Goal: Task Accomplishment & Management: Manage account settings

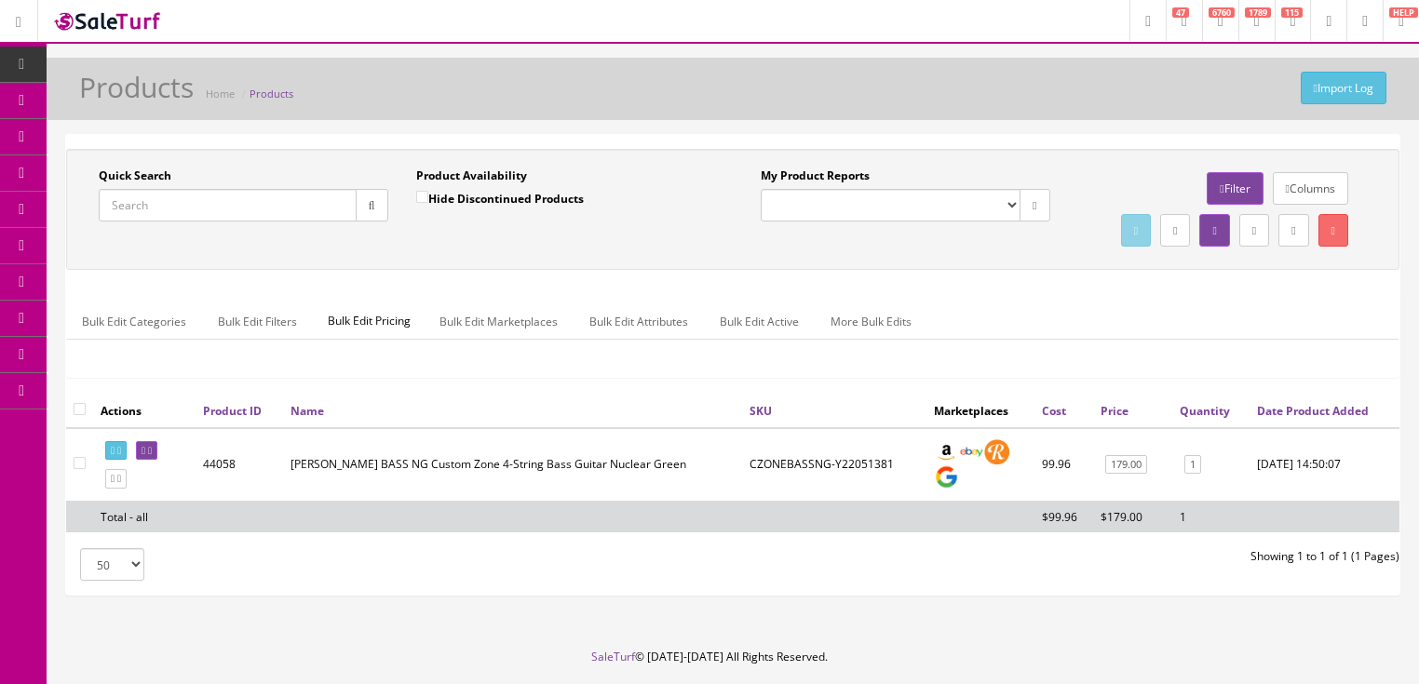
click at [184, 204] on input "Quick Search" at bounding box center [228, 205] width 258 height 33
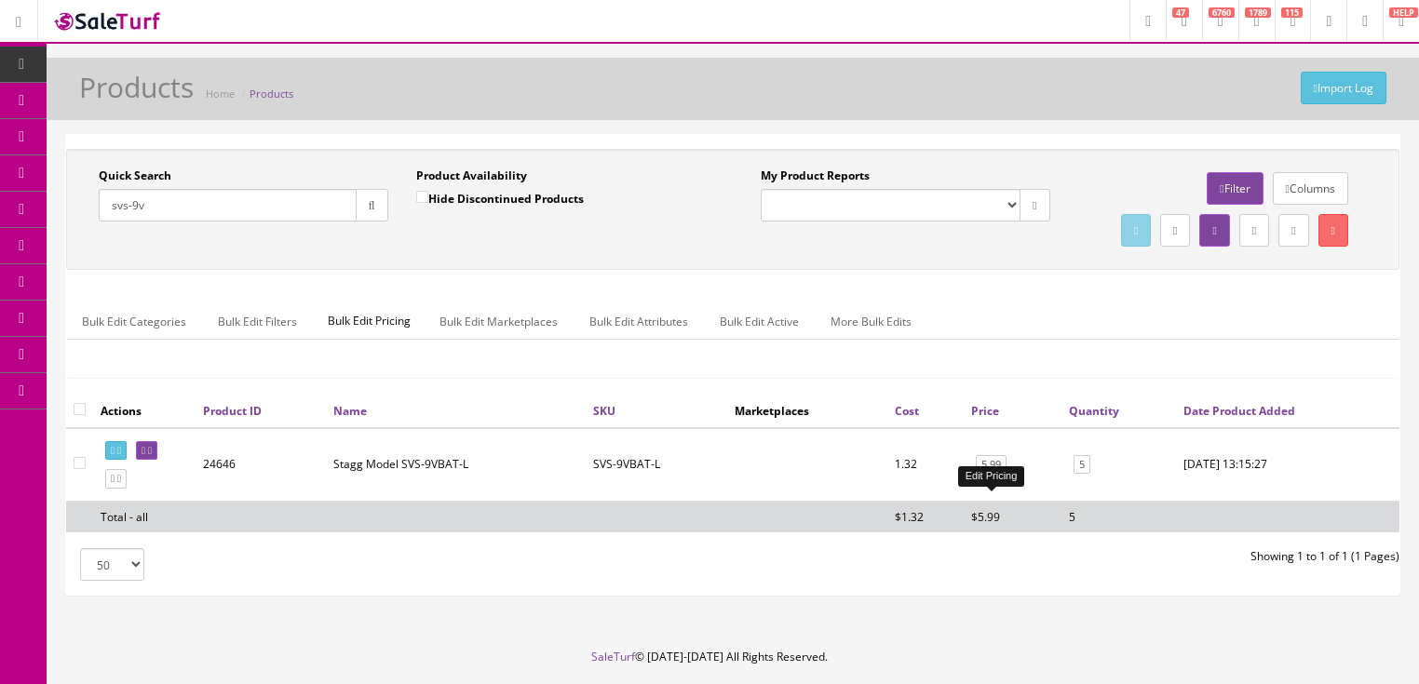
click at [988, 475] on link "5.99" at bounding box center [991, 465] width 31 height 20
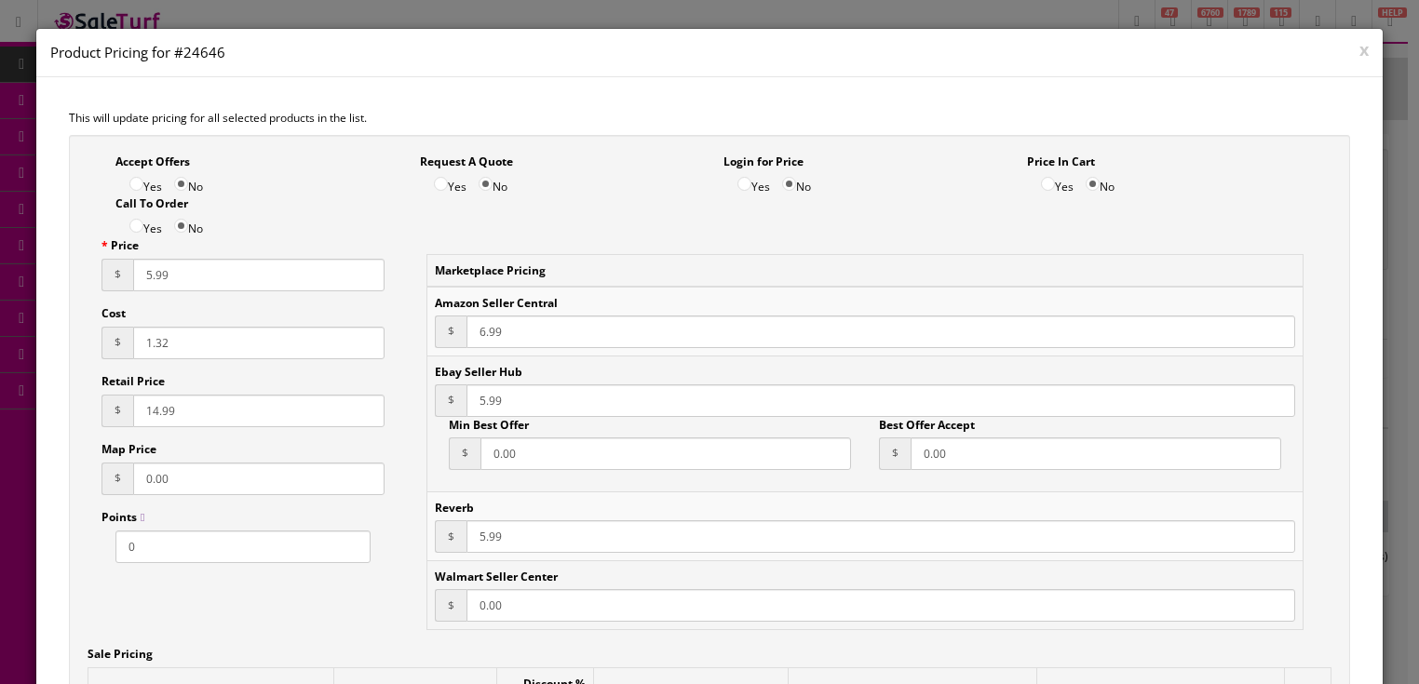
click at [1360, 58] on button "x" at bounding box center [1364, 49] width 9 height 17
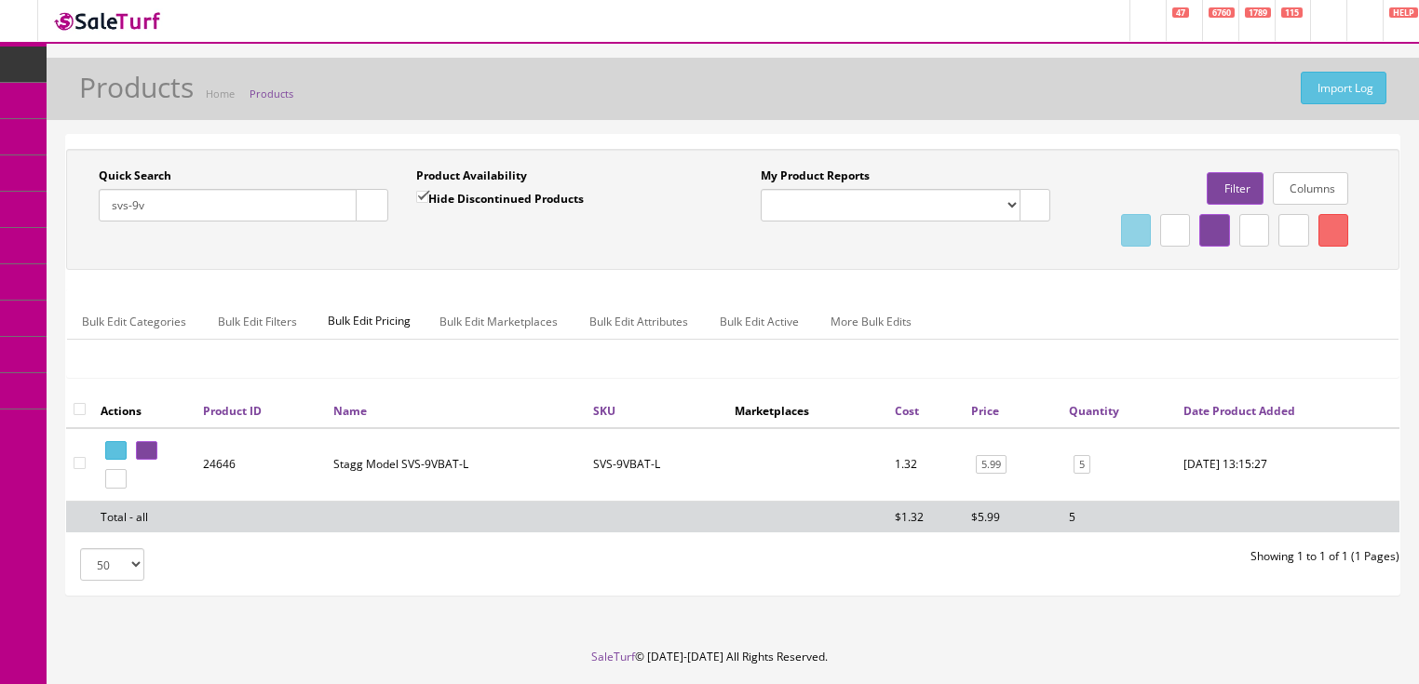
click at [123, 209] on input "svs-9v" at bounding box center [228, 205] width 258 height 33
drag, startPoint x: 193, startPoint y: 209, endPoint x: 73, endPoint y: 227, distance: 121.6
click at [73, 227] on div "Quick Search svs-9v Date From Product Availability Hide Discontinued Products D…" at bounding box center [402, 202] width 662 height 68
type input "axekoa"
click at [421, 198] on input "Hide Discontinued Products" at bounding box center [422, 197] width 12 height 12
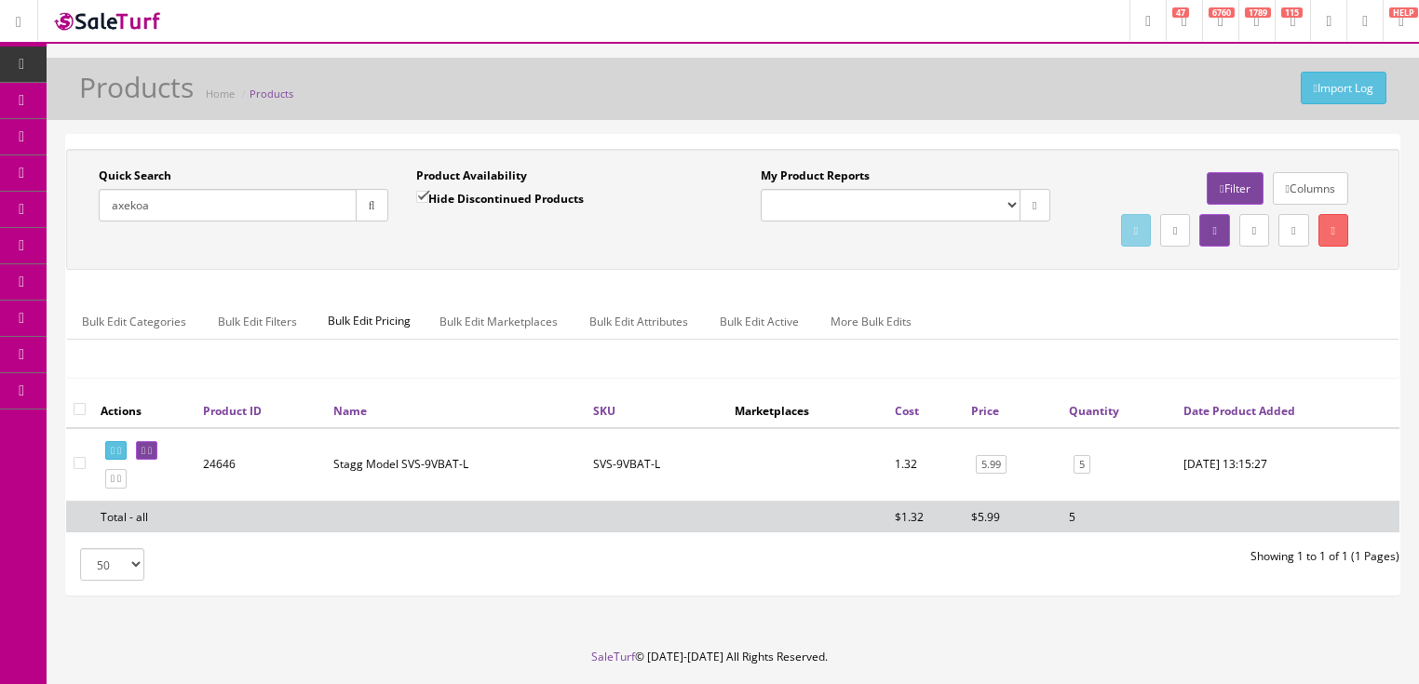
checkbox input "false"
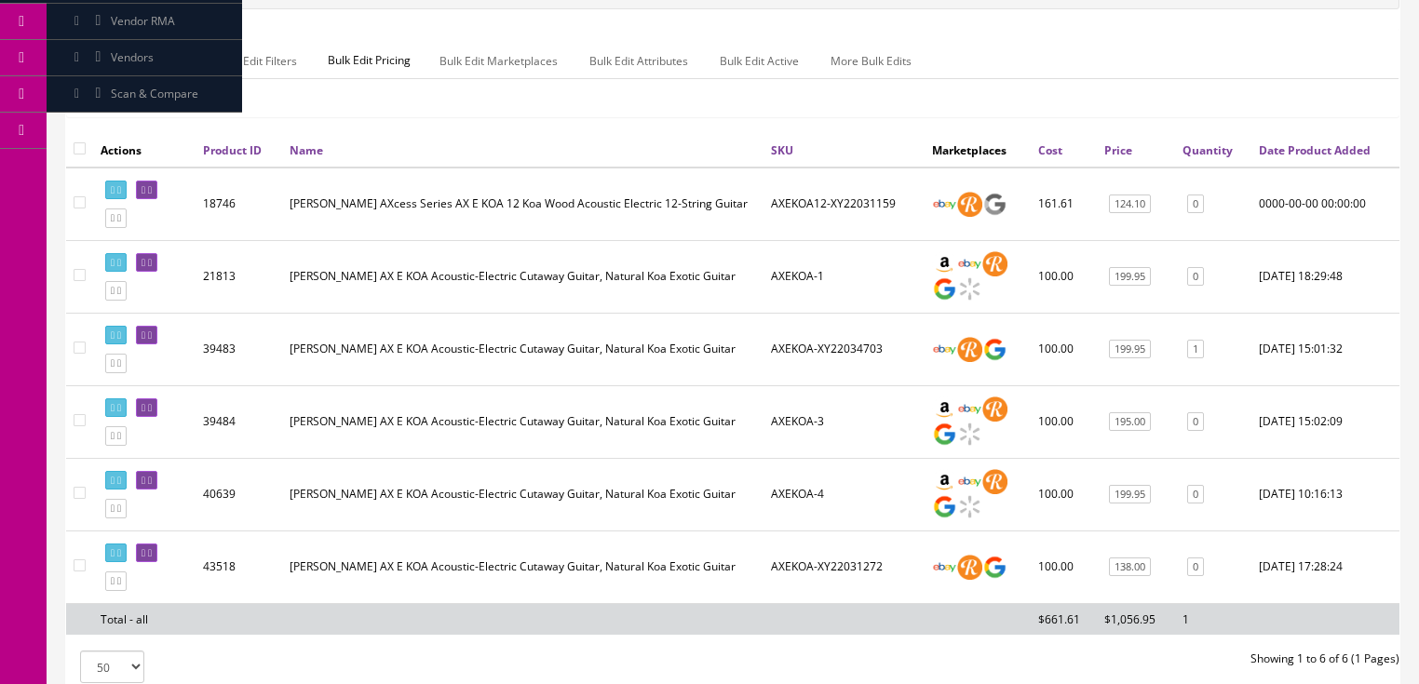
scroll to position [298, 0]
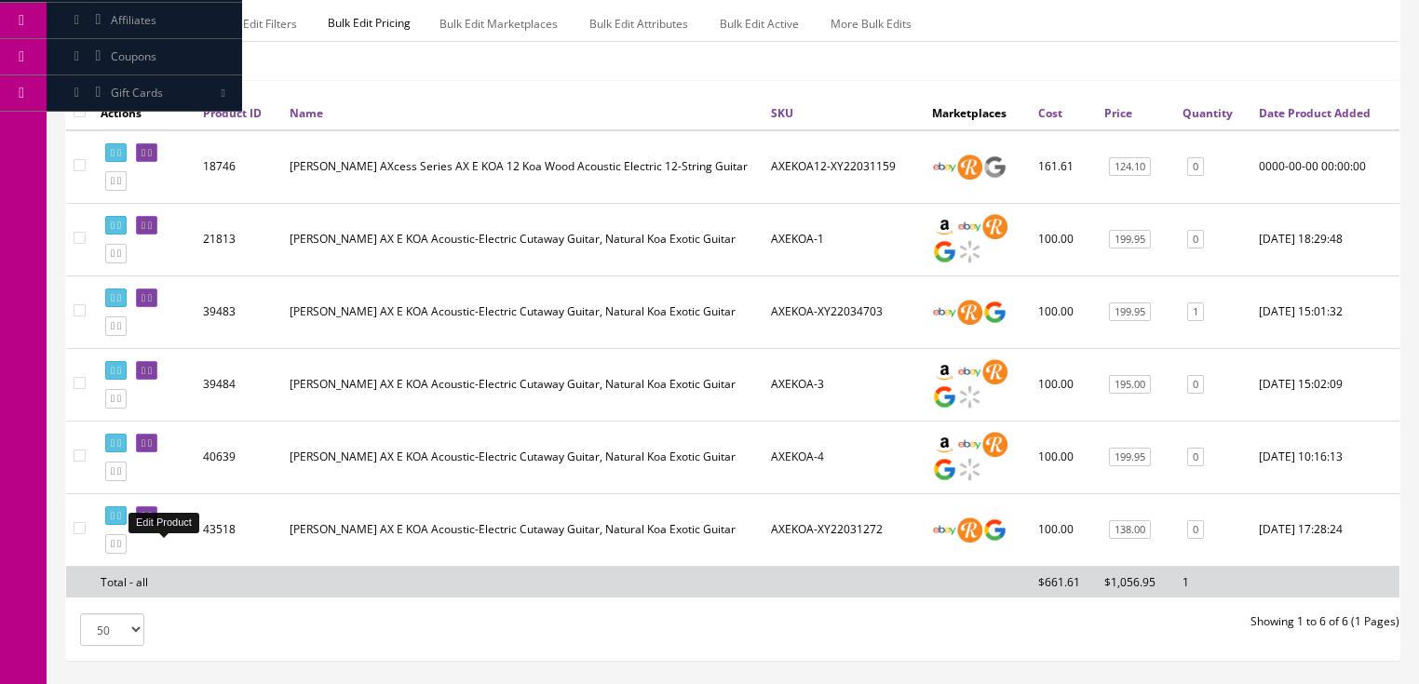
click at [145, 521] on icon at bounding box center [144, 516] width 4 height 10
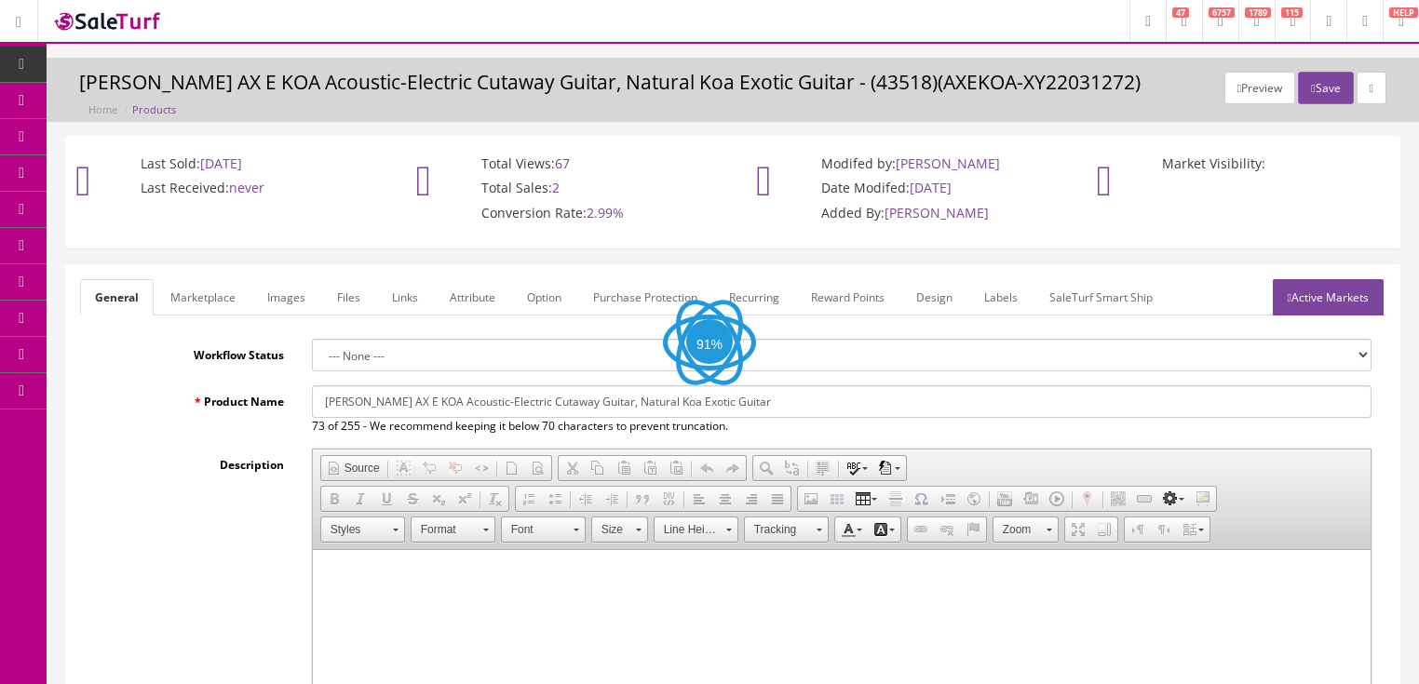
click at [279, 294] on link "Images" at bounding box center [286, 297] width 68 height 36
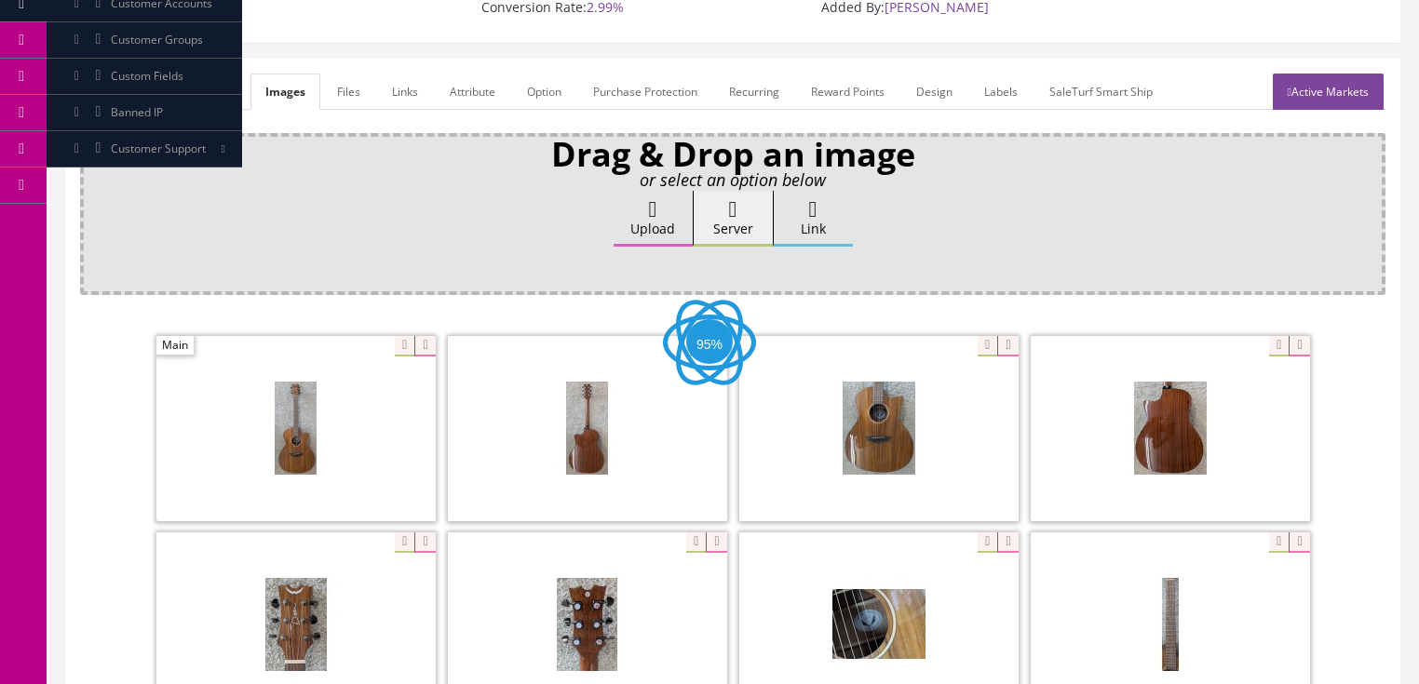
scroll to position [223, 0]
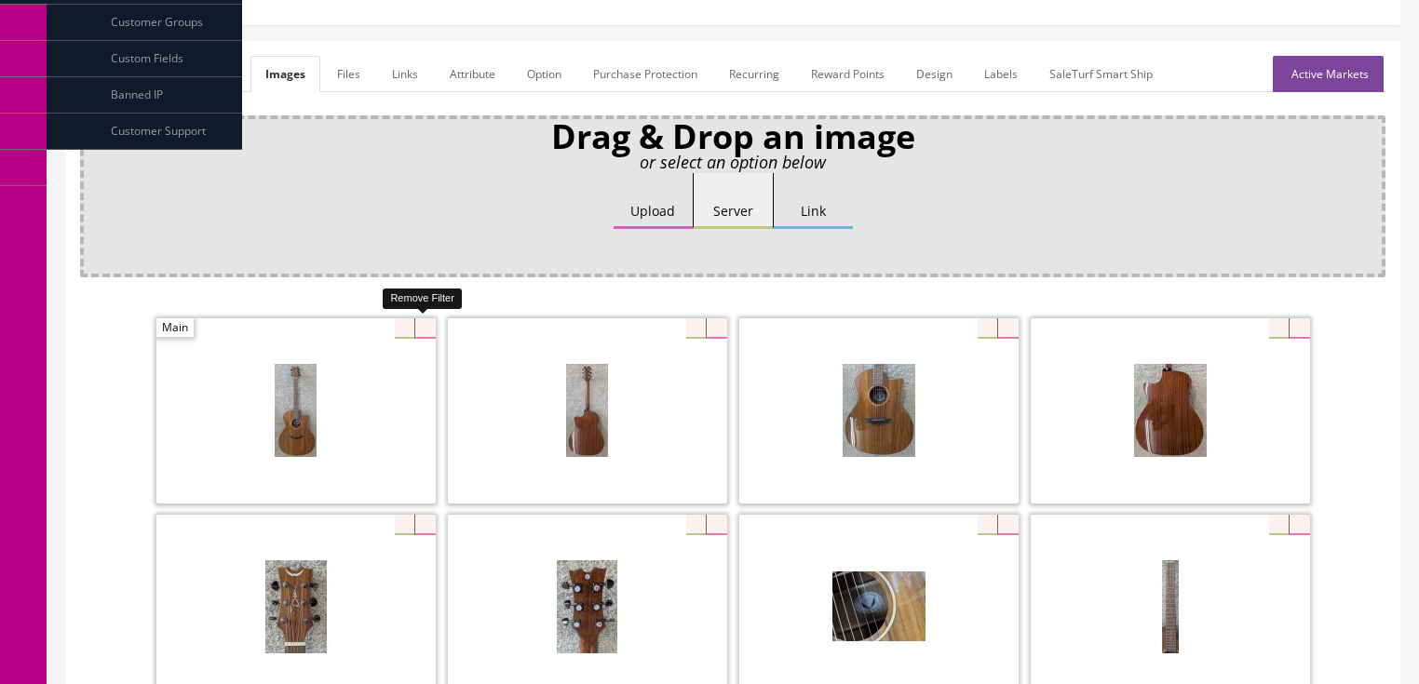
click at [415, 329] on icon at bounding box center [424, 328] width 20 height 20
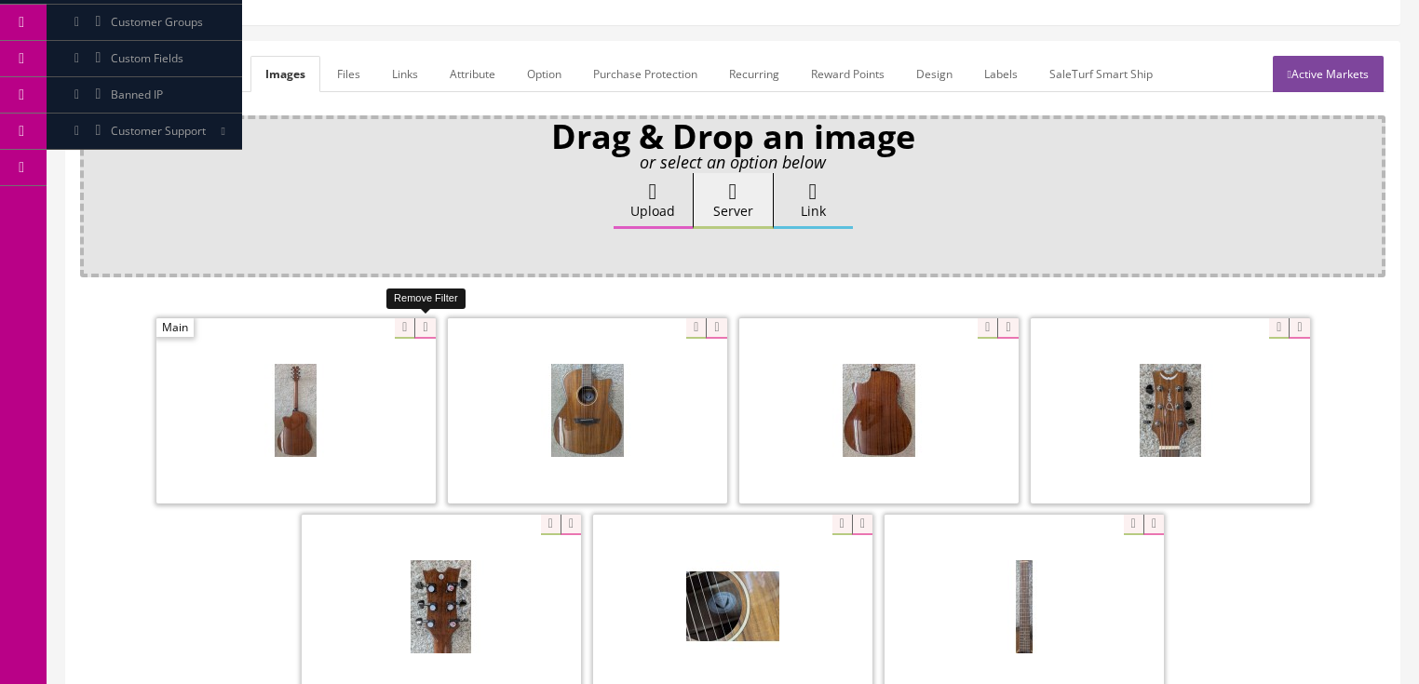
click at [415, 329] on icon at bounding box center [424, 328] width 20 height 20
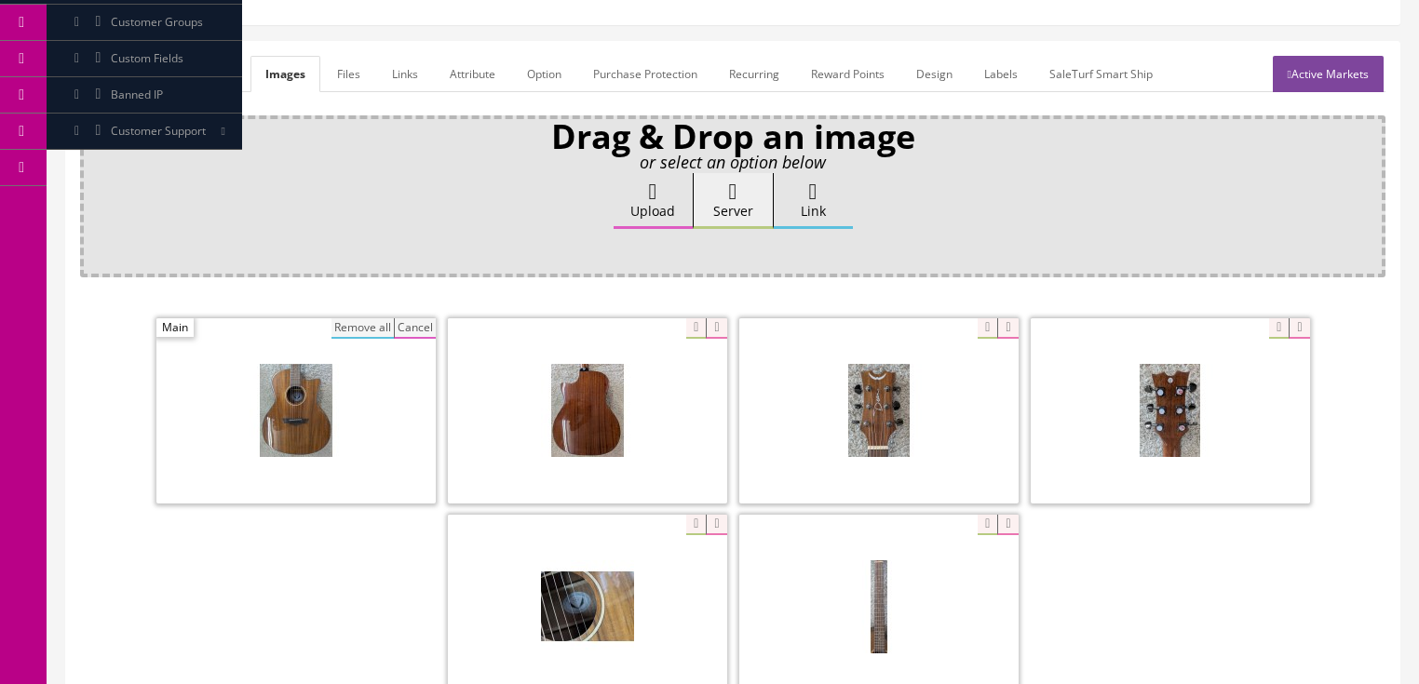
click at [373, 329] on button "Remove all" at bounding box center [363, 328] width 62 height 20
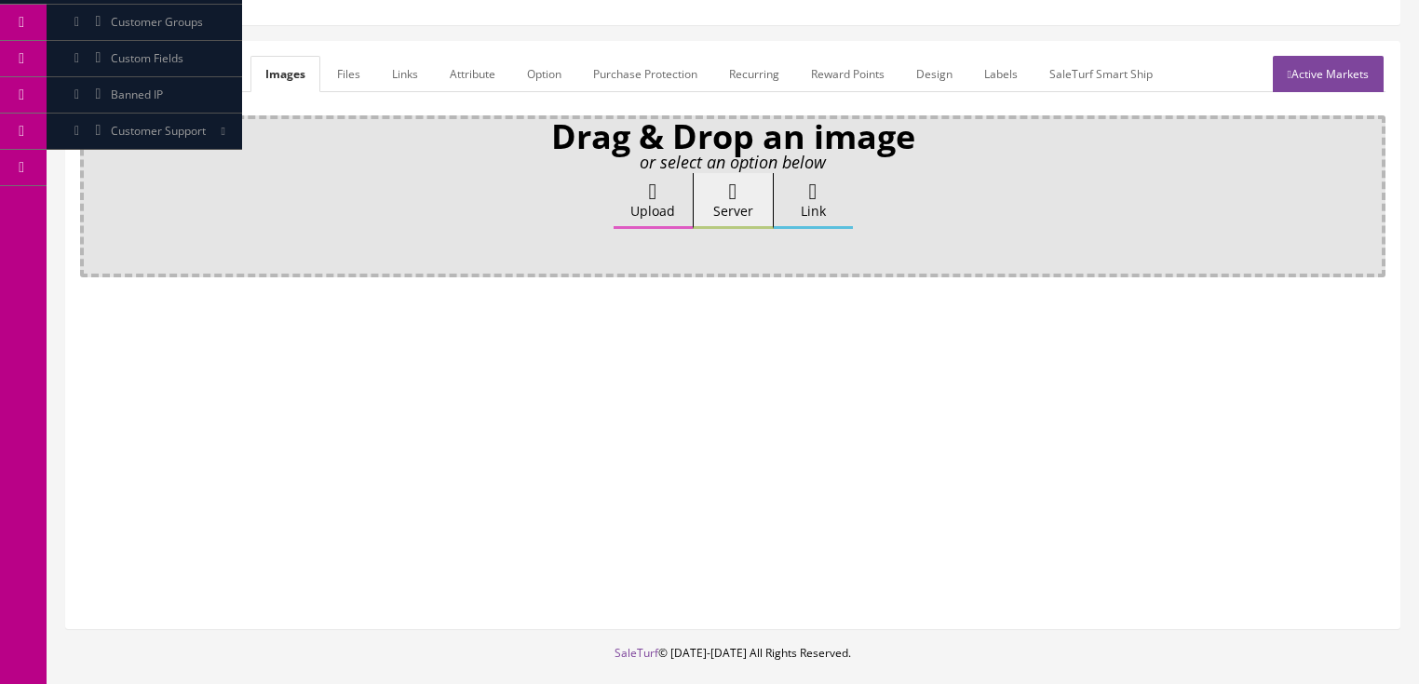
click at [655, 216] on label "Upload" at bounding box center [653, 201] width 79 height 56
click at [93, 192] on input "Upload" at bounding box center [93, 182] width 0 height 19
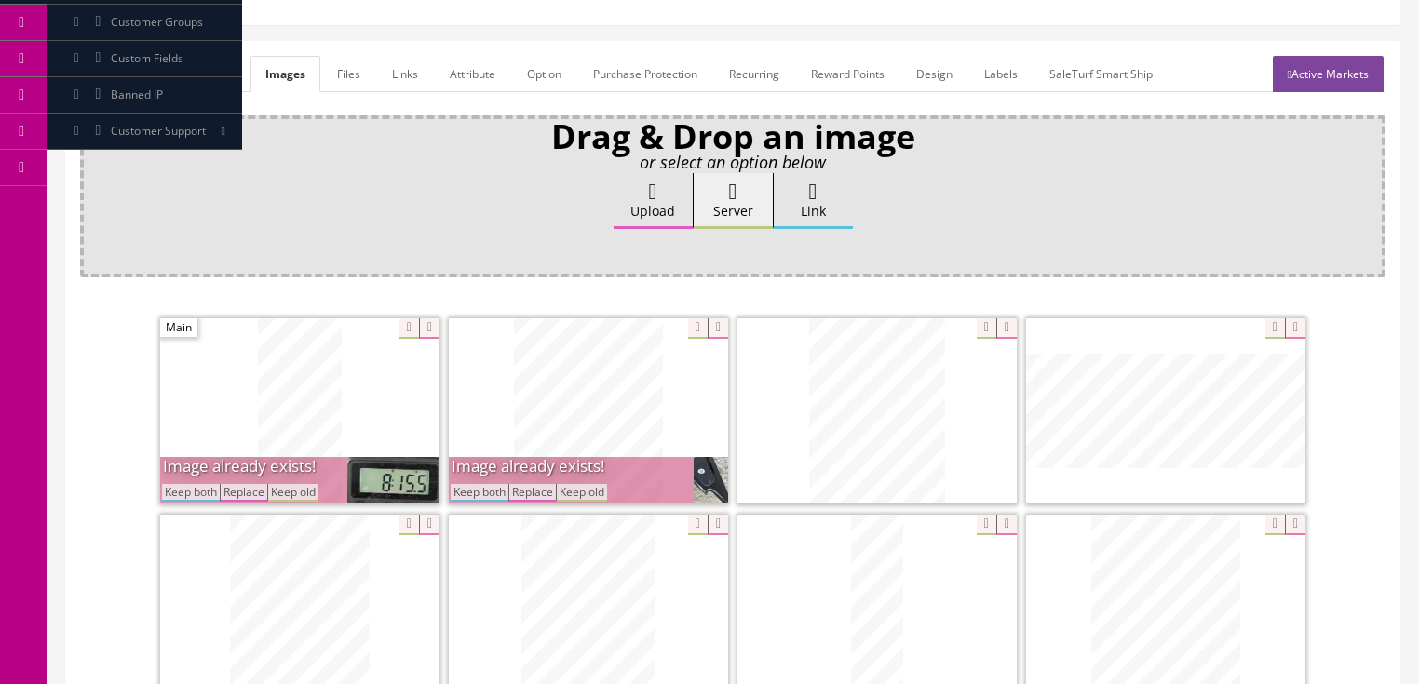
scroll to position [447, 0]
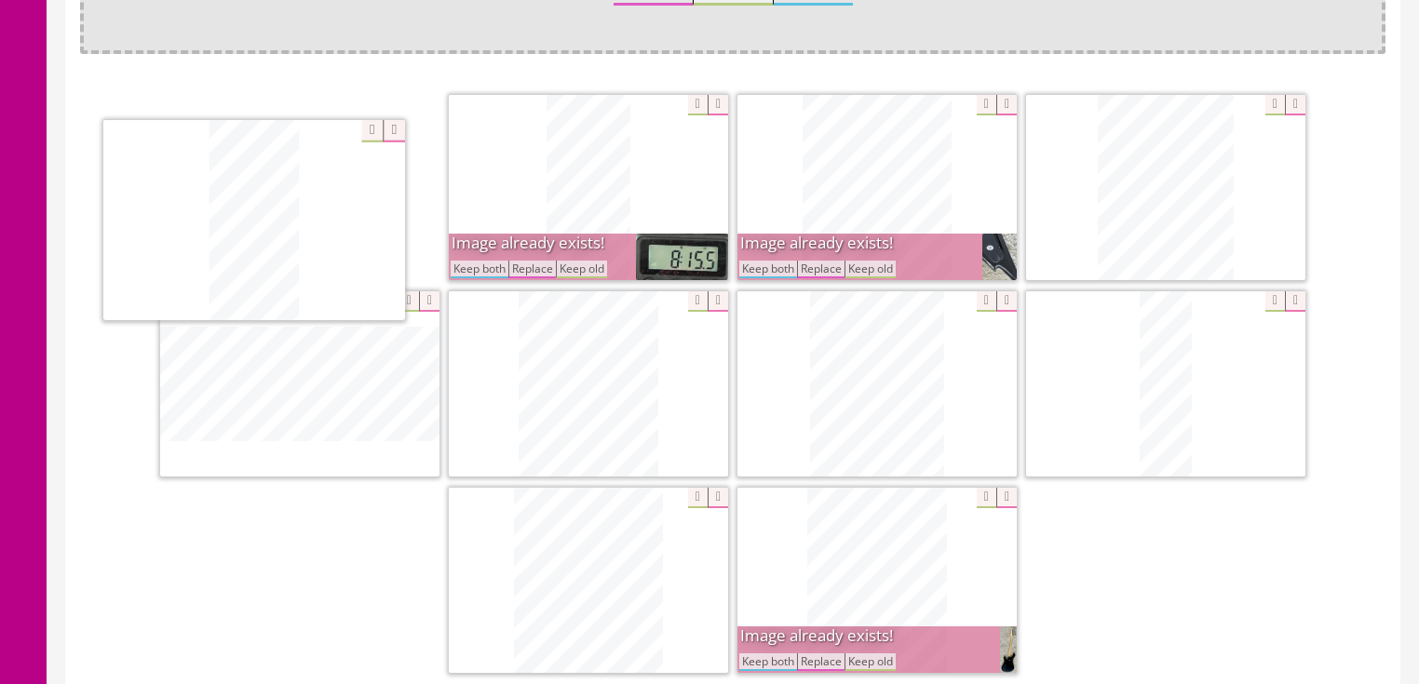
drag, startPoint x: 560, startPoint y: 600, endPoint x: 276, endPoint y: 237, distance: 460.3
click at [481, 274] on button "Keep both" at bounding box center [480, 270] width 58 height 18
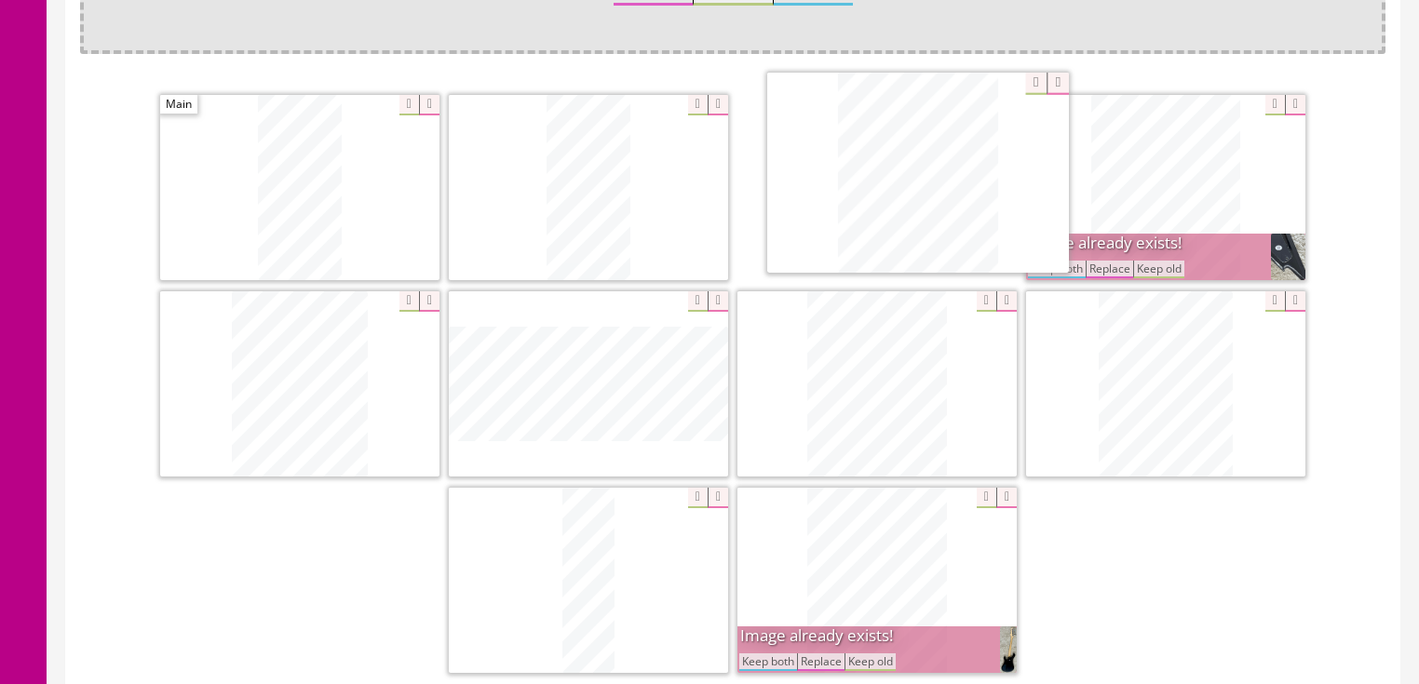
drag, startPoint x: 589, startPoint y: 547, endPoint x: 919, endPoint y: 142, distance: 522.3
click at [1035, 270] on button "Keep both" at bounding box center [1057, 270] width 58 height 18
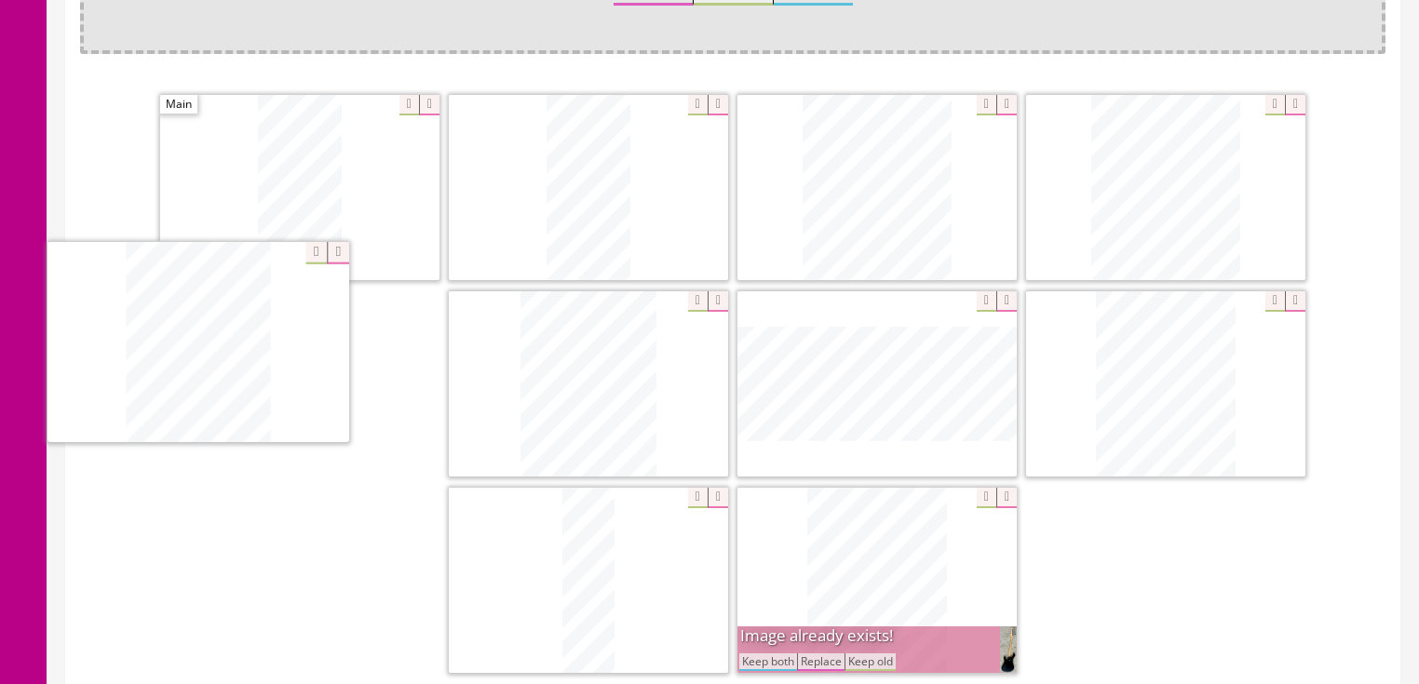
drag, startPoint x: 1161, startPoint y: 372, endPoint x: 203, endPoint y: 364, distance: 958.2
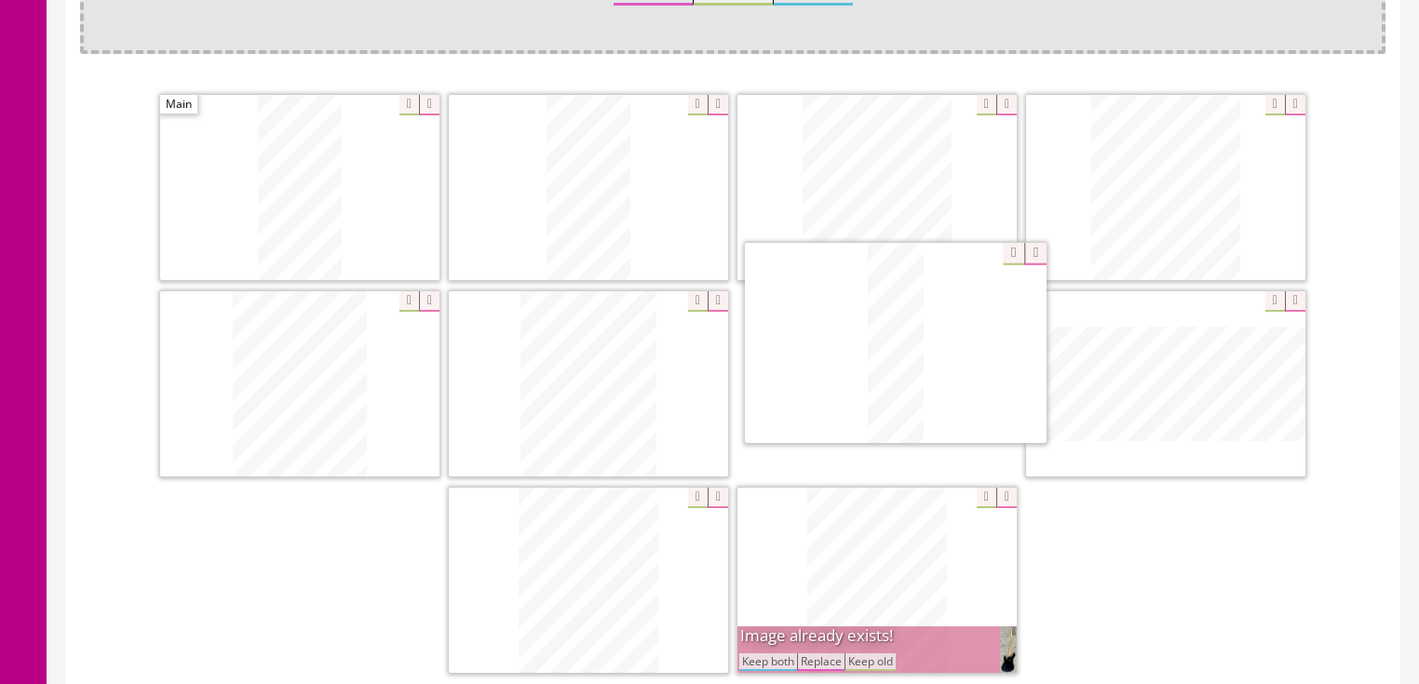
drag, startPoint x: 535, startPoint y: 564, endPoint x: 844, endPoint y: 340, distance: 381.3
click at [781, 657] on button "Keep both" at bounding box center [768, 663] width 58 height 18
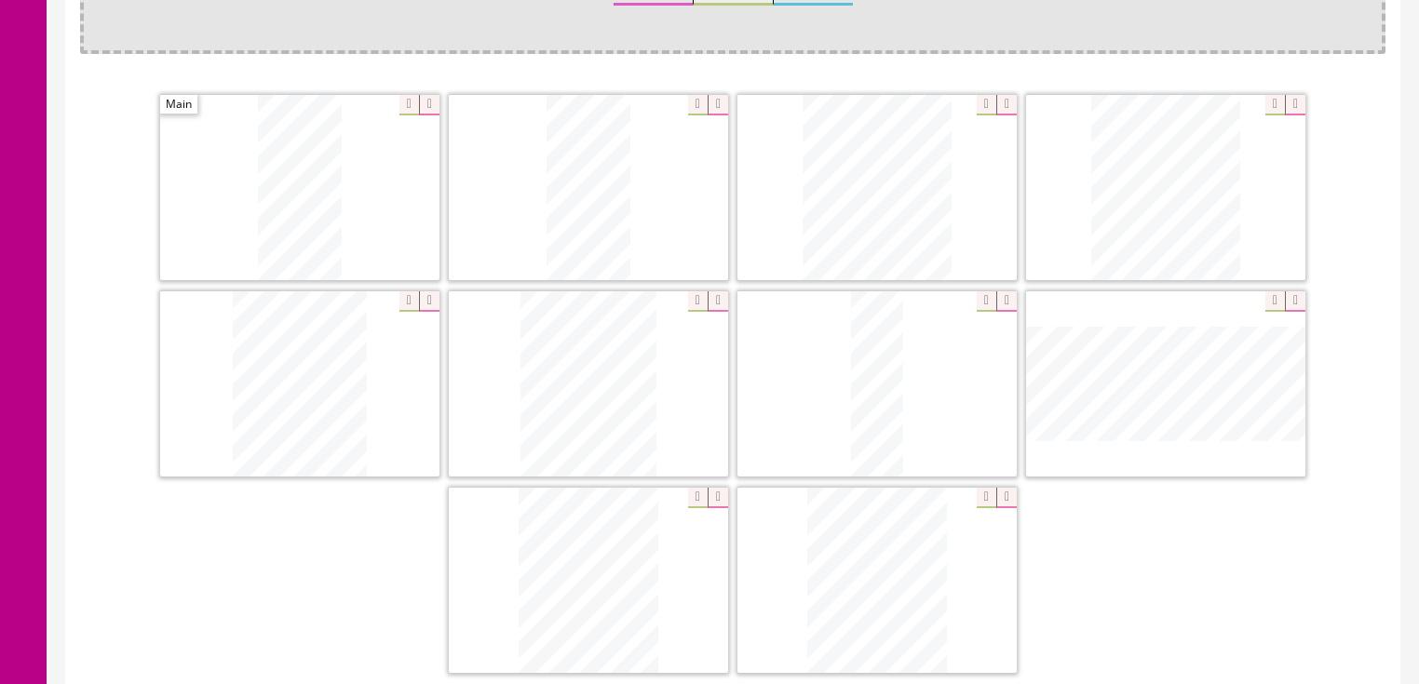
click at [997, 495] on icon at bounding box center [1006, 498] width 20 height 20
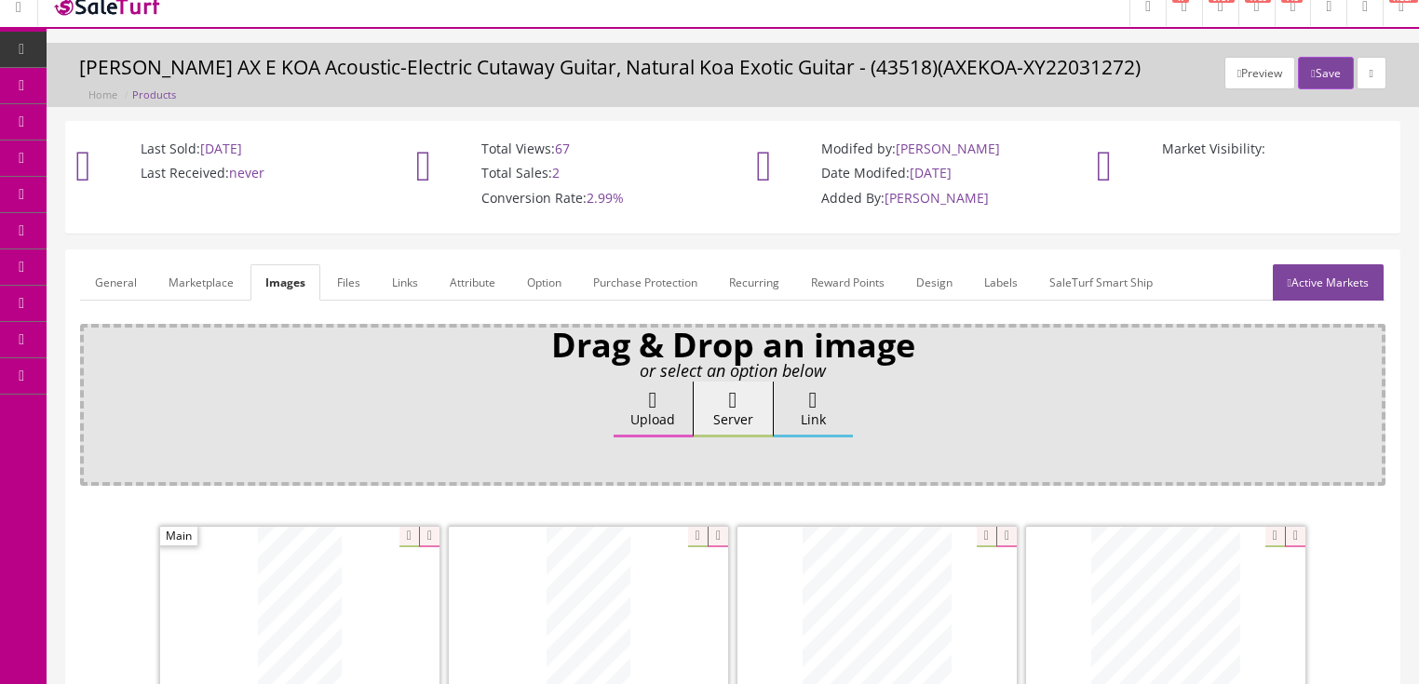
scroll to position [0, 0]
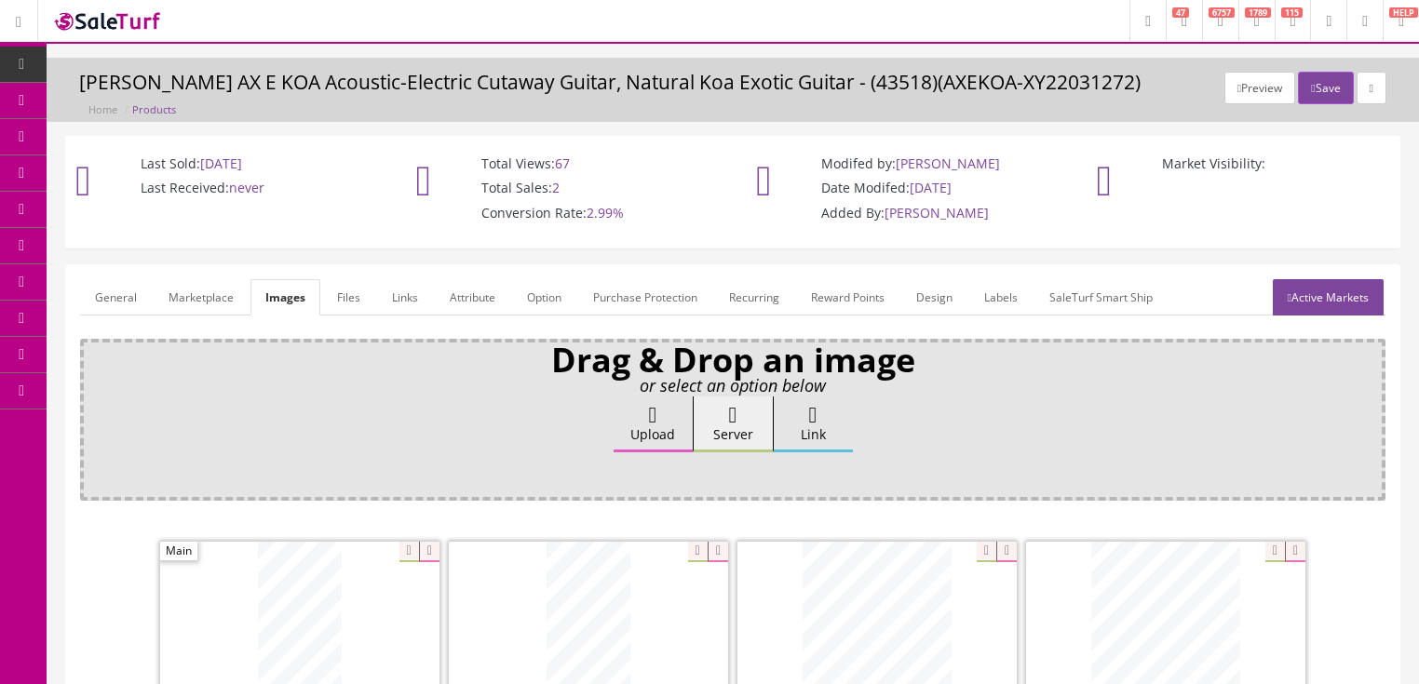
click at [1342, 302] on link "Active Markets" at bounding box center [1328, 297] width 111 height 36
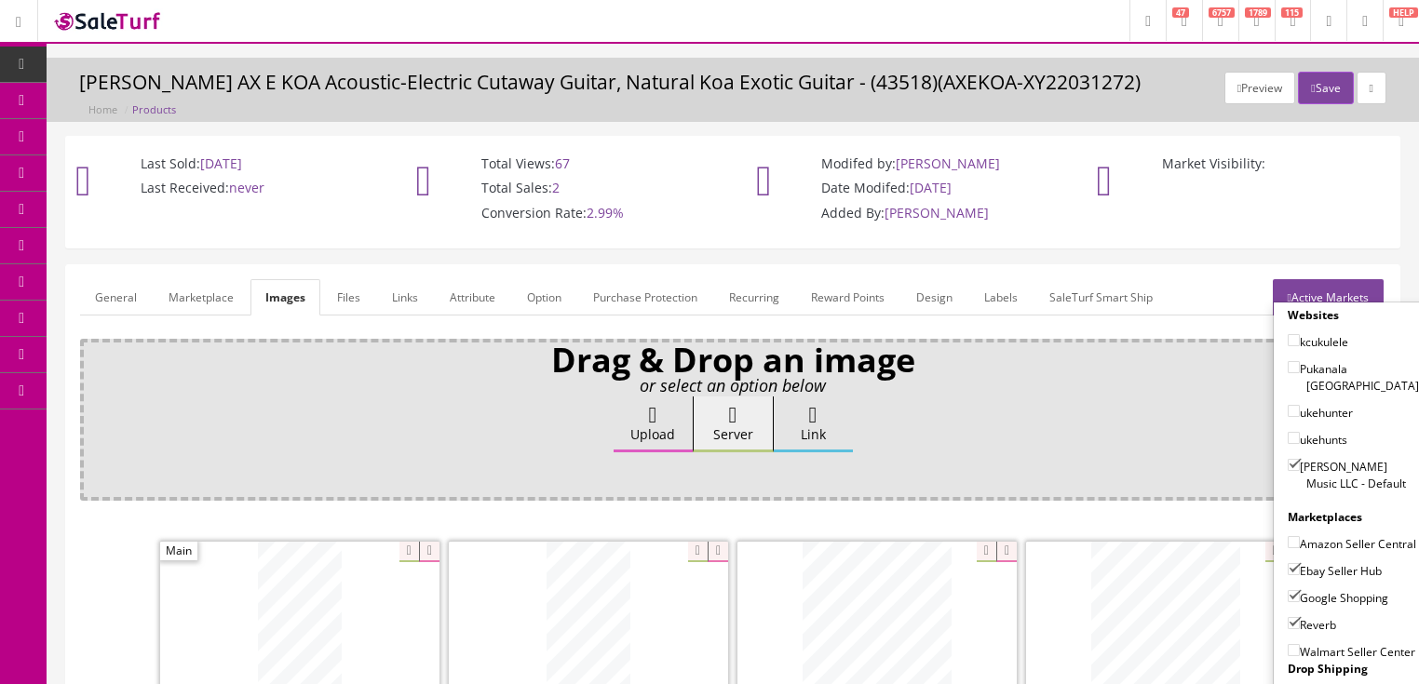
click at [1350, 283] on link "Active Markets" at bounding box center [1328, 297] width 111 height 36
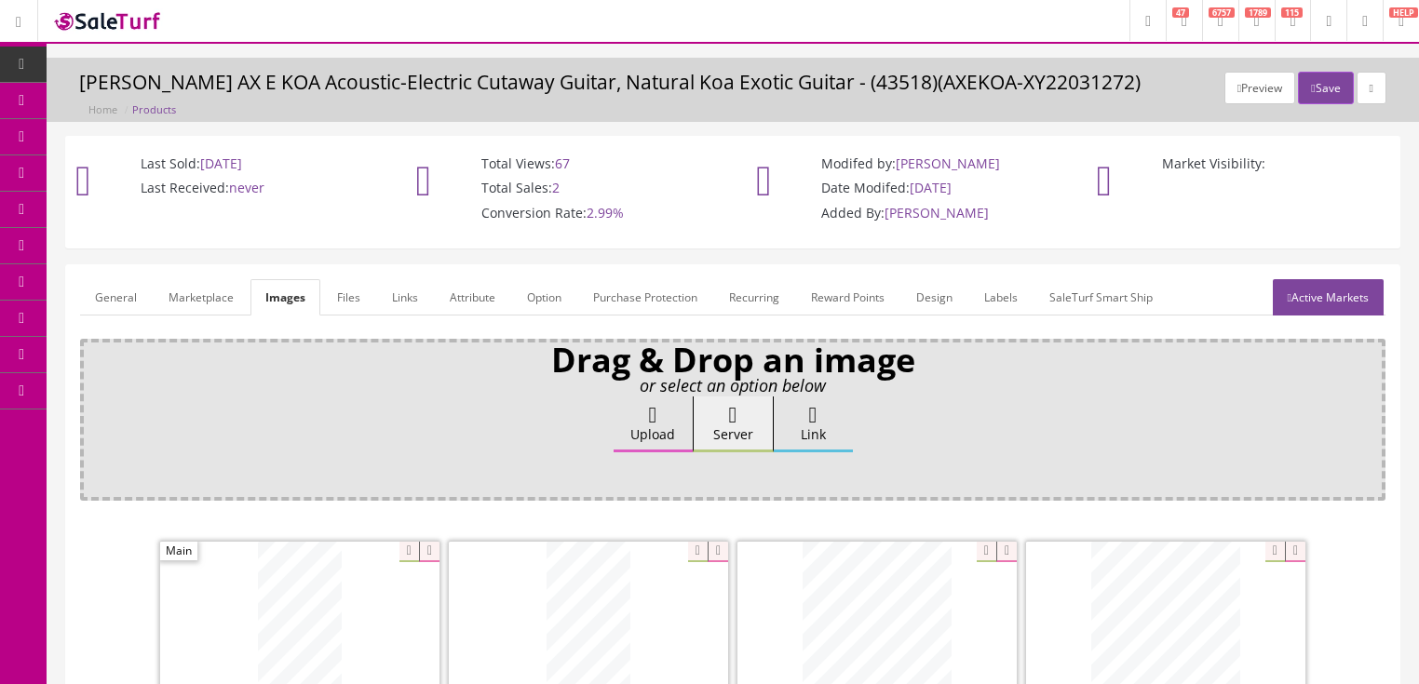
click at [134, 293] on link "General" at bounding box center [116, 297] width 72 height 36
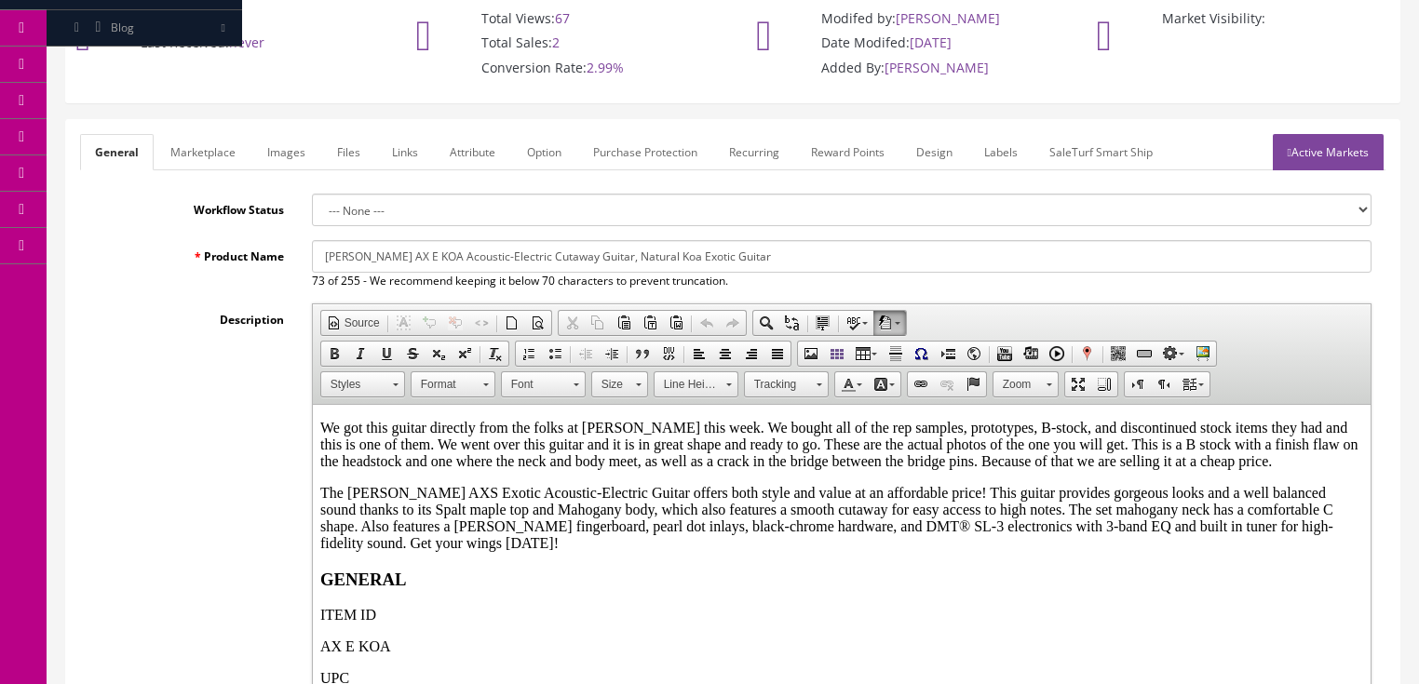
scroll to position [149, 0]
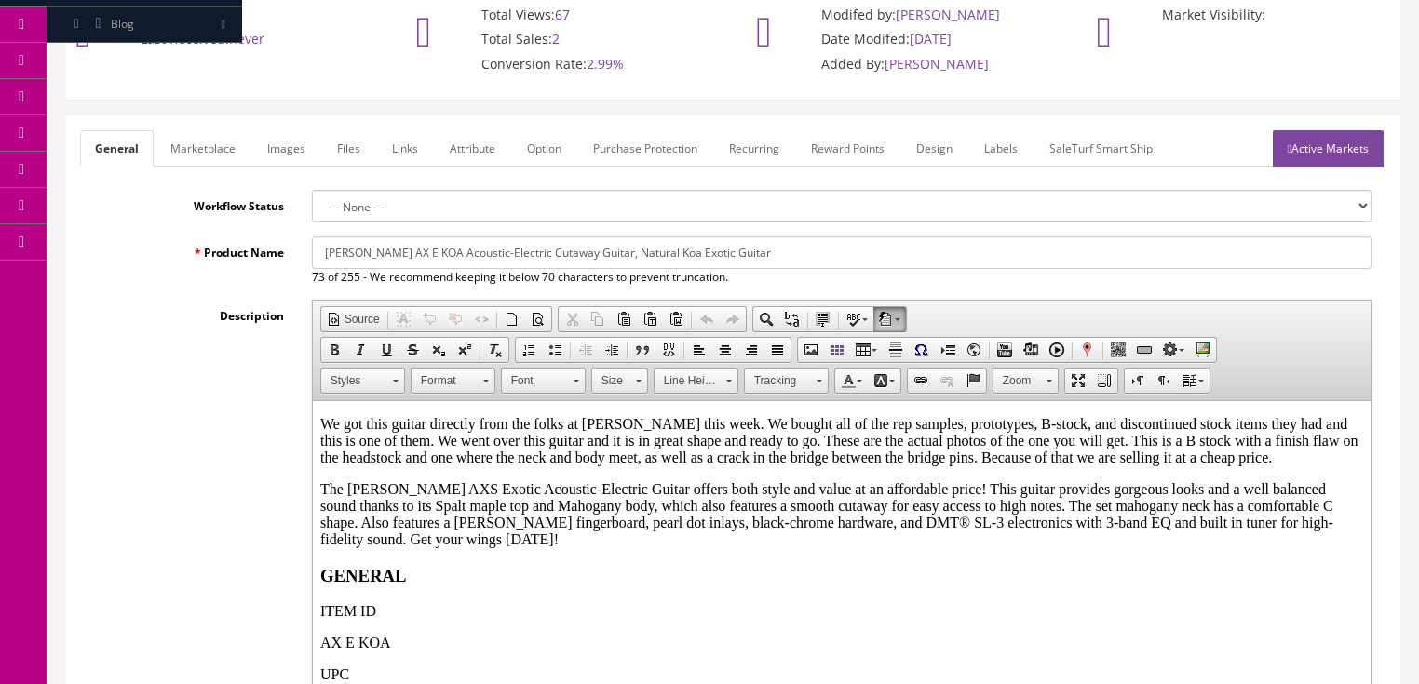
click at [1033, 453] on p "We got this guitar directly from the folks at Dean this week. We bought all of …" at bounding box center [840, 441] width 1043 height 50
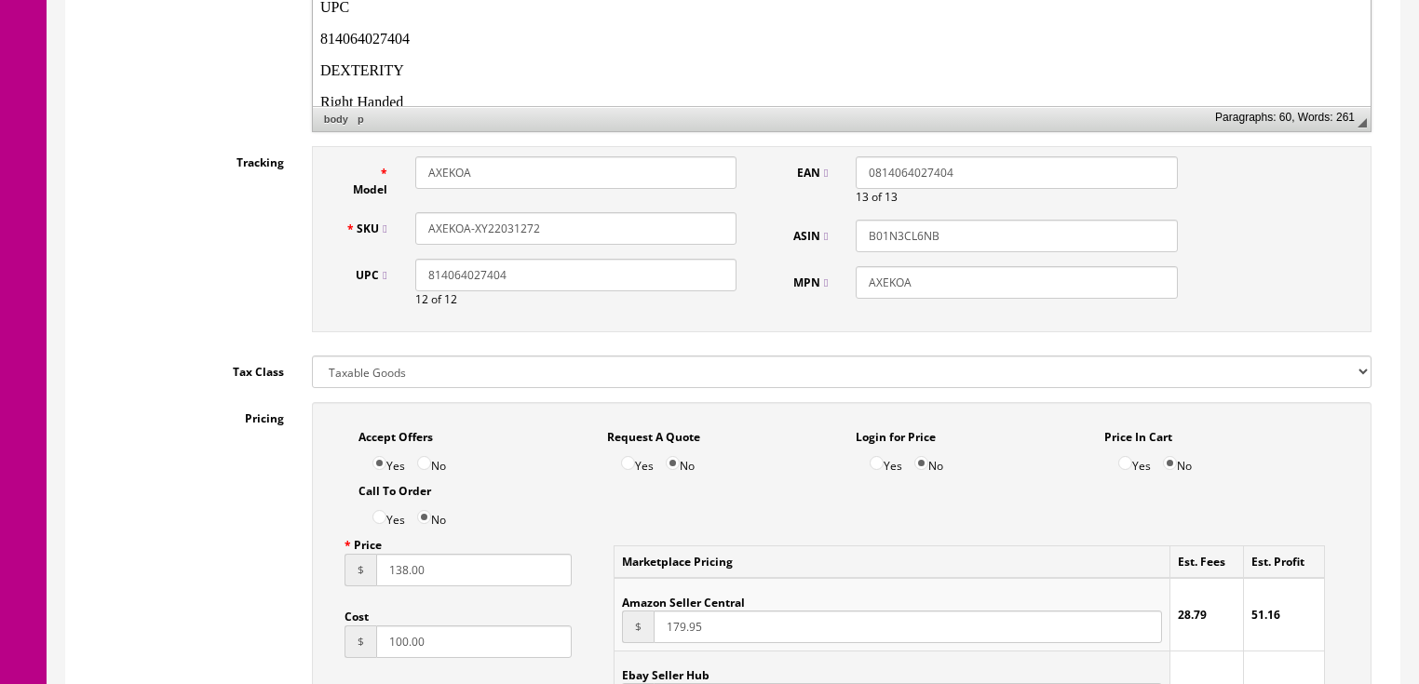
scroll to position [819, 0]
drag, startPoint x: 494, startPoint y: 231, endPoint x: 613, endPoint y: 235, distance: 118.3
click at [613, 235] on input "AXEKOA-XY22031272" at bounding box center [575, 226] width 321 height 33
type input "AXEKOA-XY210803452"
click at [394, 581] on input "138.00" at bounding box center [474, 567] width 196 height 33
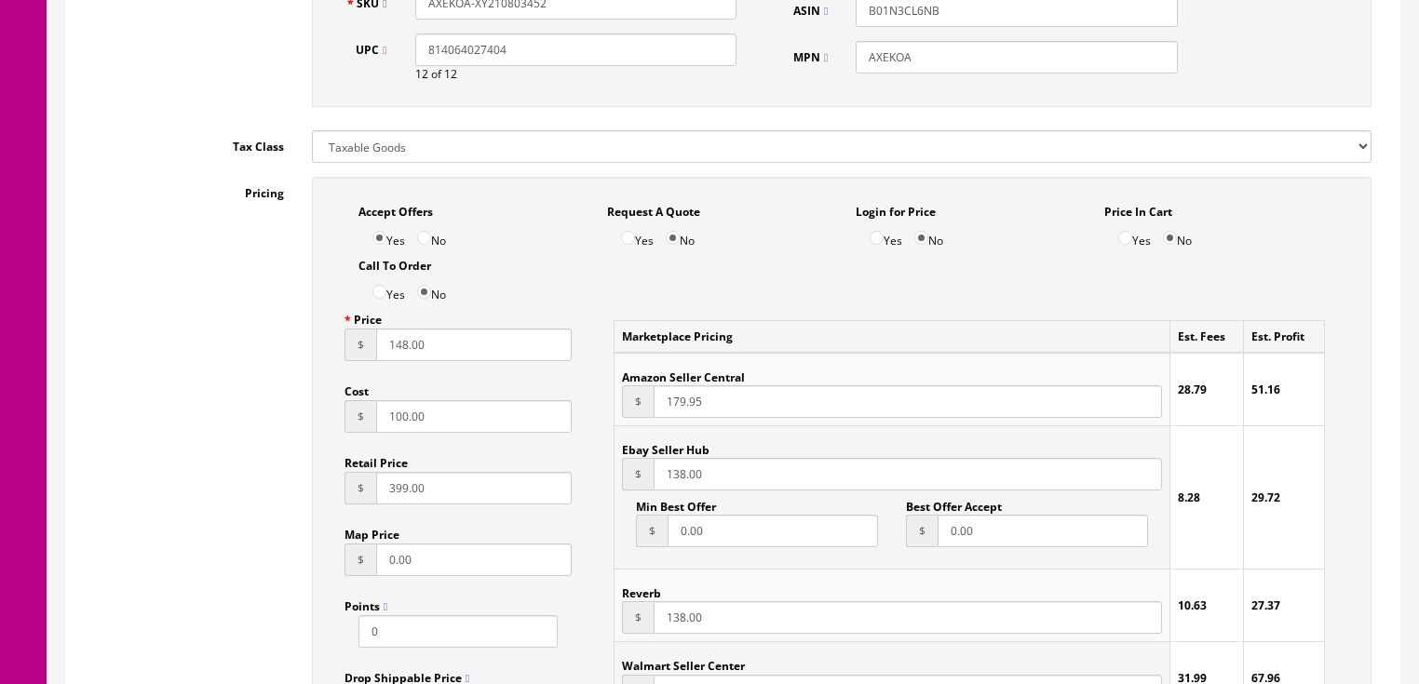
scroll to position [1043, 0]
type input "148.00"
click at [670, 481] on input "138.00" at bounding box center [908, 473] width 508 height 33
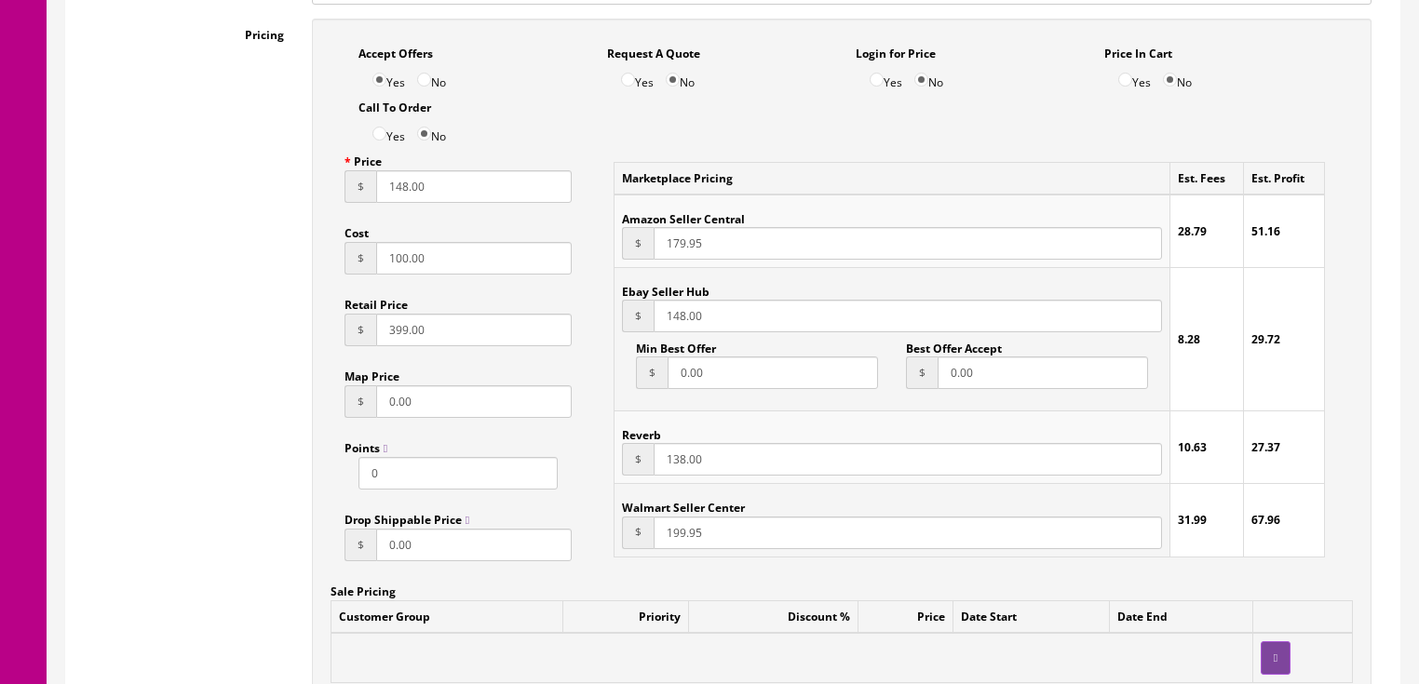
scroll to position [1266, 0]
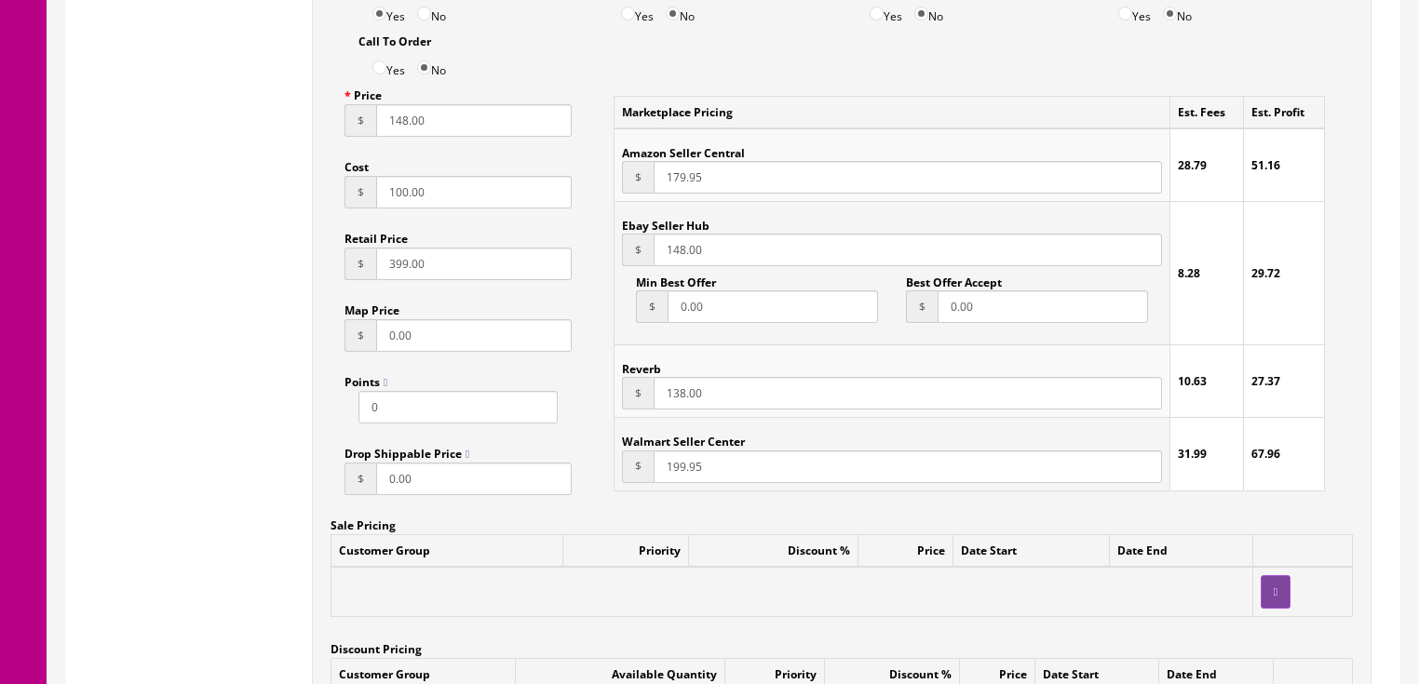
type input "148.00"
click at [674, 410] on input "138.00" at bounding box center [908, 393] width 508 height 33
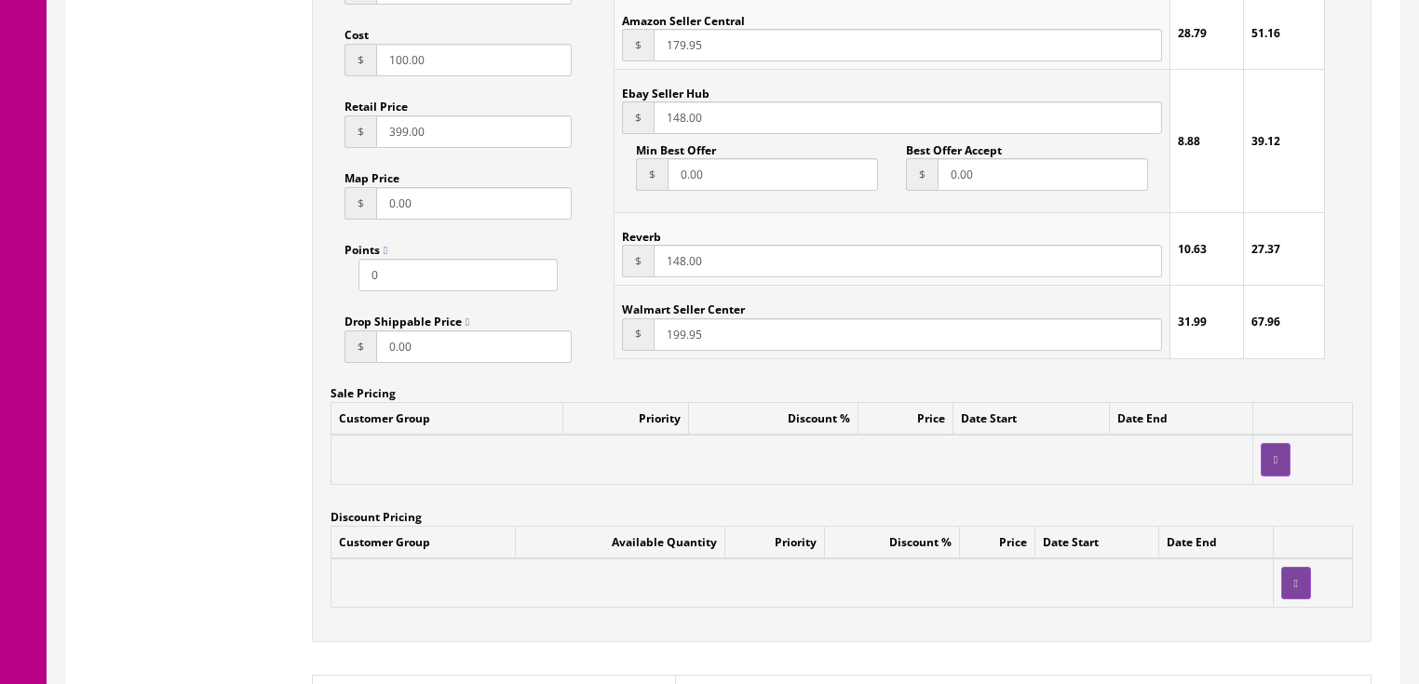
scroll to position [1564, 0]
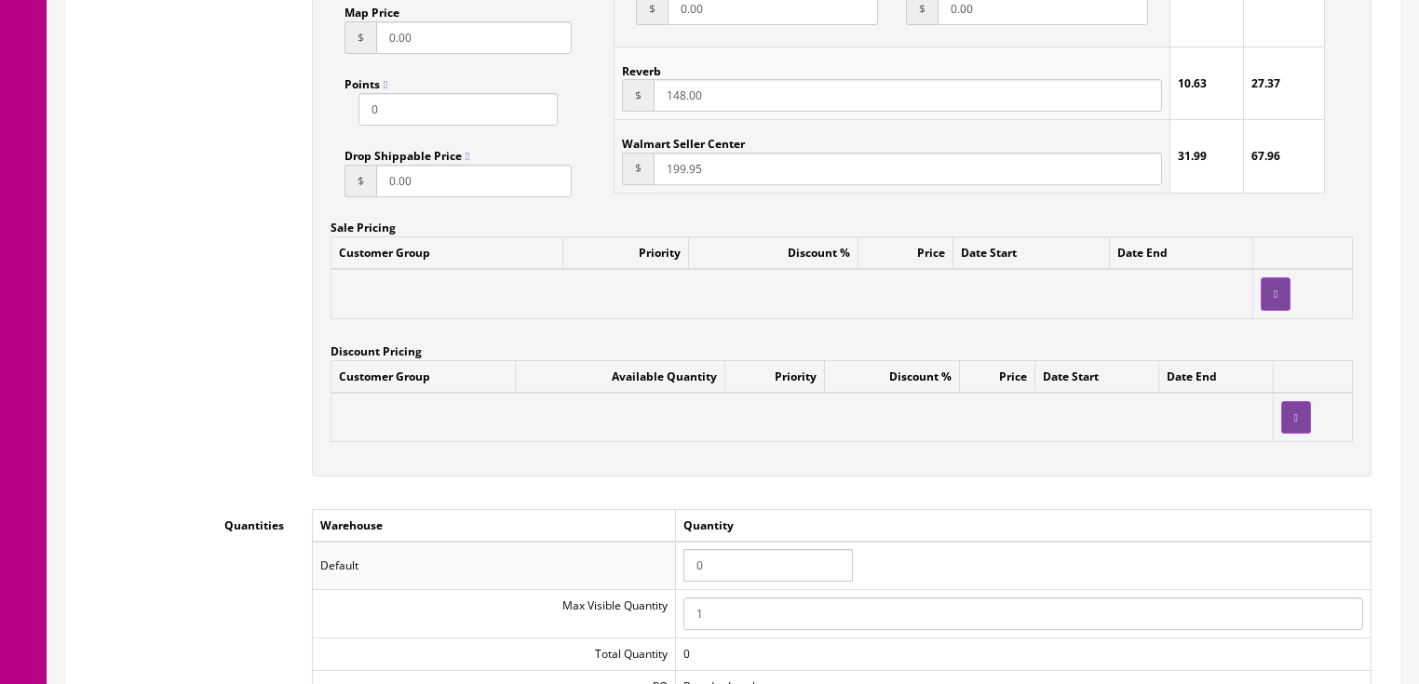
type input "148.00"
click at [653, 563] on tr "Default 0" at bounding box center [841, 566] width 1059 height 48
type input "1"
click at [929, 475] on div "Accept Offers Yes No Request A Quote Yes No Login for Price Yes No Price In Car…" at bounding box center [842, 66] width 1060 height 822
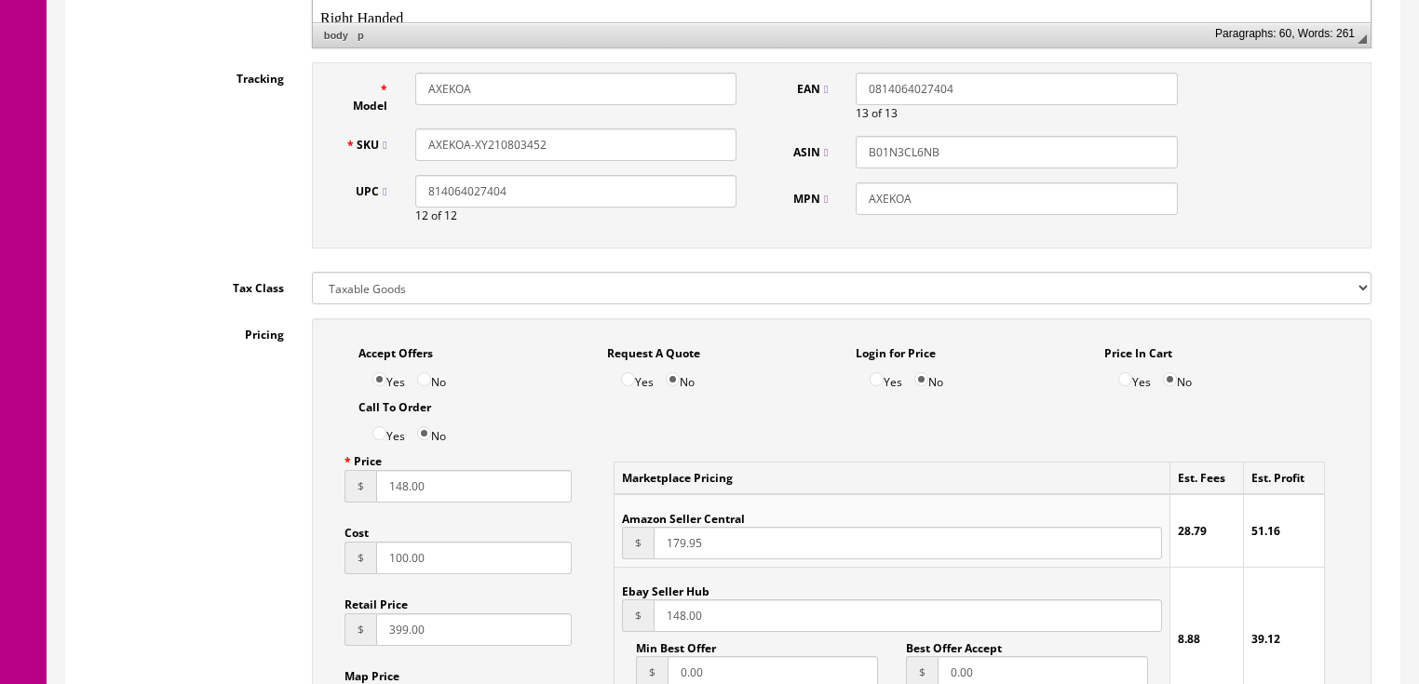
scroll to position [894, 0]
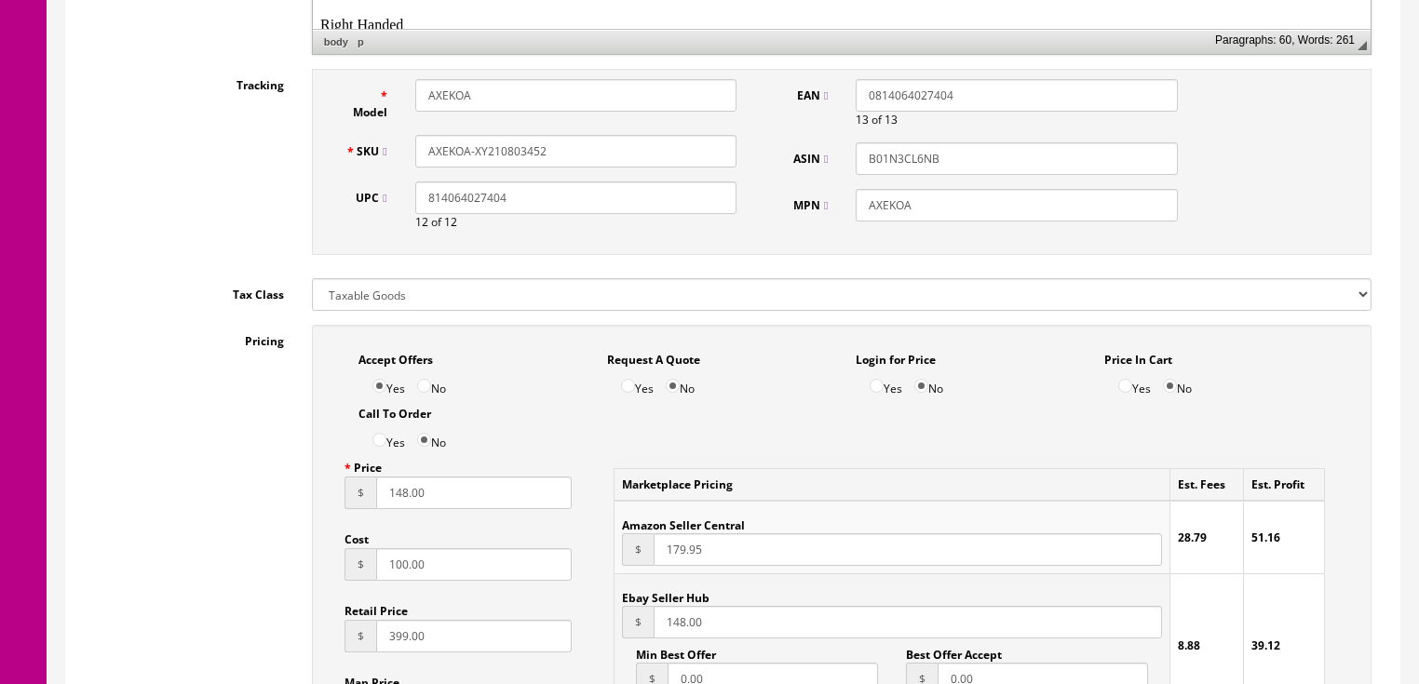
drag, startPoint x: 555, startPoint y: 154, endPoint x: 406, endPoint y: 160, distance: 149.1
click at [406, 160] on div "AXEKOA-XY210803452" at bounding box center [575, 151] width 349 height 33
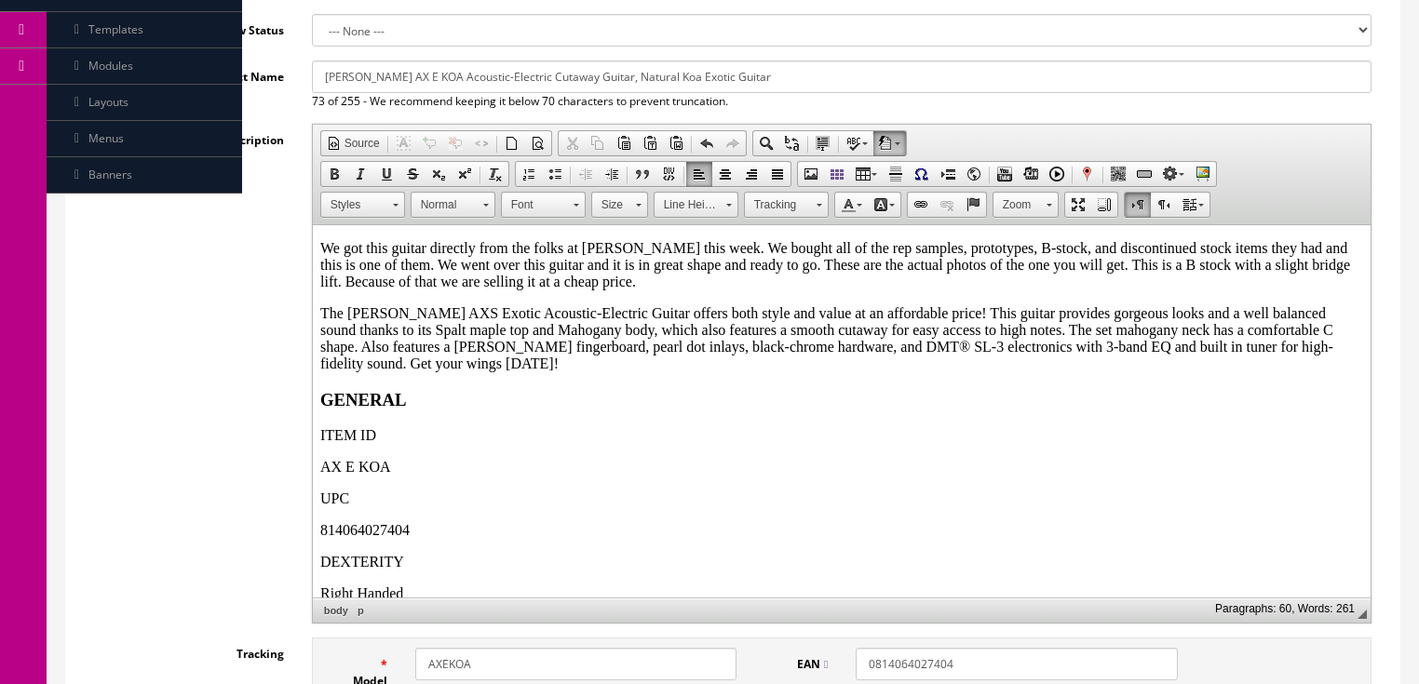
scroll to position [223, 0]
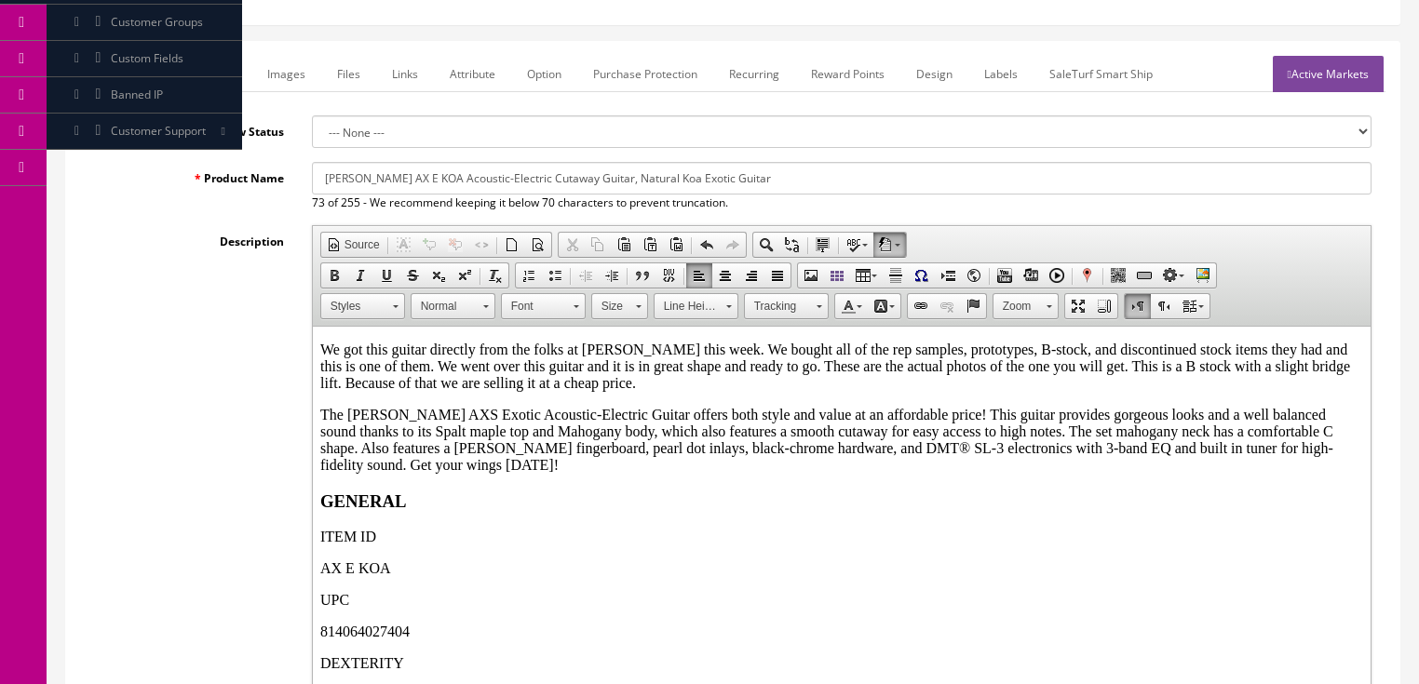
click at [1314, 85] on link "Active Markets" at bounding box center [1328, 74] width 111 height 36
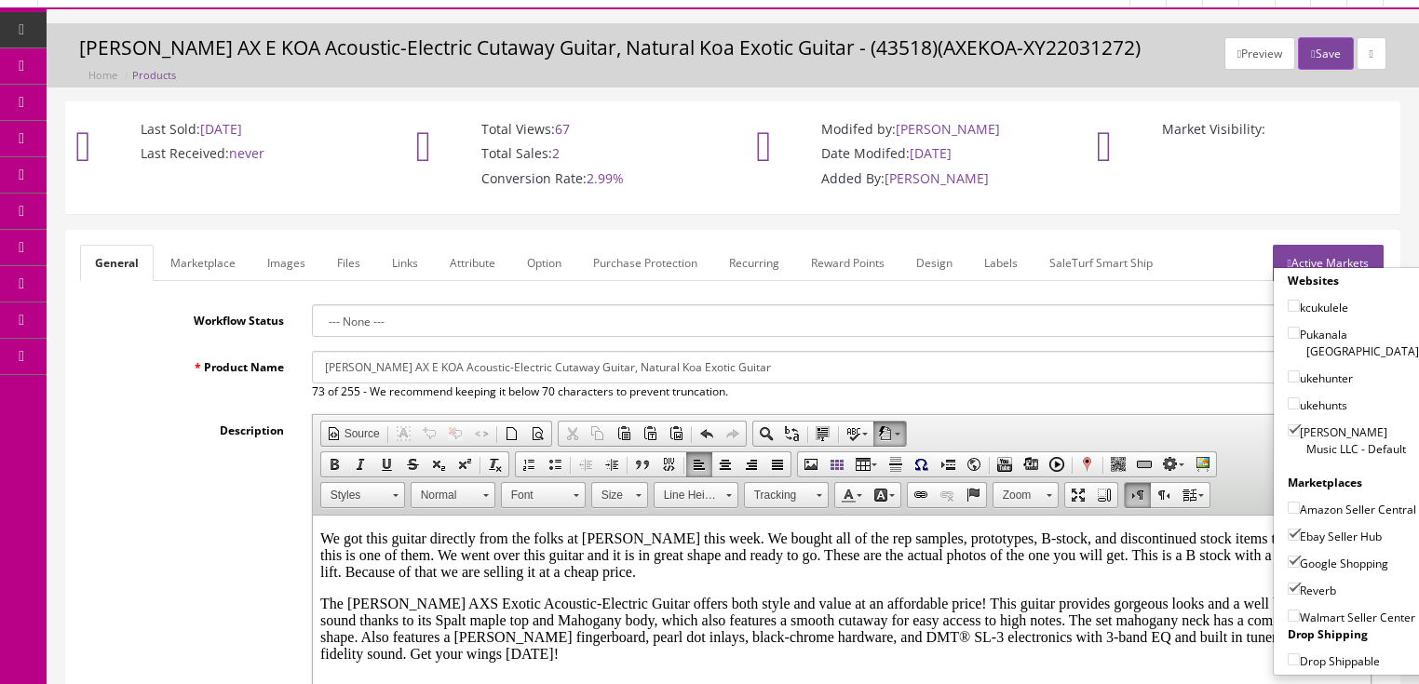
scroll to position [0, 0]
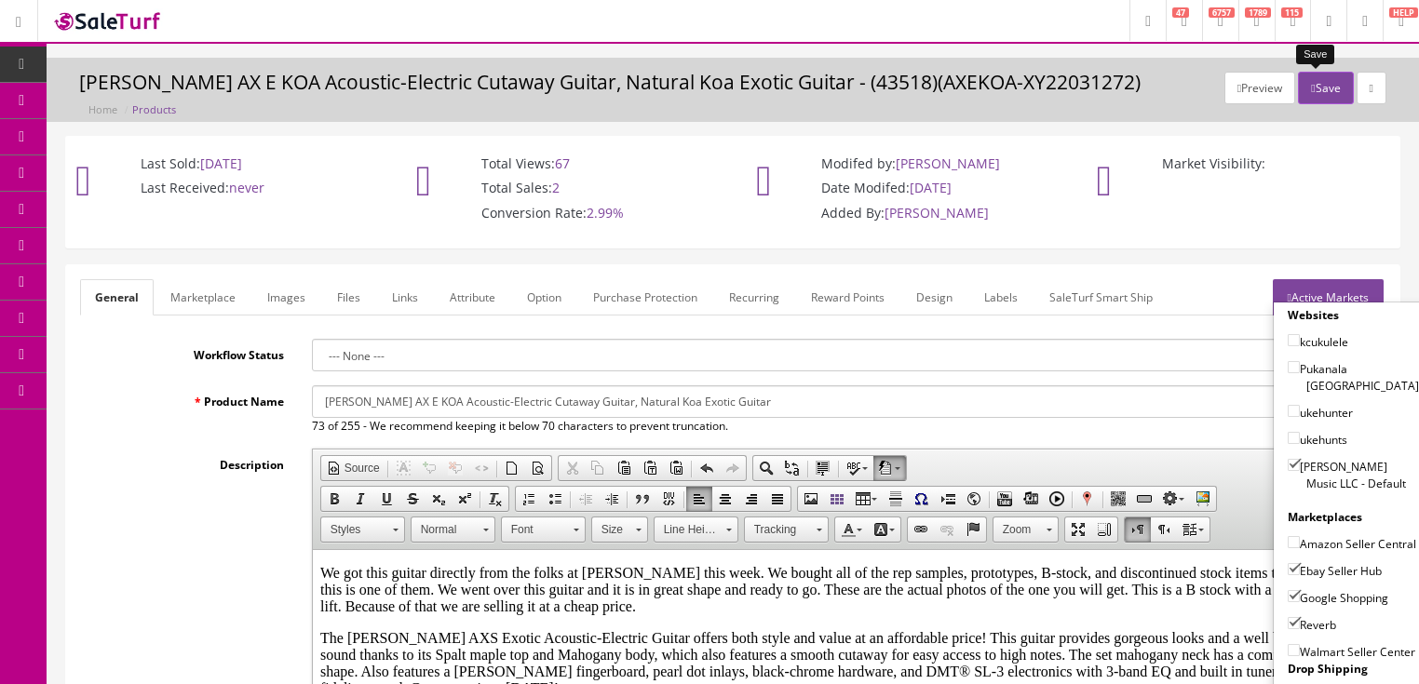
click at [1325, 92] on button "Save" at bounding box center [1325, 88] width 55 height 33
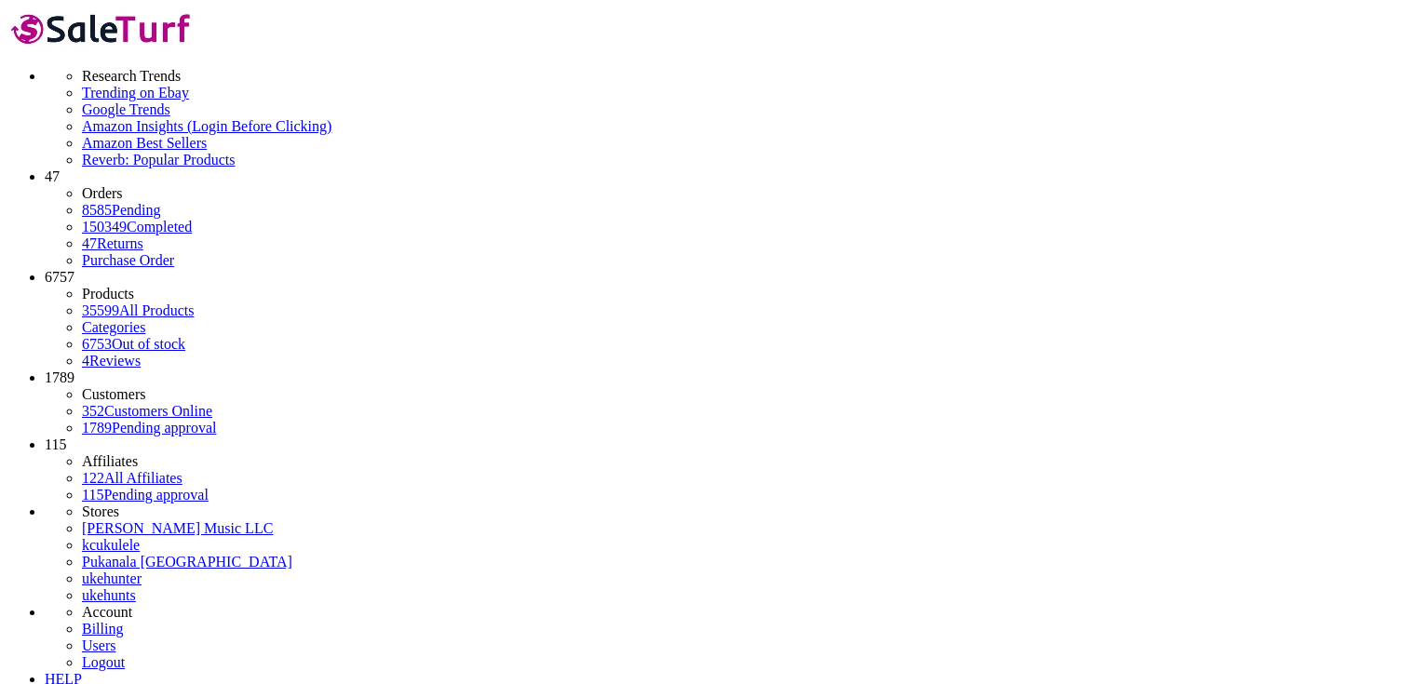
paste input "AXEKOA-XY210803452"
drag, startPoint x: 132, startPoint y: 207, endPoint x: 274, endPoint y: 223, distance: 142.4
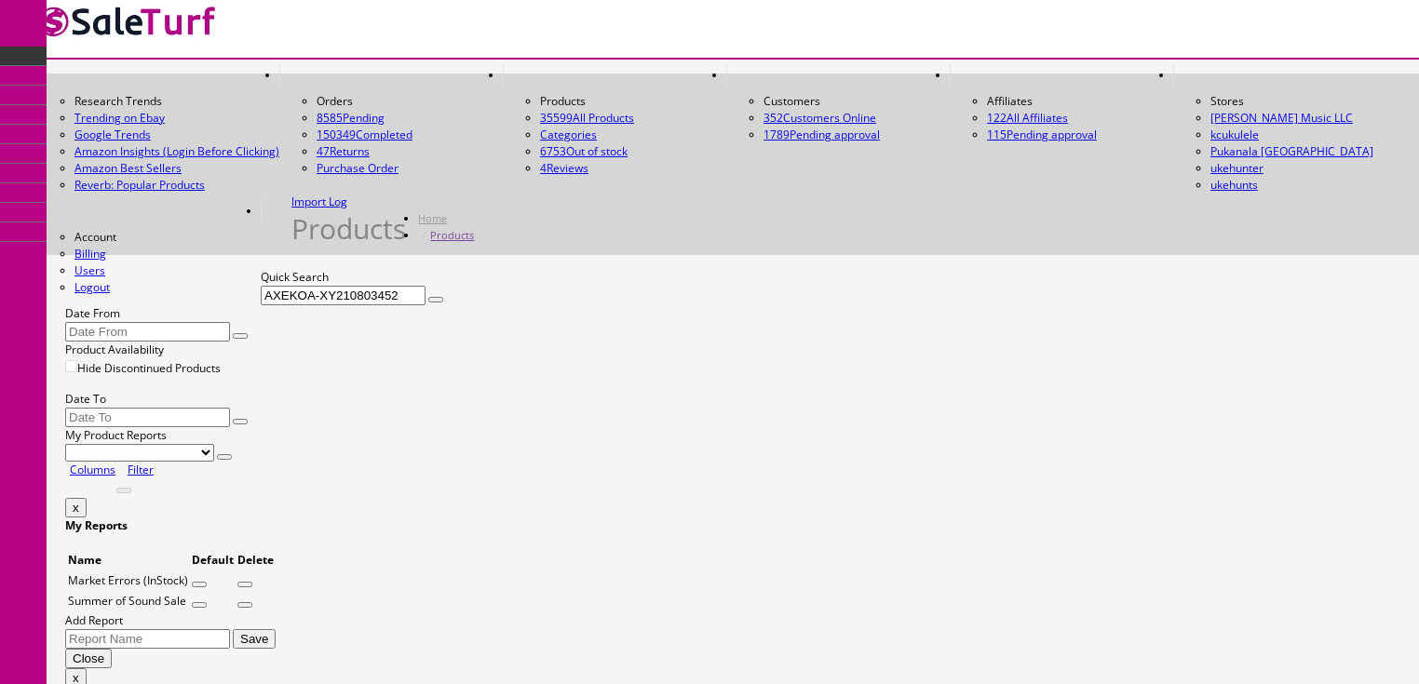
click at [270, 269] on div "Quick Search AXEKOA-XY210803452 Date From" at bounding box center [732, 305] width 1335 height 73
type input "AXEcaidie"
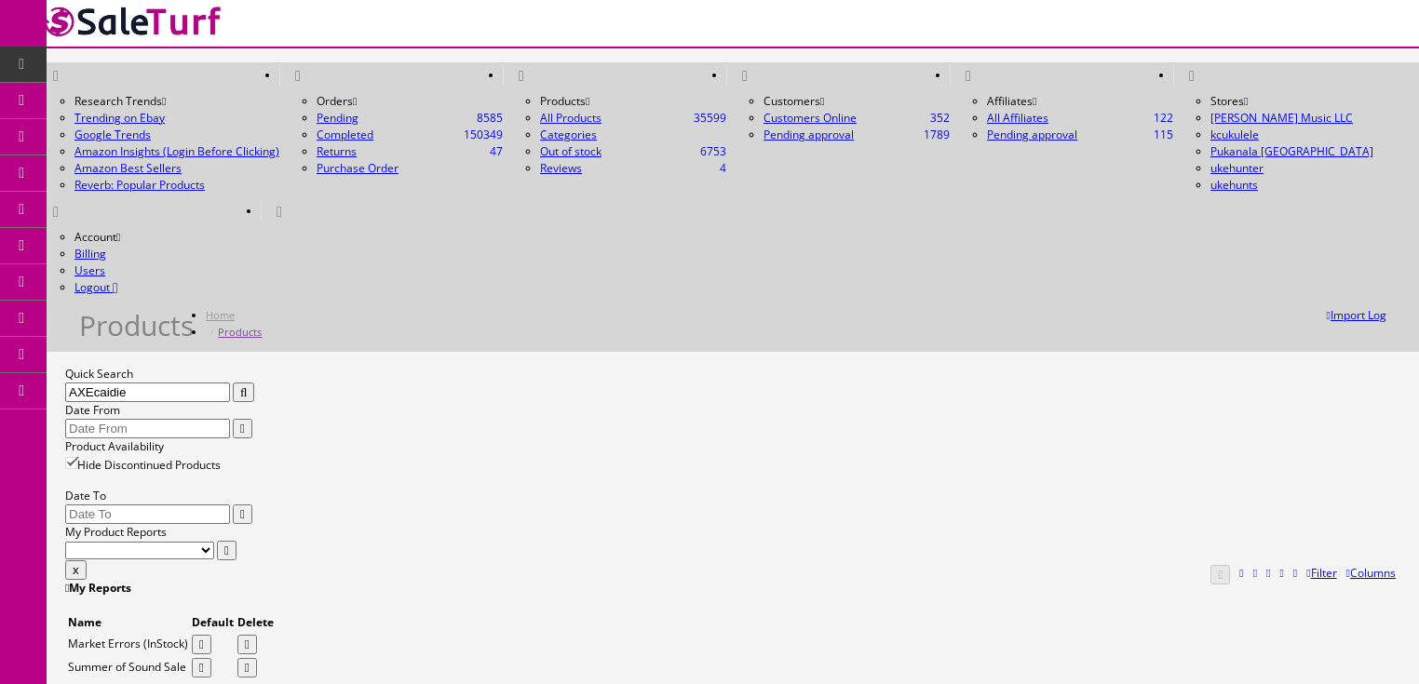
click at [77, 457] on input "Hide Discontinued Products" at bounding box center [71, 463] width 12 height 12
checkbox input "false"
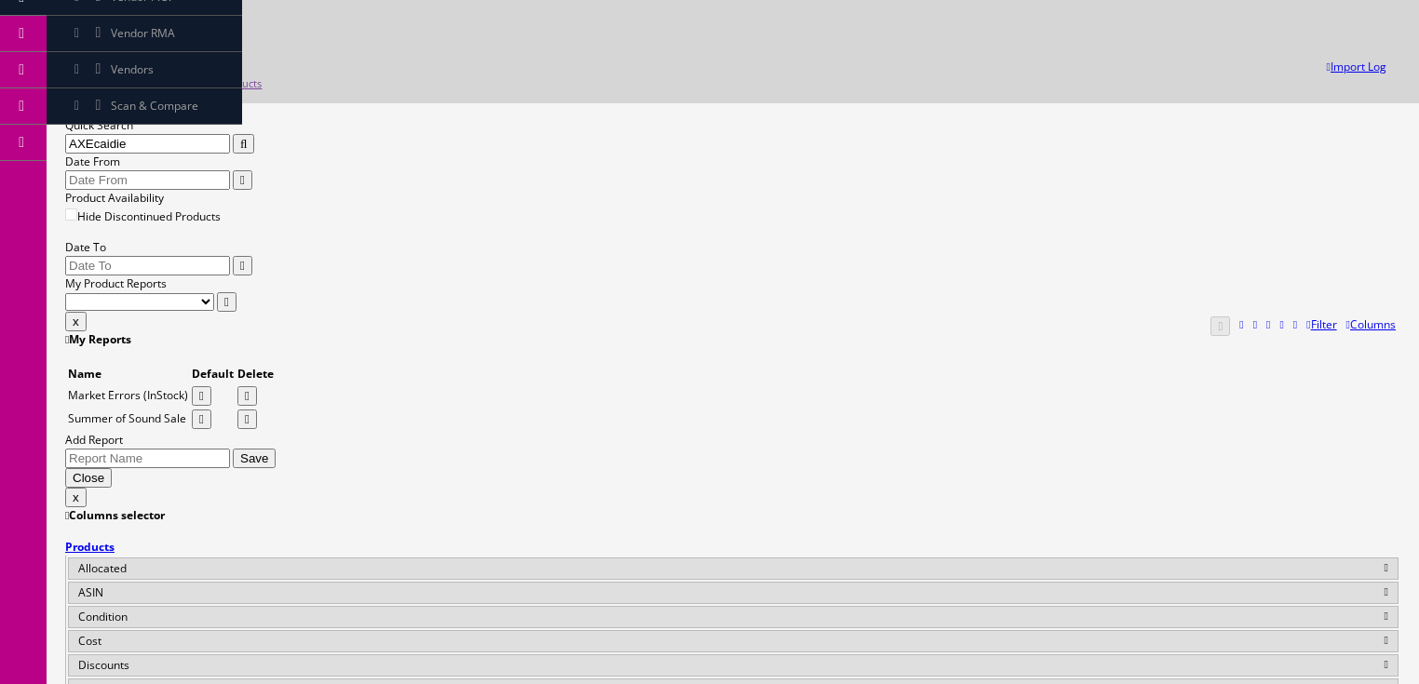
scroll to position [298, 0]
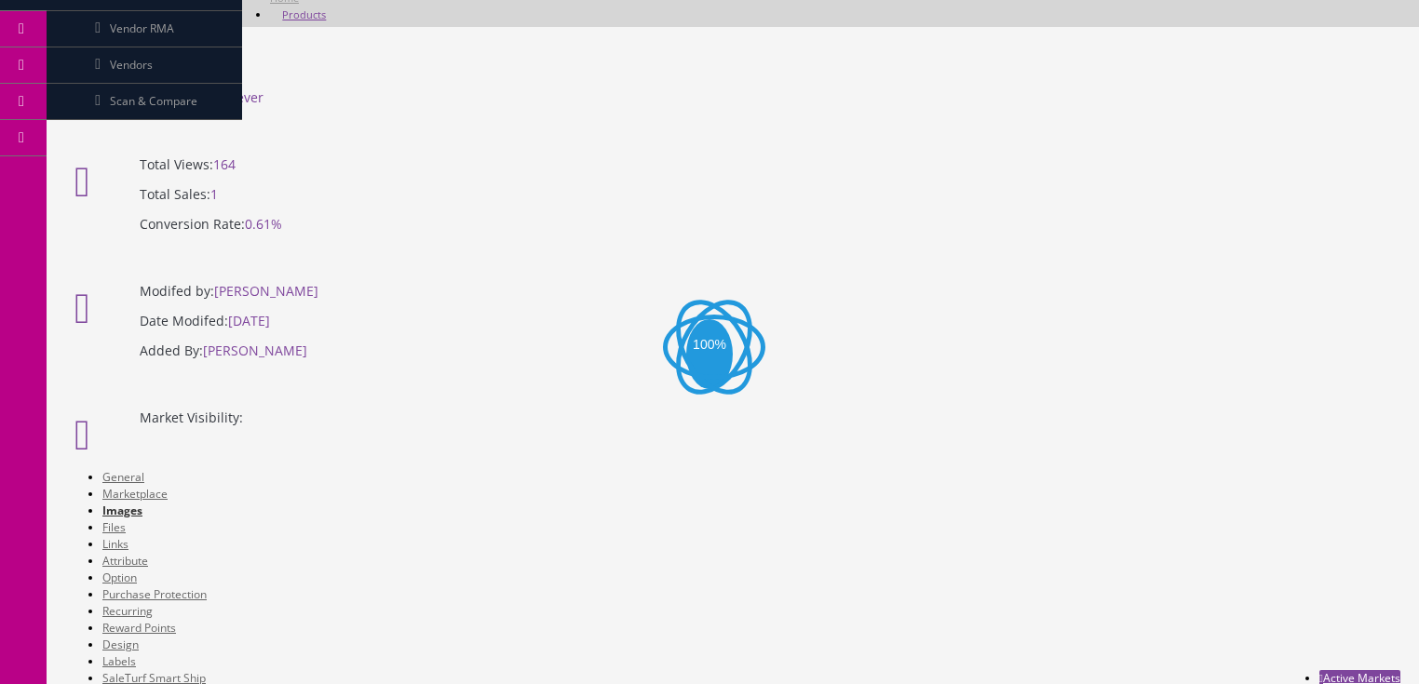
scroll to position [298, 0]
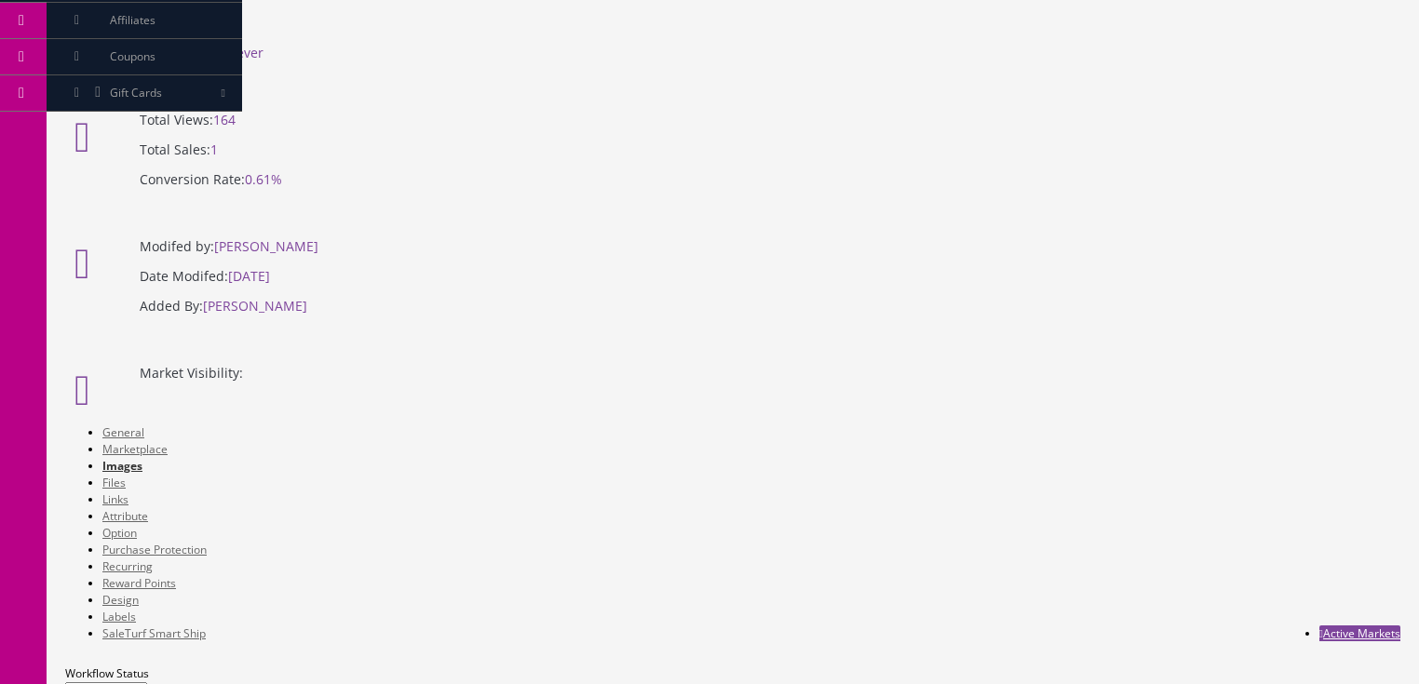
drag, startPoint x: 420, startPoint y: 253, endPoint x: 346, endPoint y: 247, distance: 73.9
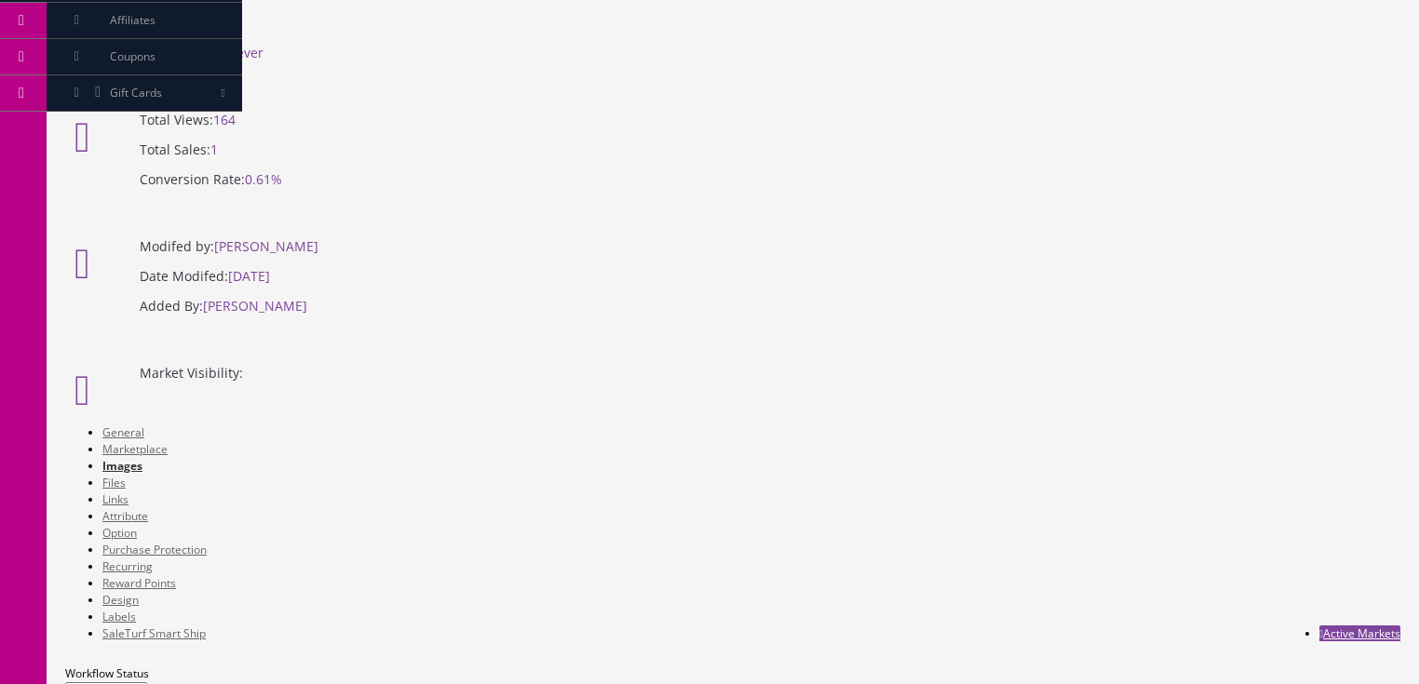
drag, startPoint x: 1291, startPoint y: 441, endPoint x: 1278, endPoint y: 475, distance: 36.0
drag, startPoint x: 738, startPoint y: 567, endPoint x: 565, endPoint y: 409, distance: 234.0
drag, startPoint x: 860, startPoint y: 384, endPoint x: 564, endPoint y: 377, distance: 295.3
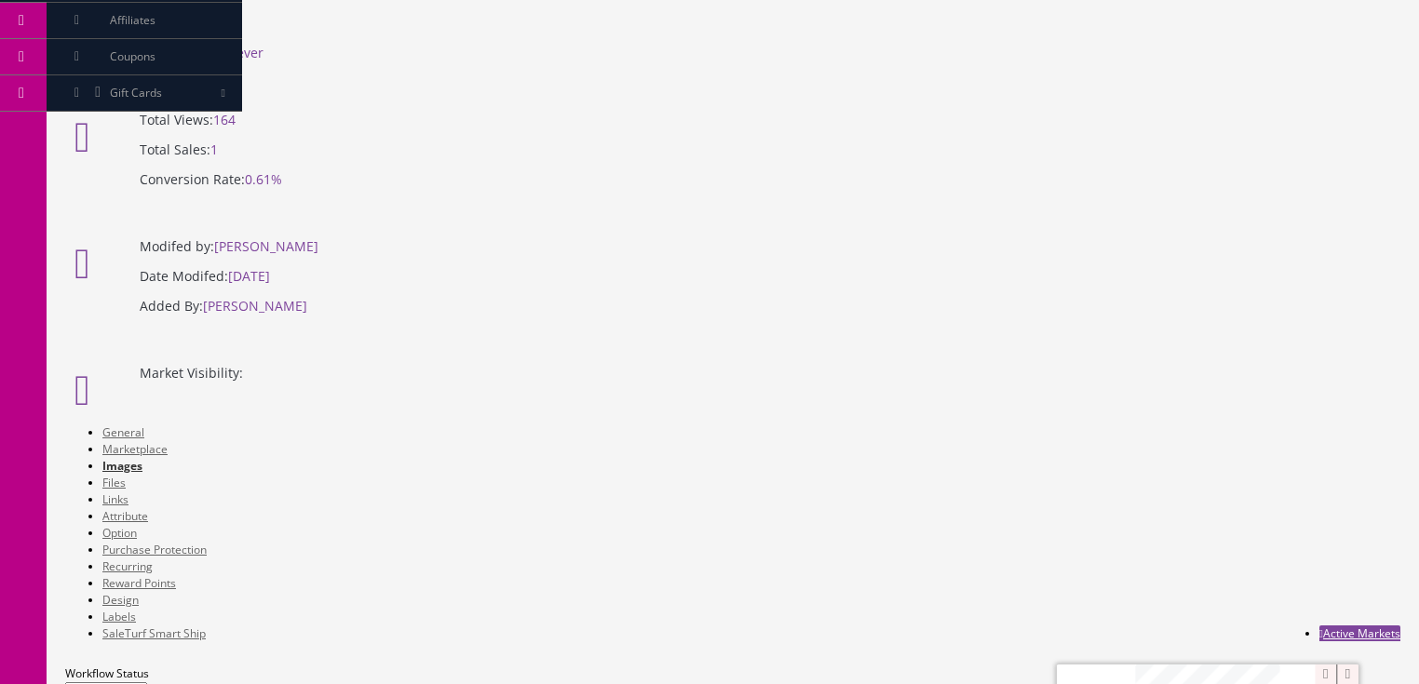
drag, startPoint x: 481, startPoint y: 499, endPoint x: 995, endPoint y: 396, distance: 524.3
drag, startPoint x: 767, startPoint y: 521, endPoint x: 538, endPoint y: 486, distance: 231.8
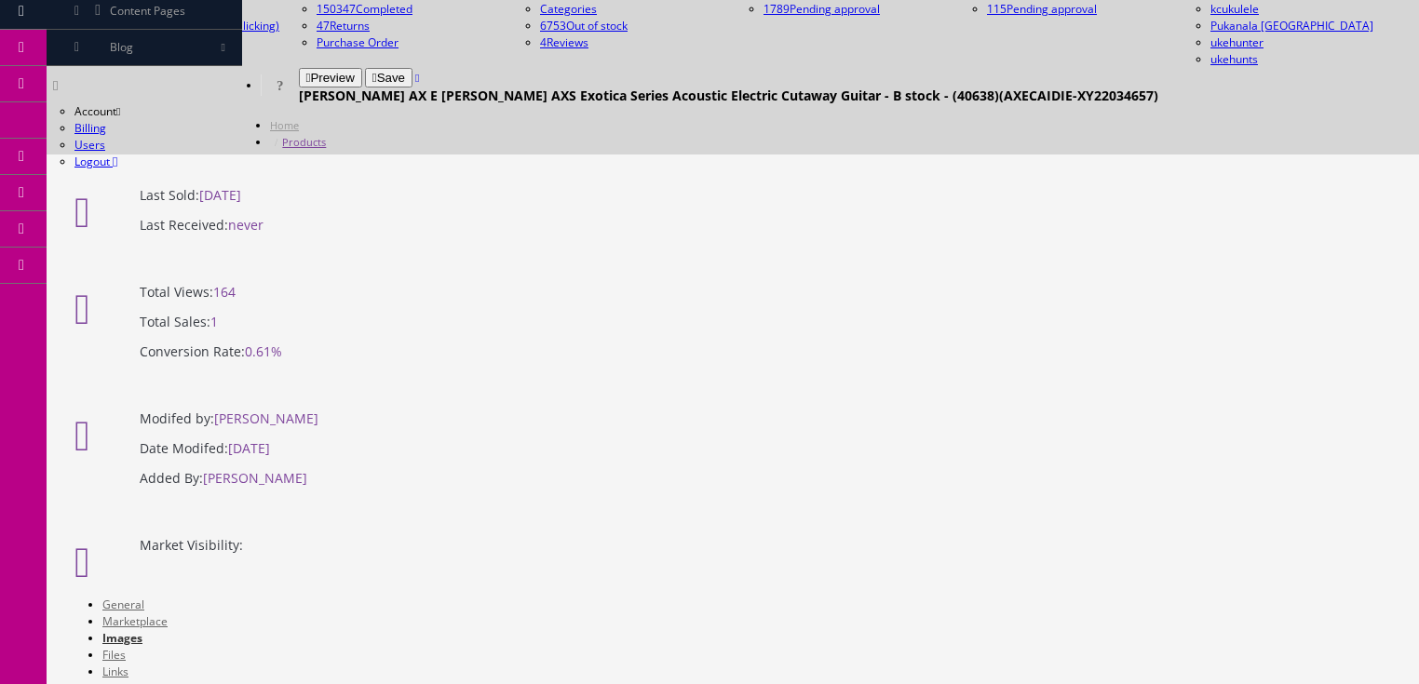
scroll to position [74, 0]
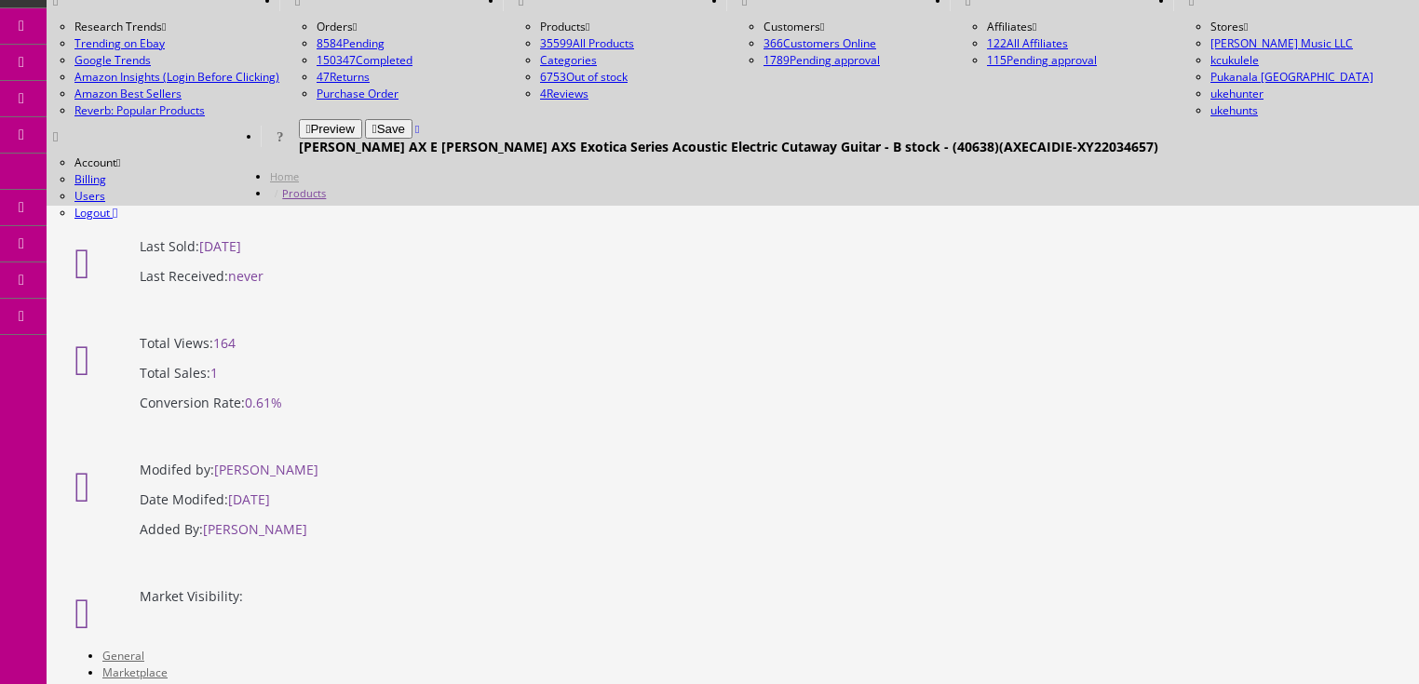
click at [127, 648] on link "General" at bounding box center [123, 656] width 42 height 16
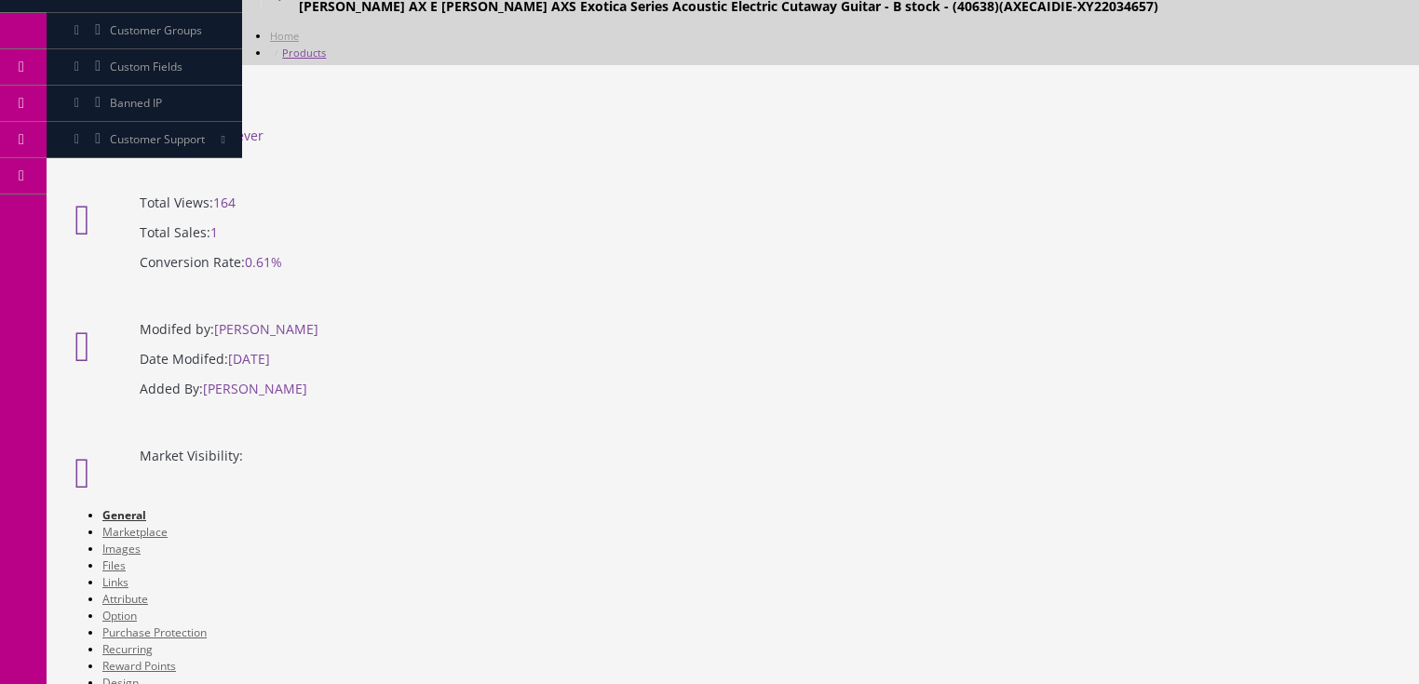
scroll to position [223, 0]
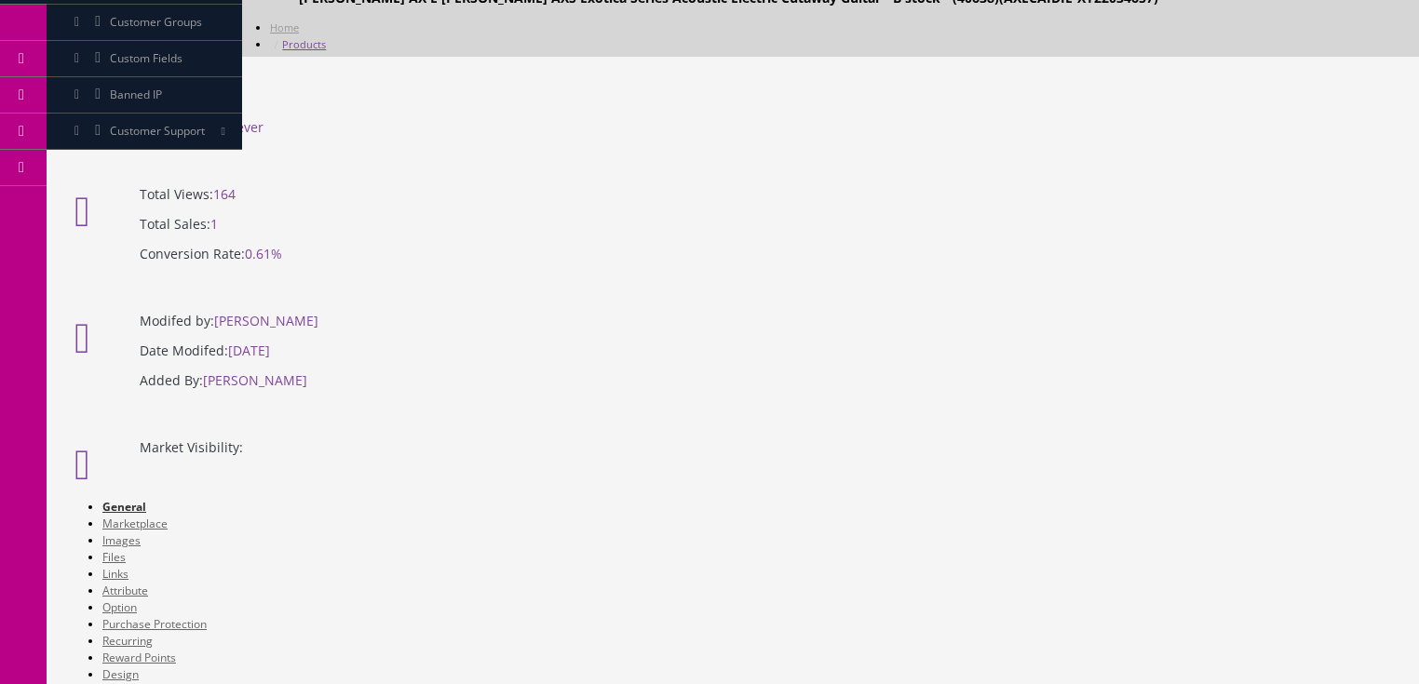
drag, startPoint x: 701, startPoint y: 977, endPoint x: 710, endPoint y: 995, distance: 20.4
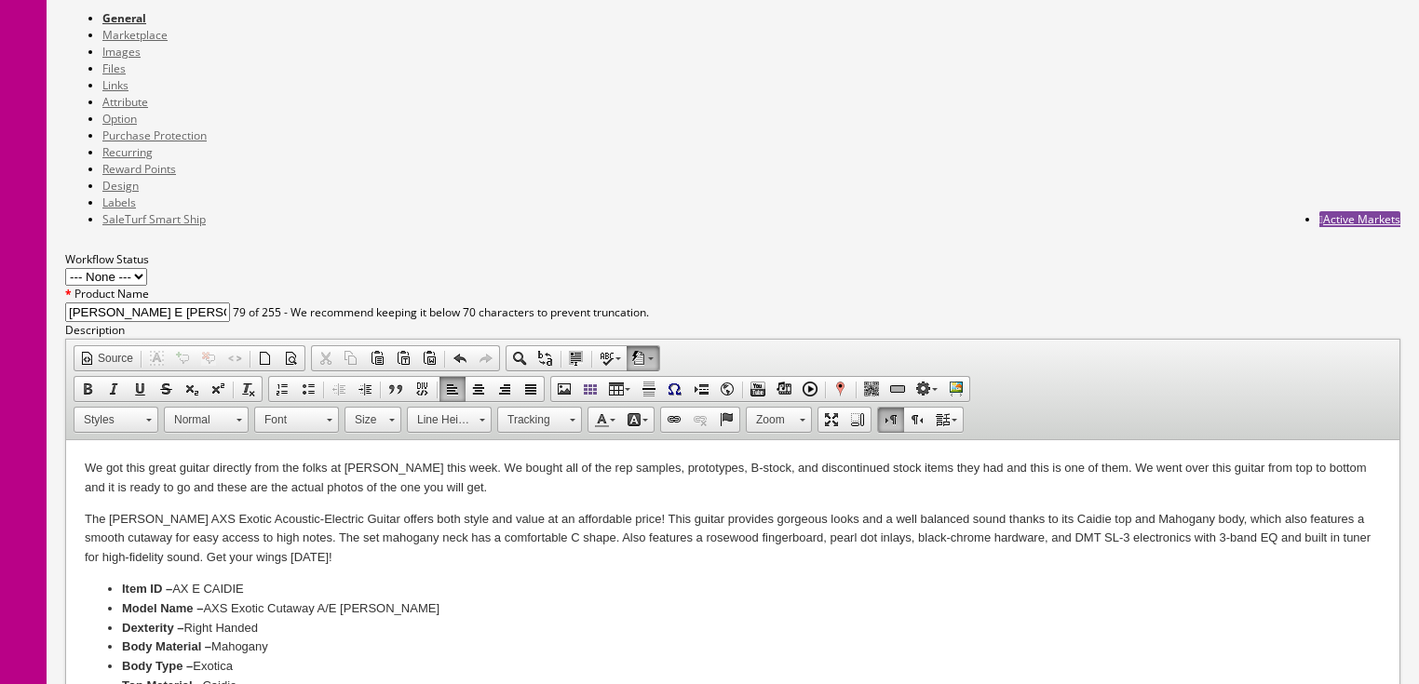
scroll to position [745, 0]
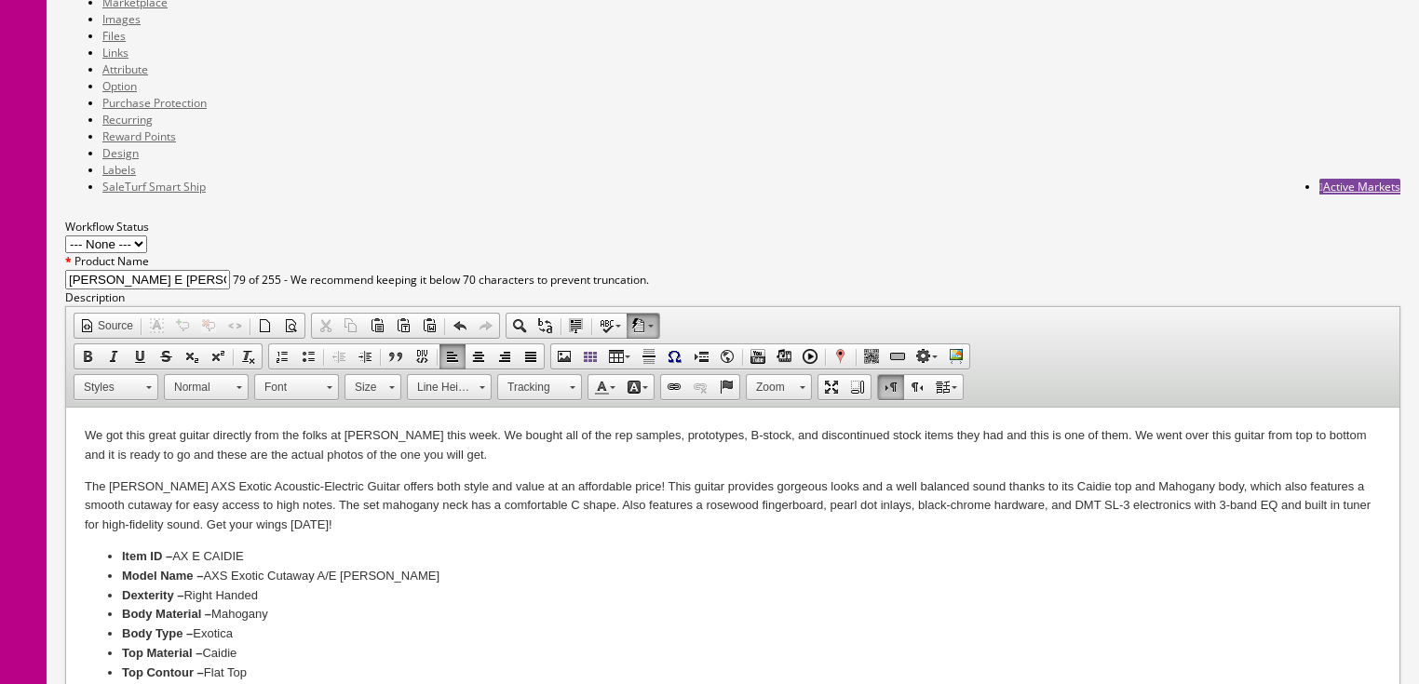
drag, startPoint x: 507, startPoint y: 308, endPoint x: 577, endPoint y: 301, distance: 71.2
drag, startPoint x: 563, startPoint y: 299, endPoint x: 411, endPoint y: 311, distance: 153.2
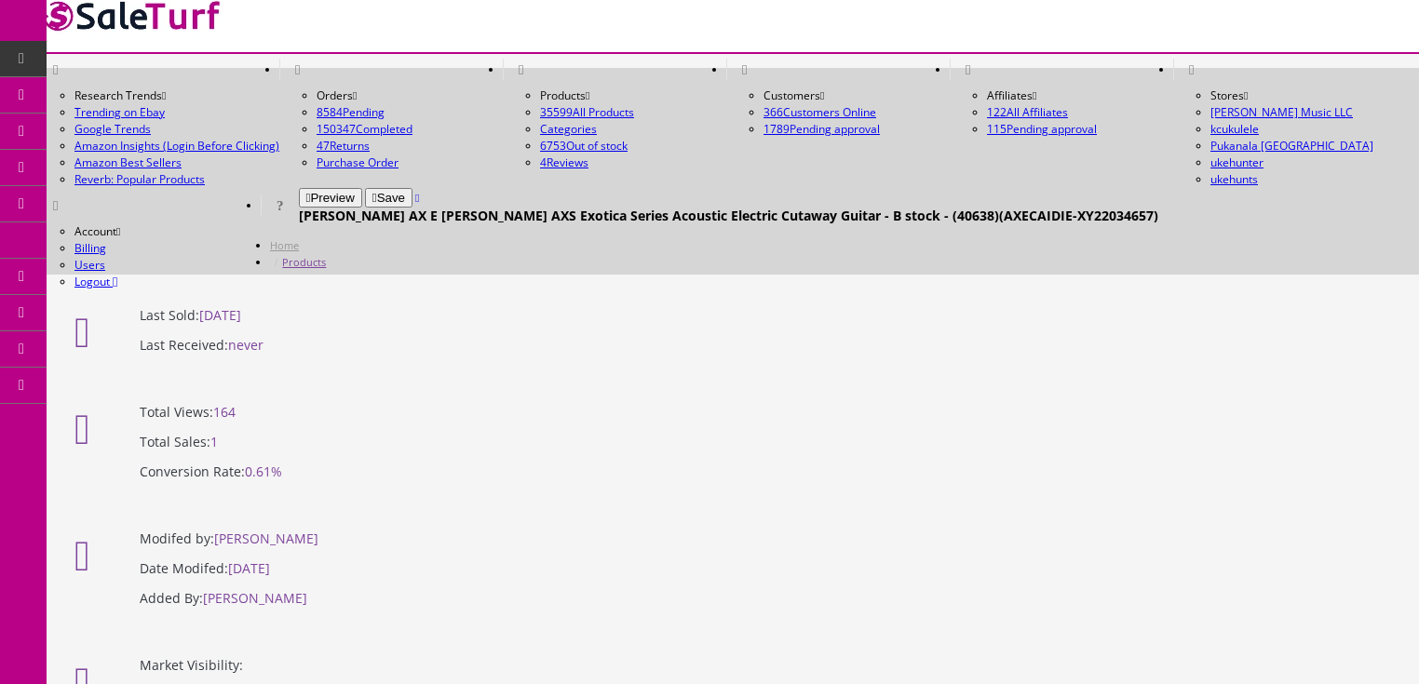
scroll to position [0, 0]
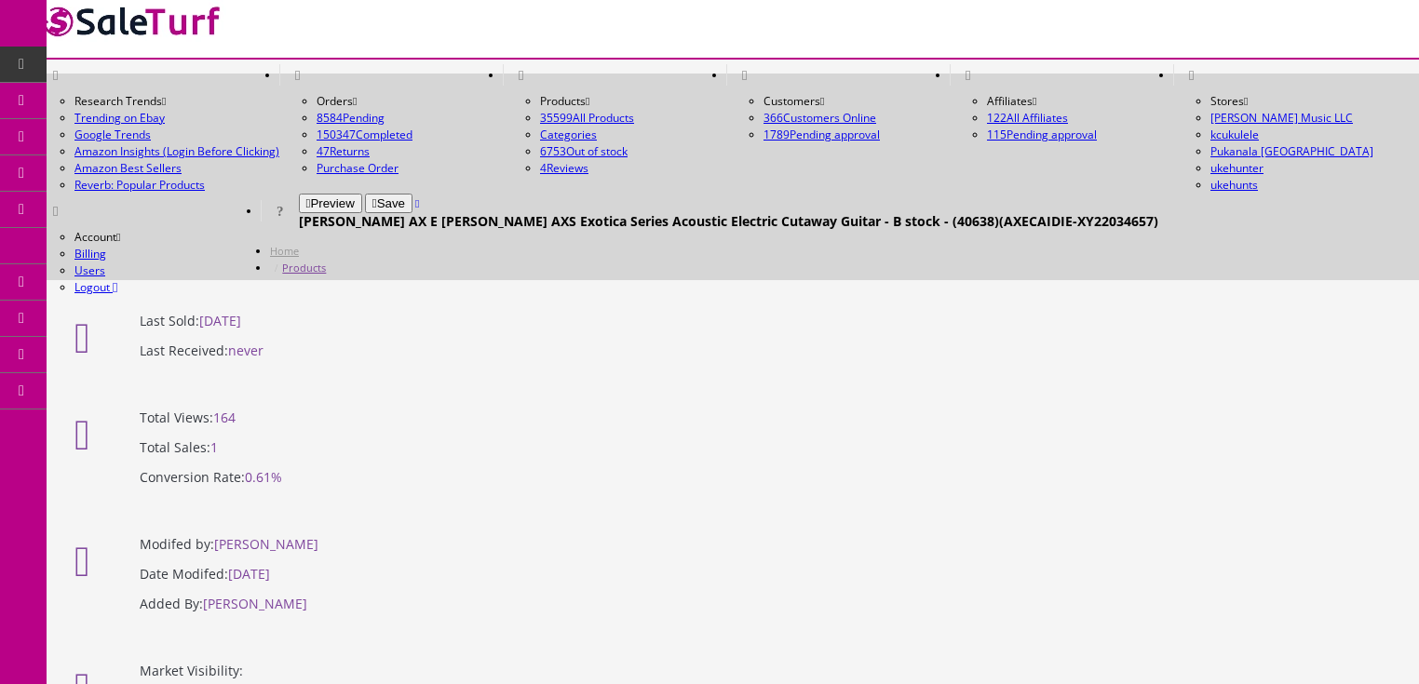
type input "AXECAIDIE-XY210803445"
click at [413, 194] on button "Save" at bounding box center [388, 204] width 47 height 20
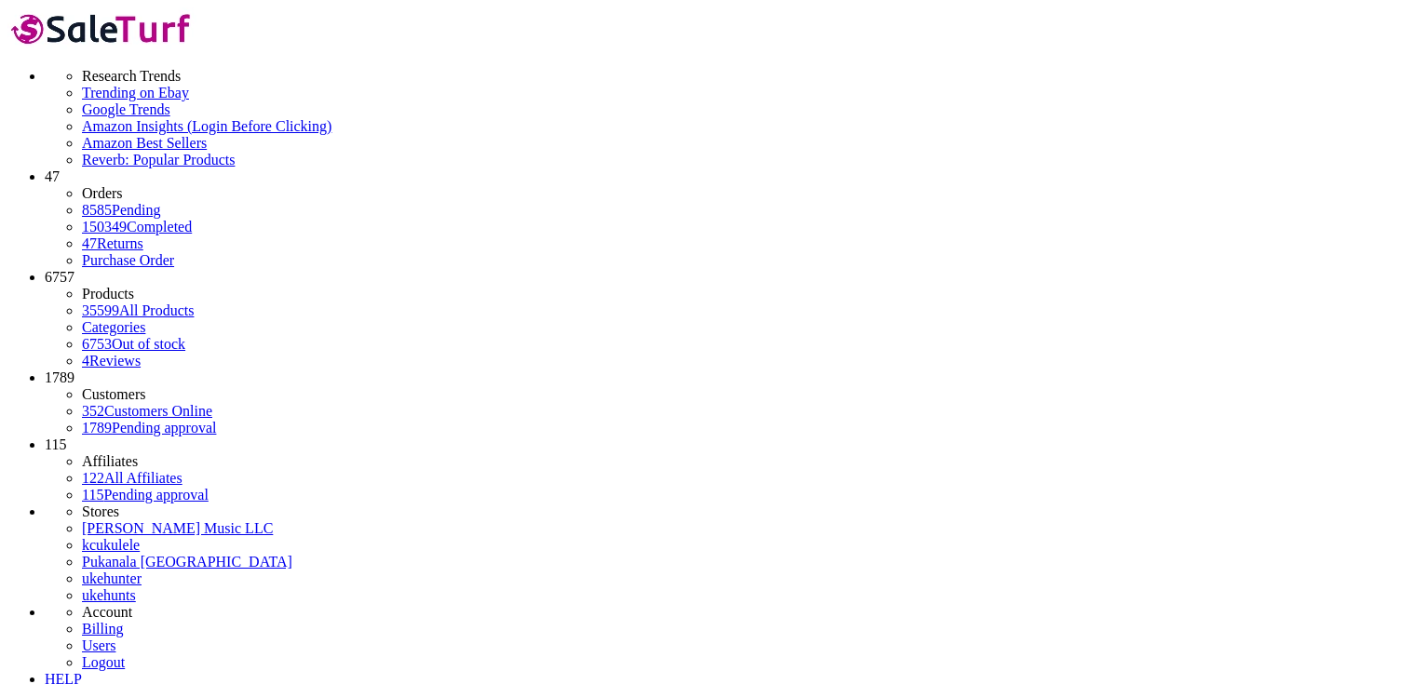
paste input "AXECAIDIE-XY210803445"
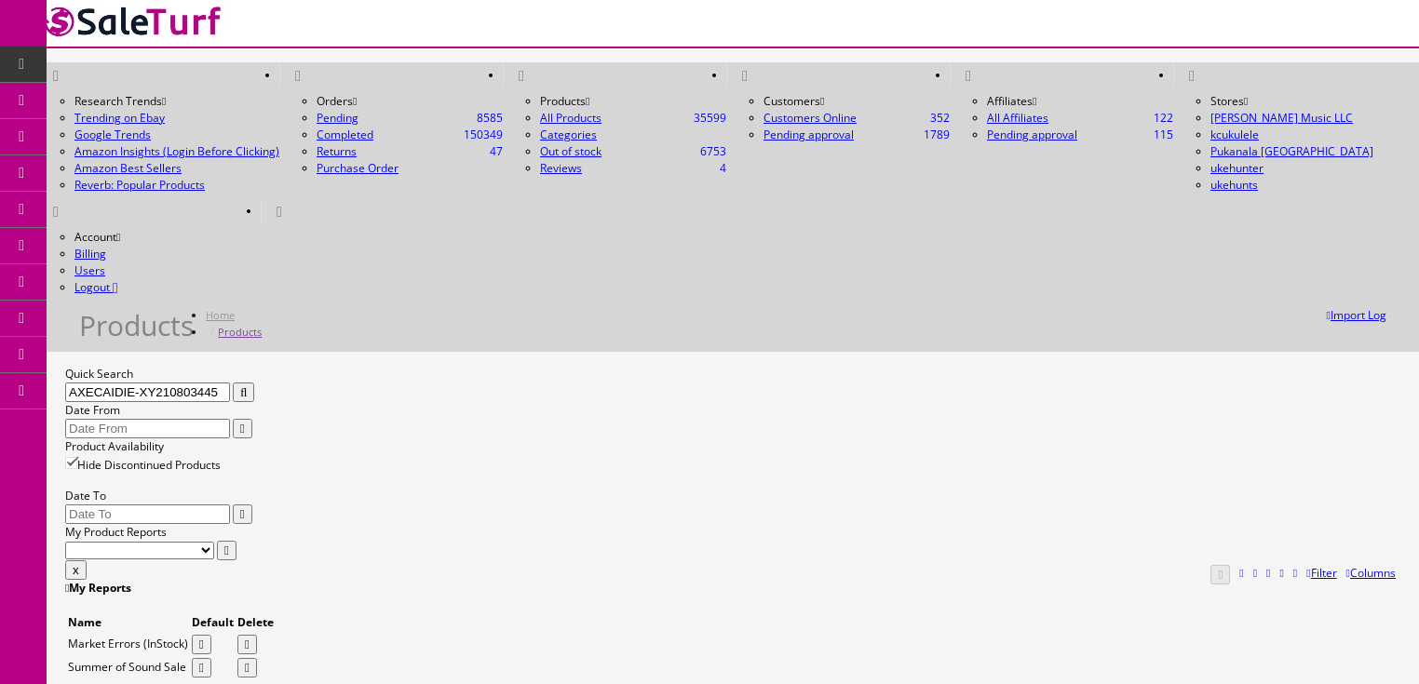
click at [247, 386] on icon "button" at bounding box center [243, 392] width 7 height 12
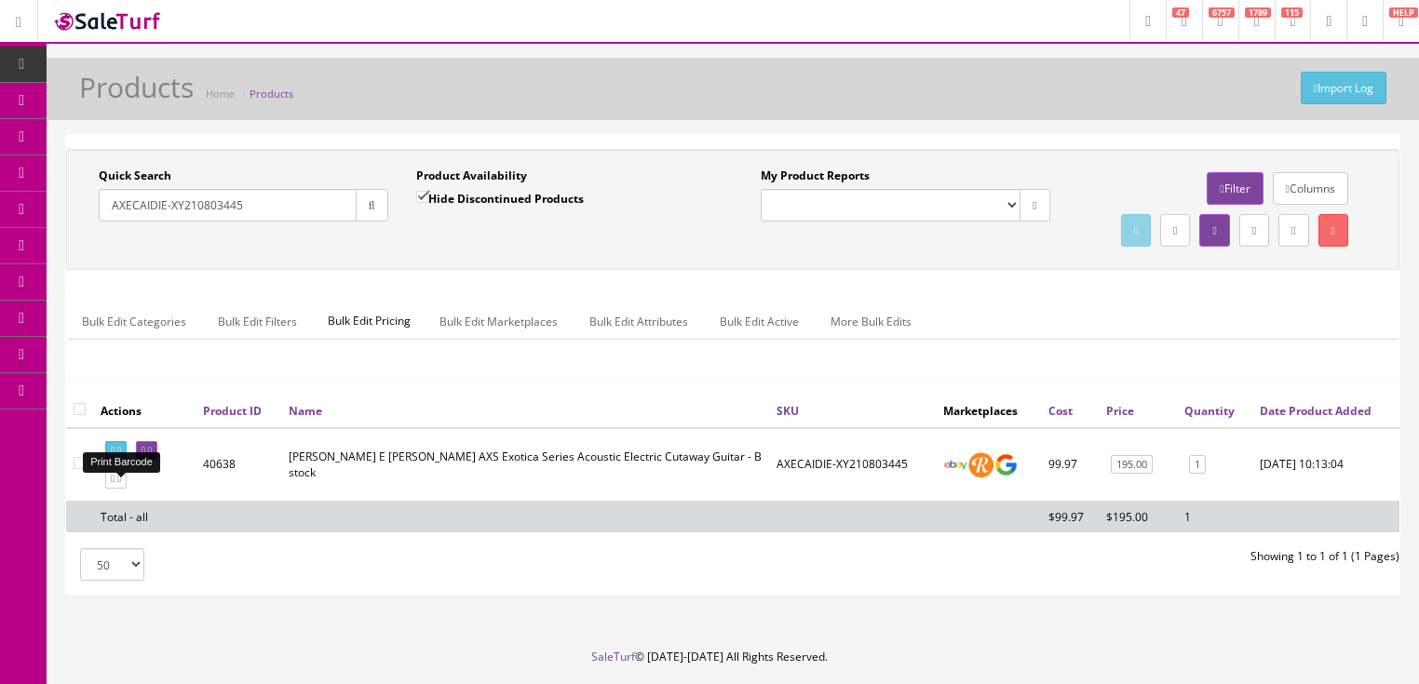
click at [120, 461] on link at bounding box center [115, 451] width 21 height 20
drag, startPoint x: 278, startPoint y: 209, endPoint x: 86, endPoint y: 257, distance: 198.8
click at [86, 251] on div "Quick Search AXECAIDIE-XY210803445 Date From Product Availability Hide Disconti…" at bounding box center [733, 210] width 1324 height 84
type input "saelitee"
click at [425, 199] on input "Hide Discontinued Products" at bounding box center [422, 197] width 12 height 12
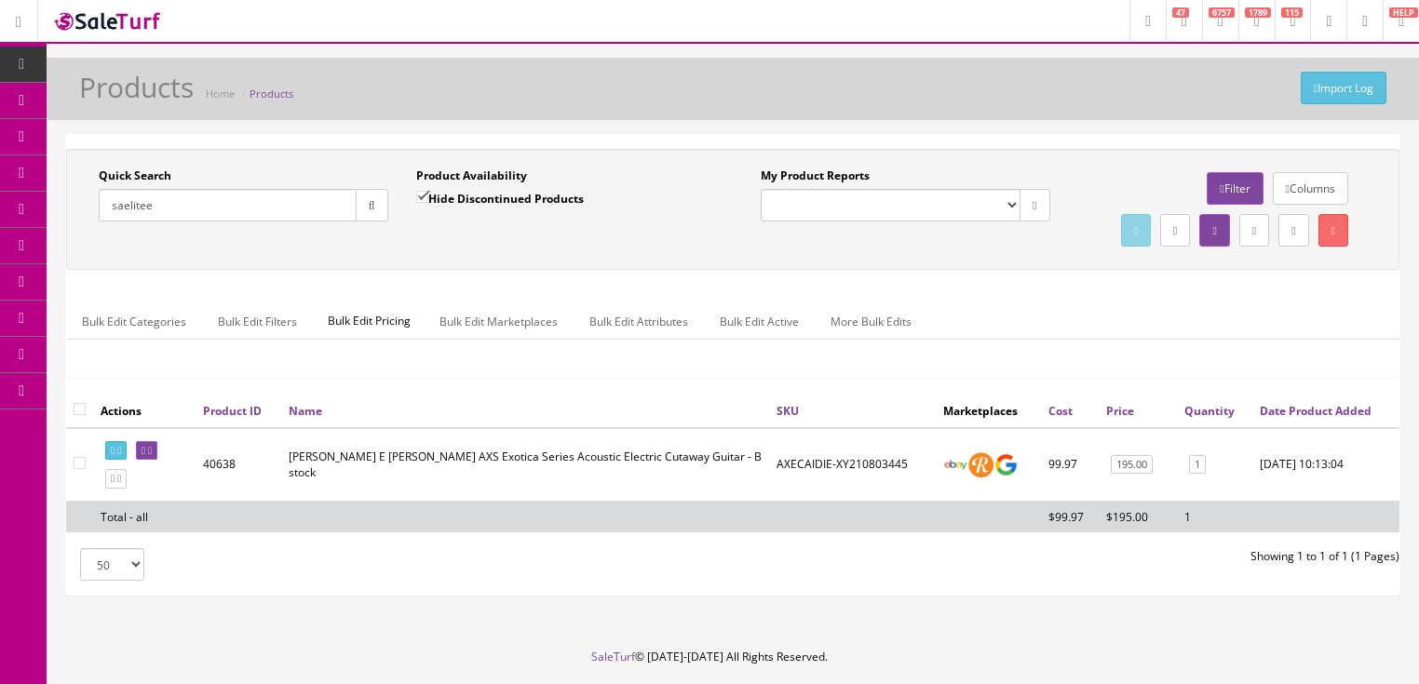
checkbox input "false"
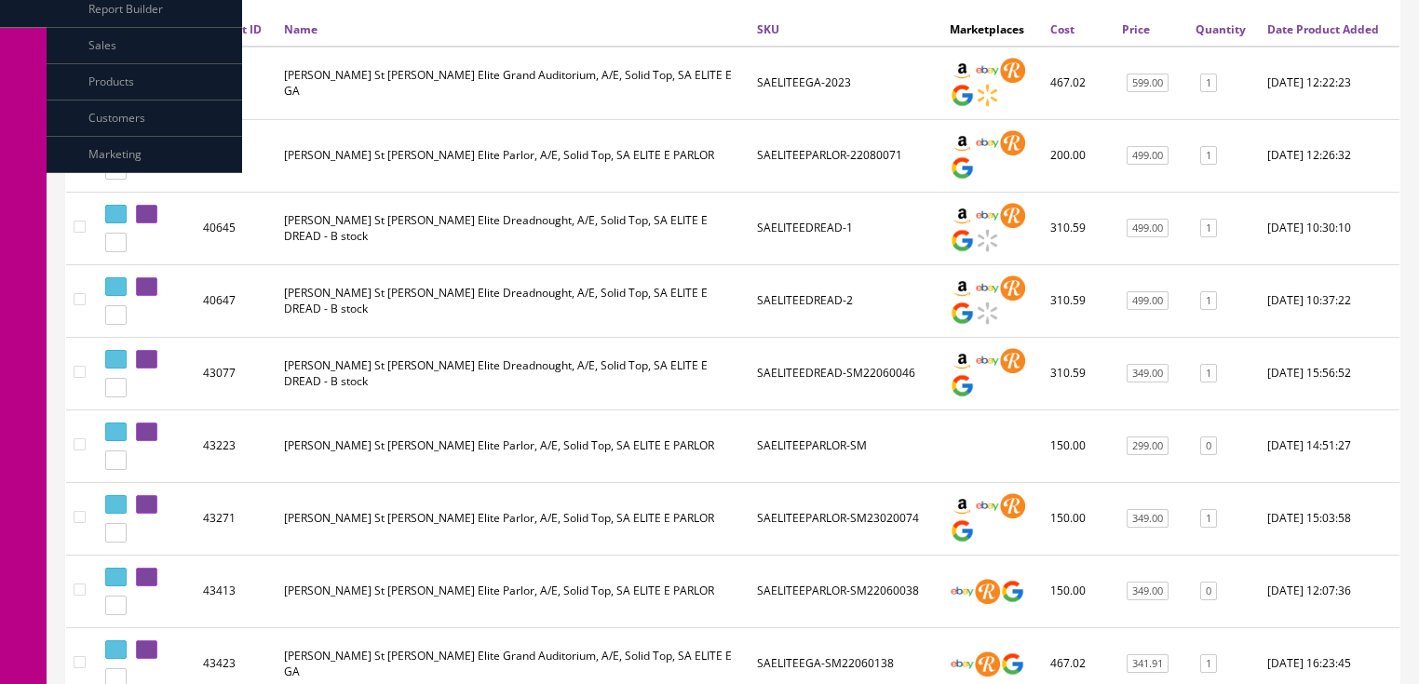
scroll to position [447, 0]
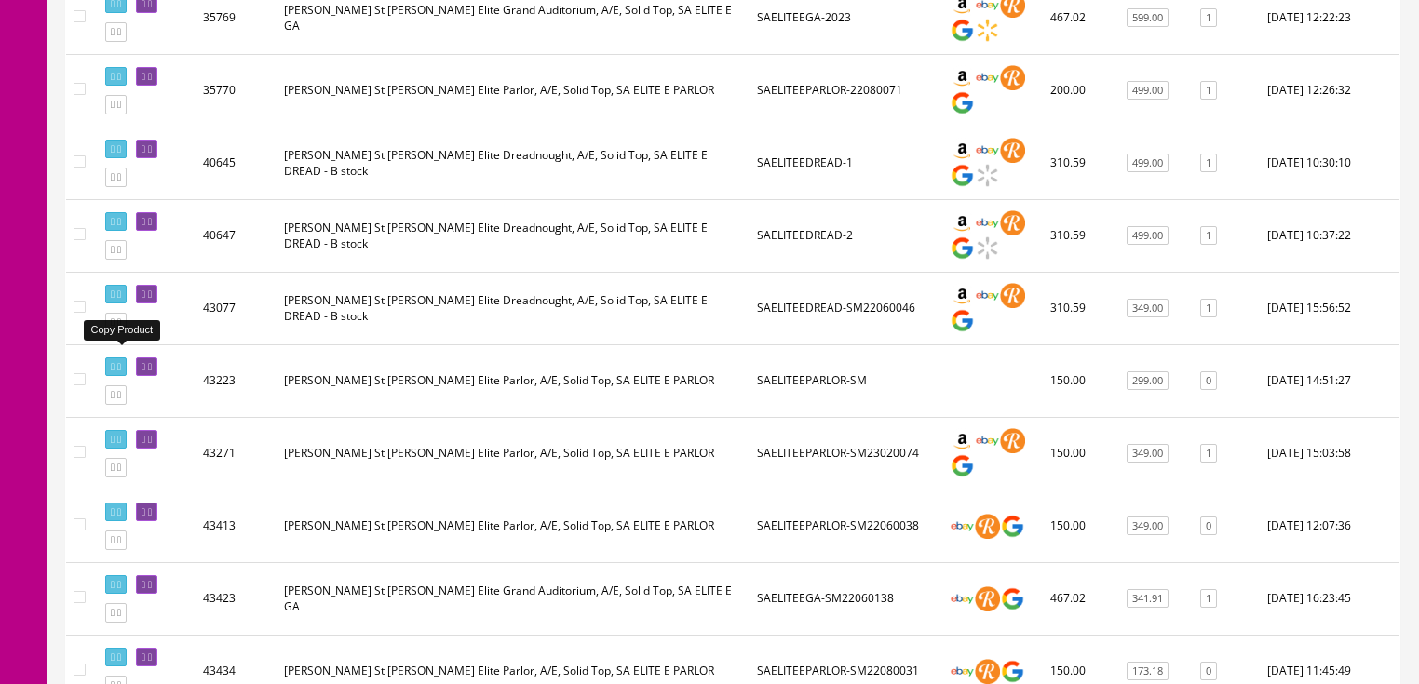
click at [121, 328] on icon at bounding box center [119, 323] width 4 height 10
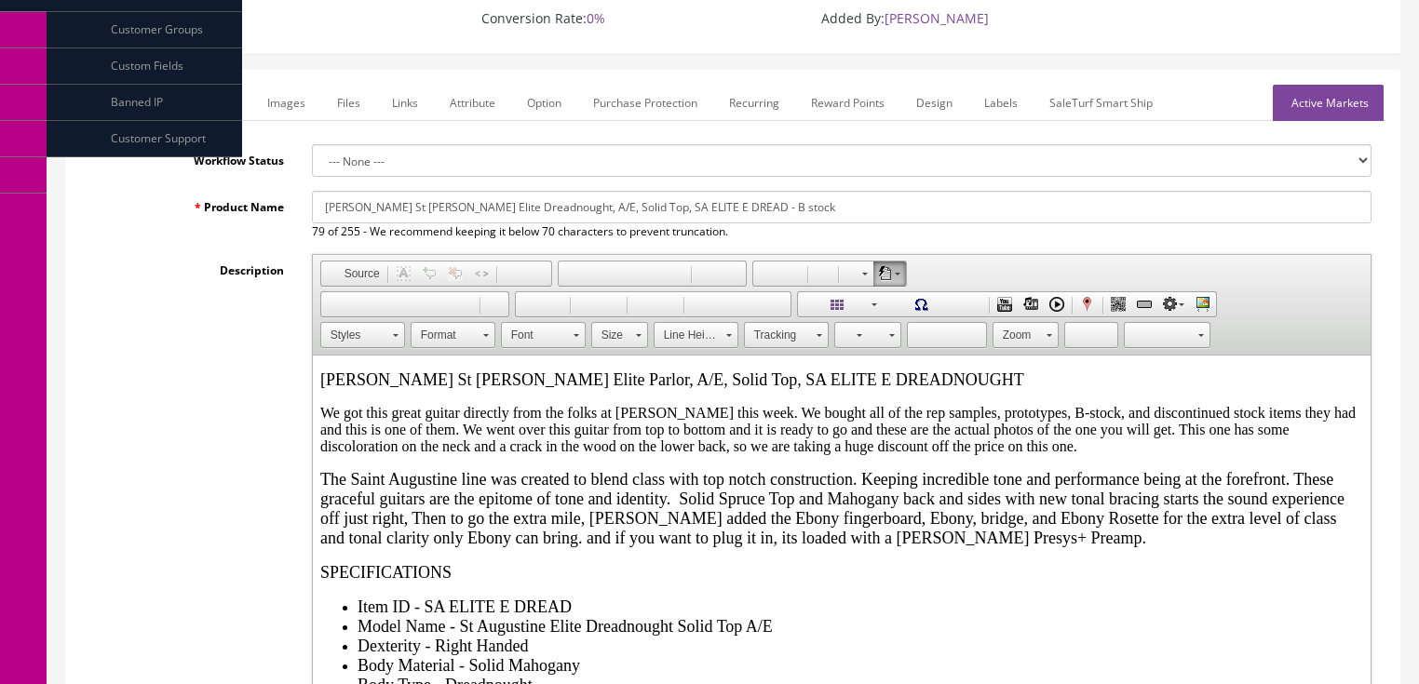
scroll to position [223, 0]
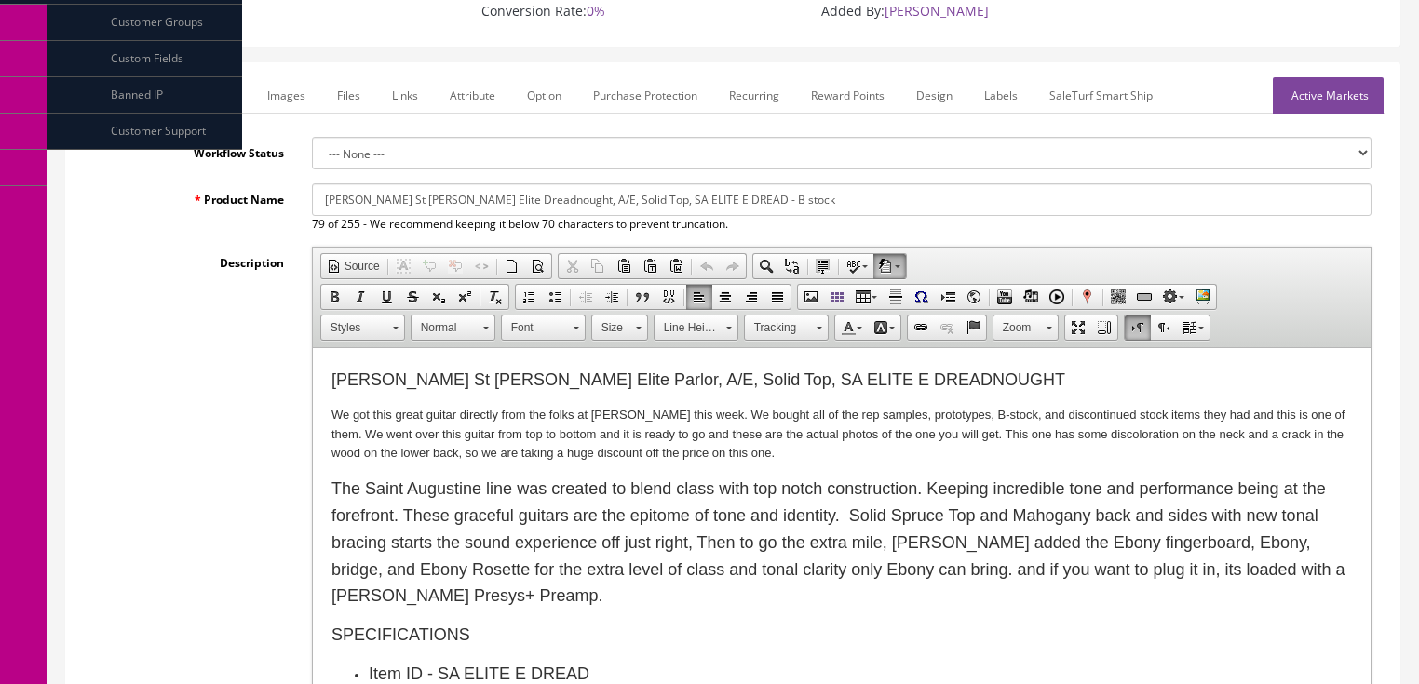
click at [509, 375] on font "Dean St Augustine Elite Parlor, A/E, Solid Top, SA ELITE E DREADNOUGHT" at bounding box center [698, 380] width 734 height 19
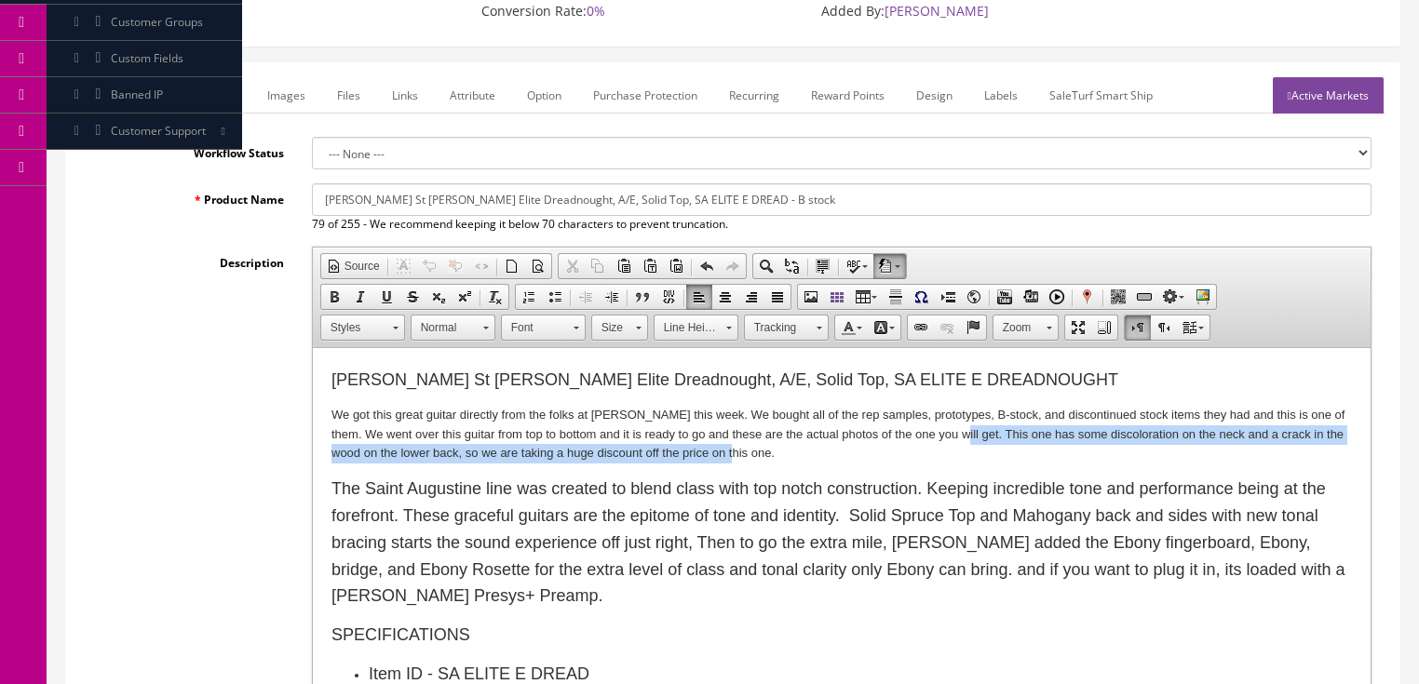
drag, startPoint x: 949, startPoint y: 440, endPoint x: 955, endPoint y: 455, distance: 16.3
click at [955, 455] on p "We got this great guitar directly from the folks at Dean this week. We bought a…" at bounding box center [841, 435] width 1021 height 58
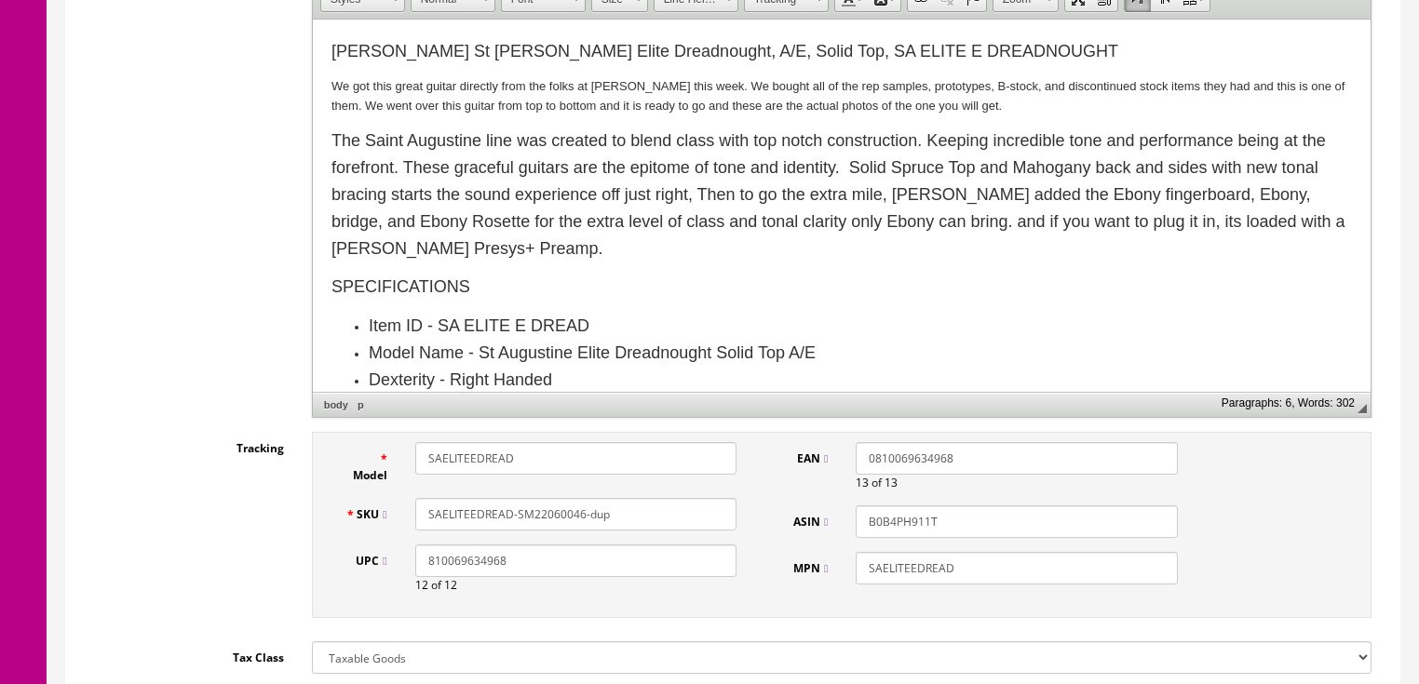
scroll to position [596, 0]
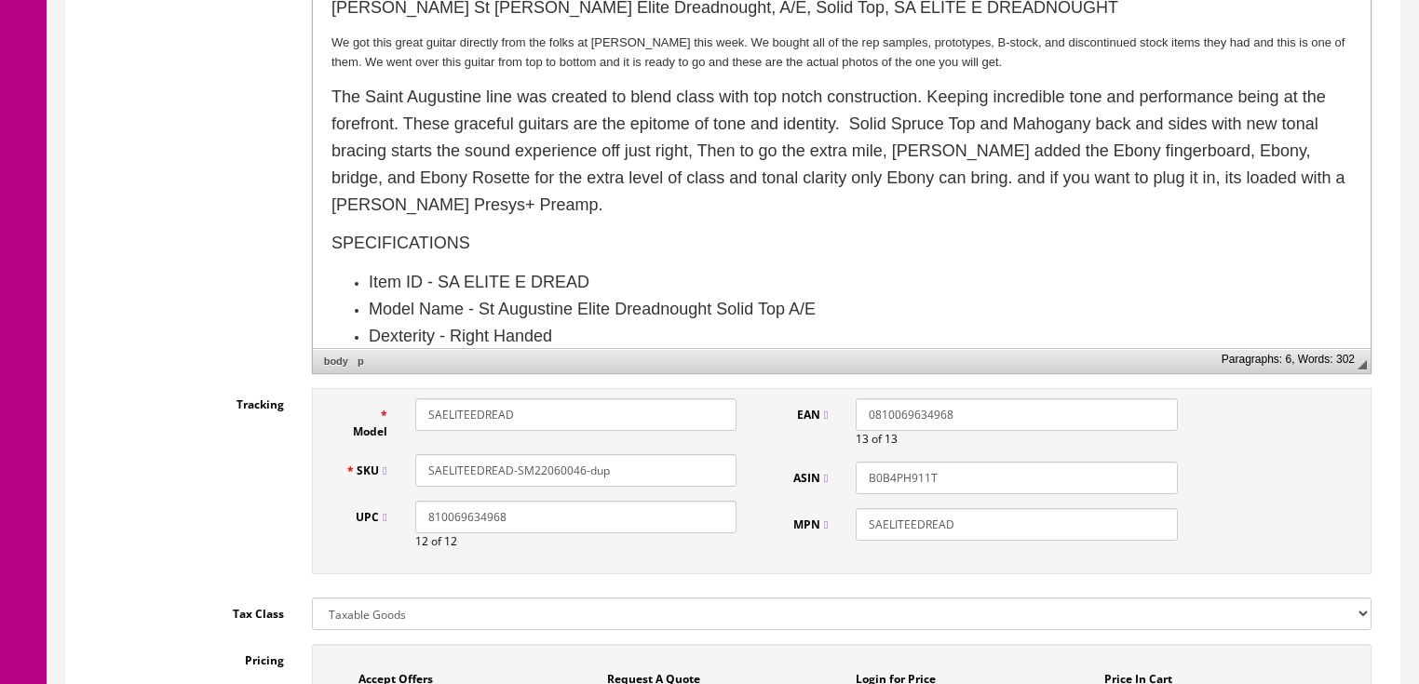
drag, startPoint x: 537, startPoint y: 470, endPoint x: 615, endPoint y: 473, distance: 77.3
click at [615, 473] on input "SAELITEEDREAD-SM22060046-dup" at bounding box center [575, 470] width 321 height 33
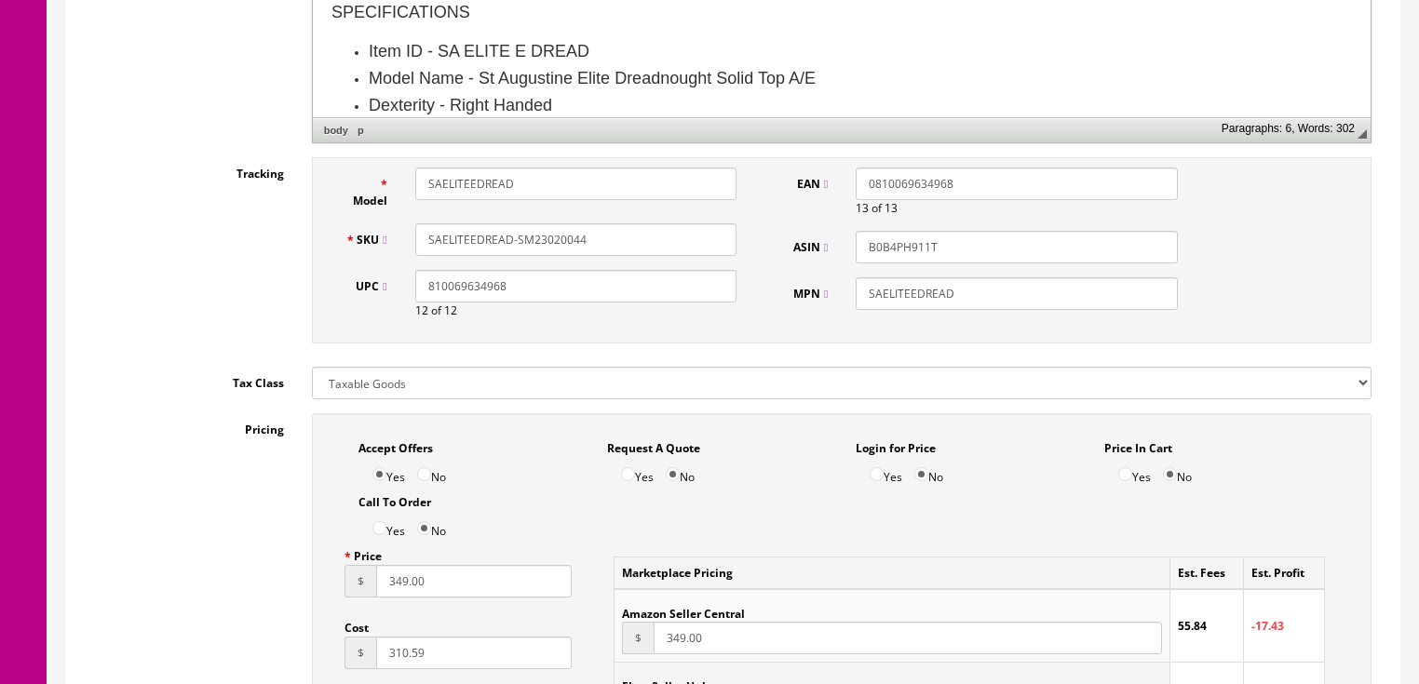
scroll to position [819, 0]
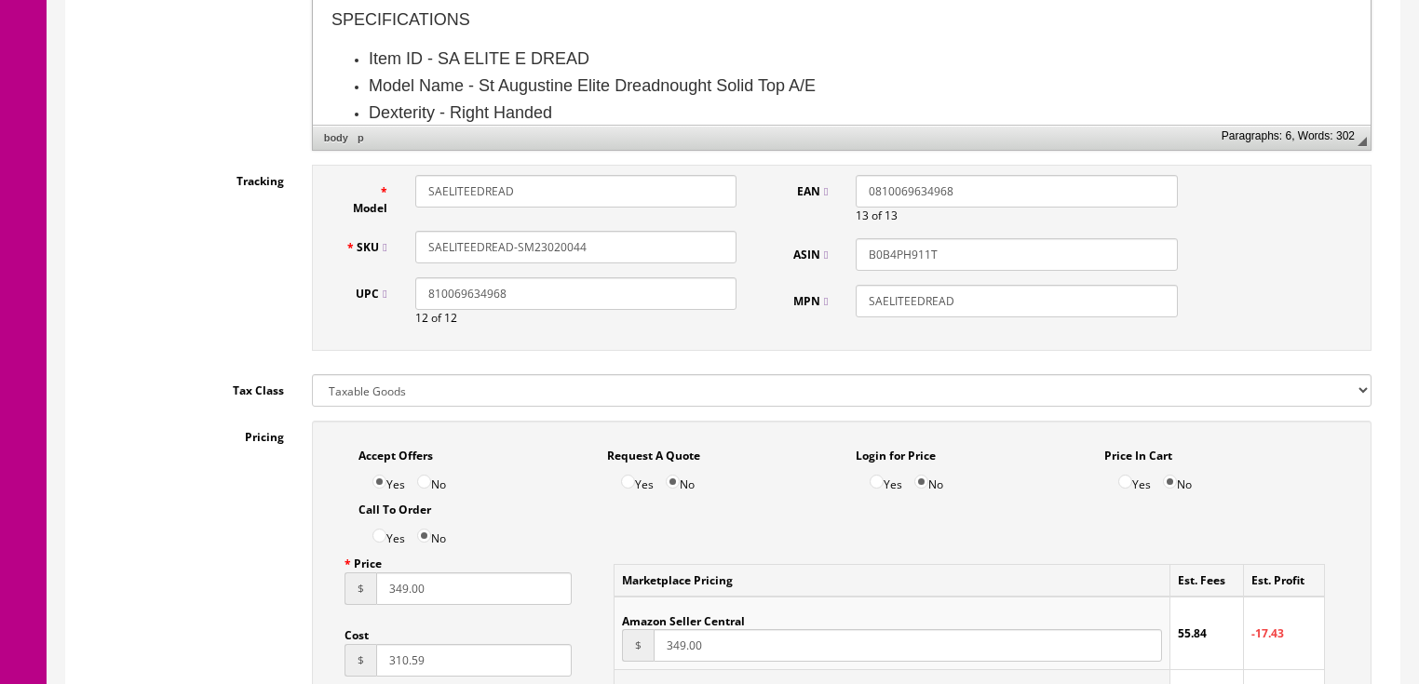
drag, startPoint x: 603, startPoint y: 249, endPoint x: 369, endPoint y: 262, distance: 235.0
click at [339, 261] on div "SKU SAELITEEDREAD-SM23020044" at bounding box center [542, 247] width 420 height 33
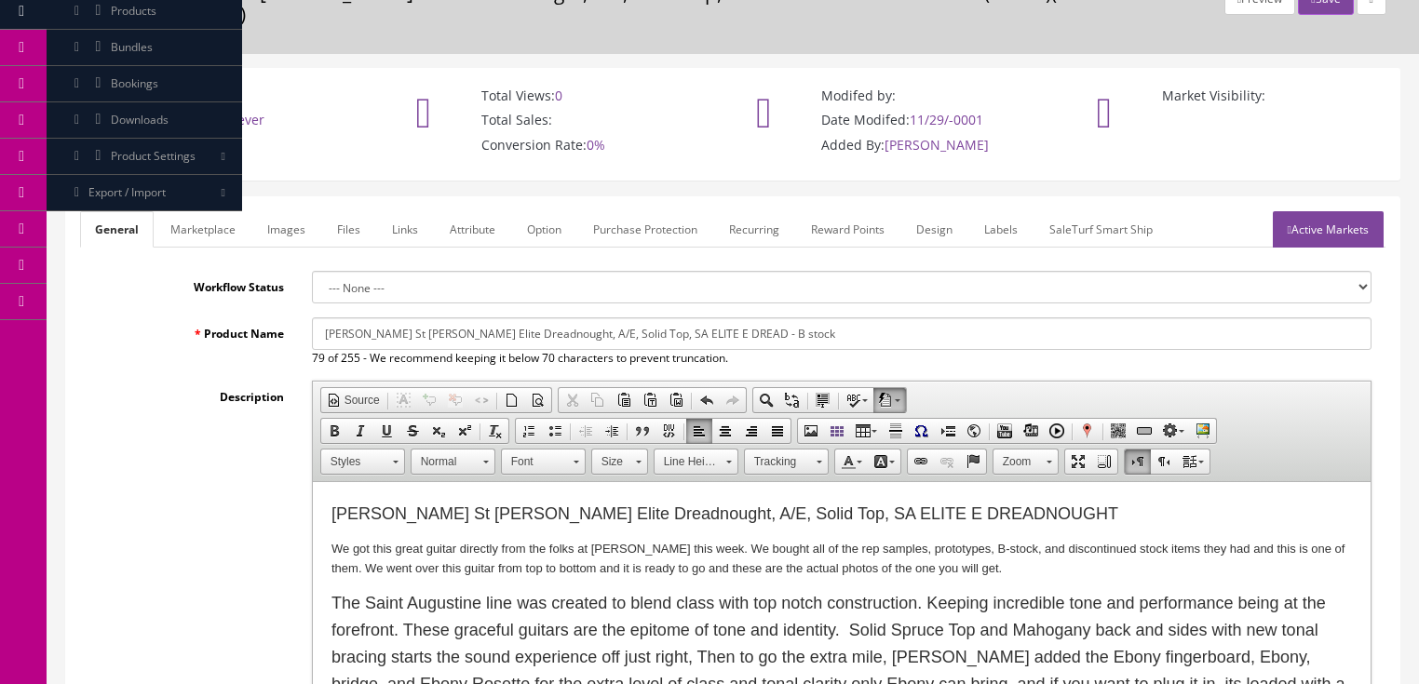
scroll to position [74, 0]
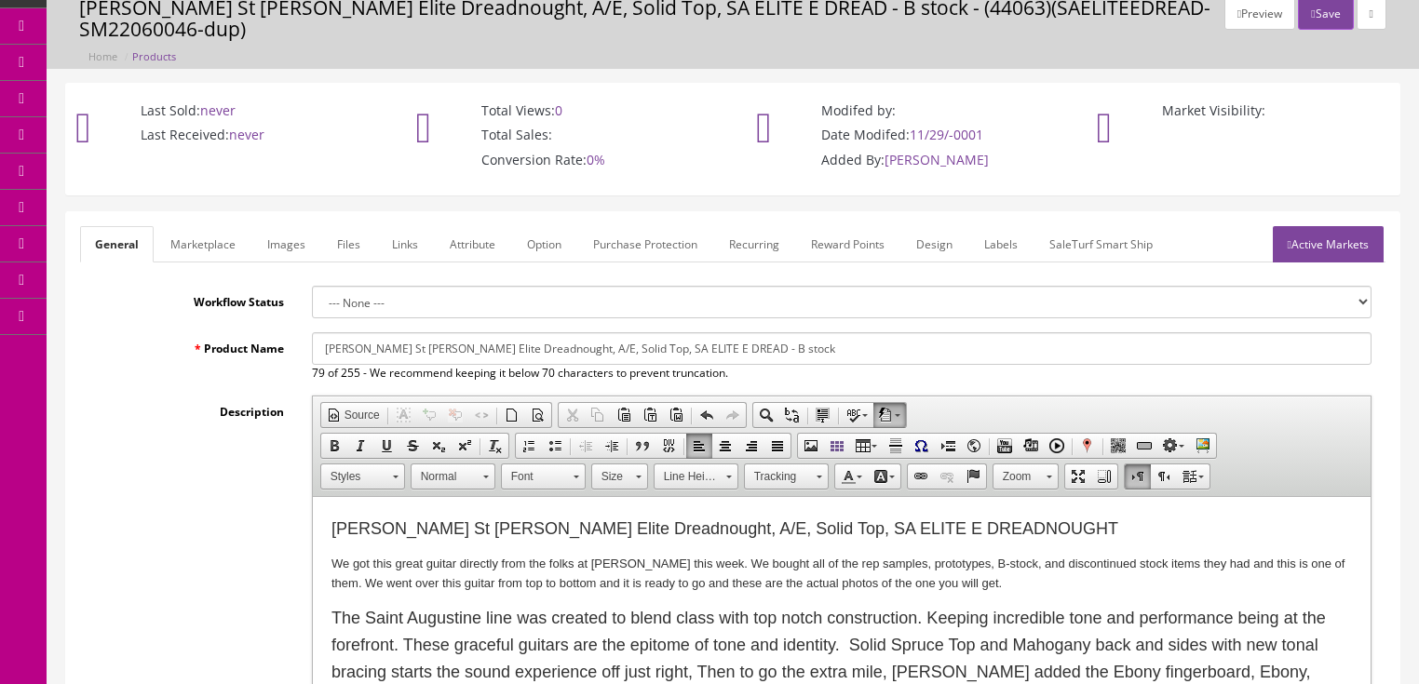
type input "SAELITEEDREAD-SM23020044"
click at [1322, 237] on link "Active Markets" at bounding box center [1328, 244] width 111 height 36
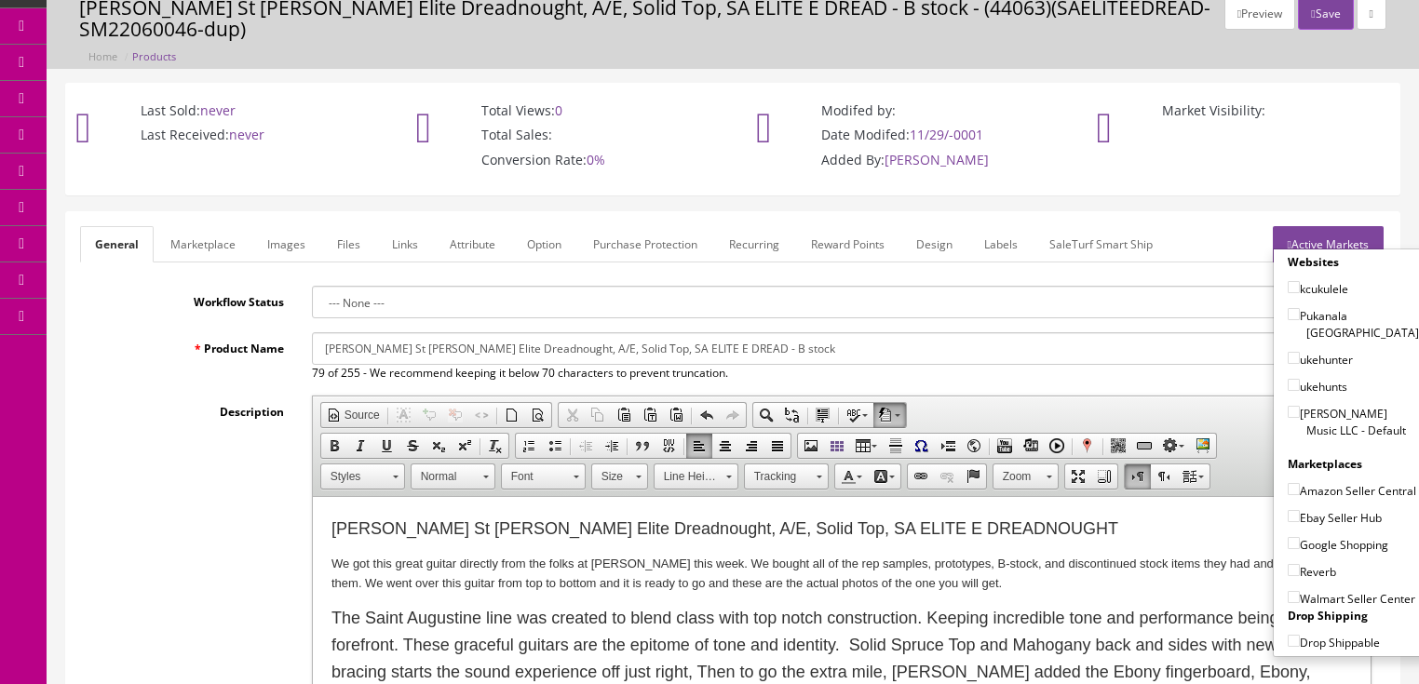
click at [1288, 406] on input"] "[PERSON_NAME] Music LLC - Default" at bounding box center [1294, 412] width 12 height 12
checkbox input"] "true"
drag, startPoint x: 1285, startPoint y: 469, endPoint x: 1285, endPoint y: 488, distance: 18.6
click at [1288, 483] on input"] "Amazon Seller Central" at bounding box center [1294, 489] width 12 height 12
checkbox input"] "true"
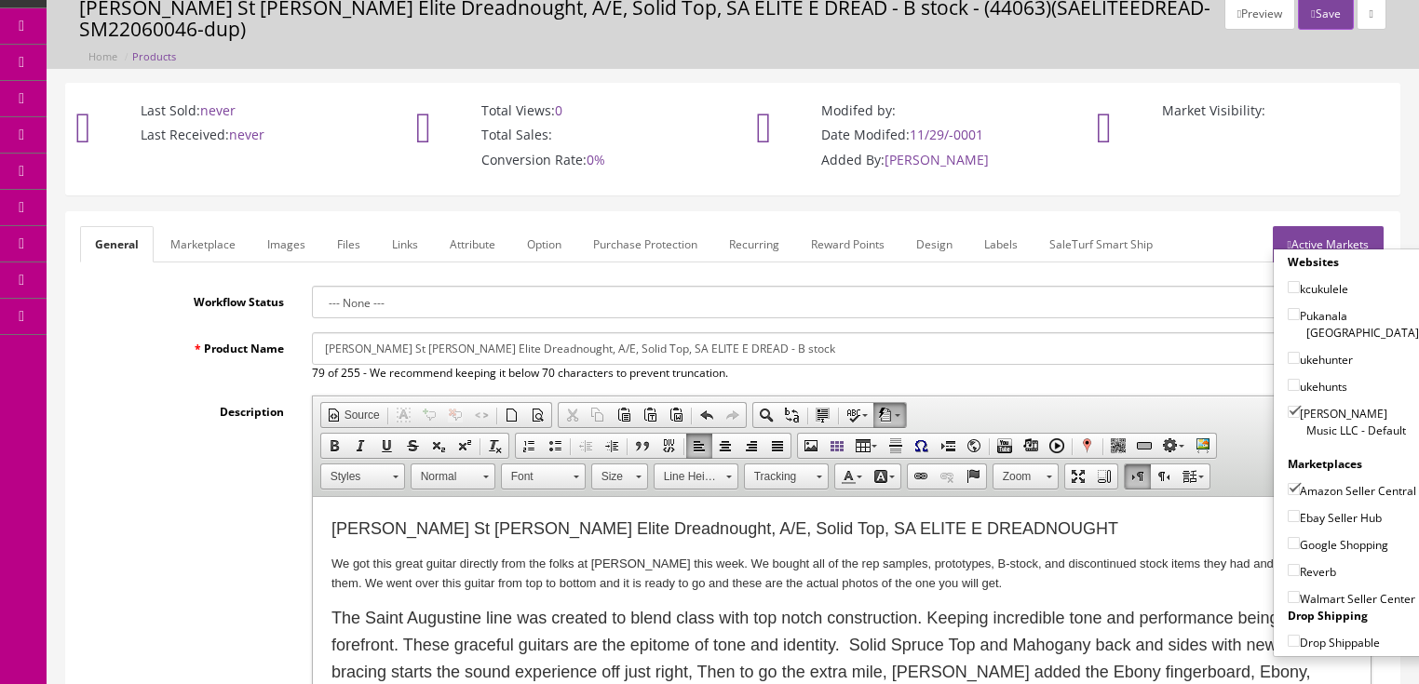
click at [1288, 512] on input"] "Ebay Seller Hub" at bounding box center [1294, 516] width 12 height 12
checkbox input"] "true"
click at [1288, 541] on input"] "Google Shopping" at bounding box center [1294, 543] width 12 height 12
checkbox input"] "true"
click at [1288, 566] on input"] "Reverb" at bounding box center [1294, 570] width 12 height 12
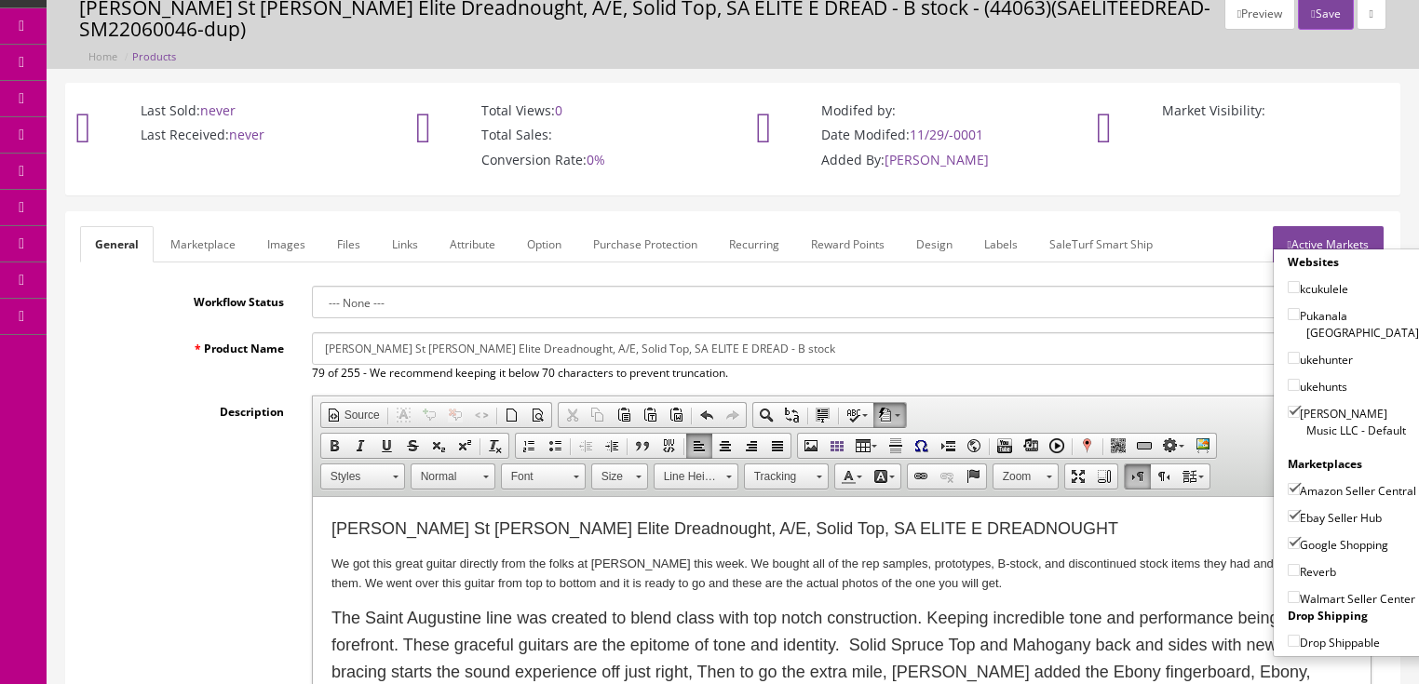
checkbox input"] "true"
click at [1360, 233] on link "Active Markets" at bounding box center [1328, 244] width 111 height 36
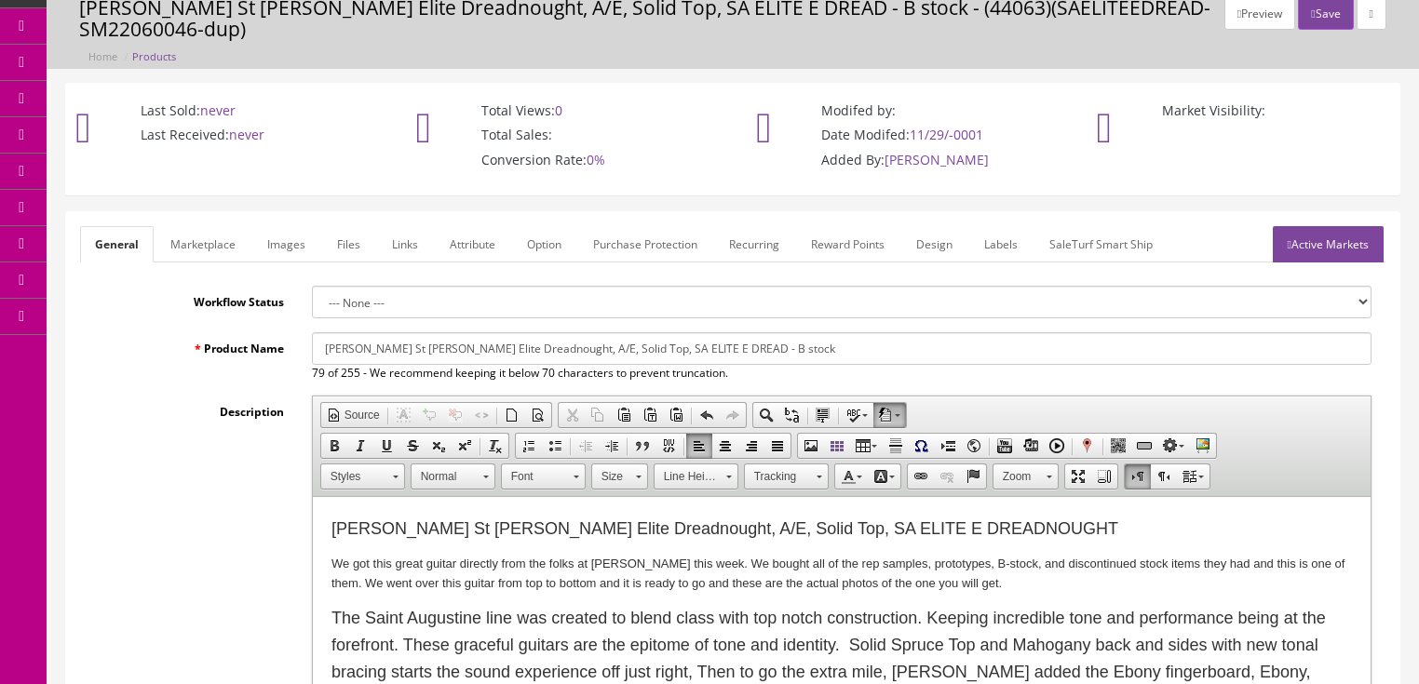
click at [294, 241] on link "Images" at bounding box center [286, 244] width 68 height 36
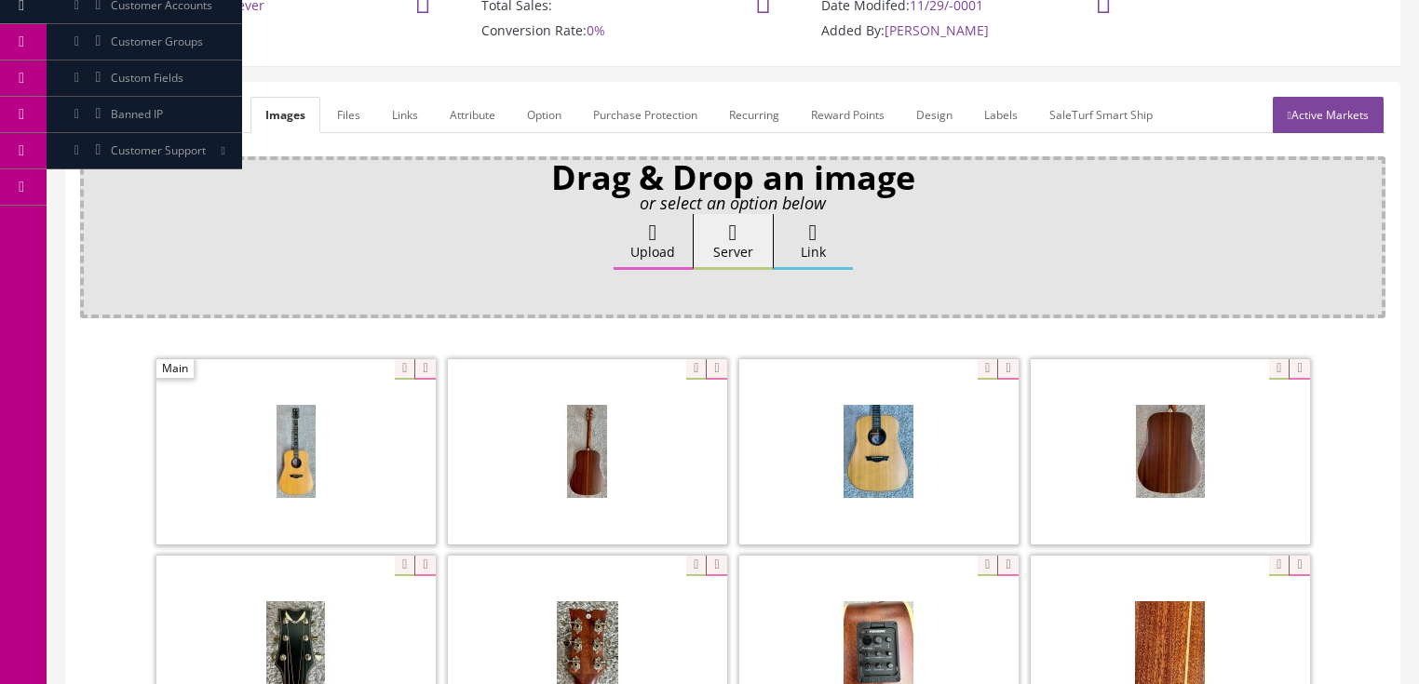
scroll to position [223, 0]
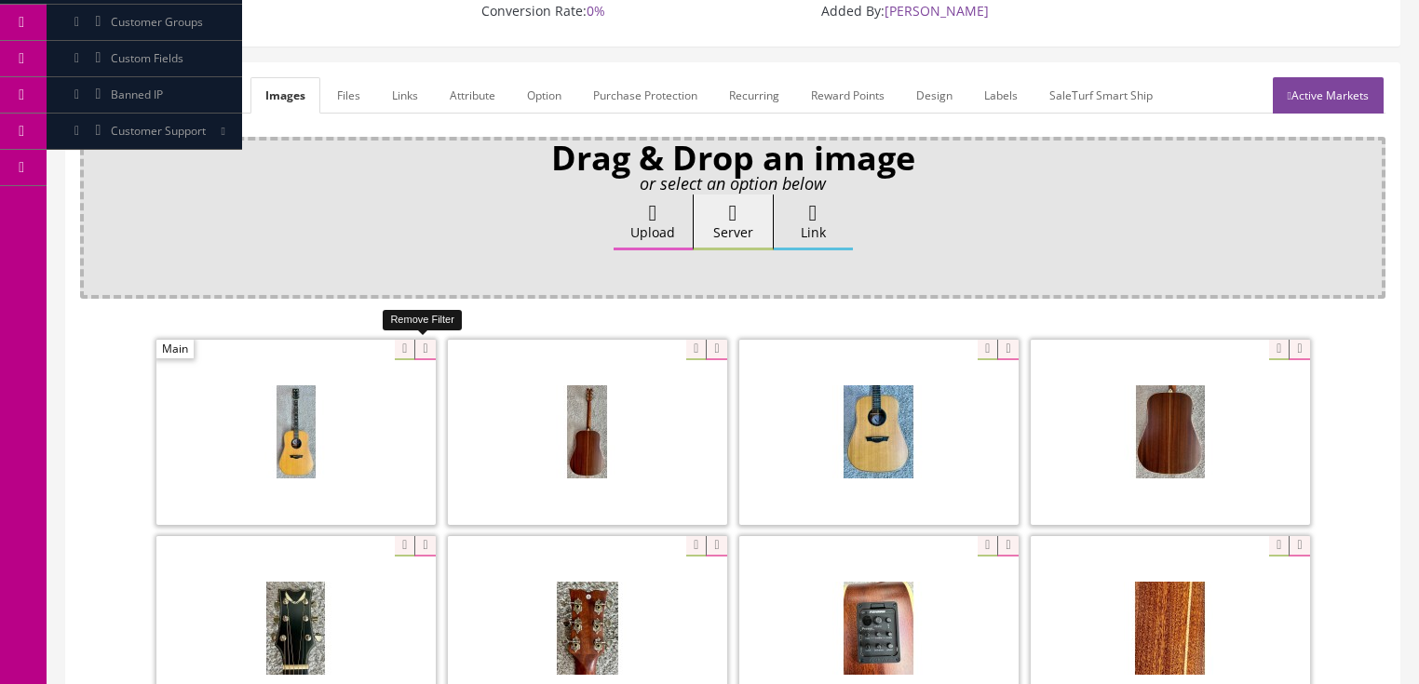
click at [424, 347] on icon at bounding box center [424, 350] width 20 height 20
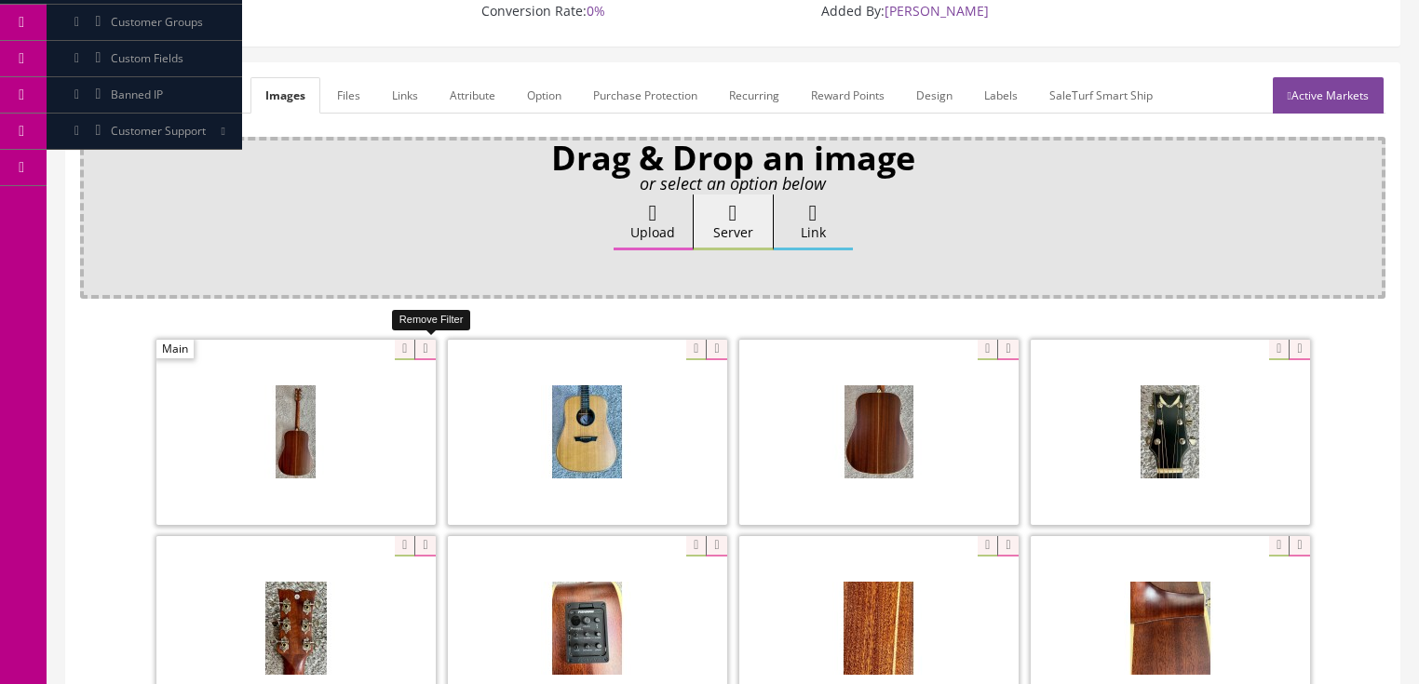
click at [424, 347] on icon at bounding box center [424, 350] width 20 height 20
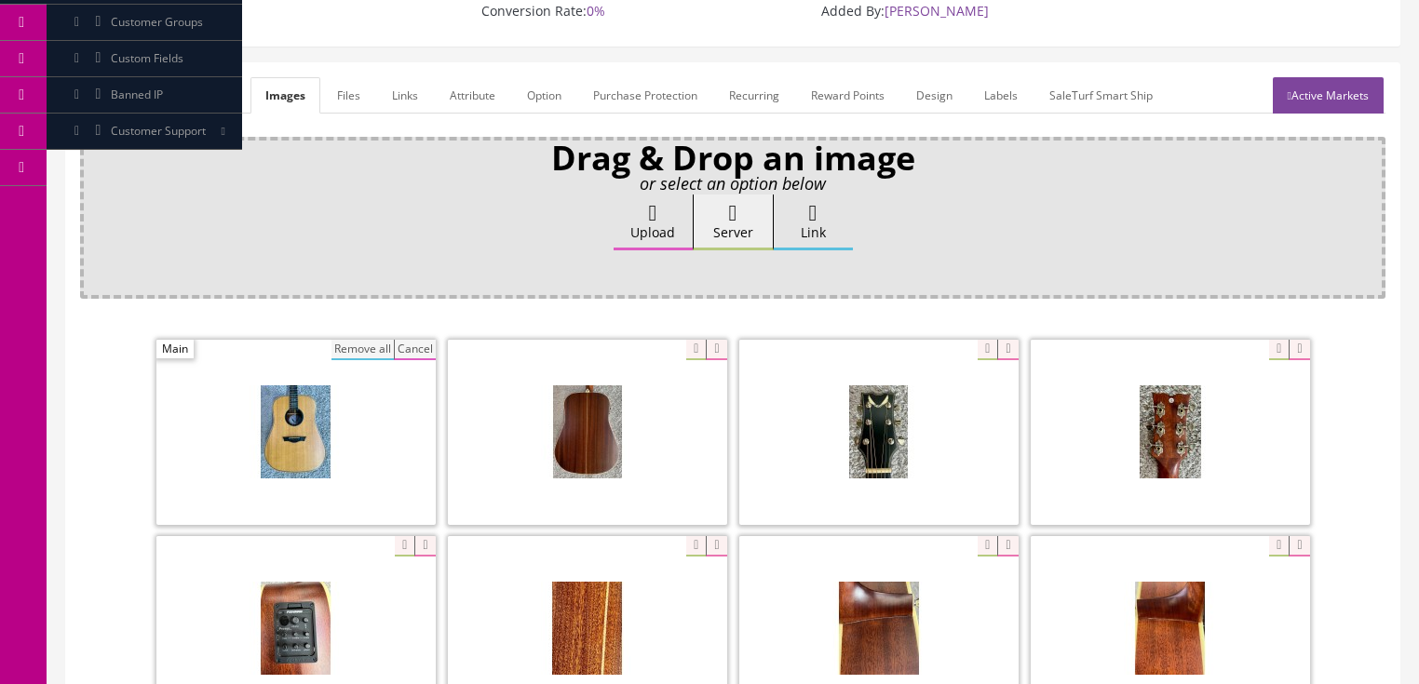
click at [380, 344] on button "Remove all" at bounding box center [363, 350] width 62 height 20
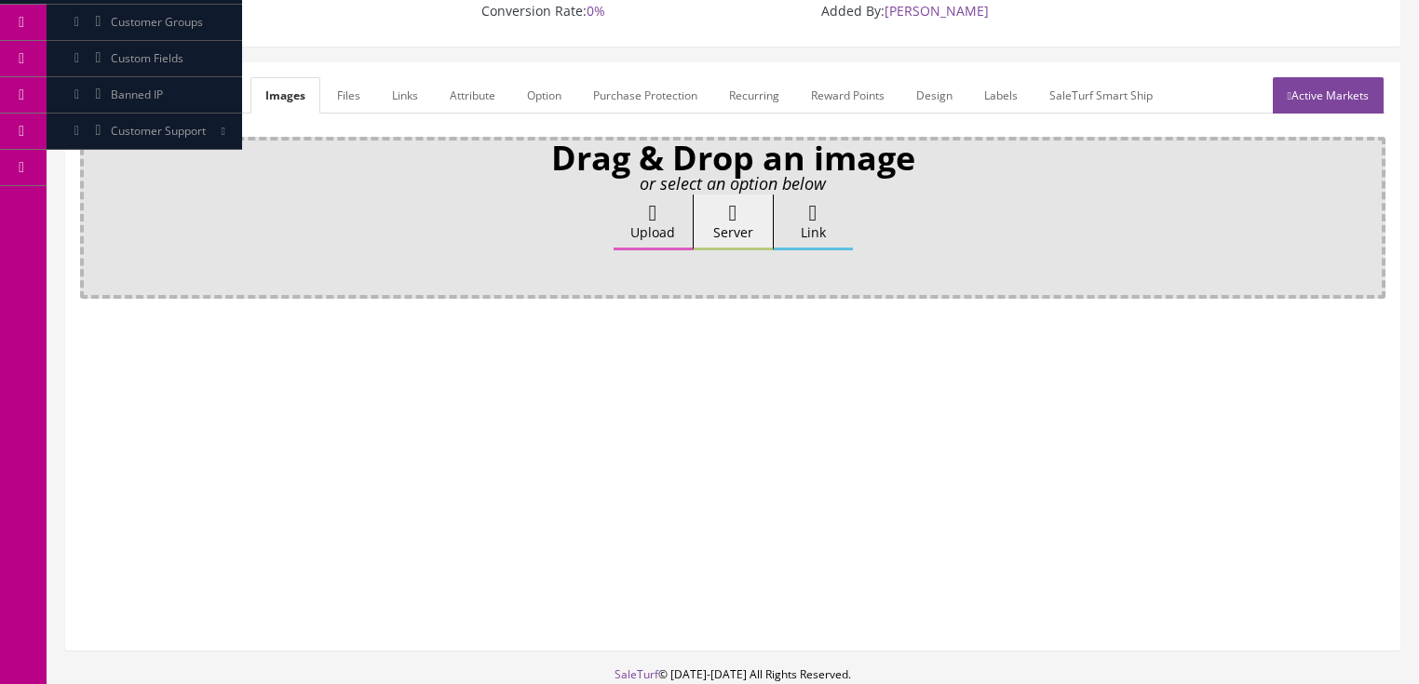
click at [623, 209] on label "Upload" at bounding box center [653, 223] width 79 height 56
click at [93, 209] on input "Upload" at bounding box center [93, 204] width 0 height 19
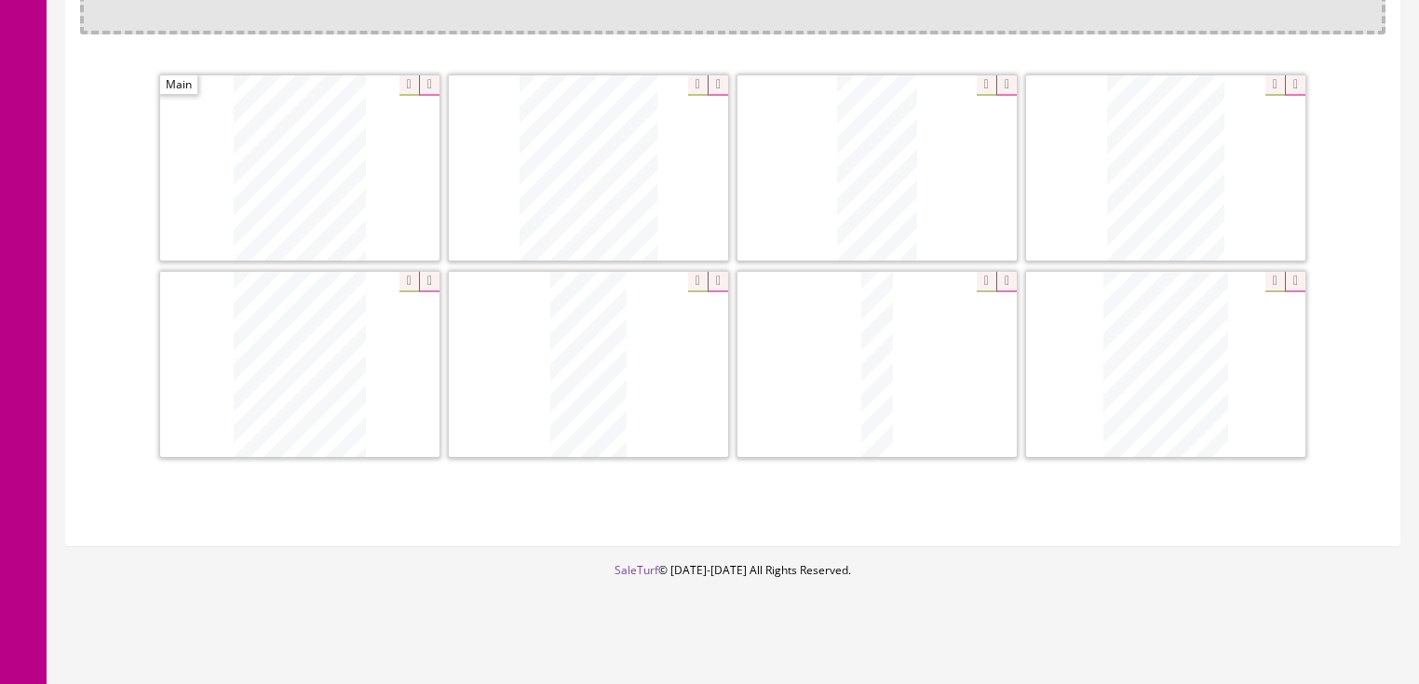
scroll to position [492, 0]
click at [434, 275] on icon at bounding box center [429, 278] width 20 height 20
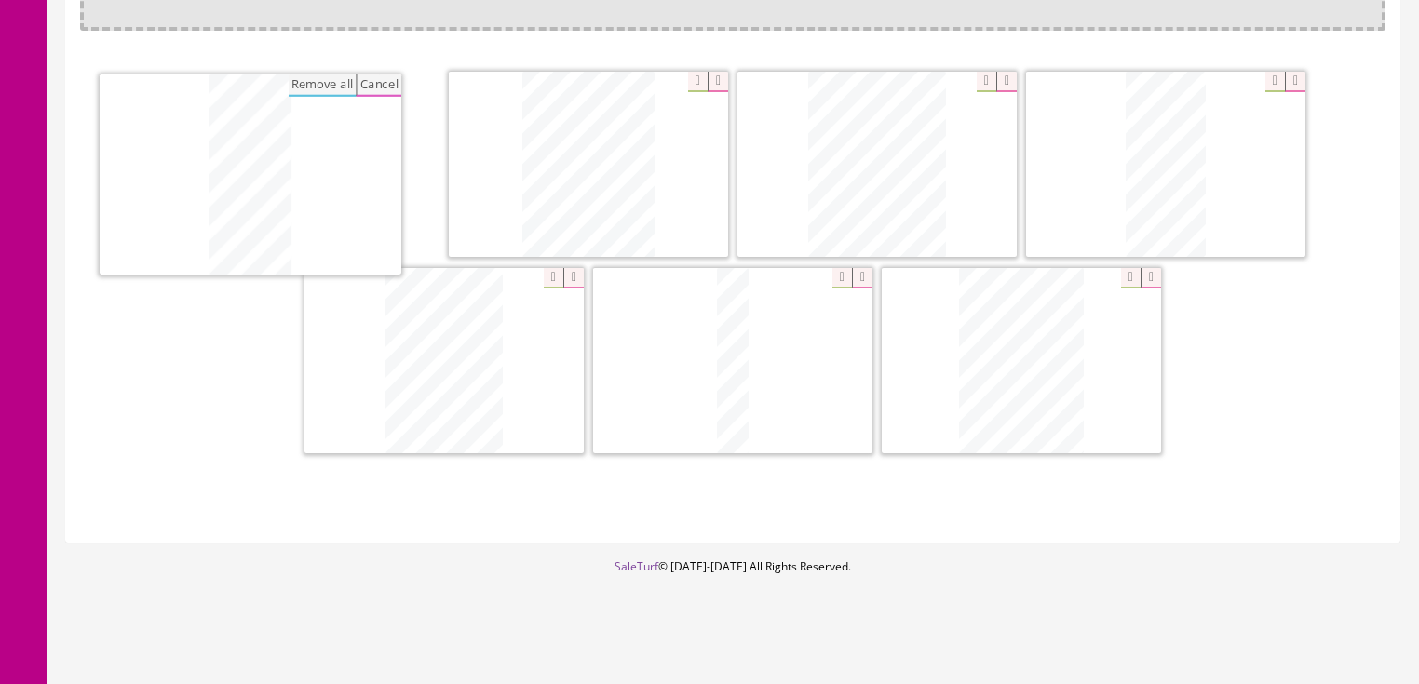
drag, startPoint x: 454, startPoint y: 349, endPoint x: 259, endPoint y: 160, distance: 272.0
drag, startPoint x: 1159, startPoint y: 164, endPoint x: 573, endPoint y: 160, distance: 586.7
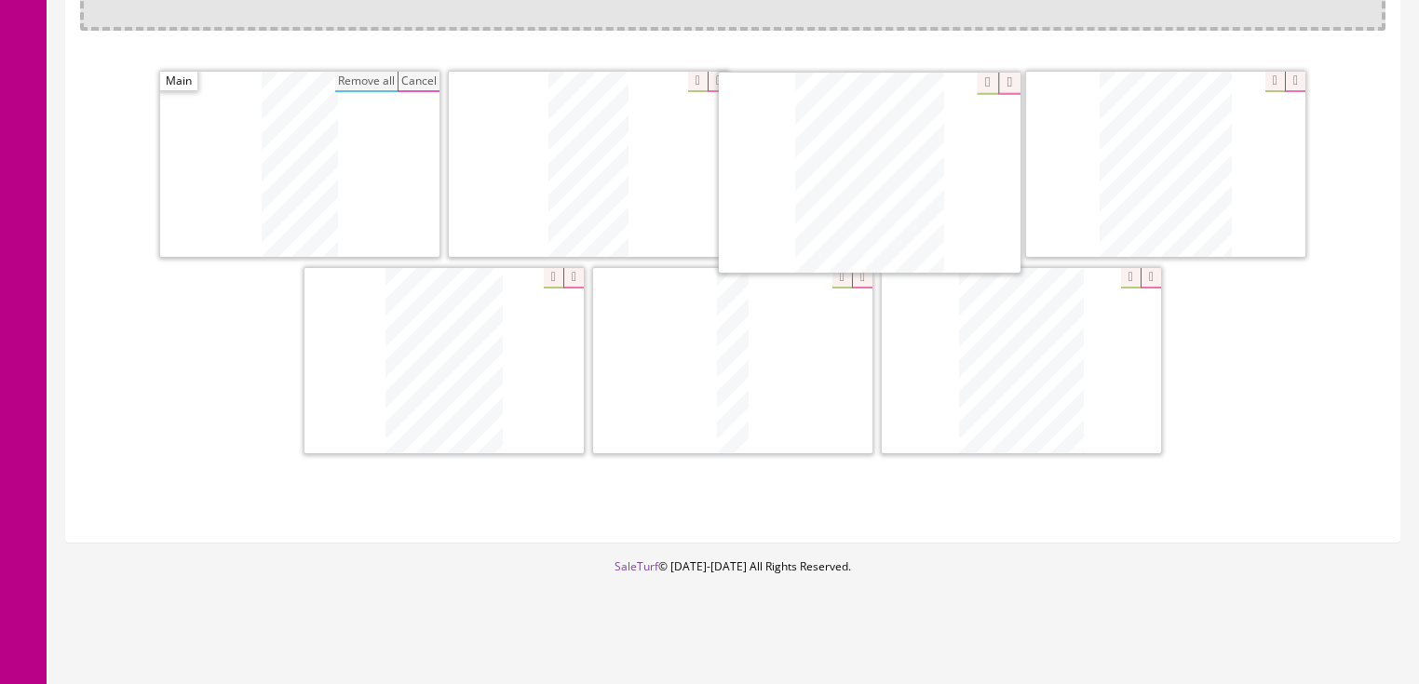
drag, startPoint x: 1132, startPoint y: 178, endPoint x: 836, endPoint y: 187, distance: 296.3
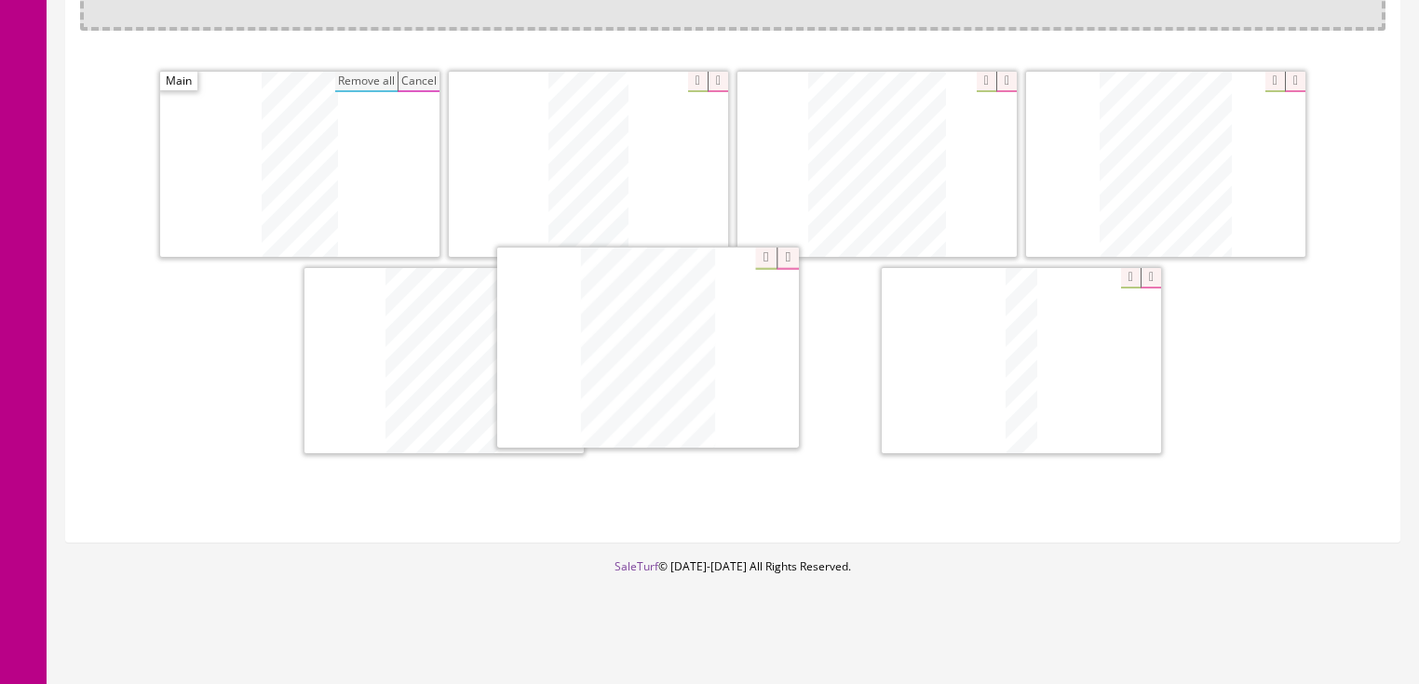
drag, startPoint x: 982, startPoint y: 322, endPoint x: 609, endPoint y: 312, distance: 373.6
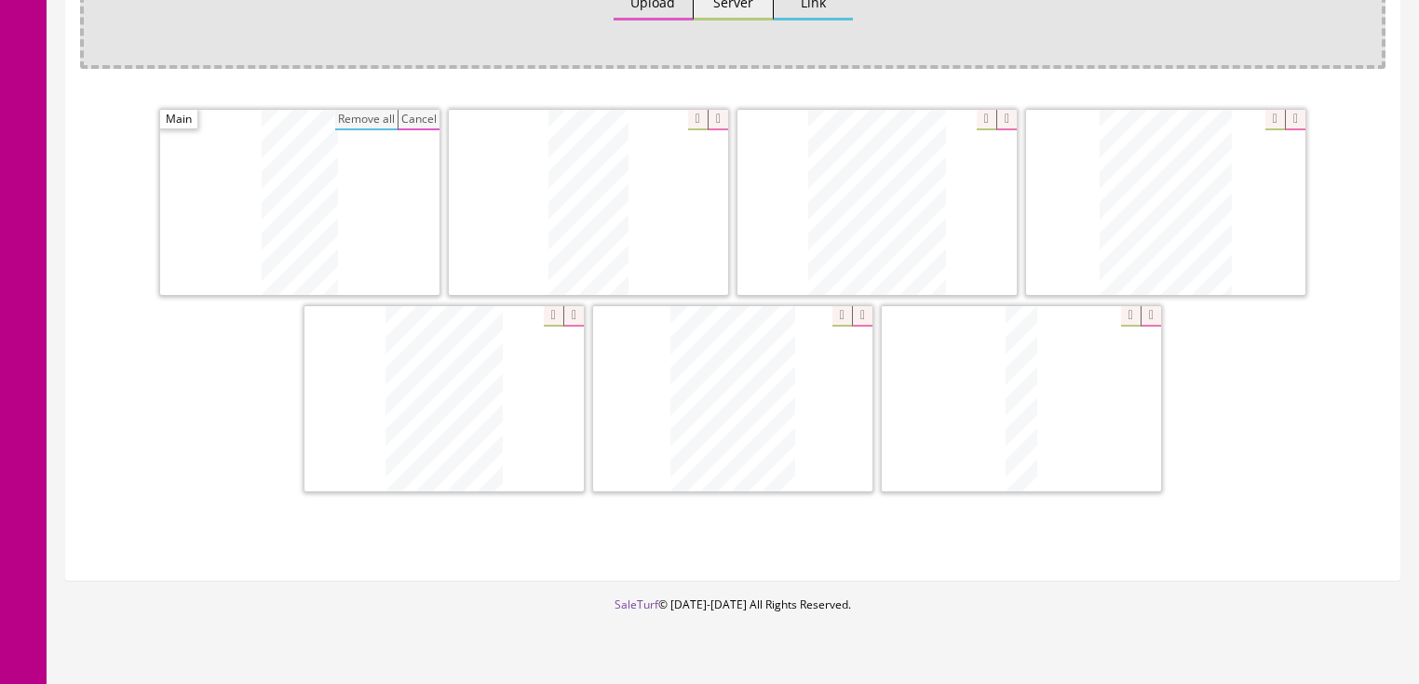
scroll to position [194, 0]
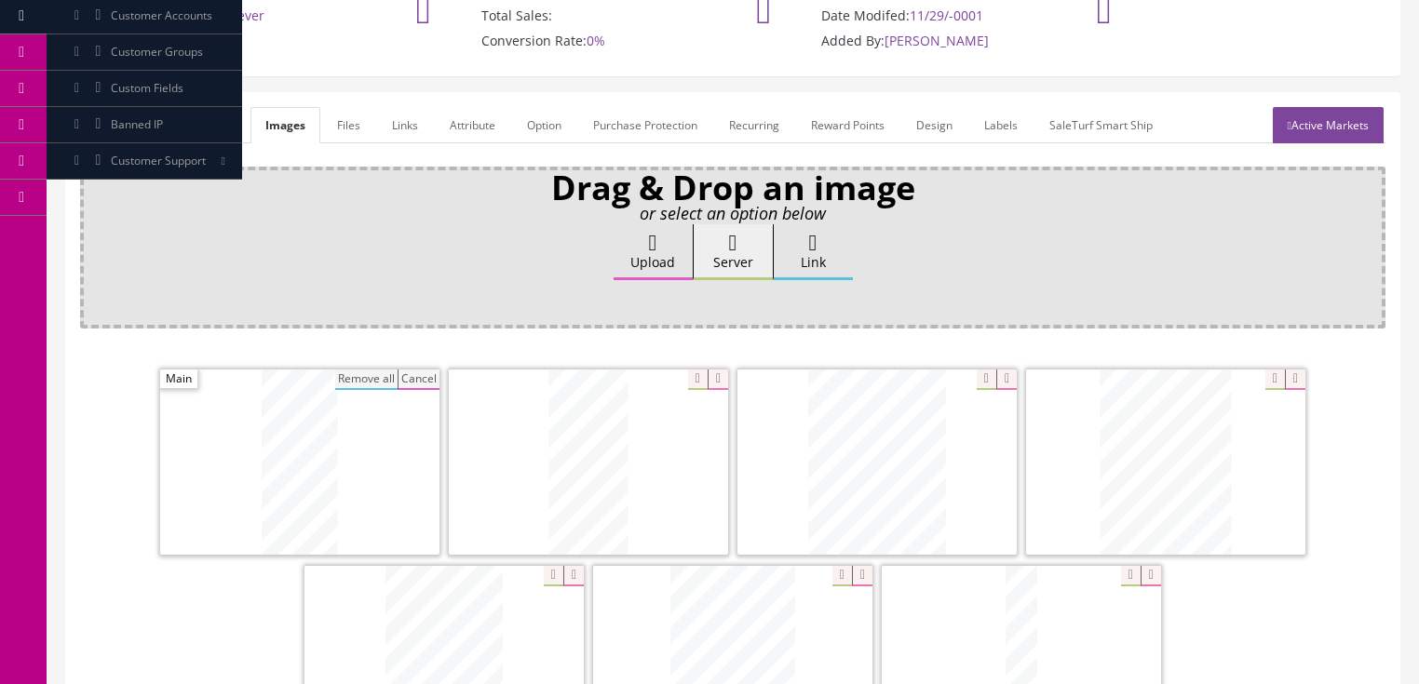
click at [1320, 129] on link "Active Markets" at bounding box center [1328, 125] width 111 height 36
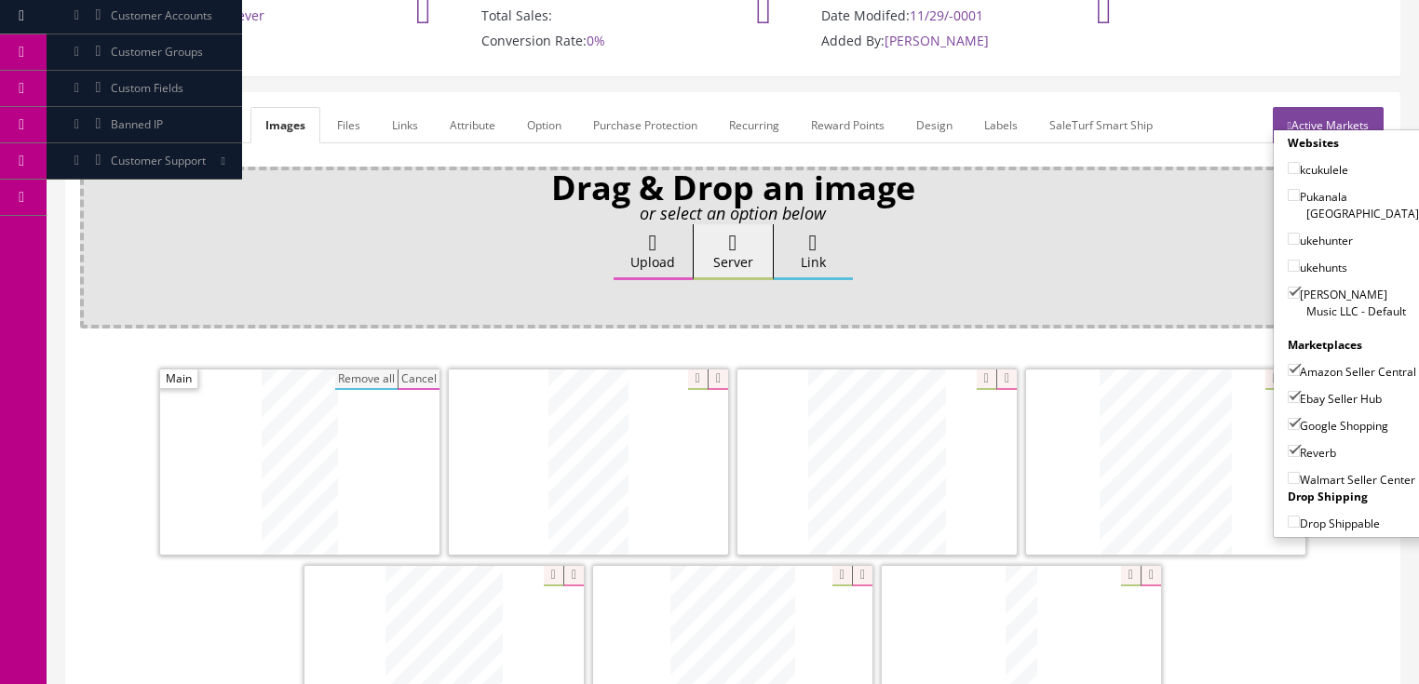
click at [1361, 112] on link "Active Markets" at bounding box center [1328, 125] width 111 height 36
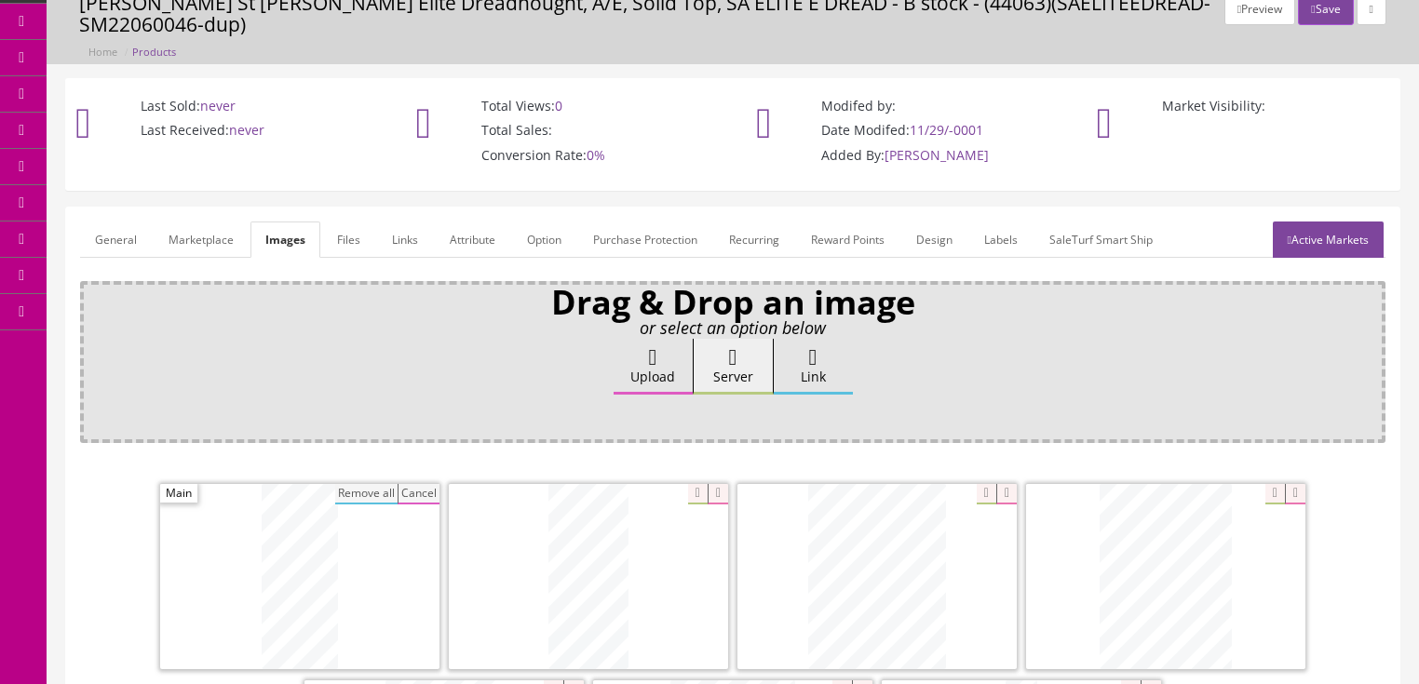
scroll to position [0, 0]
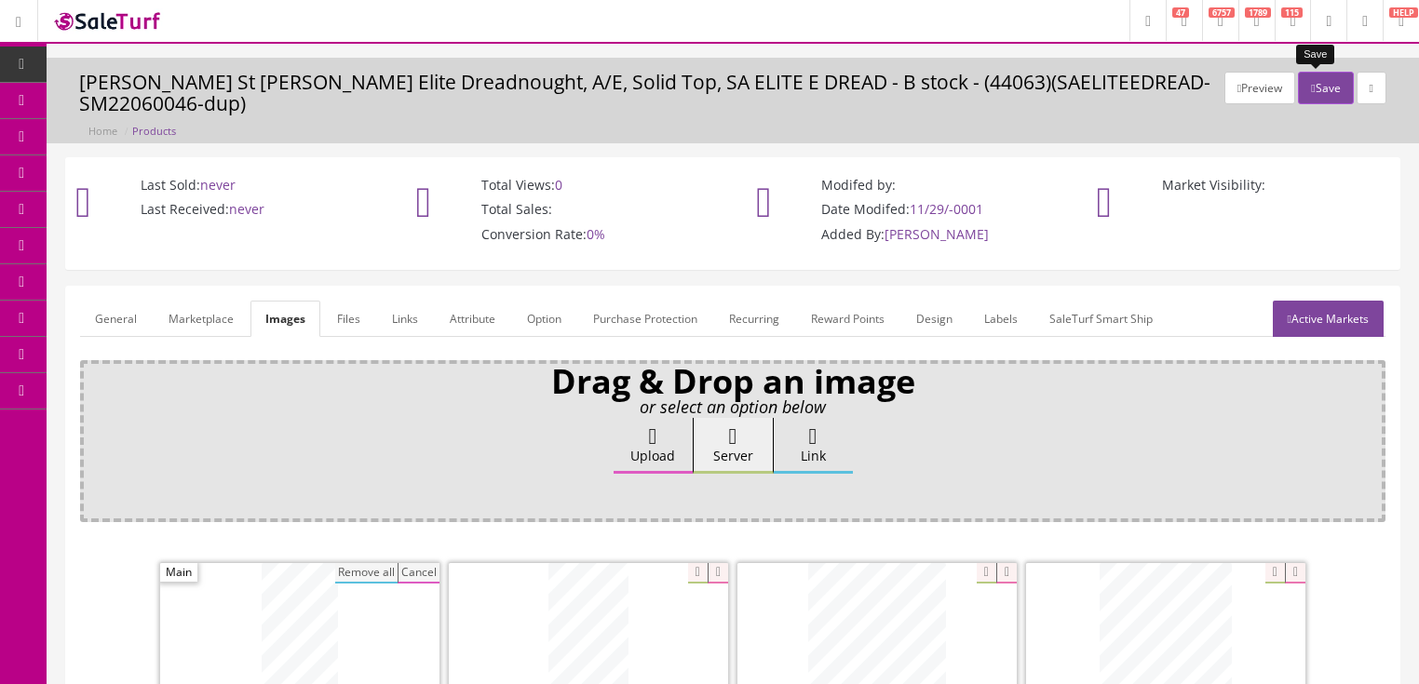
click at [1316, 91] on button "Save" at bounding box center [1325, 88] width 55 height 33
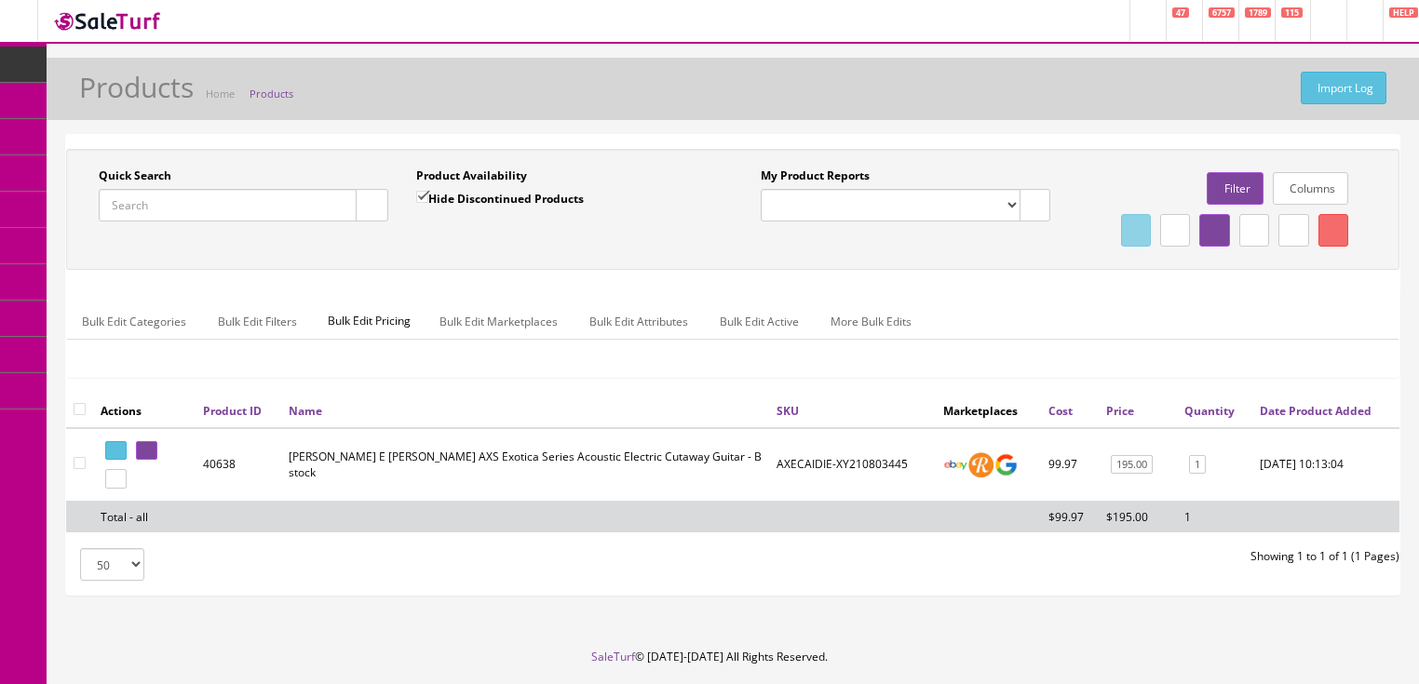
click at [259, 206] on input "Quick Search" at bounding box center [228, 205] width 258 height 33
paste input "SAELITEEDREAD-SM23020044"
click at [380, 205] on button "button" at bounding box center [372, 205] width 33 height 33
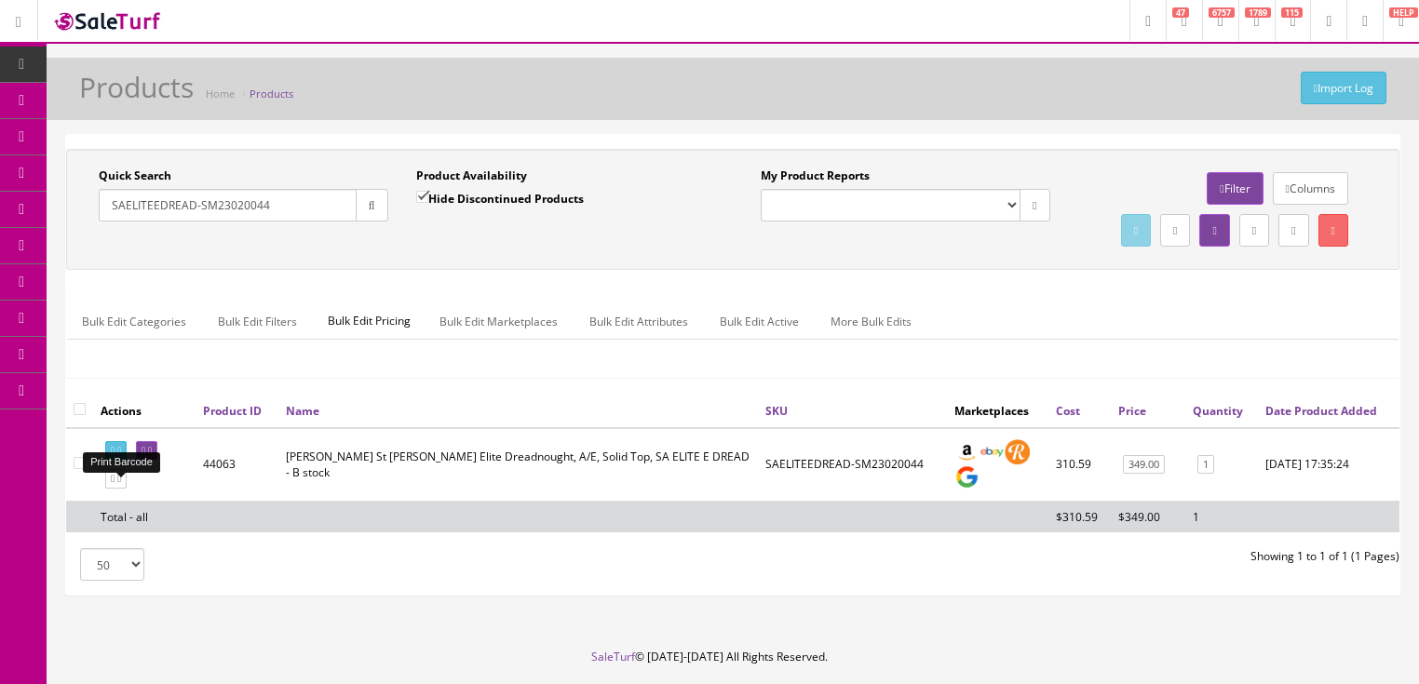
click at [127, 461] on link at bounding box center [115, 451] width 21 height 20
drag, startPoint x: 273, startPoint y: 203, endPoint x: 89, endPoint y: 201, distance: 183.5
click at [89, 201] on div "Quick Search SAELITEEDREAD-SM23020044 Date From" at bounding box center [244, 202] width 318 height 68
type input "axdcegn"
click at [422, 192] on input "Hide Discontinued Products" at bounding box center [422, 197] width 12 height 12
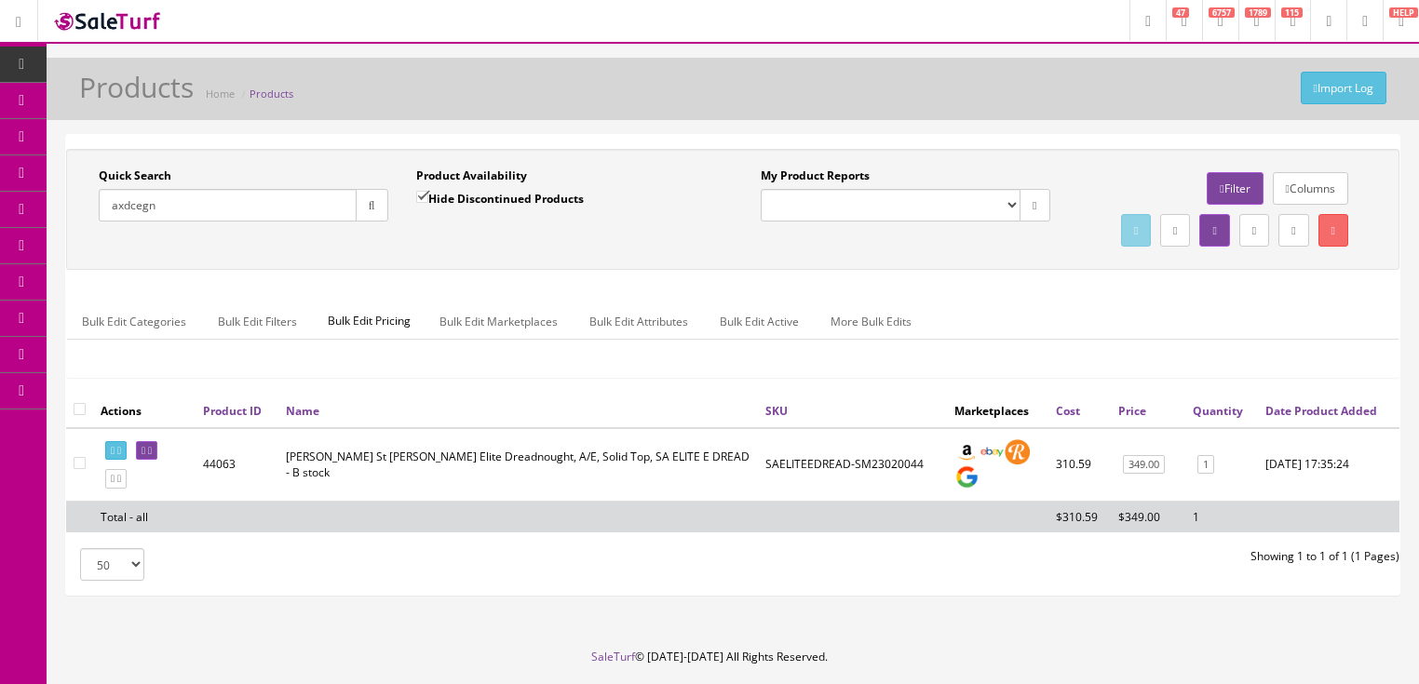
checkbox input "false"
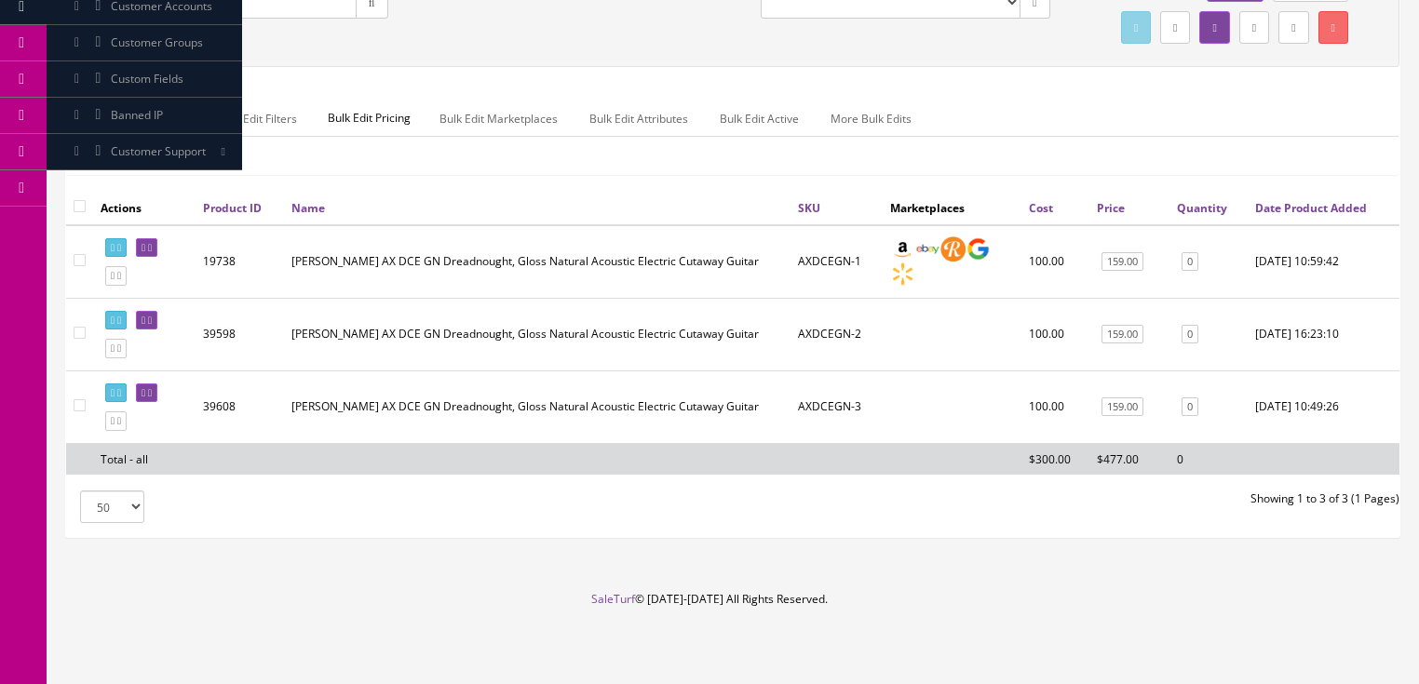
scroll to position [238, 0]
click at [145, 394] on icon at bounding box center [144, 393] width 4 height 10
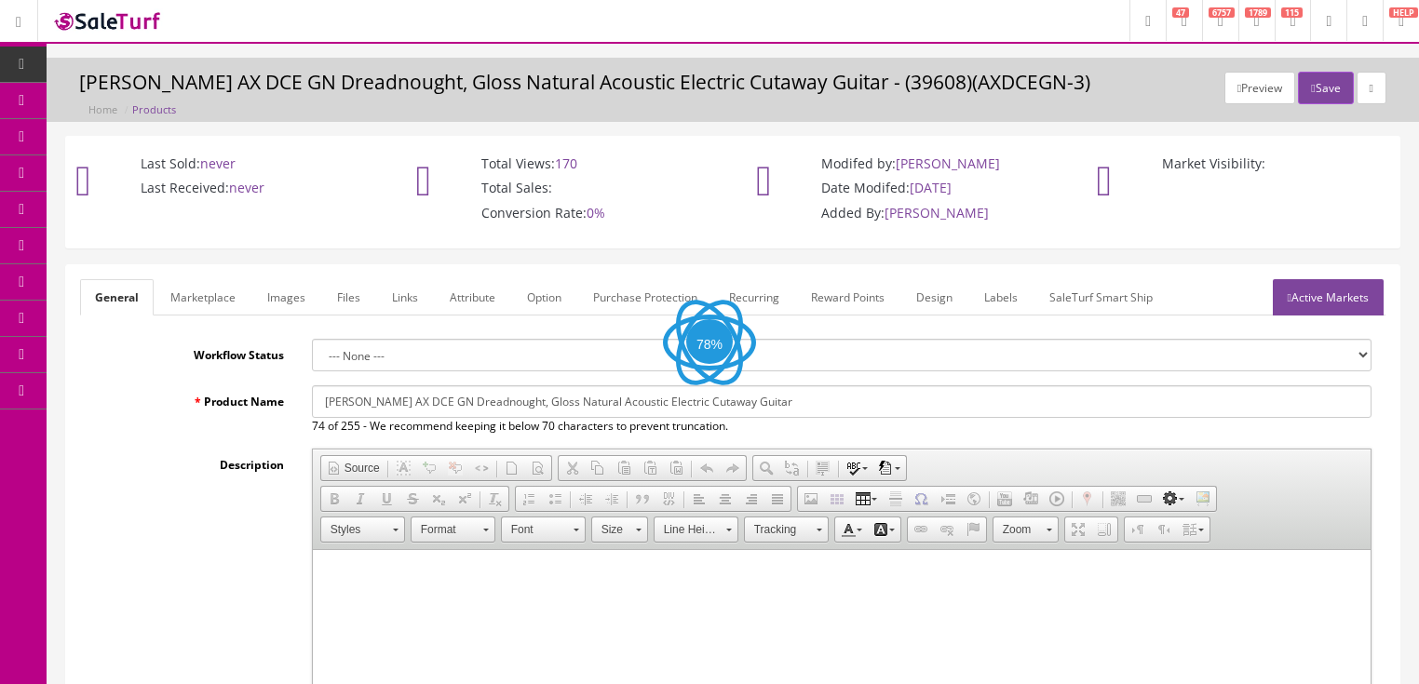
click at [288, 306] on link "Images" at bounding box center [286, 297] width 68 height 36
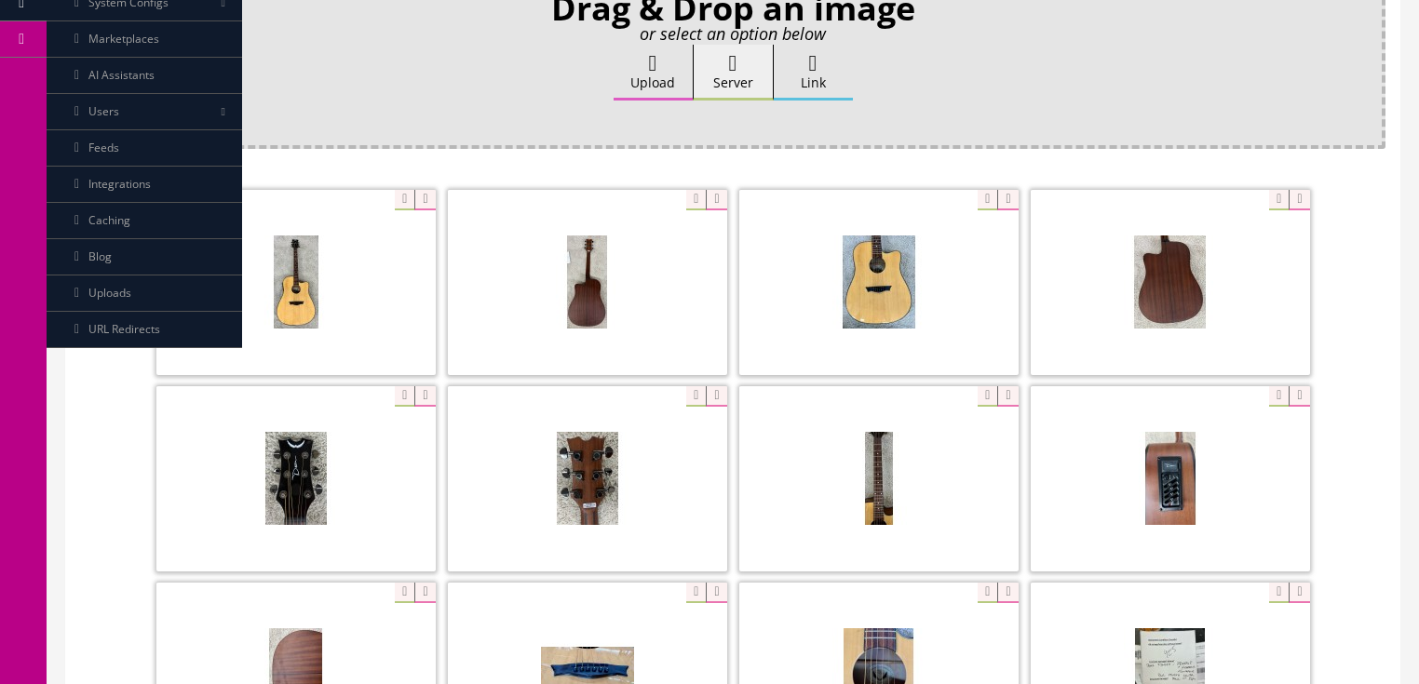
scroll to position [372, 0]
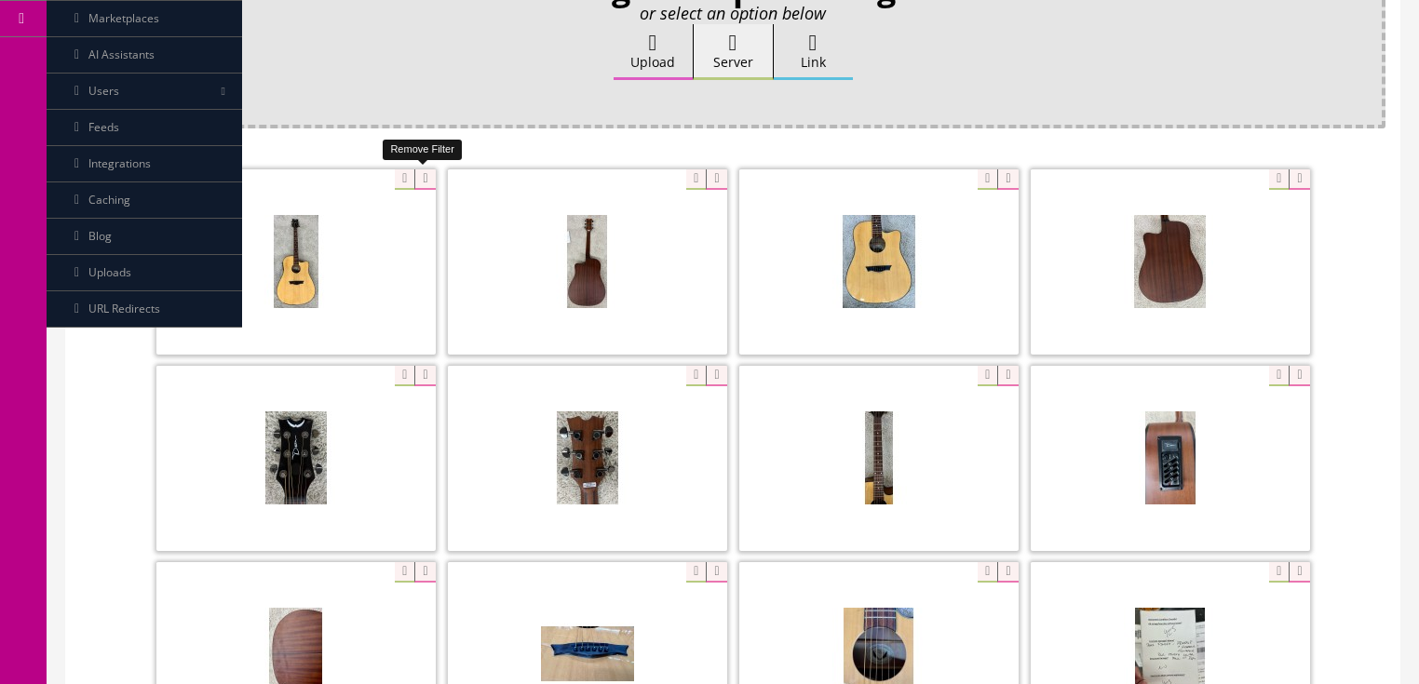
click at [425, 183] on icon at bounding box center [424, 179] width 20 height 20
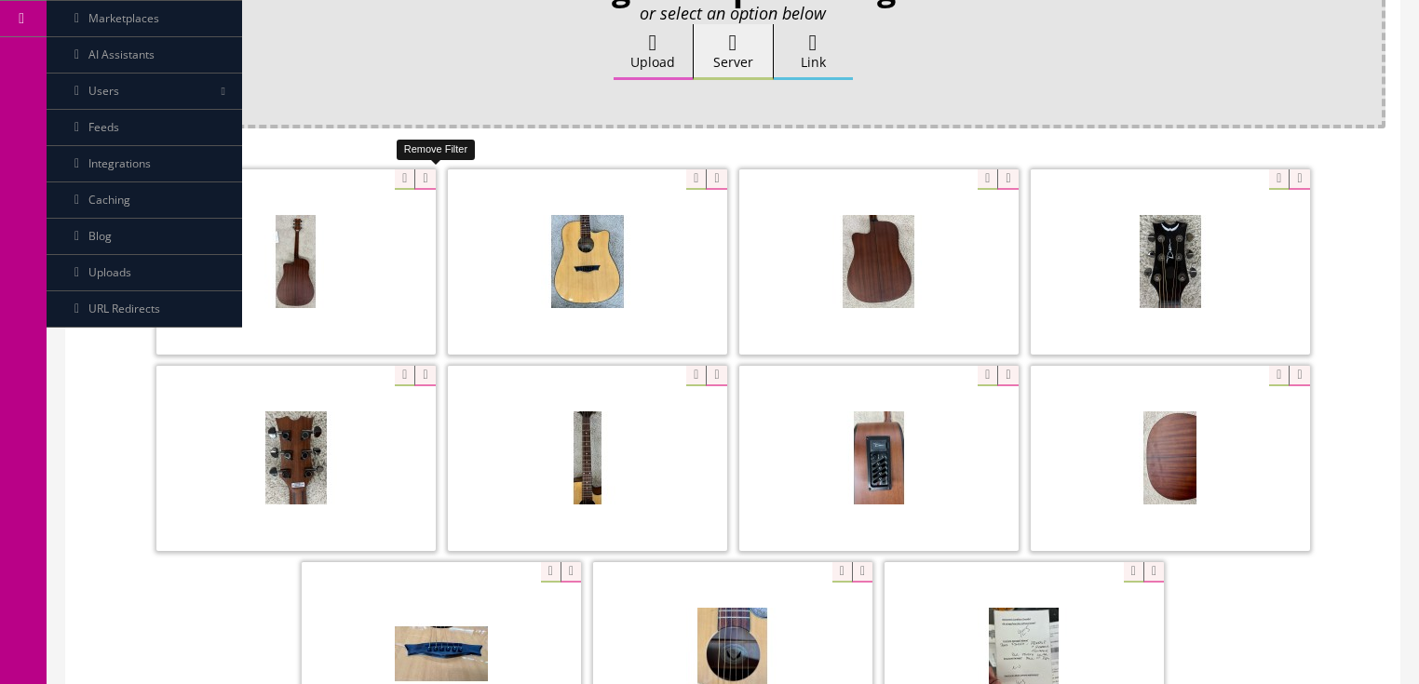
drag, startPoint x: 425, startPoint y: 183, endPoint x: 332, endPoint y: 188, distance: 93.3
click at [414, 186] on icon at bounding box center [424, 179] width 20 height 20
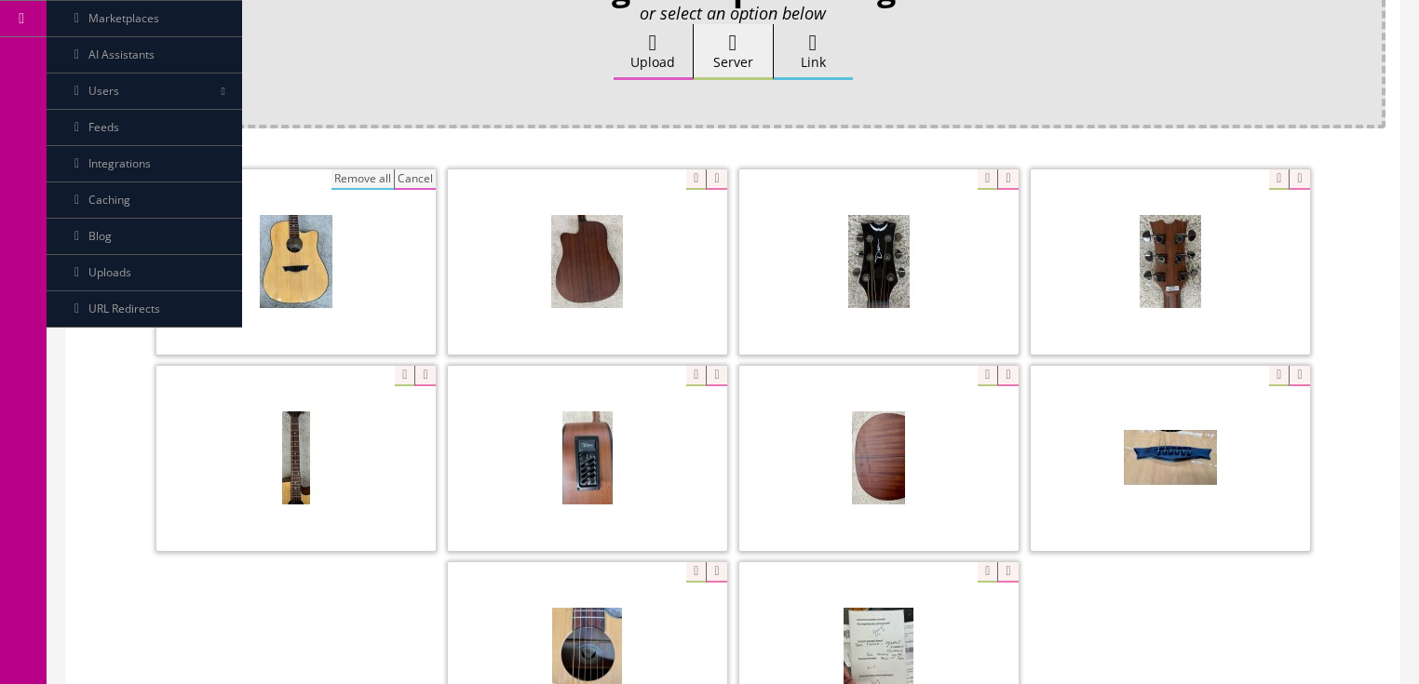
click at [355, 175] on button "Remove all" at bounding box center [363, 179] width 62 height 20
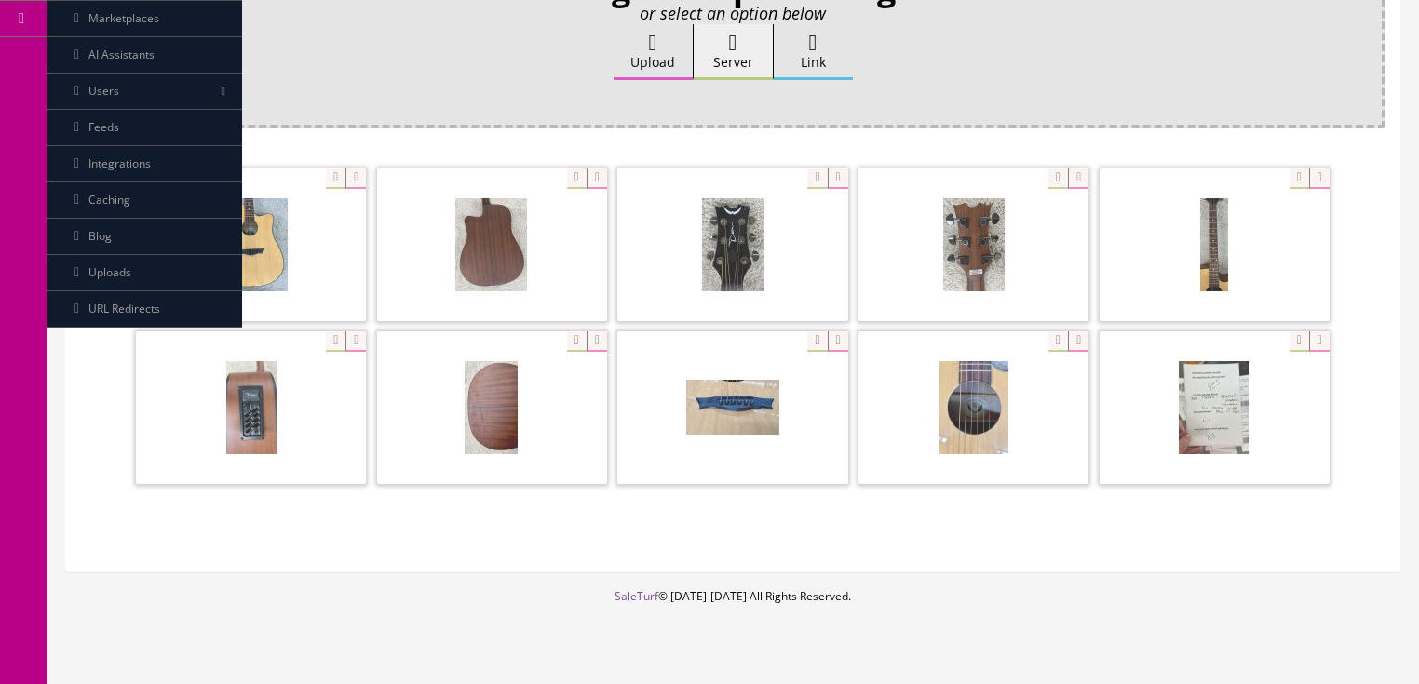
scroll to position [312, 0]
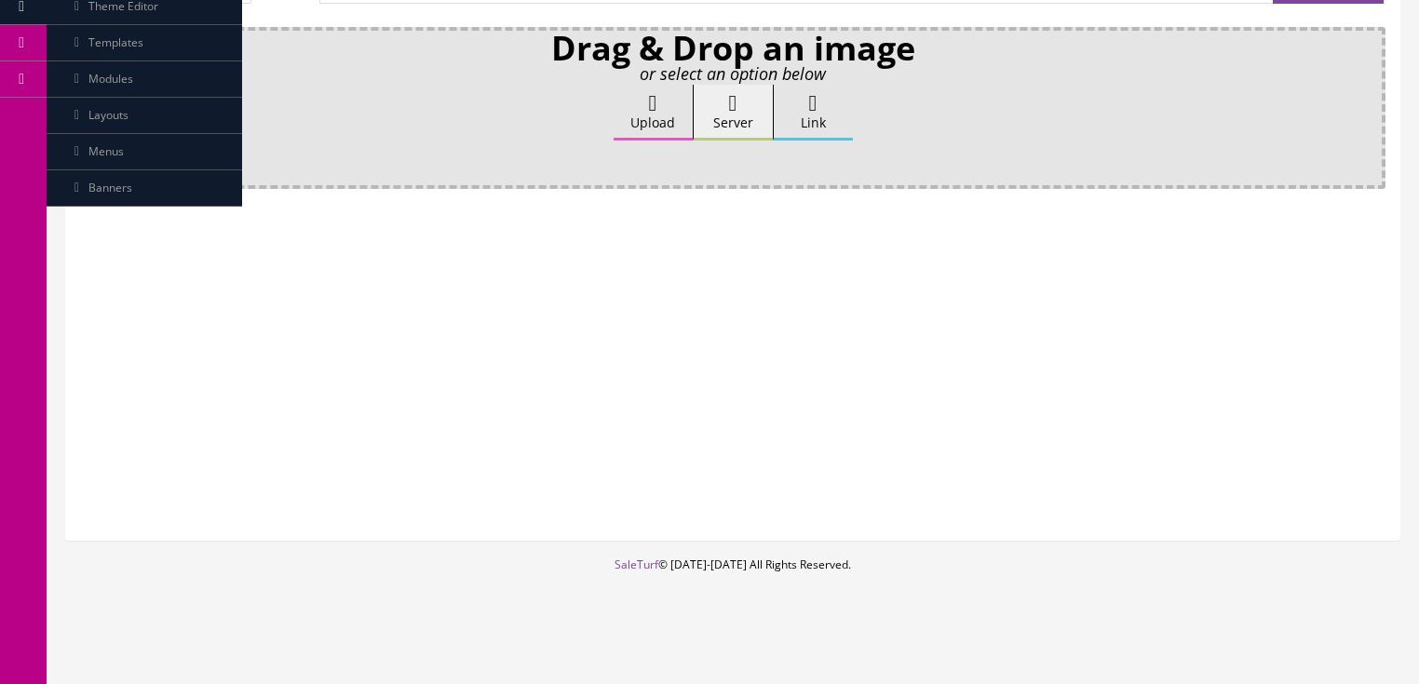
click at [630, 101] on label "Upload" at bounding box center [653, 113] width 79 height 56
click at [93, 101] on input "Upload" at bounding box center [93, 94] width 0 height 19
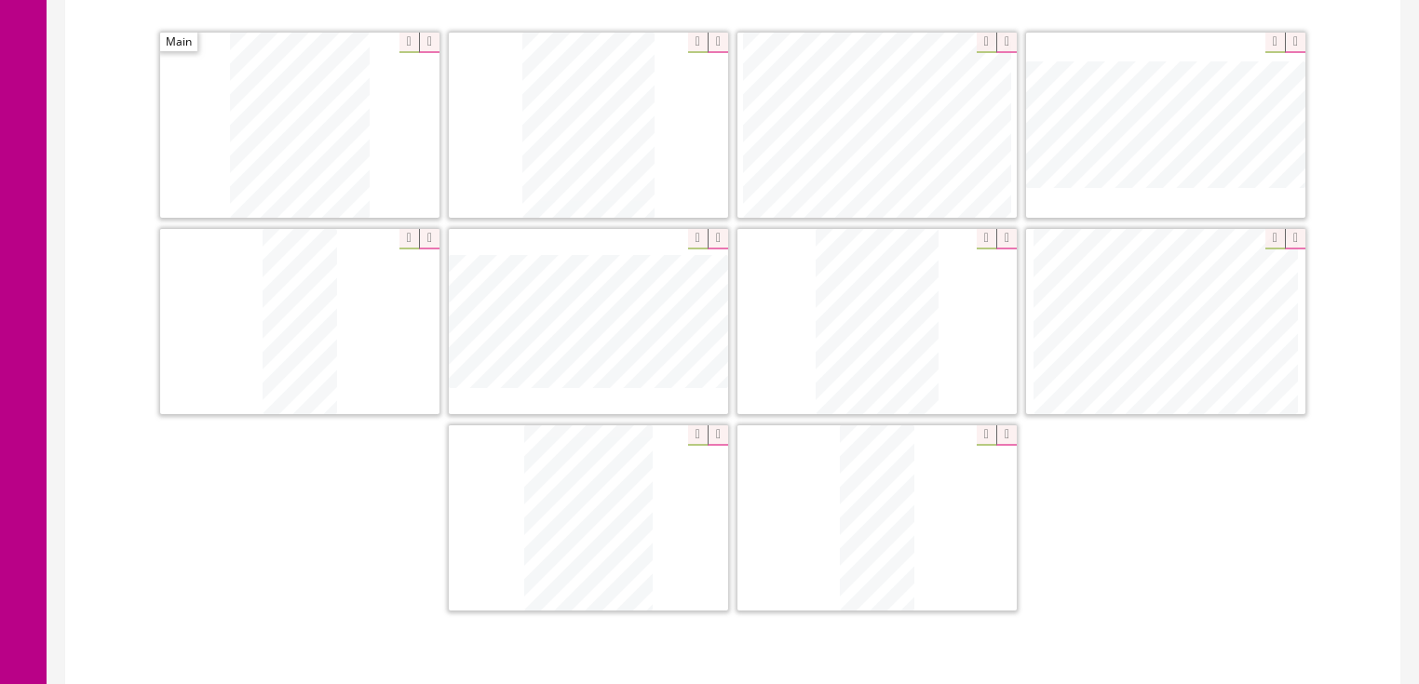
scroll to position [521, 0]
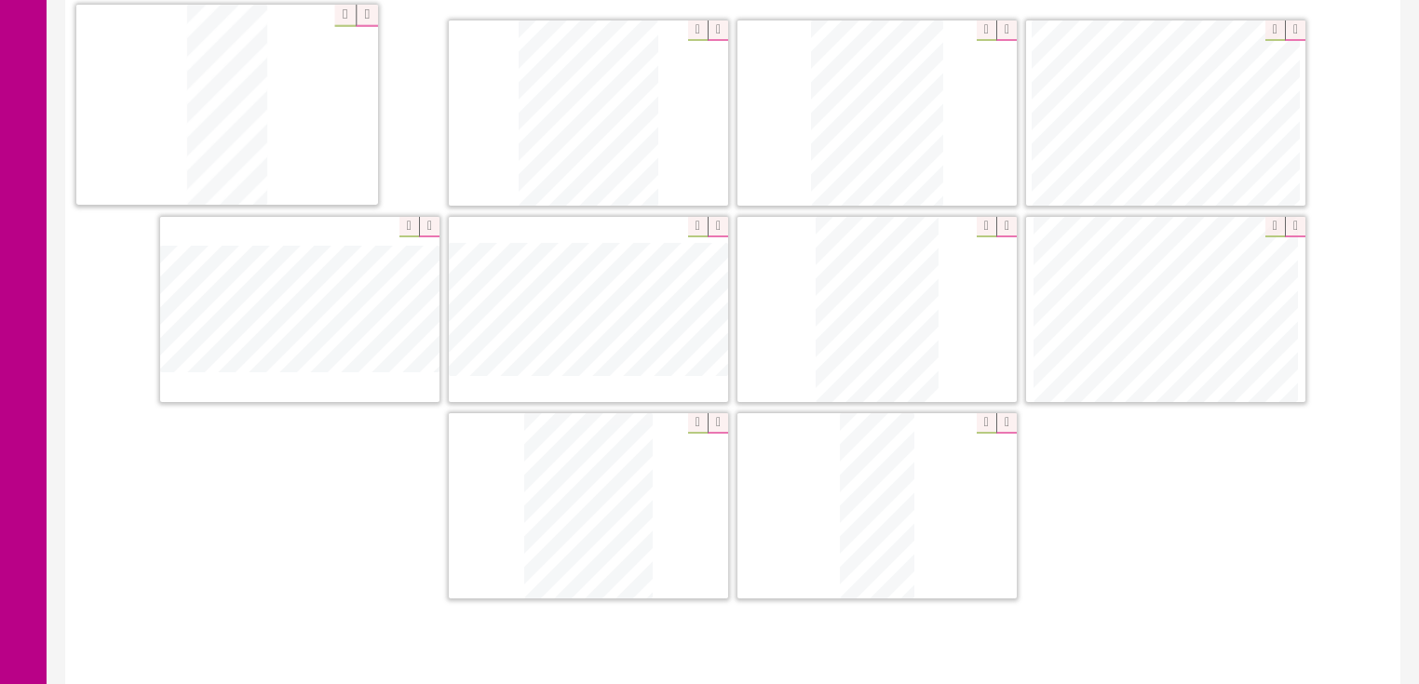
drag, startPoint x: 328, startPoint y: 329, endPoint x: 340, endPoint y: 225, distance: 104.1
drag, startPoint x: 853, startPoint y: 560, endPoint x: 570, endPoint y: 177, distance: 476.0
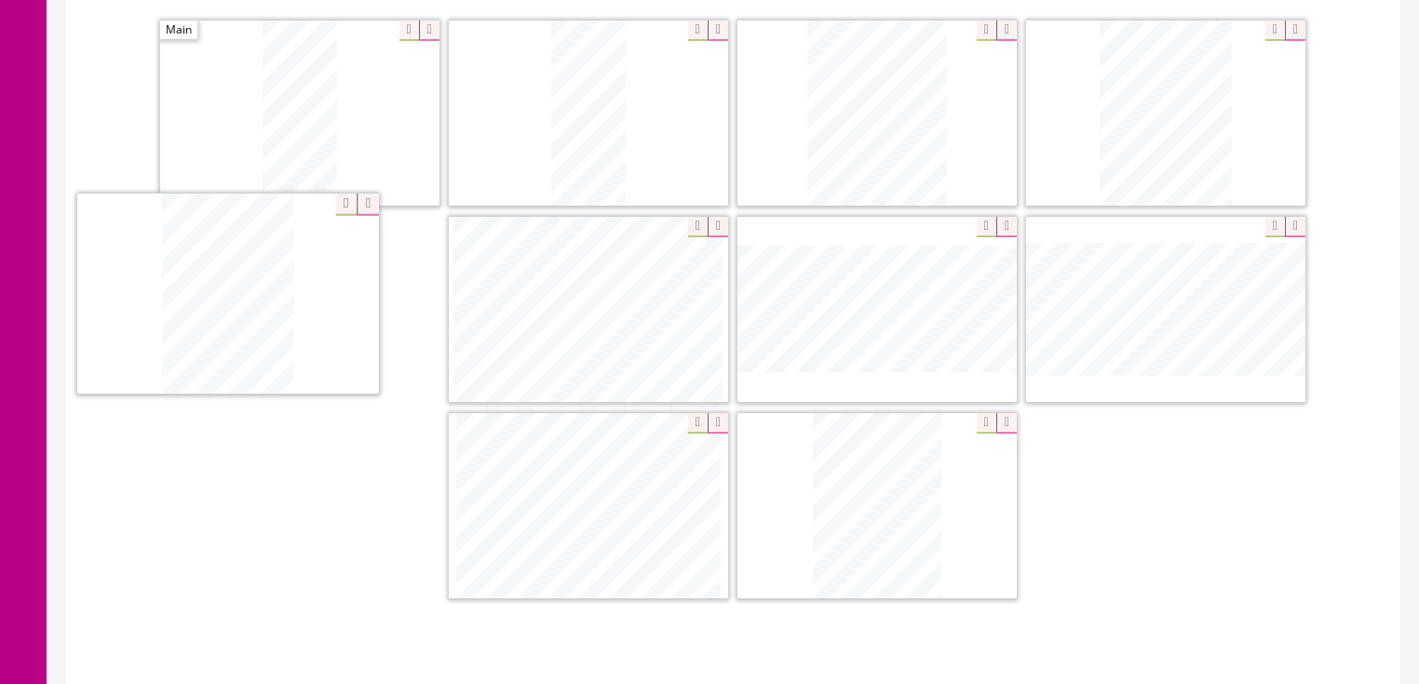
drag, startPoint x: 1151, startPoint y: 346, endPoint x: 213, endPoint y: 333, distance: 937.8
drag, startPoint x: 846, startPoint y: 532, endPoint x: 544, endPoint y: 355, distance: 350.6
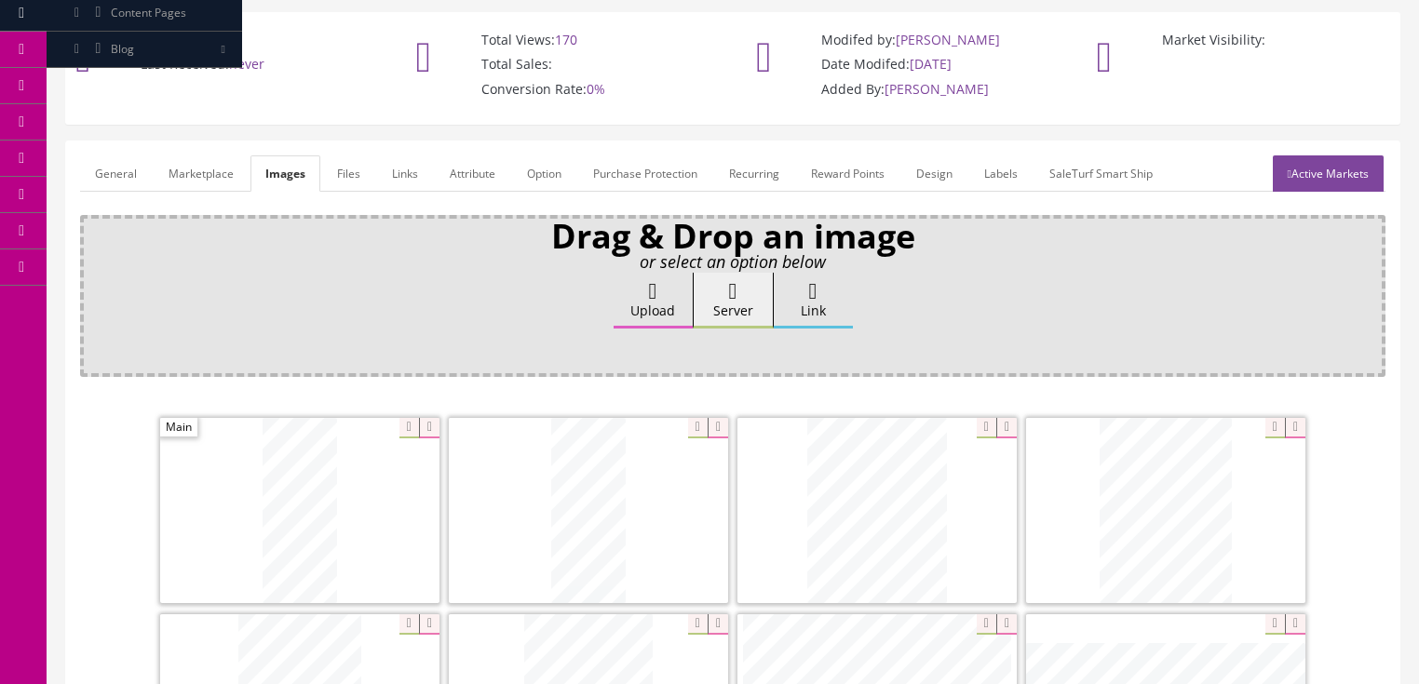
scroll to position [74, 0]
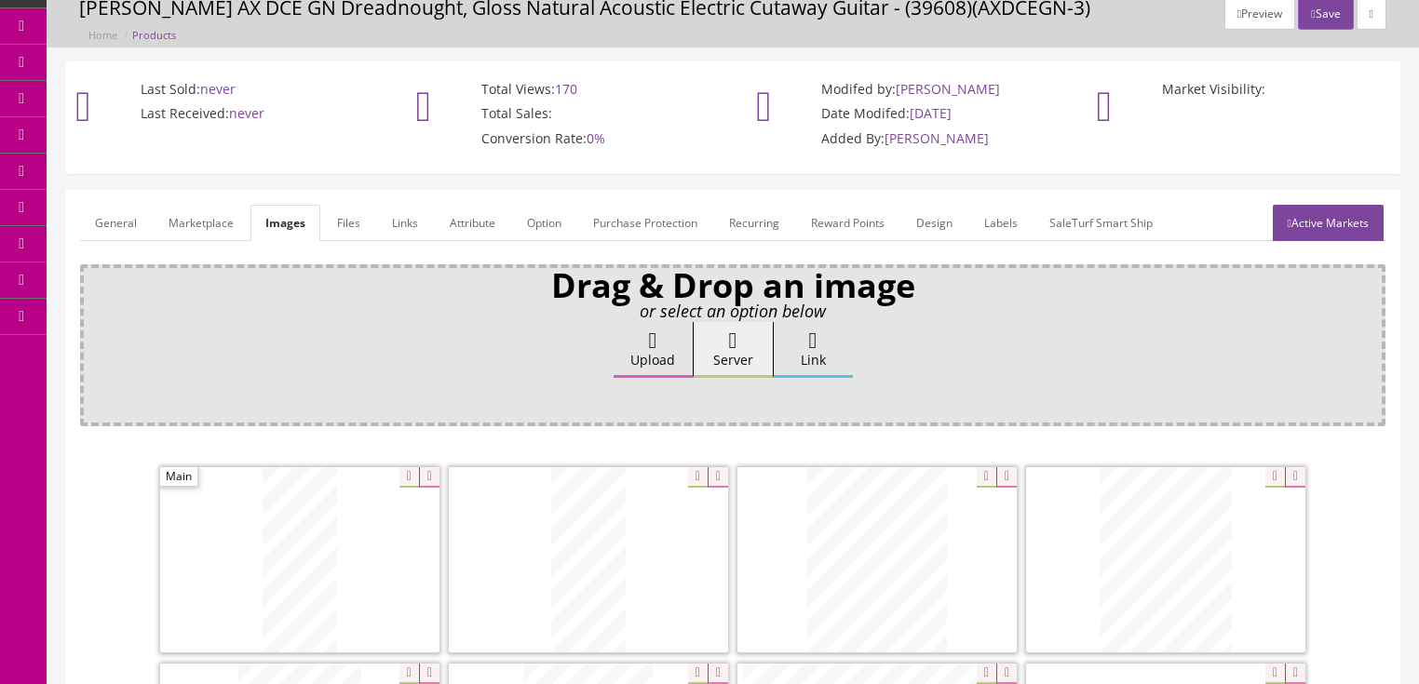
click at [1343, 220] on link "Active Markets" at bounding box center [1328, 223] width 111 height 36
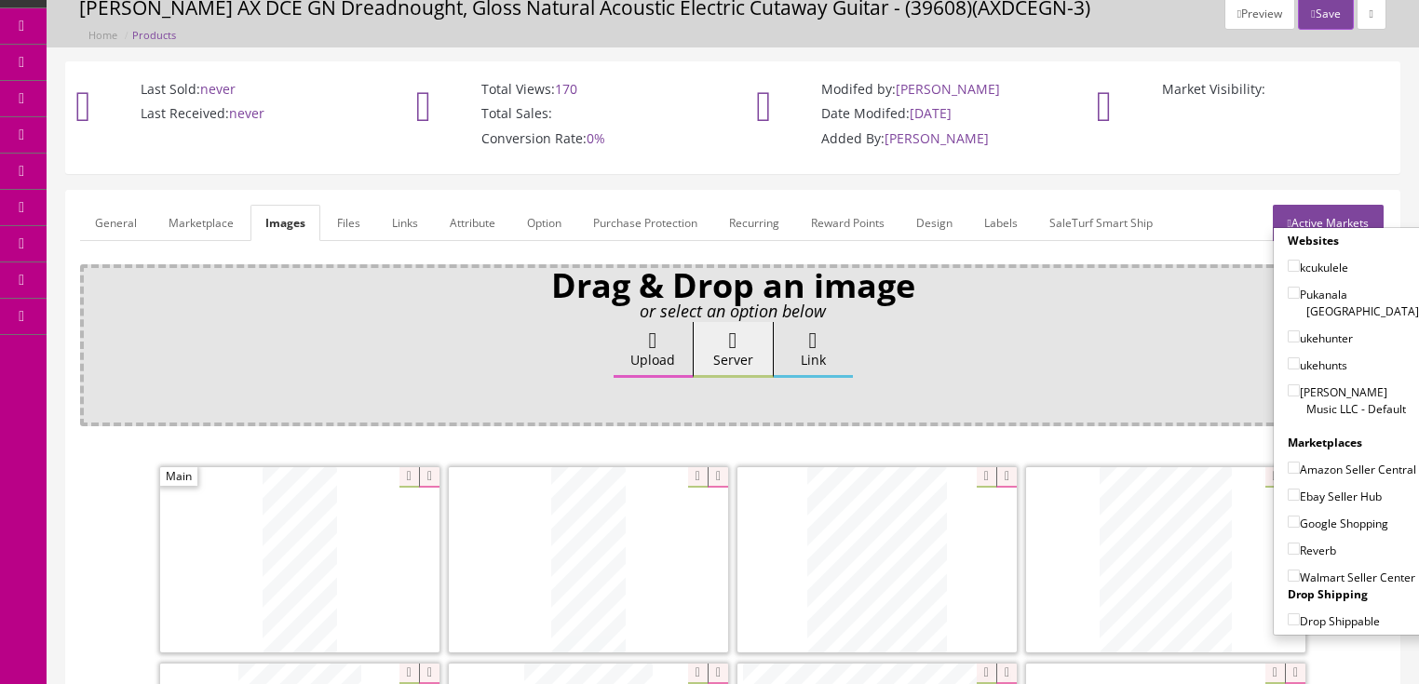
click at [1288, 385] on input"] "[PERSON_NAME] Music LLC - Default" at bounding box center [1294, 391] width 12 height 12
checkbox input"] "true"
click at [1288, 490] on input"] "Ebay Seller Hub" at bounding box center [1294, 495] width 12 height 12
checkbox input"] "true"
click at [1288, 516] on input"] "Google Shopping" at bounding box center [1294, 522] width 12 height 12
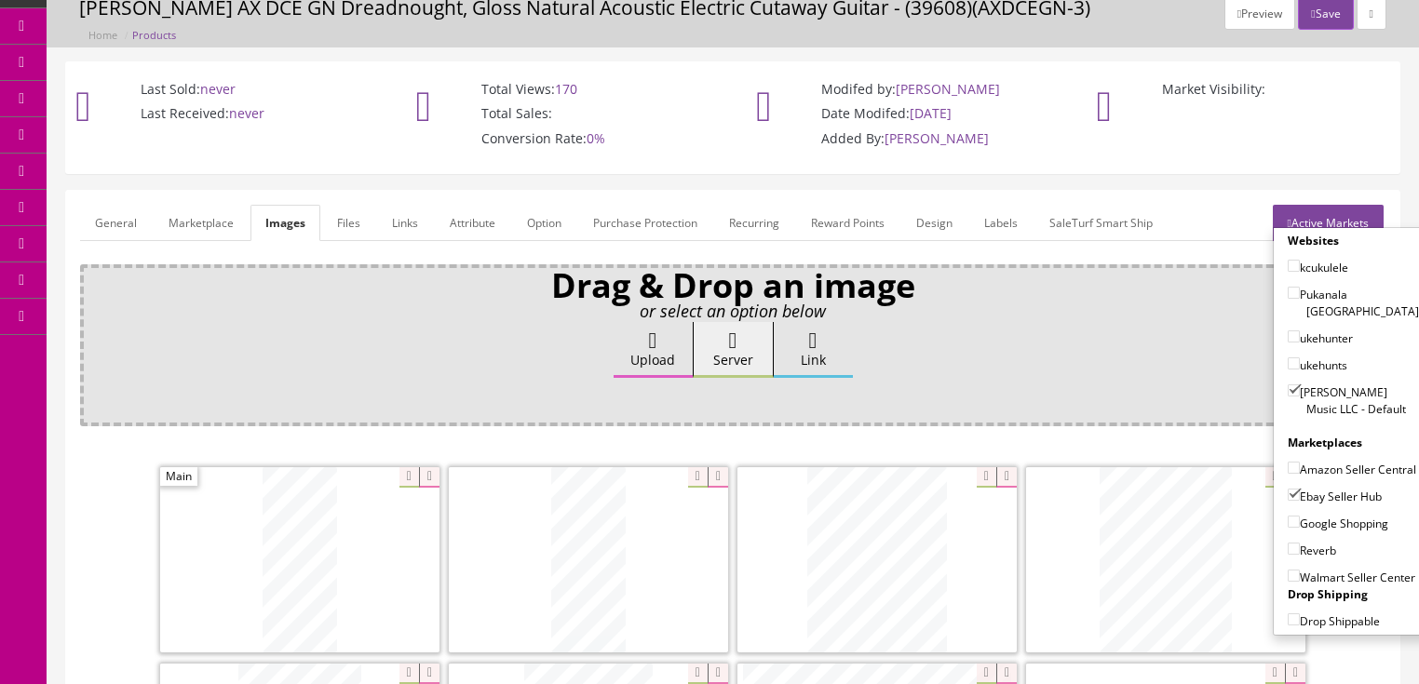
checkbox input"] "true"
drag, startPoint x: 1288, startPoint y: 543, endPoint x: 1299, endPoint y: 503, distance: 41.6
click at [1289, 543] on input"] "Reverb" at bounding box center [1294, 549] width 12 height 12
checkbox input"] "true"
click at [1339, 217] on link "Active Markets" at bounding box center [1328, 223] width 111 height 36
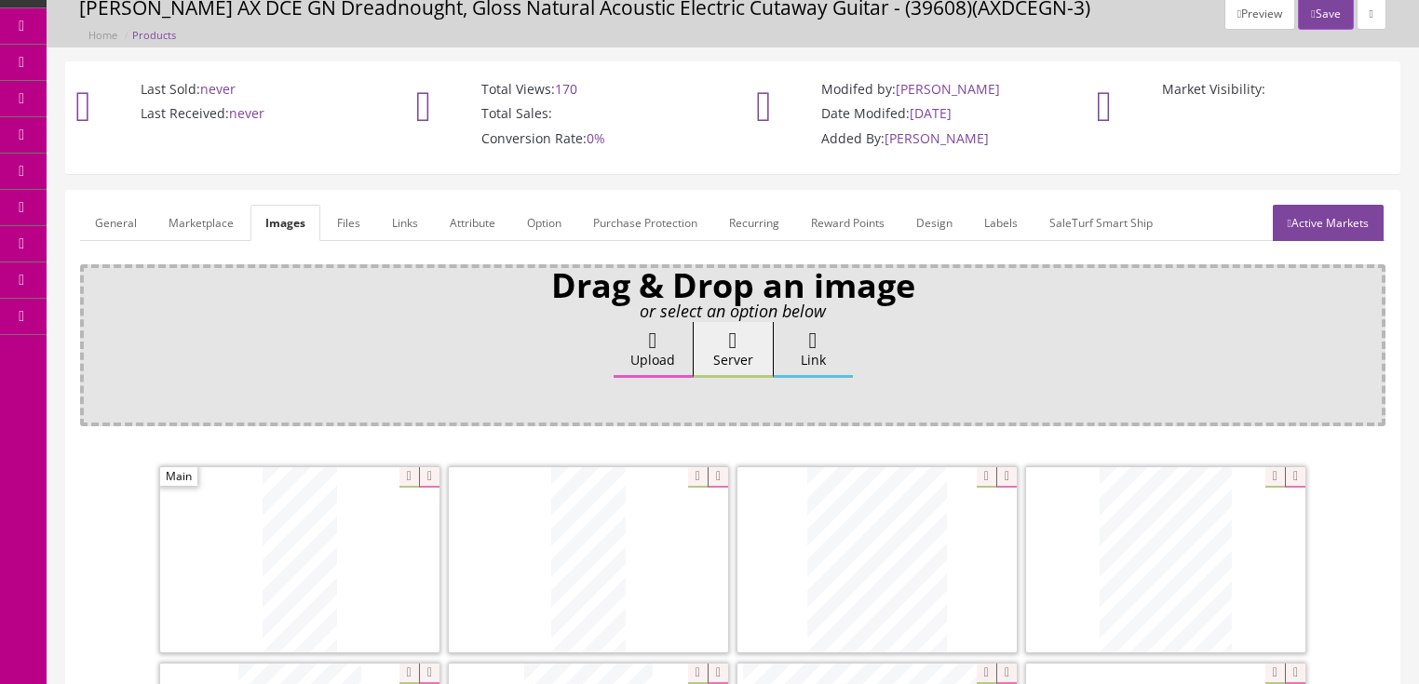
click at [107, 219] on link "General" at bounding box center [116, 223] width 72 height 36
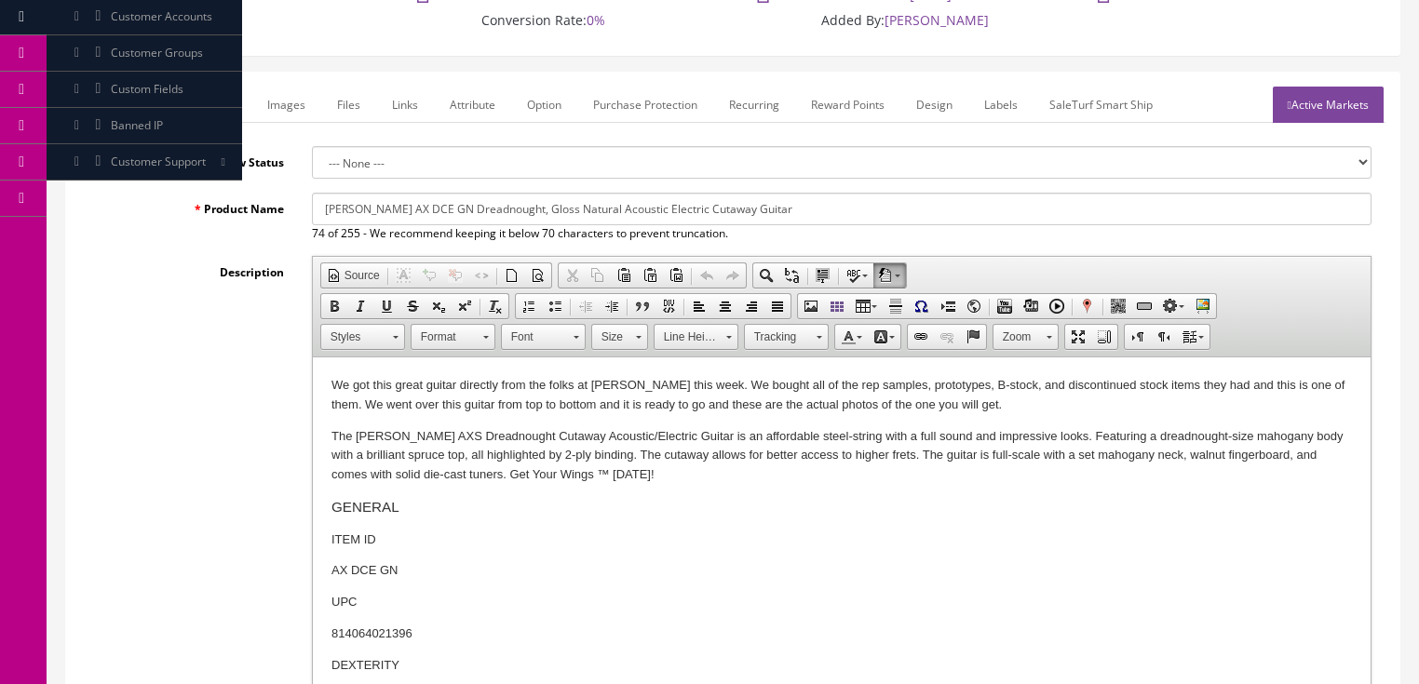
scroll to position [223, 0]
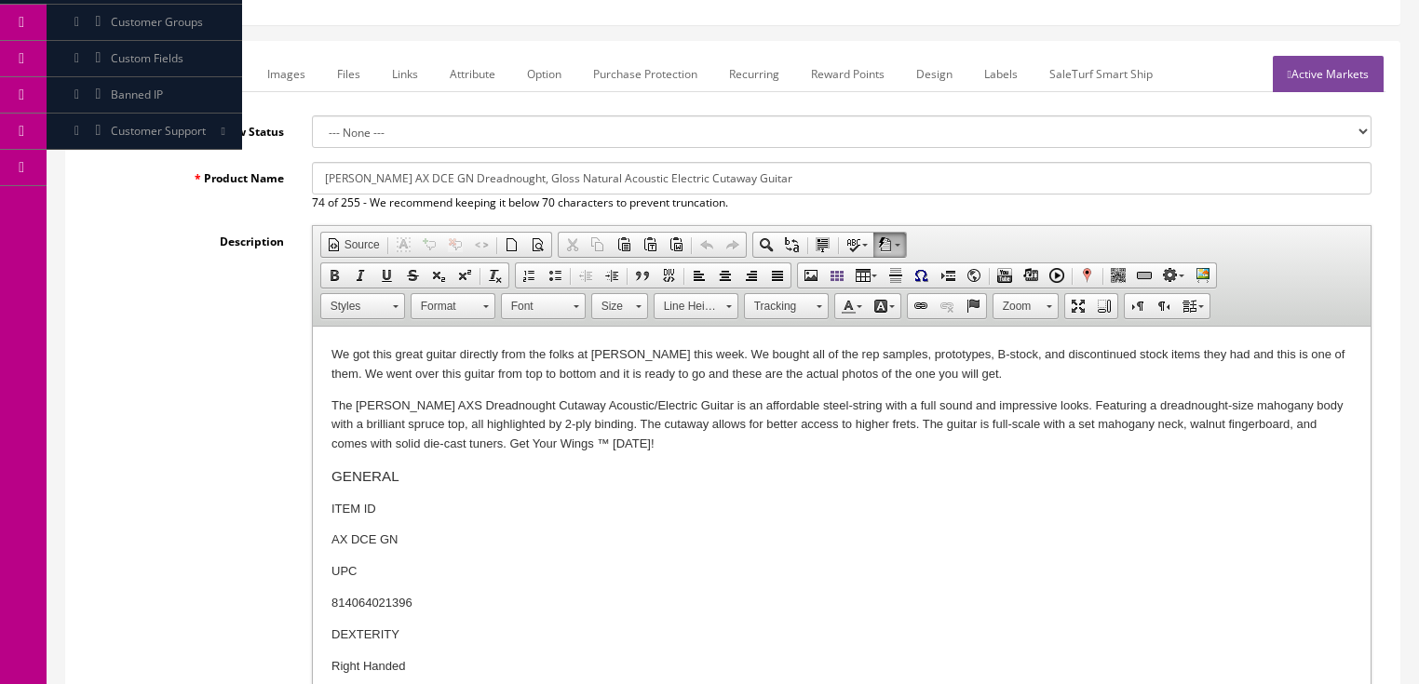
click at [1016, 373] on p "We got this great guitar directly from the folks at Dean this week. We bought a…" at bounding box center [841, 364] width 1021 height 39
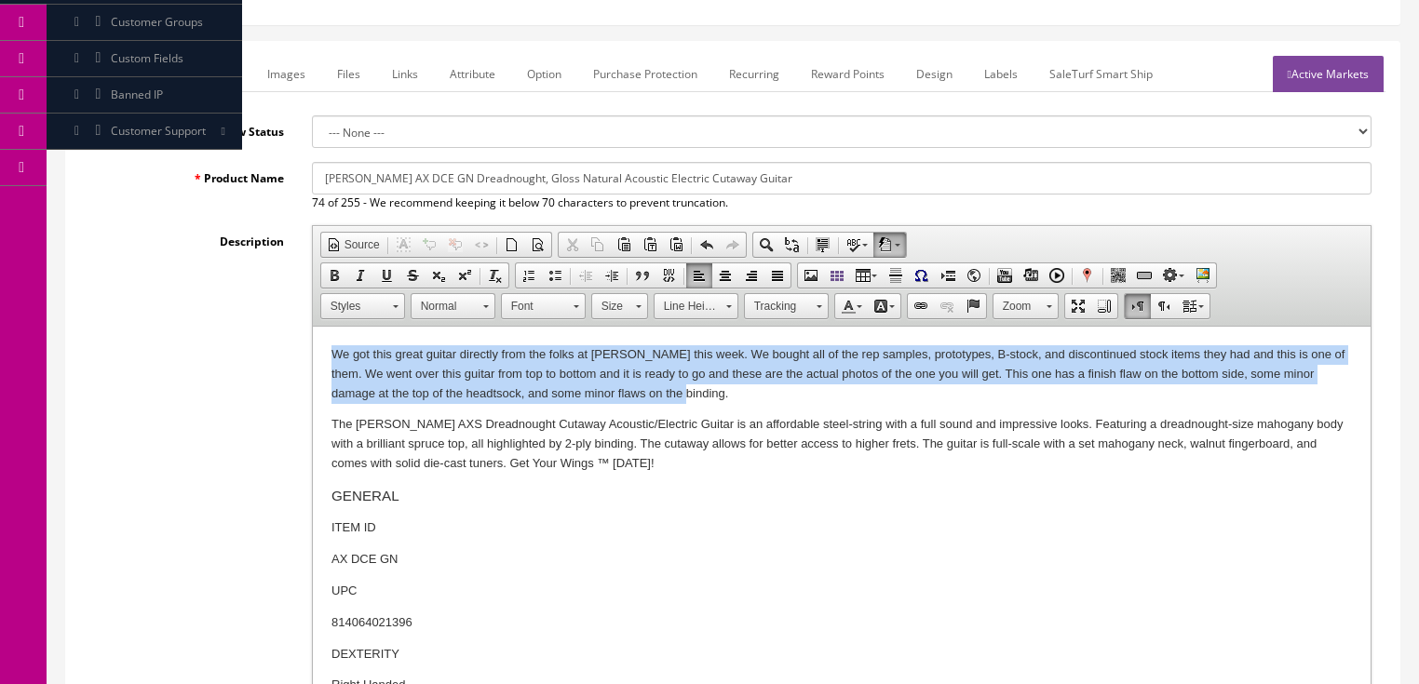
drag, startPoint x: 322, startPoint y: 356, endPoint x: 715, endPoint y: 388, distance: 394.3
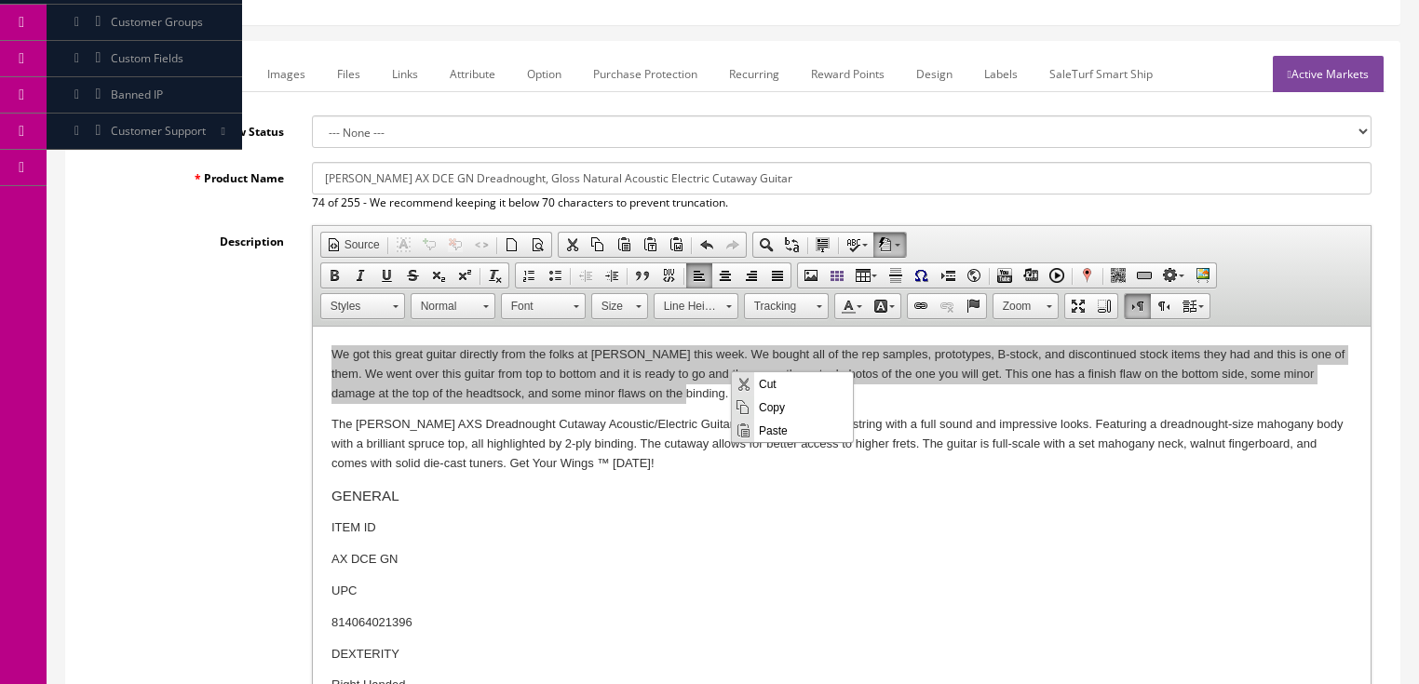
scroll to position [0, 0]
click at [790, 405] on span "Copy" at bounding box center [803, 406] width 99 height 23
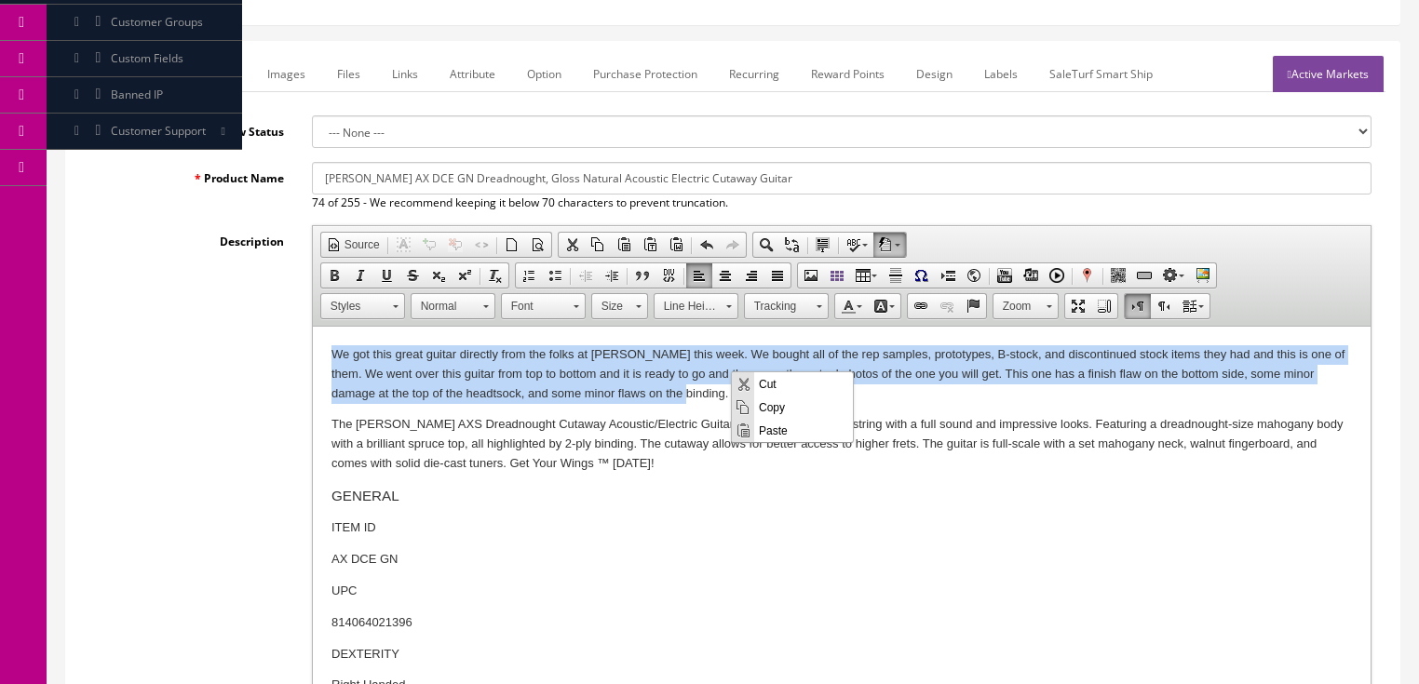
copy p "We got this great guitar directly from the folks at Dean this week. We bought a…"
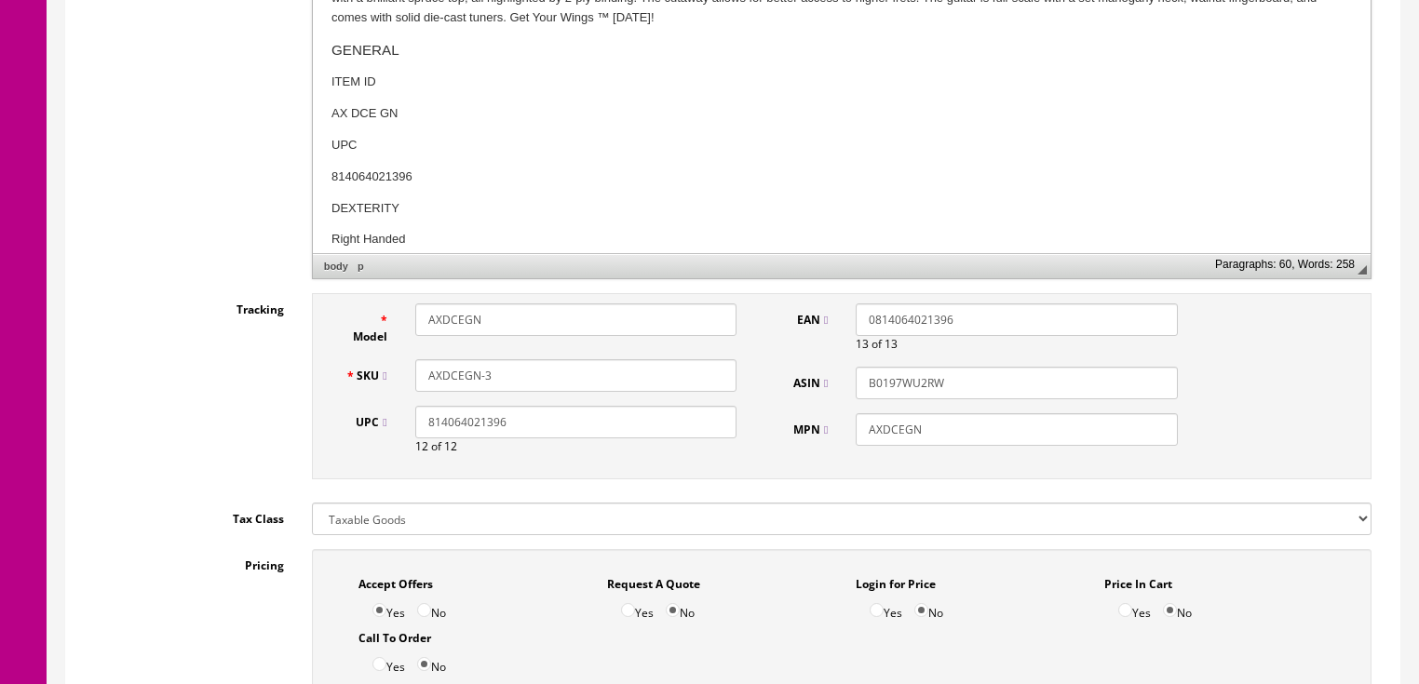
scroll to position [670, 0]
drag, startPoint x: 484, startPoint y: 377, endPoint x: 546, endPoint y: 377, distance: 61.5
click at [546, 377] on input "AXDCEGN-3" at bounding box center [575, 375] width 321 height 33
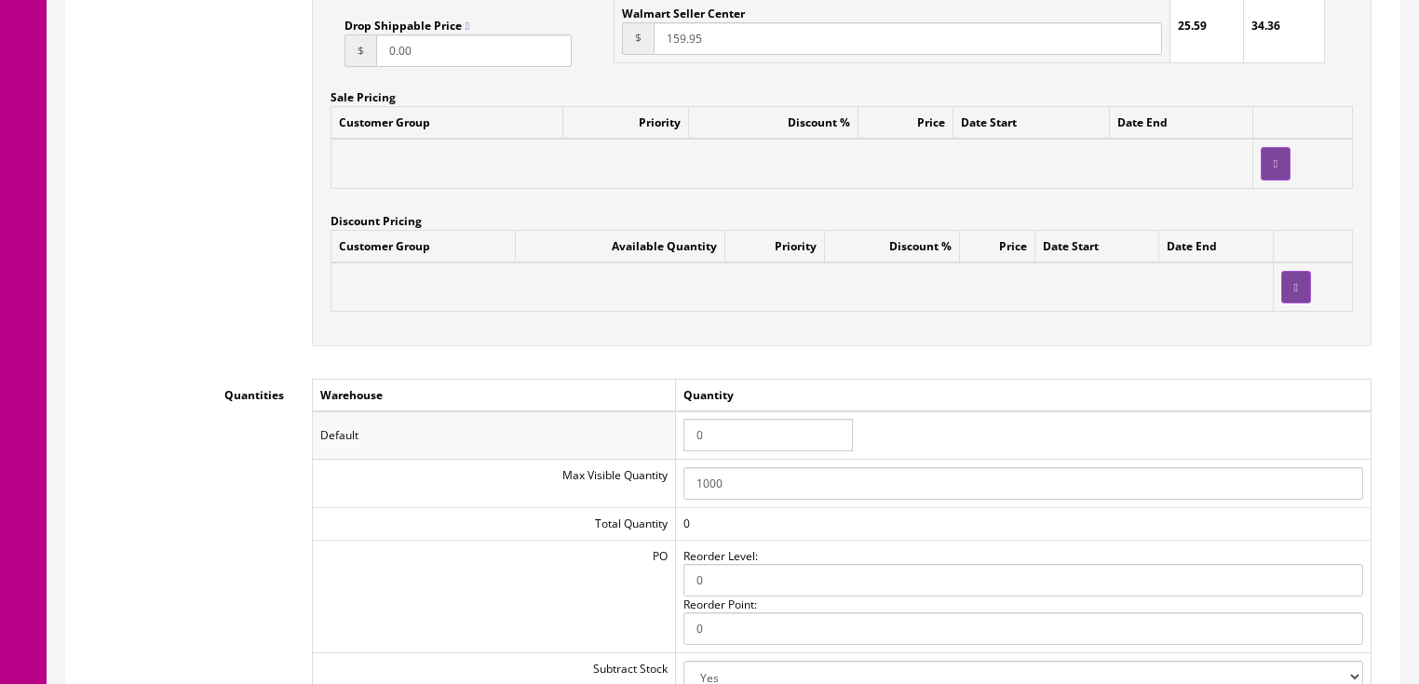
scroll to position [1713, 0]
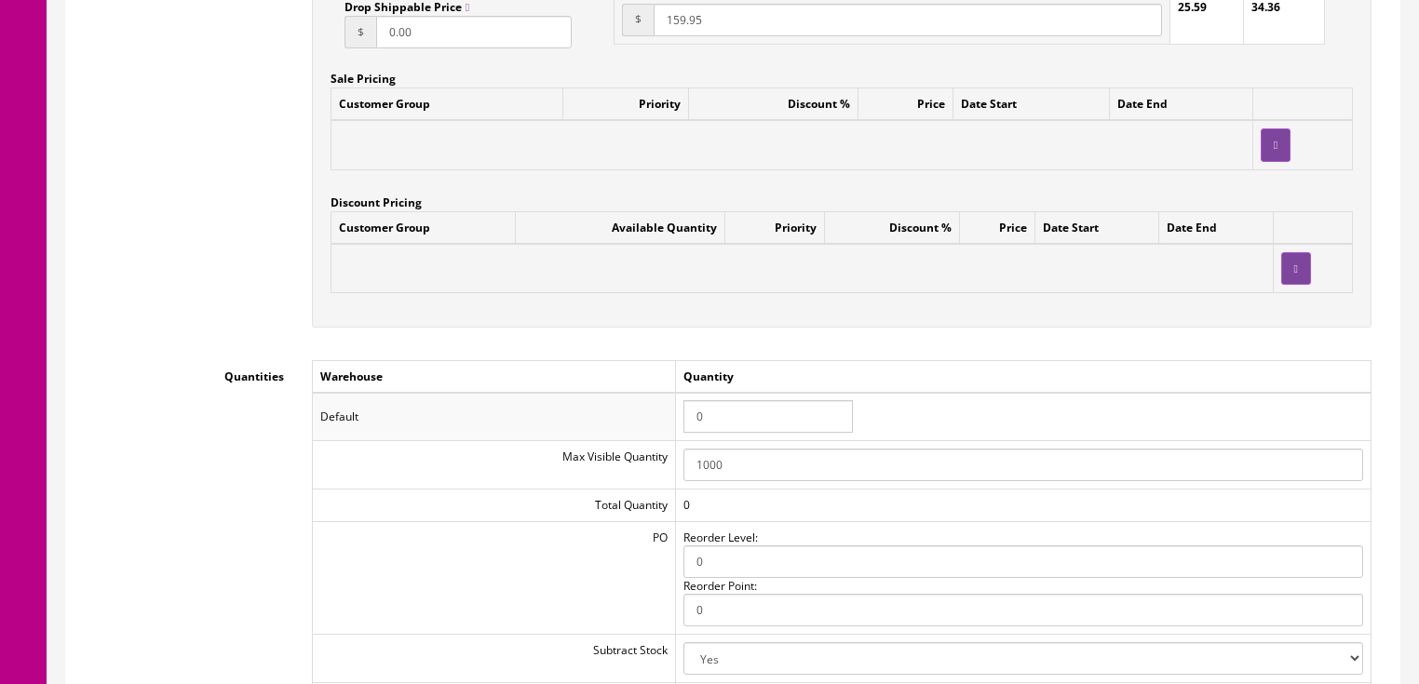
type input "AXDCEGN-1807B04.0661"
drag, startPoint x: 768, startPoint y: 421, endPoint x: 657, endPoint y: 421, distance: 110.8
click at [657, 421] on tr "Default 0" at bounding box center [841, 417] width 1059 height 48
type input "1"
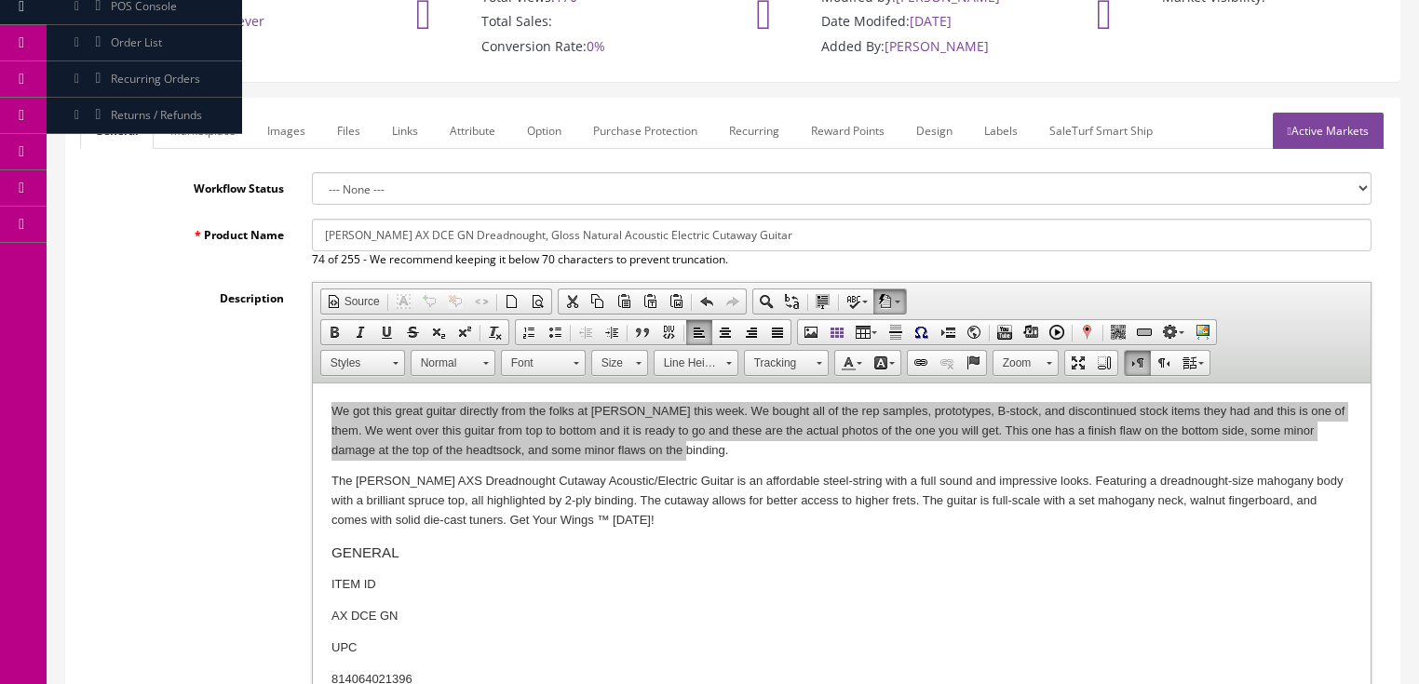
scroll to position [149, 0]
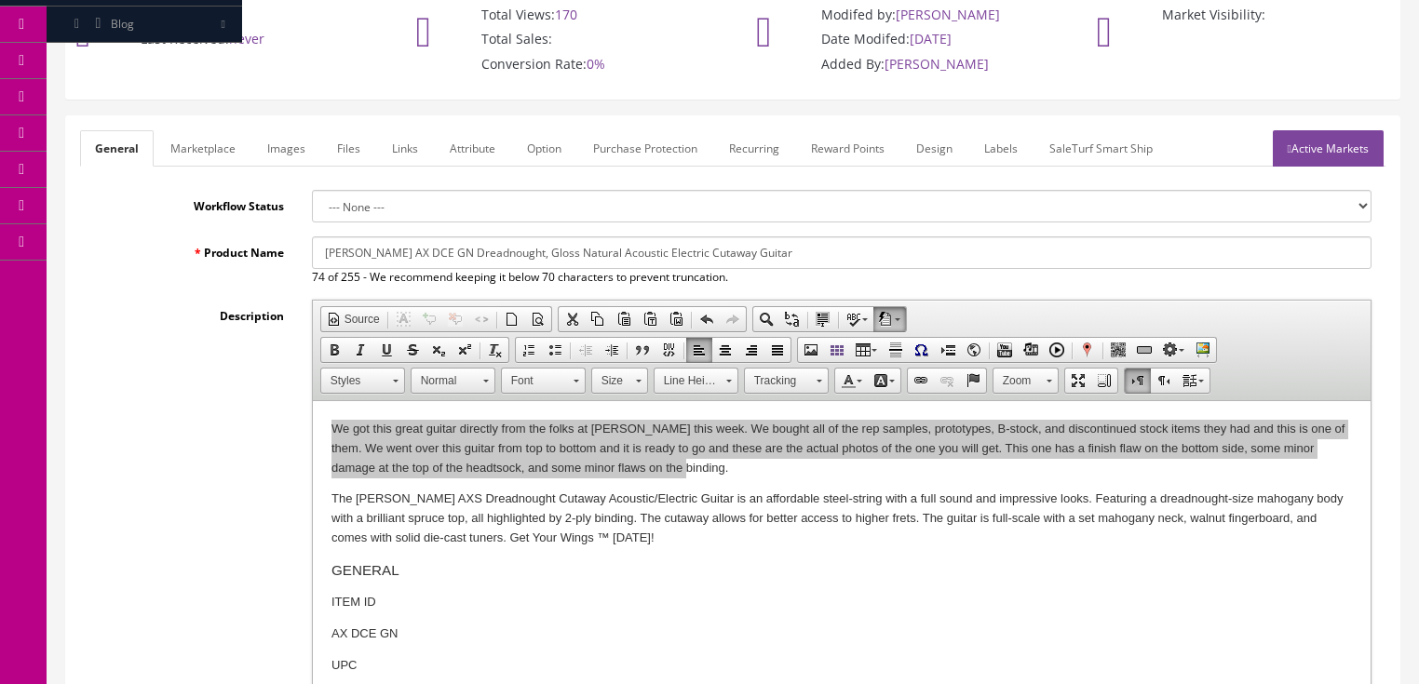
click at [213, 151] on link "Marketplace" at bounding box center [203, 148] width 95 height 36
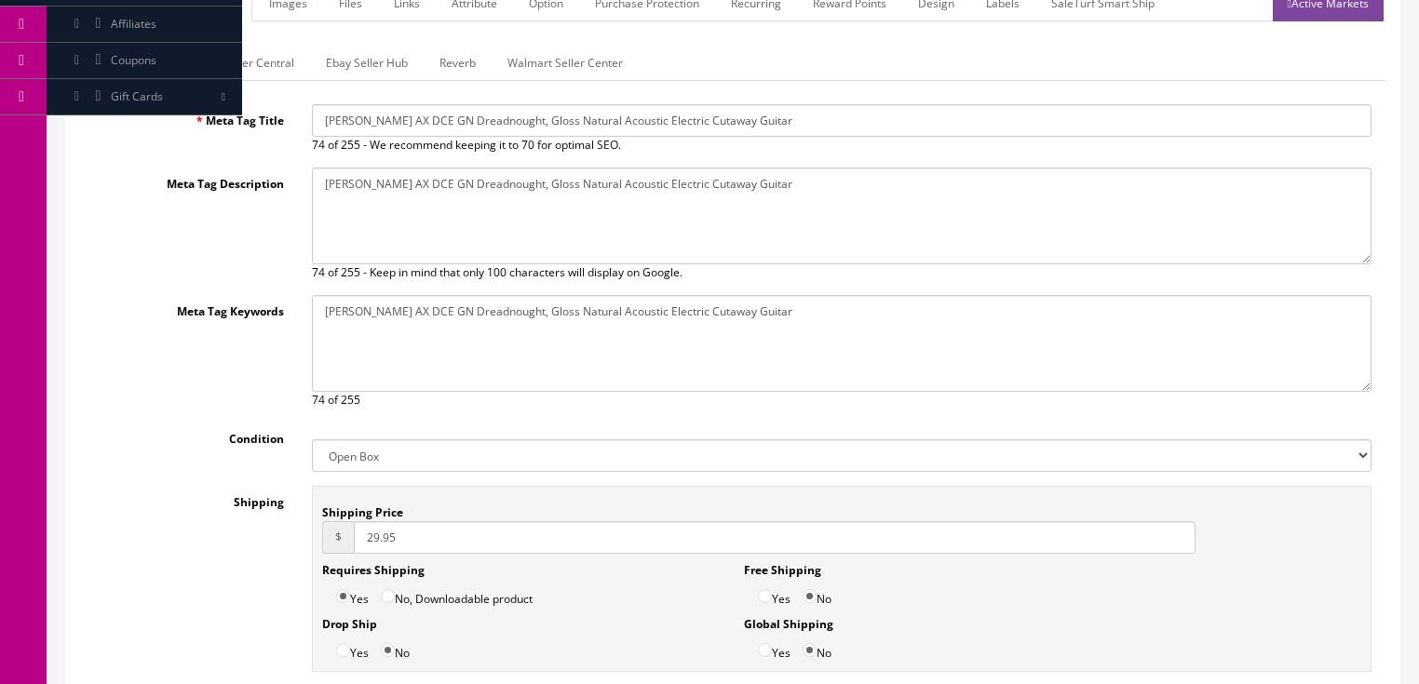
scroll to position [447, 0]
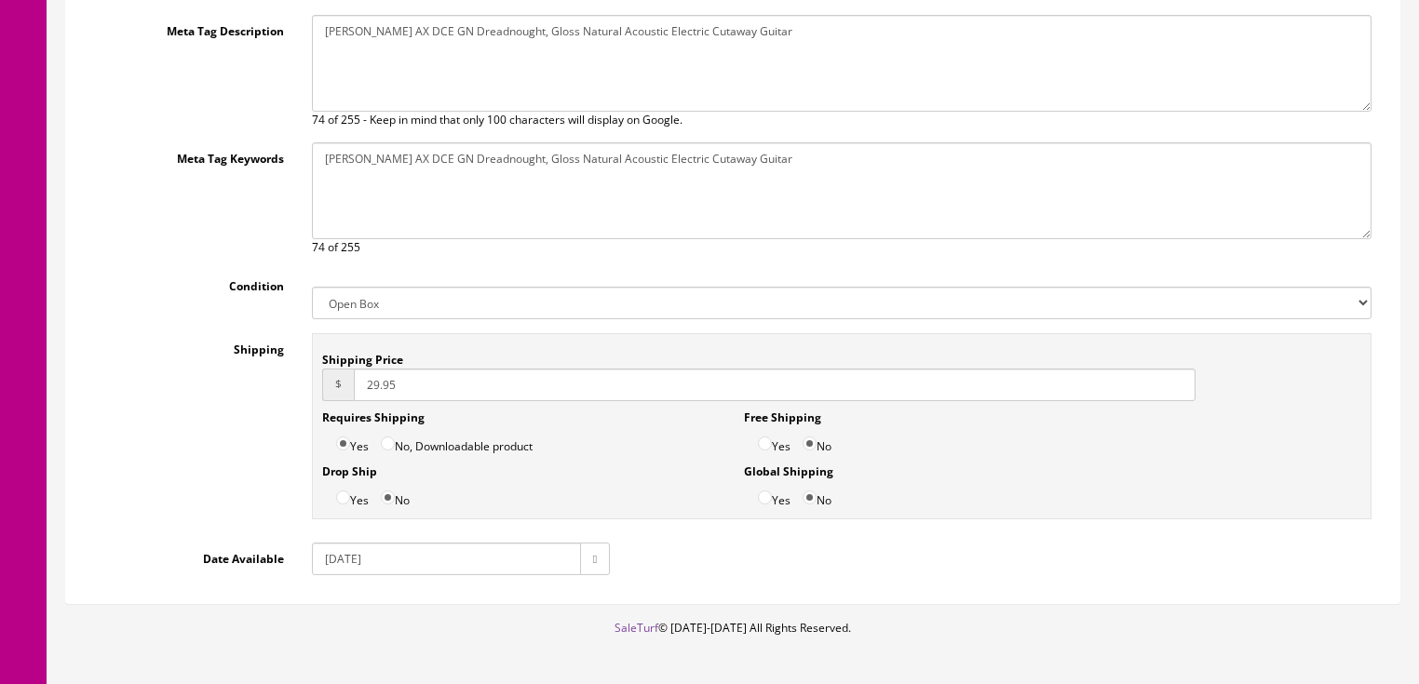
click at [350, 304] on select "New Used B Stock Open Box Re-Packed" at bounding box center [842, 303] width 1060 height 33
select select "B Stock"
click at [312, 287] on select "New Used B Stock Open Box Re-Packed" at bounding box center [842, 303] width 1060 height 33
drag, startPoint x: 343, startPoint y: 552, endPoint x: 351, endPoint y: 569, distance: 18.7
click at [345, 553] on input "2024-08-07" at bounding box center [446, 559] width 269 height 33
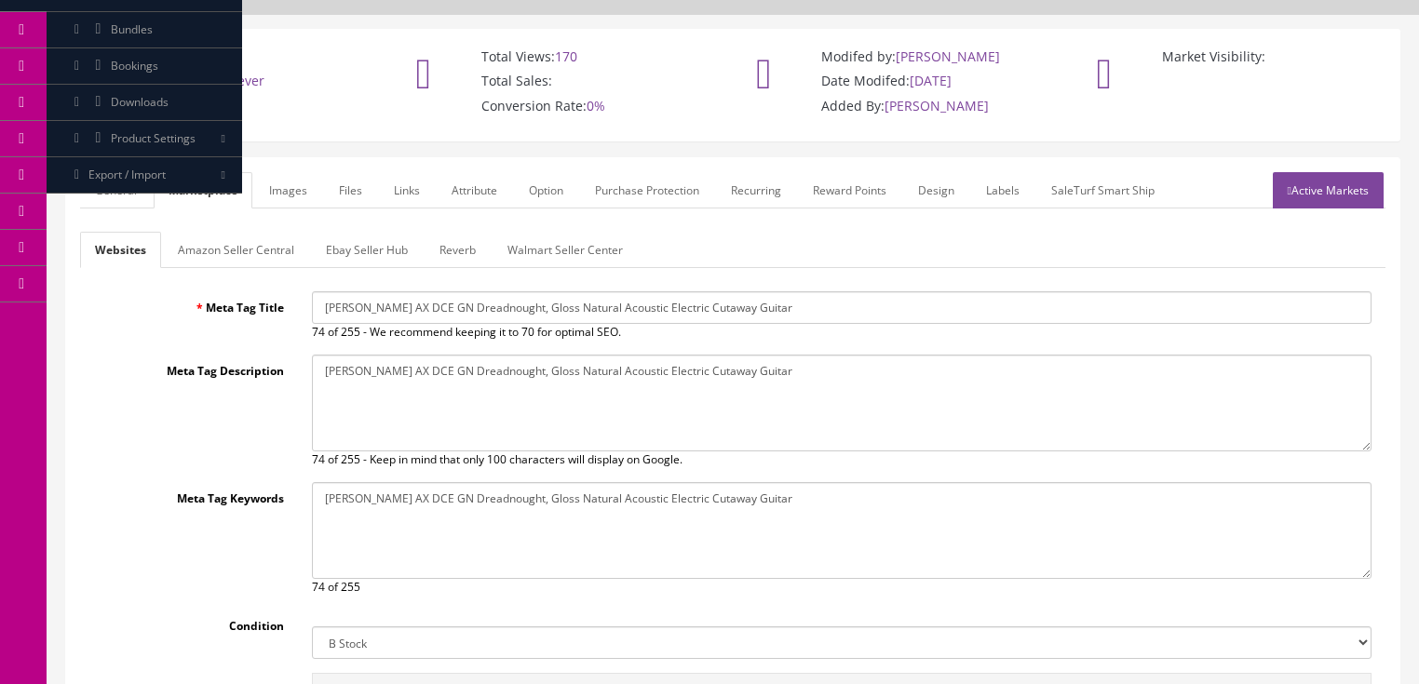
scroll to position [0, 0]
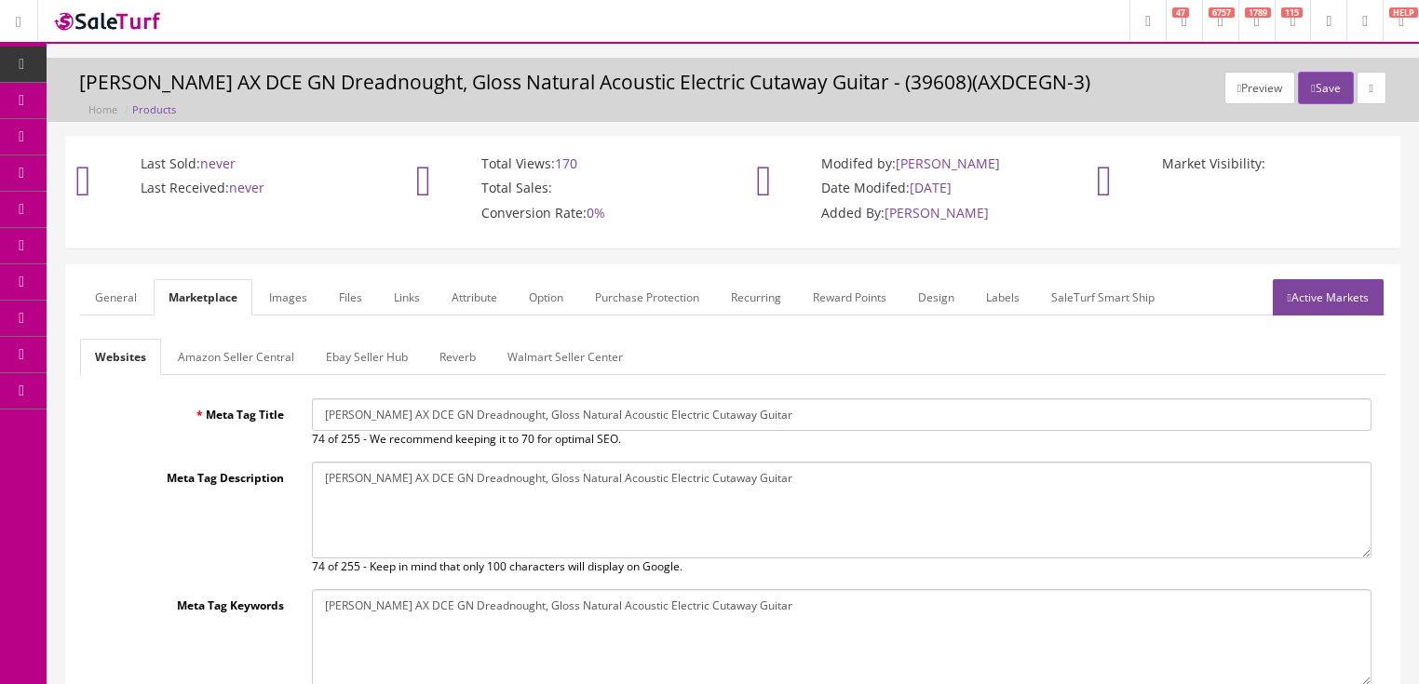
type input "[DATE]"
click at [234, 377] on div "Websites Amazon Seller Central Ebay Seller Hub Reverb Walmart Seller Center Met…" at bounding box center [733, 681] width 1306 height 684
click at [237, 369] on link "Amazon Seller Central" at bounding box center [236, 357] width 146 height 36
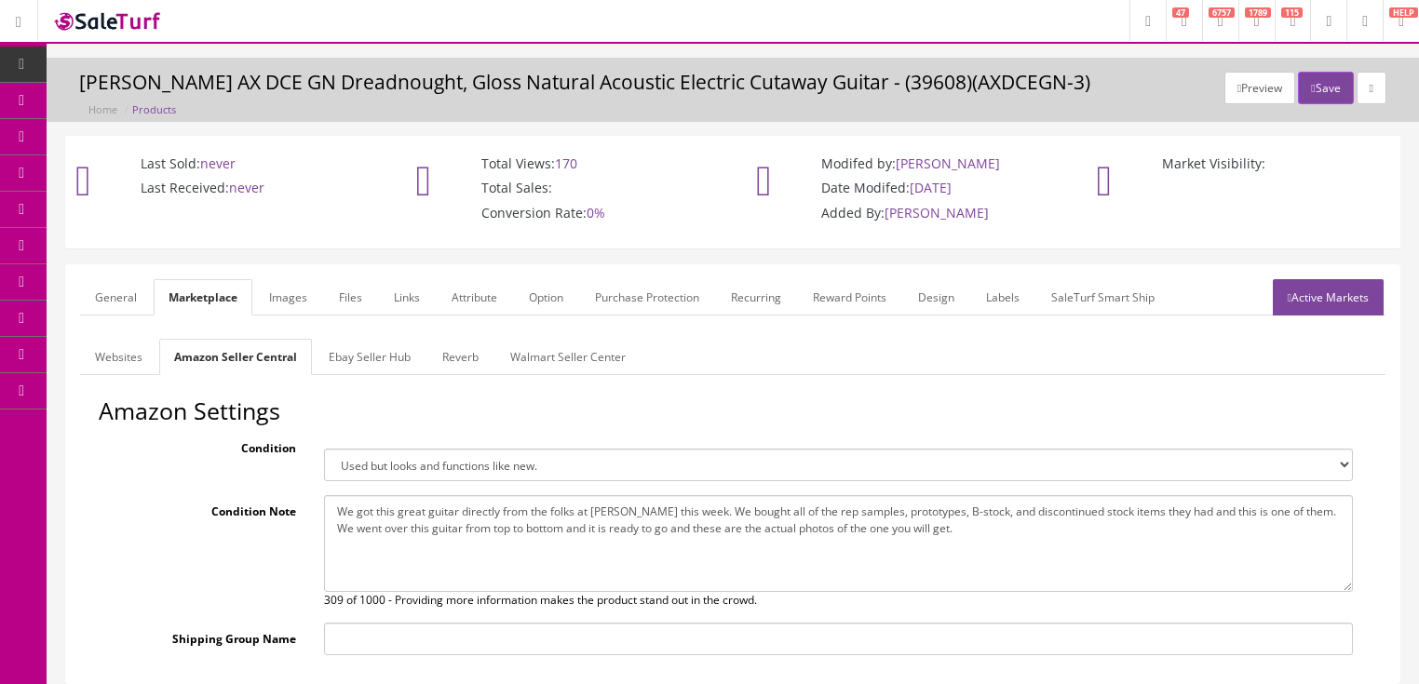
drag, startPoint x: 335, startPoint y: 507, endPoint x: 957, endPoint y: 551, distance: 623.7
click at [957, 551] on textarea "We got this great guitar directly from the folks at Dean this week. We bought a…" at bounding box center [838, 543] width 1029 height 97
drag, startPoint x: 768, startPoint y: 493, endPoint x: 580, endPoint y: 559, distance: 199.4
click at [617, 562] on textarea "We got this great guitar directly from the folks at Dean this week. We bought a…" at bounding box center [838, 543] width 1029 height 97
drag, startPoint x: 332, startPoint y: 509, endPoint x: 941, endPoint y: 545, distance: 609.1
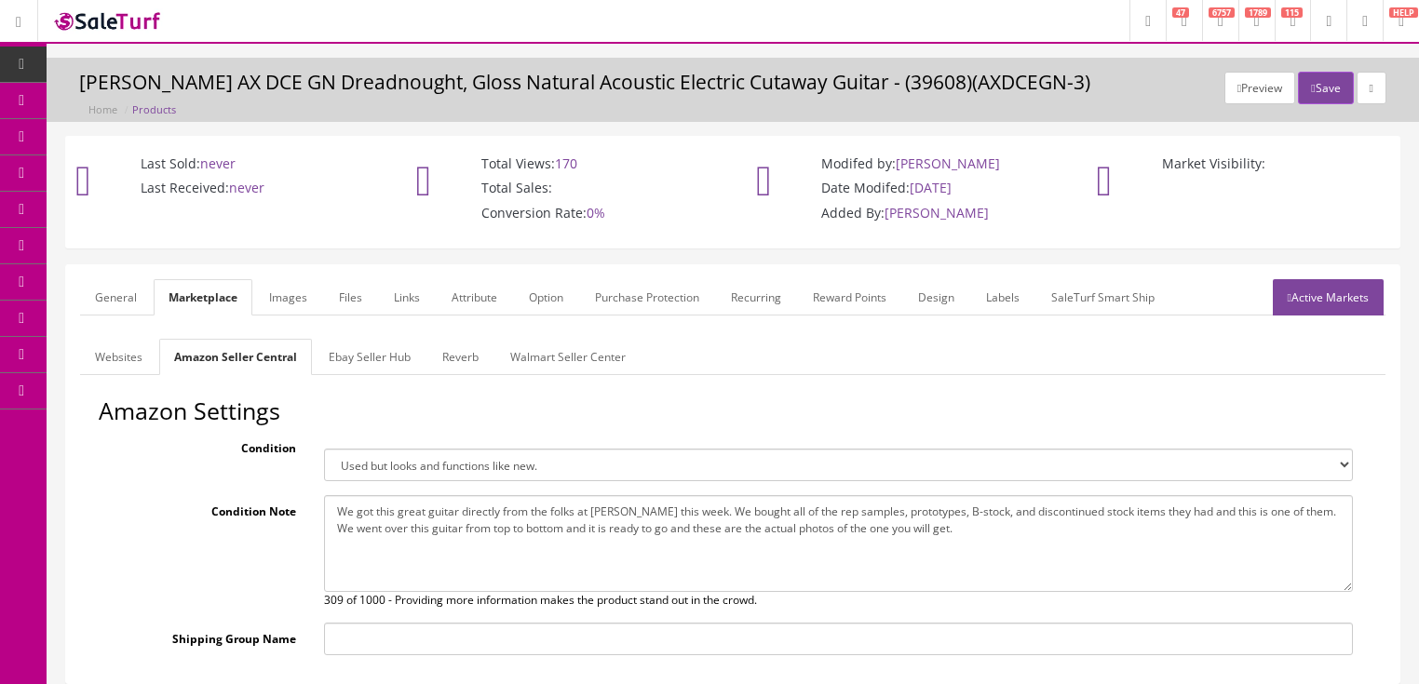
click at [977, 541] on textarea "We got this great guitar directly from the folks at Dean this week. We bought a…" at bounding box center [838, 543] width 1029 height 97
paste textarea "This one has a finish flaw on the bottom side, some minor damage at the top of …"
type textarea "We got this great guitar directly from the folks at Dean this week. We bought a…"
click at [343, 361] on link "Ebay Seller Hub" at bounding box center [370, 357] width 112 height 36
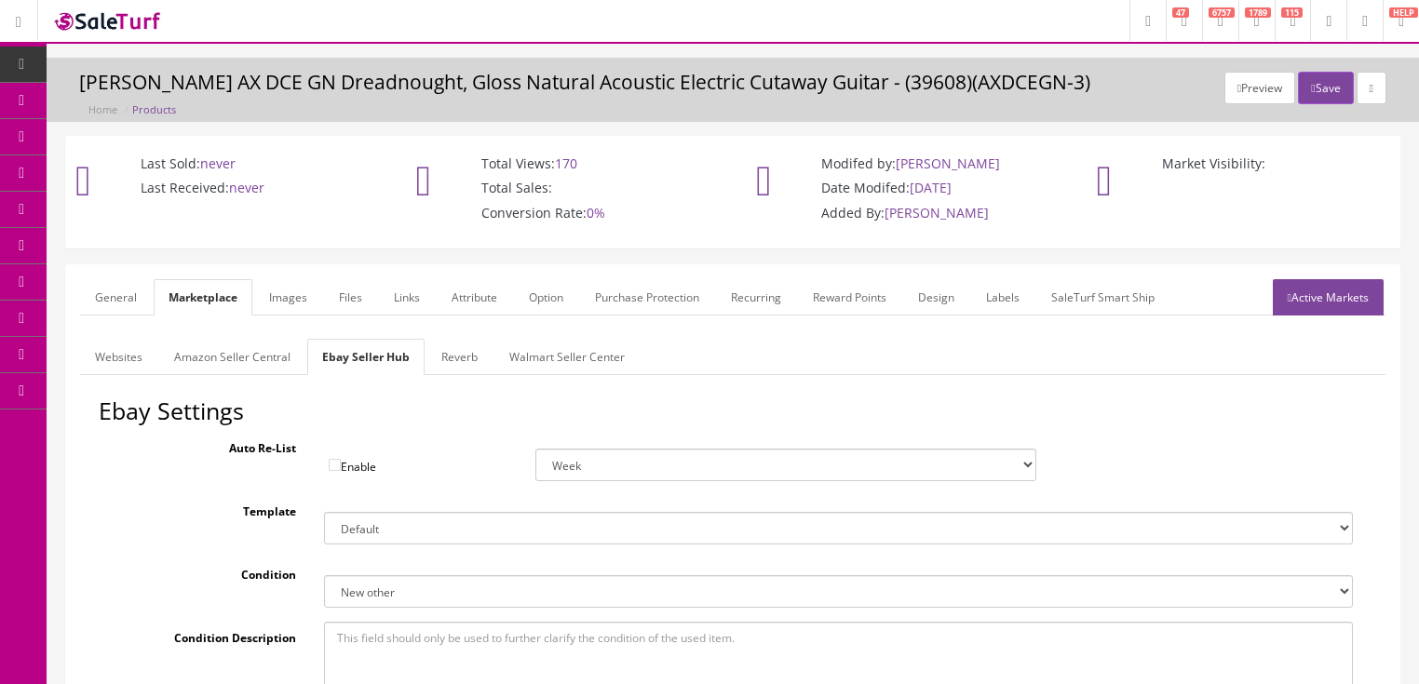
click at [460, 347] on link "Reverb" at bounding box center [459, 357] width 66 height 36
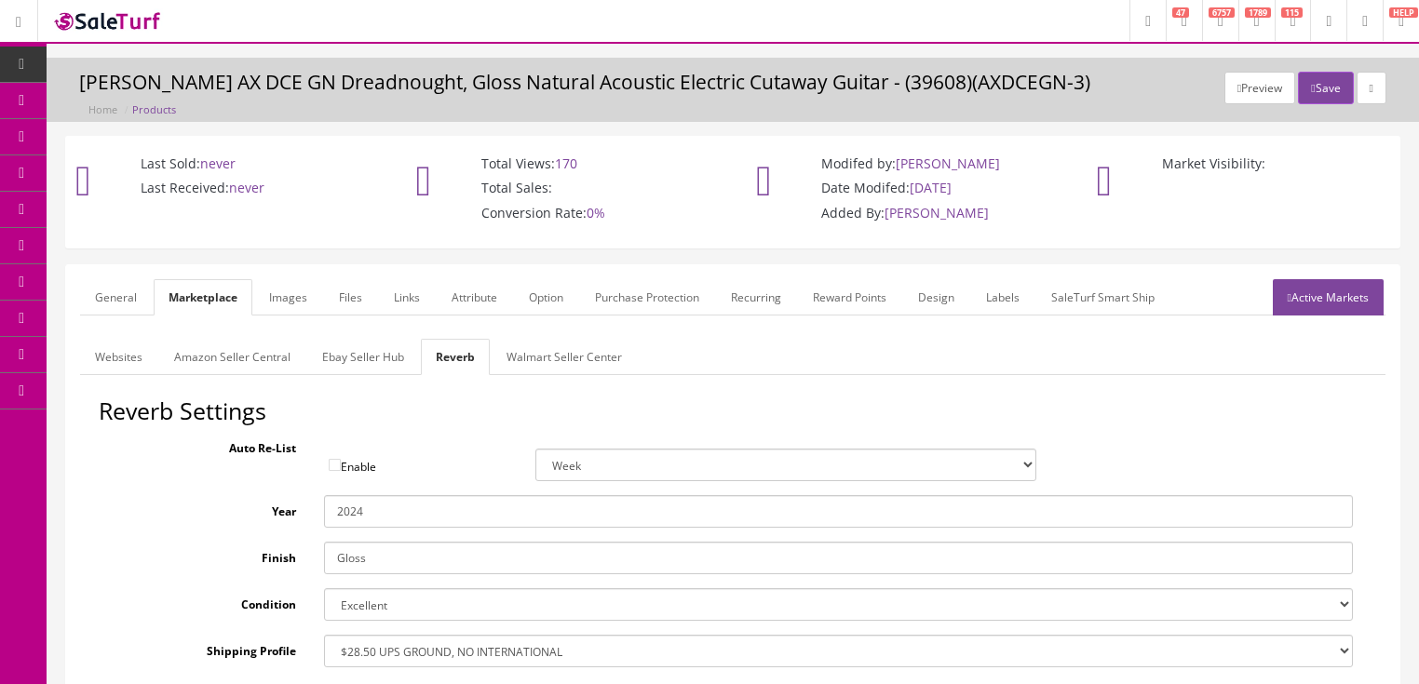
drag, startPoint x: 358, startPoint y: 507, endPoint x: 391, endPoint y: 509, distance: 33.6
click at [391, 509] on input "2024" at bounding box center [838, 511] width 1029 height 33
type input "2025"
drag, startPoint x: 391, startPoint y: 440, endPoint x: 365, endPoint y: 425, distance: 30.0
click at [387, 440] on div "Auto Re-List Enable Week 2 Weeks 30 Days (Month) 90 Days (3 Months)" at bounding box center [733, 456] width 1268 height 49
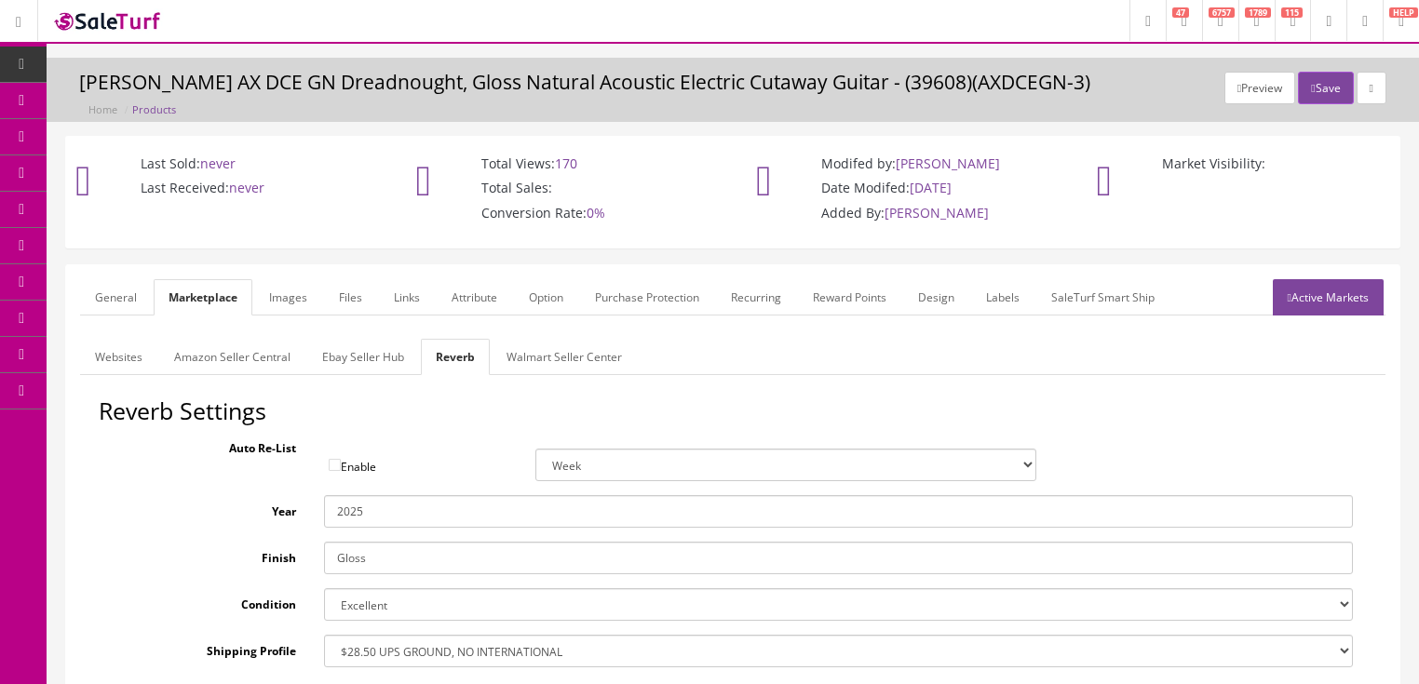
click at [302, 309] on link "Images" at bounding box center [288, 297] width 68 height 36
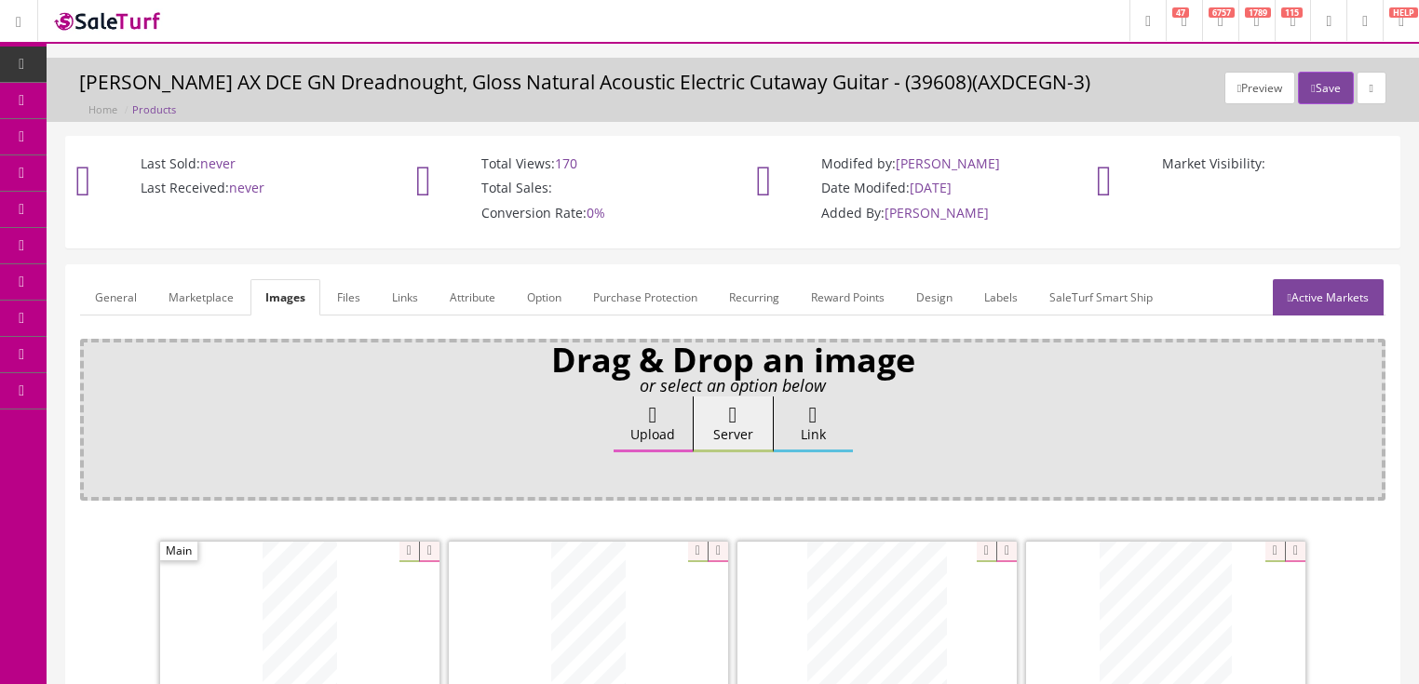
click at [466, 308] on link "Attribute" at bounding box center [472, 297] width 75 height 36
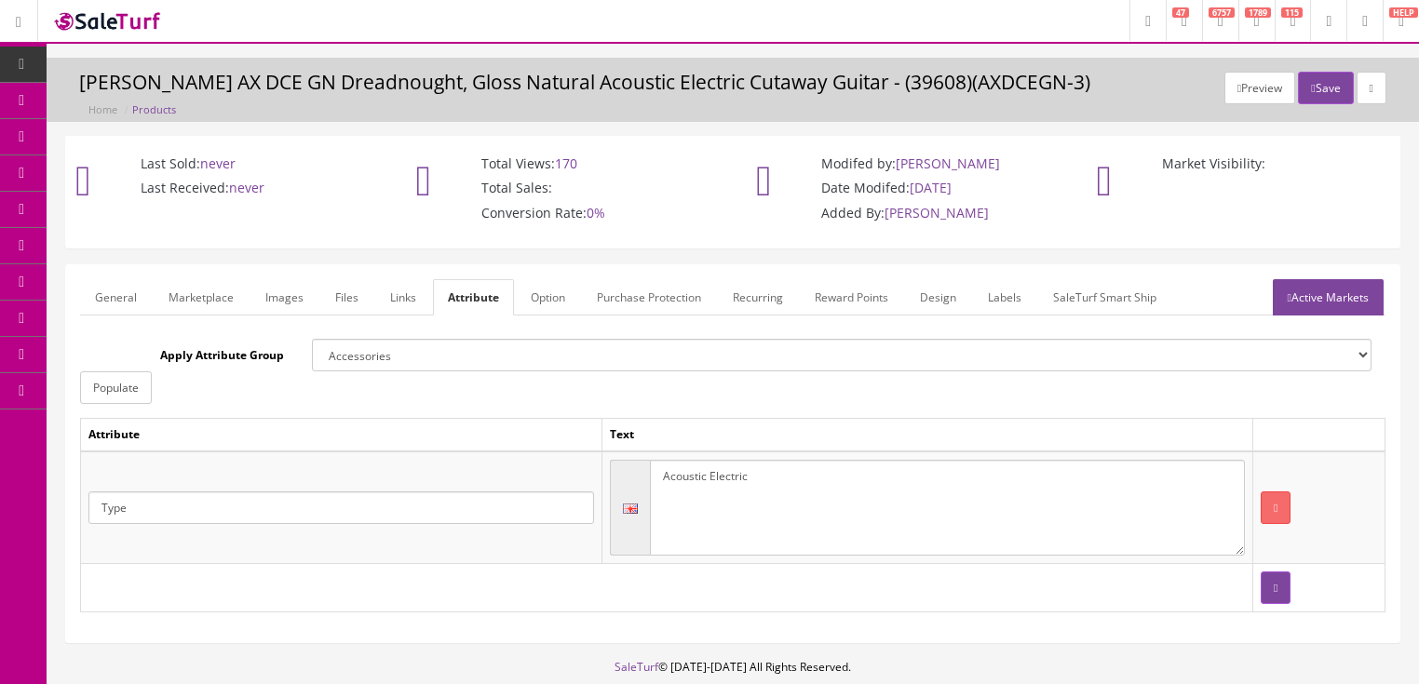
click at [1336, 310] on link "Active Markets" at bounding box center [1328, 297] width 111 height 36
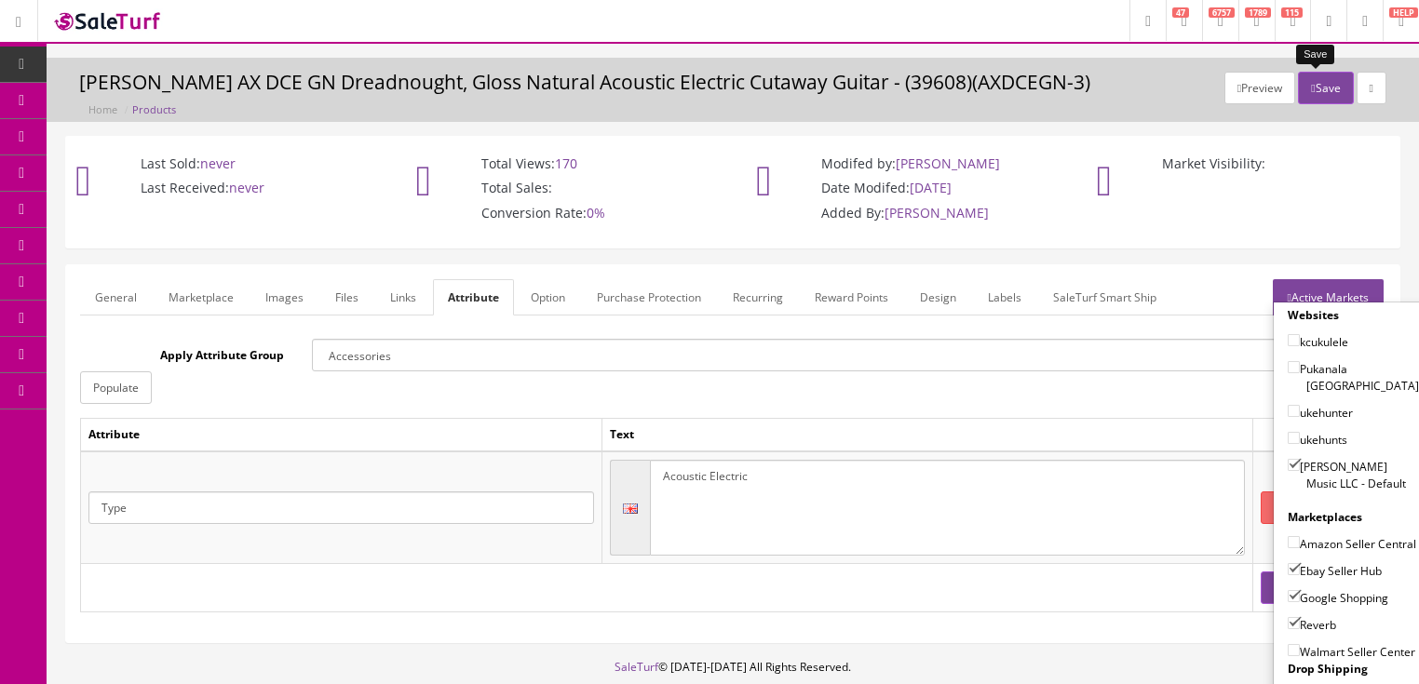
click at [1315, 88] on button "Save" at bounding box center [1325, 88] width 55 height 33
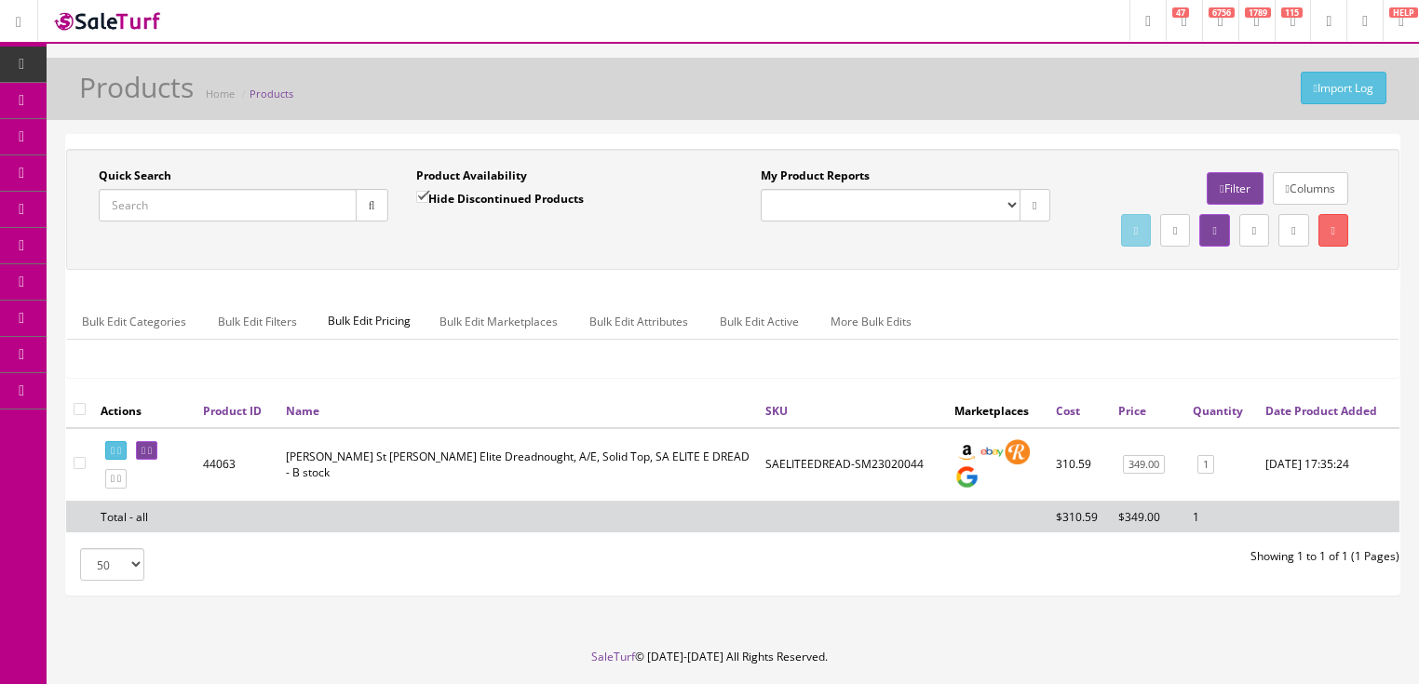
click at [268, 209] on input "Quick Search" at bounding box center [228, 205] width 258 height 33
paste input "We got this great guitar directly from the folks at [PERSON_NAME] this week. We…"
drag, startPoint x: 347, startPoint y: 206, endPoint x: 63, endPoint y: 245, distance: 286.7
click at [10, 233] on div "Research Trends Trending on Ebay Google Trends Amazon Insights (Login Before Cl…" at bounding box center [709, 371] width 1419 height 742
click at [127, 205] on input "axedce" at bounding box center [228, 205] width 258 height 33
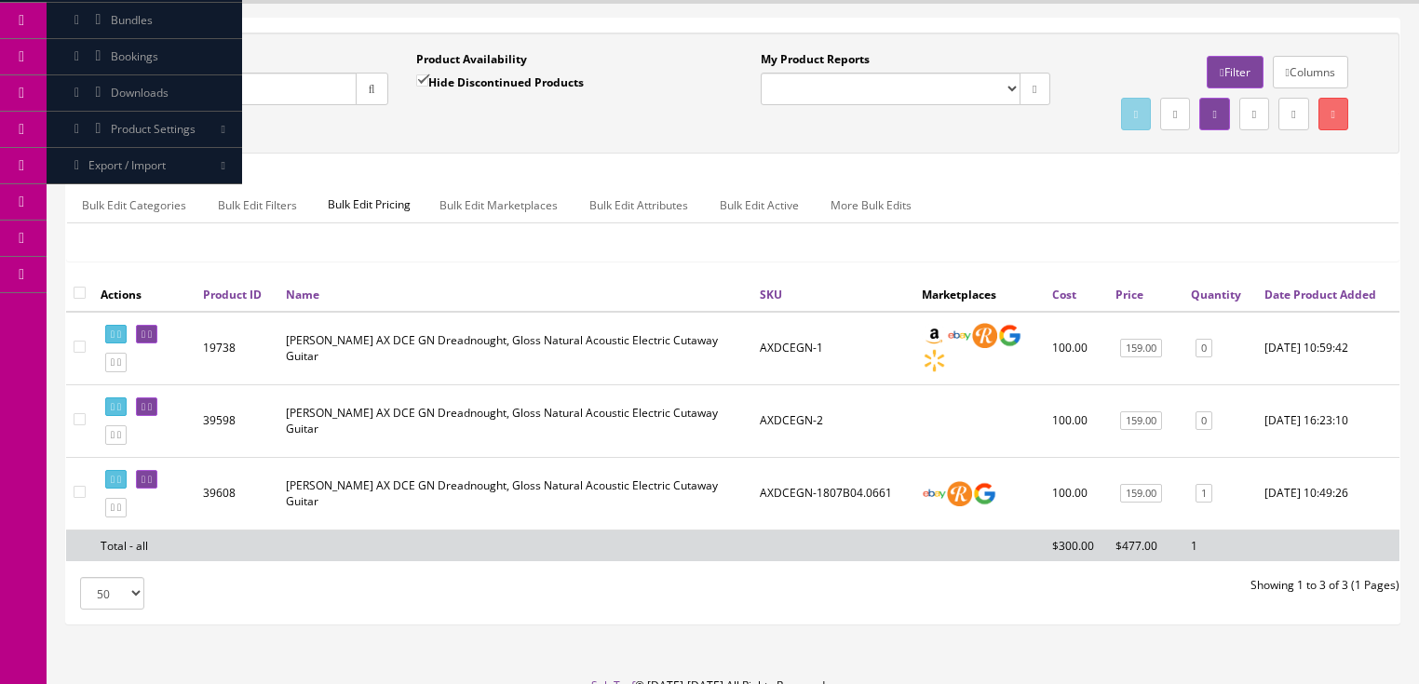
scroll to position [223, 0]
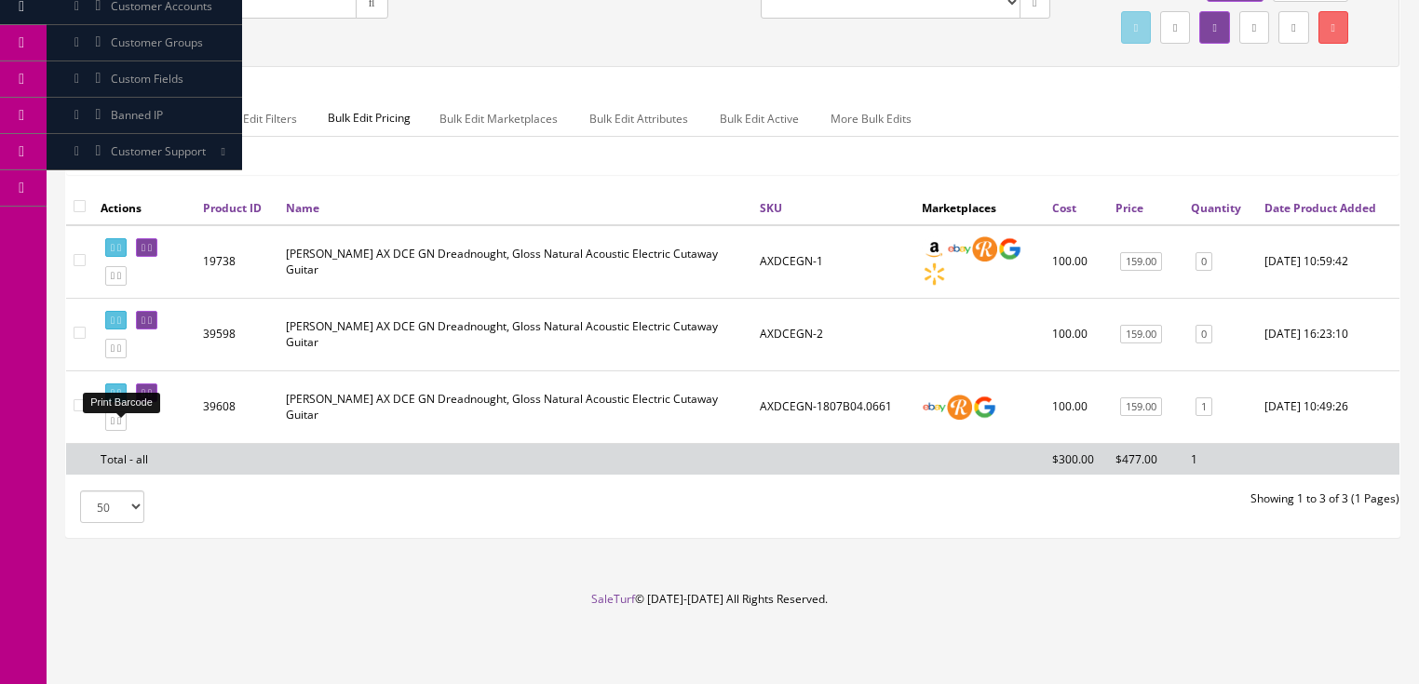
click at [121, 399] on icon at bounding box center [119, 393] width 4 height 10
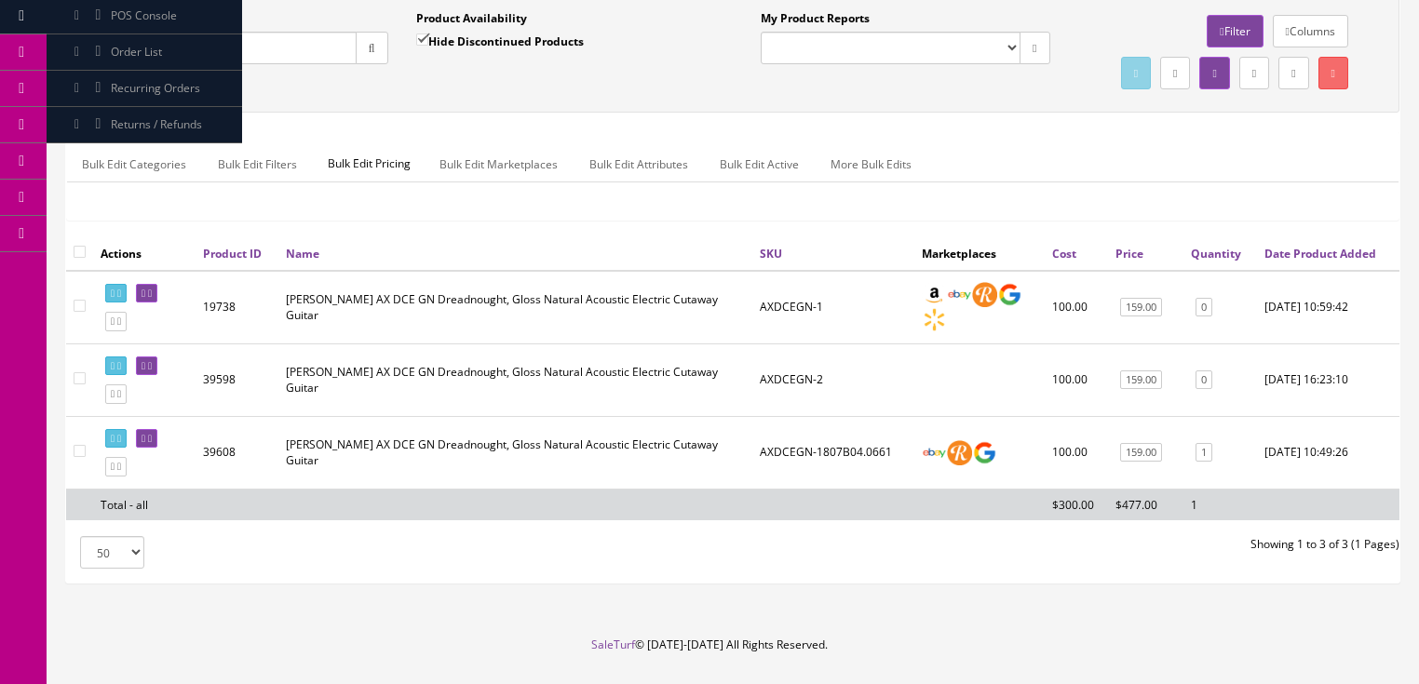
scroll to position [0, 0]
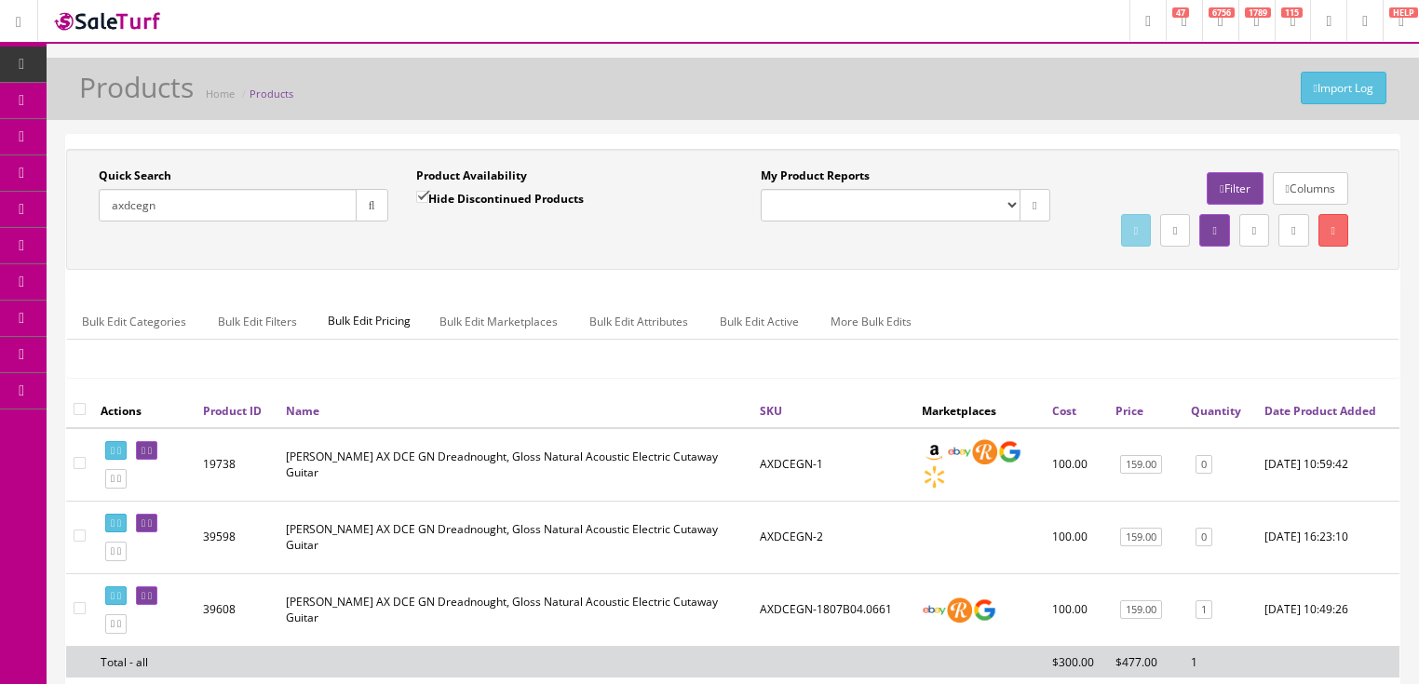
drag, startPoint x: 220, startPoint y: 210, endPoint x: 182, endPoint y: 257, distance: 60.2
click at [93, 232] on div "Quick Search axdcegn Date From" at bounding box center [244, 202] width 318 height 68
type input "eabc"
click at [422, 194] on input "Hide Discontinued Products" at bounding box center [422, 197] width 12 height 12
checkbox input "false"
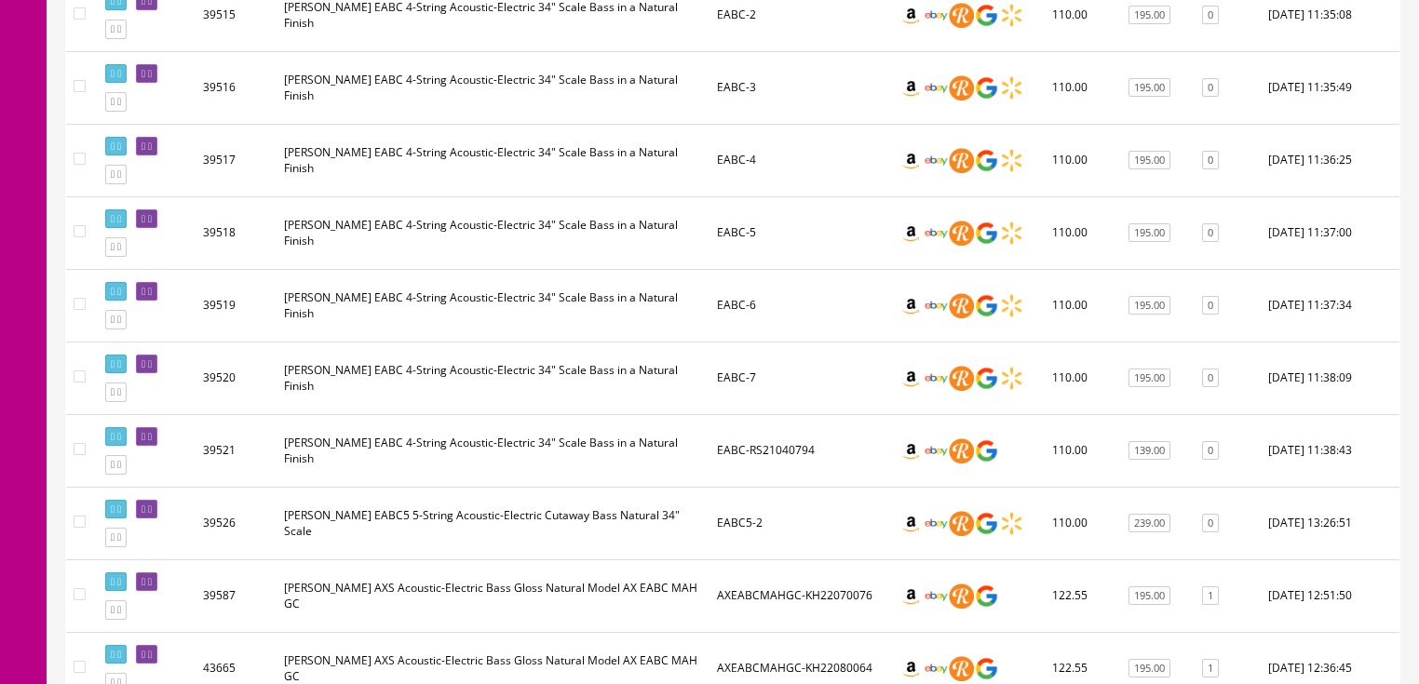
scroll to position [819, 0]
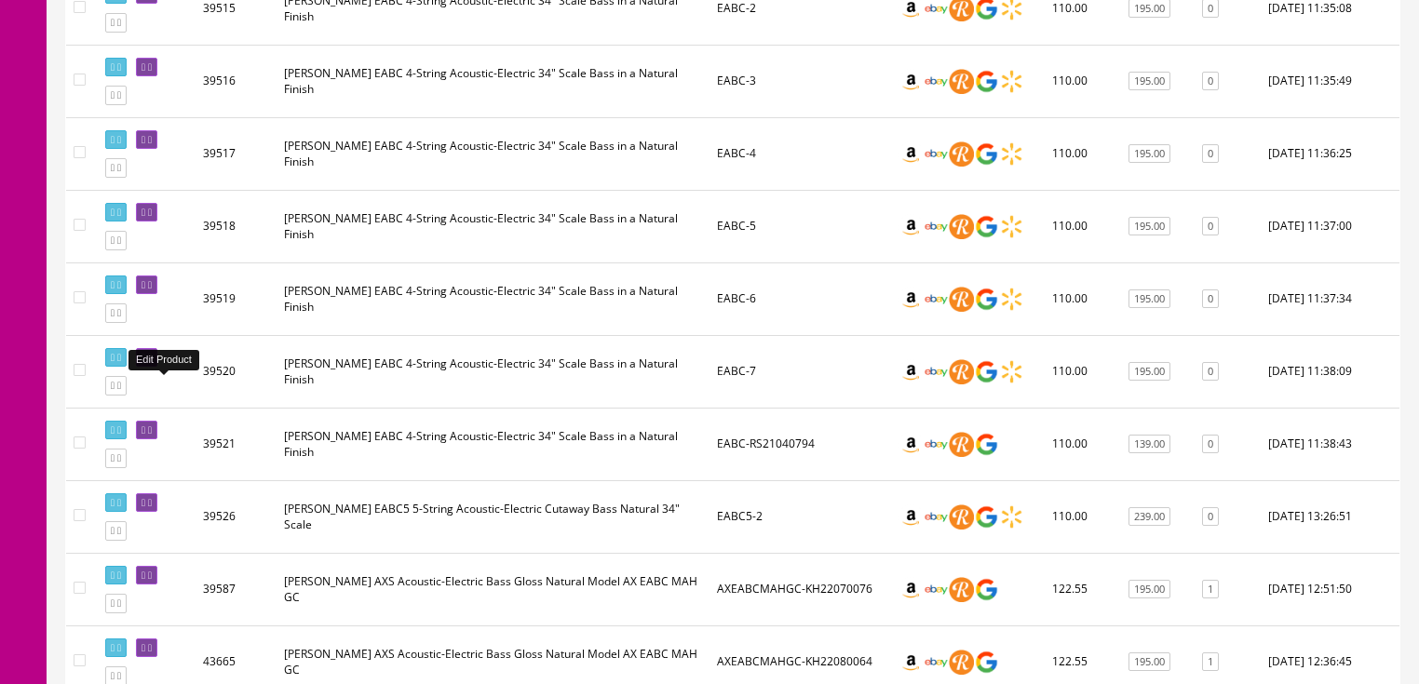
click at [152, 363] on icon at bounding box center [150, 358] width 4 height 10
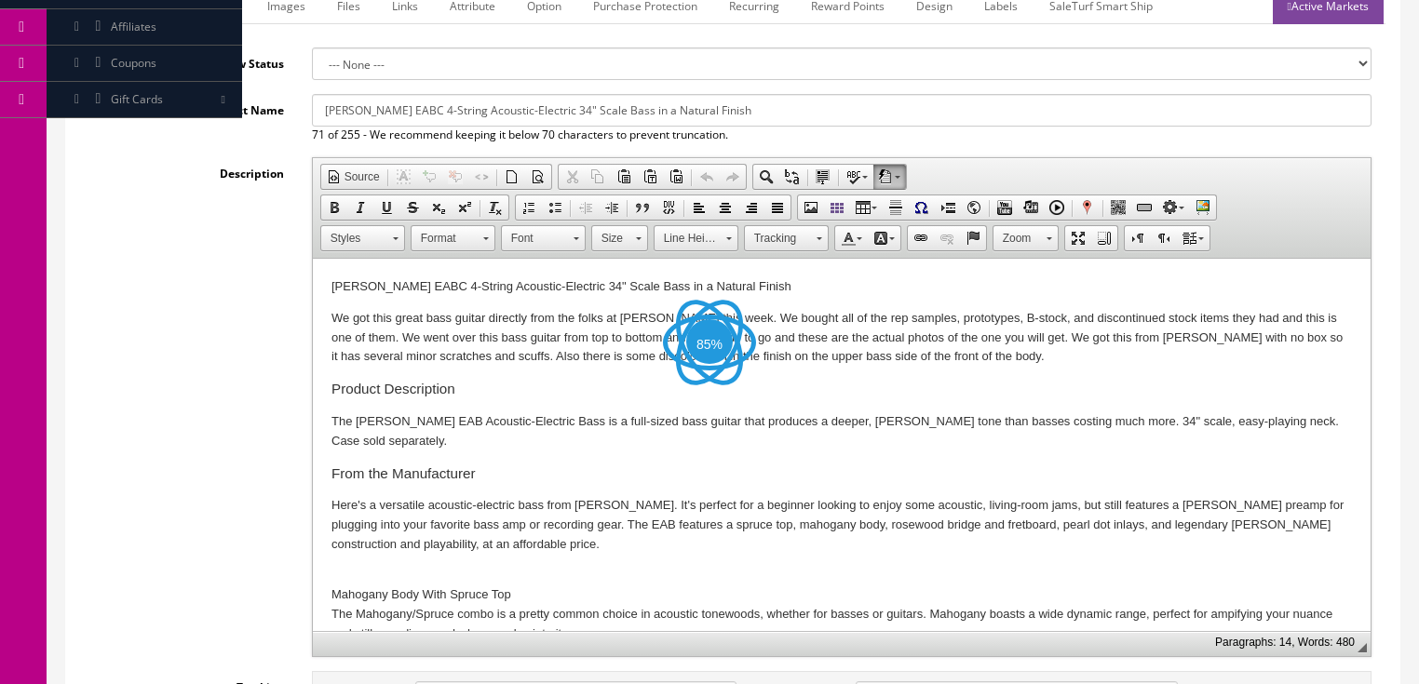
scroll to position [298, 0]
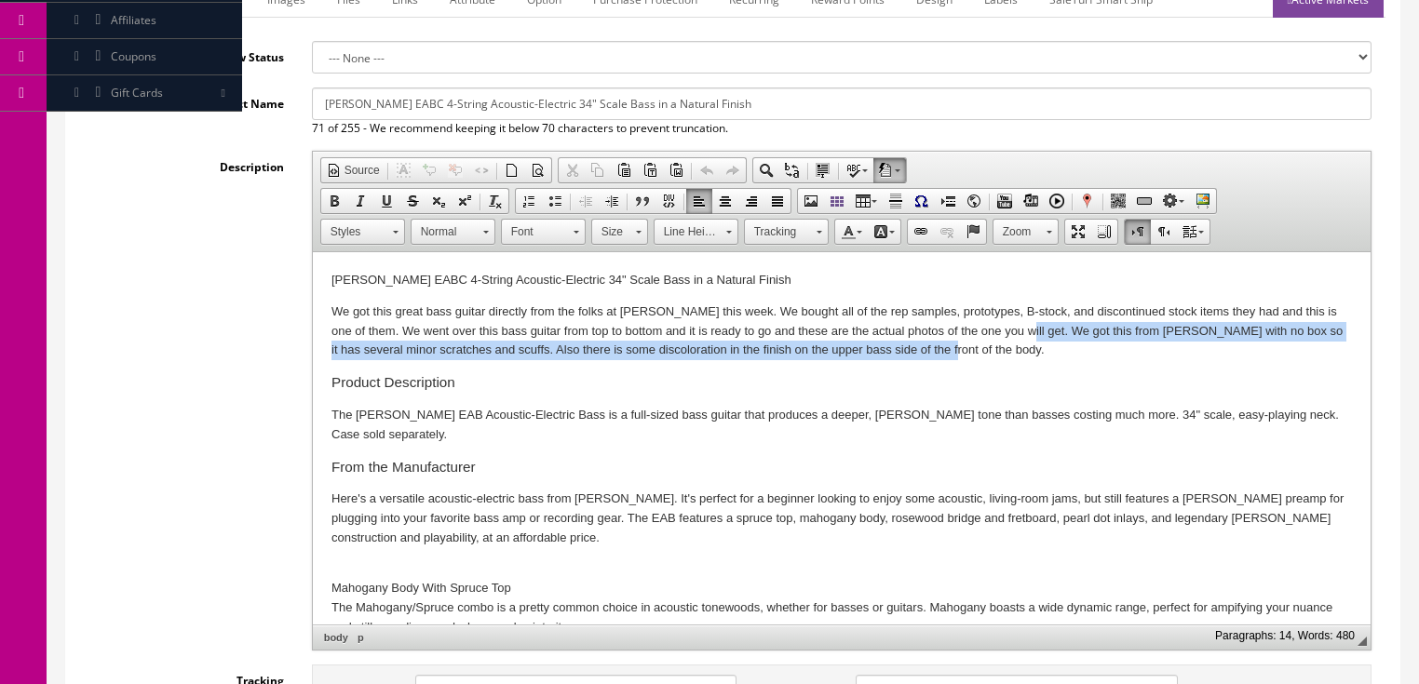
drag, startPoint x: 1000, startPoint y: 331, endPoint x: 1030, endPoint y: 356, distance: 39.0
click at [1030, 356] on p "We got this great bass guitar directly from the folks at Dean this week. We bou…" at bounding box center [841, 332] width 1021 height 58
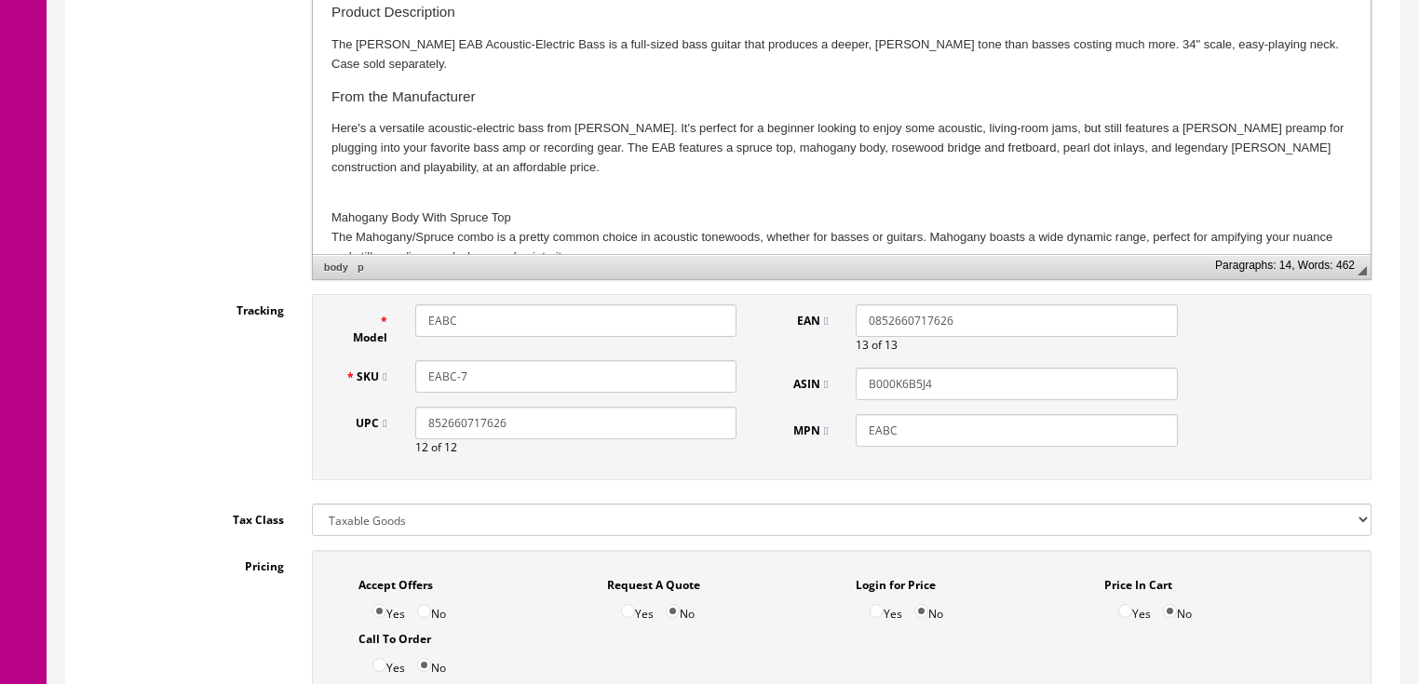
scroll to position [670, 0]
drag, startPoint x: 459, startPoint y: 372, endPoint x: 489, endPoint y: 372, distance: 29.8
click at [489, 372] on input "EABC-7" at bounding box center [575, 375] width 321 height 33
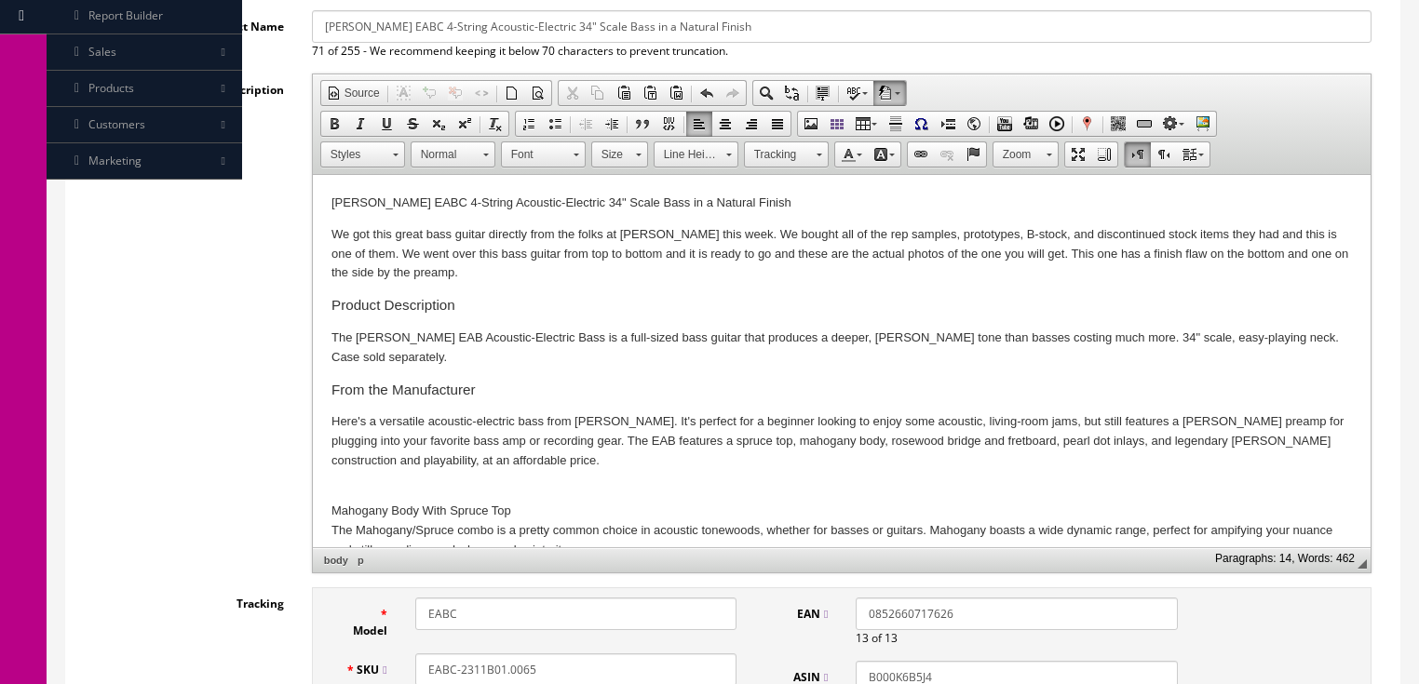
scroll to position [372, 0]
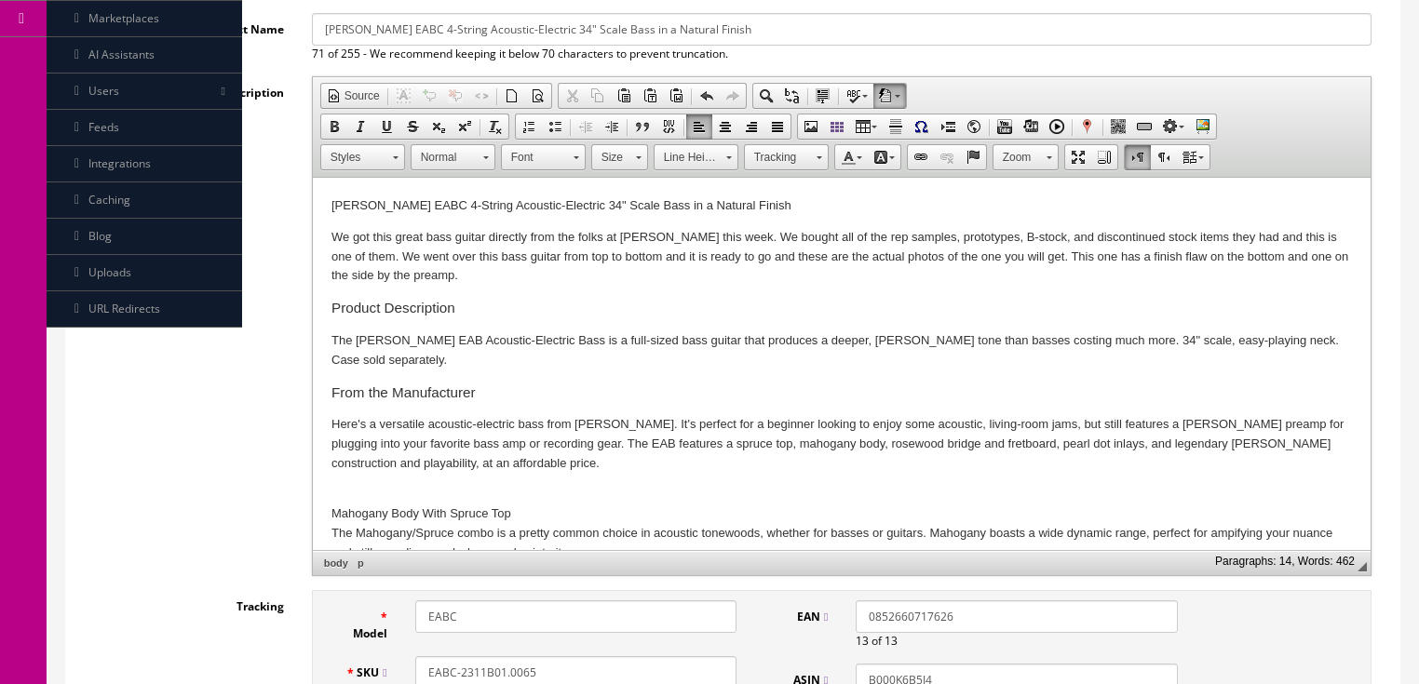
type input "EABC-2311B01.0065"
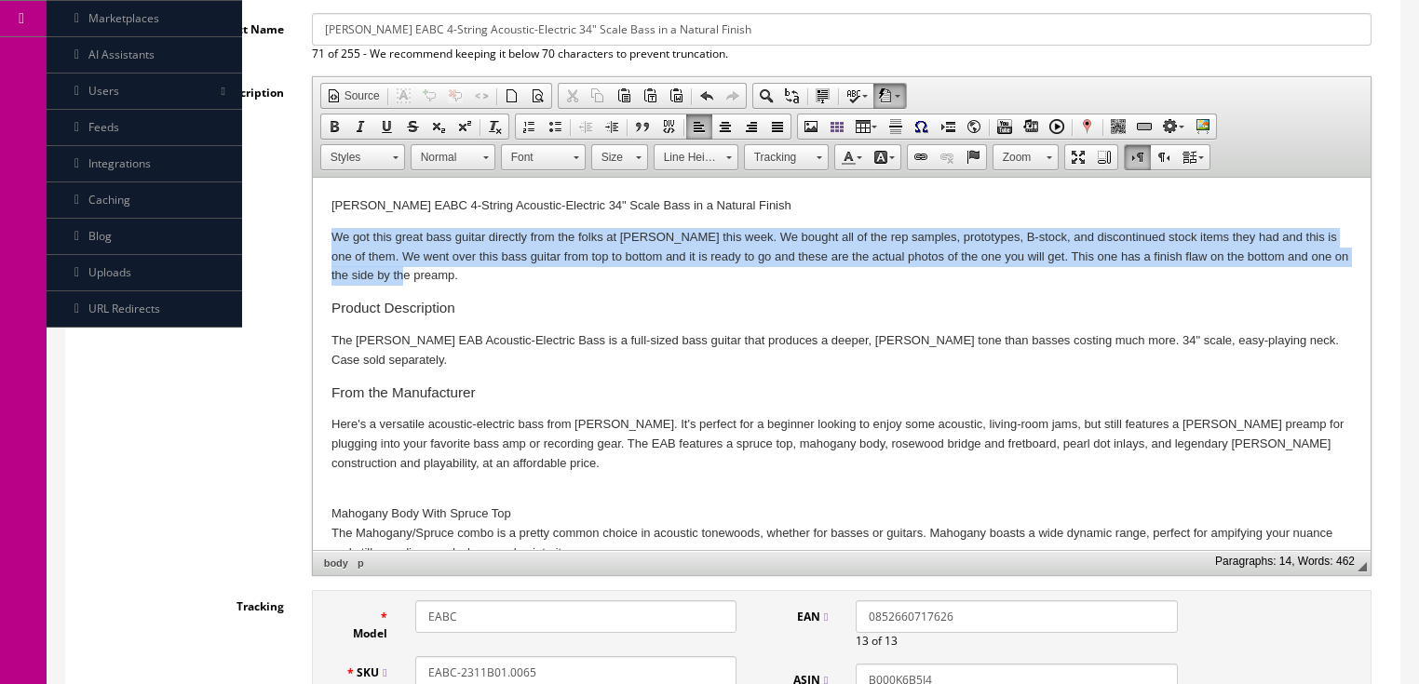
drag, startPoint x: 329, startPoint y: 237, endPoint x: 425, endPoint y: 278, distance: 104.7
click at [425, 278] on html "Dean EABC 4-String Acoustic-Electric 34" Scale Bass in a Natural Finish We got …" at bounding box center [841, 599] width 1058 height 842
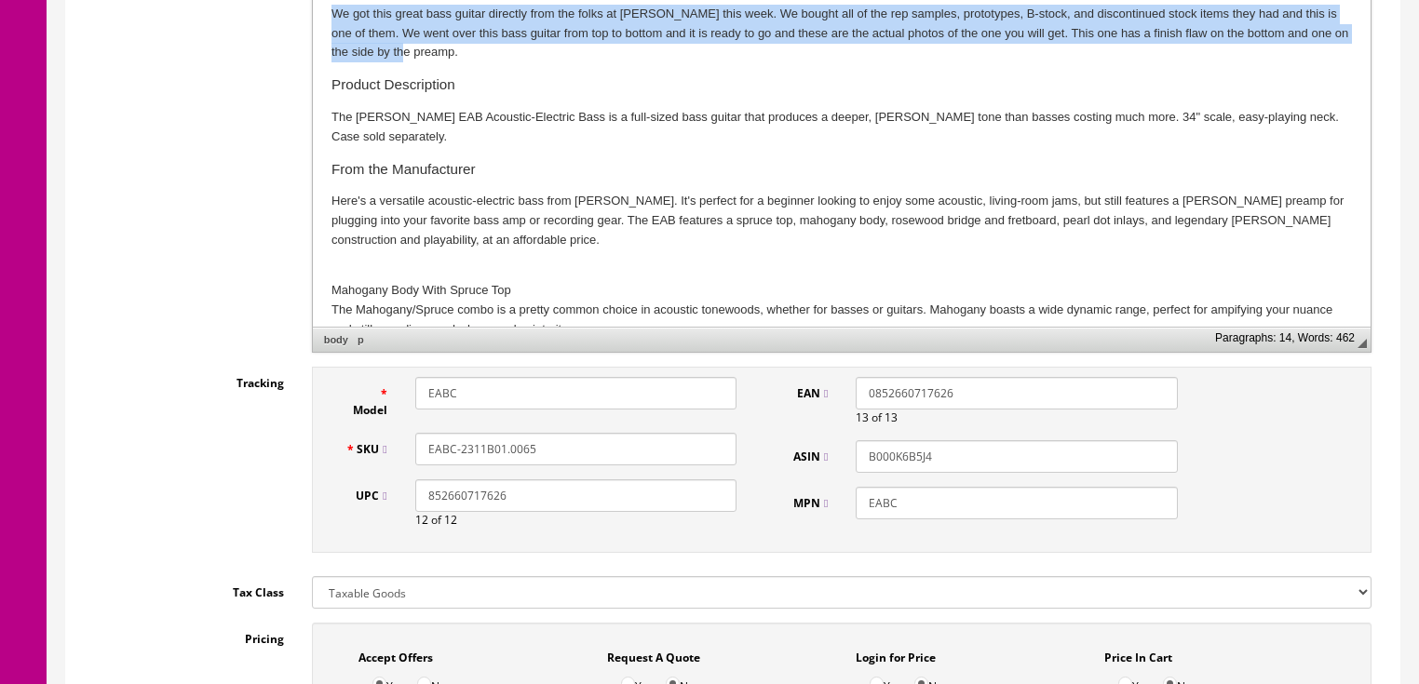
scroll to position [745, 0]
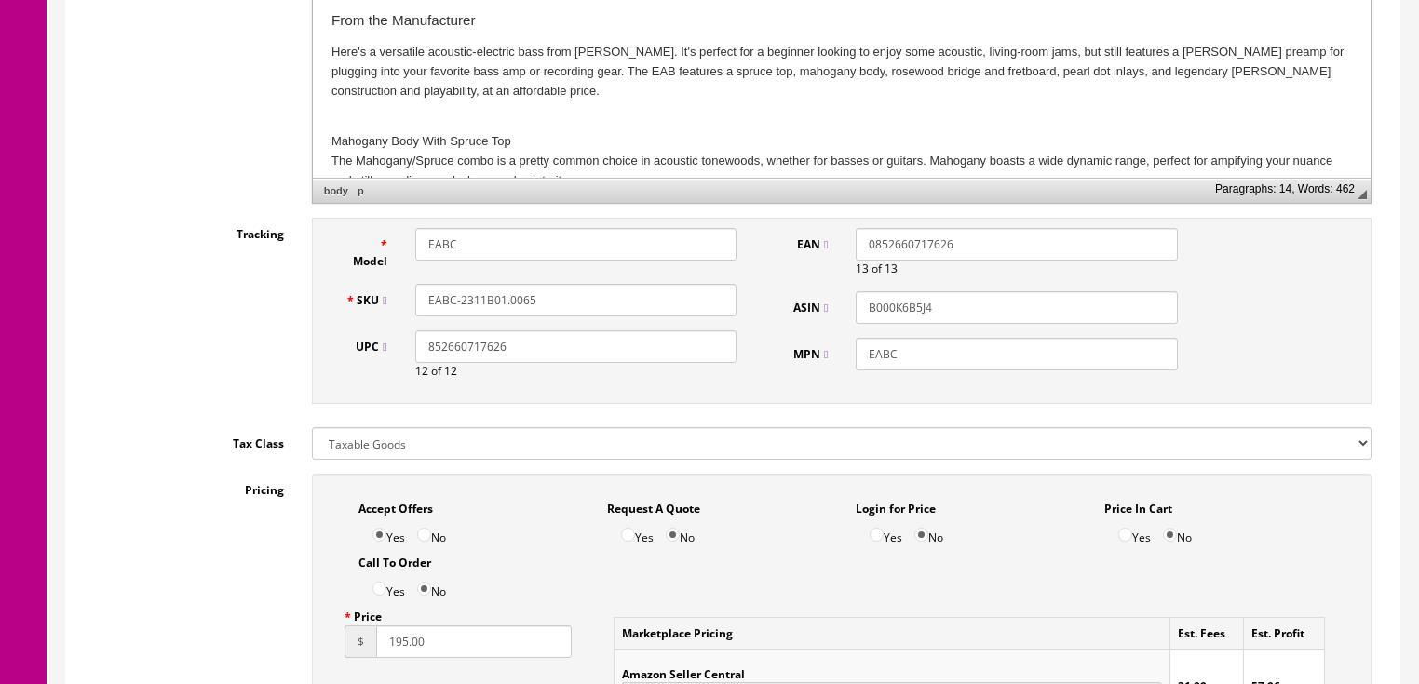
drag, startPoint x: 557, startPoint y: 294, endPoint x: 425, endPoint y: 308, distance: 133.0
click at [411, 308] on div "EABC-2311B01.0065" at bounding box center [575, 300] width 349 height 33
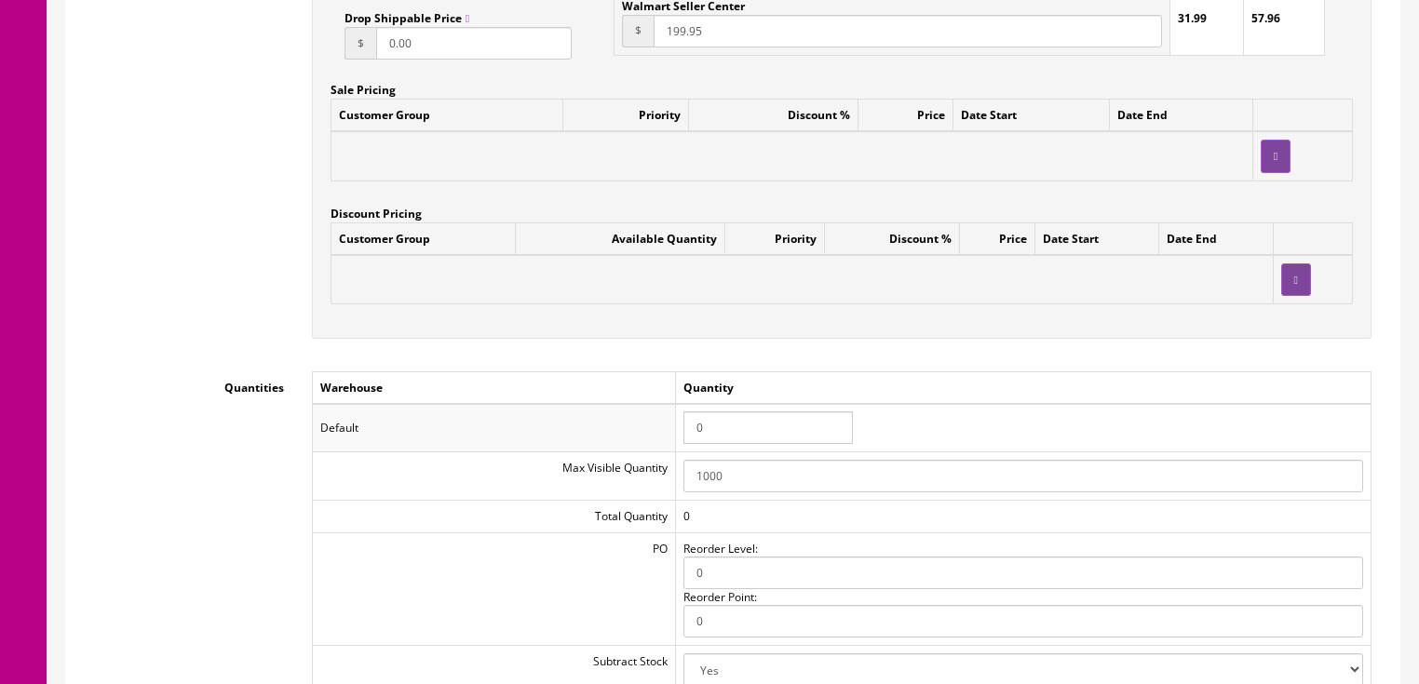
scroll to position [1713, 0]
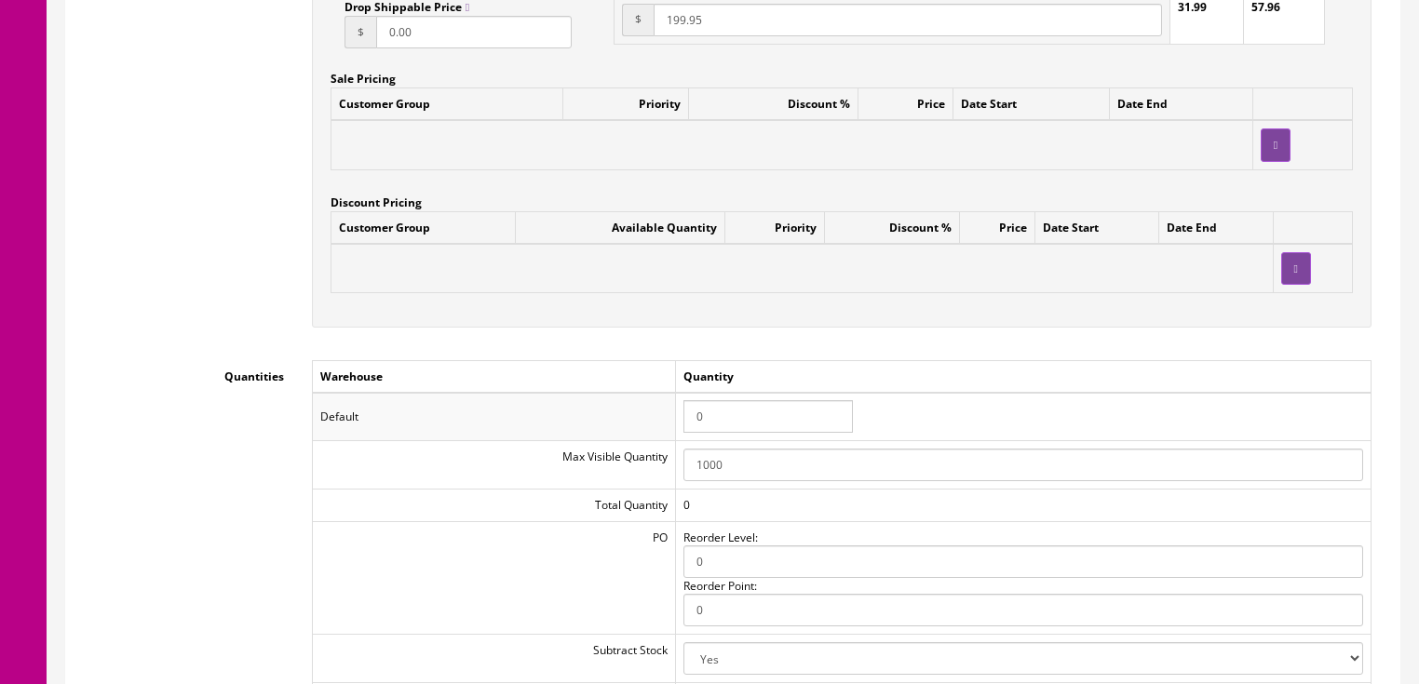
drag, startPoint x: 711, startPoint y: 425, endPoint x: 661, endPoint y: 410, distance: 52.4
click at [657, 411] on tr "Default 0" at bounding box center [841, 417] width 1059 height 48
type input "1"
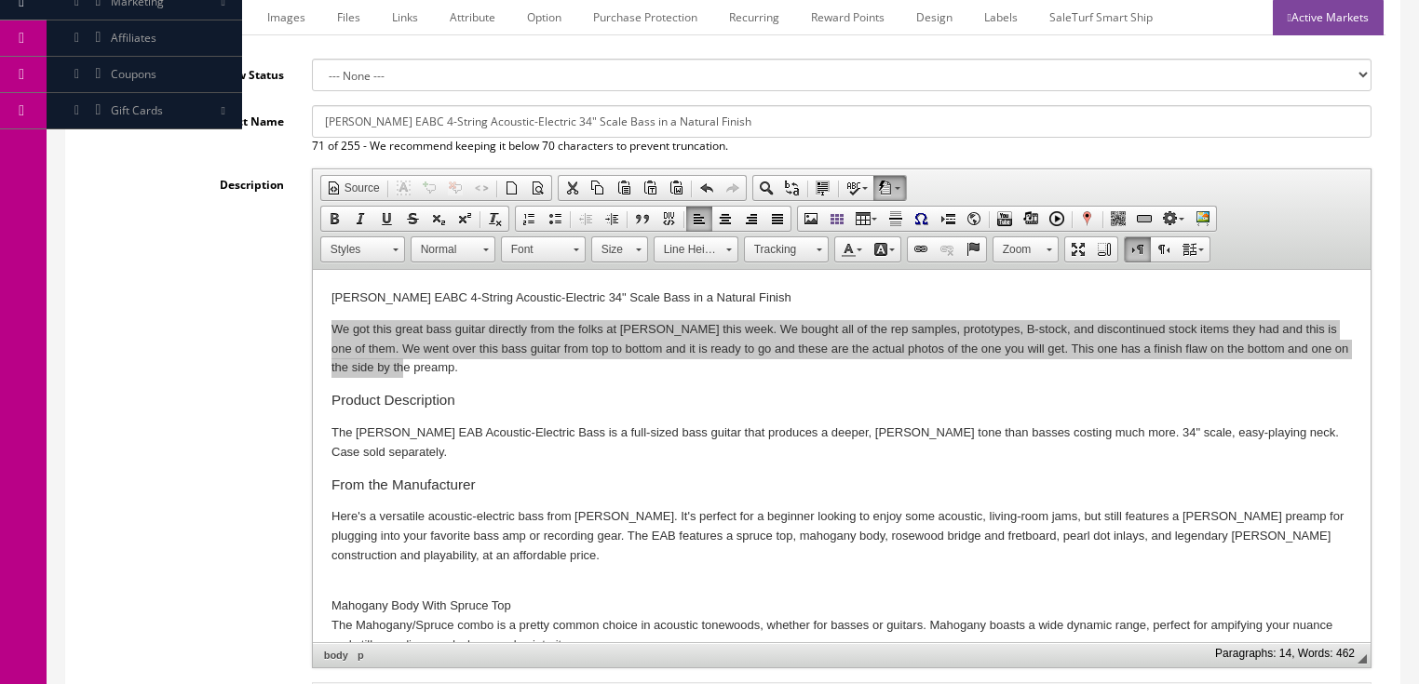
scroll to position [74, 0]
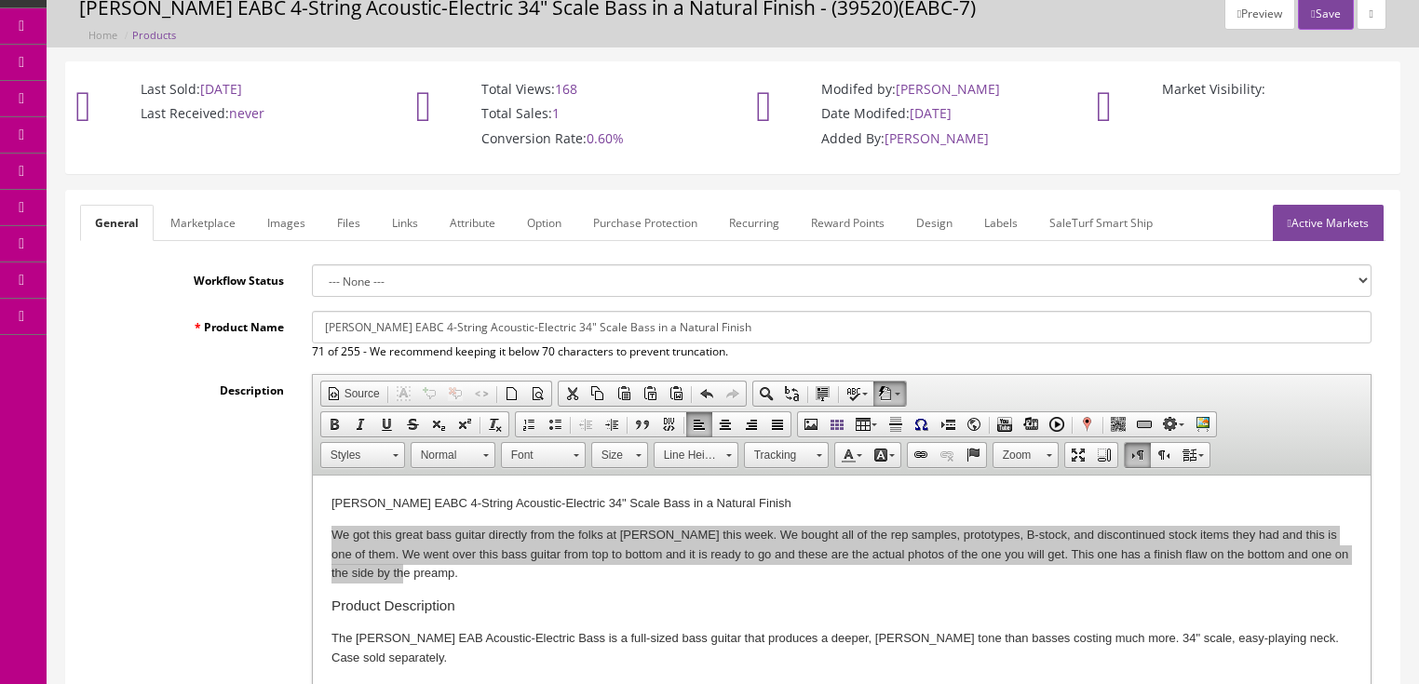
click at [1308, 229] on link "Active Markets" at bounding box center [1328, 223] width 111 height 36
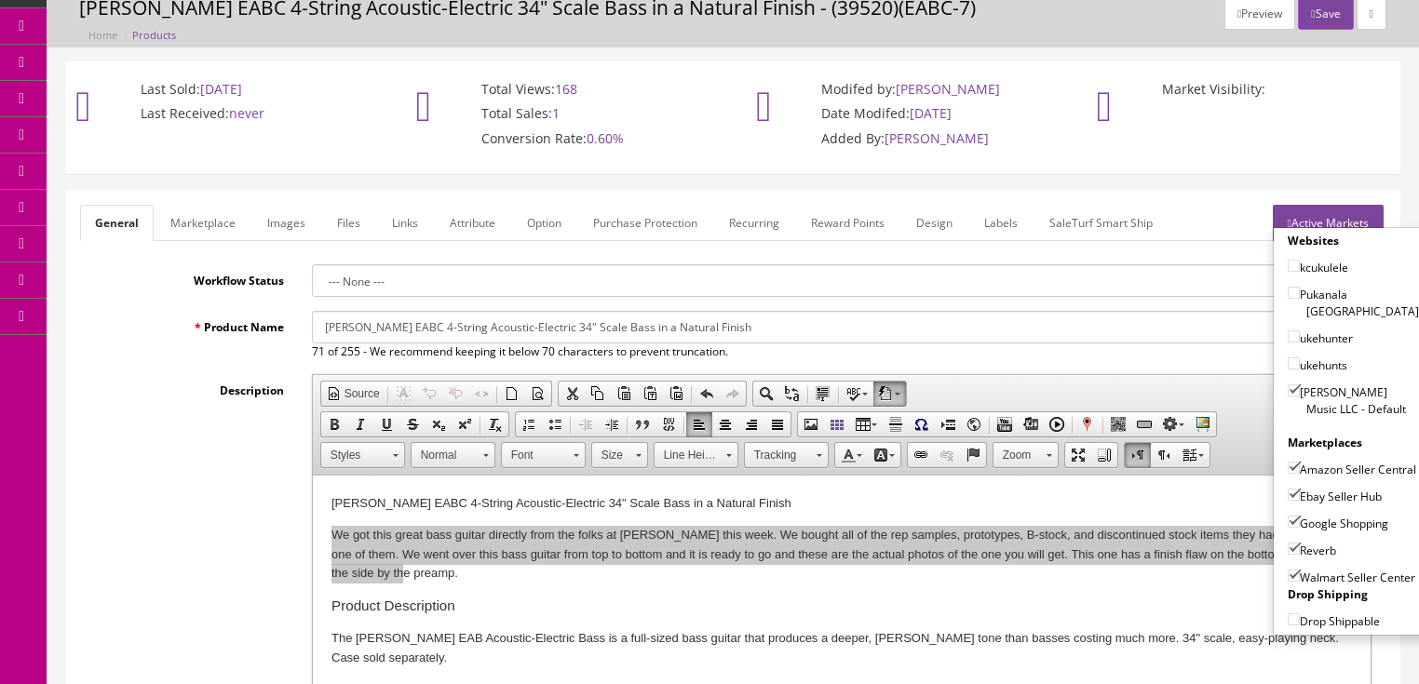
click at [1288, 570] on input"] "Walmart Seller Center" at bounding box center [1294, 576] width 12 height 12
checkbox input"] "false"
click at [1290, 462] on input"] "Amazon Seller Central" at bounding box center [1294, 468] width 12 height 12
checkbox input"] "false"
click at [1328, 223] on link "Active Markets" at bounding box center [1328, 223] width 111 height 36
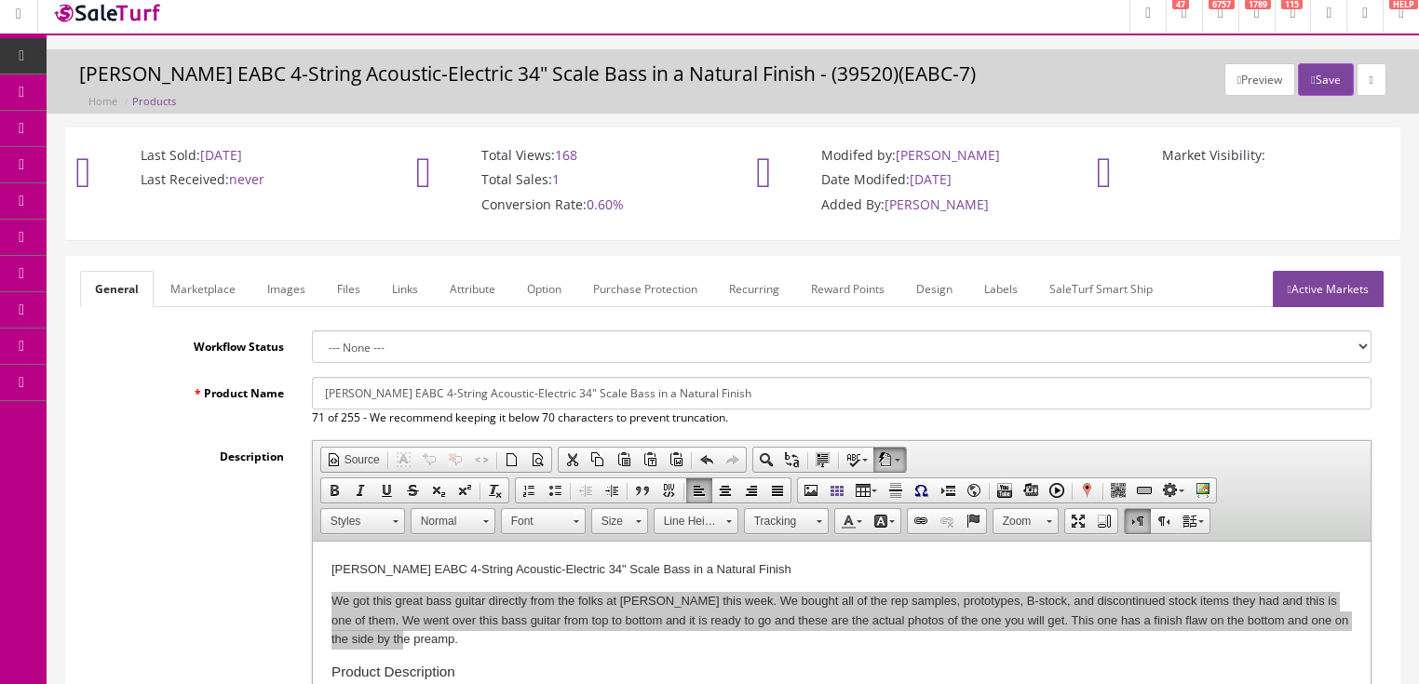
scroll to position [0, 0]
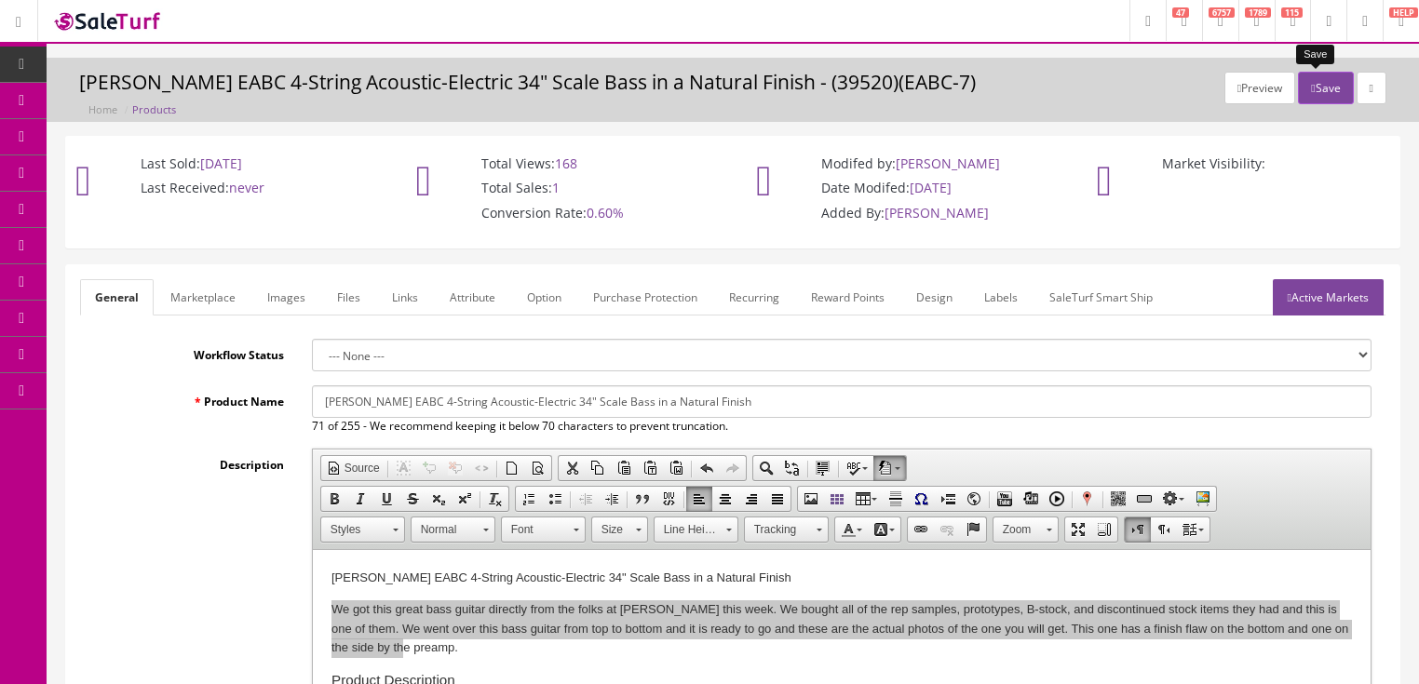
click at [1319, 82] on button "Save" at bounding box center [1325, 88] width 55 height 33
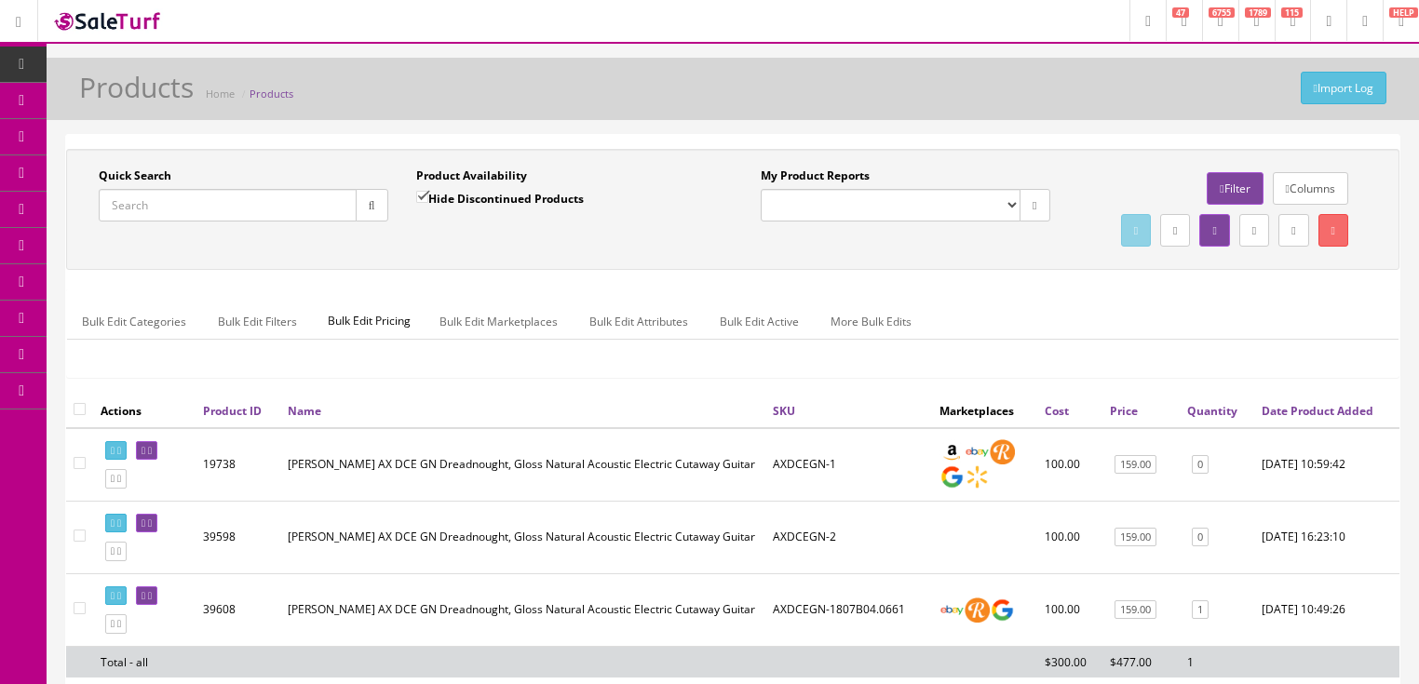
click at [267, 201] on input "Quick Search" at bounding box center [228, 205] width 258 height 33
paste input "EABC-2311B01.0065"
click at [369, 212] on button "button" at bounding box center [372, 205] width 33 height 33
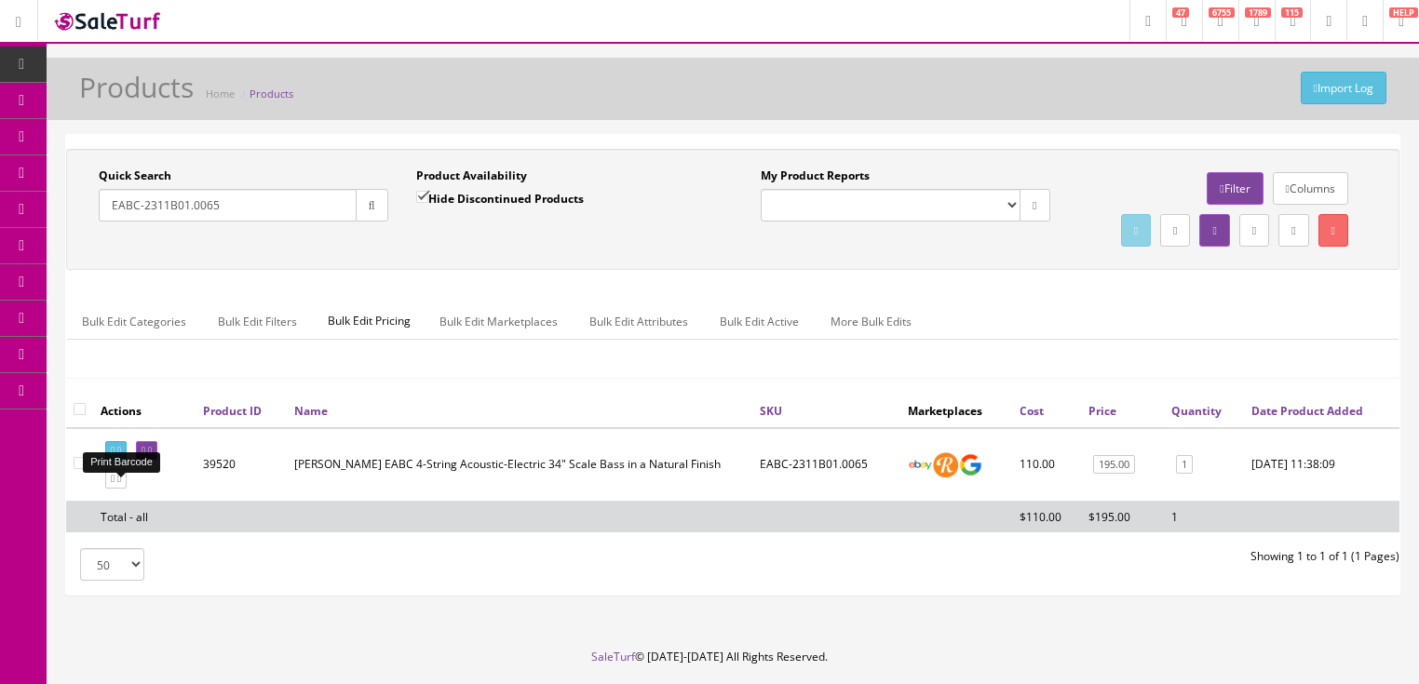
click at [127, 461] on link at bounding box center [115, 451] width 21 height 20
drag, startPoint x: 287, startPoint y: 207, endPoint x: 89, endPoint y: 242, distance: 200.6
click at [91, 242] on div "Quick Search EABC-2311B01.0065 Date From Product Availability Hide Discontinued…" at bounding box center [733, 210] width 1324 height 84
type input "axdcegn"
click at [364, 210] on button "button" at bounding box center [372, 205] width 33 height 33
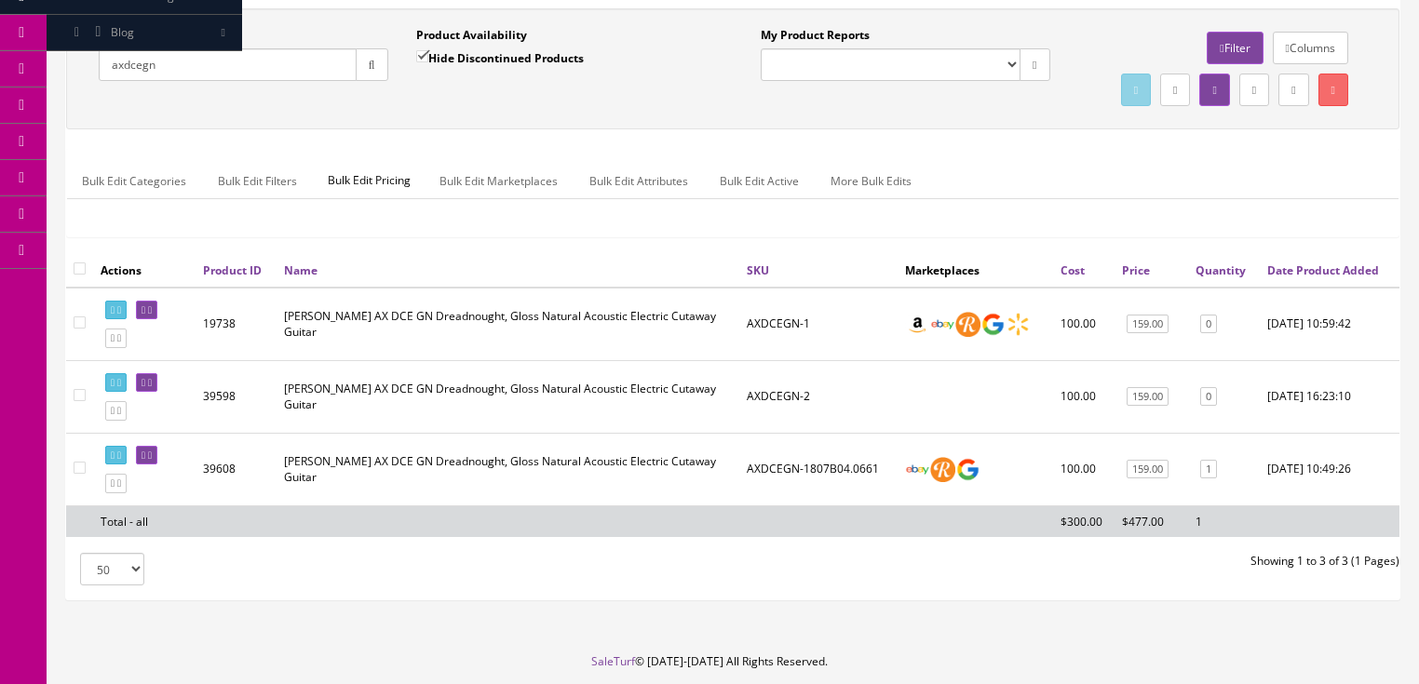
scroll to position [238, 0]
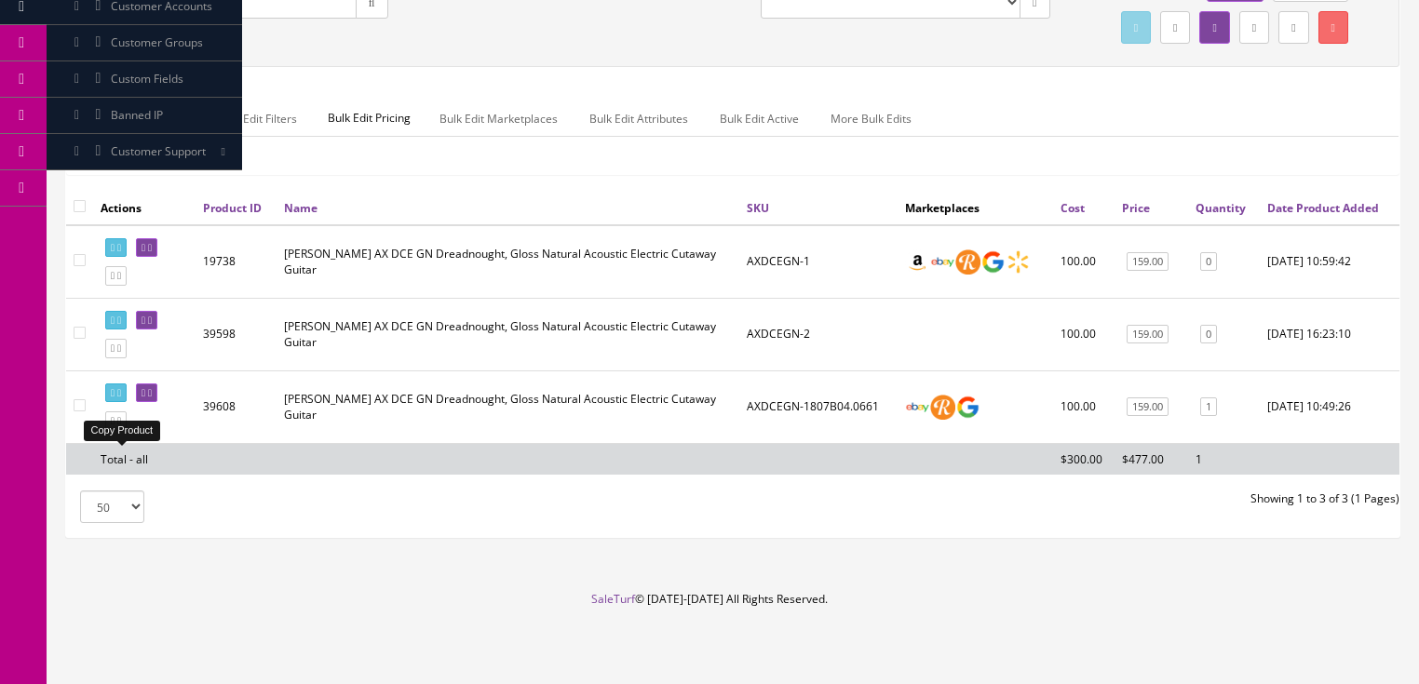
click at [121, 417] on icon at bounding box center [119, 421] width 4 height 10
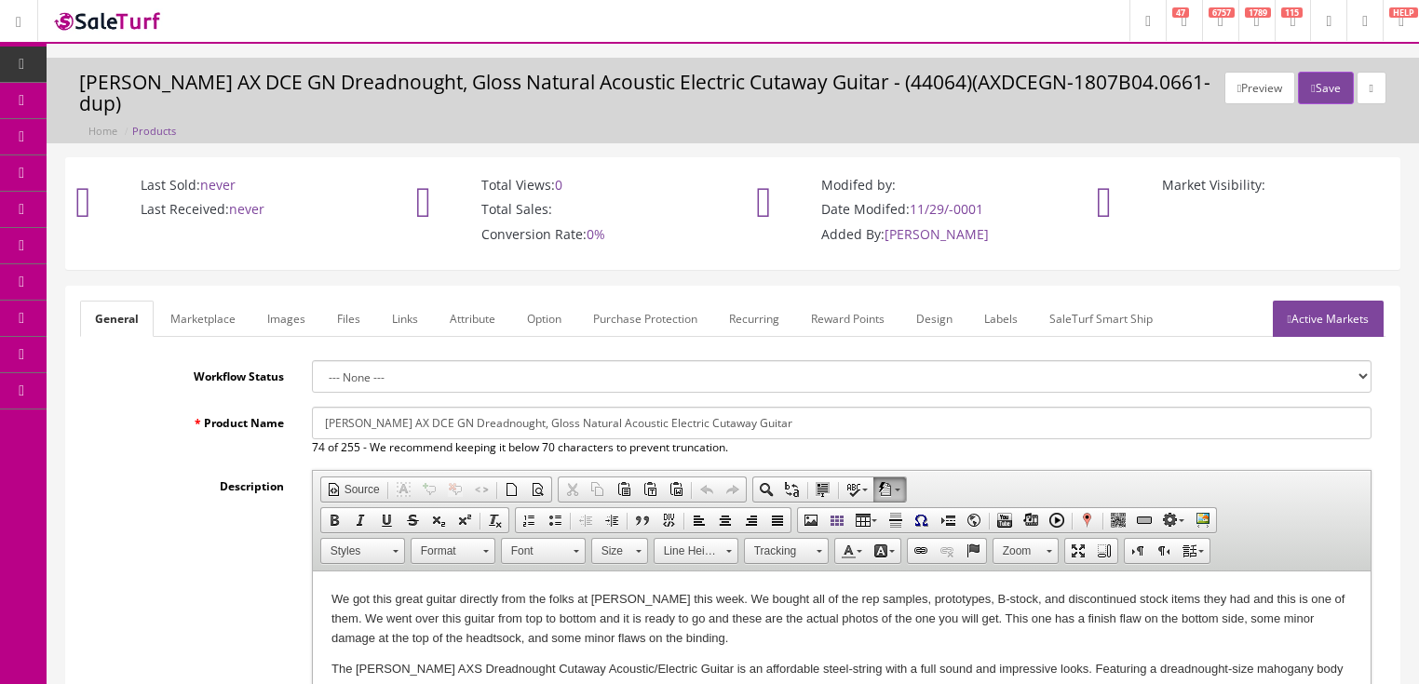
click at [282, 309] on link "Images" at bounding box center [286, 319] width 68 height 36
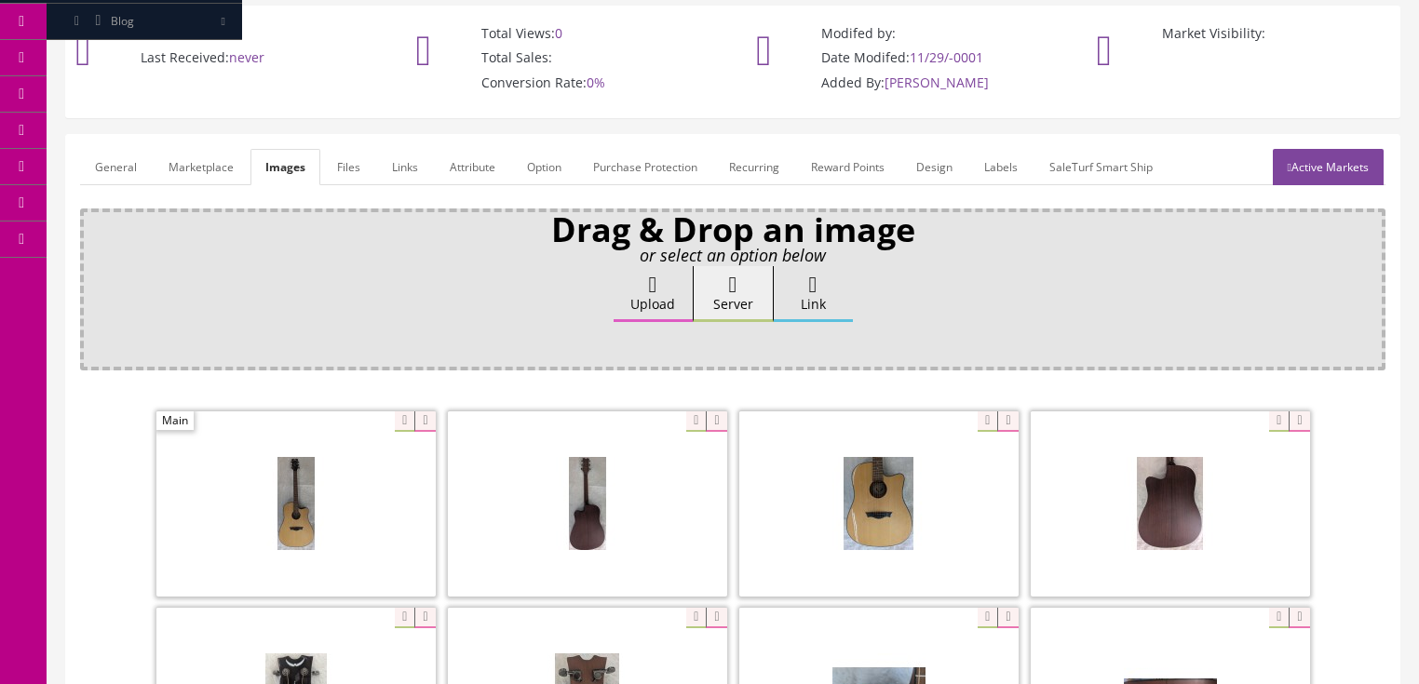
scroll to position [298, 0]
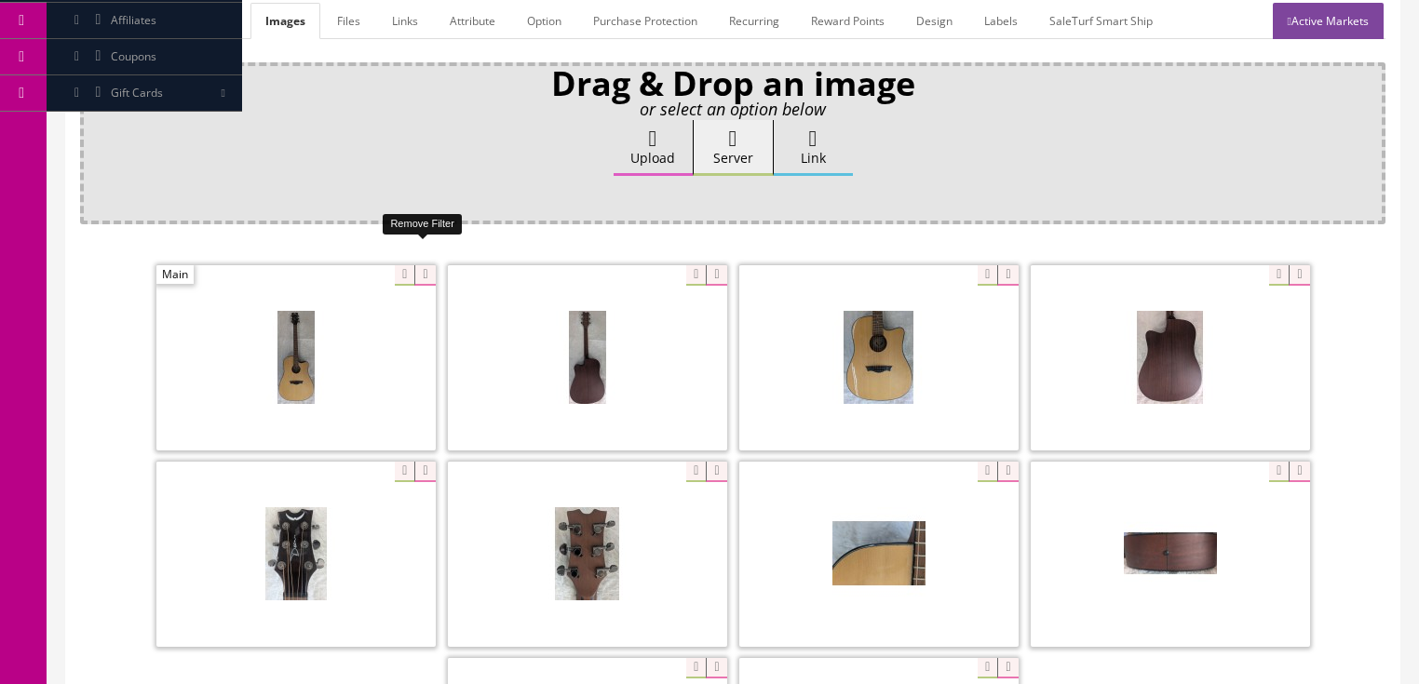
click at [419, 265] on icon at bounding box center [424, 275] width 20 height 20
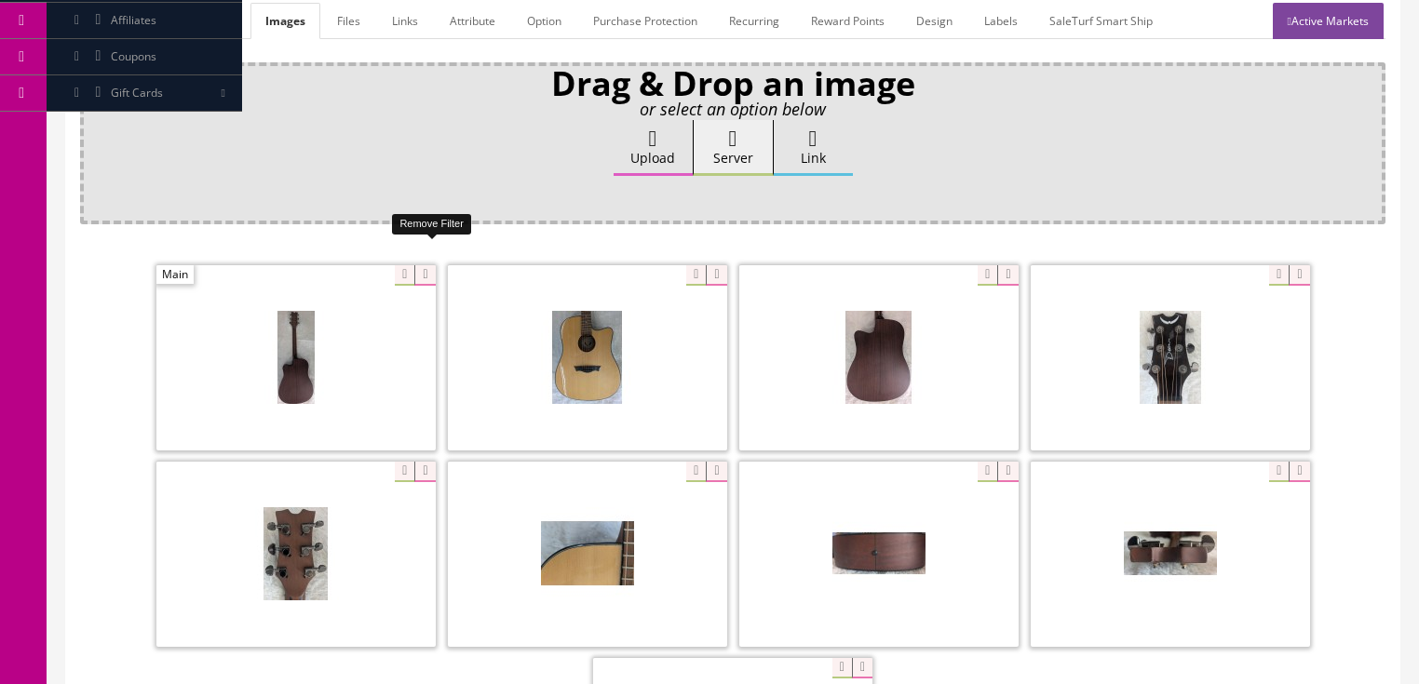
drag, startPoint x: 419, startPoint y: 251, endPoint x: 349, endPoint y: 251, distance: 69.8
click at [417, 265] on icon at bounding box center [424, 275] width 20 height 20
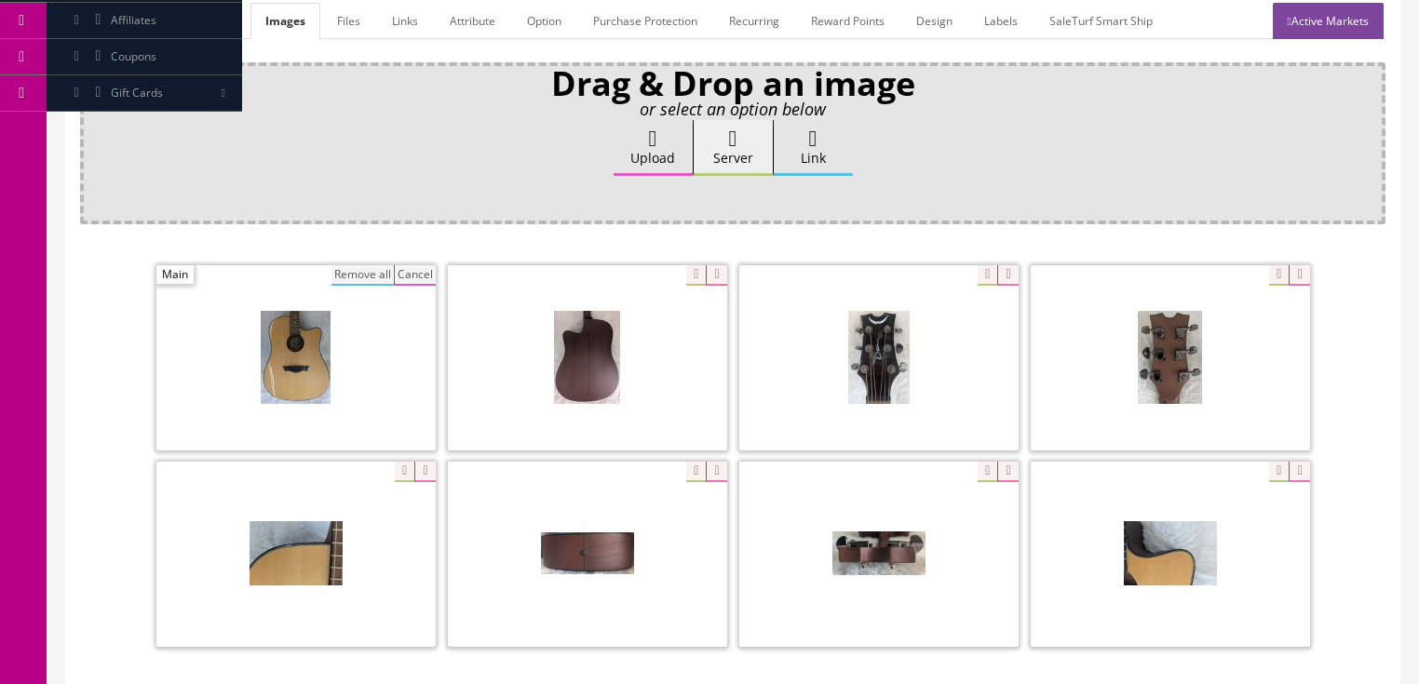
click at [349, 265] on button "Remove all" at bounding box center [363, 275] width 62 height 20
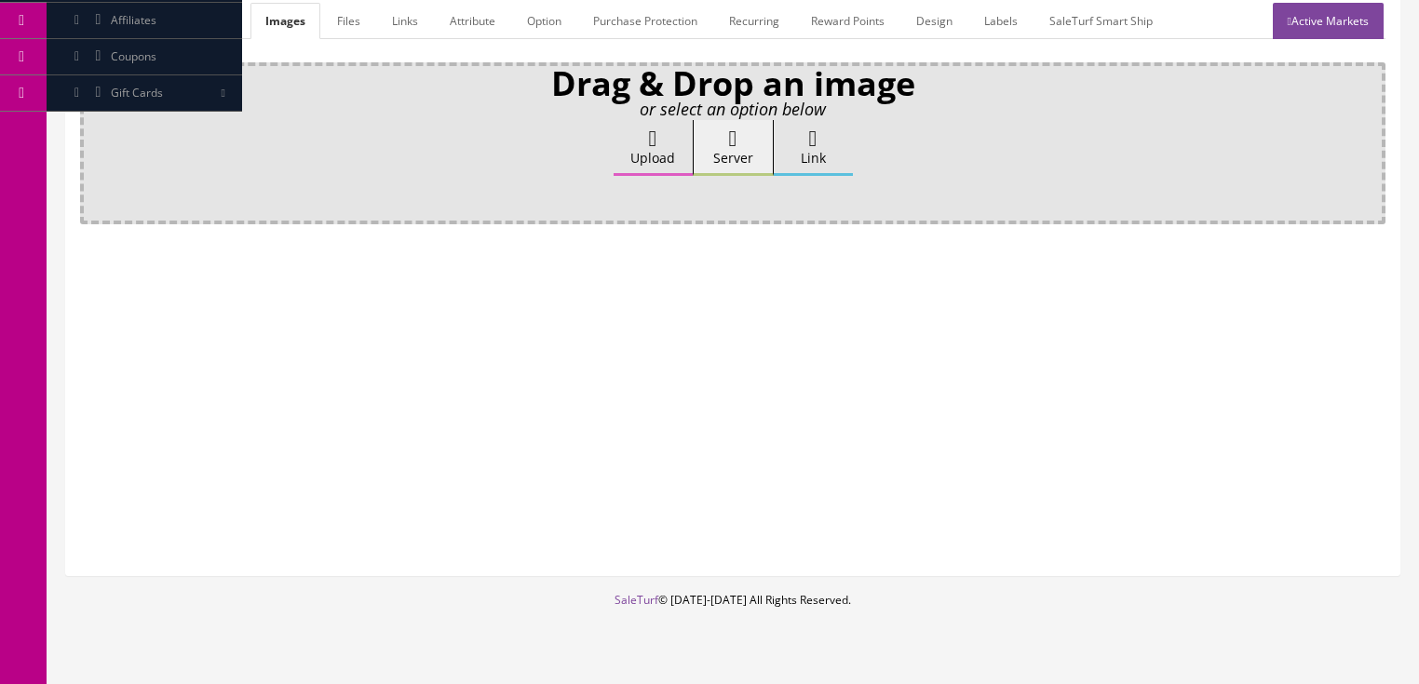
click at [649, 128] on icon at bounding box center [653, 139] width 8 height 22
click at [93, 125] on input "Upload" at bounding box center [93, 129] width 0 height 19
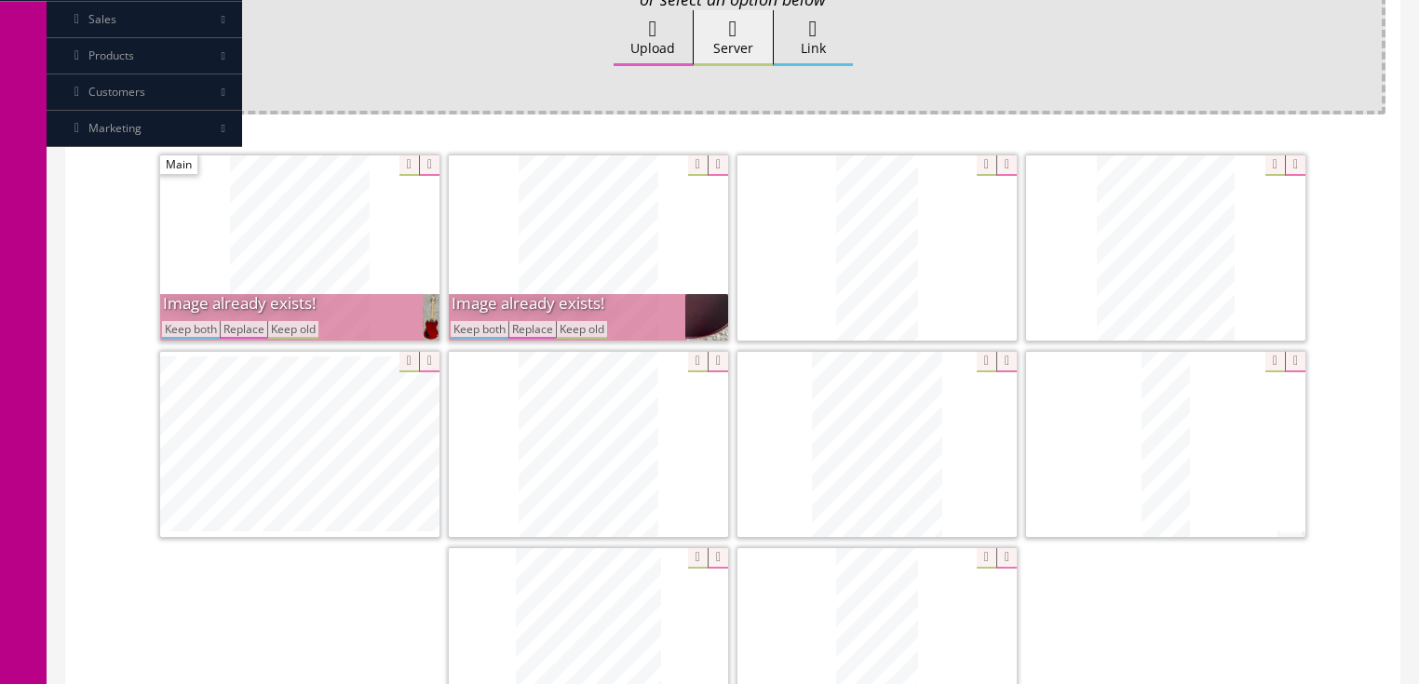
scroll to position [447, 0]
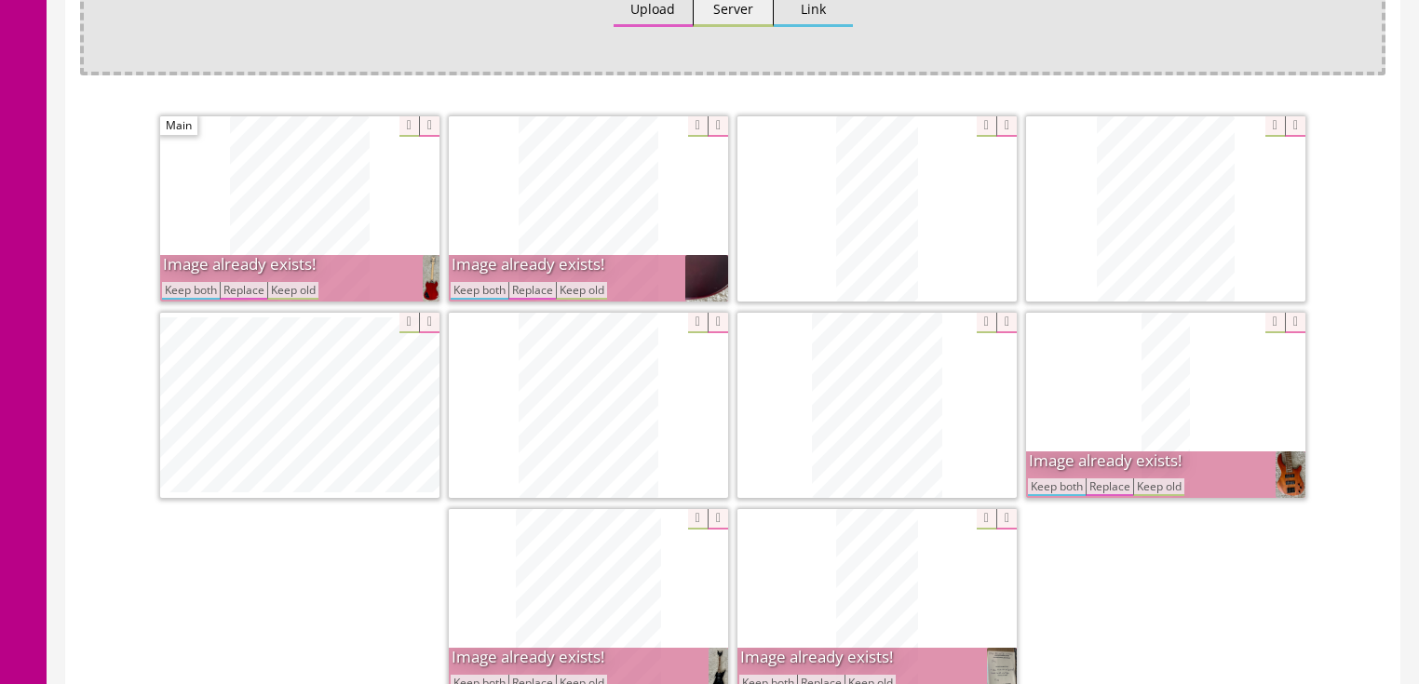
click at [481, 282] on button "Keep both" at bounding box center [480, 291] width 58 height 18
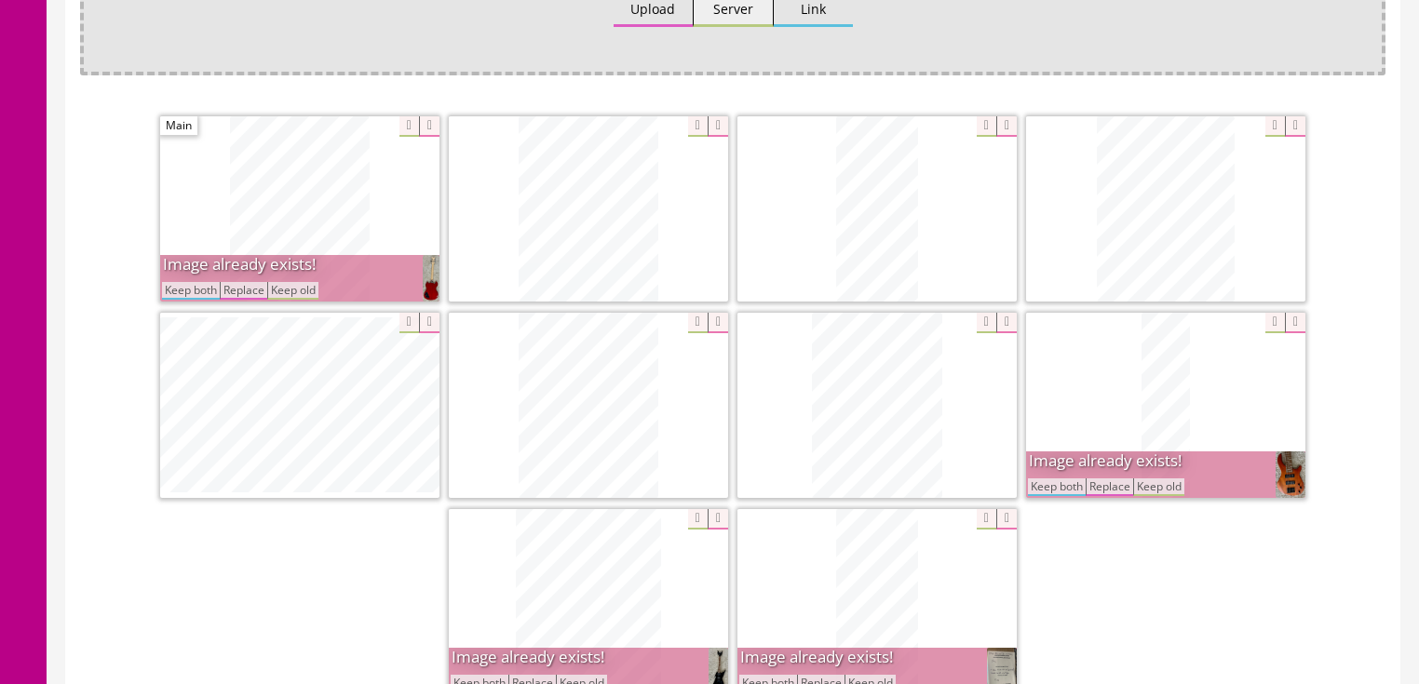
drag, startPoint x: 196, startPoint y: 264, endPoint x: 224, endPoint y: 277, distance: 31.7
click at [199, 282] on button "Keep both" at bounding box center [191, 291] width 58 height 18
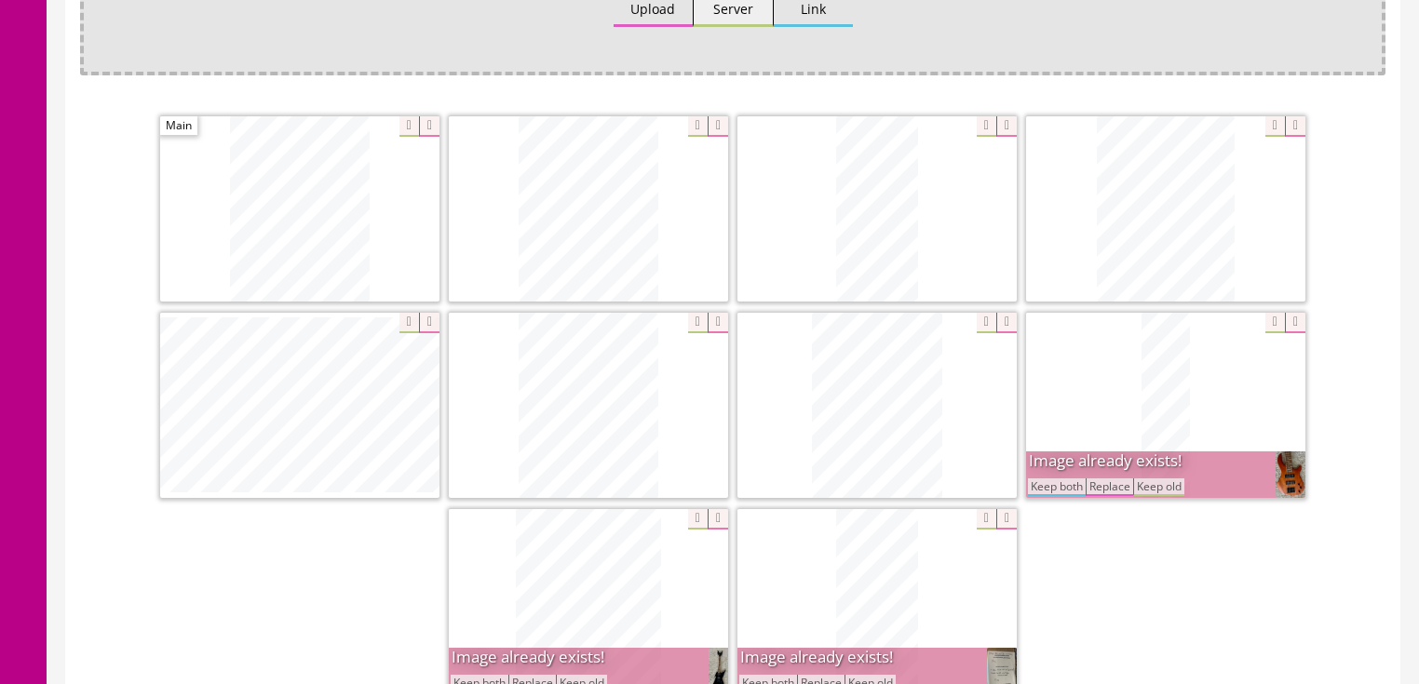
drag, startPoint x: 1050, startPoint y: 458, endPoint x: 969, endPoint y: 502, distance: 92.1
click at [1048, 479] on button "Keep both" at bounding box center [1057, 488] width 58 height 18
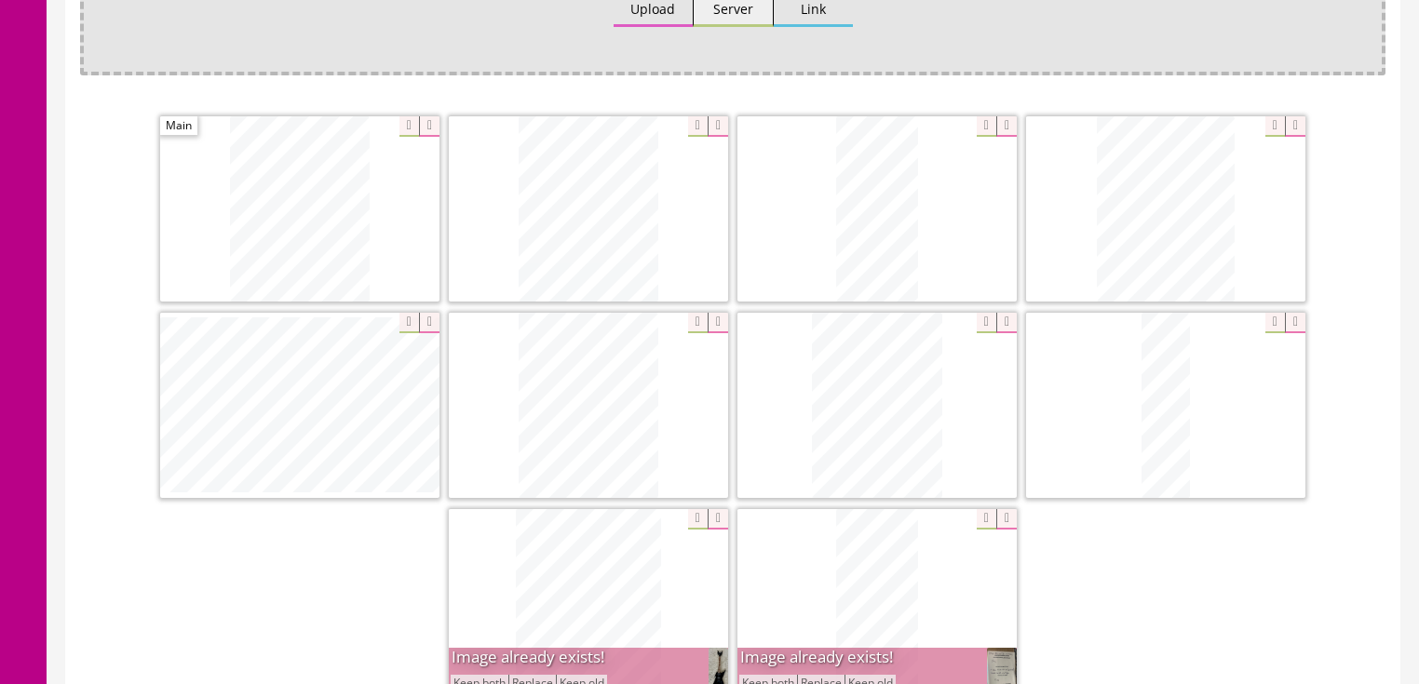
drag, startPoint x: 771, startPoint y: 655, endPoint x: 661, endPoint y: 684, distance: 113.6
click at [767, 675] on button "Keep both" at bounding box center [768, 684] width 58 height 18
drag, startPoint x: 464, startPoint y: 657, endPoint x: 708, endPoint y: 649, distance: 244.1
click at [465, 675] on button "Keep both" at bounding box center [480, 684] width 58 height 18
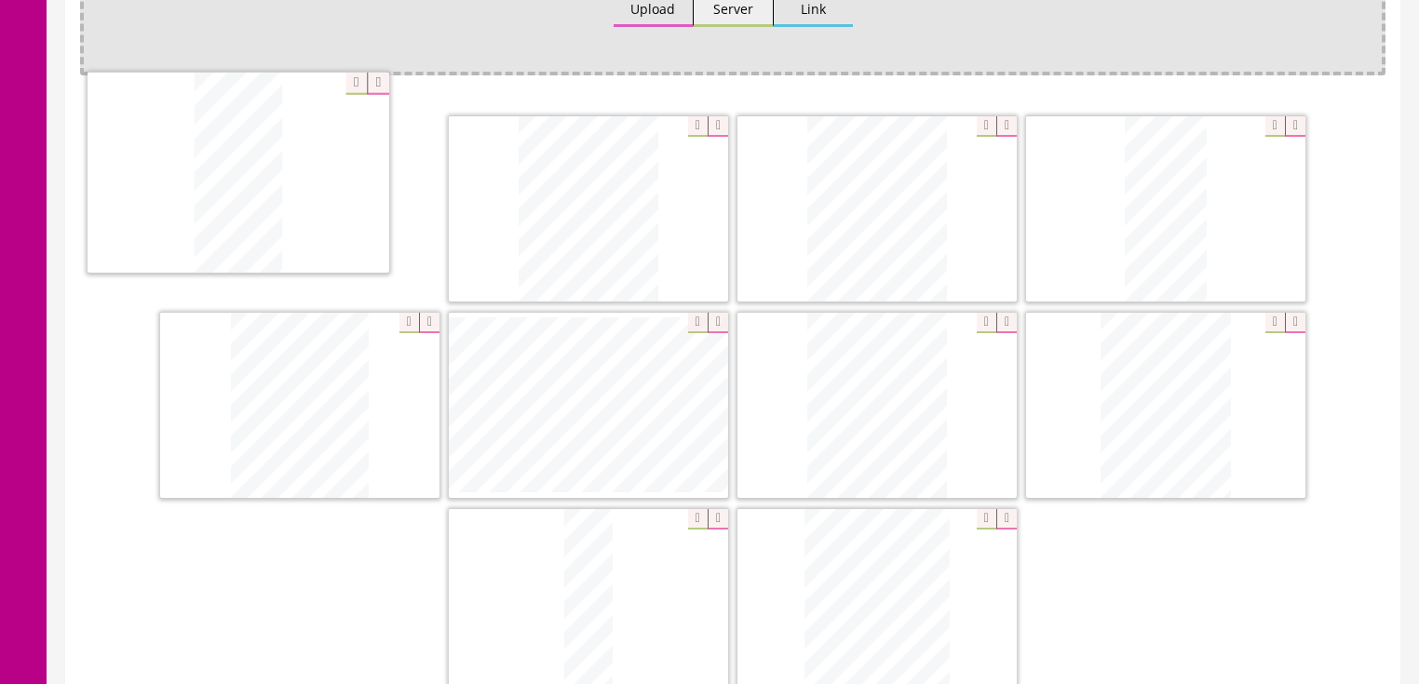
drag, startPoint x: 889, startPoint y: 602, endPoint x: 323, endPoint y: 222, distance: 682.4
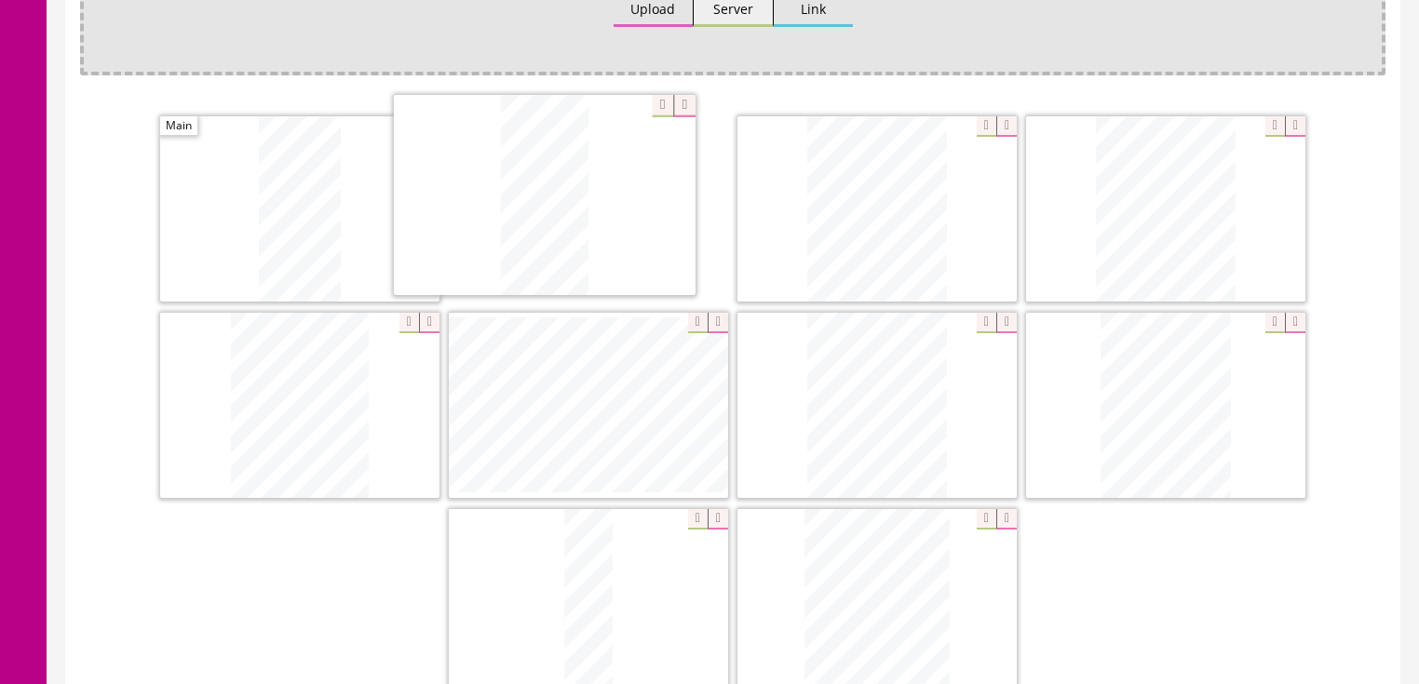
drag, startPoint x: 1122, startPoint y: 222, endPoint x: 534, endPoint y: 290, distance: 592.4
drag, startPoint x: 848, startPoint y: 521, endPoint x: 805, endPoint y: 146, distance: 376.9
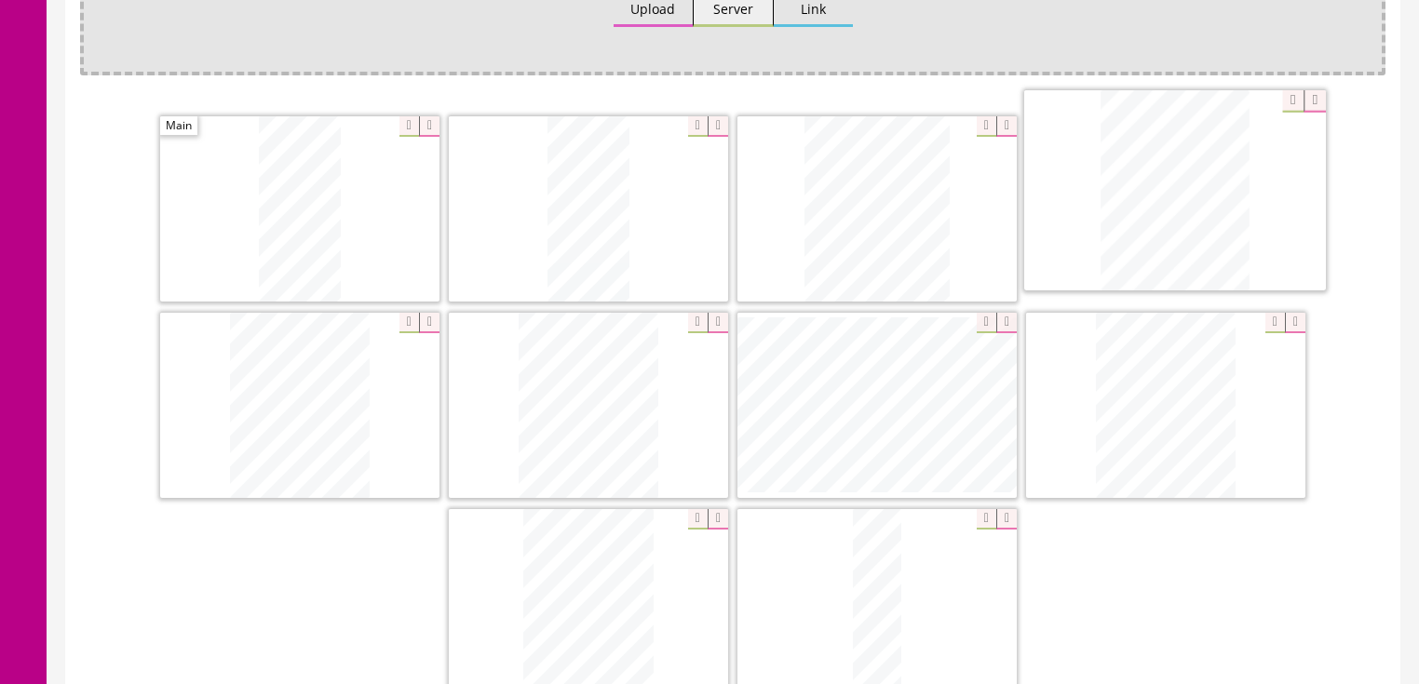
drag, startPoint x: 607, startPoint y: 380, endPoint x: 1204, endPoint y: 188, distance: 627.0
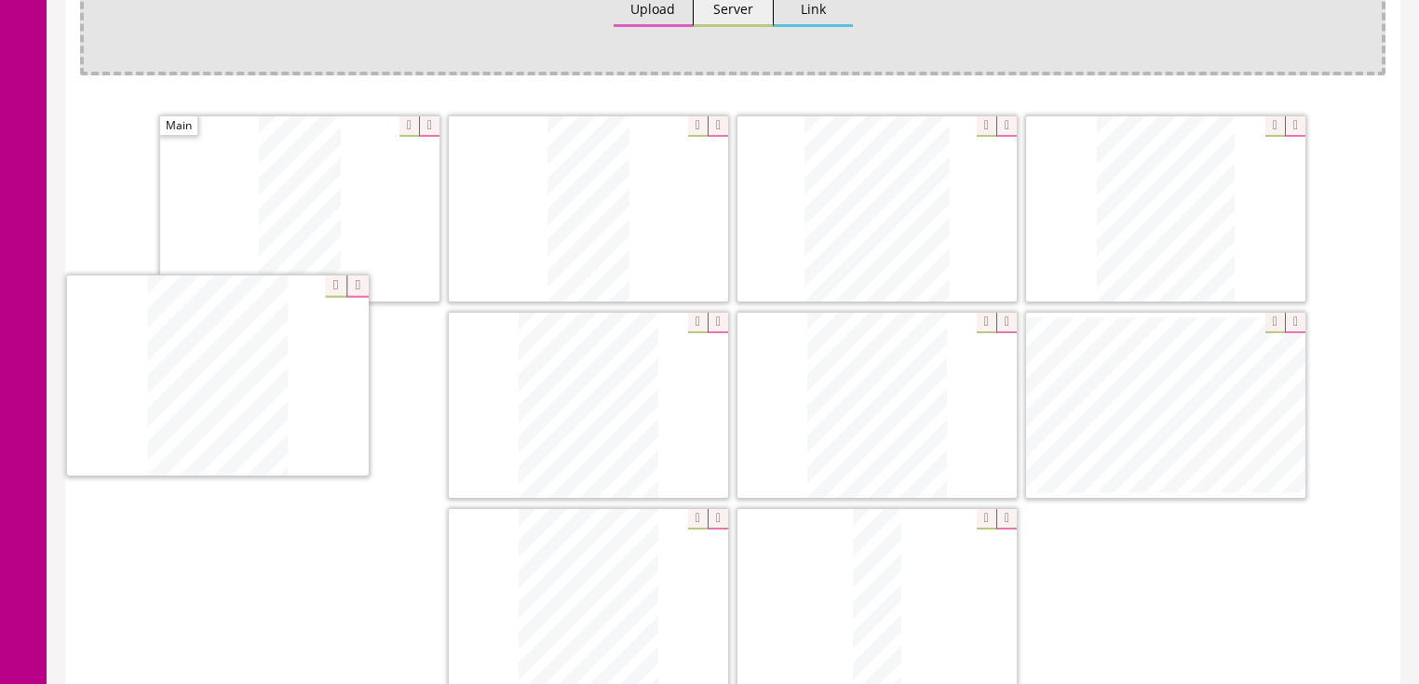
drag, startPoint x: 568, startPoint y: 559, endPoint x: 279, endPoint y: 434, distance: 314.5
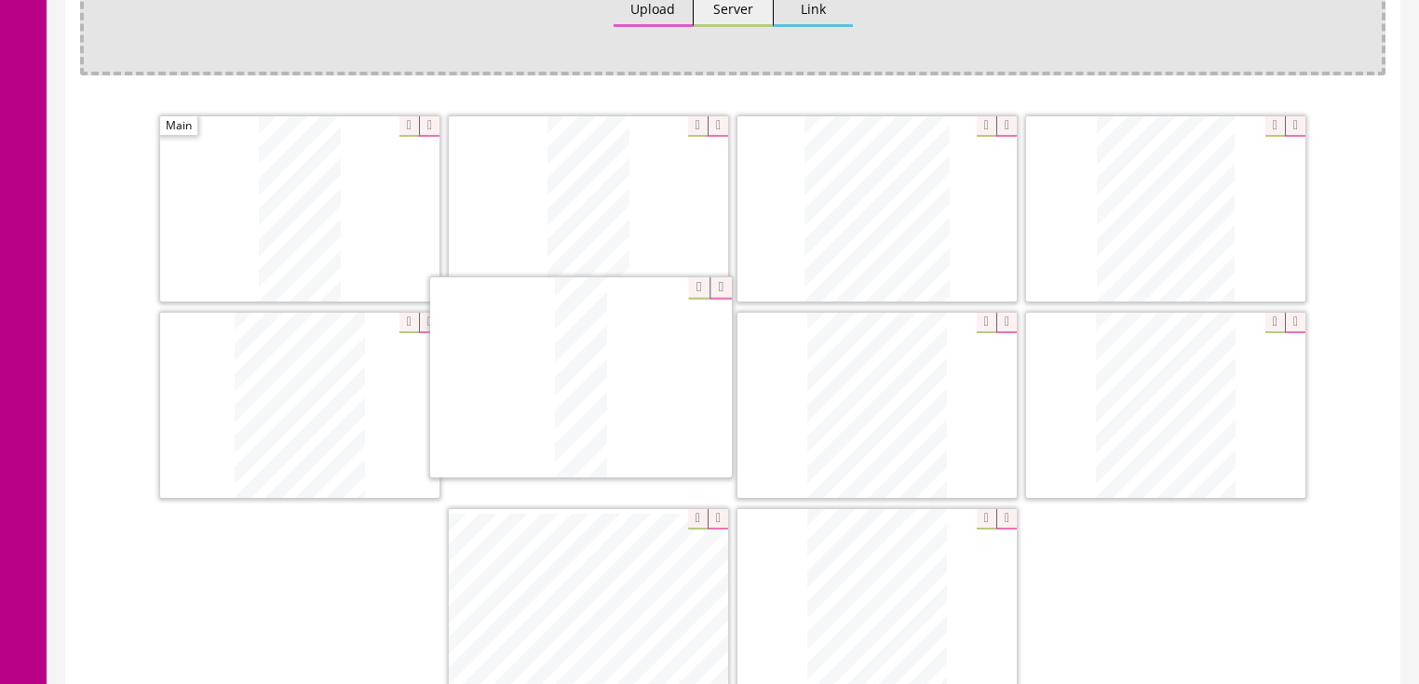
drag, startPoint x: 885, startPoint y: 559, endPoint x: 616, endPoint y: 387, distance: 318.3
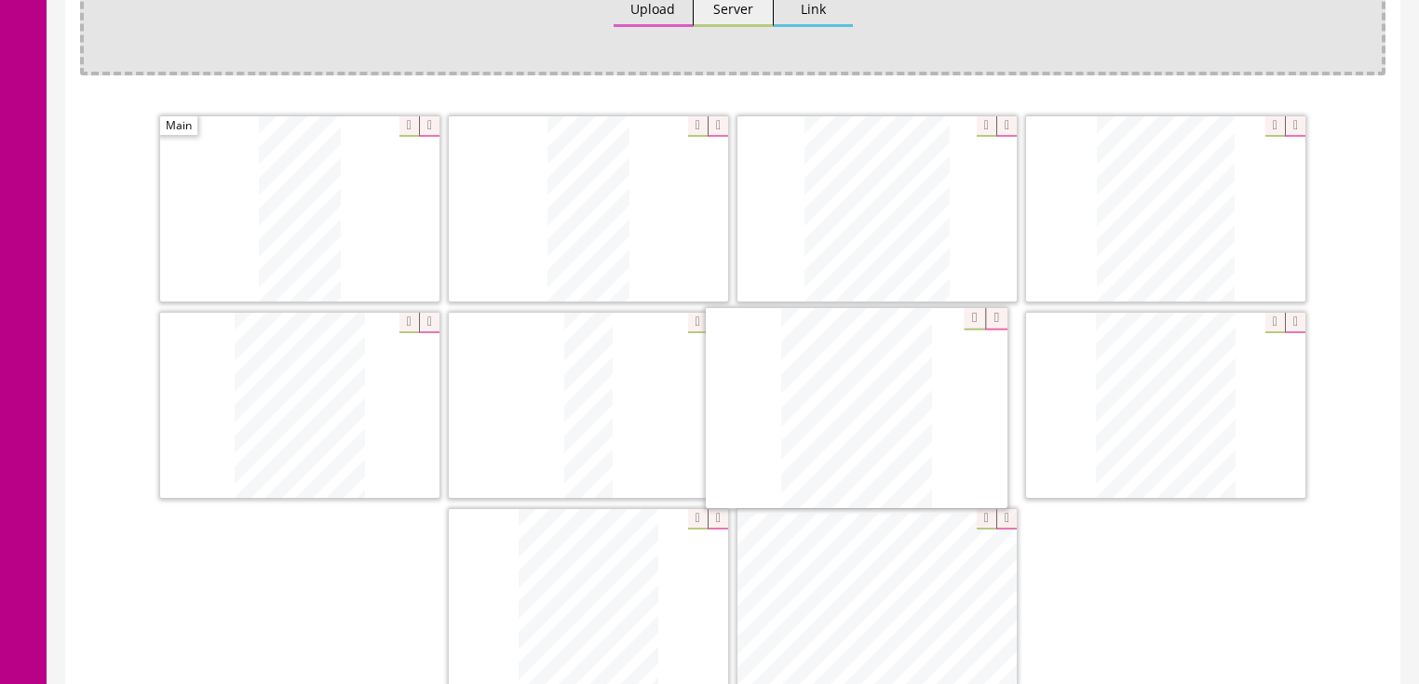
drag, startPoint x: 853, startPoint y: 526, endPoint x: 846, endPoint y: 327, distance: 199.4
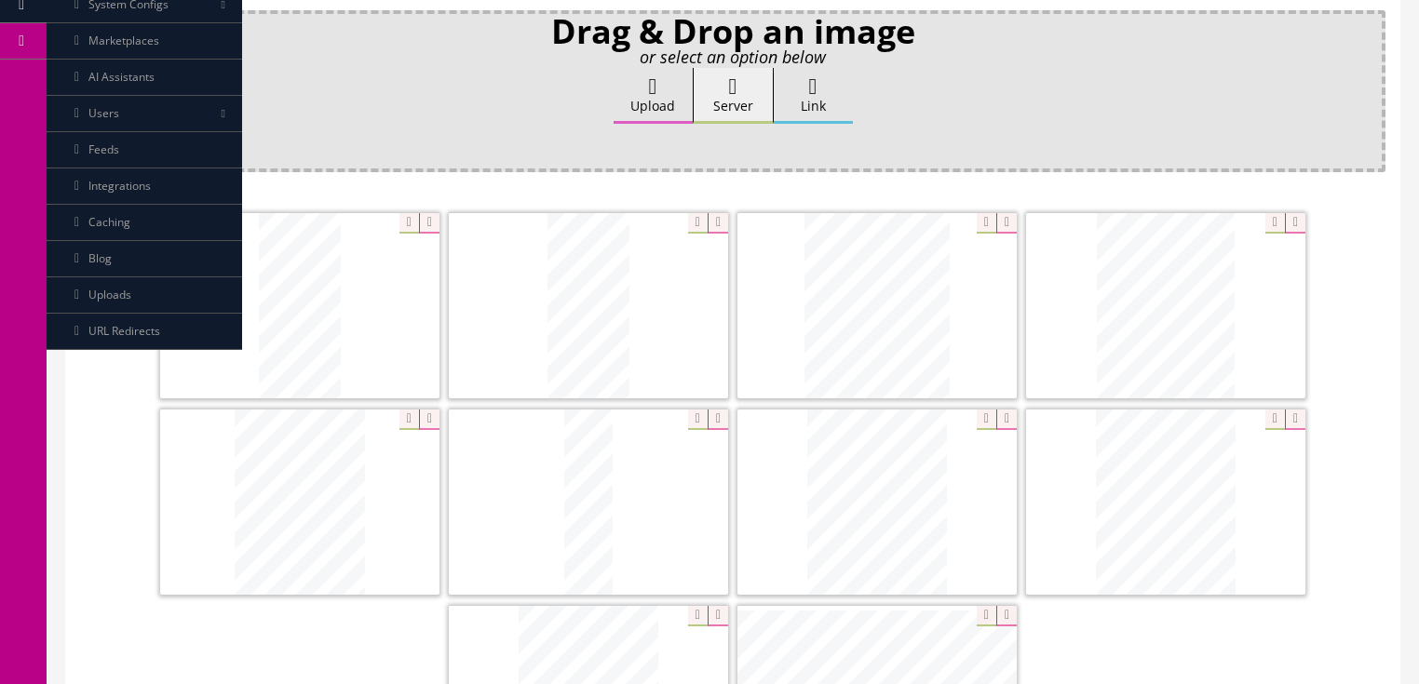
scroll to position [223, 0]
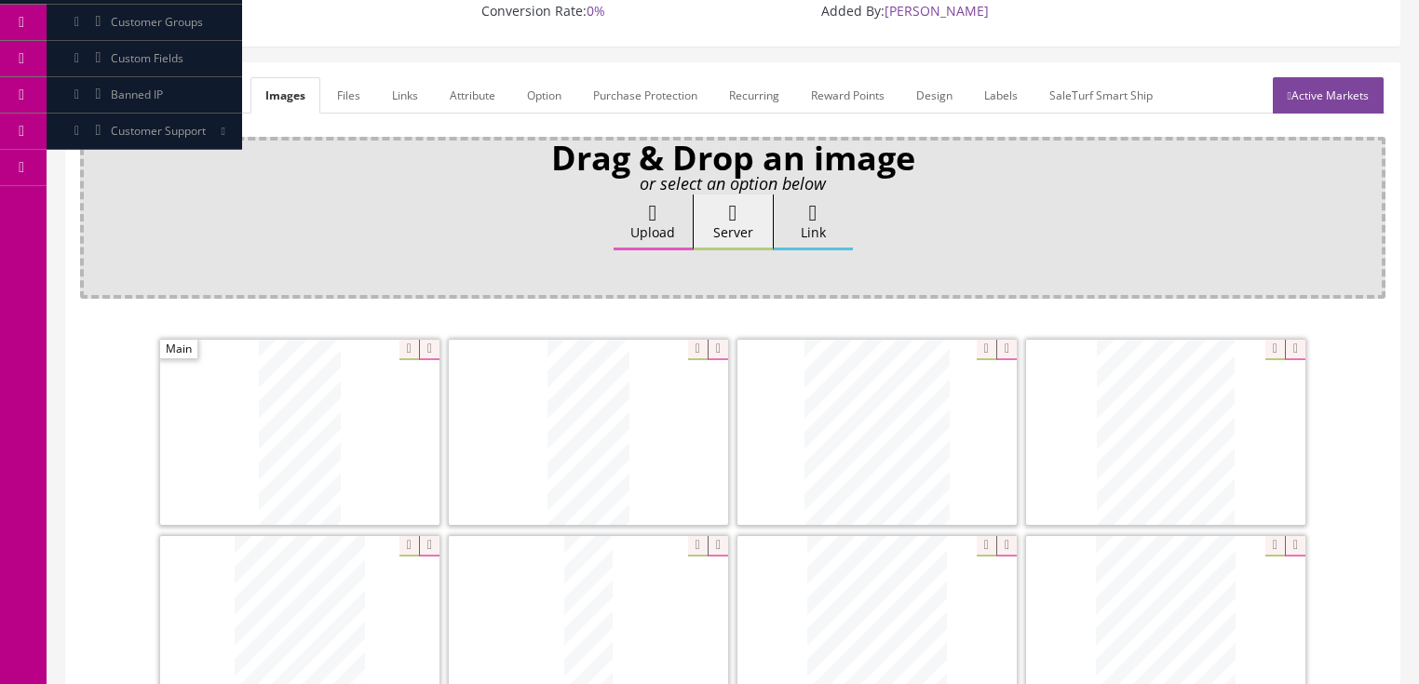
click at [1340, 77] on link "Active Markets" at bounding box center [1328, 95] width 111 height 36
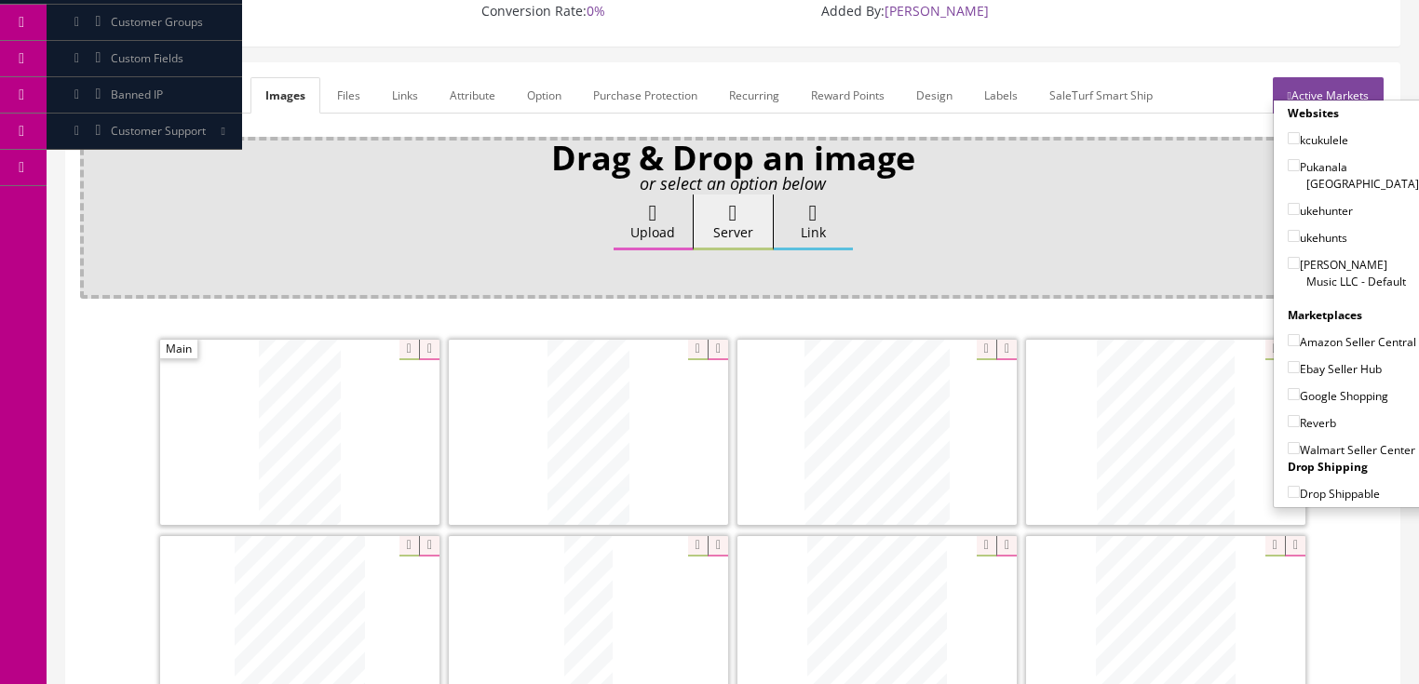
click at [1288, 257] on input"] "[PERSON_NAME] Music LLC - Default" at bounding box center [1294, 263] width 12 height 12
checkbox input"] "true"
click at [1288, 361] on input"] "Ebay Seller Hub" at bounding box center [1294, 367] width 12 height 12
checkbox input"] "true"
click at [1288, 388] on input"] "Google Shopping" at bounding box center [1294, 394] width 12 height 12
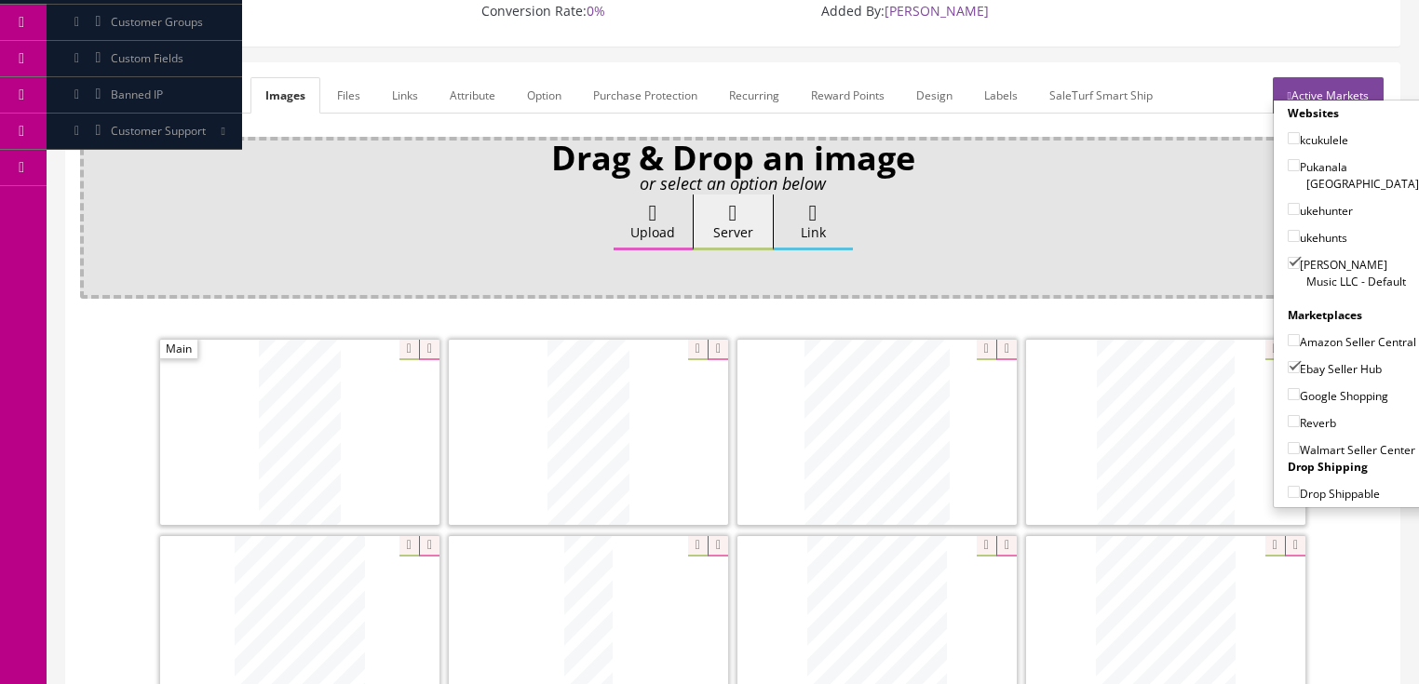
checkbox input"] "true"
drag, startPoint x: 1286, startPoint y: 393, endPoint x: 1305, endPoint y: 332, distance: 63.3
click at [1288, 415] on input"] "Reverb" at bounding box center [1294, 421] width 12 height 12
checkbox input"] "true"
click at [1334, 77] on link "Active Markets" at bounding box center [1328, 95] width 111 height 36
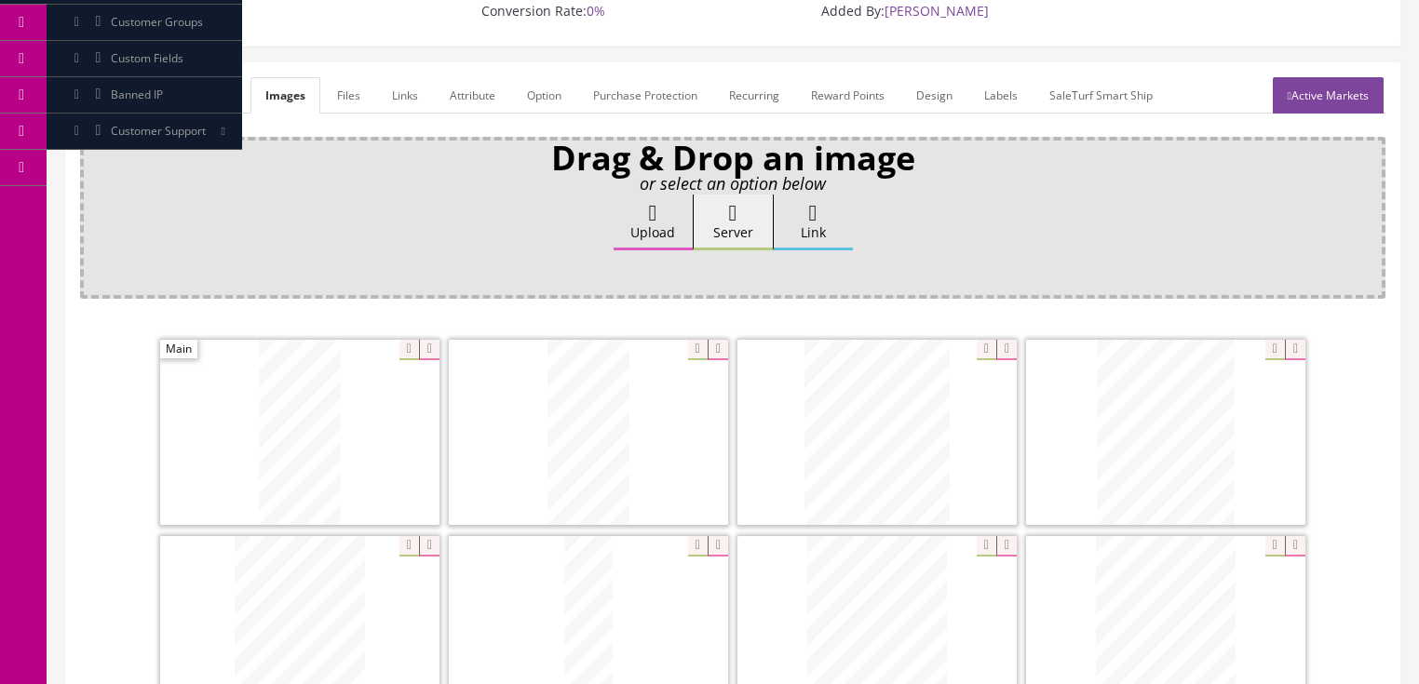
click at [143, 77] on link "General" at bounding box center [116, 95] width 72 height 36
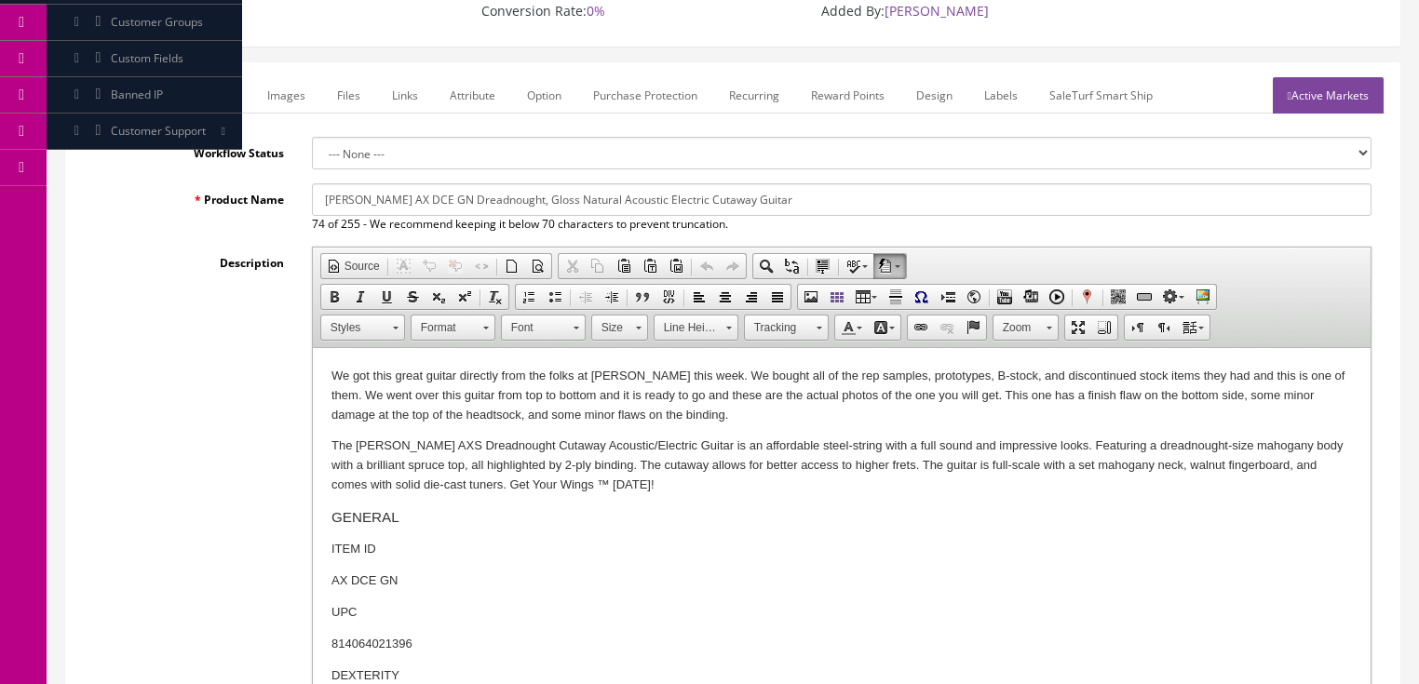
click at [1124, 399] on p "We got this great guitar directly from the folks at Dean this week. We bought a…" at bounding box center [841, 396] width 1021 height 58
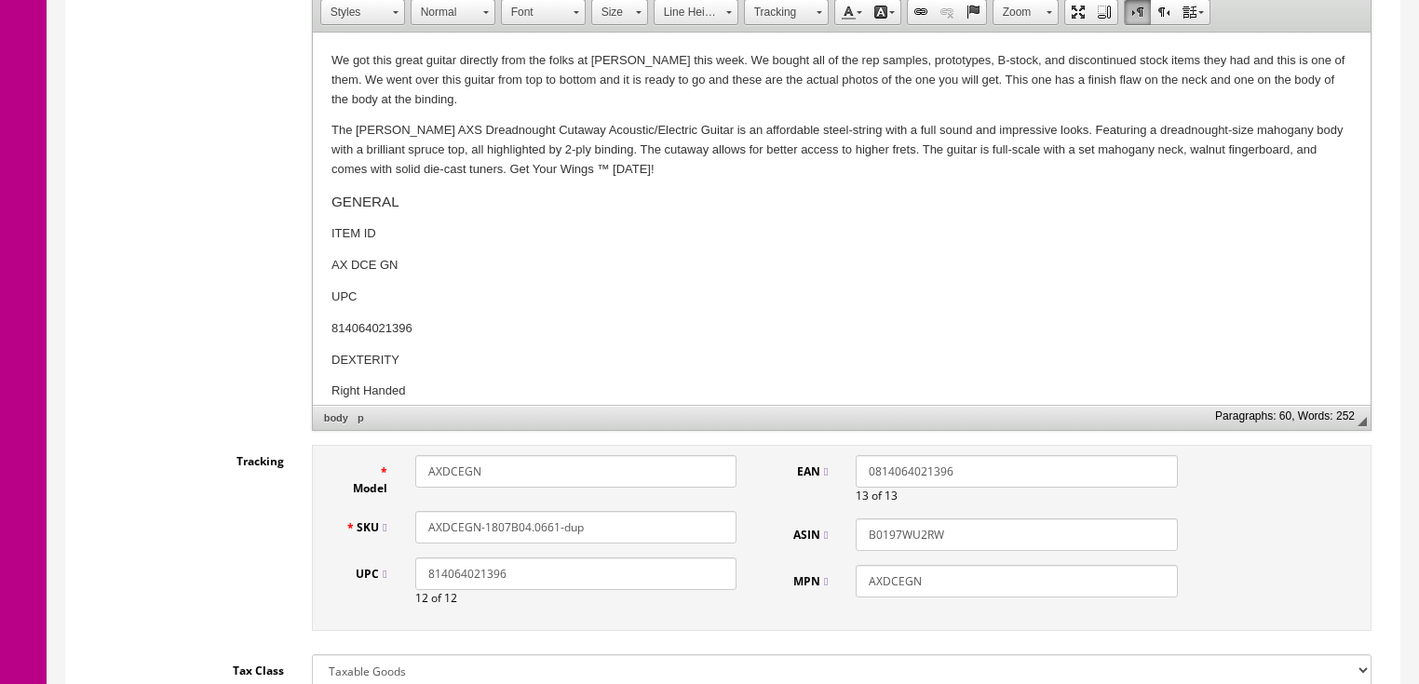
scroll to position [596, 0]
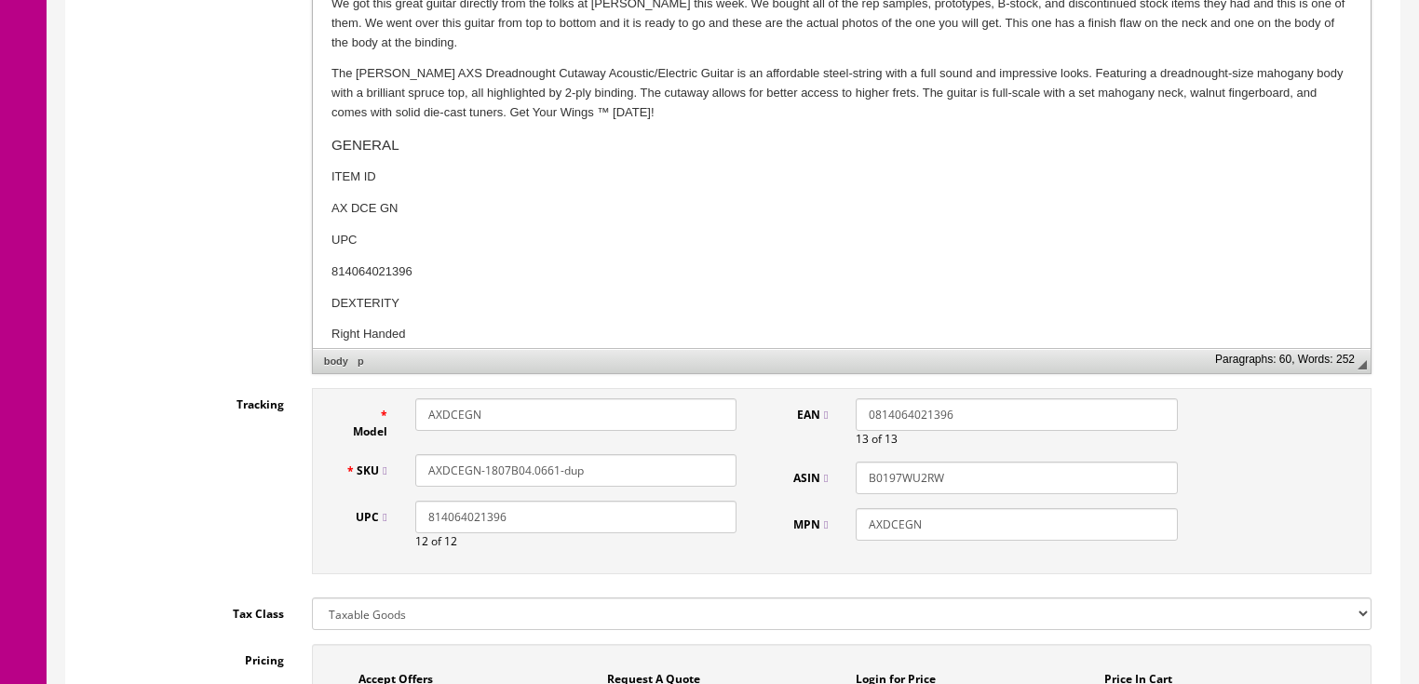
click at [522, 456] on input "AXDCEGN-1807B04.0661-dup" at bounding box center [575, 470] width 321 height 33
drag, startPoint x: 577, startPoint y: 454, endPoint x: 387, endPoint y: 462, distance: 190.1
click at [357, 462] on div "SKU AXDCEGN-1807B02.6844" at bounding box center [542, 470] width 420 height 33
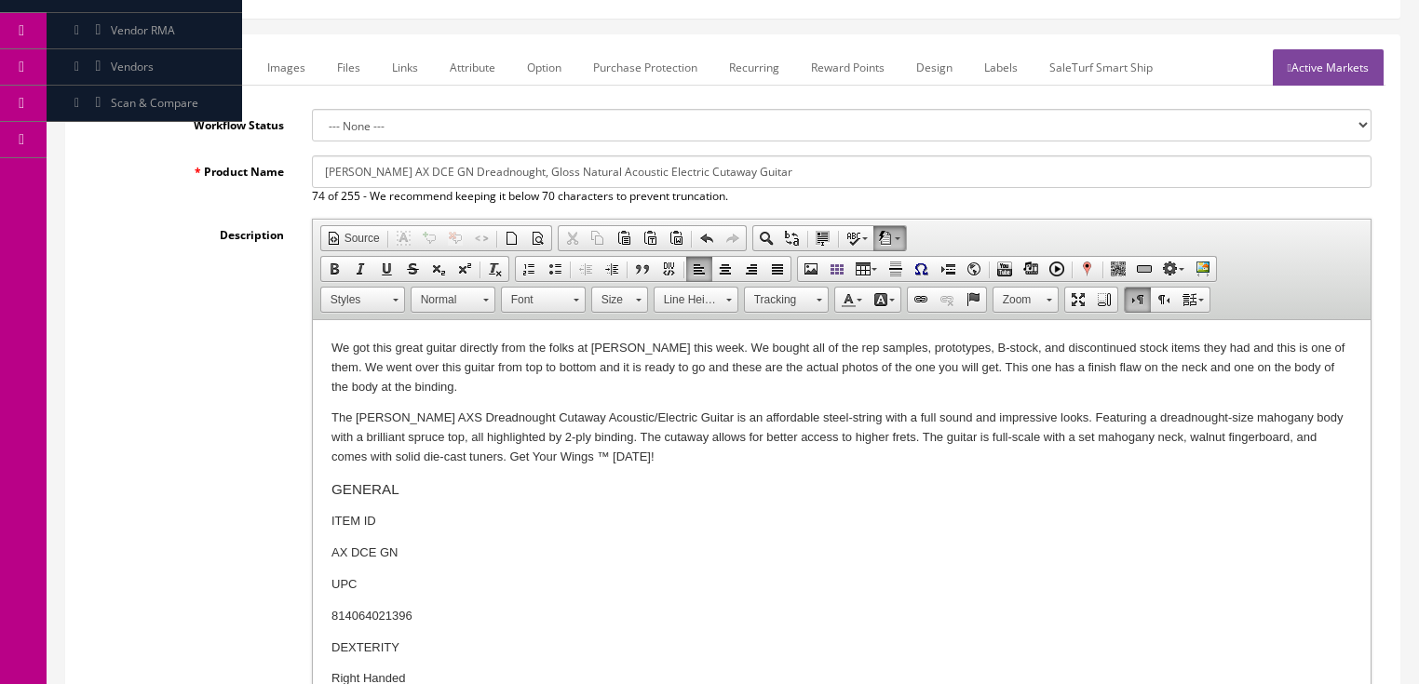
scroll to position [223, 0]
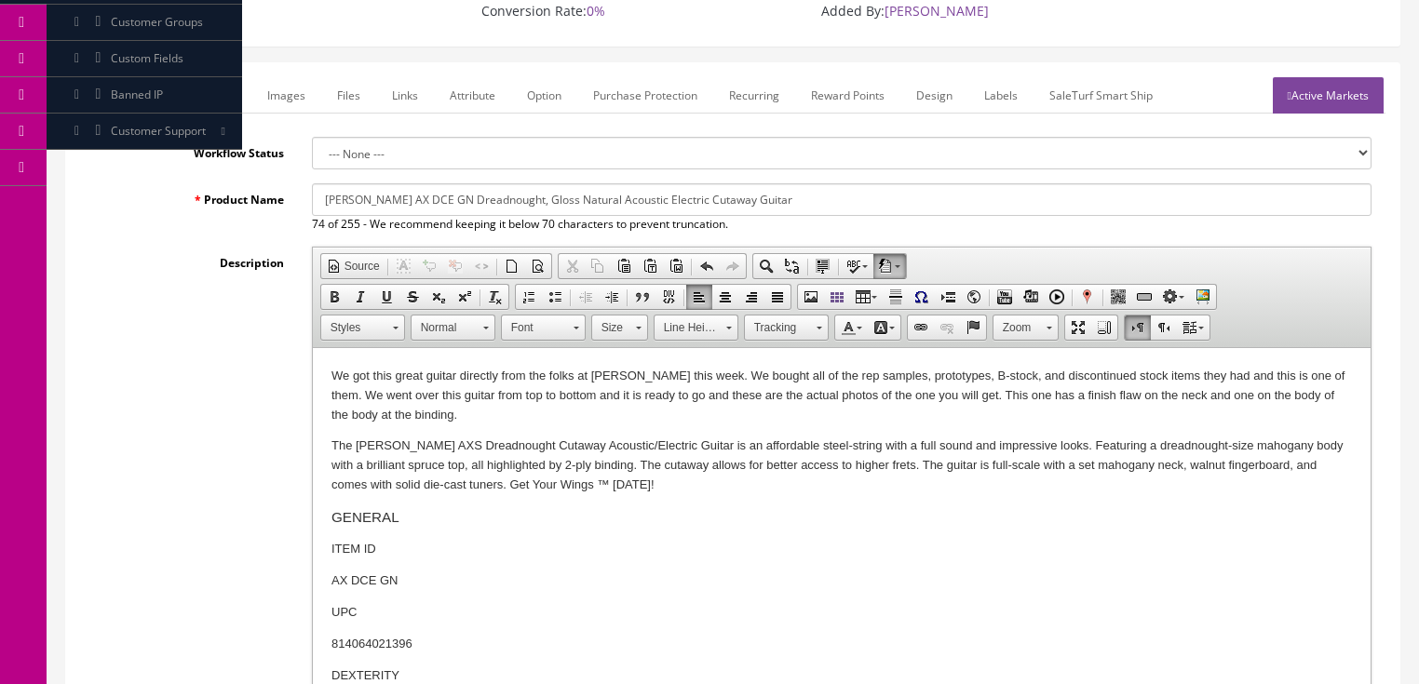
type input "AXDCEGN-1807B02.6844"
click at [1346, 77] on link "Active Markets" at bounding box center [1328, 95] width 111 height 36
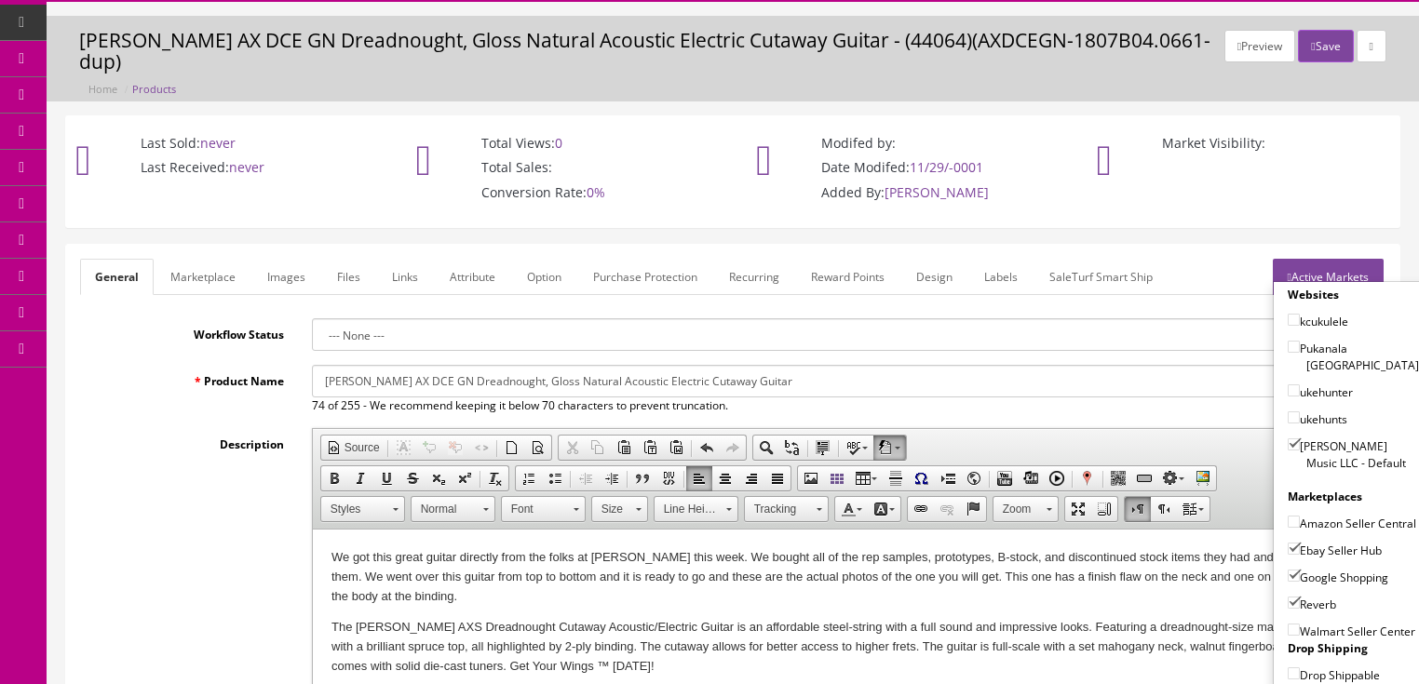
scroll to position [0, 0]
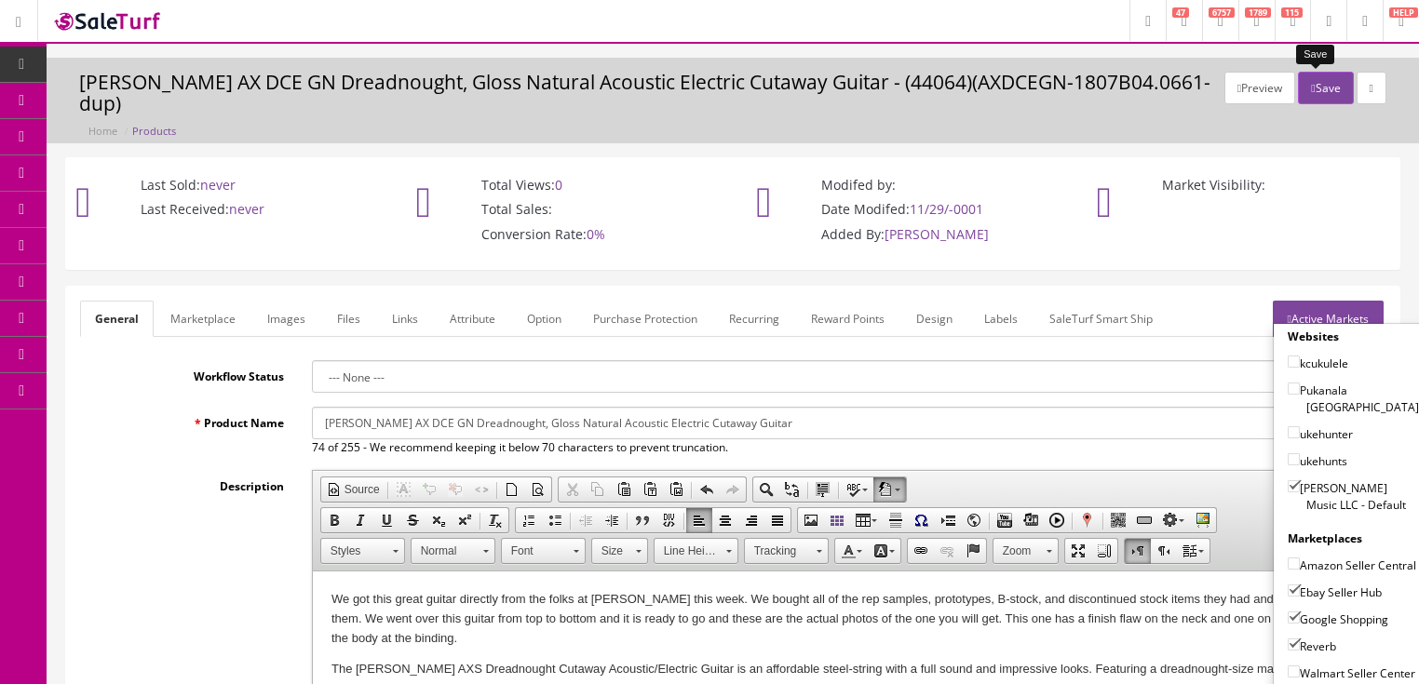
click at [1315, 85] on button "Save" at bounding box center [1325, 88] width 55 height 33
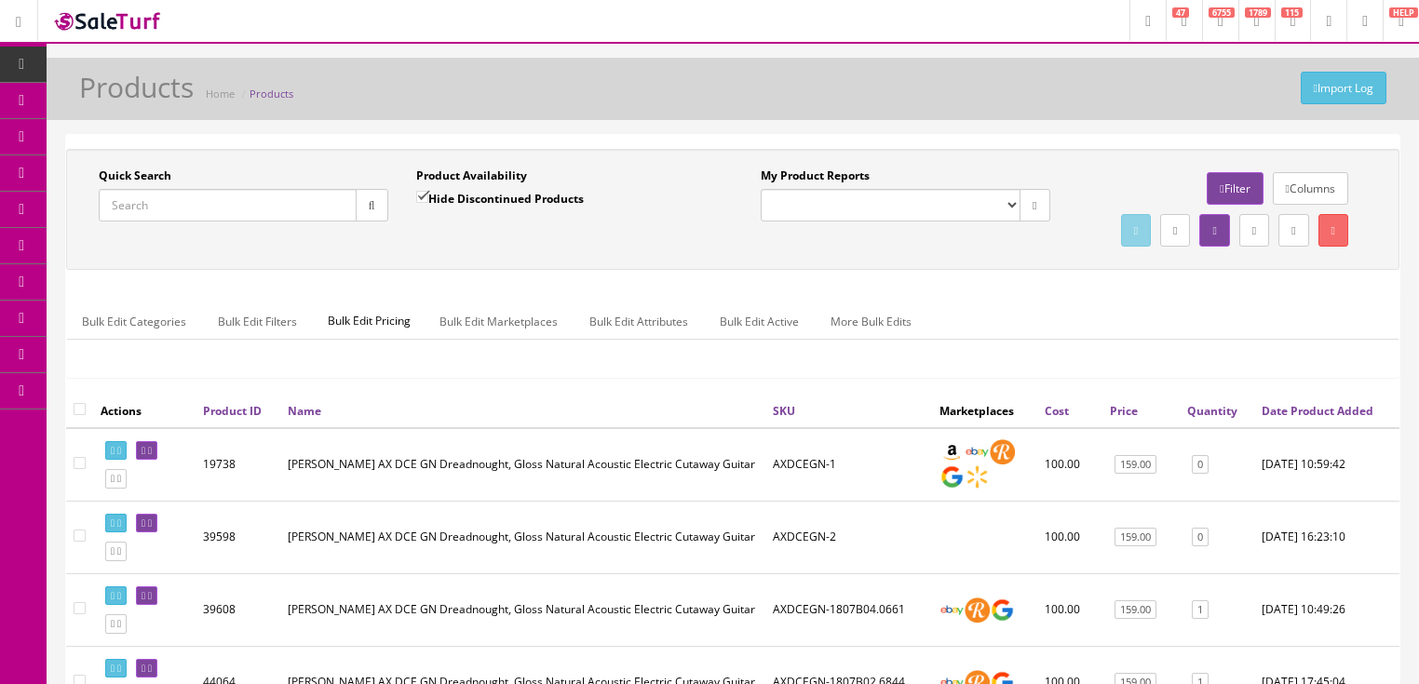
click at [231, 202] on input "Quick Search" at bounding box center [228, 205] width 258 height 33
paste input "AXDCEGN-1807B02.6844"
click at [358, 210] on button "button" at bounding box center [372, 205] width 33 height 33
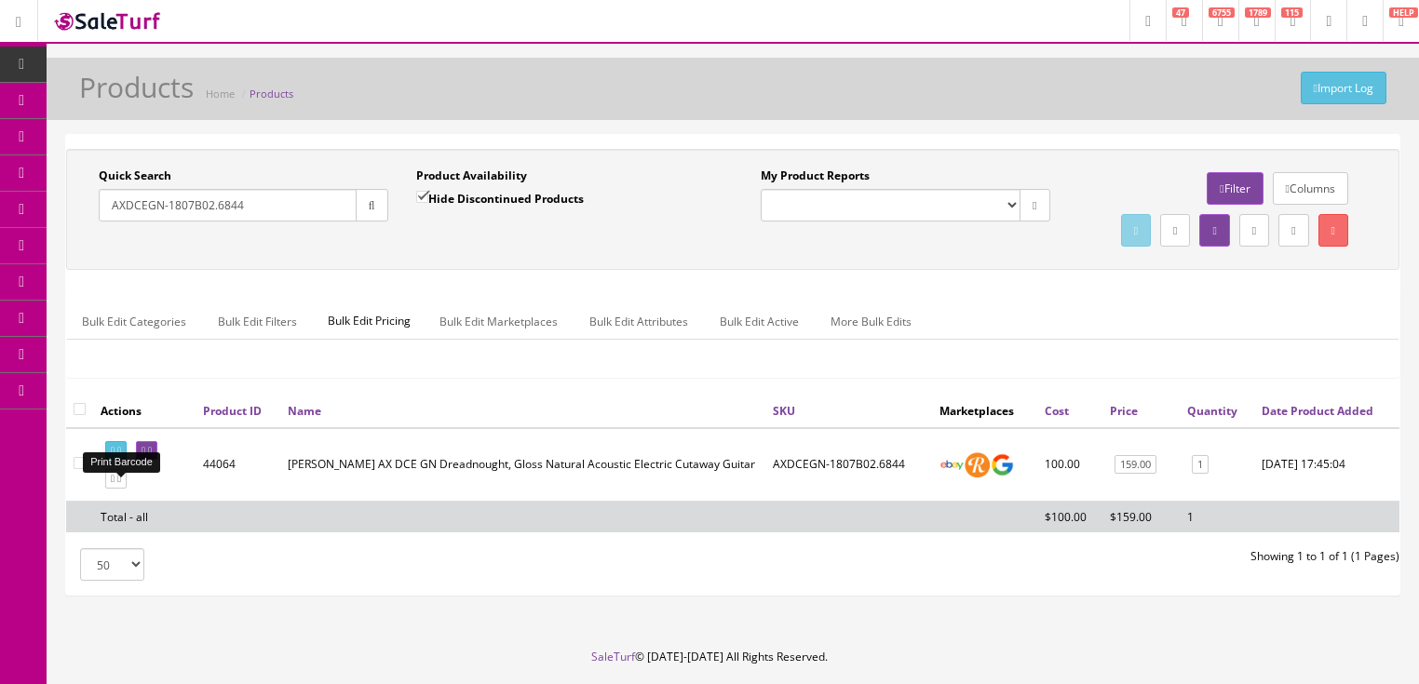
click at [119, 461] on link at bounding box center [115, 451] width 21 height 20
drag, startPoint x: 261, startPoint y: 216, endPoint x: 56, endPoint y: 269, distance: 211.6
click at [56, 268] on div "Quick Search AXDCEGN-1807B02.6844 Date From Product Availability Hide Discontin…" at bounding box center [733, 373] width 1373 height 478
type input "gypeeu"
click at [418, 198] on input "Hide Discontinued Products" at bounding box center [422, 197] width 12 height 12
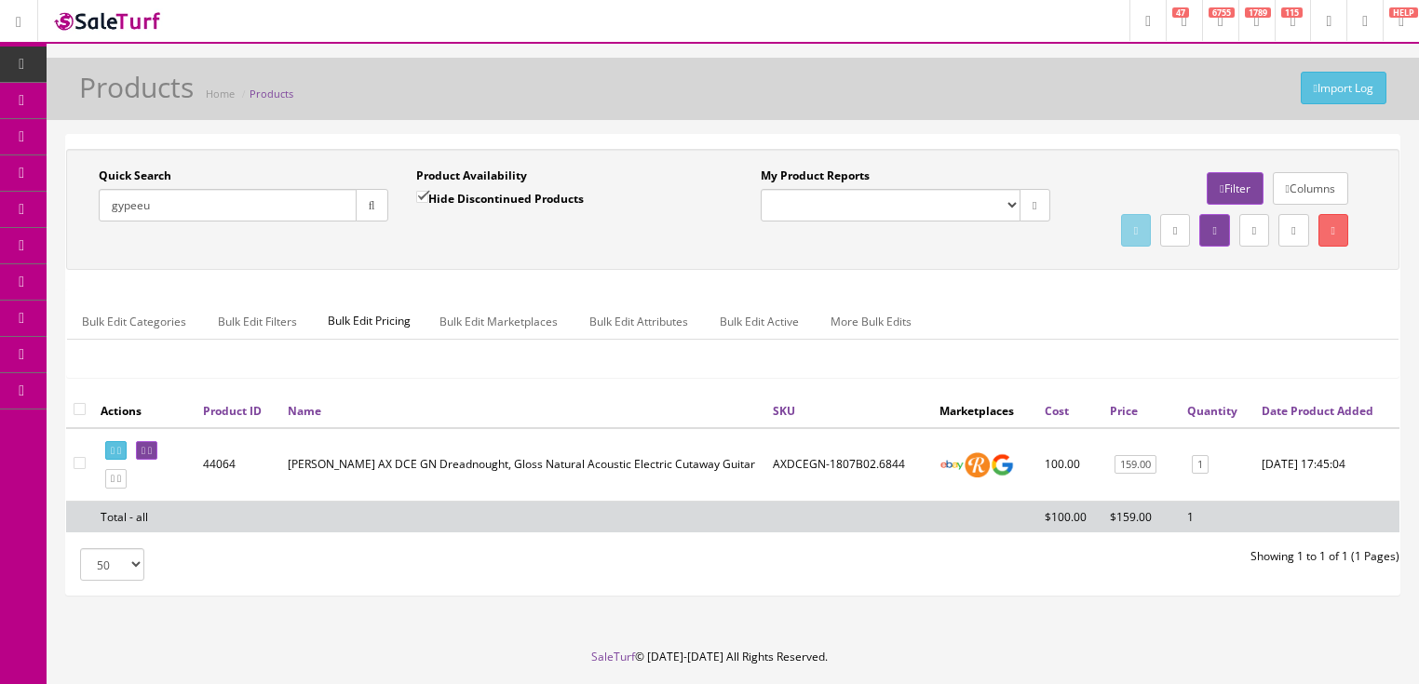
checkbox input "false"
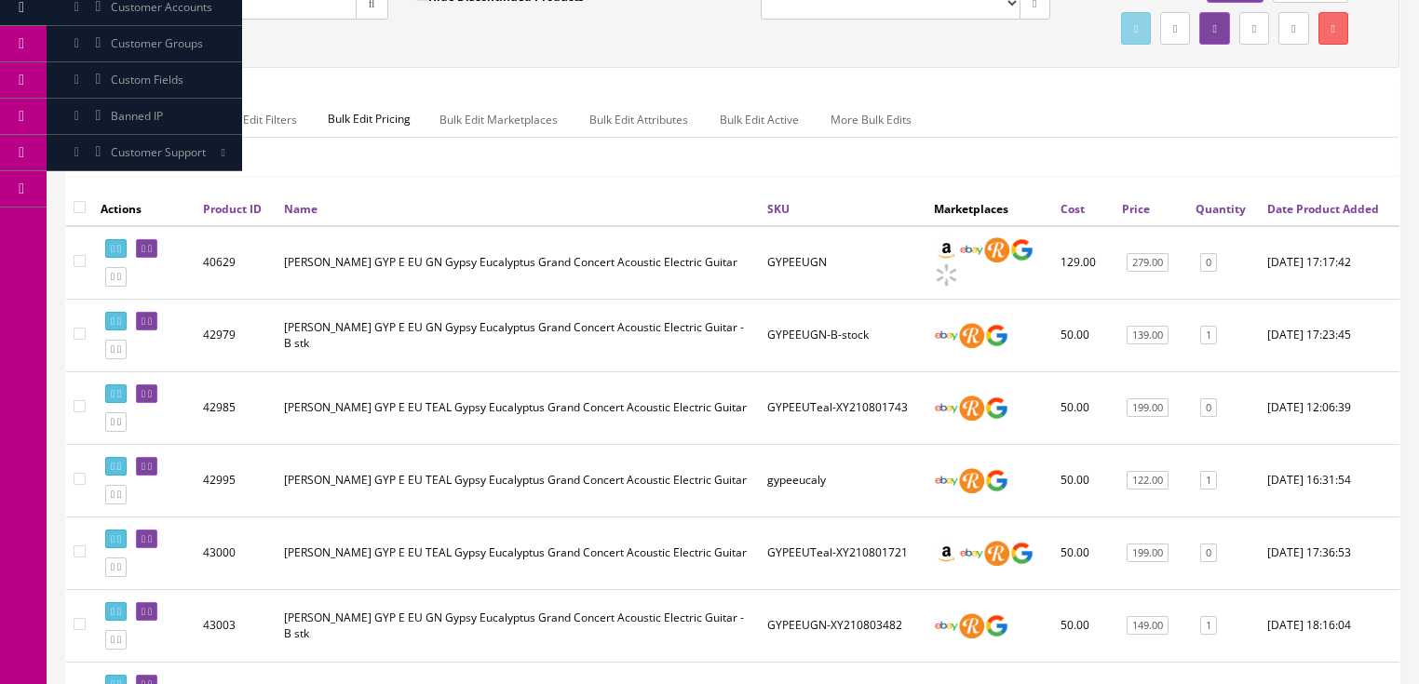
scroll to position [223, 0]
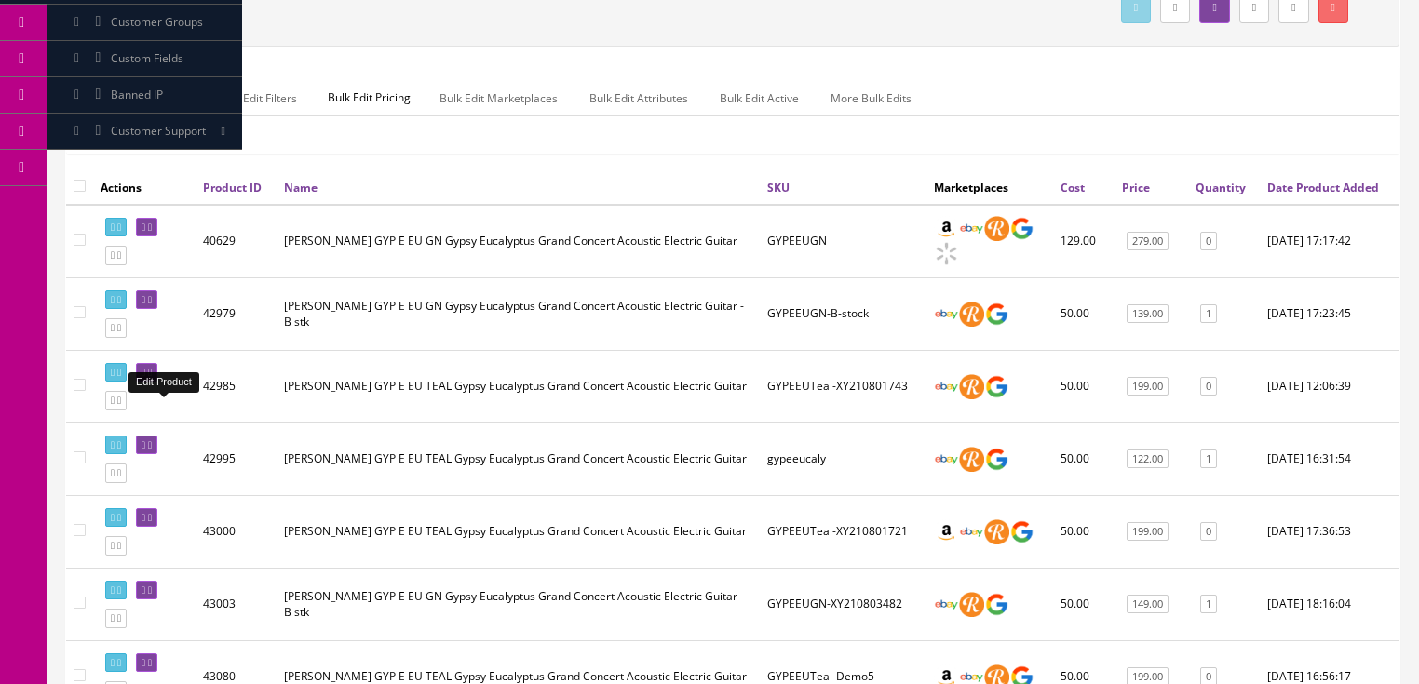
click at [152, 378] on icon at bounding box center [150, 373] width 4 height 10
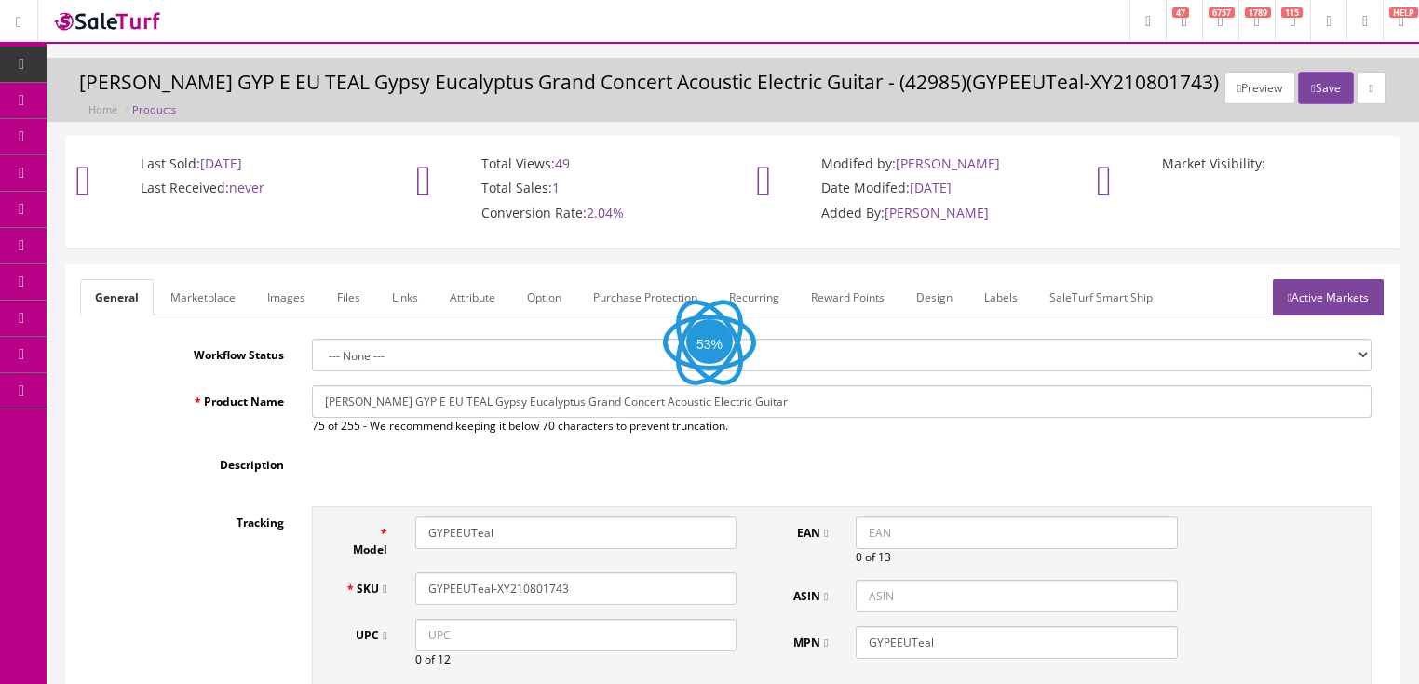
click at [282, 303] on link "Images" at bounding box center [286, 297] width 68 height 36
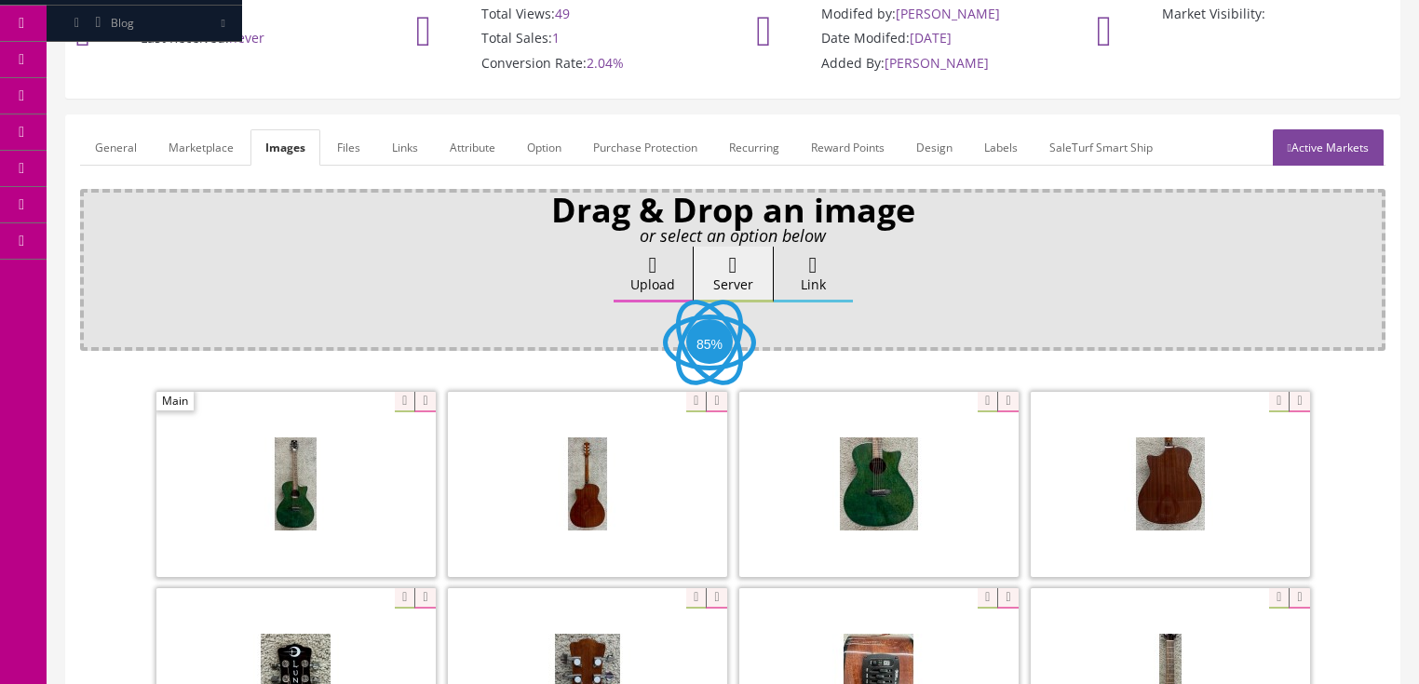
scroll to position [470, 0]
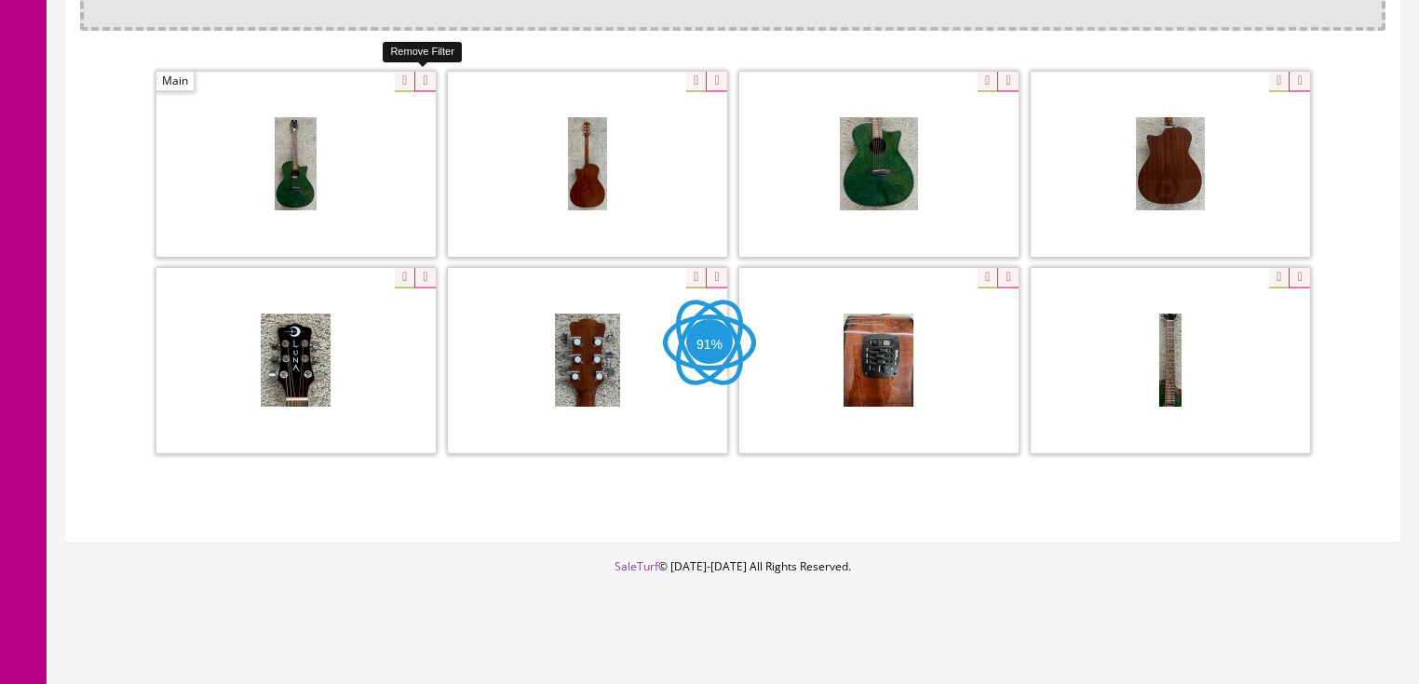
click at [417, 82] on icon at bounding box center [424, 82] width 20 height 20
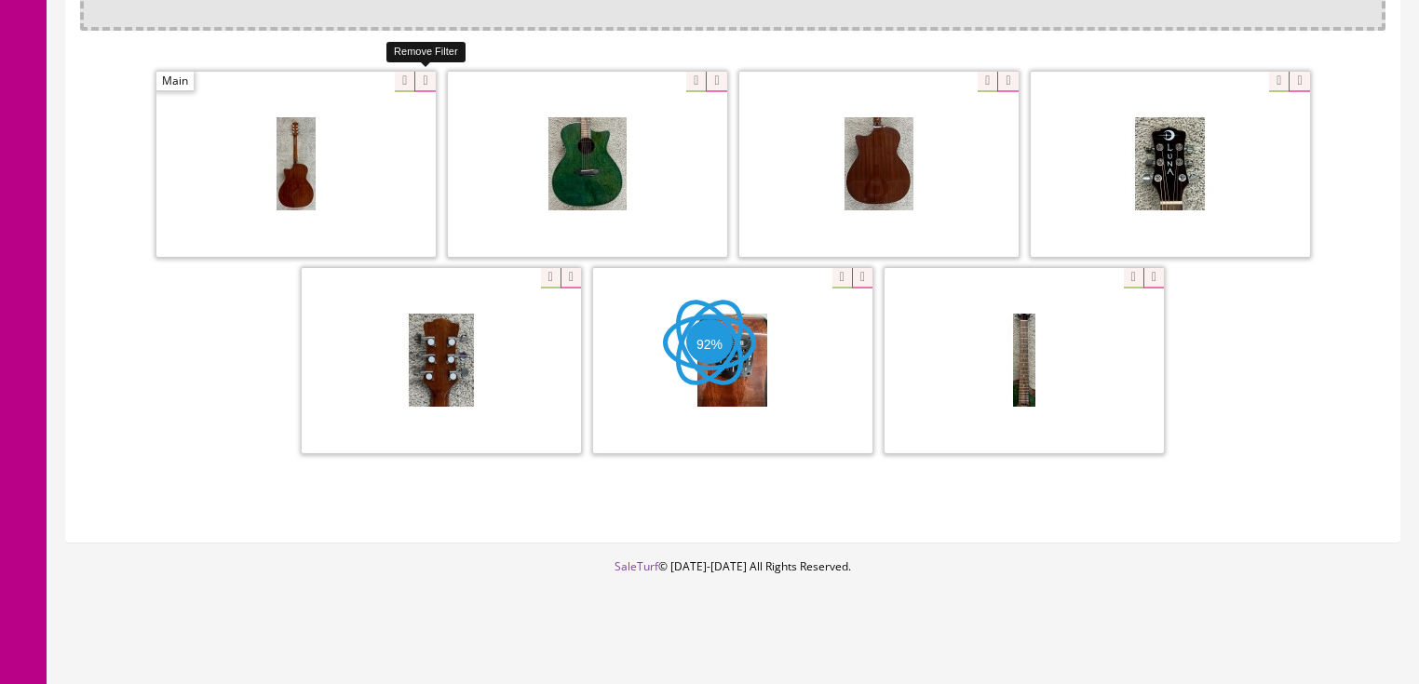
click at [417, 82] on icon at bounding box center [424, 82] width 20 height 20
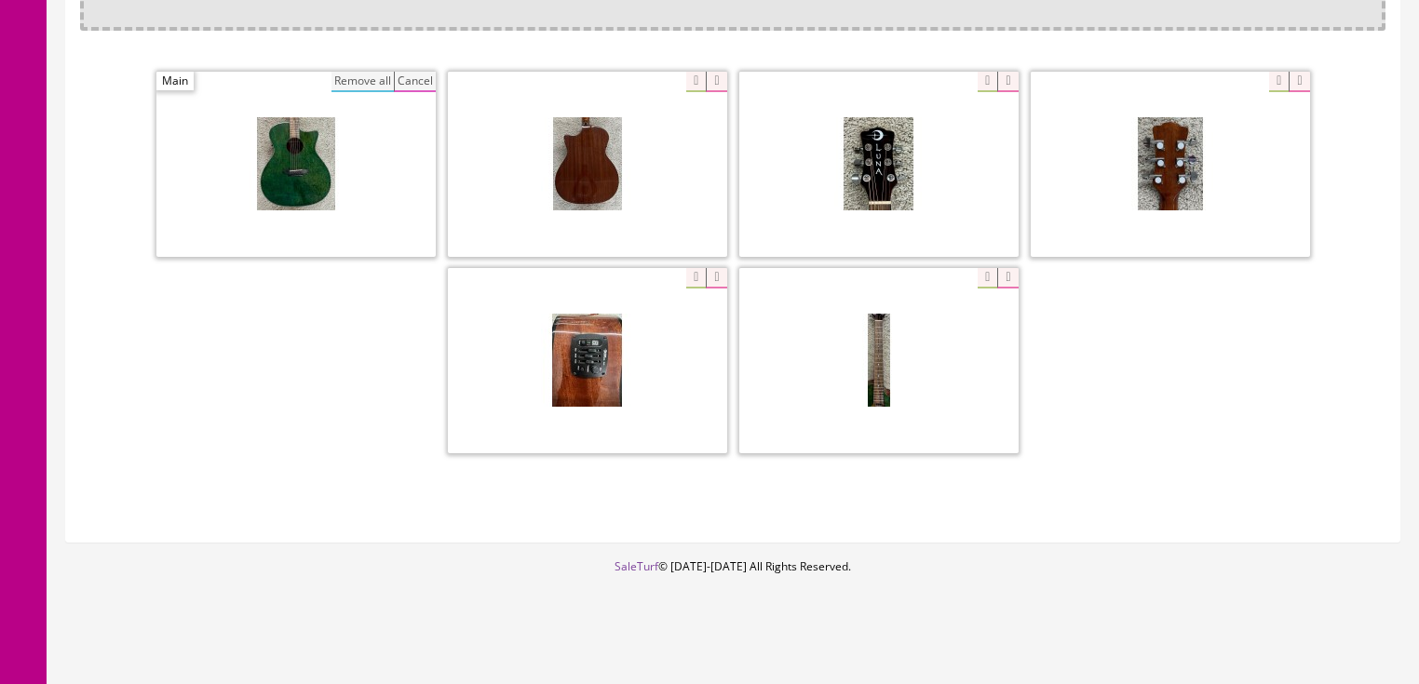
click at [376, 80] on button "Remove all" at bounding box center [363, 82] width 62 height 20
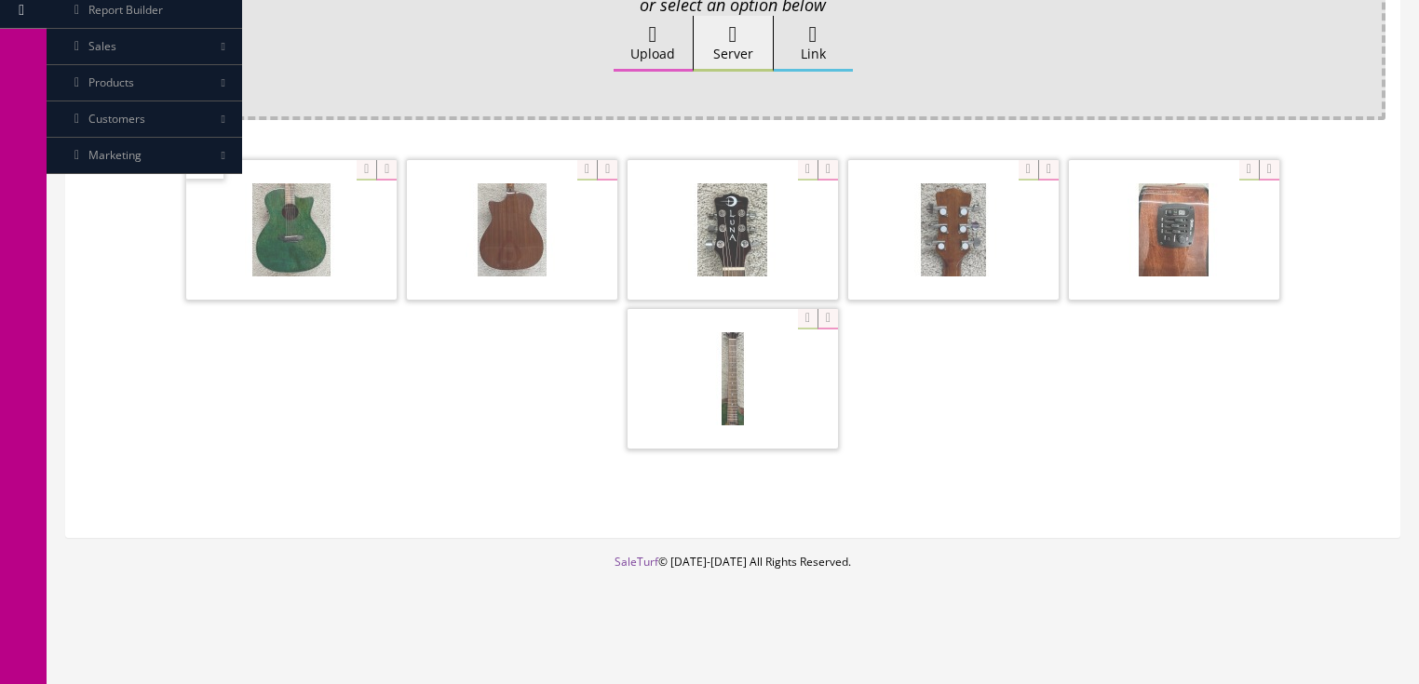
scroll to position [312, 0]
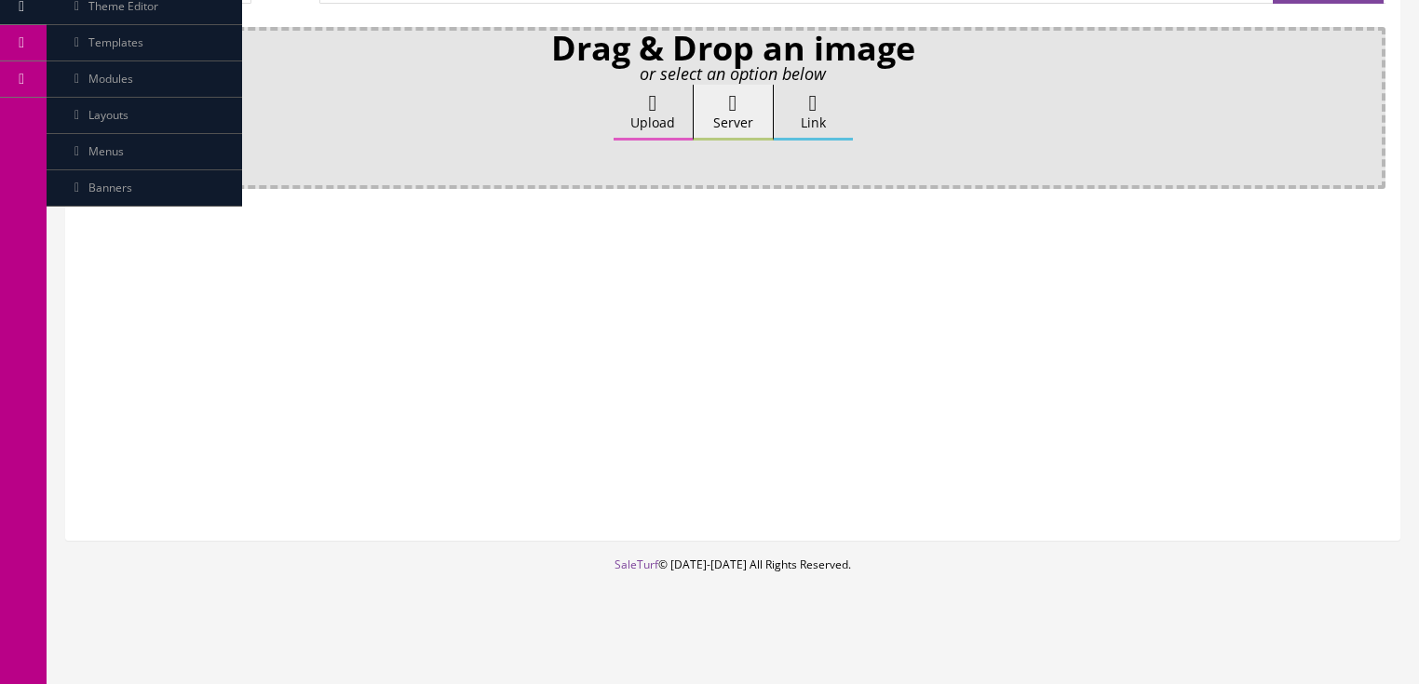
click at [643, 115] on label "Upload" at bounding box center [653, 113] width 79 height 56
click at [93, 103] on input "Upload" at bounding box center [93, 94] width 0 height 19
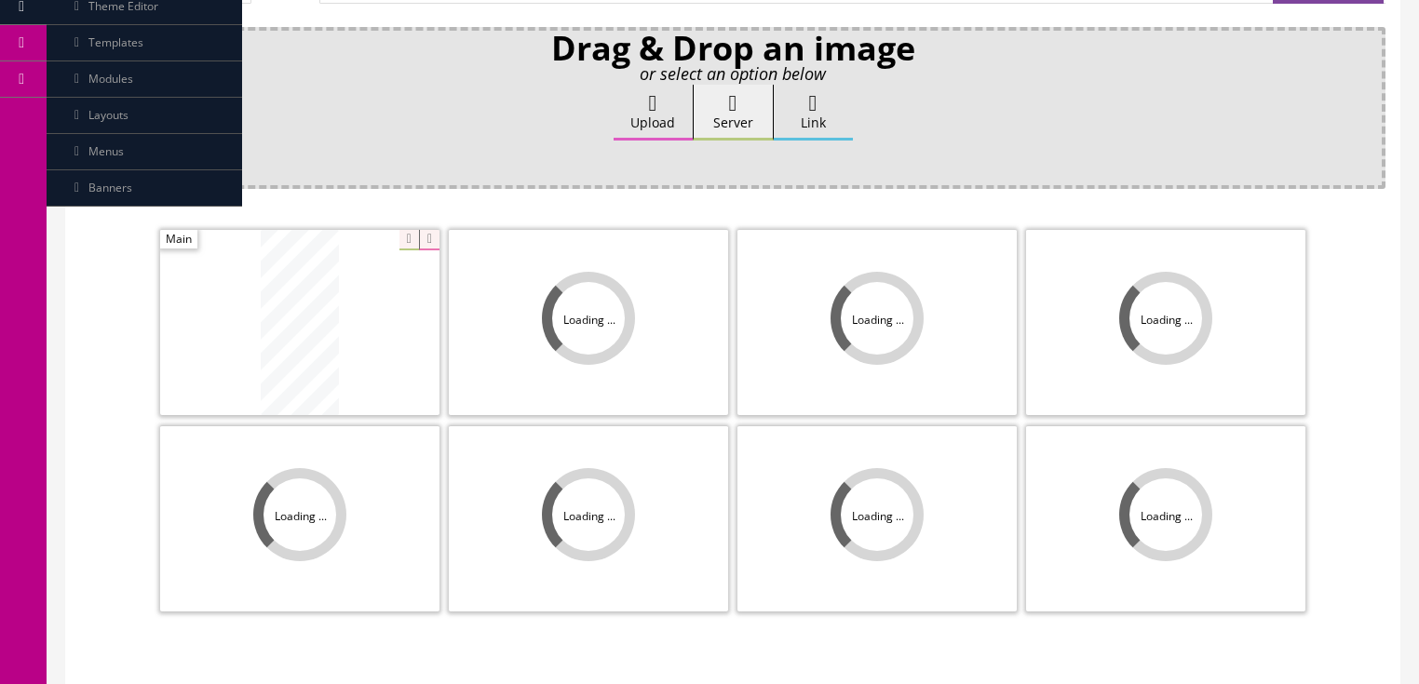
scroll to position [470, 0]
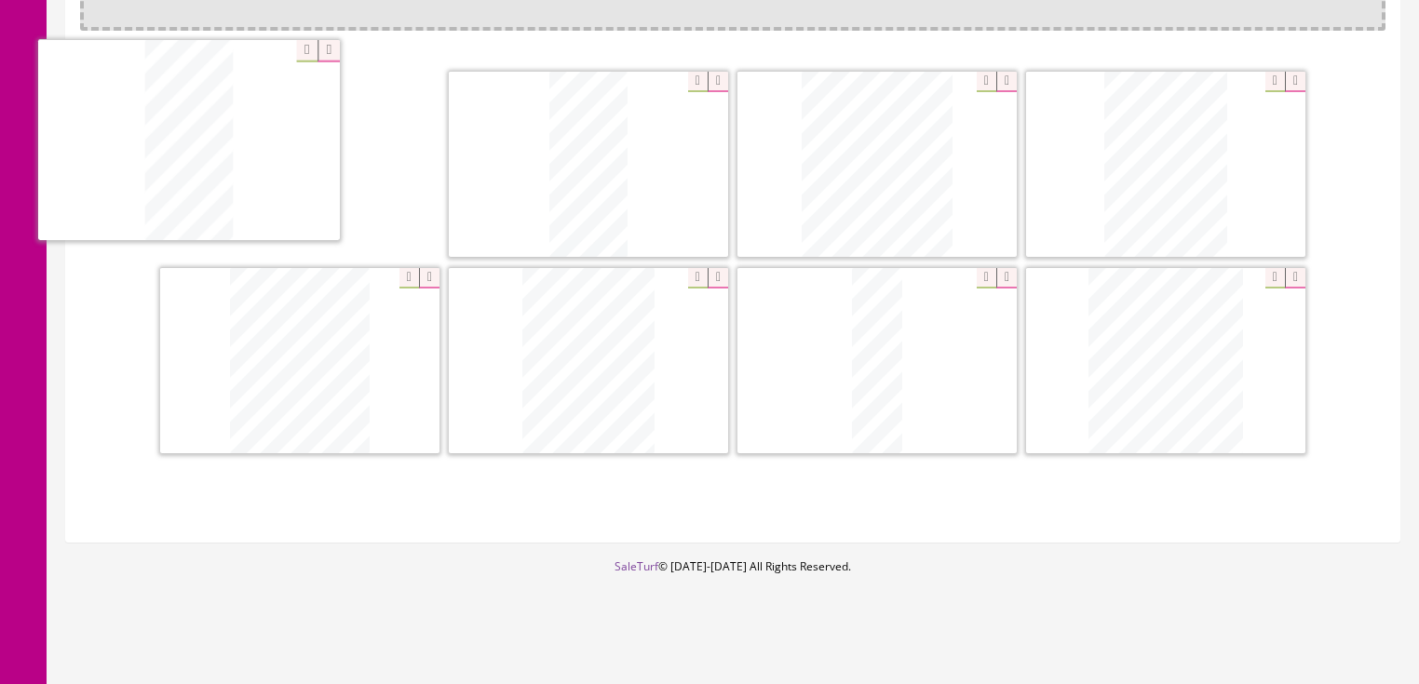
drag, startPoint x: 1179, startPoint y: 408, endPoint x: 267, endPoint y: 204, distance: 934.2
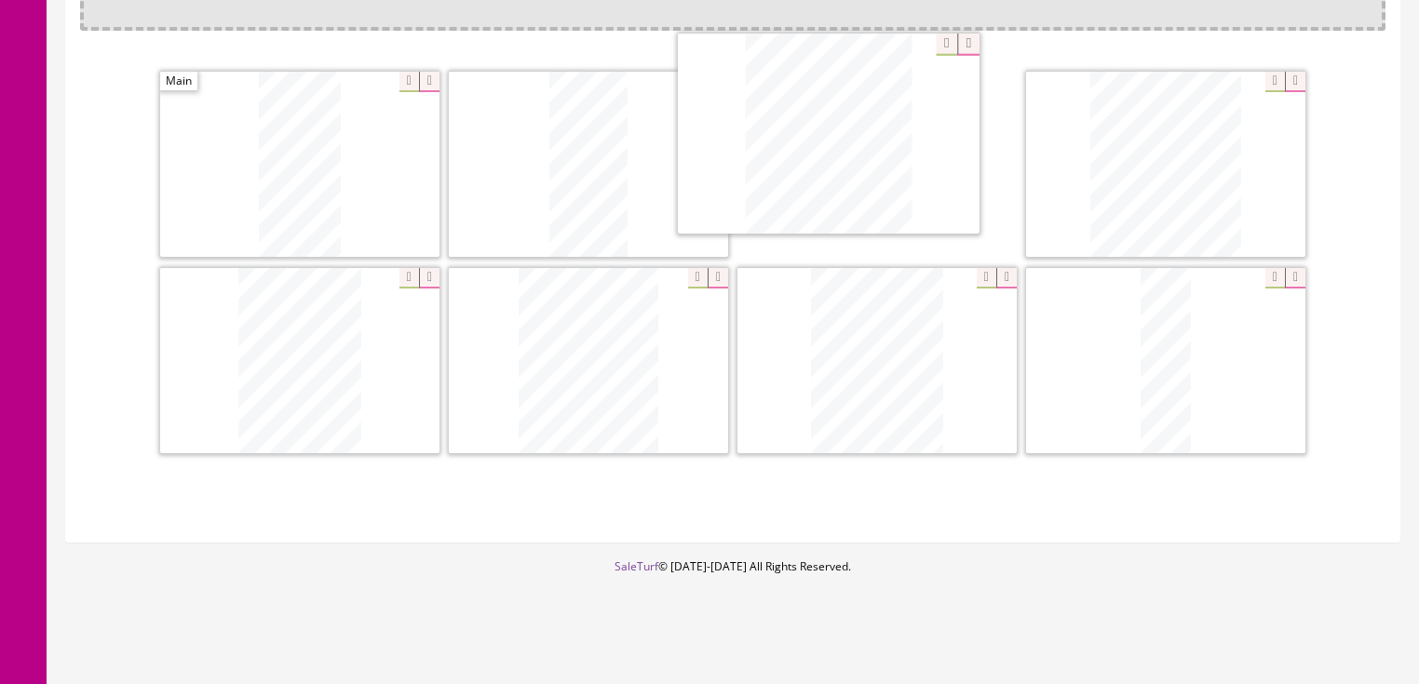
drag, startPoint x: 1155, startPoint y: 350, endPoint x: 863, endPoint y: 163, distance: 346.4
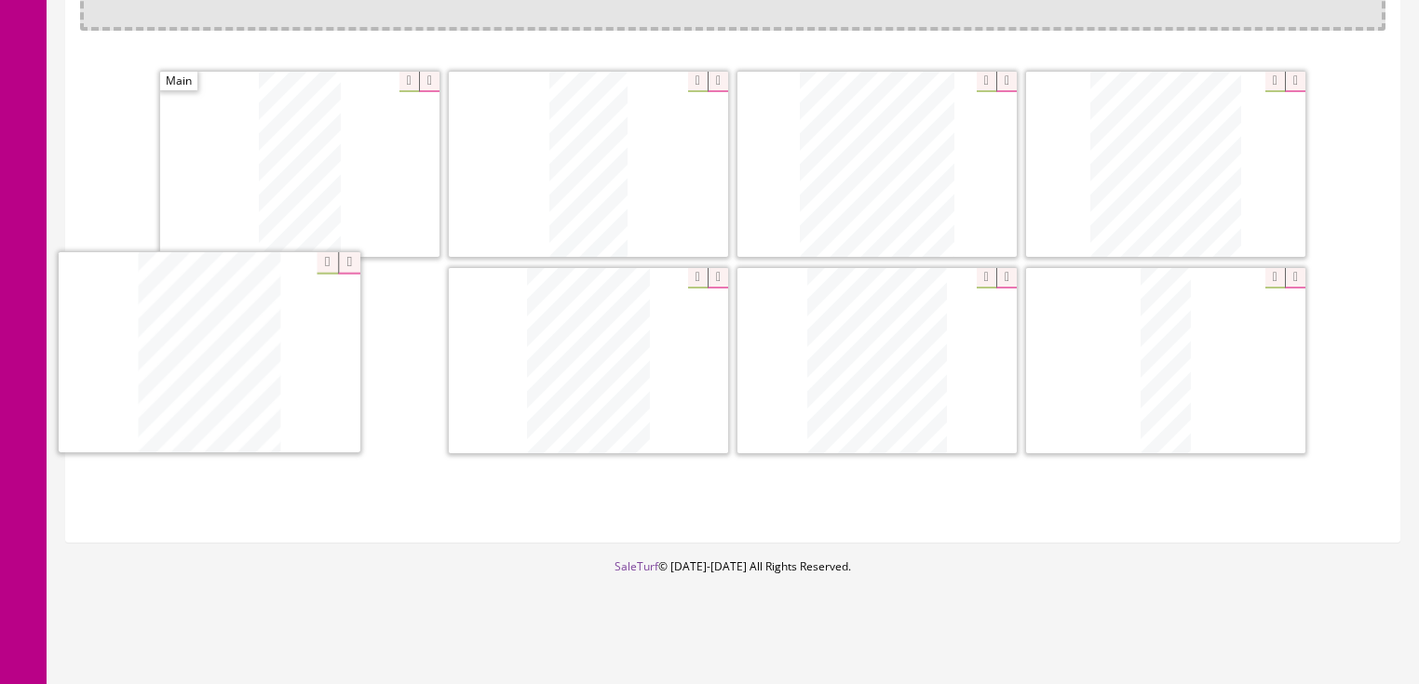
drag, startPoint x: 812, startPoint y: 313, endPoint x: 462, endPoint y: 317, distance: 350.2
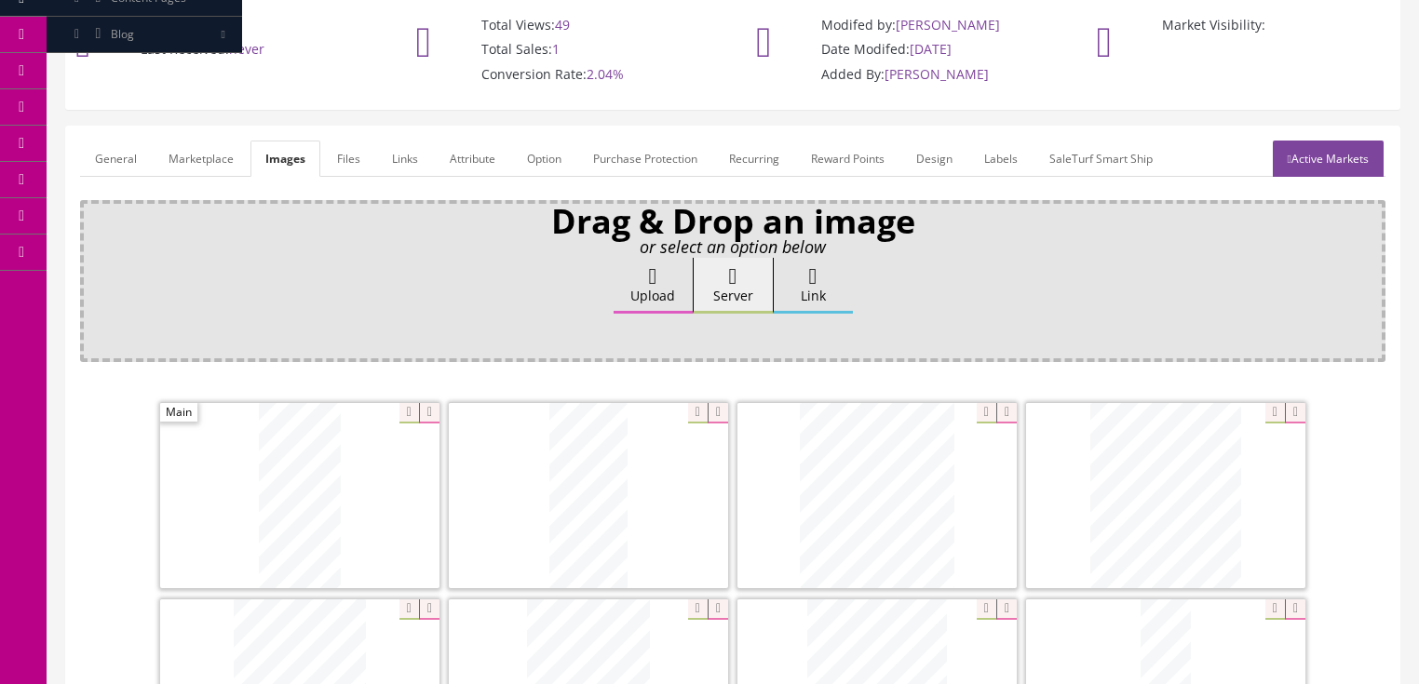
scroll to position [98, 0]
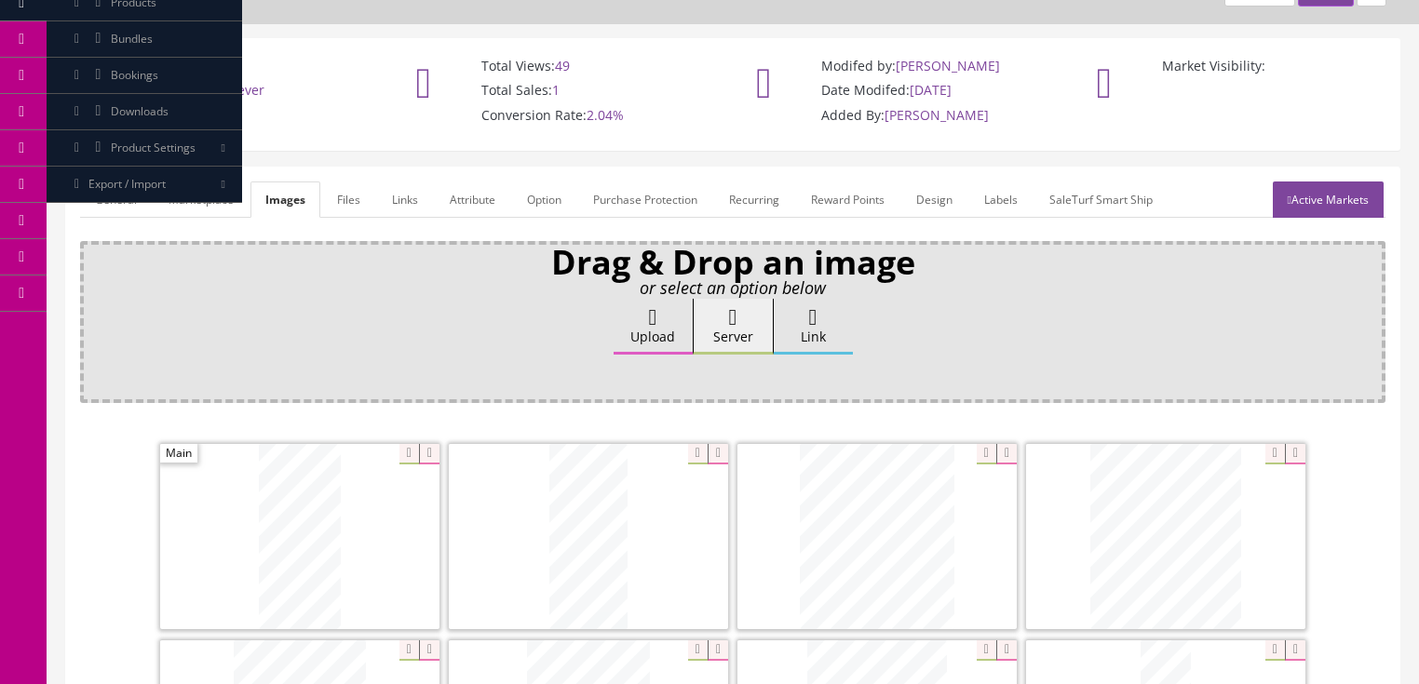
click at [1345, 205] on link "Active Markets" at bounding box center [1328, 200] width 111 height 36
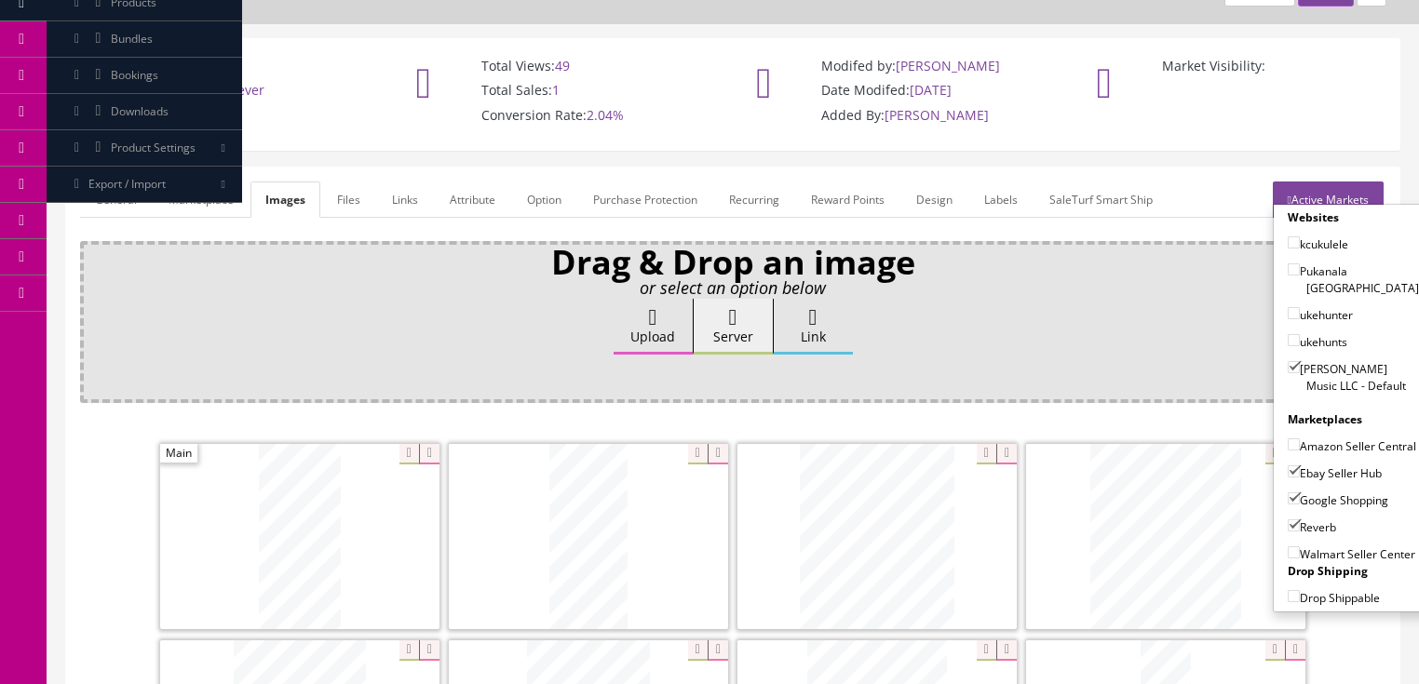
click at [1346, 205] on div "Websites kcukulele Pukanala USA ukehunter ukehunts Butler Music LLC - Default M…" at bounding box center [1353, 408] width 161 height 409
click at [1288, 439] on input"] "Amazon Seller Central" at bounding box center [1294, 445] width 12 height 12
checkbox input"] "true"
click at [1332, 189] on link "Active Markets" at bounding box center [1328, 200] width 111 height 36
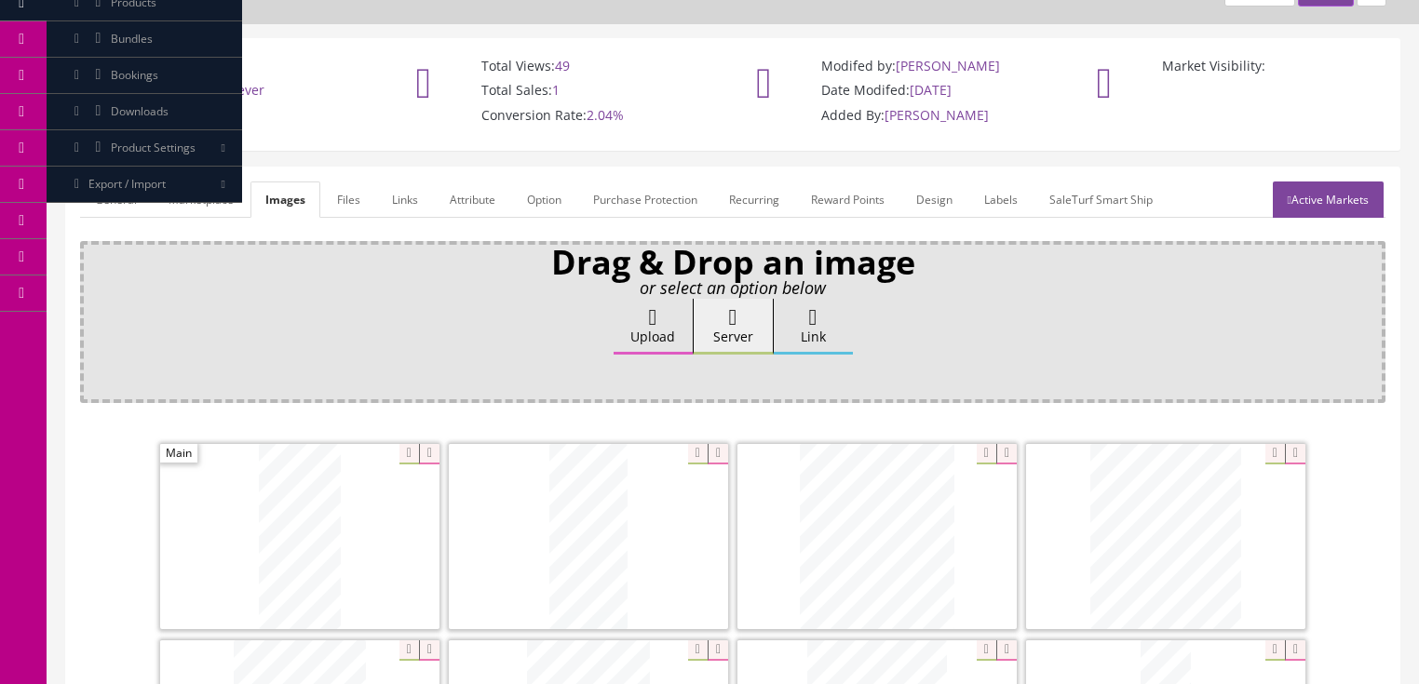
click at [106, 207] on link "General" at bounding box center [116, 200] width 72 height 36
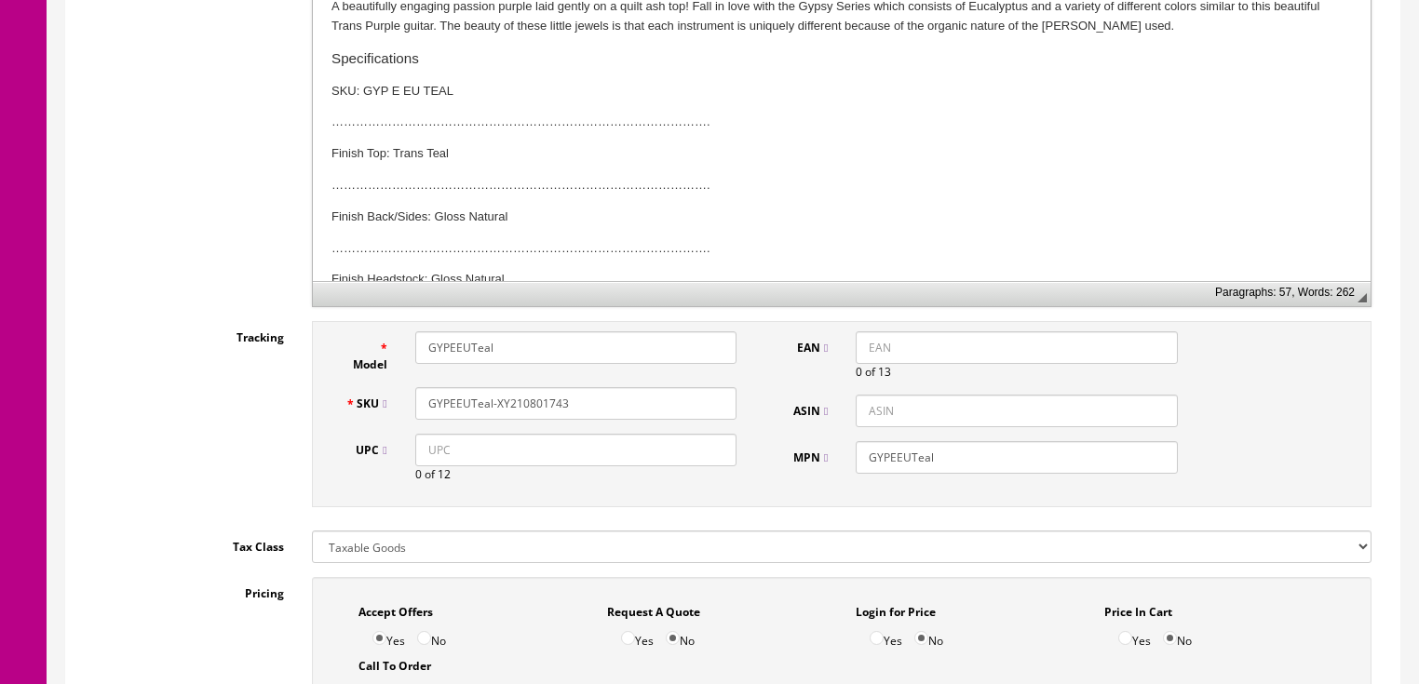
scroll to position [694, 0]
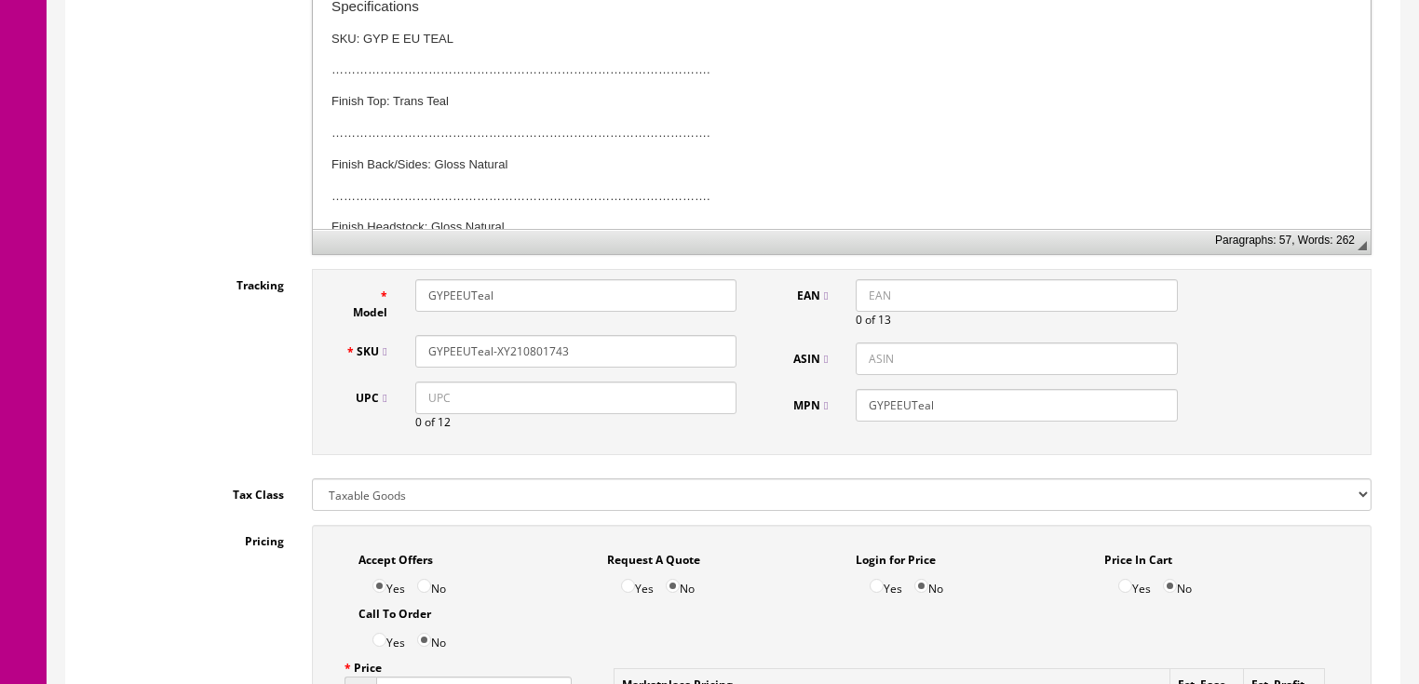
drag, startPoint x: 556, startPoint y: 353, endPoint x: 594, endPoint y: 350, distance: 38.3
click at [594, 350] on input "GYPEEUTeal-XY210801743" at bounding box center [575, 351] width 321 height 33
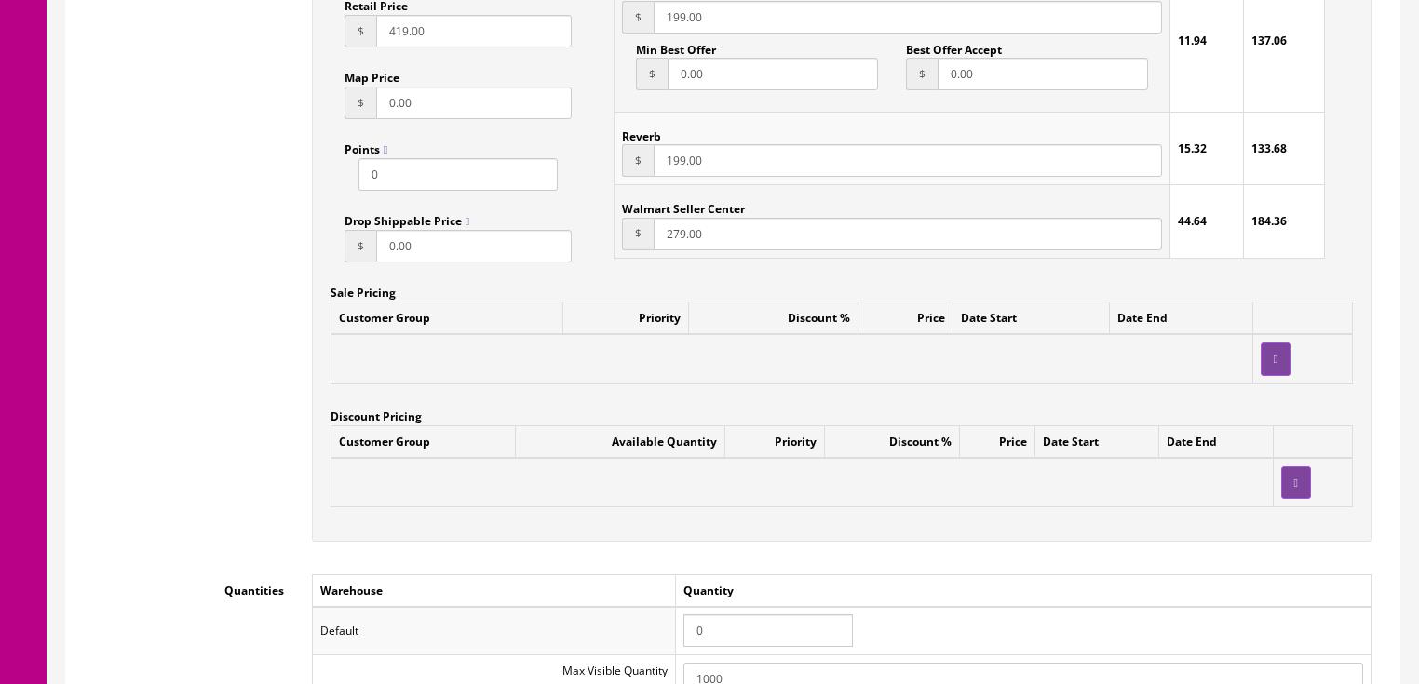
scroll to position [1588, 0]
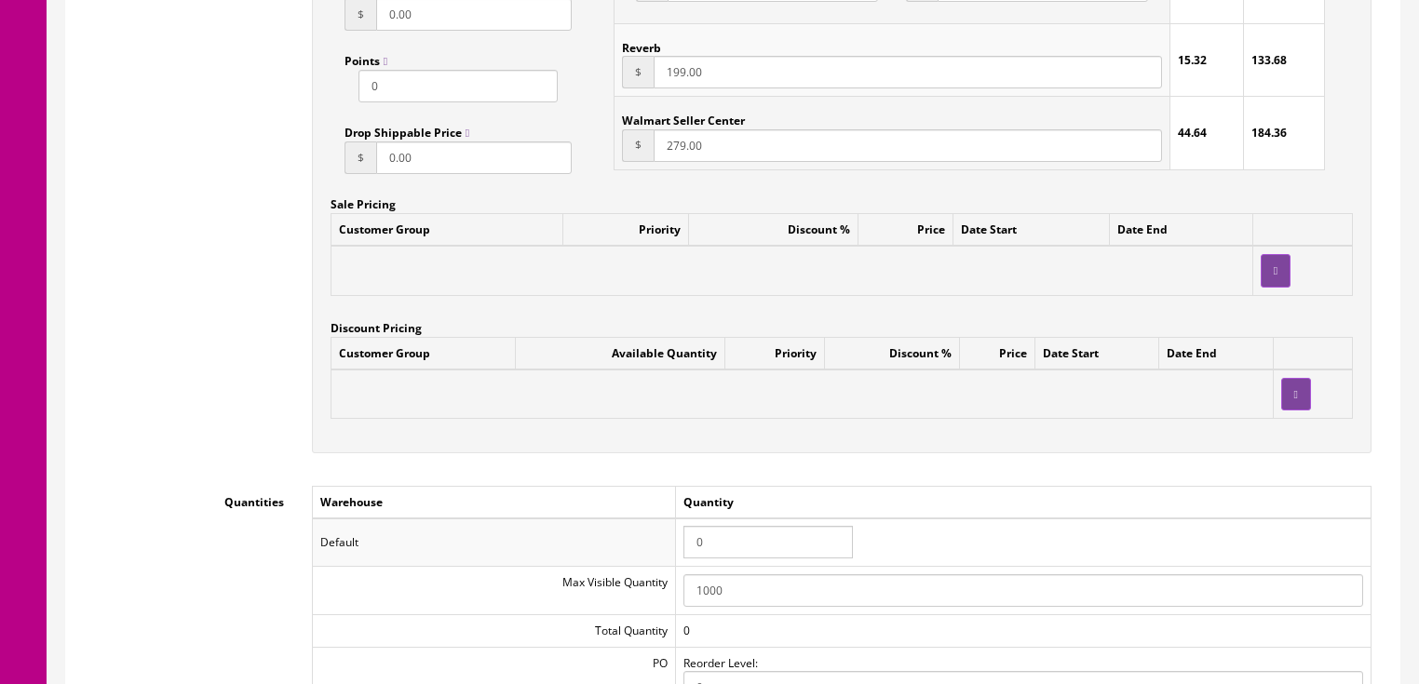
type input "GYPEEUTeal-XY210801744"
drag, startPoint x: 717, startPoint y: 540, endPoint x: 598, endPoint y: 525, distance: 120.1
click at [598, 525] on tr "Default 0" at bounding box center [841, 543] width 1059 height 48
type input "1"
click at [582, 468] on div "Accept Offers Yes No Request A Quote Yes No Login for Price Yes No Price In Car…" at bounding box center [842, 51] width 1088 height 841
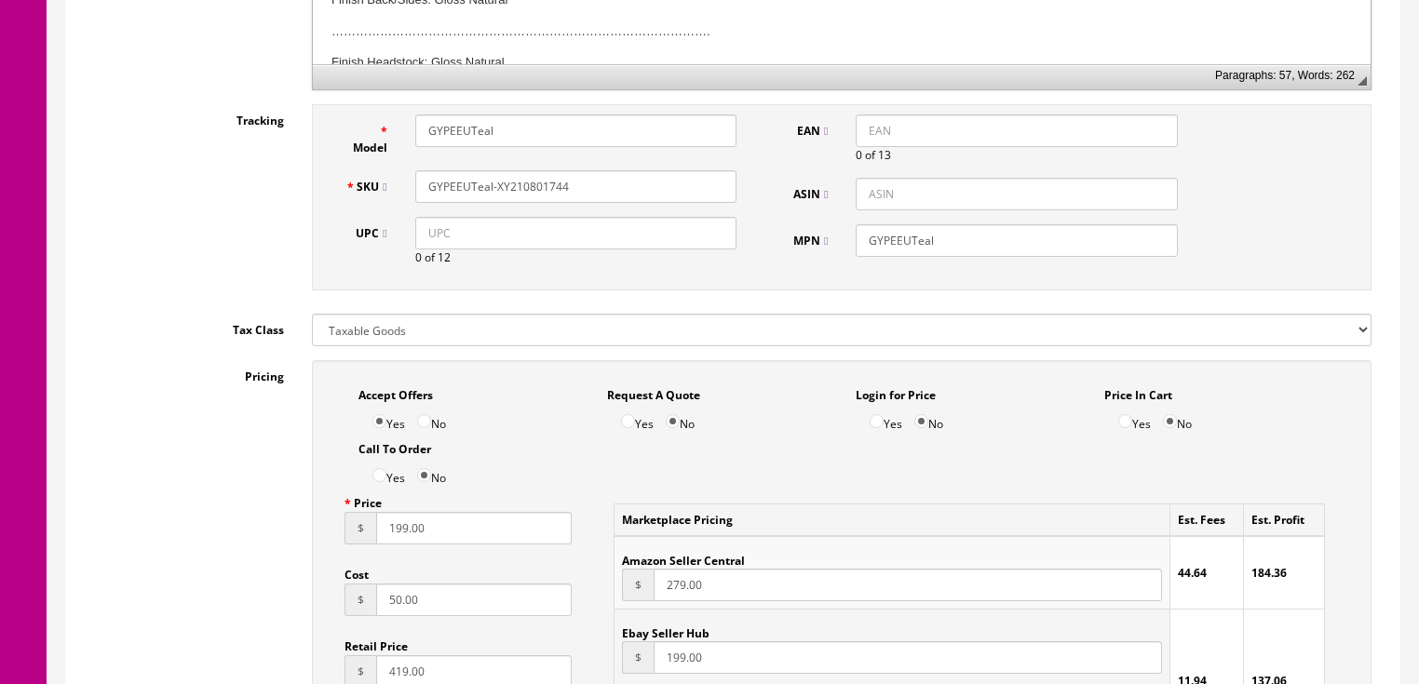
scroll to position [843, 0]
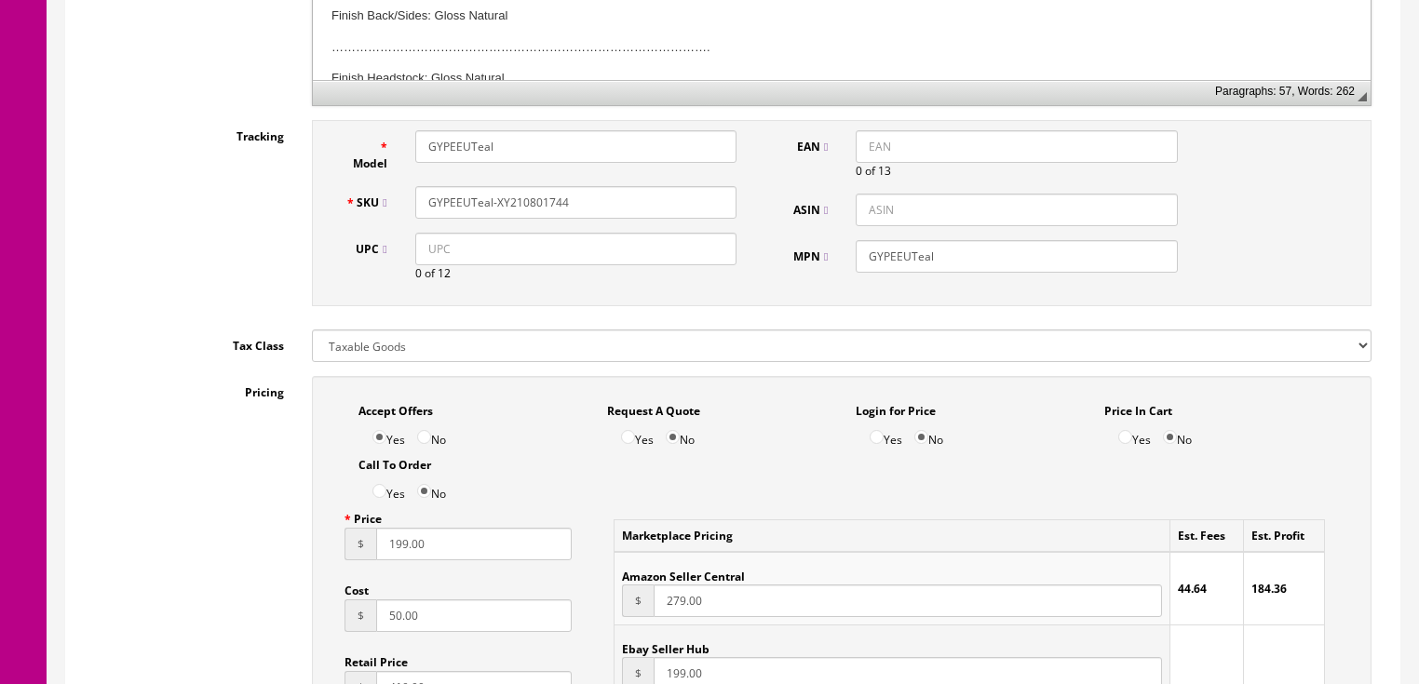
drag, startPoint x: 581, startPoint y: 196, endPoint x: 425, endPoint y: 192, distance: 156.5
click at [425, 192] on input "GYPEEUTeal-XY210801744" at bounding box center [575, 202] width 321 height 33
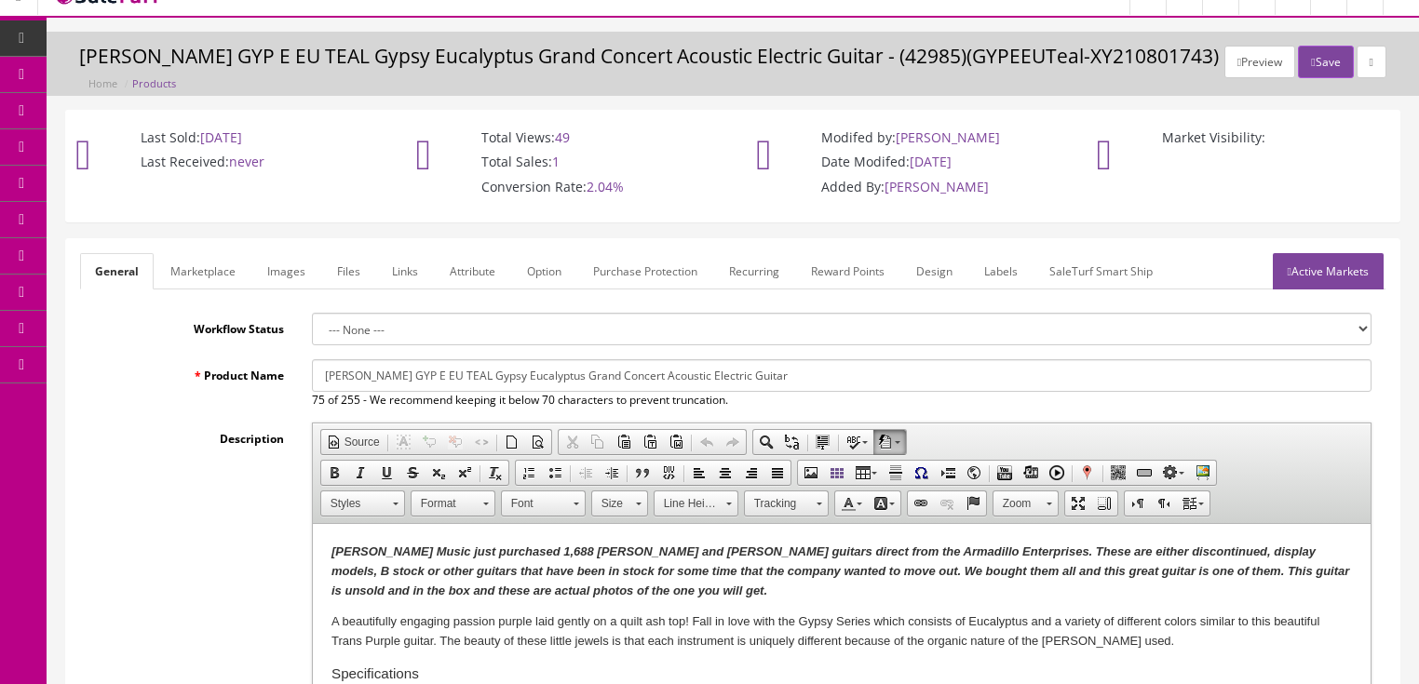
scroll to position [23, 0]
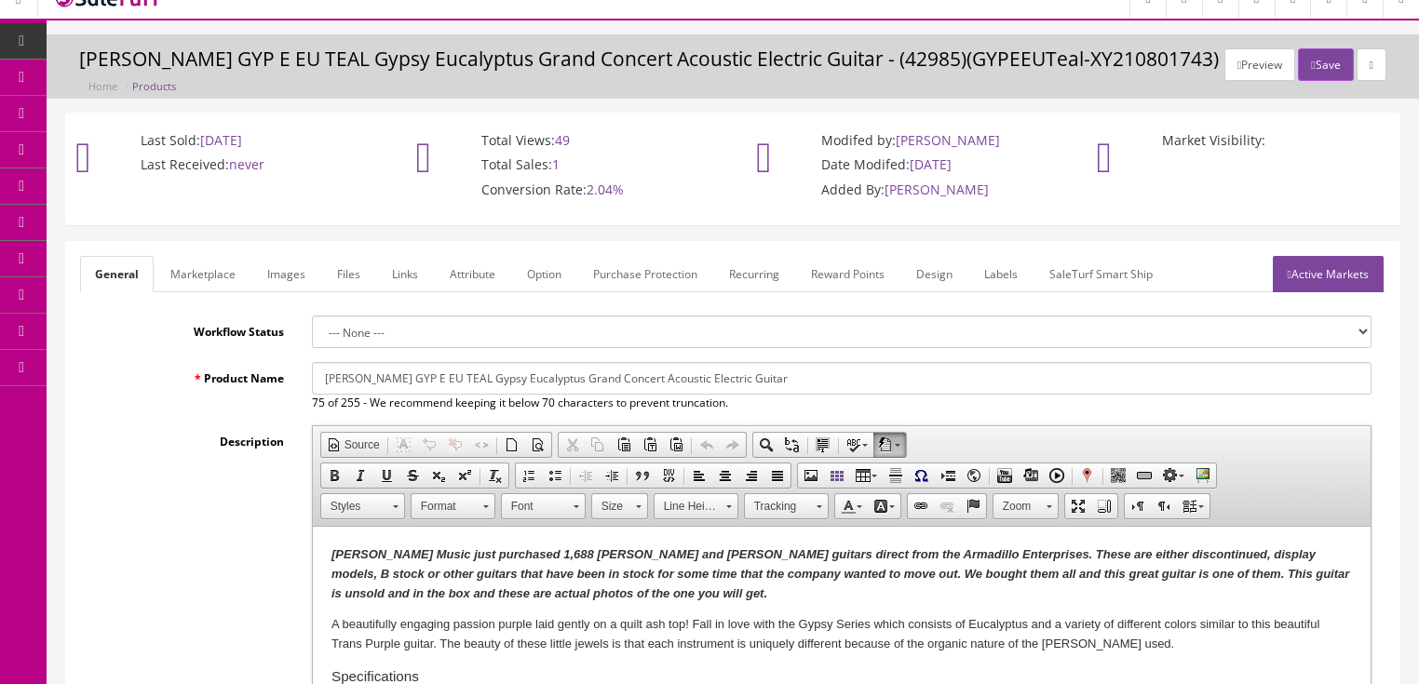
click at [1337, 277] on link "Active Markets" at bounding box center [1328, 274] width 111 height 36
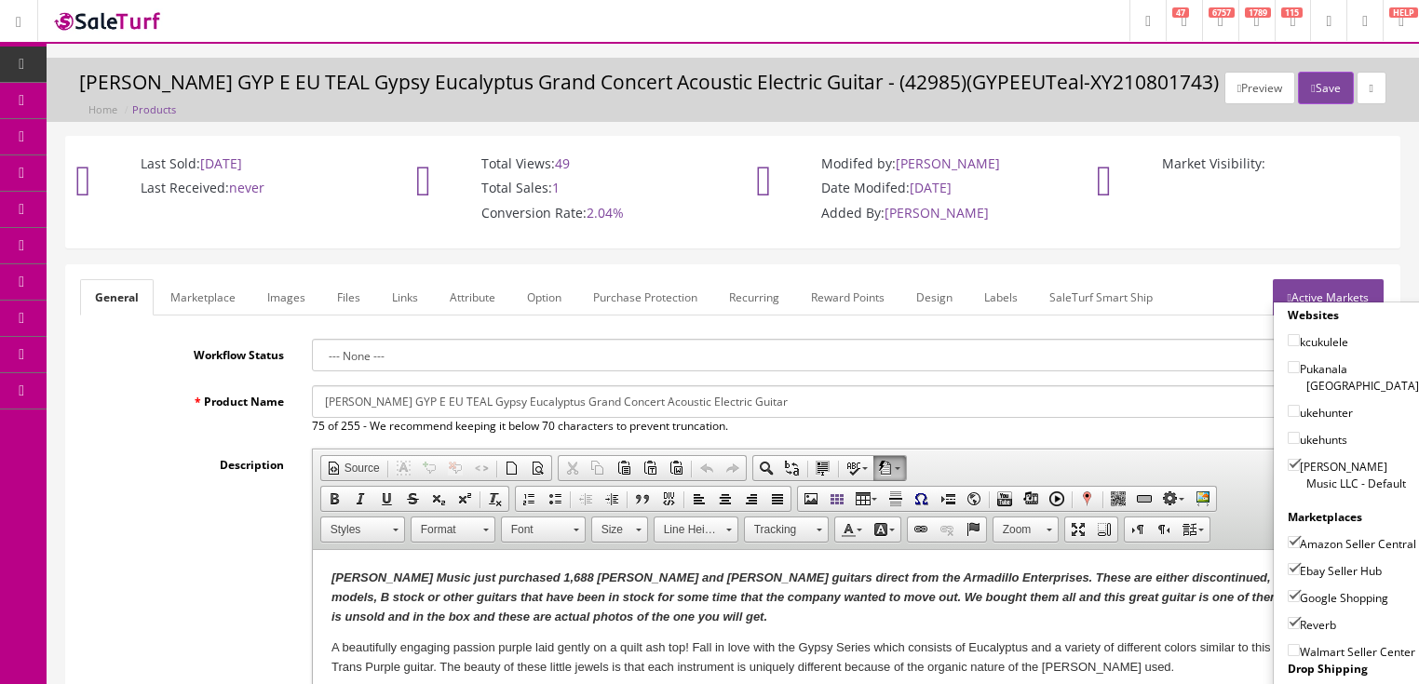
scroll to position [0, 0]
click at [1322, 79] on button "Save" at bounding box center [1325, 88] width 55 height 33
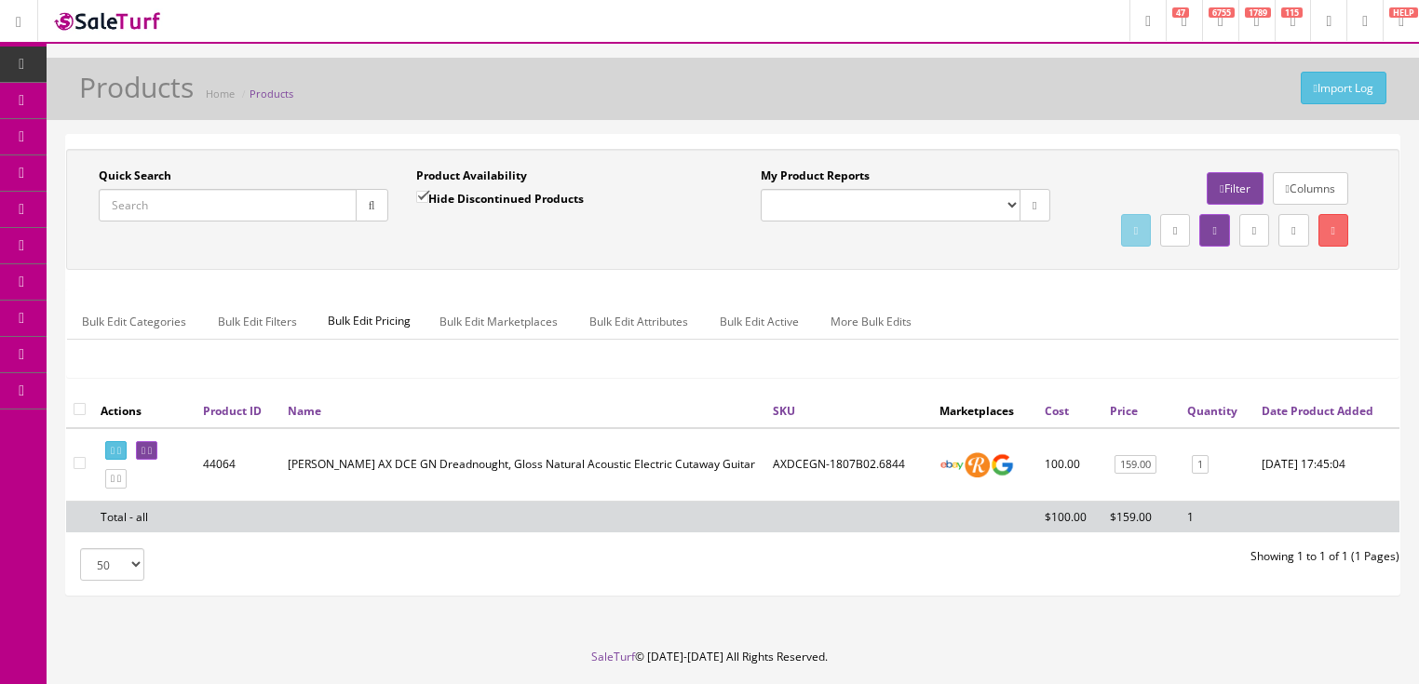
click at [267, 196] on input "Quick Search" at bounding box center [228, 205] width 258 height 33
paste input "GYPEEUTeal-XY210801744"
click at [375, 210] on button "button" at bounding box center [372, 205] width 33 height 33
click at [121, 456] on icon at bounding box center [119, 451] width 4 height 10
drag, startPoint x: 273, startPoint y: 212, endPoint x: 129, endPoint y: 258, distance: 151.4
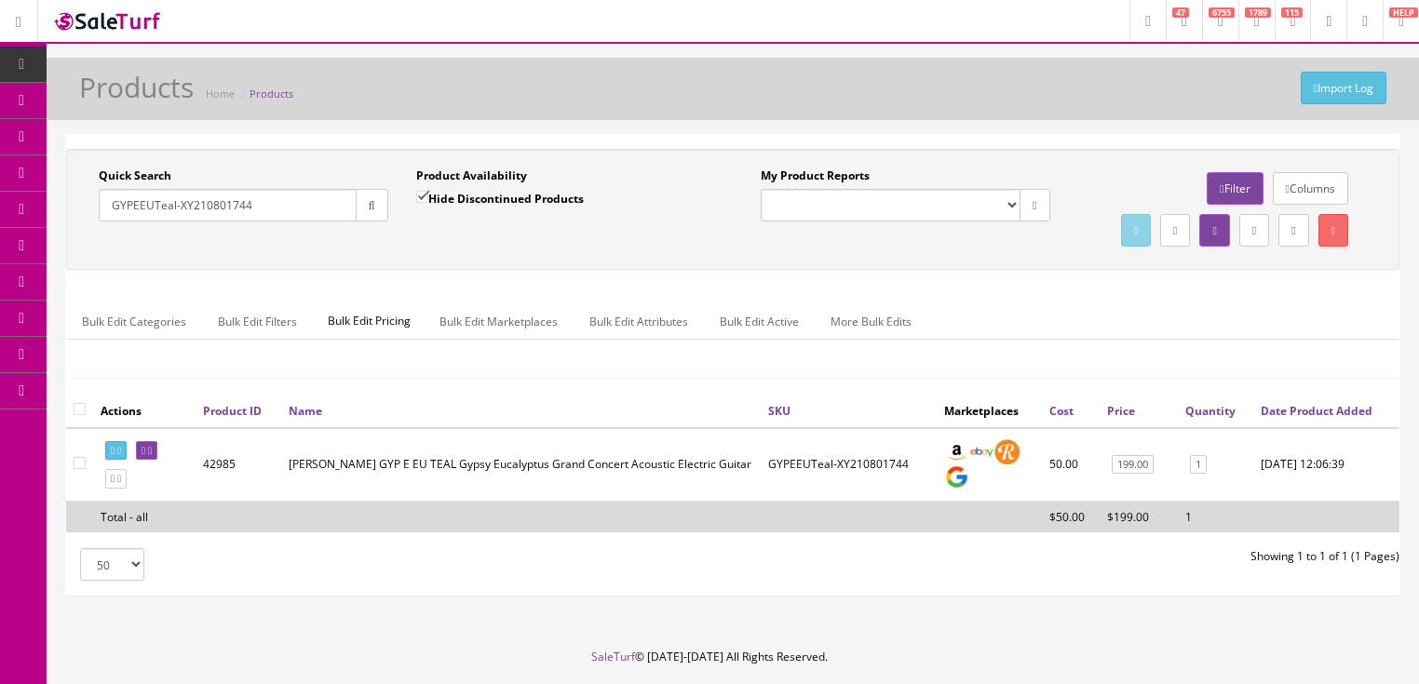
click at [96, 251] on div "Quick Search GYPEEUTeal-XY210801744 Date From Product Availability Hide Discont…" at bounding box center [733, 210] width 1324 height 84
type input "exbks"
click at [423, 200] on input "Hide Discontinued Products" at bounding box center [422, 197] width 12 height 12
checkbox input "false"
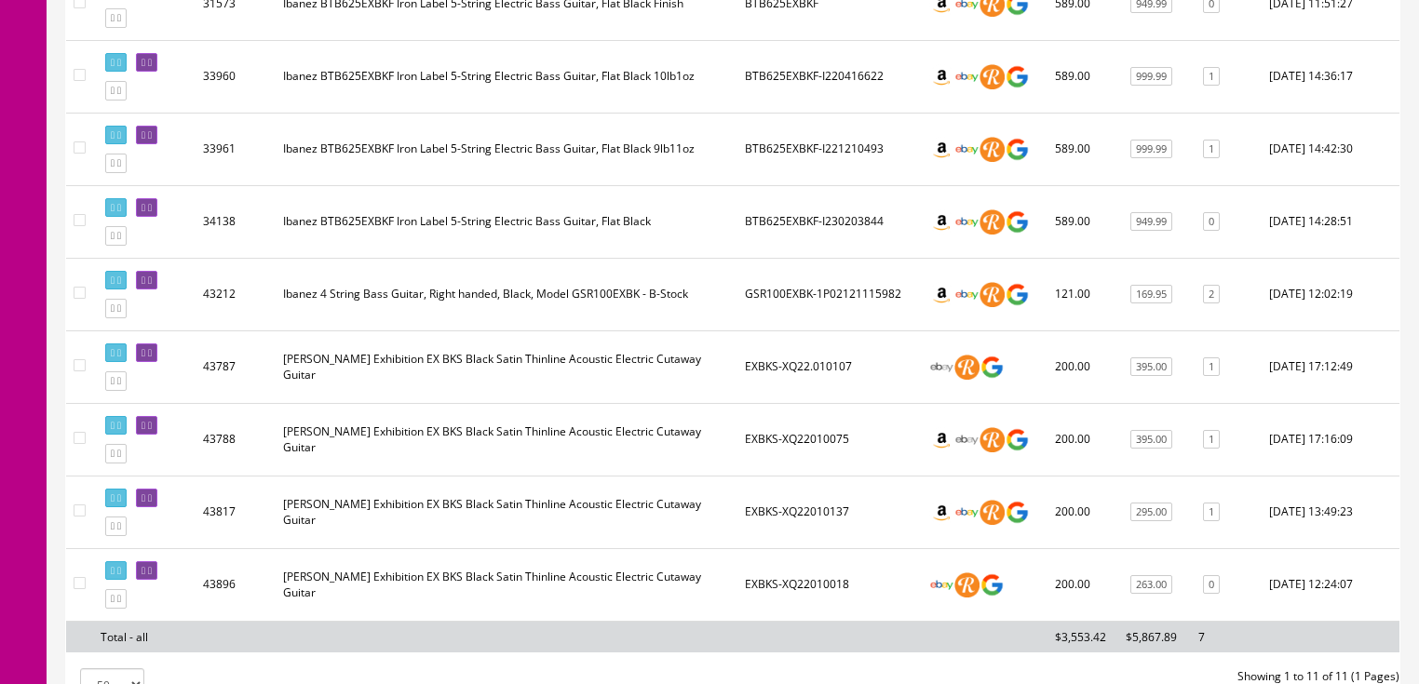
scroll to position [745, 0]
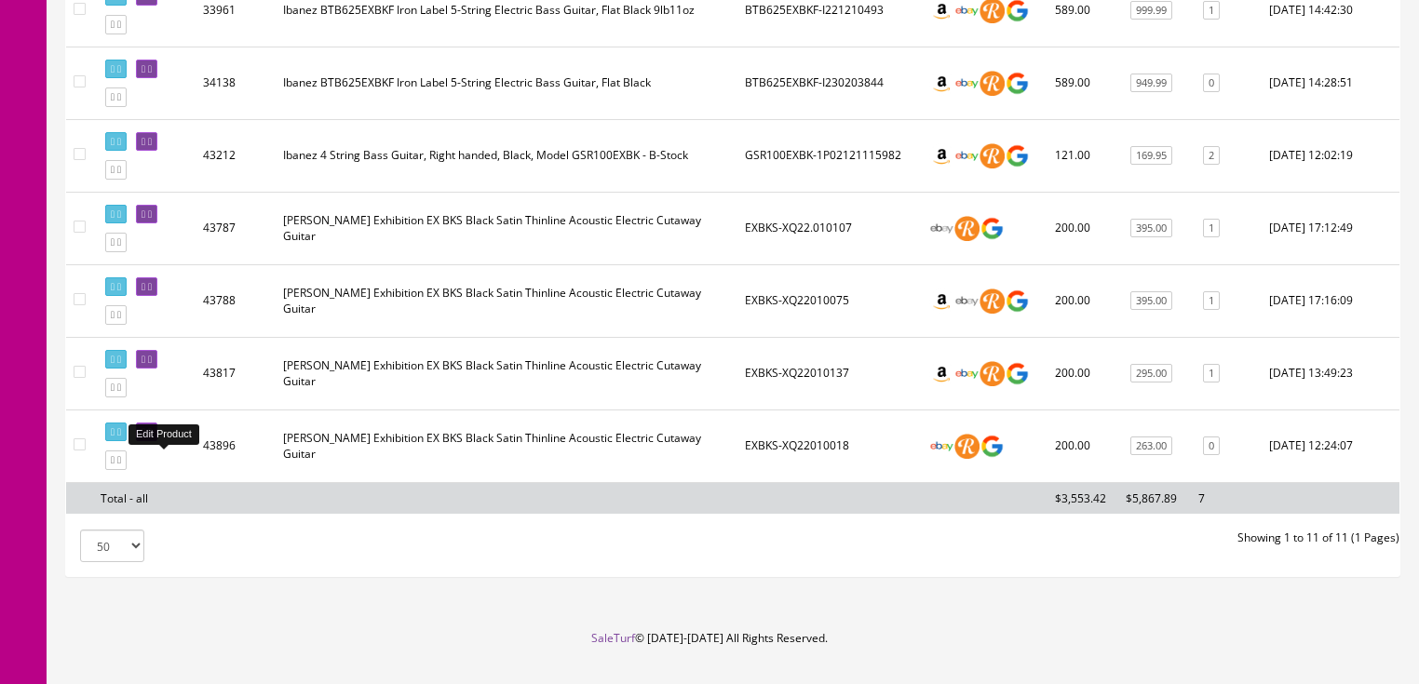
click at [157, 442] on link at bounding box center [146, 433] width 21 height 20
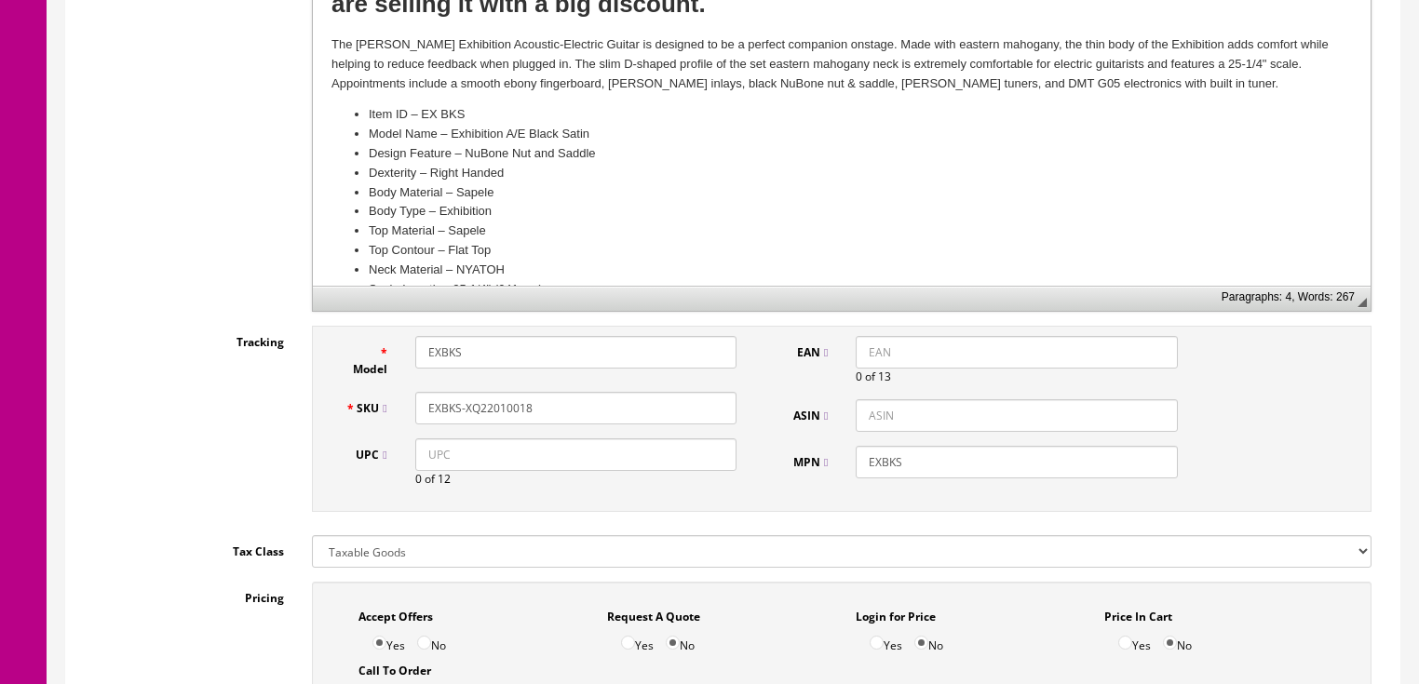
scroll to position [670, 0]
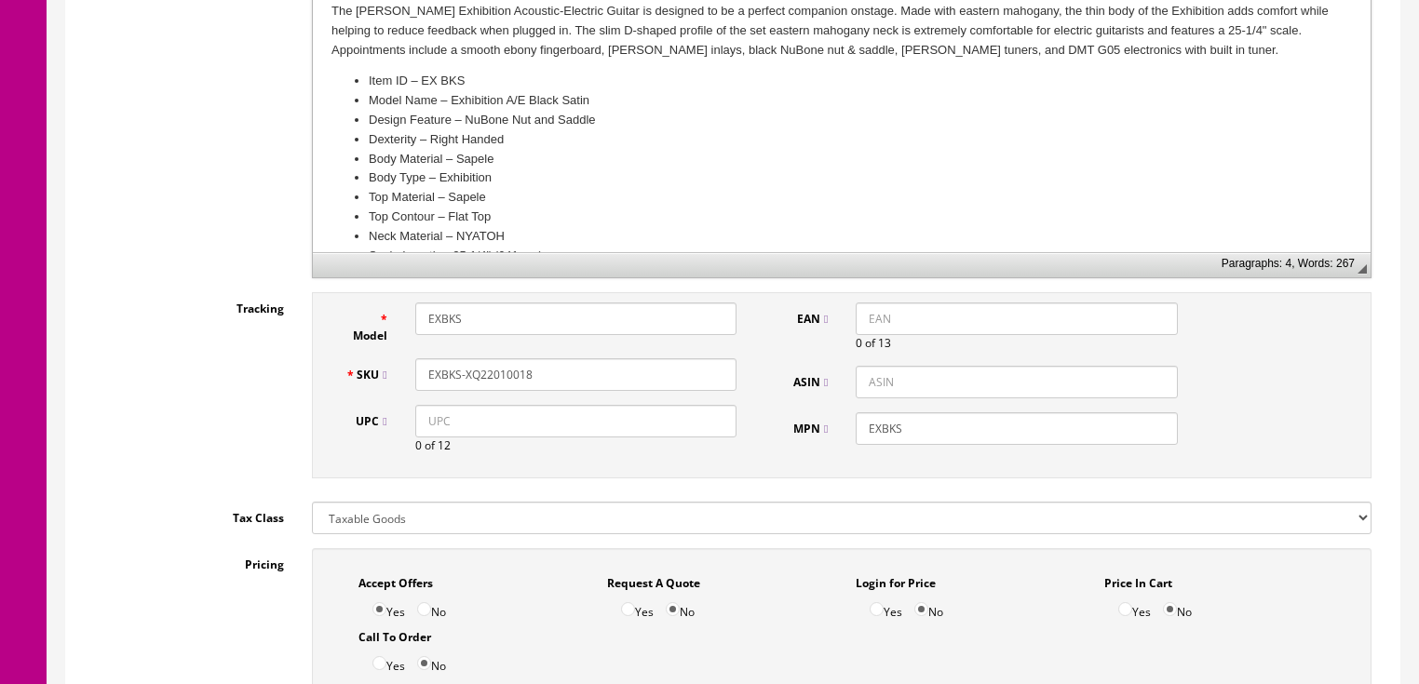
drag, startPoint x: 510, startPoint y: 374, endPoint x: 548, endPoint y: 374, distance: 37.2
click at [548, 374] on input "EXBKS-XQ22010018" at bounding box center [575, 375] width 321 height 33
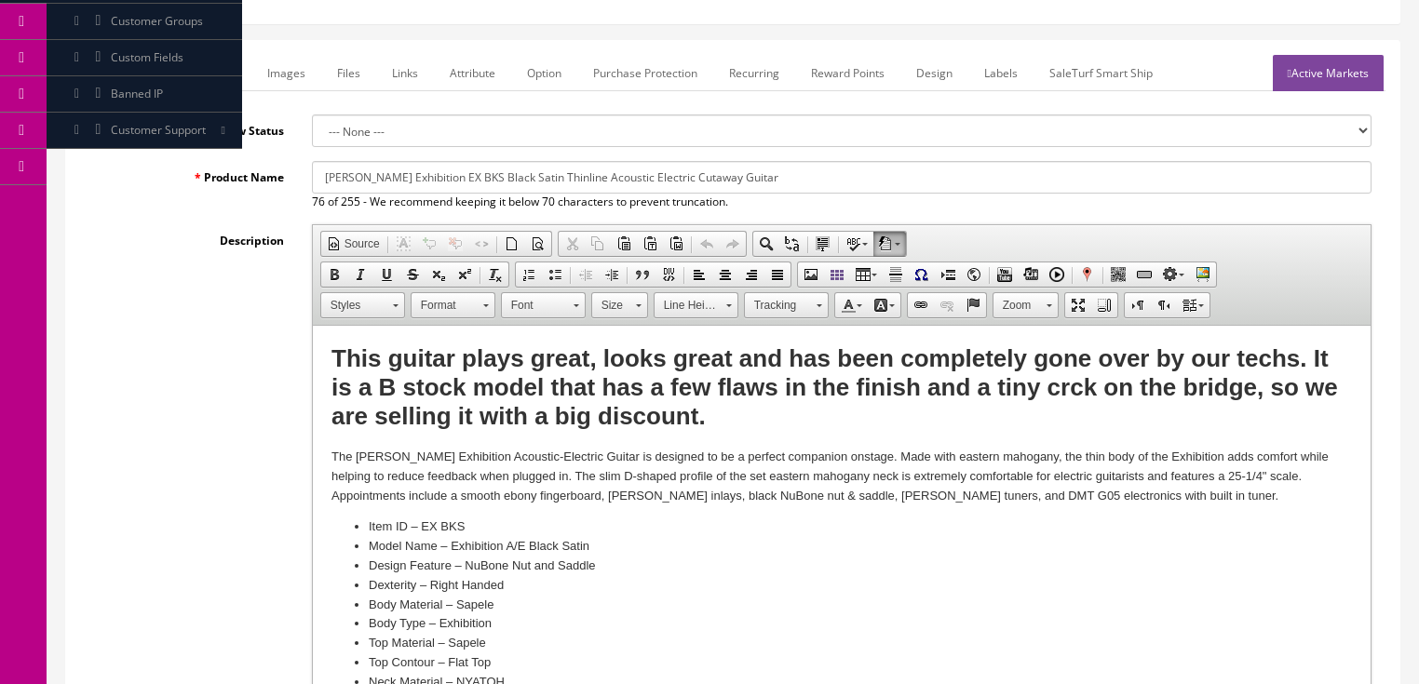
scroll to position [74, 0]
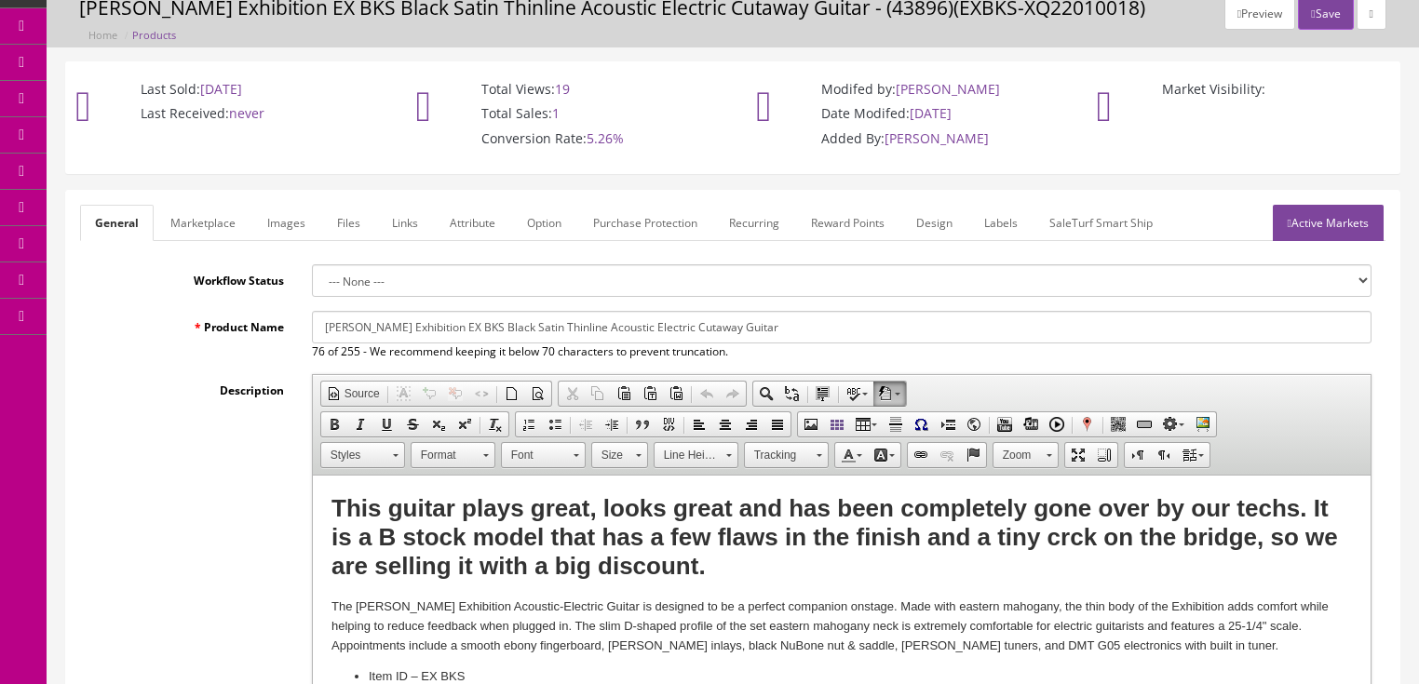
type input "EXBKS-XQ22010124"
click at [286, 216] on link "Images" at bounding box center [286, 223] width 68 height 36
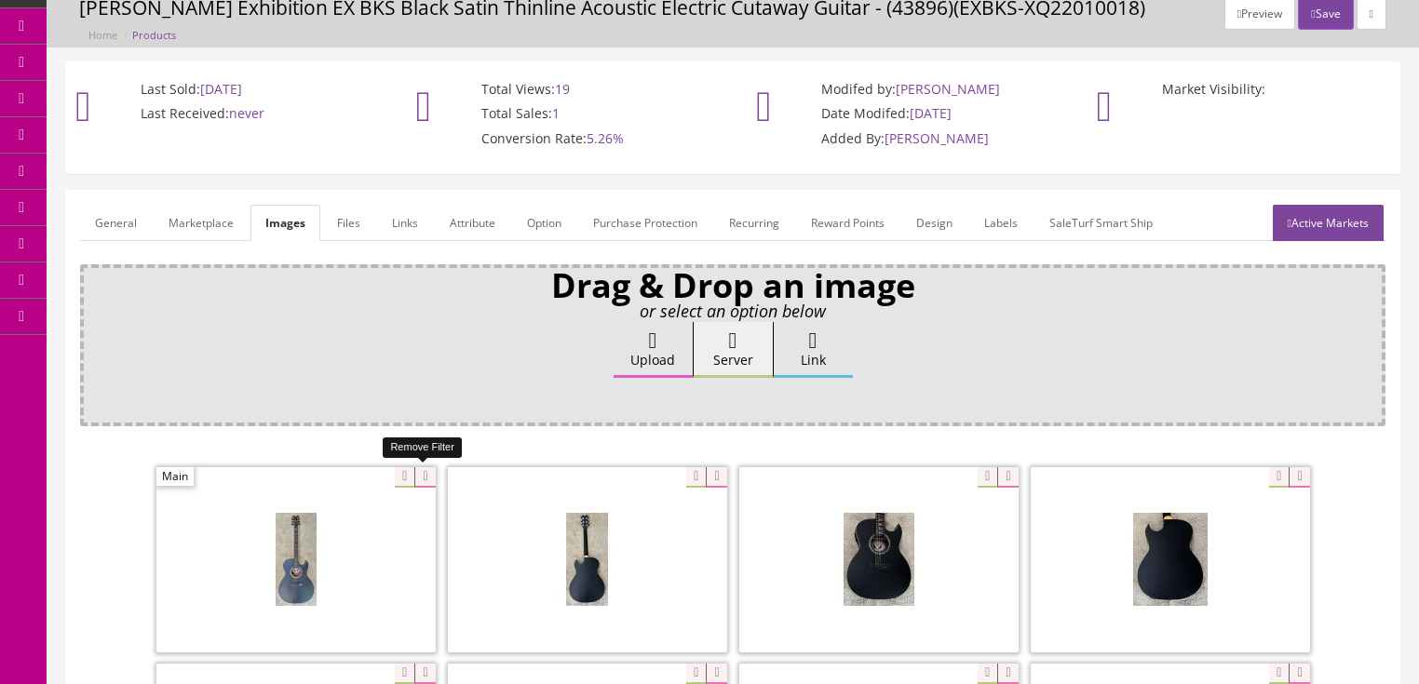
click at [424, 476] on icon at bounding box center [424, 477] width 20 height 20
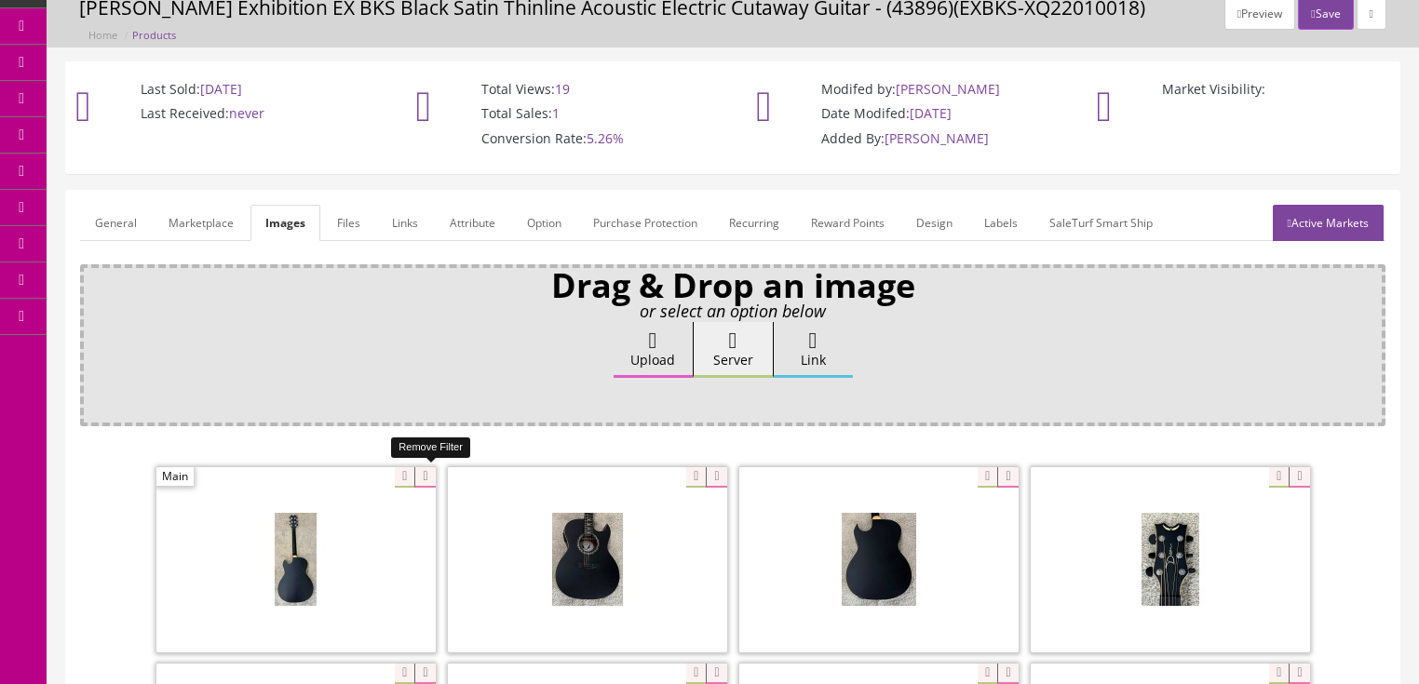
drag, startPoint x: 424, startPoint y: 476, endPoint x: 369, endPoint y: 476, distance: 54.9
click at [414, 477] on icon at bounding box center [424, 477] width 20 height 20
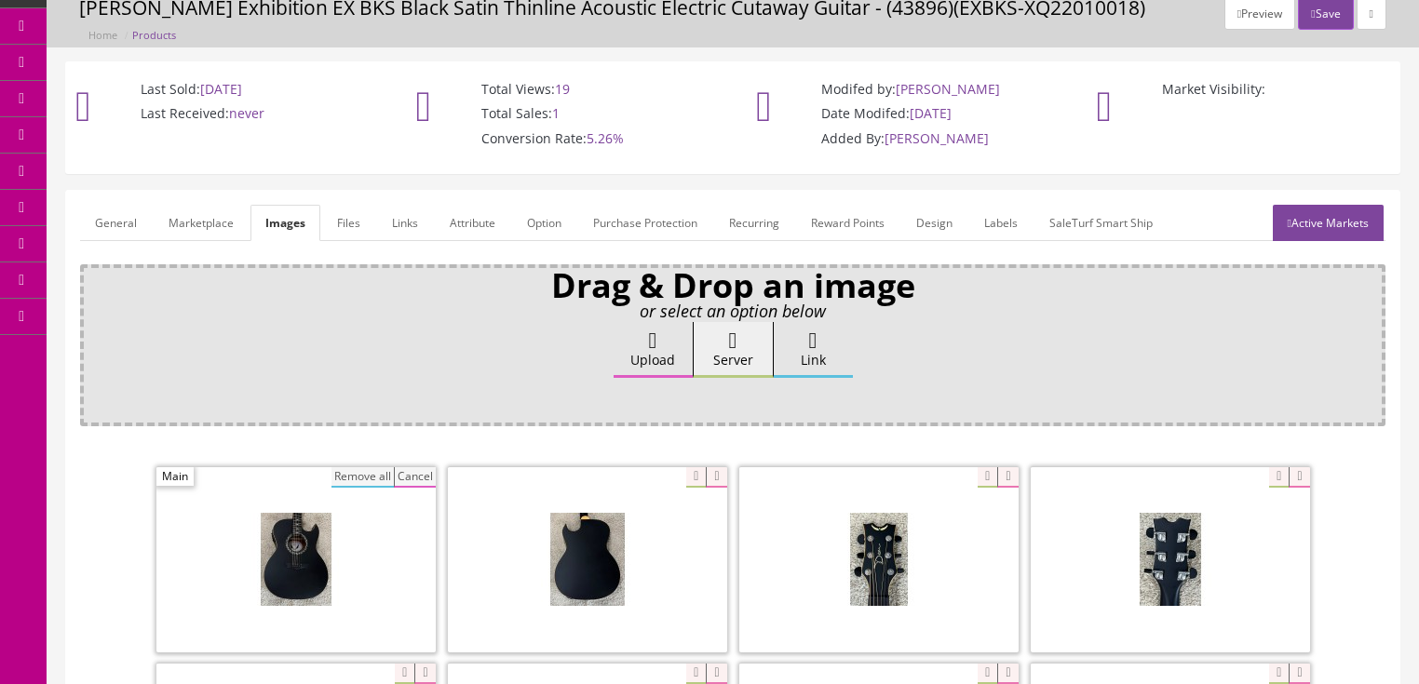
drag, startPoint x: 354, startPoint y: 473, endPoint x: 500, endPoint y: 446, distance: 148.7
click at [355, 473] on button "Remove all" at bounding box center [363, 477] width 62 height 20
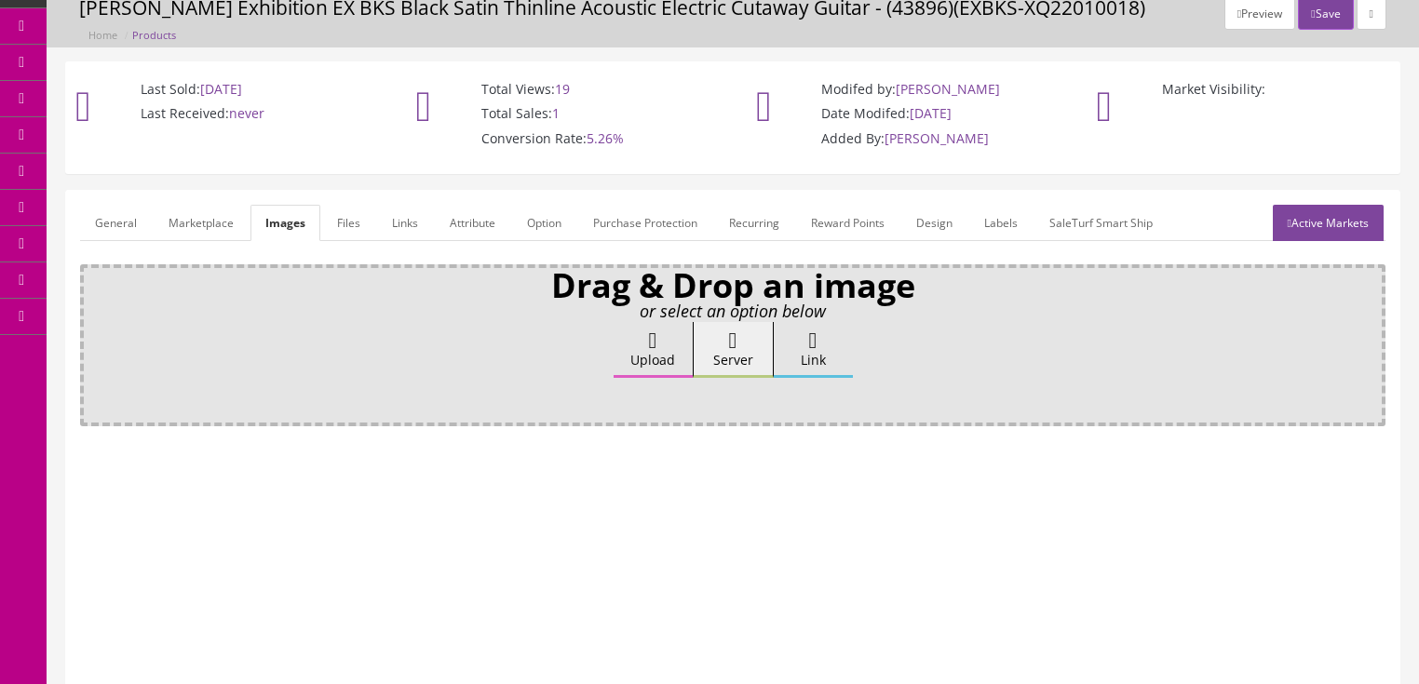
click at [648, 361] on label "Upload" at bounding box center [653, 350] width 79 height 56
click at [93, 341] on input "Upload" at bounding box center [93, 331] width 0 height 19
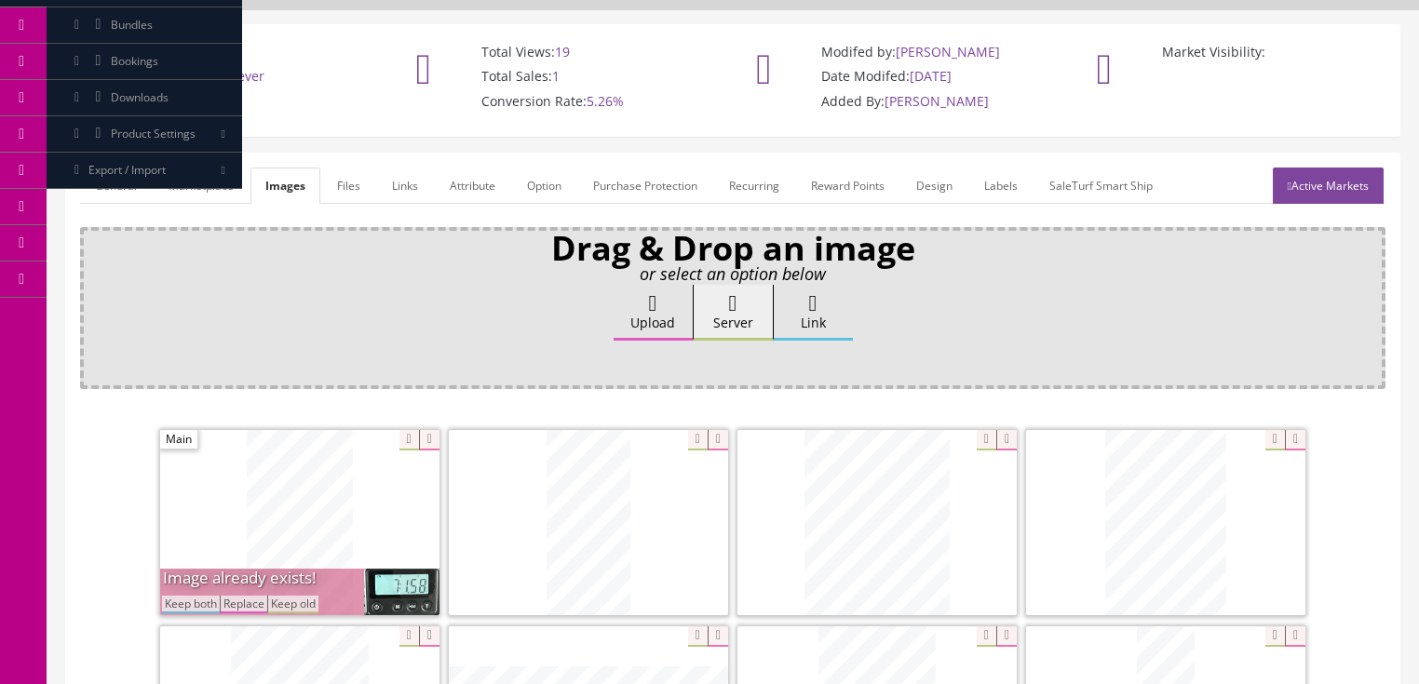
scroll to position [372, 0]
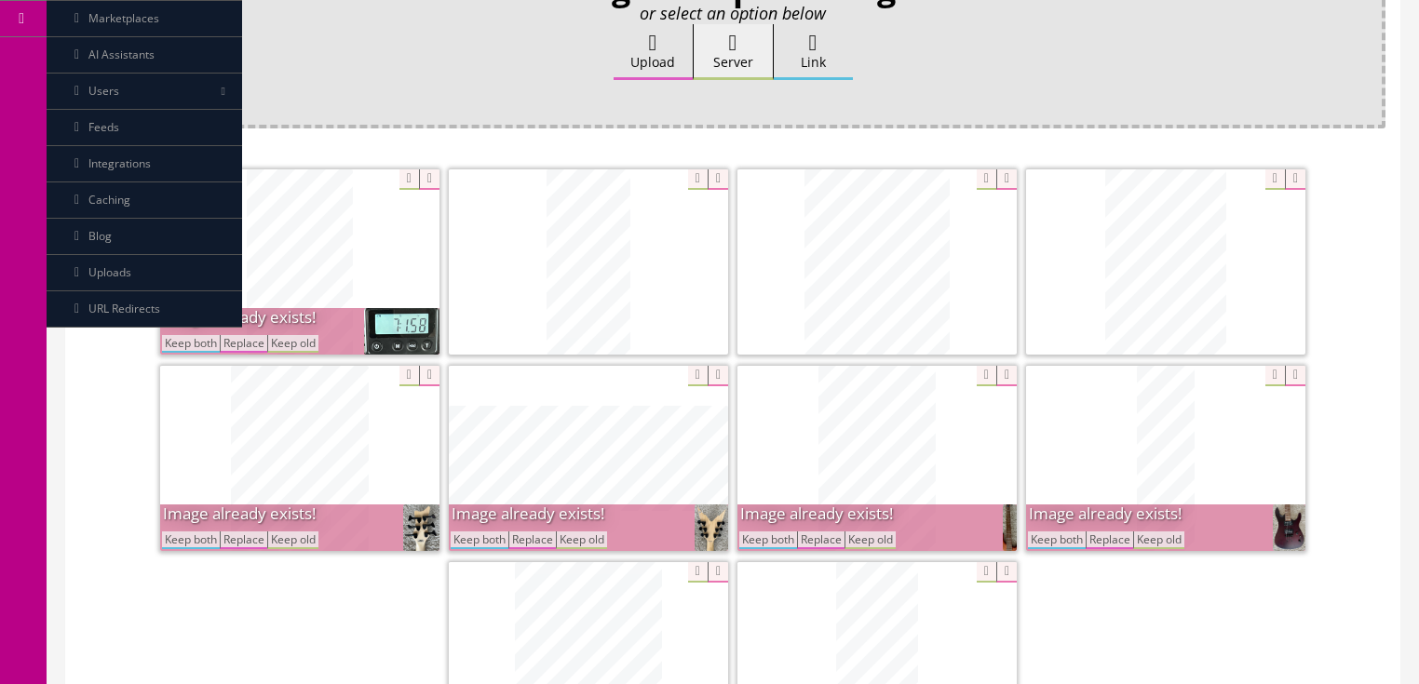
drag, startPoint x: 193, startPoint y: 342, endPoint x: 204, endPoint y: 353, distance: 15.8
click at [199, 349] on button "Keep both" at bounding box center [191, 344] width 58 height 18
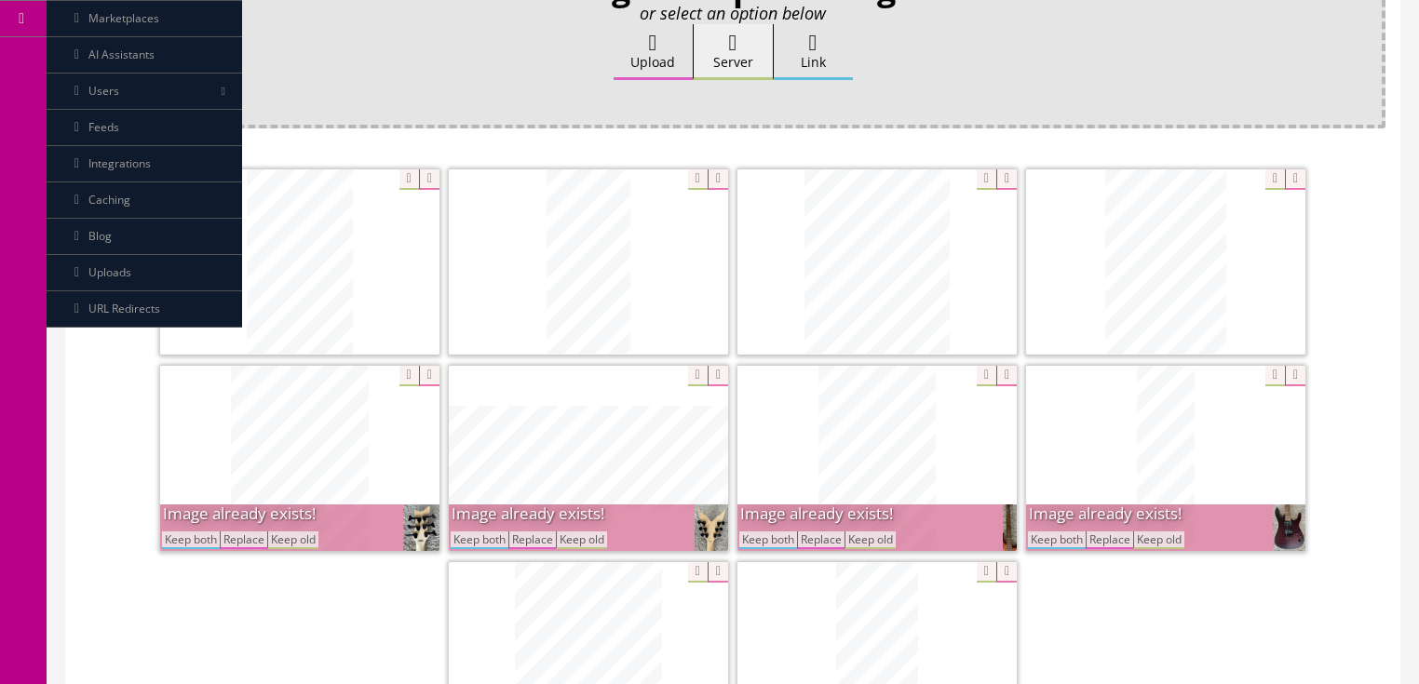
drag, startPoint x: 195, startPoint y: 539, endPoint x: 211, endPoint y: 544, distance: 17.4
click at [197, 540] on button "Keep both" at bounding box center [191, 541] width 58 height 18
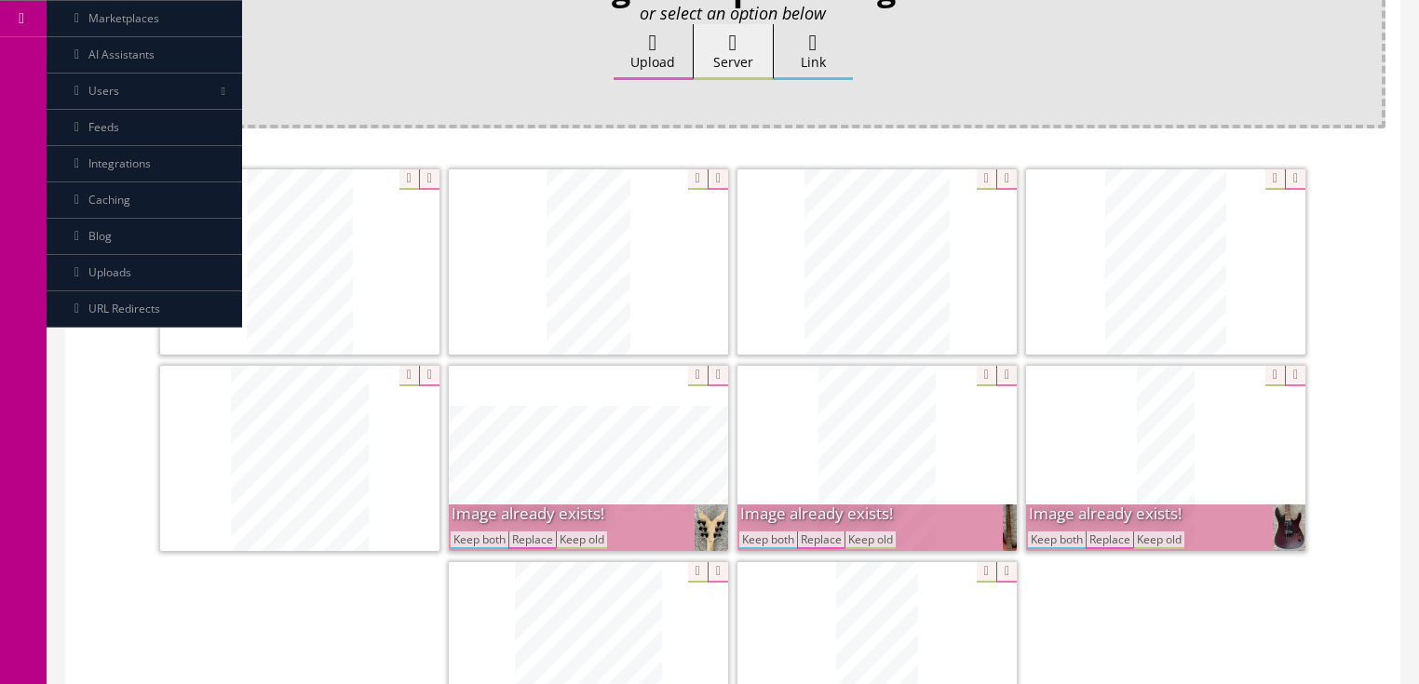
drag, startPoint x: 470, startPoint y: 540, endPoint x: 588, endPoint y: 550, distance: 117.8
click at [483, 540] on button "Keep both" at bounding box center [480, 541] width 58 height 18
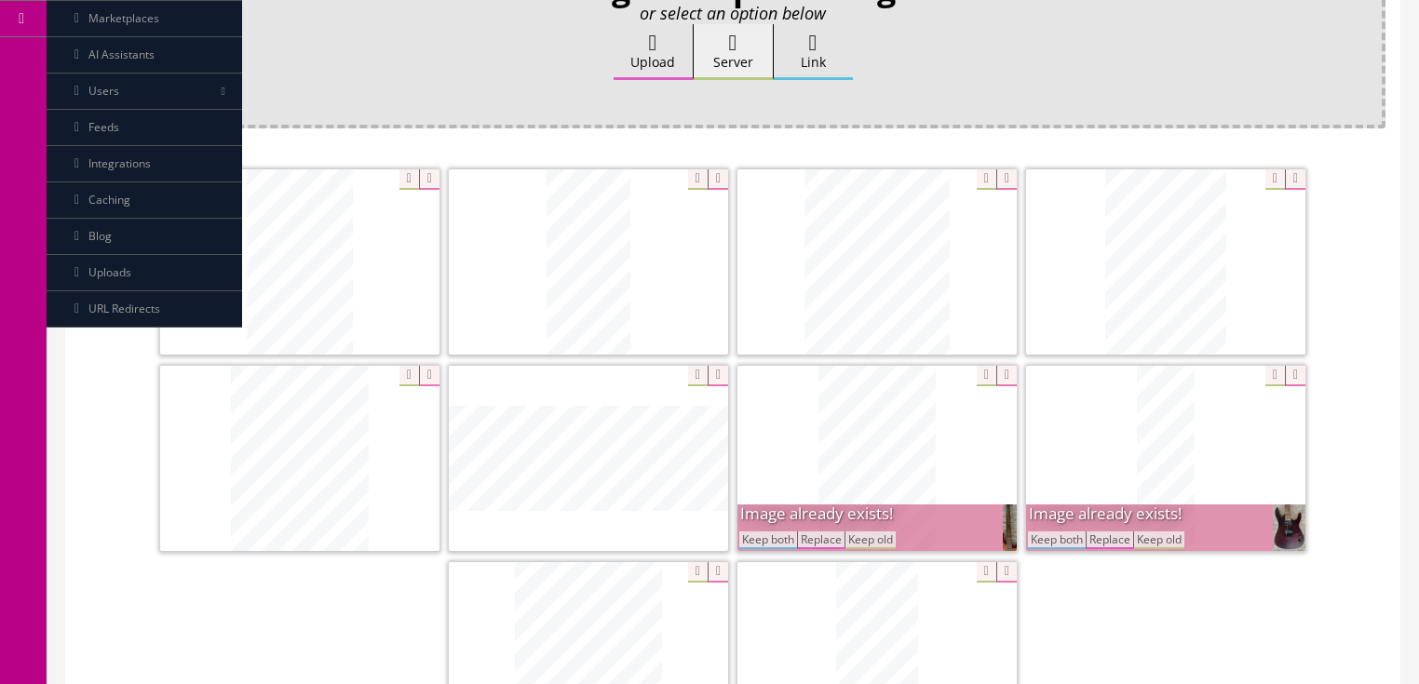
drag, startPoint x: 754, startPoint y: 537, endPoint x: 857, endPoint y: 544, distance: 102.6
click at [775, 540] on button "Keep both" at bounding box center [768, 541] width 58 height 18
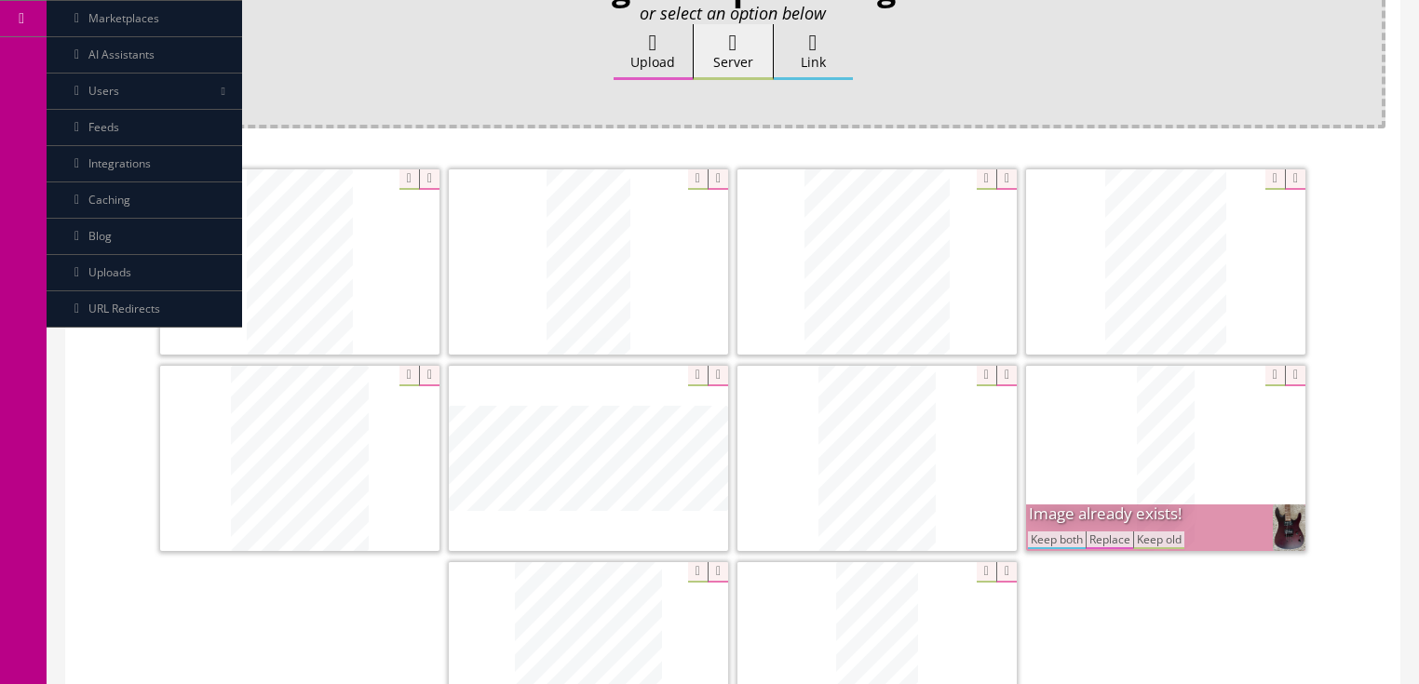
click at [1049, 533] on button "Keep both" at bounding box center [1057, 541] width 58 height 18
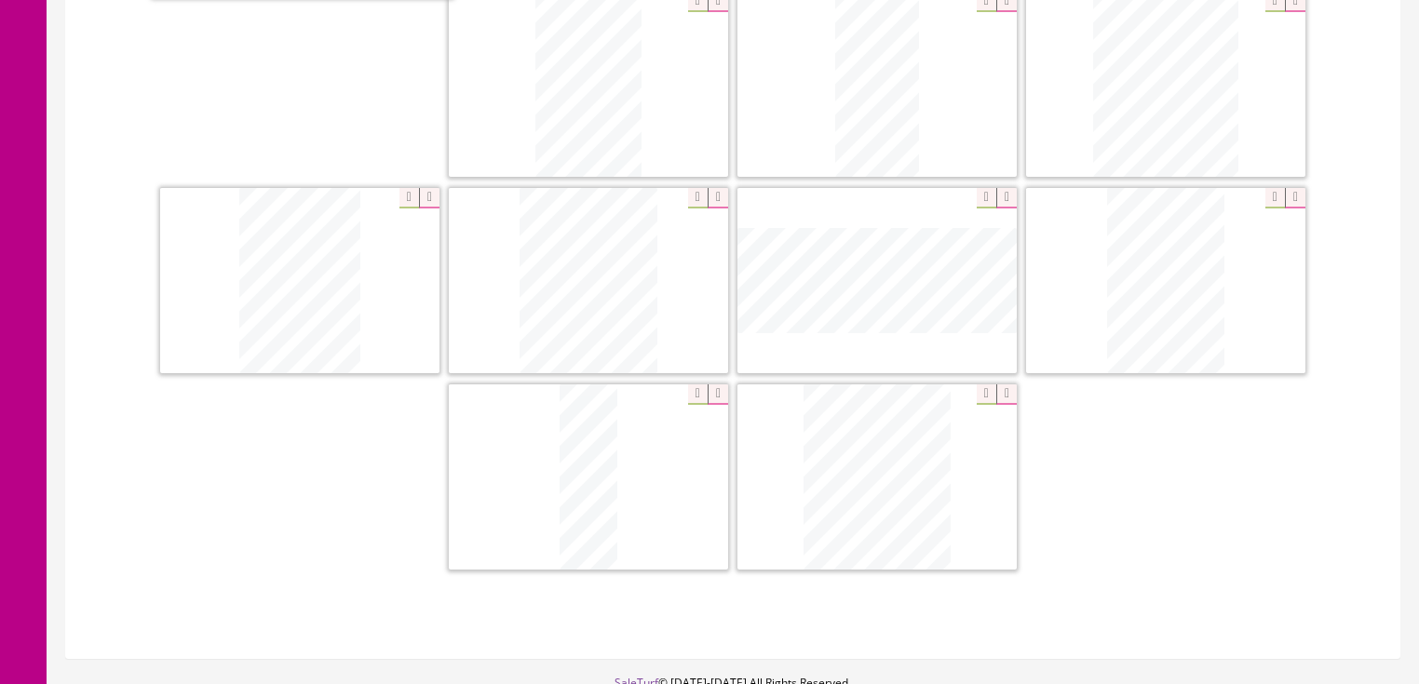
scroll to position [488, 0]
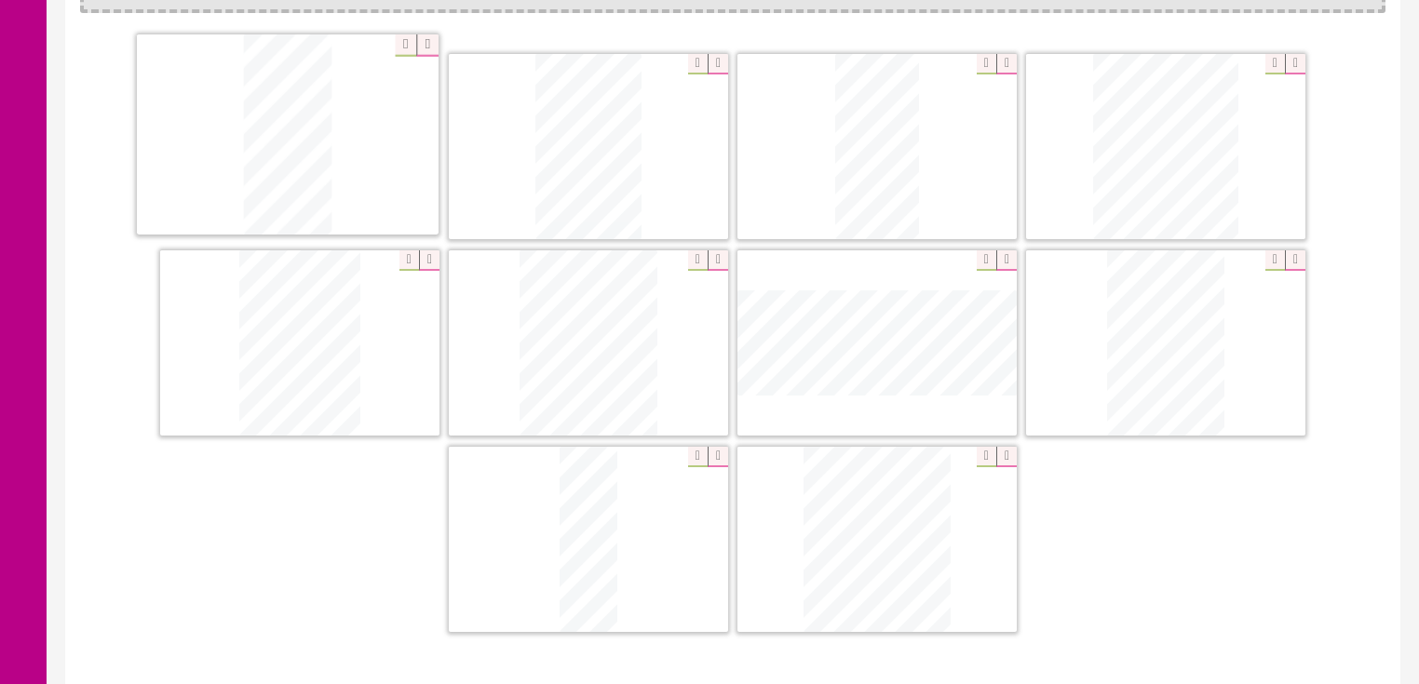
drag, startPoint x: 927, startPoint y: 413, endPoint x: 382, endPoint y: 209, distance: 582.9
drag, startPoint x: 867, startPoint y: 175, endPoint x: 568, endPoint y: 243, distance: 306.6
drag, startPoint x: 856, startPoint y: 541, endPoint x: 833, endPoint y: 149, distance: 392.7
drag, startPoint x: 309, startPoint y: 387, endPoint x: 1189, endPoint y: 175, distance: 905.2
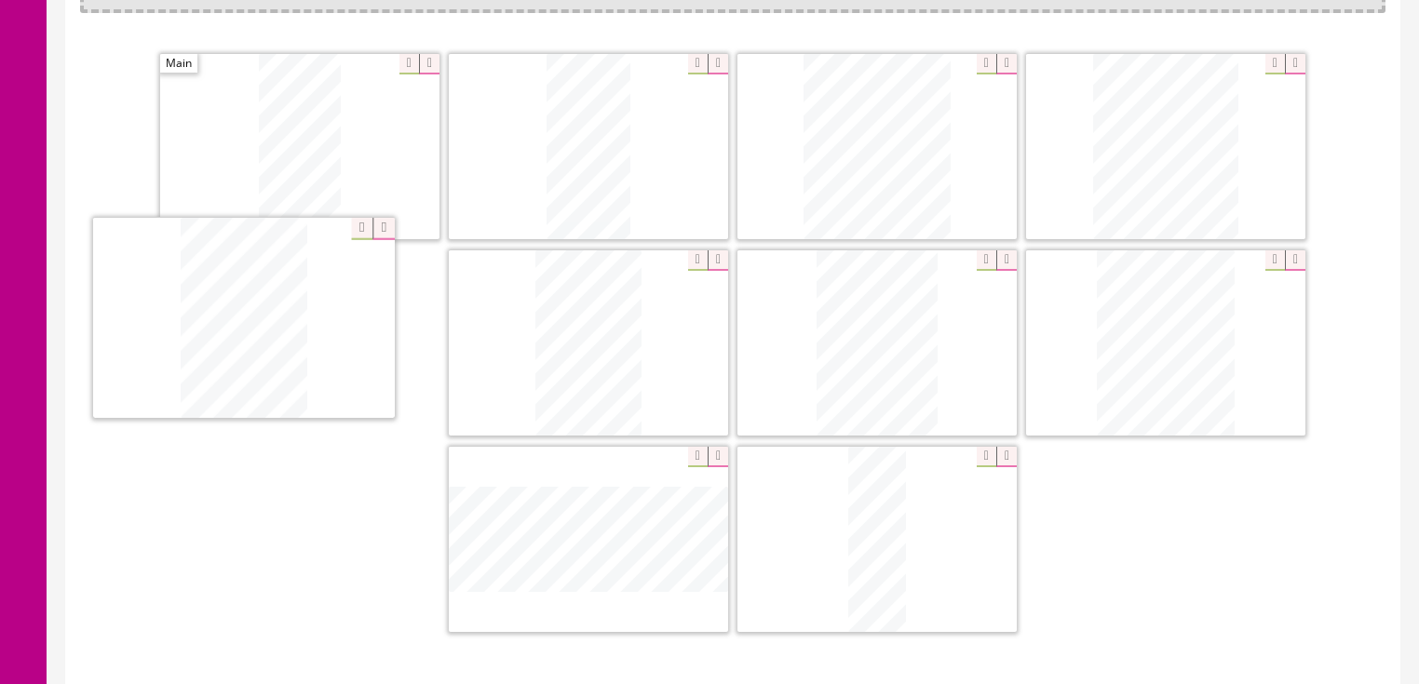
drag, startPoint x: 577, startPoint y: 558, endPoint x: 230, endPoint y: 343, distance: 408.6
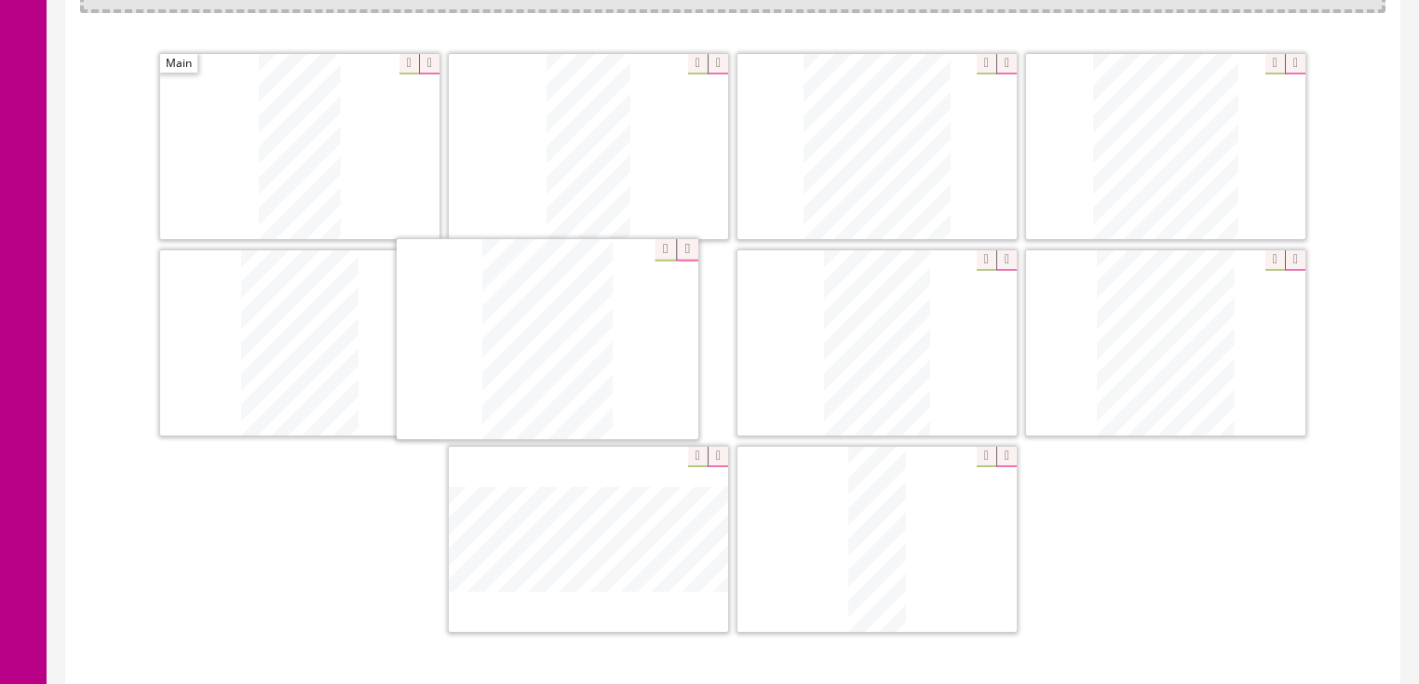
drag, startPoint x: 885, startPoint y: 372, endPoint x: 766, endPoint y: 548, distance: 211.3
drag, startPoint x: 868, startPoint y: 579, endPoint x: 859, endPoint y: 412, distance: 167.9
drag, startPoint x: 669, startPoint y: 545, endPoint x: 1166, endPoint y: 377, distance: 524.8
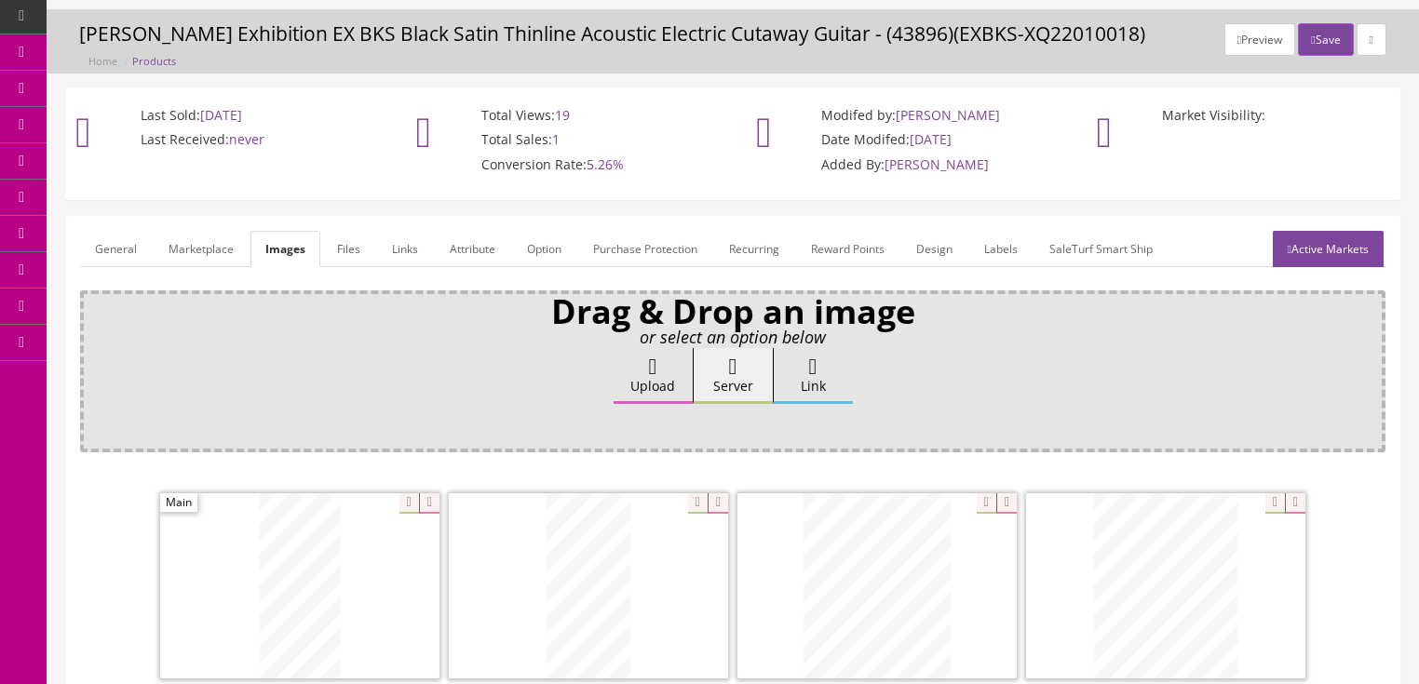
scroll to position [0, 0]
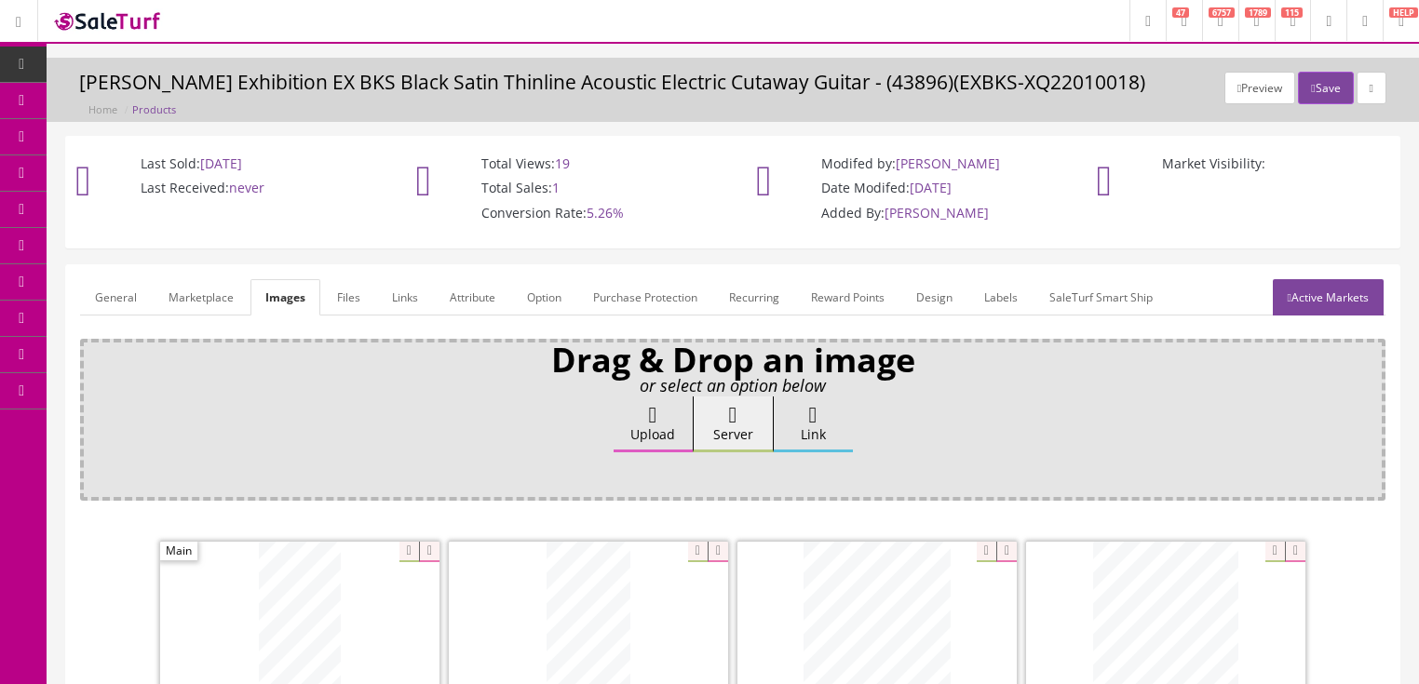
click at [104, 303] on link "General" at bounding box center [116, 297] width 72 height 36
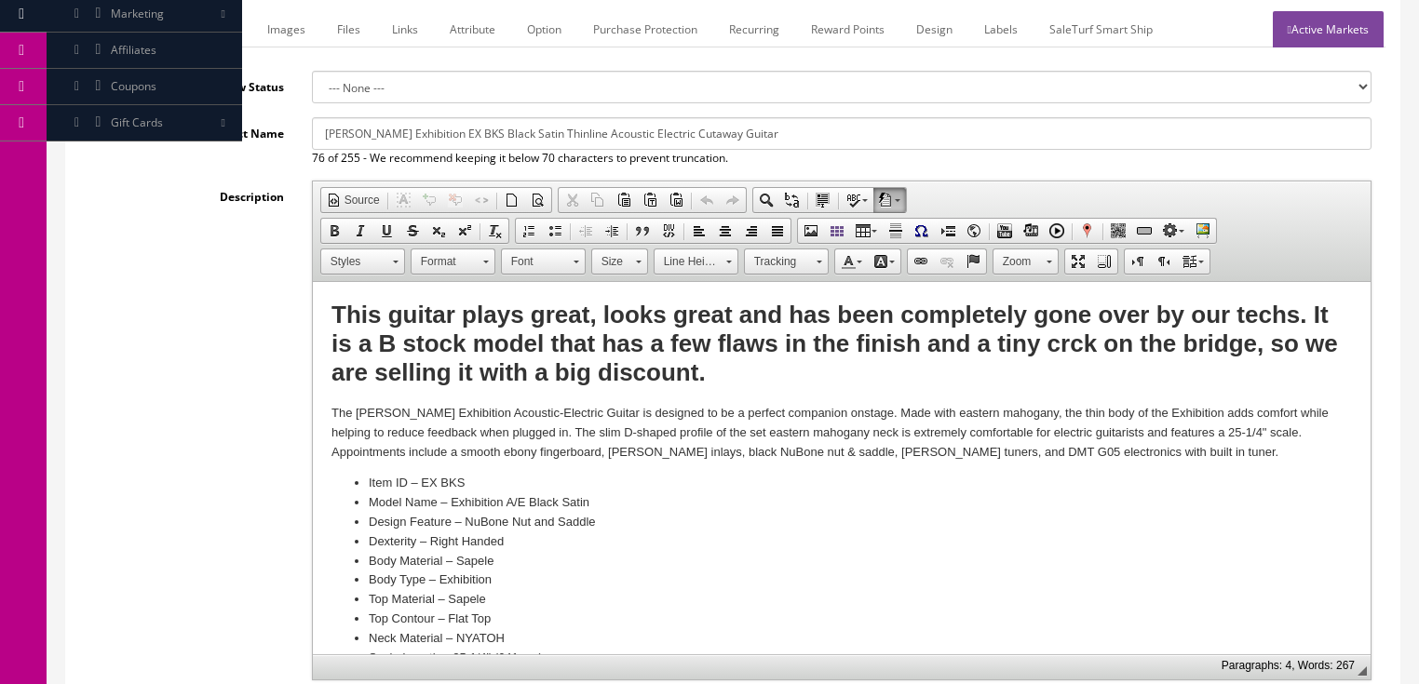
scroll to position [298, 0]
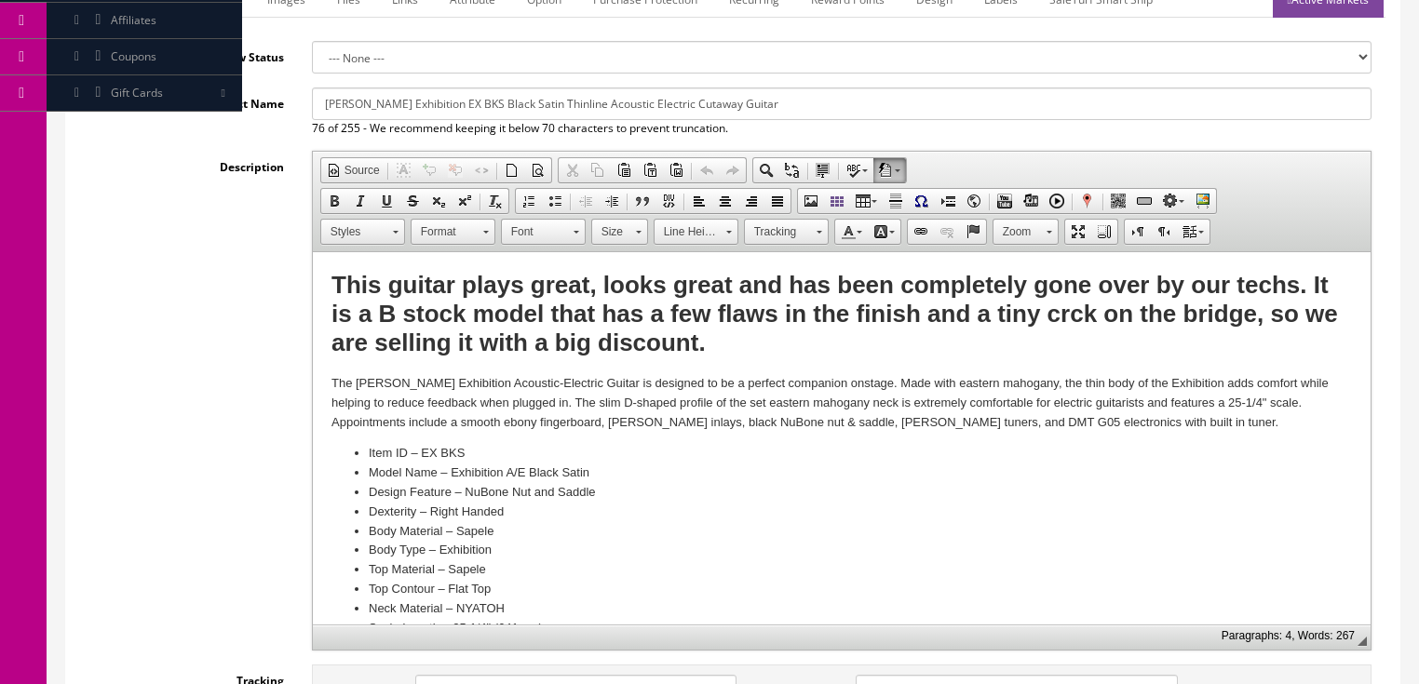
click at [672, 315] on strong "This guitar plays great, looks great and has been completely gone over by our t…" at bounding box center [834, 314] width 1007 height 86
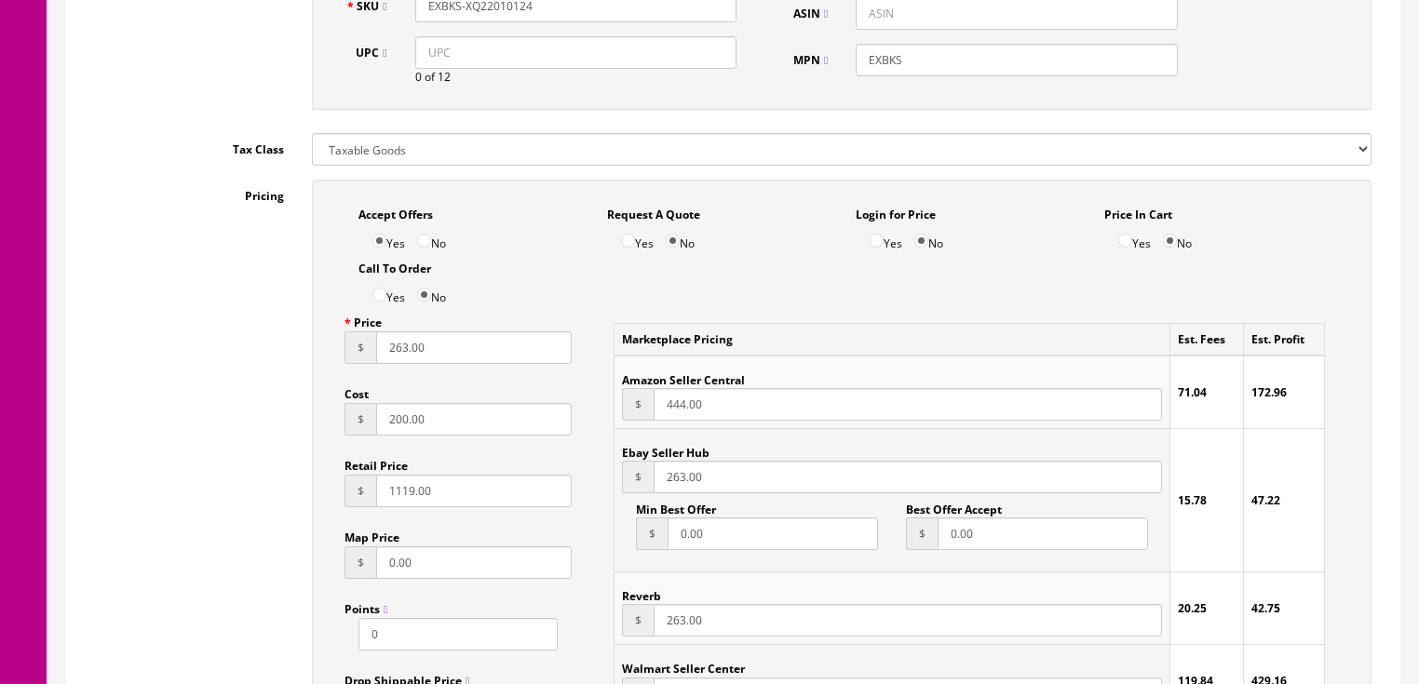
scroll to position [1043, 0]
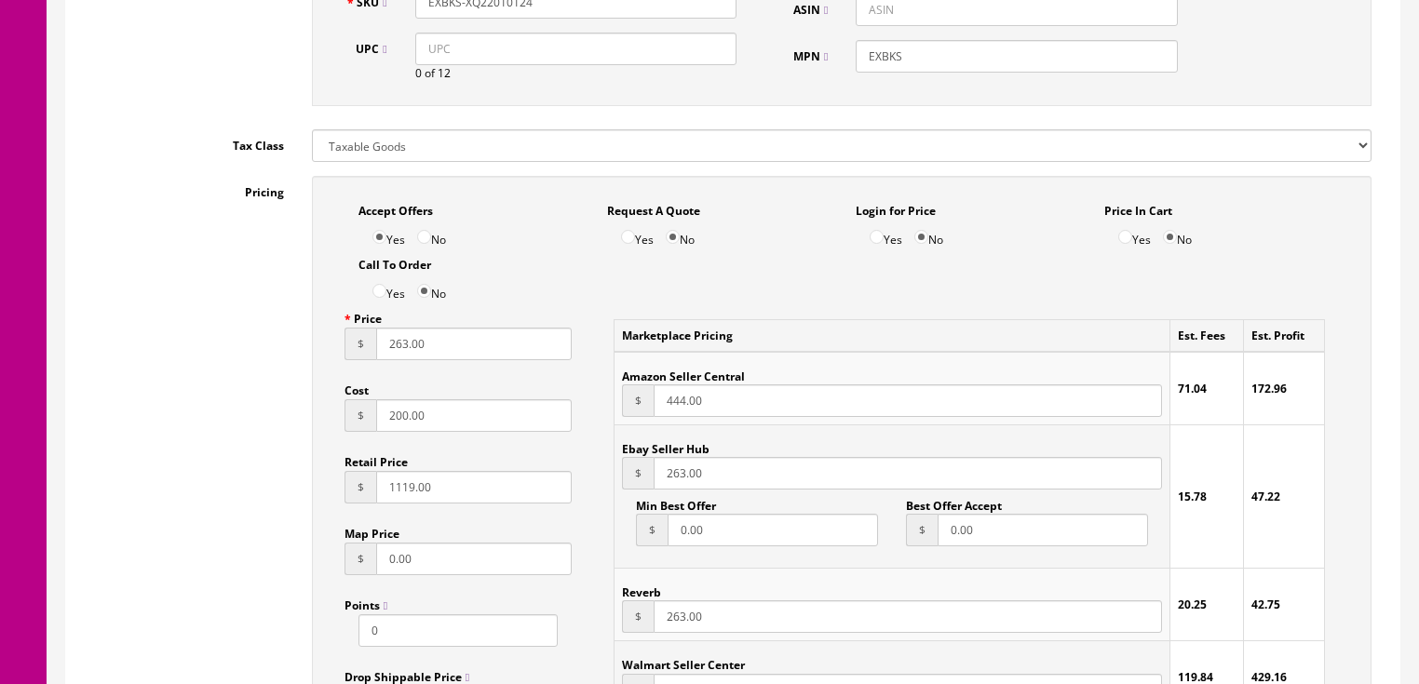
drag, startPoint x: 435, startPoint y: 346, endPoint x: 384, endPoint y: 348, distance: 51.3
click at [384, 348] on input "263.00" at bounding box center [474, 344] width 196 height 33
type input "181.00"
drag, startPoint x: 702, startPoint y: 481, endPoint x: 661, endPoint y: 483, distance: 41.1
click at [661, 483] on input "263.00" at bounding box center [908, 473] width 508 height 33
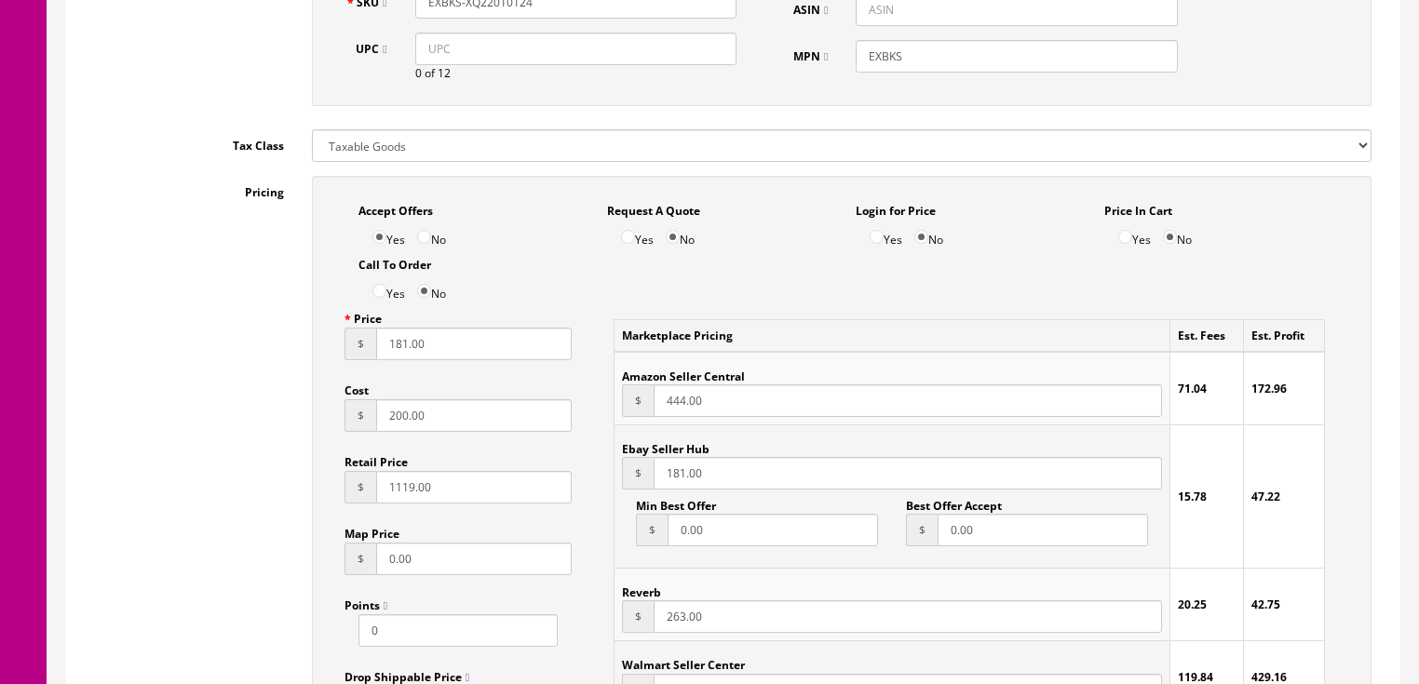
type input "181.00"
drag, startPoint x: 729, startPoint y: 633, endPoint x: 630, endPoint y: 633, distance: 99.6
click at [630, 633] on div "$ 263.00" at bounding box center [891, 617] width 539 height 33
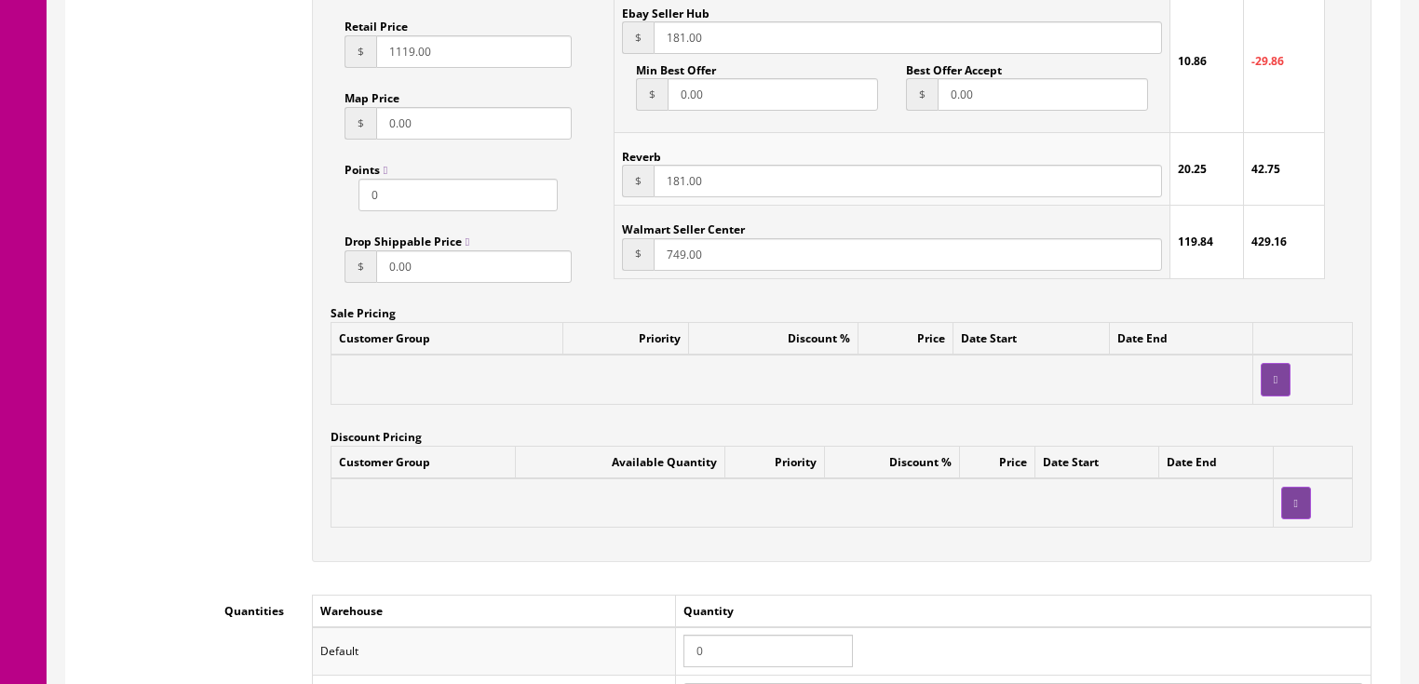
scroll to position [1564, 0]
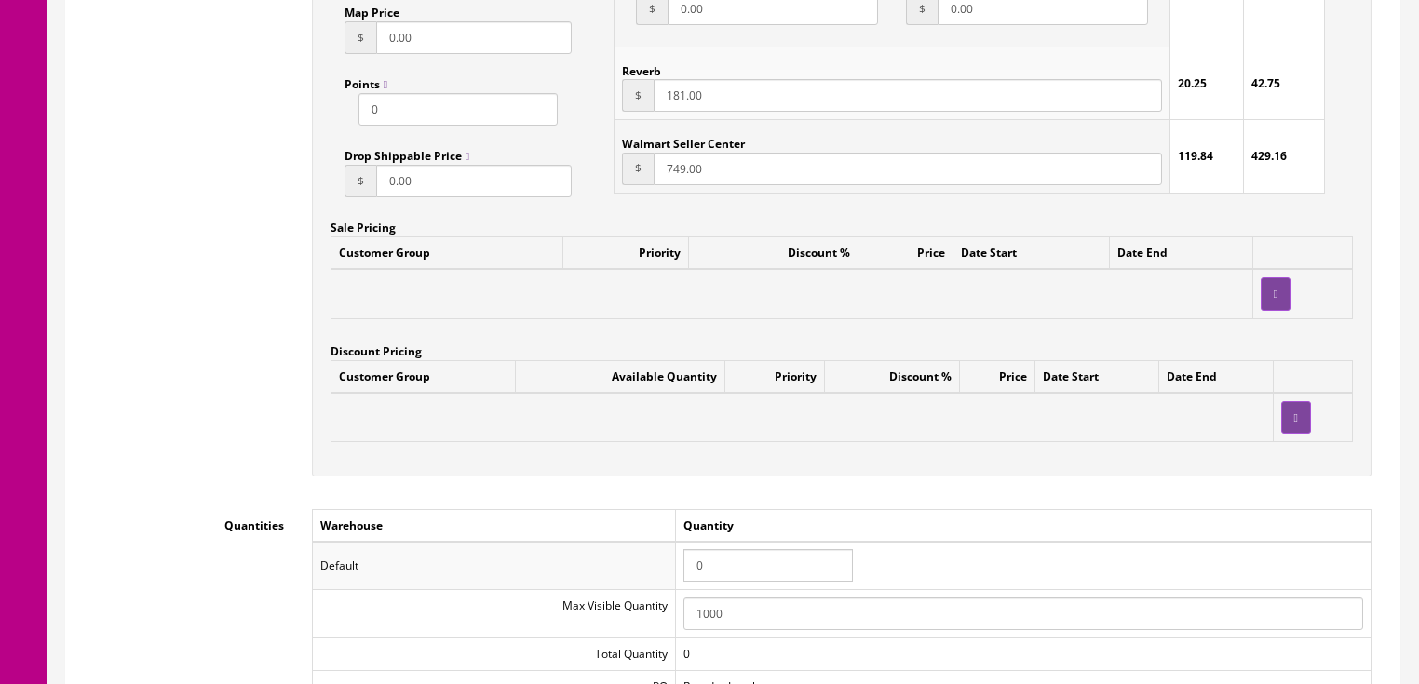
type input "181.00"
drag, startPoint x: 721, startPoint y: 574, endPoint x: 670, endPoint y: 564, distance: 51.1
click at [670, 564] on tr "Default 0" at bounding box center [841, 566] width 1059 height 48
type input "1"
click at [611, 501] on div "Workflow Status --- None --- Product Name [PERSON_NAME] Exhibition EX BKS Black…" at bounding box center [733, 219] width 1306 height 2889
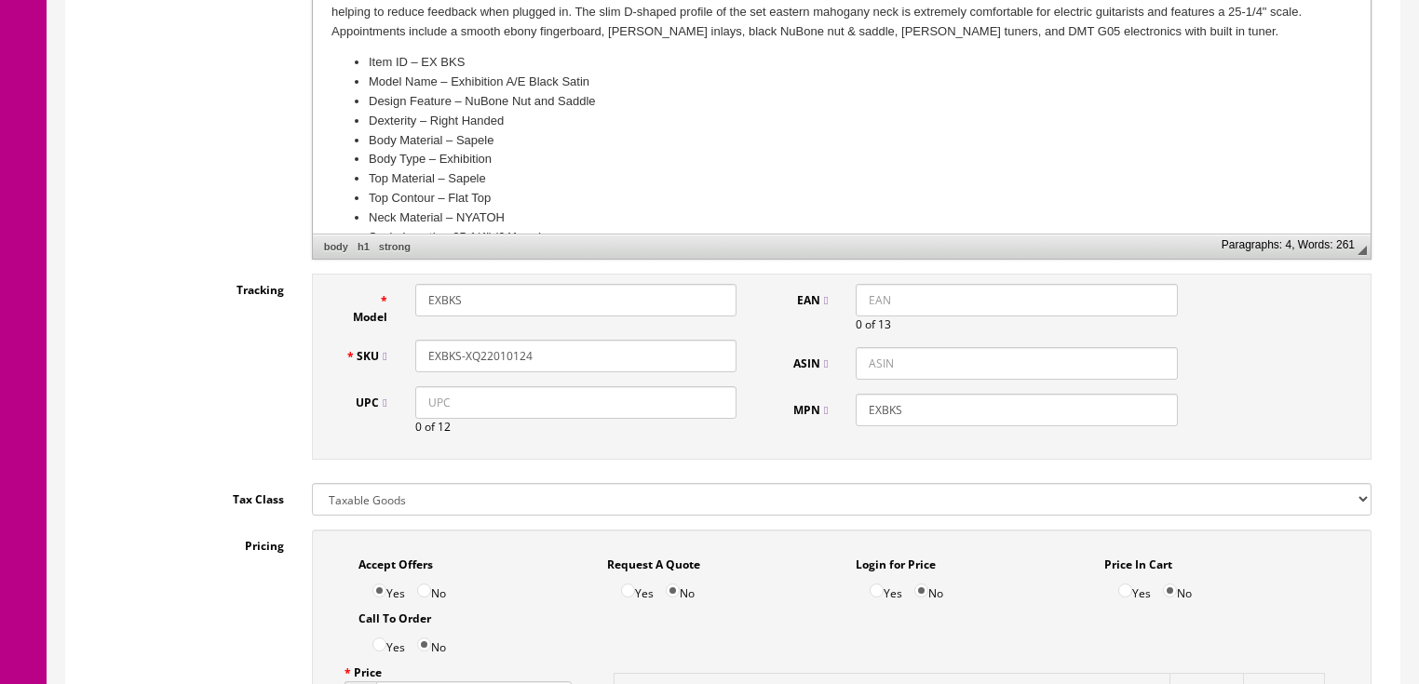
scroll to position [670, 0]
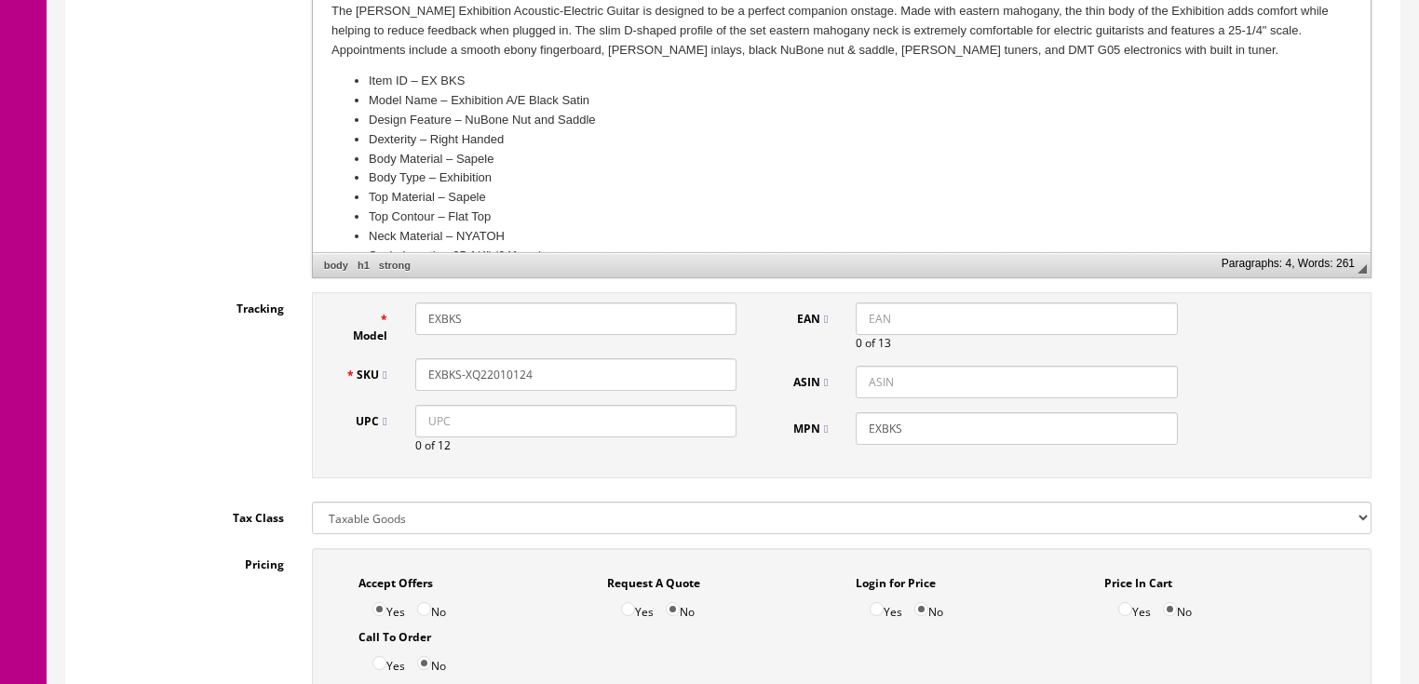
drag, startPoint x: 560, startPoint y: 370, endPoint x: 412, endPoint y: 368, distance: 148.1
click at [381, 369] on div "SKU EXBKS-XQ22010124" at bounding box center [542, 375] width 420 height 33
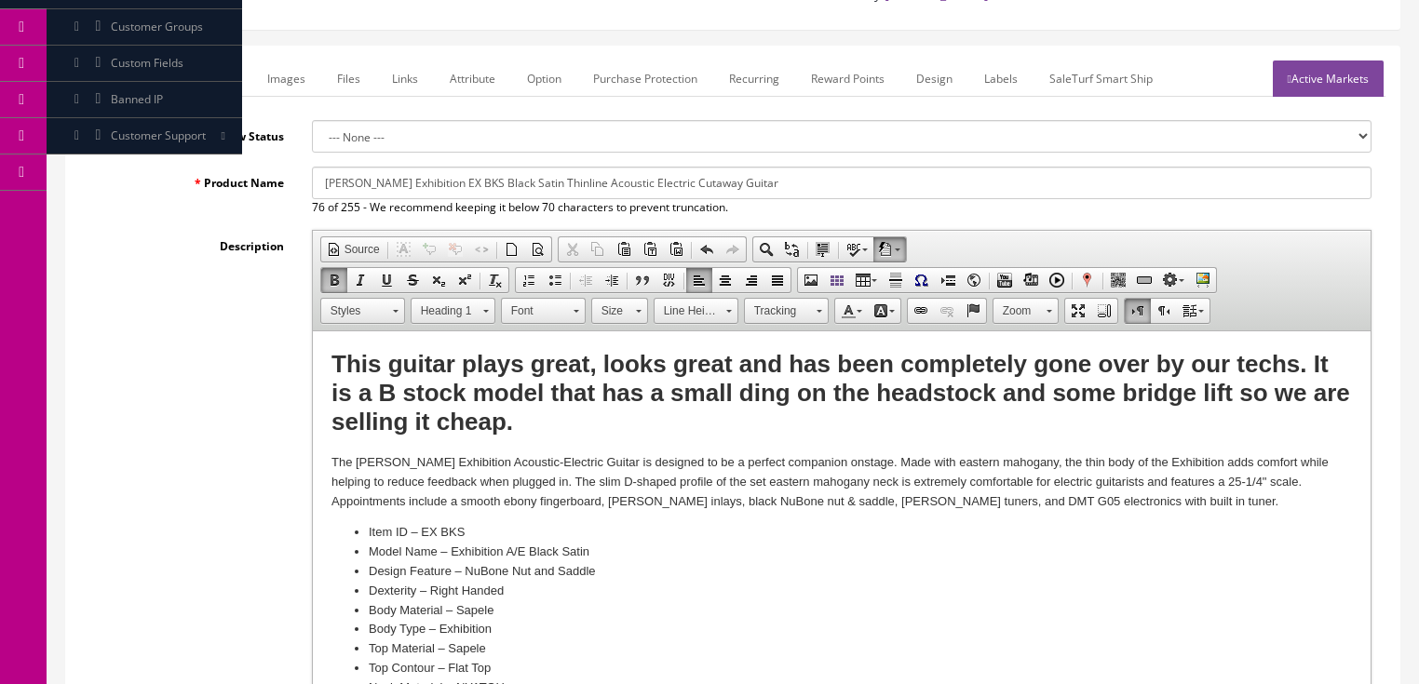
scroll to position [74, 0]
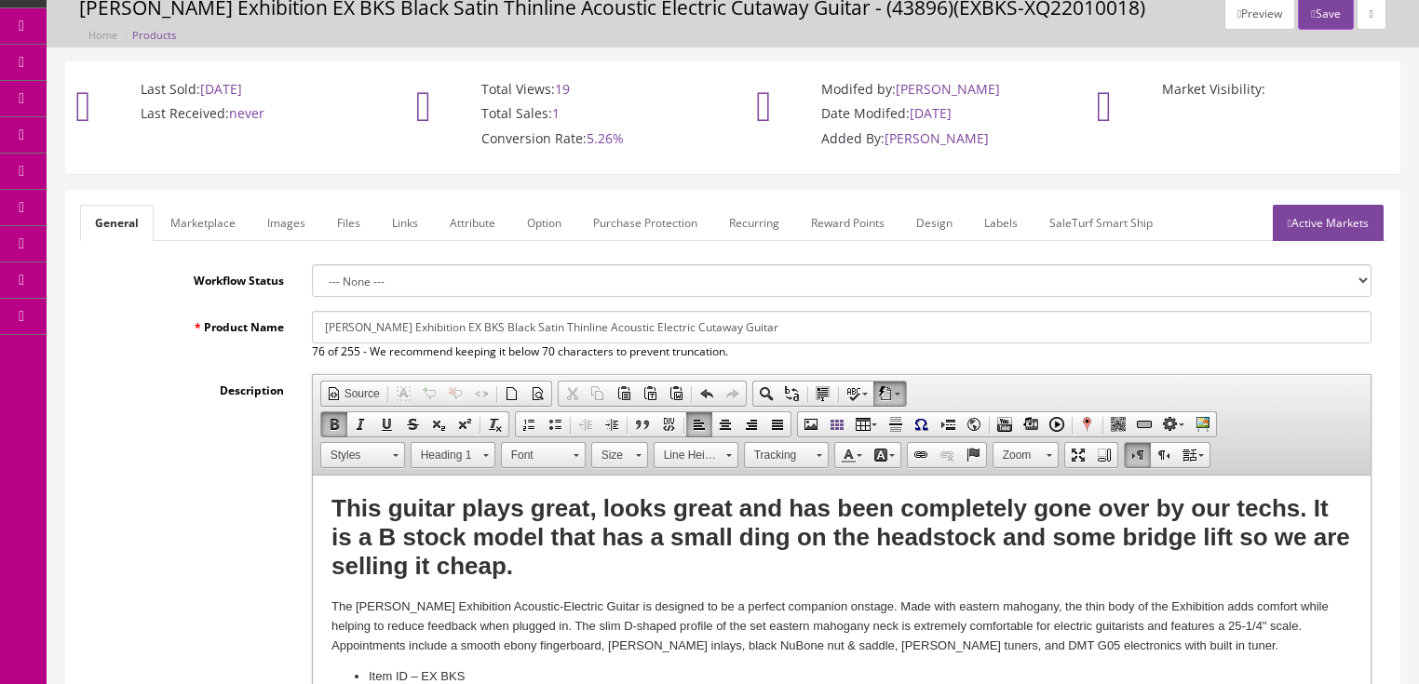
click at [1319, 228] on link "Active Markets" at bounding box center [1328, 223] width 111 height 36
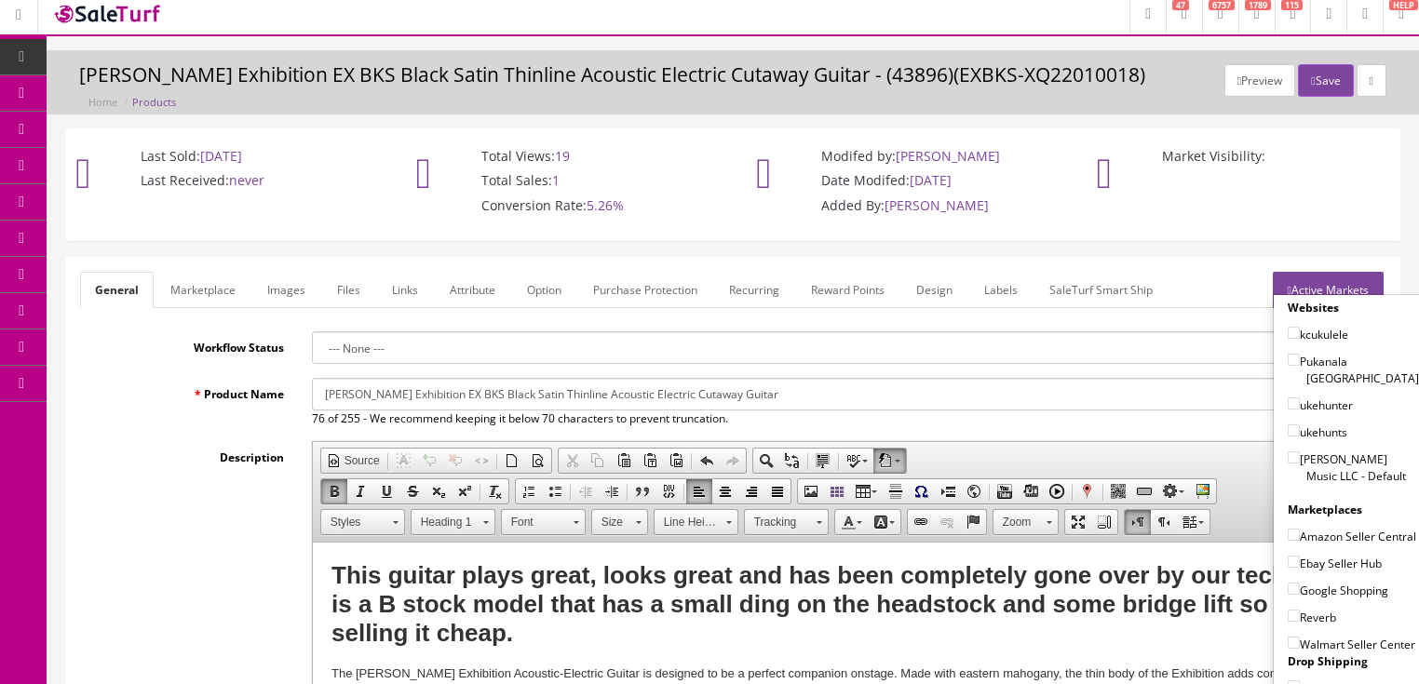
scroll to position [0, 0]
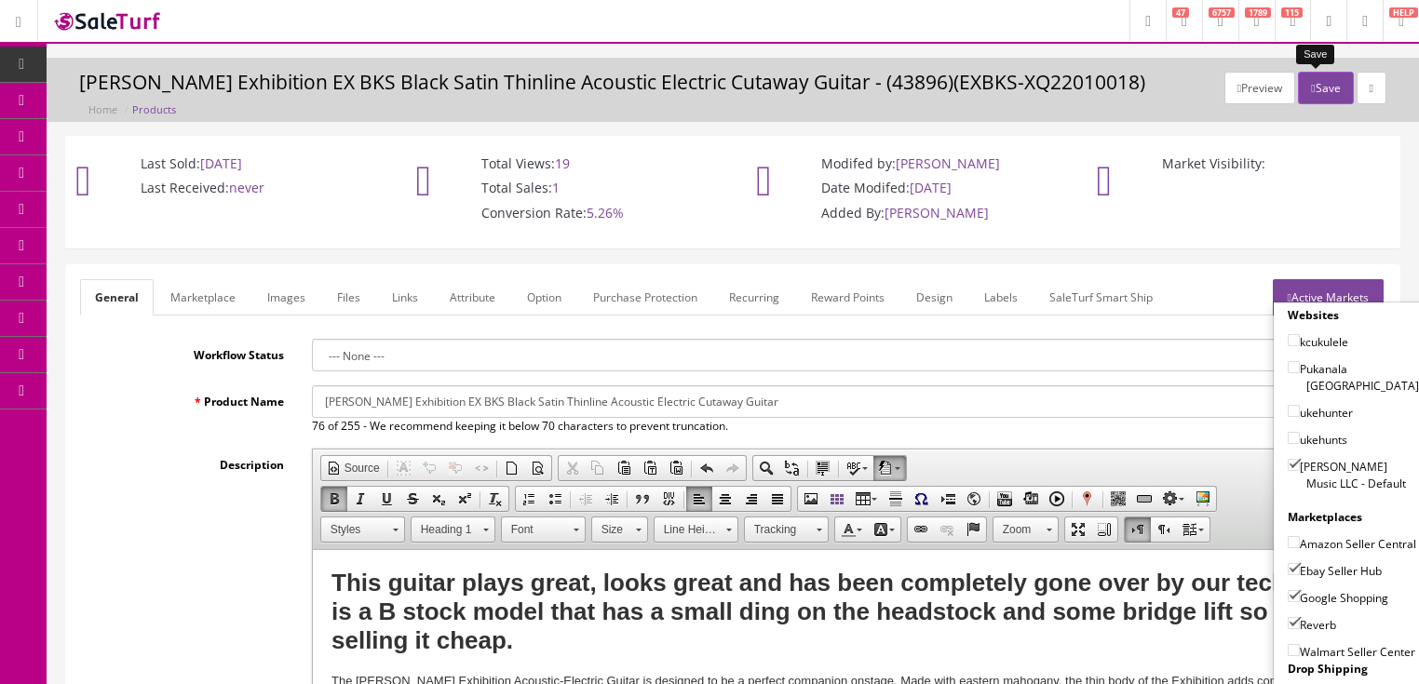
click at [1320, 77] on button "Save" at bounding box center [1325, 88] width 55 height 33
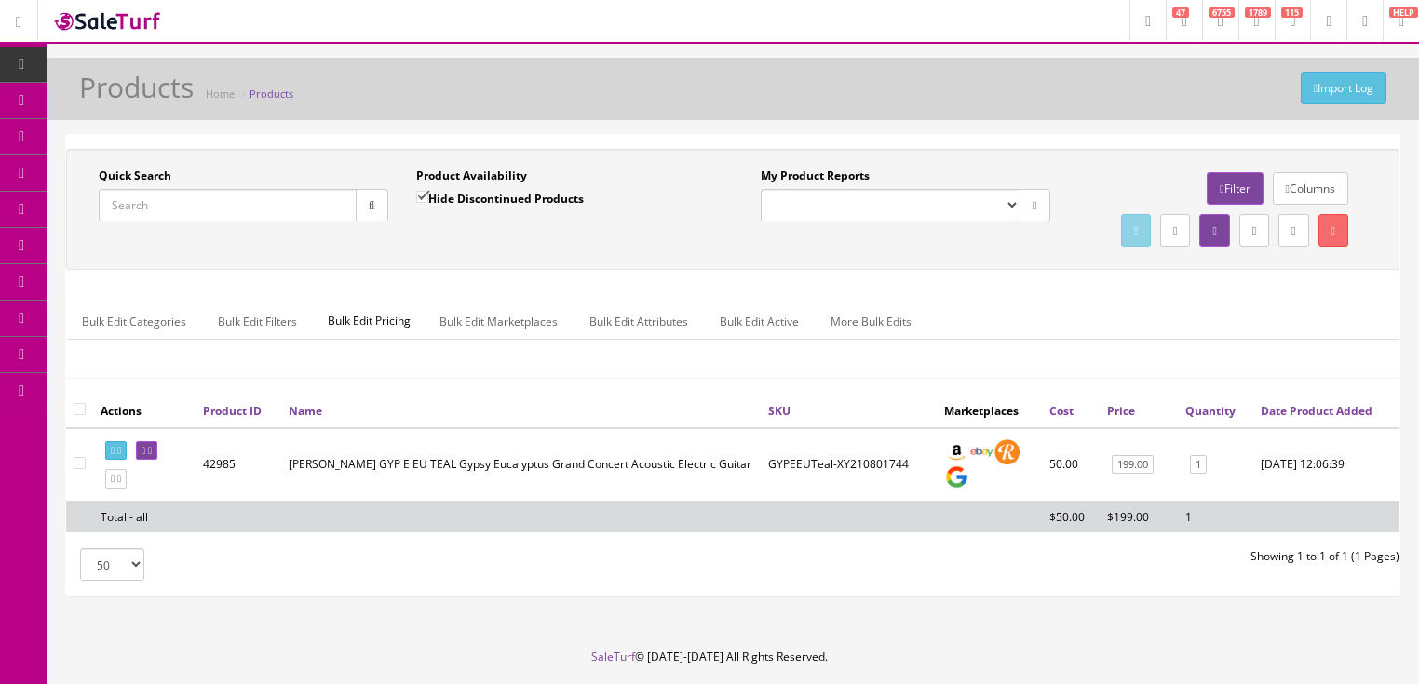
click at [226, 209] on input "Quick Search" at bounding box center [228, 205] width 258 height 33
paste input "EXBKS-XQ22010124"
click at [357, 210] on button "button" at bounding box center [372, 205] width 33 height 33
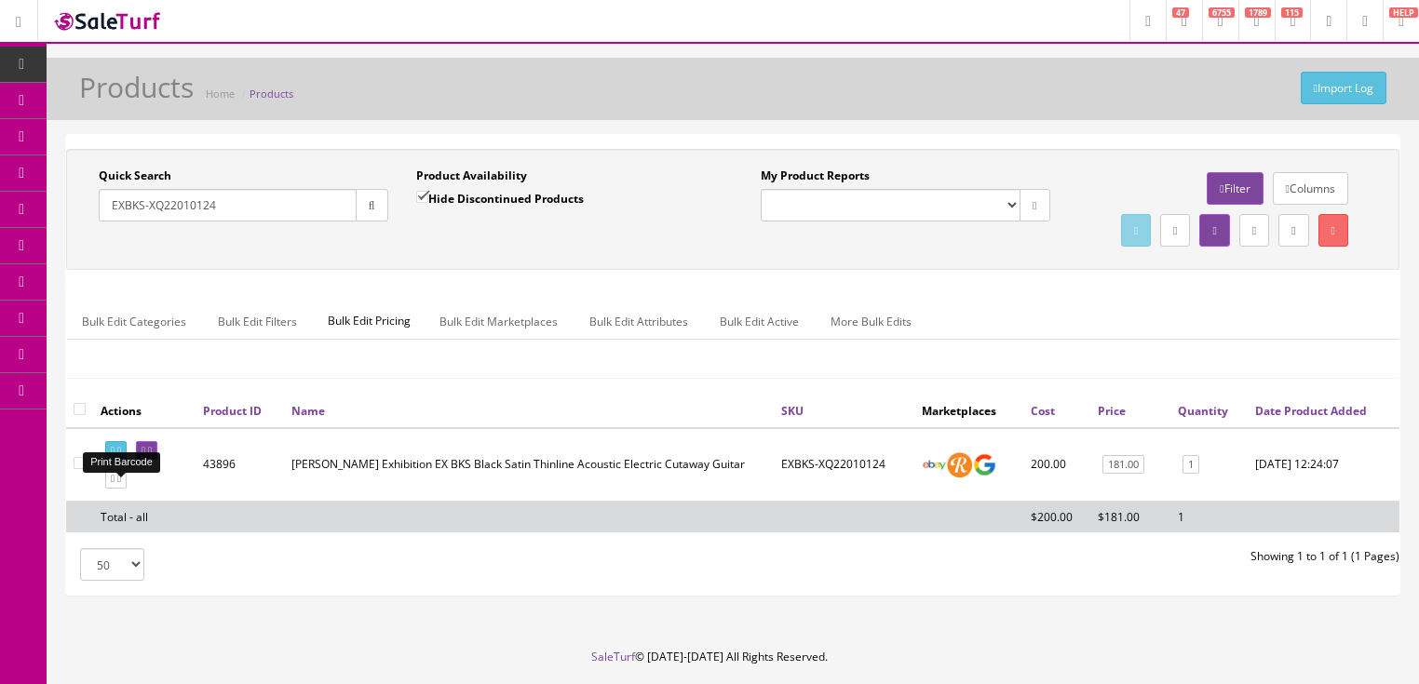
click at [115, 456] on icon at bounding box center [113, 451] width 4 height 10
drag, startPoint x: 220, startPoint y: 206, endPoint x: 104, endPoint y: 238, distance: 120.0
click at [104, 238] on div "Quick Search EXBKS-XQ22010124 Date From Product Availability Hide Discontinued …" at bounding box center [733, 210] width 1324 height 84
type input "czone bass"
click at [420, 197] on input "Hide Discontinued Products" at bounding box center [422, 197] width 12 height 12
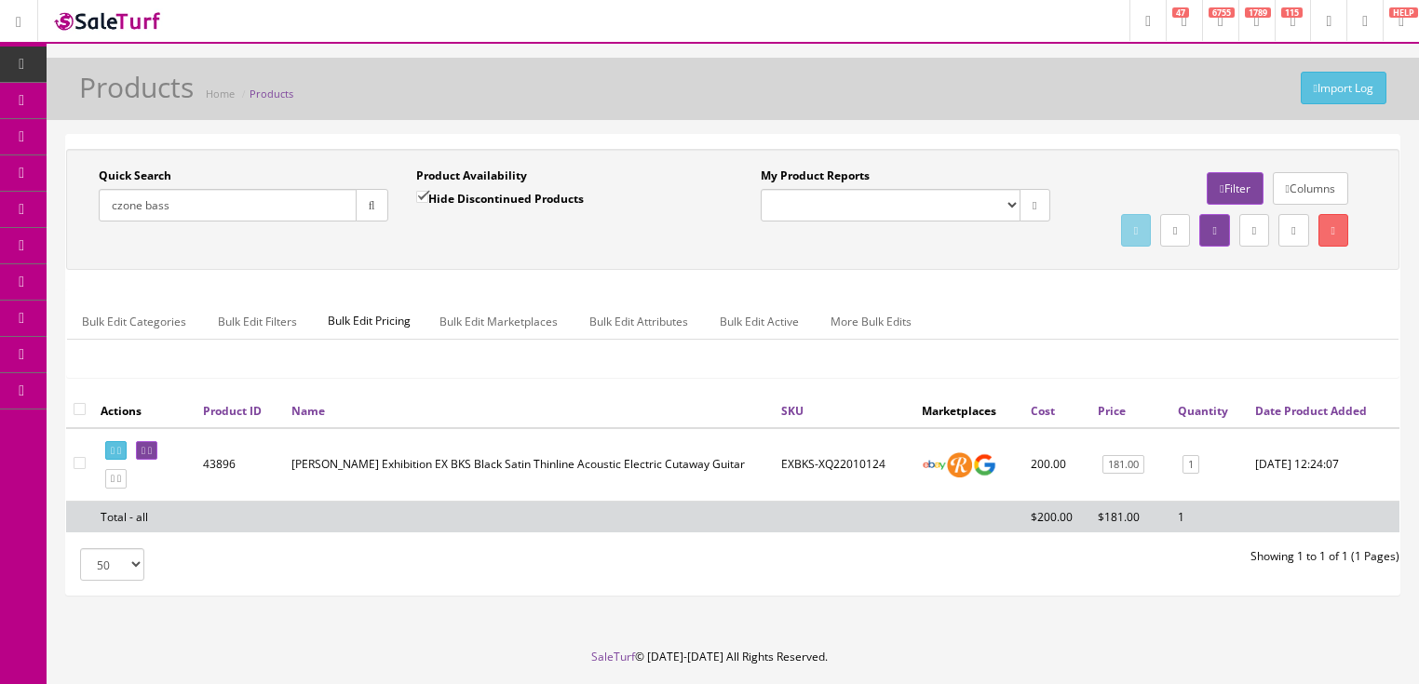
checkbox input "false"
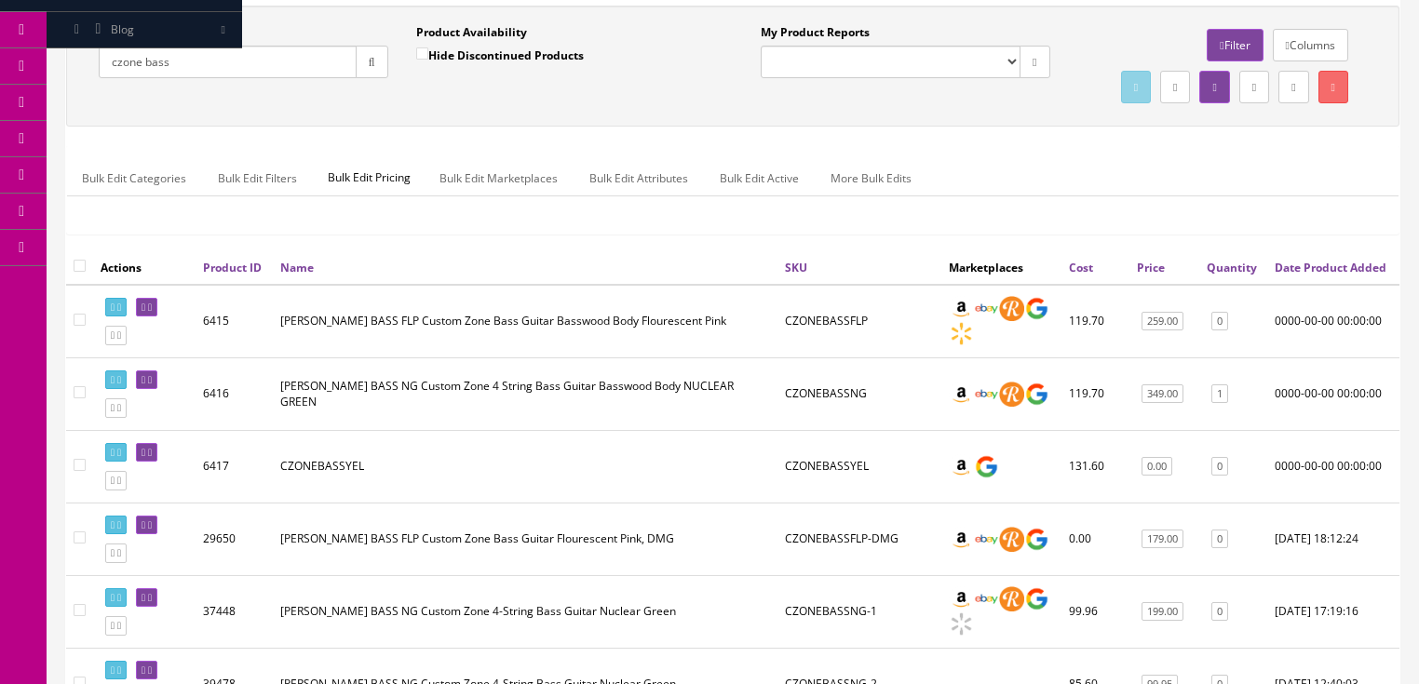
scroll to position [149, 0]
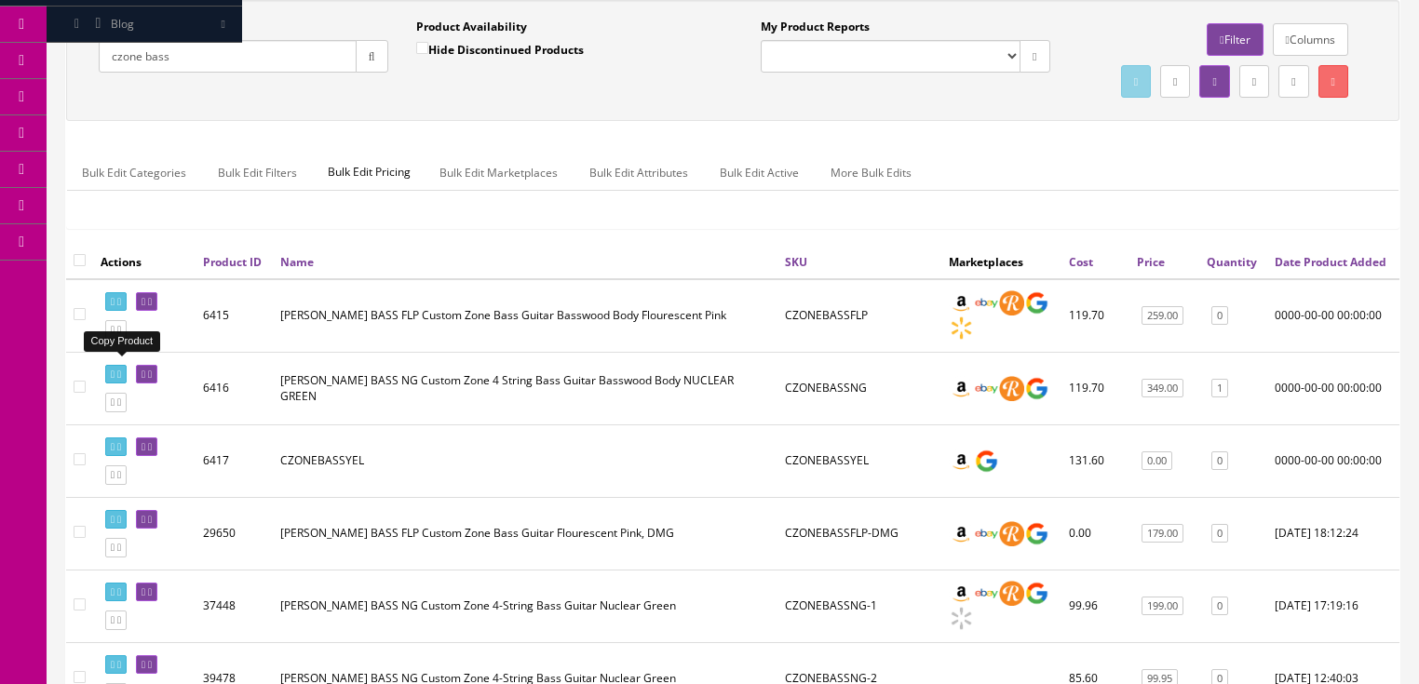
click at [121, 335] on icon at bounding box center [119, 330] width 4 height 10
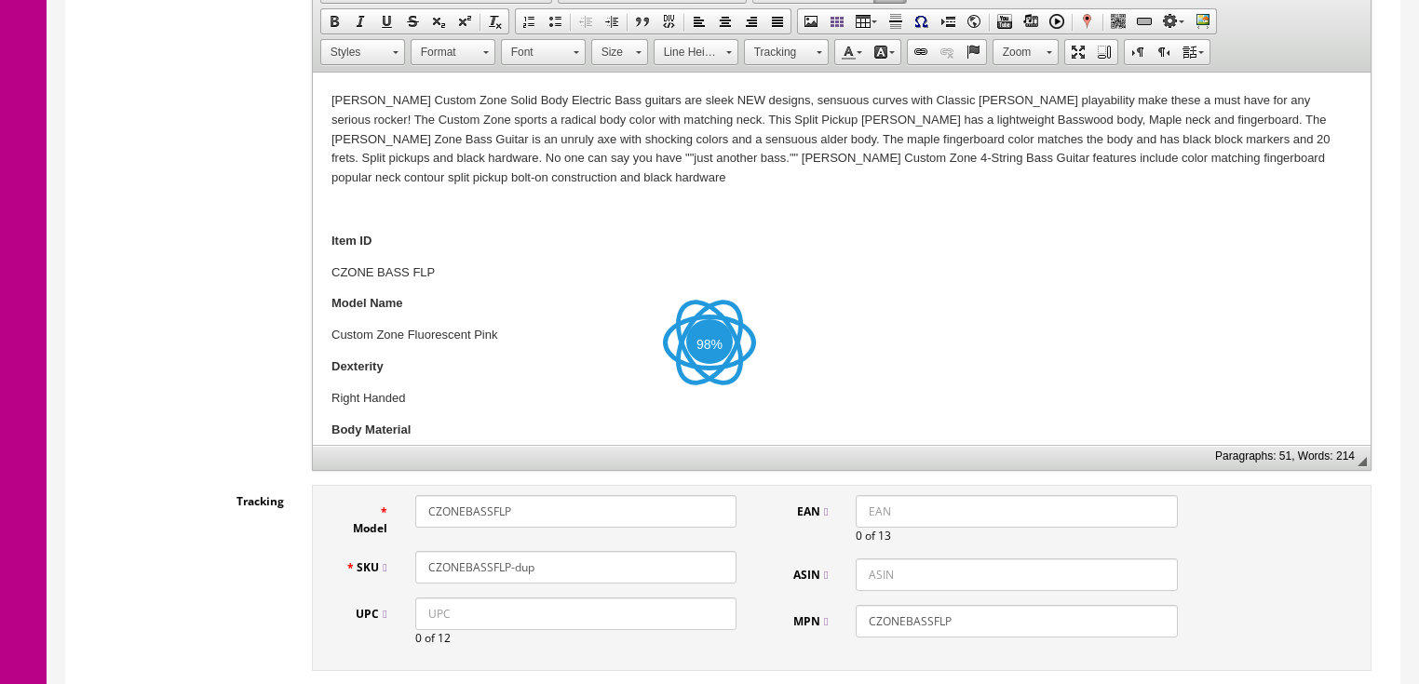
scroll to position [596, 0]
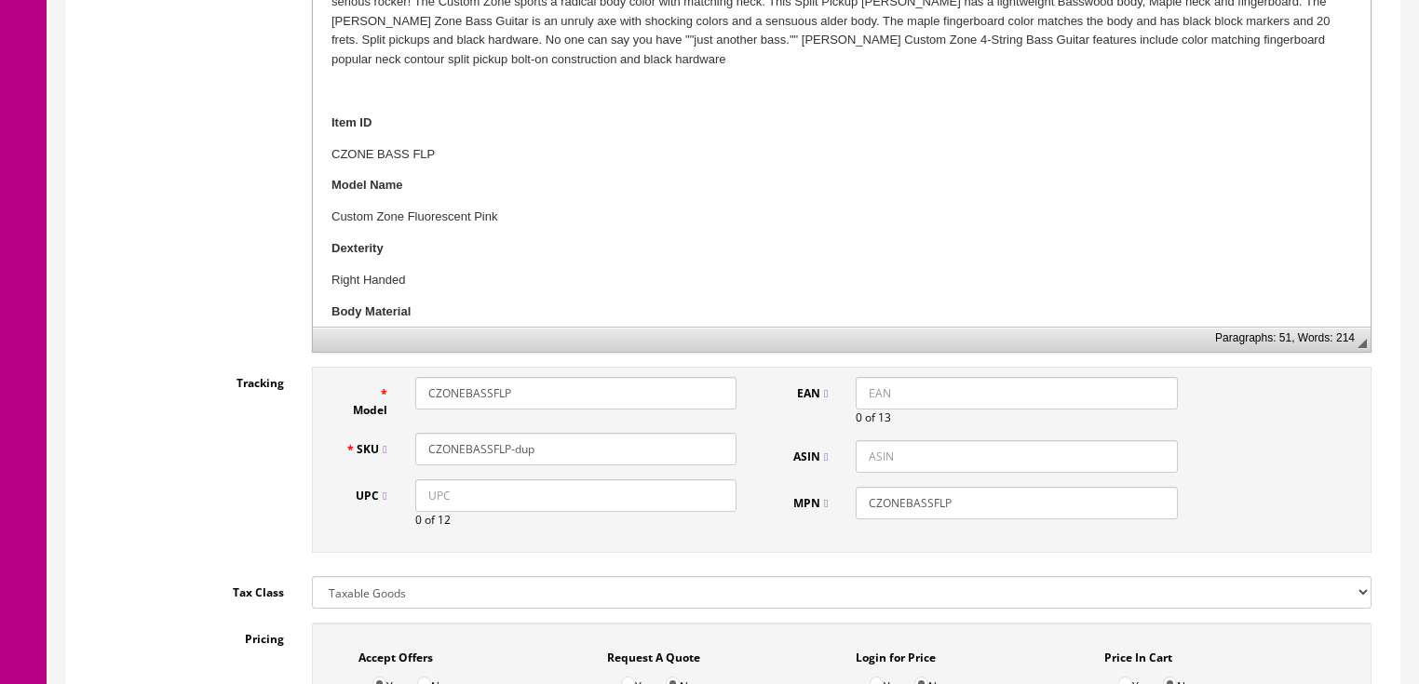
drag, startPoint x: 514, startPoint y: 444, endPoint x: 534, endPoint y: 444, distance: 19.6
click at [534, 444] on input "CZONEBASSFLP-dup" at bounding box center [575, 449] width 321 height 33
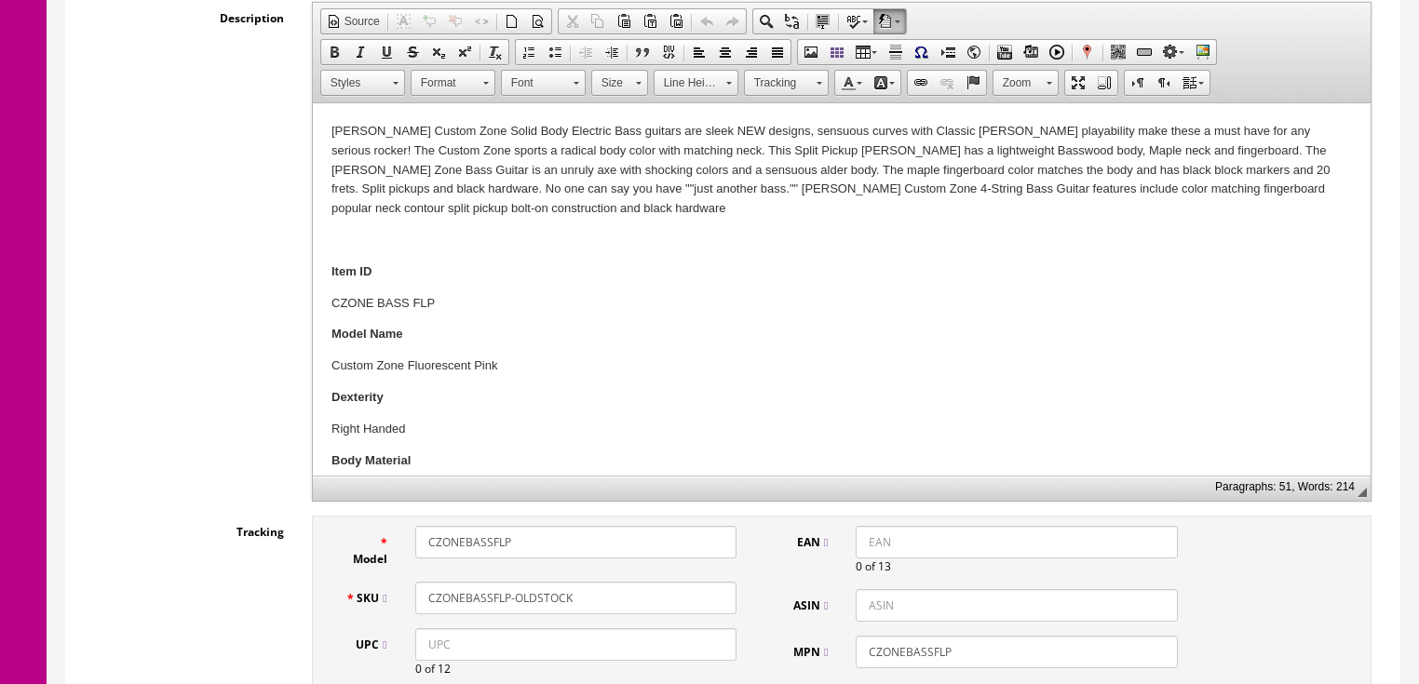
scroll to position [372, 0]
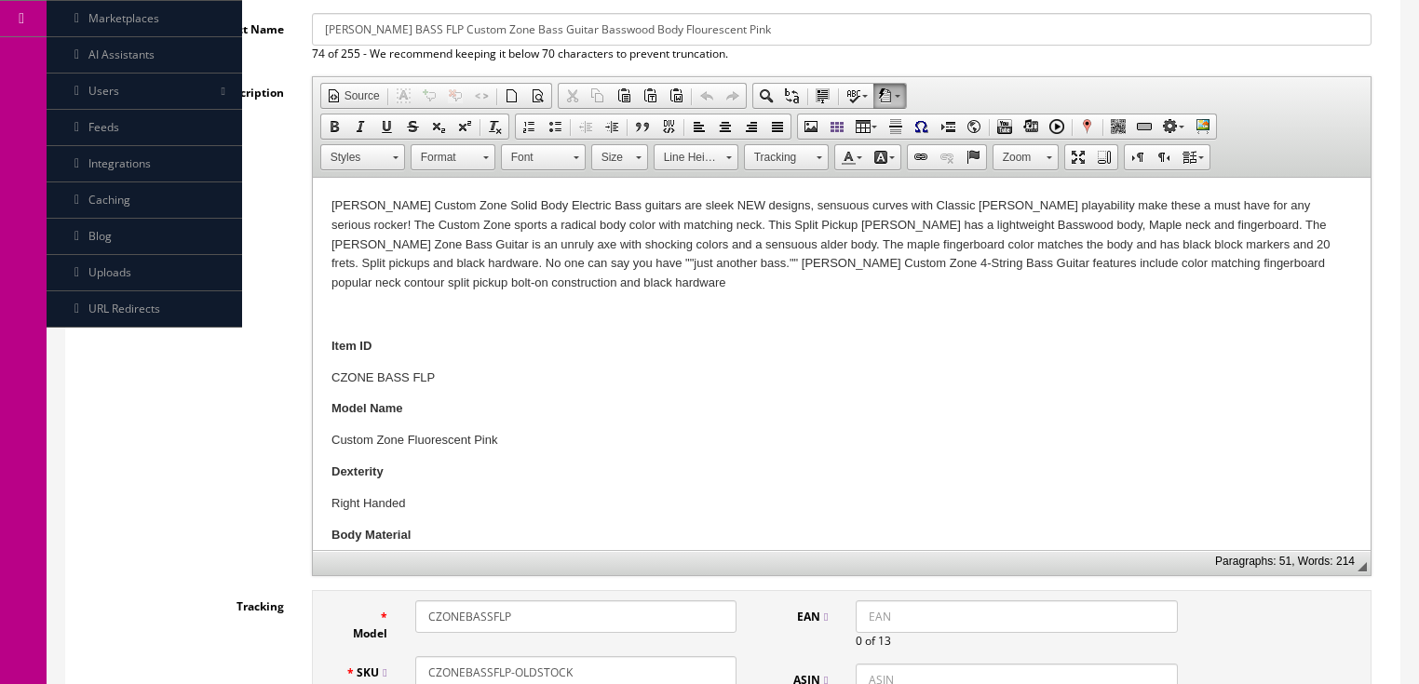
type input "CZONEBASSFLP-OLDSTOCK"
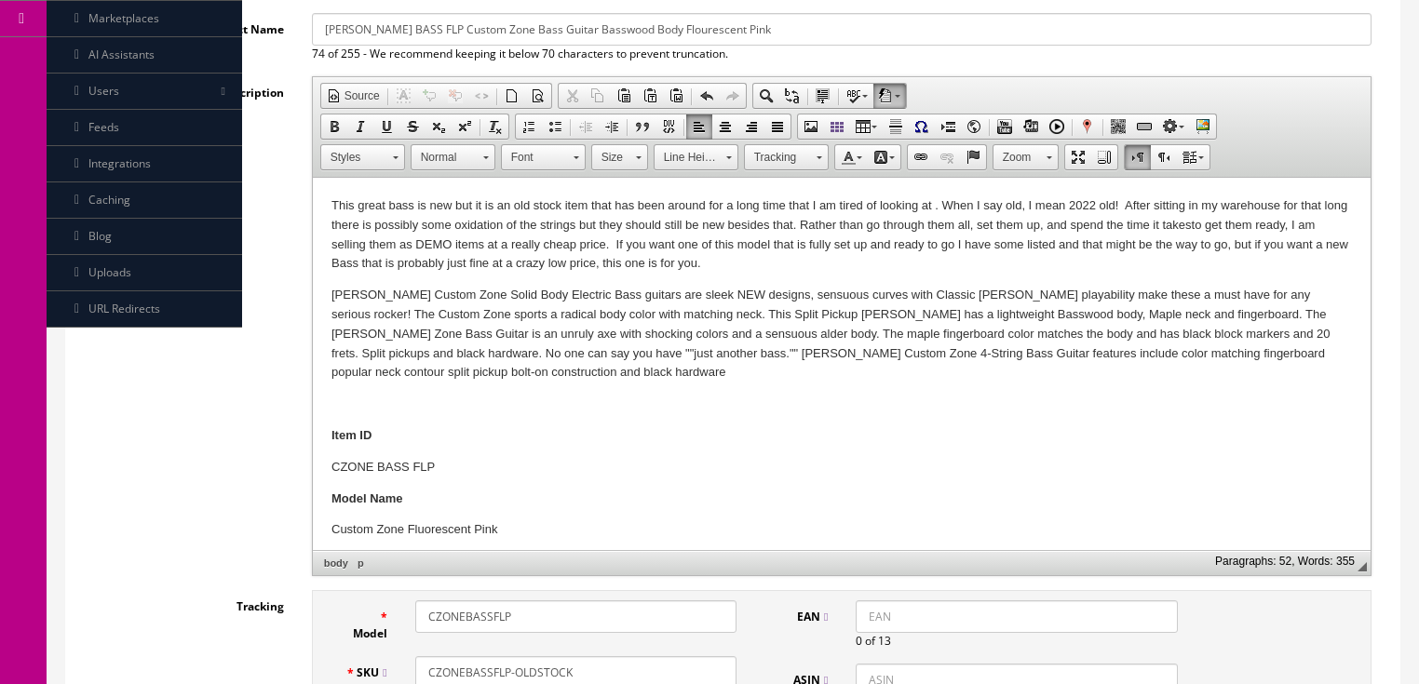
drag, startPoint x: 322, startPoint y: 209, endPoint x: 773, endPoint y: 259, distance: 453.5
click at [886, 268] on span "Copy" at bounding box center [916, 263] width 99 height 23
copy p "This great bass is new but it is an old stock item that has been around for a l…"
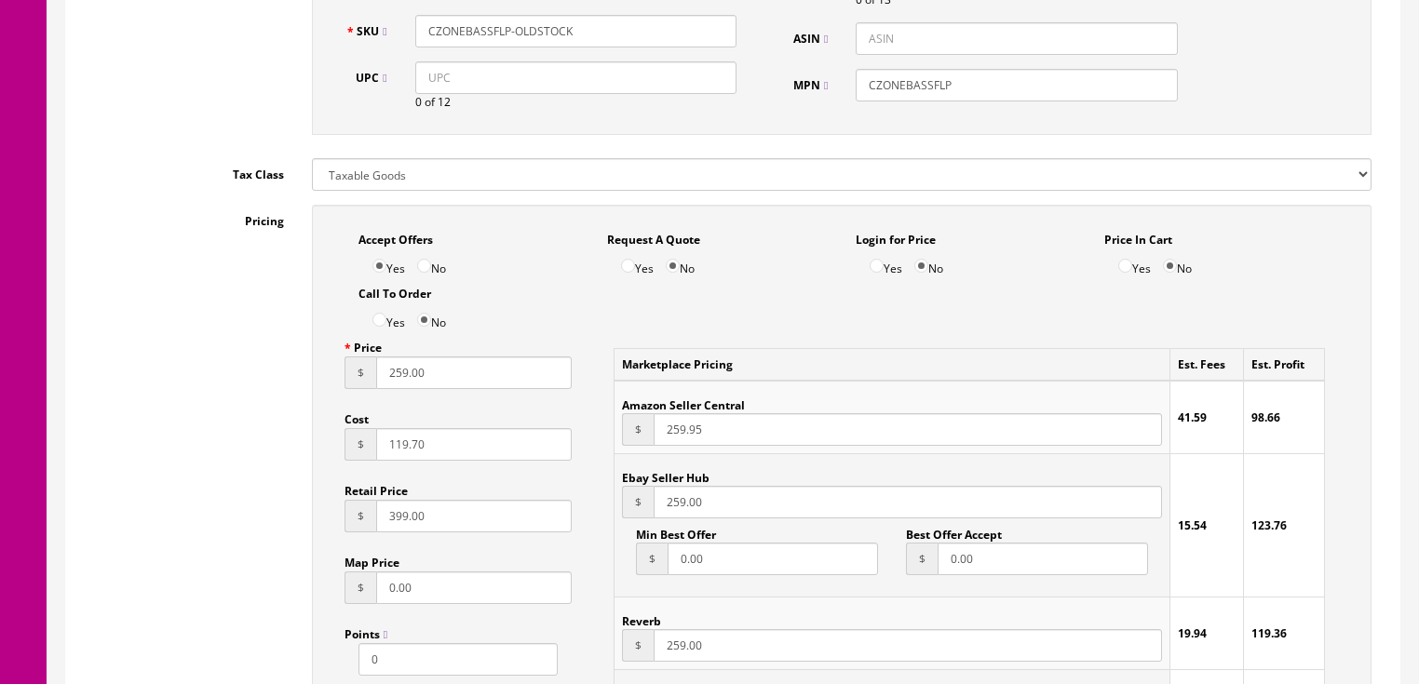
scroll to position [1117, 0]
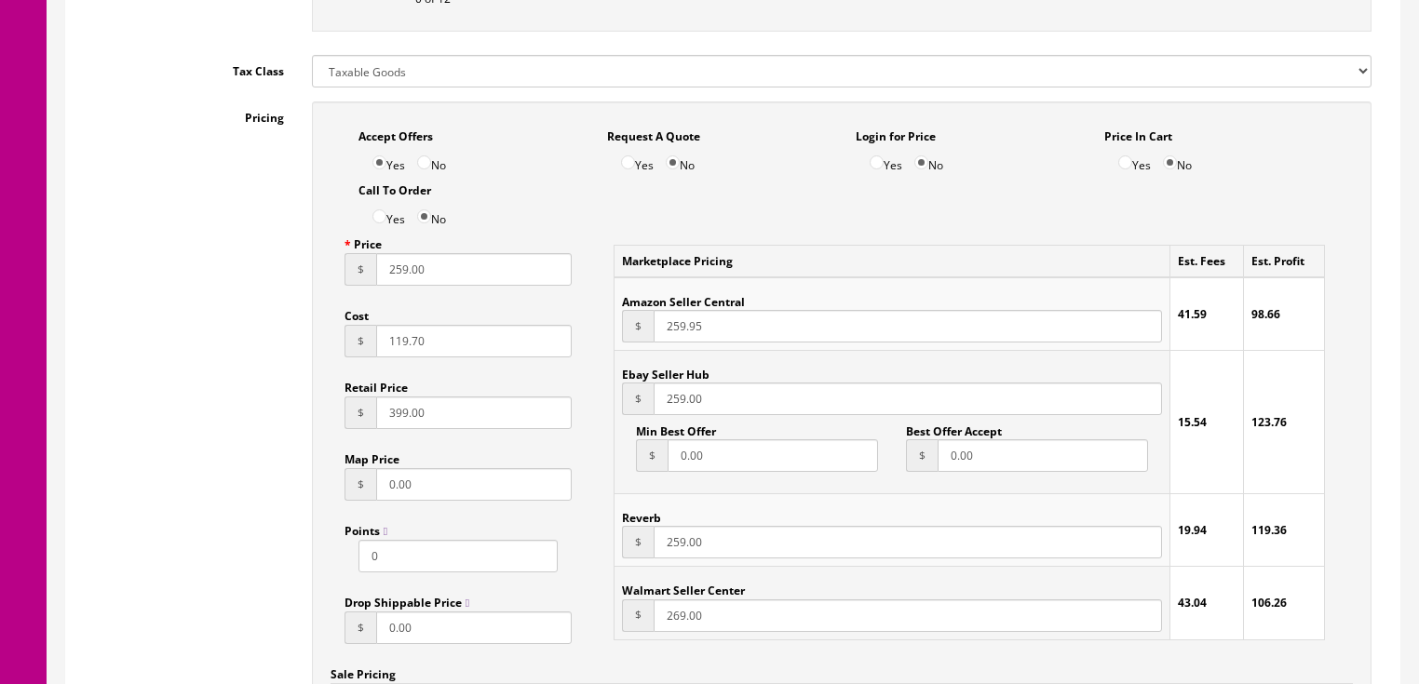
drag, startPoint x: 442, startPoint y: 278, endPoint x: 308, endPoint y: 278, distance: 134.1
click at [308, 278] on div "Accept Offers Yes No Request A Quote Yes No Login for Price Yes No Price In Car…" at bounding box center [842, 522] width 1088 height 841
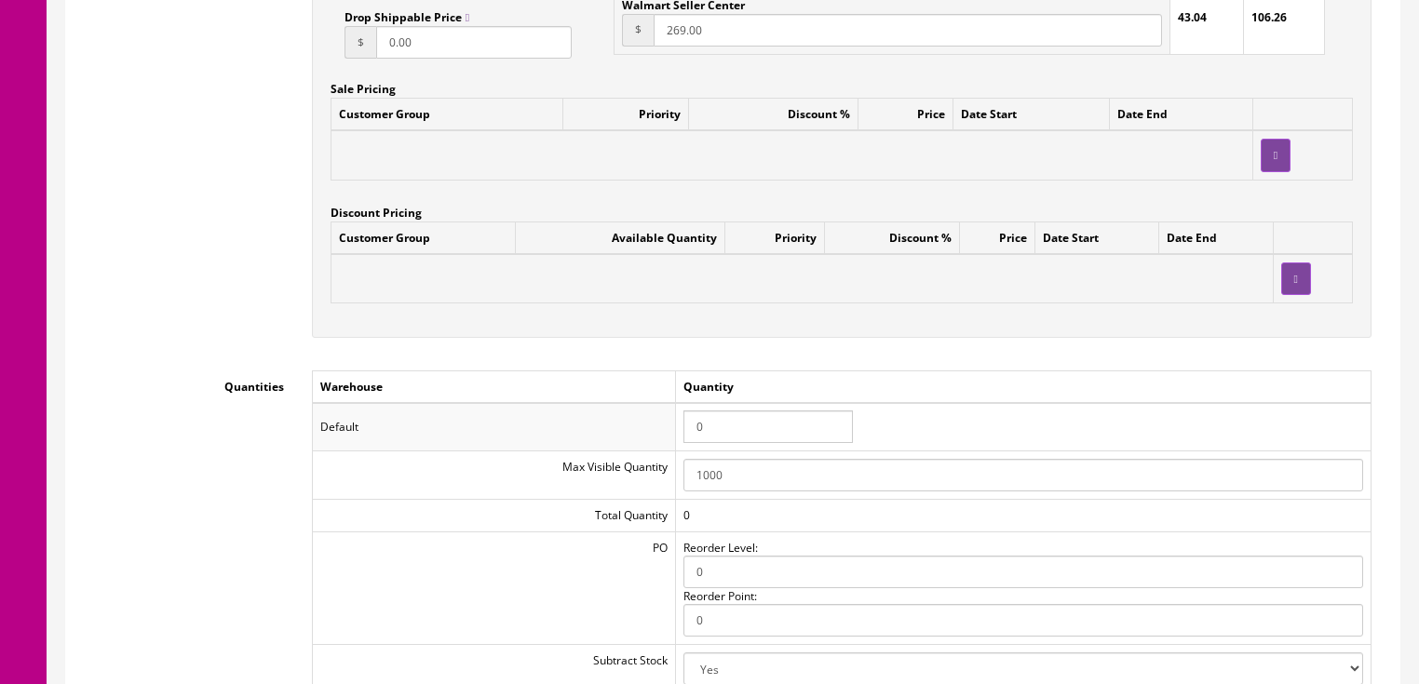
scroll to position [1713, 0]
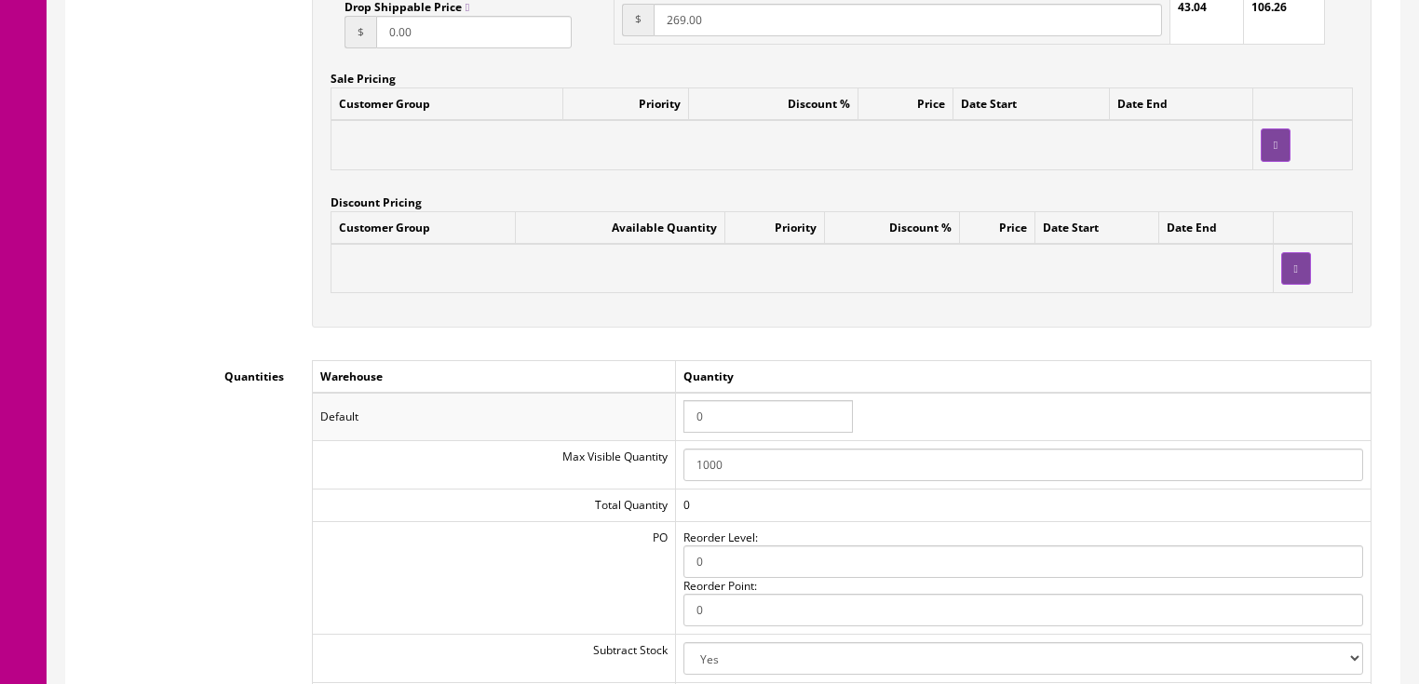
type input "169.00"
drag, startPoint x: 723, startPoint y: 421, endPoint x: 659, endPoint y: 418, distance: 63.4
click at [659, 418] on tr "Default 0" at bounding box center [841, 417] width 1059 height 48
type input "1"
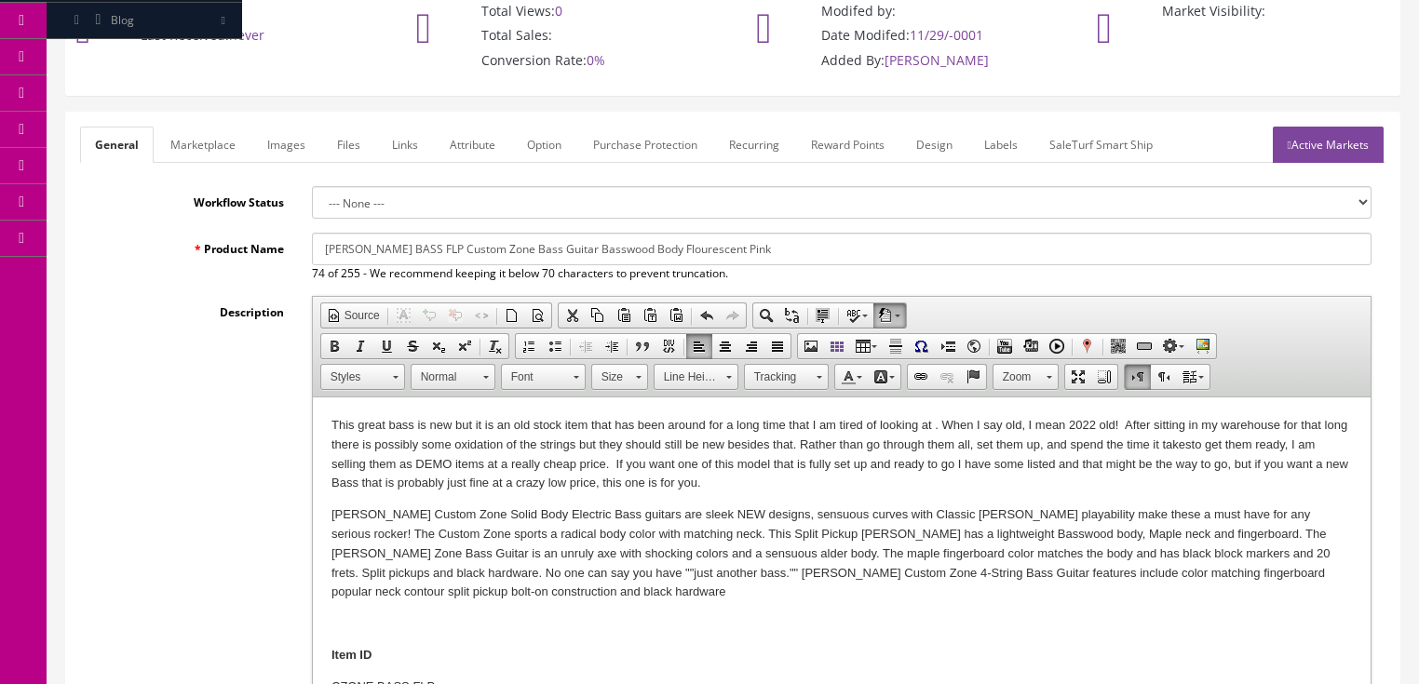
scroll to position [149, 0]
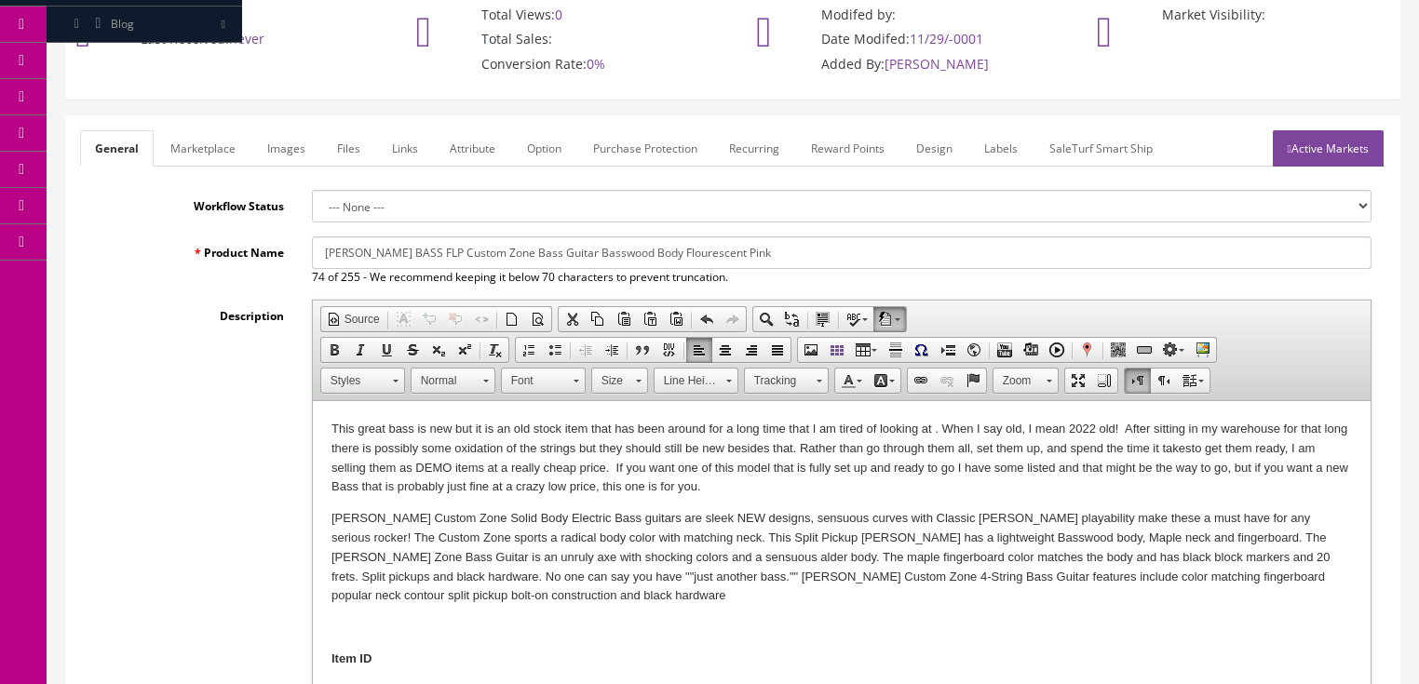
click at [190, 163] on link "Marketplace" at bounding box center [203, 148] width 95 height 36
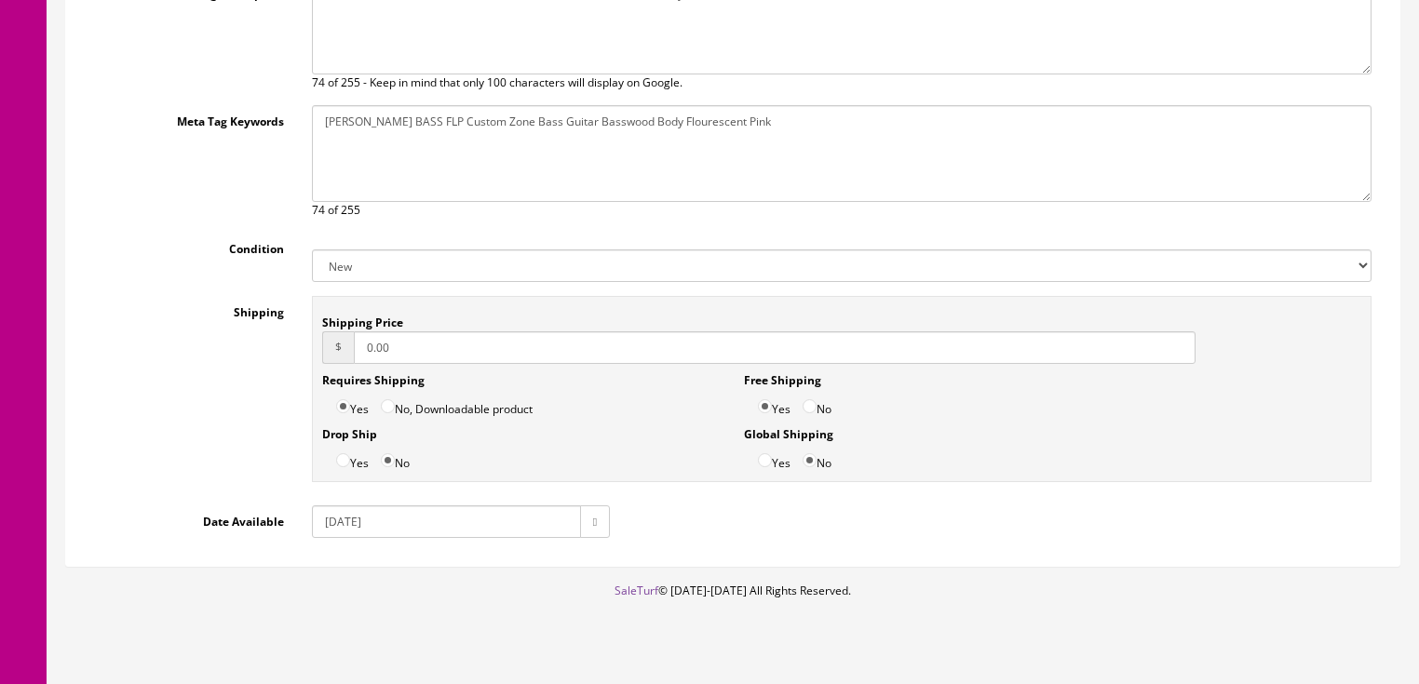
scroll to position [508, 0]
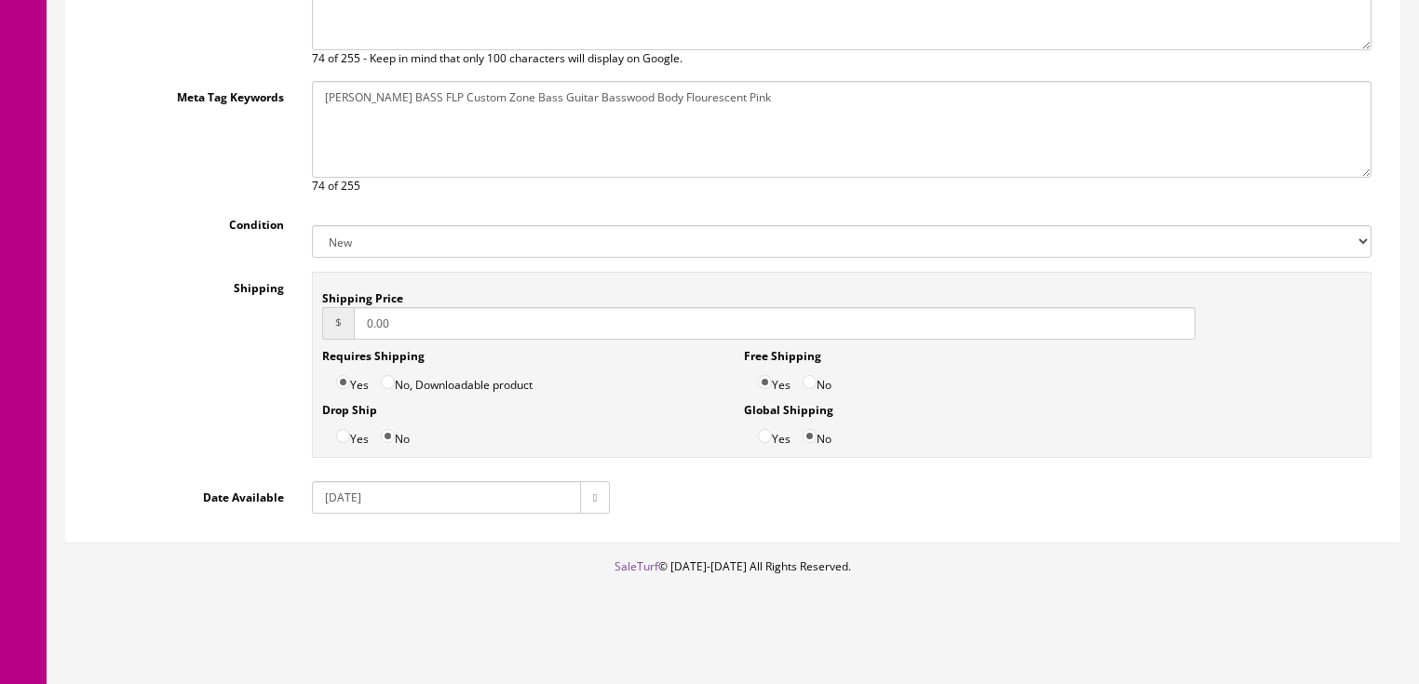
click at [342, 250] on select "New Used B Stock Open Box Re-Packed" at bounding box center [842, 241] width 1060 height 33
select select "Open Box"
click at [312, 225] on select "New Used B Stock Open Box Re-Packed" at bounding box center [842, 241] width 1060 height 33
drag, startPoint x: 409, startPoint y: 329, endPoint x: 278, endPoint y: 356, distance: 134.0
click at [276, 357] on div "Shipping Shipping Price $ 0.00 Requires Shipping Yes No, Downloadable product D…" at bounding box center [733, 370] width 1306 height 196
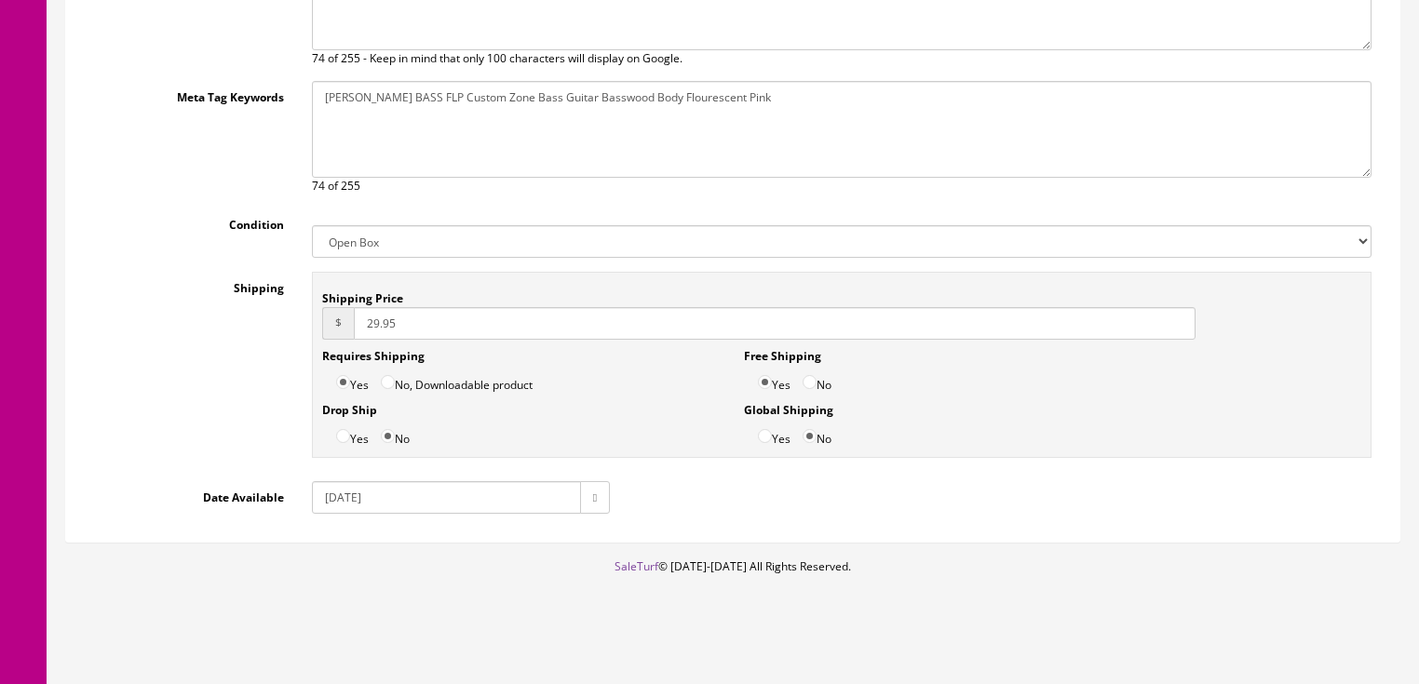
type input "29.95"
click at [814, 381] on input "No" at bounding box center [810, 382] width 14 height 14
radio input "true"
drag, startPoint x: 345, startPoint y: 503, endPoint x: 460, endPoint y: 504, distance: 115.5
click at [460, 504] on input "2024-12-20" at bounding box center [446, 497] width 269 height 33
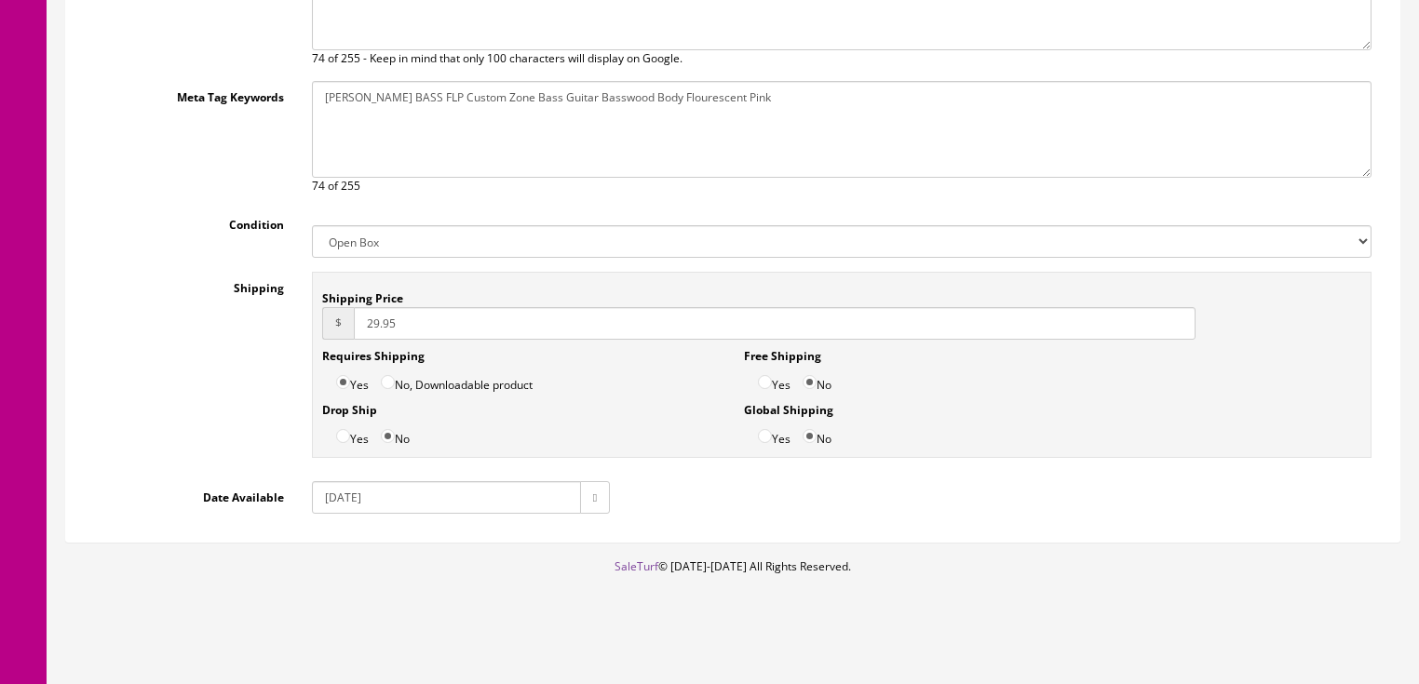
type input "2025-09-25"
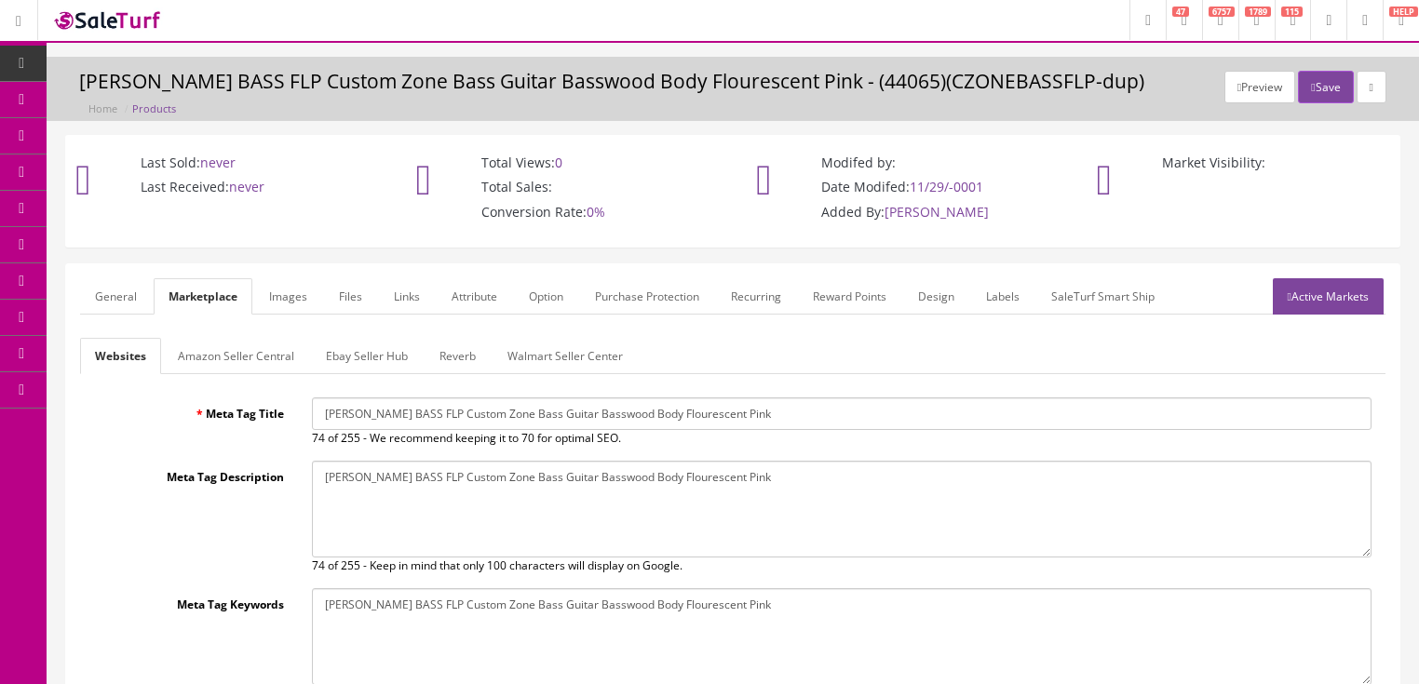
scroll to position [0, 0]
click at [346, 358] on link "Ebay Seller Hub" at bounding box center [367, 357] width 112 height 36
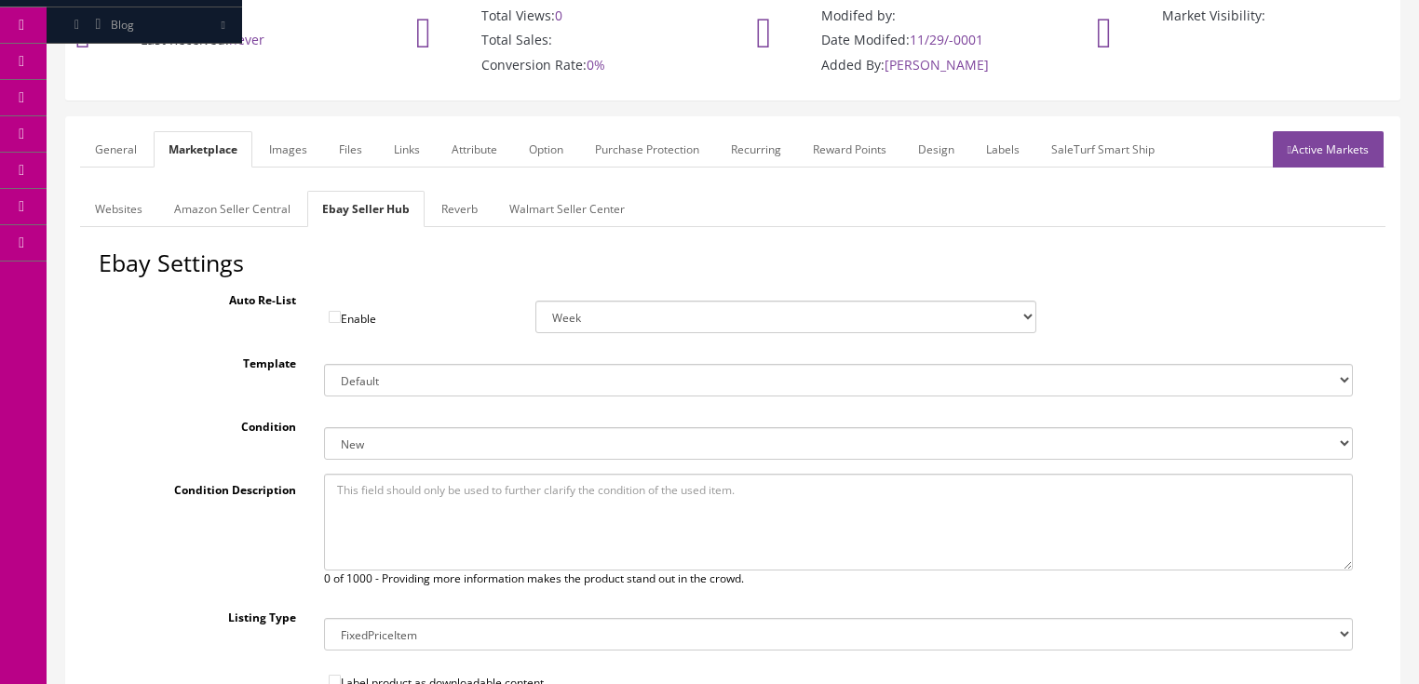
scroll to position [149, 0]
click at [359, 440] on select "New New other New with defects Manufacturer refurbished Seller refurbished Used…" at bounding box center [838, 442] width 1029 height 33
select select "1500"
click at [324, 426] on select "New New other New with defects Manufacturer refurbished Seller refurbished Used…" at bounding box center [838, 442] width 1029 height 33
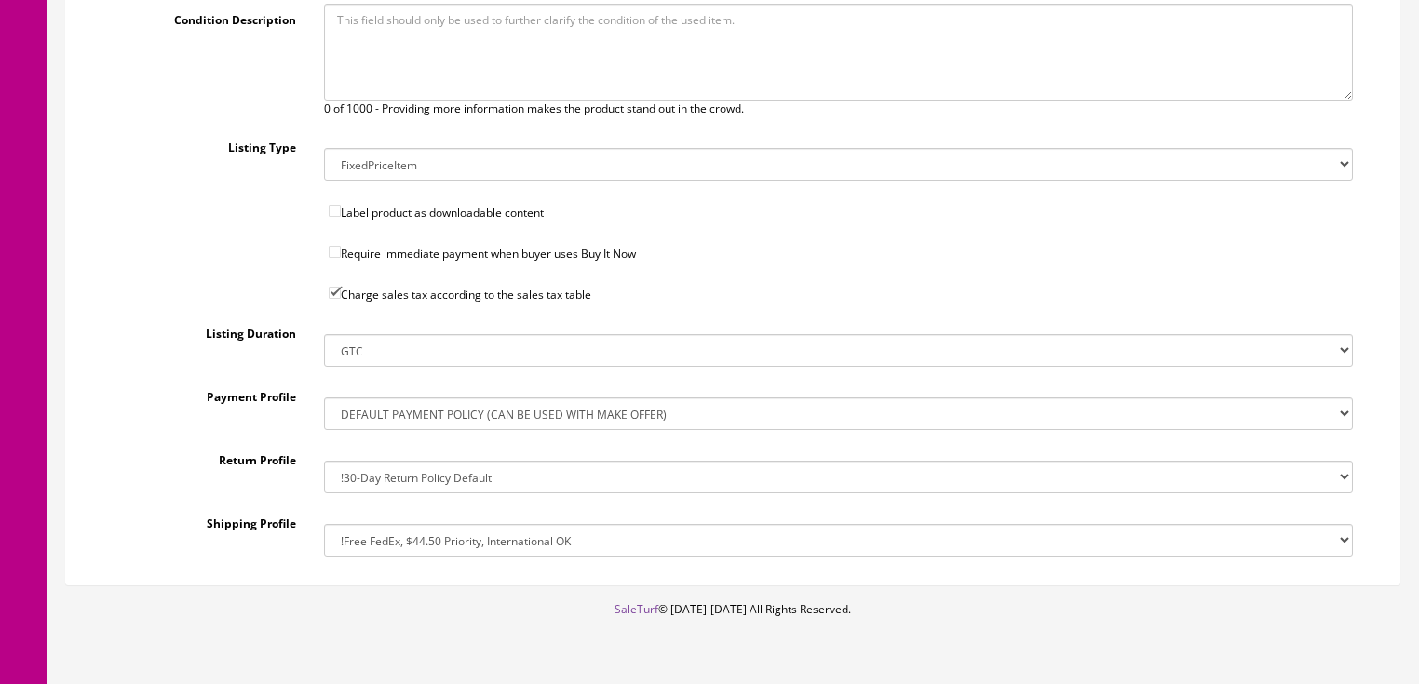
scroll to position [662, 0]
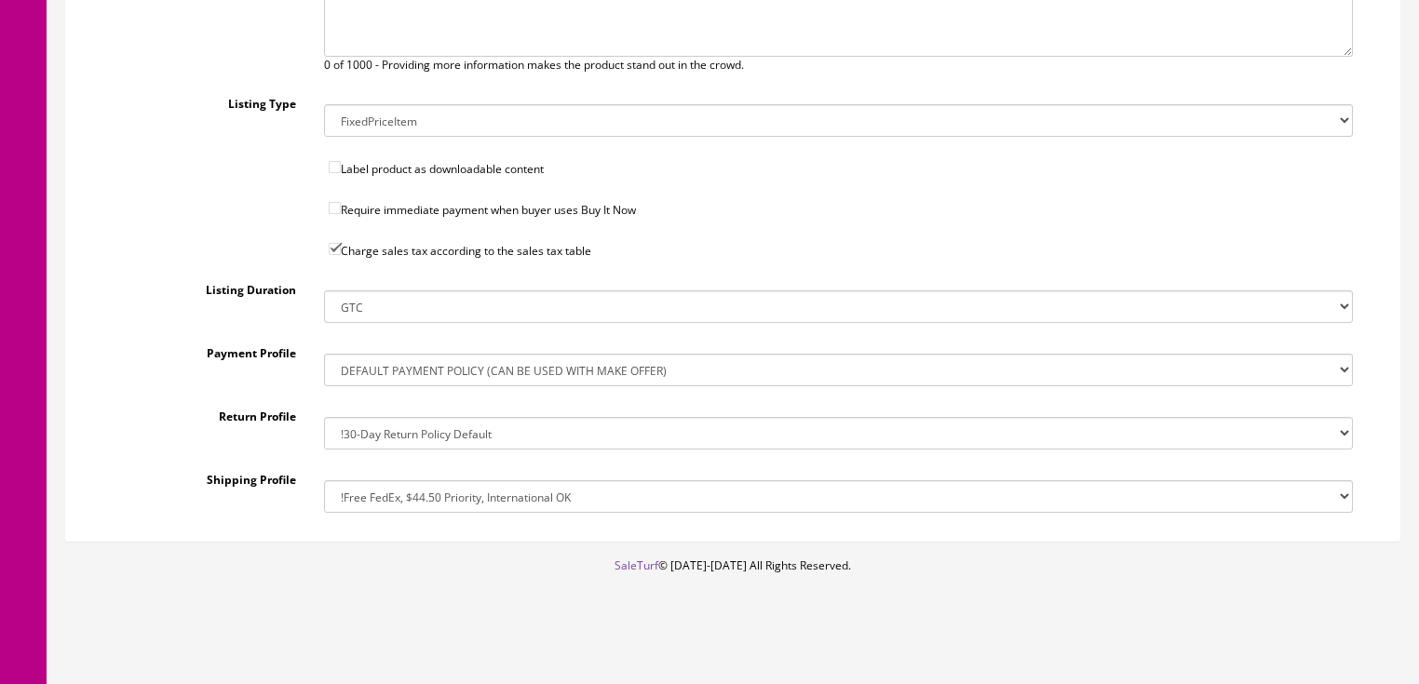
drag, startPoint x: 391, startPoint y: 497, endPoint x: 391, endPoint y: 479, distance: 18.6
click at [391, 497] on select "!$28.50 FedEx, Priority $65.00 No International !$28.50 FedEx, Priority $65.00 …" at bounding box center [838, 497] width 1029 height 33
select select "77323016017"
click at [324, 481] on select "!$28.50 FedEx, Priority $65.00 No International !$28.50 FedEx, Priority $65.00 …" at bounding box center [838, 497] width 1029 height 33
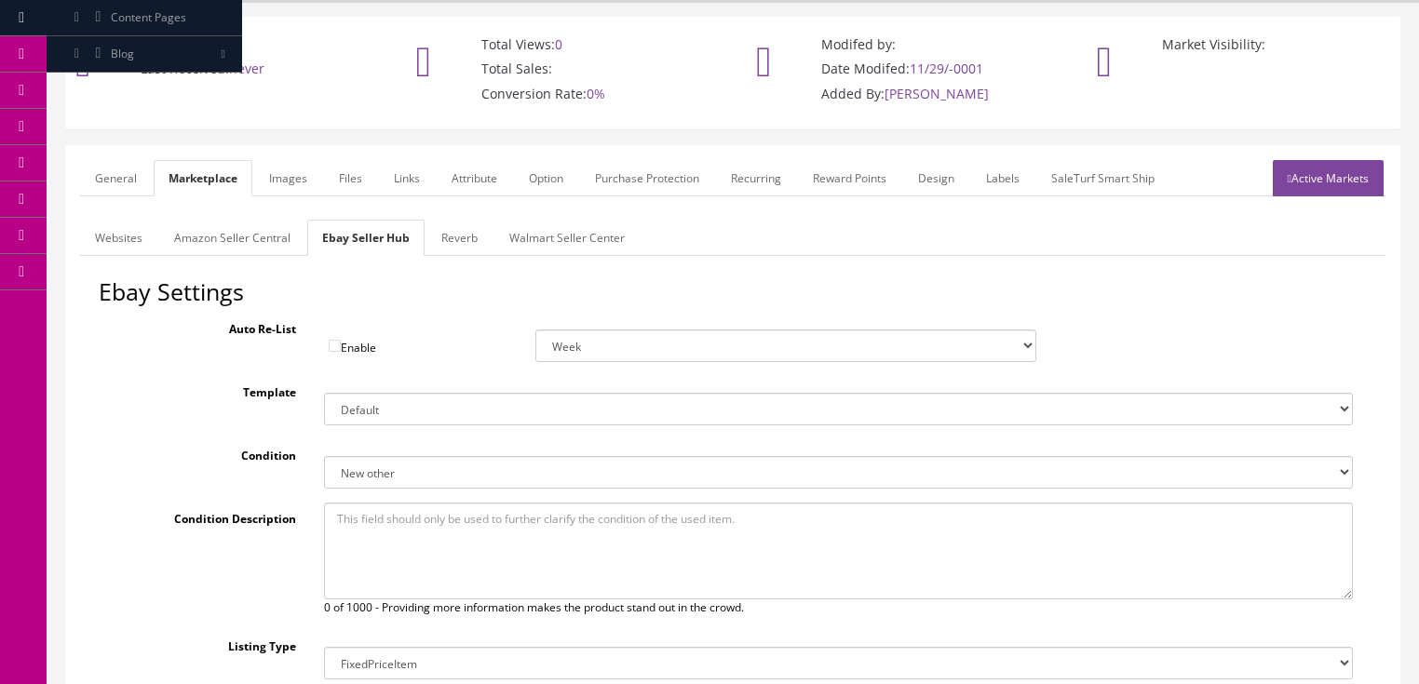
scroll to position [66, 0]
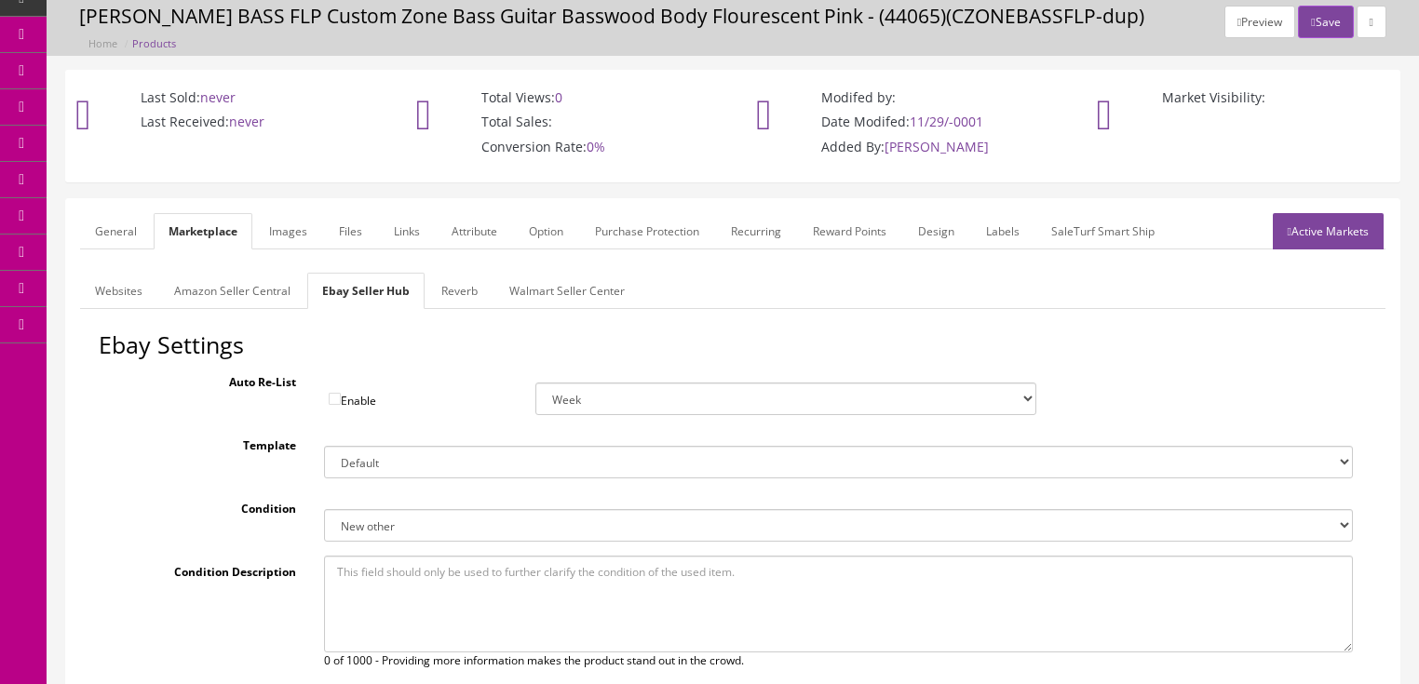
click at [470, 302] on link "Reverb" at bounding box center [459, 291] width 66 height 36
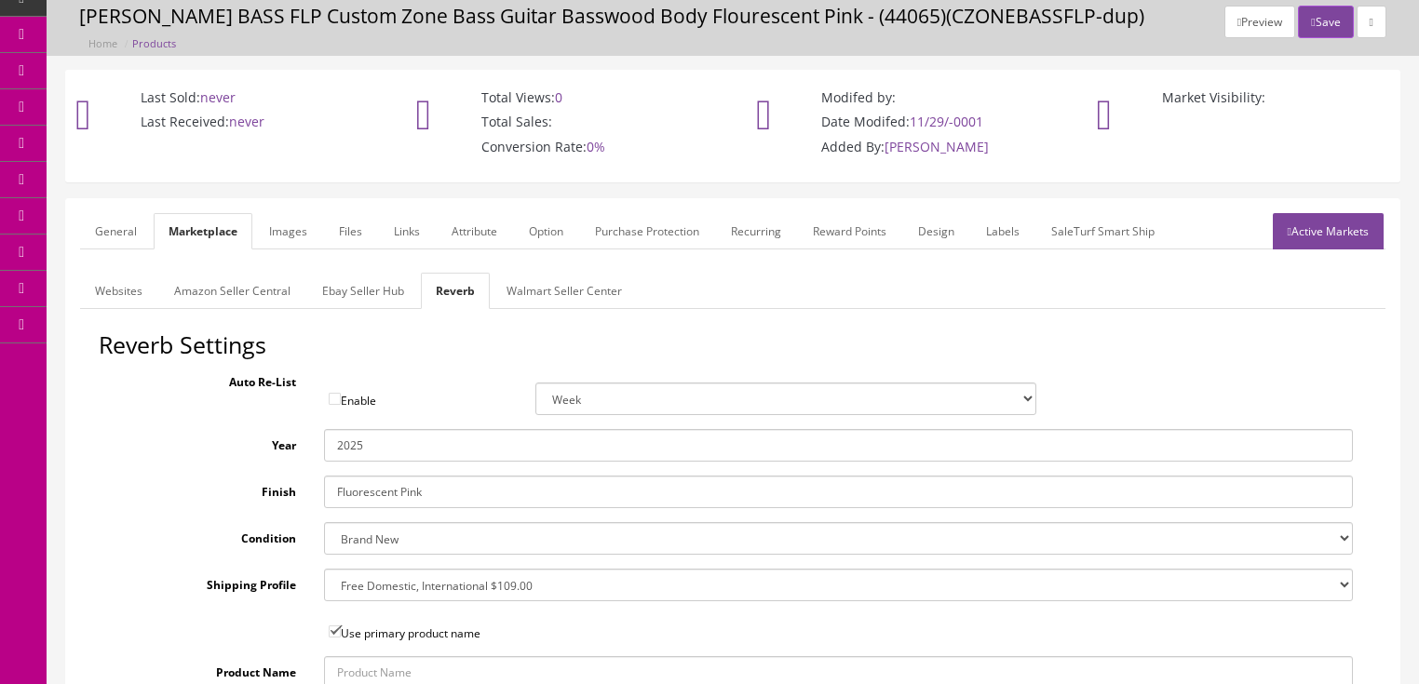
drag, startPoint x: 358, startPoint y: 445, endPoint x: 395, endPoint y: 448, distance: 37.4
click at [395, 448] on input "2025" at bounding box center [838, 445] width 1029 height 33
type input "2021"
click at [393, 539] on select "Brand New Mint Excellent Very Good Good Fair Poor B-Stock Non Functioning" at bounding box center [838, 538] width 1029 height 33
select select "df268ad1-c462-4ba6-b6db-e007e23922ea"
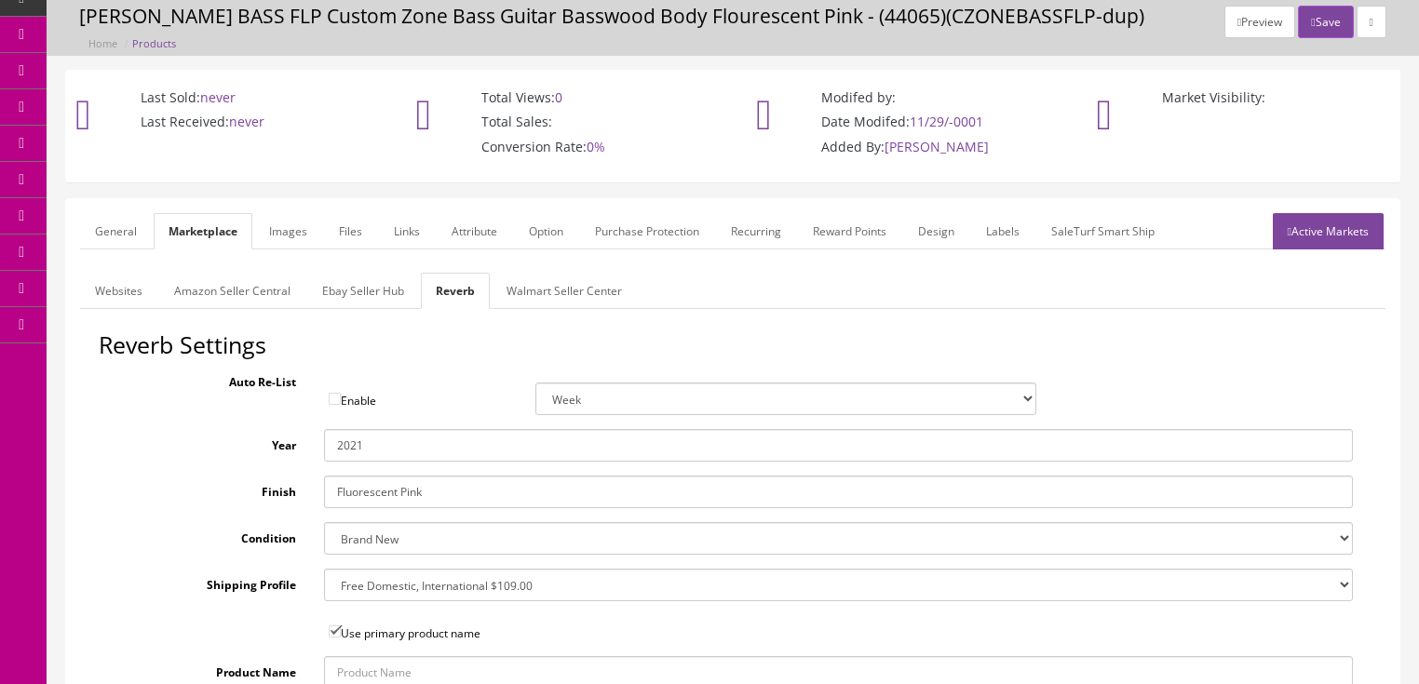
click at [324, 522] on select "Brand New Mint Excellent Very Good Good Fair Poor B-Stock Non Functioning" at bounding box center [838, 538] width 1029 height 33
click at [374, 591] on select "--- None --- $3.49 USPS Shipping MH INSURED $20000 GUITAR MH INSURED $11000 GUI…" at bounding box center [838, 585] width 1029 height 33
select select "12660"
click at [324, 569] on select "--- None --- $3.49 USPS Shipping MH INSURED $20000 GUITAR MH INSURED $11000 GUI…" at bounding box center [838, 585] width 1029 height 33
click at [372, 289] on link "Ebay Seller Hub" at bounding box center [363, 291] width 112 height 36
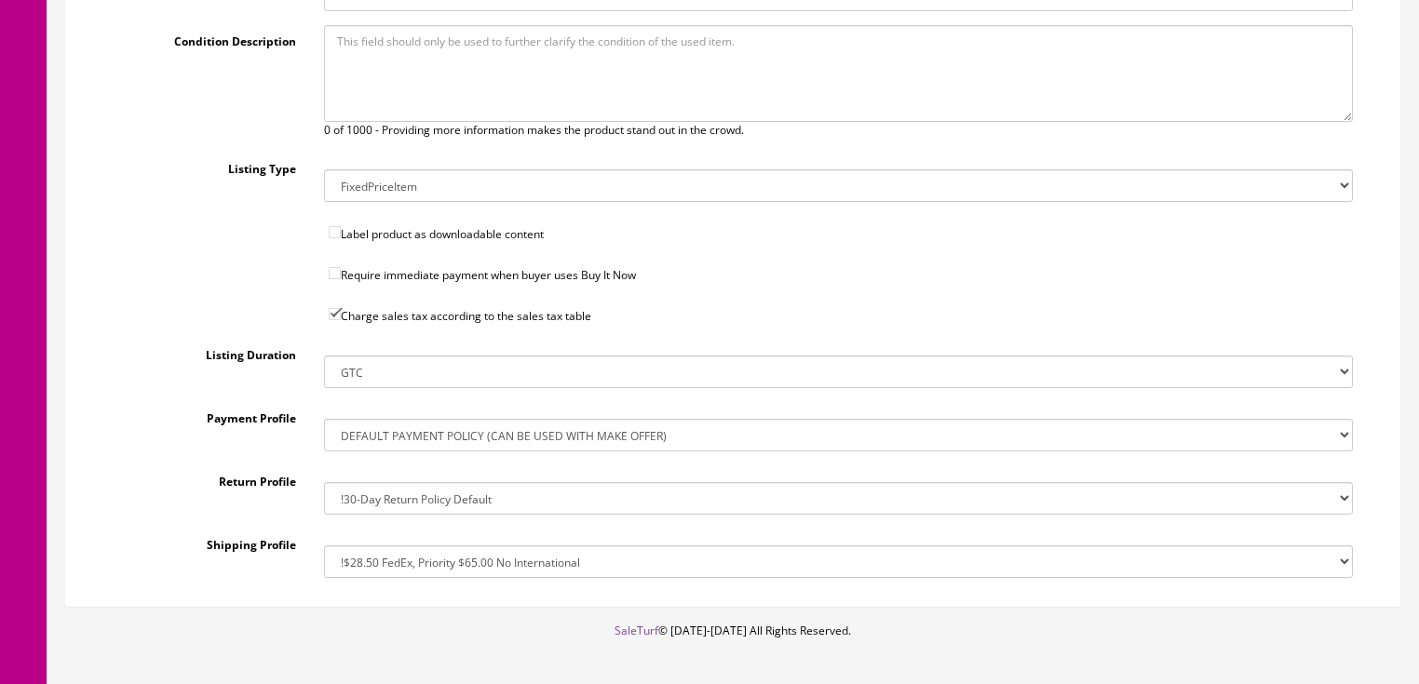
scroll to position [662, 0]
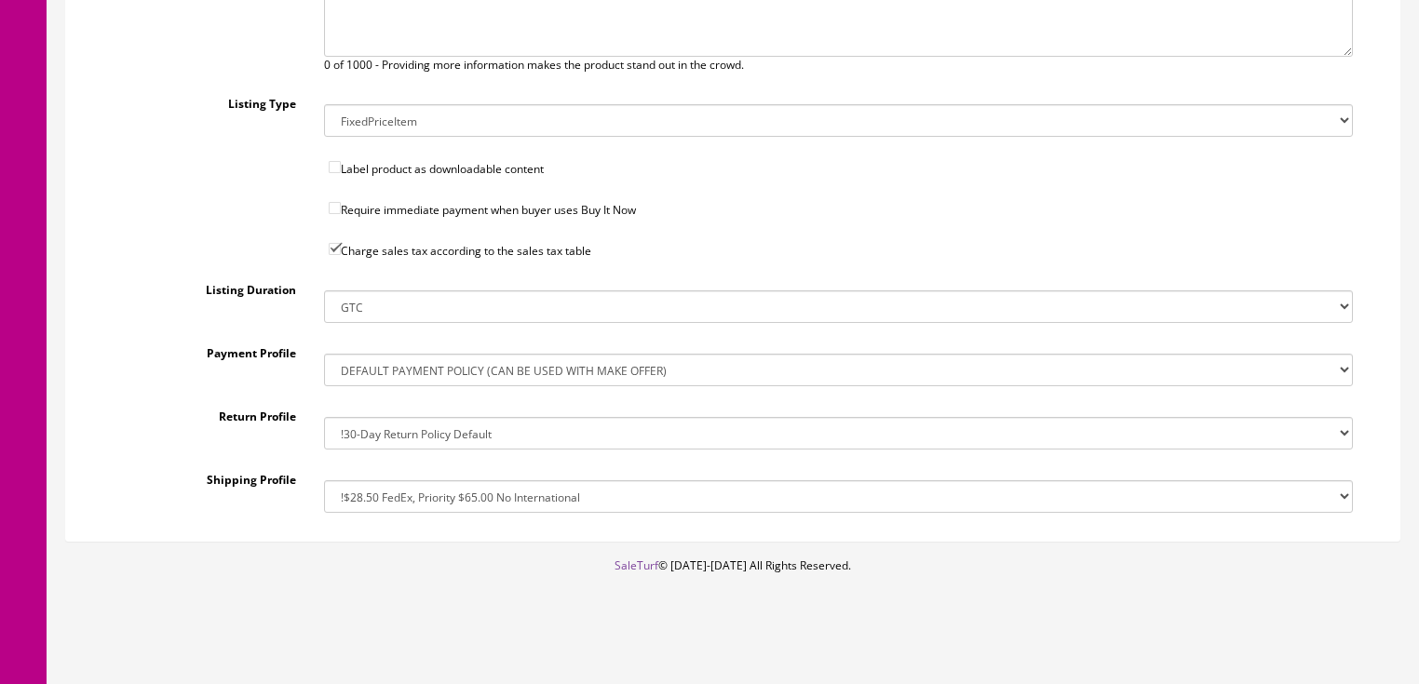
click at [367, 437] on select "!30-Day Return Policy Default !No Returns 14-Day Return Policy, Money Back, Ret…" at bounding box center [838, 433] width 1029 height 33
select select "161254712017"
click at [324, 417] on select "!30-Day Return Policy Default !No Returns 14-Day Return Policy, Money Back, Ret…" at bounding box center [838, 433] width 1029 height 33
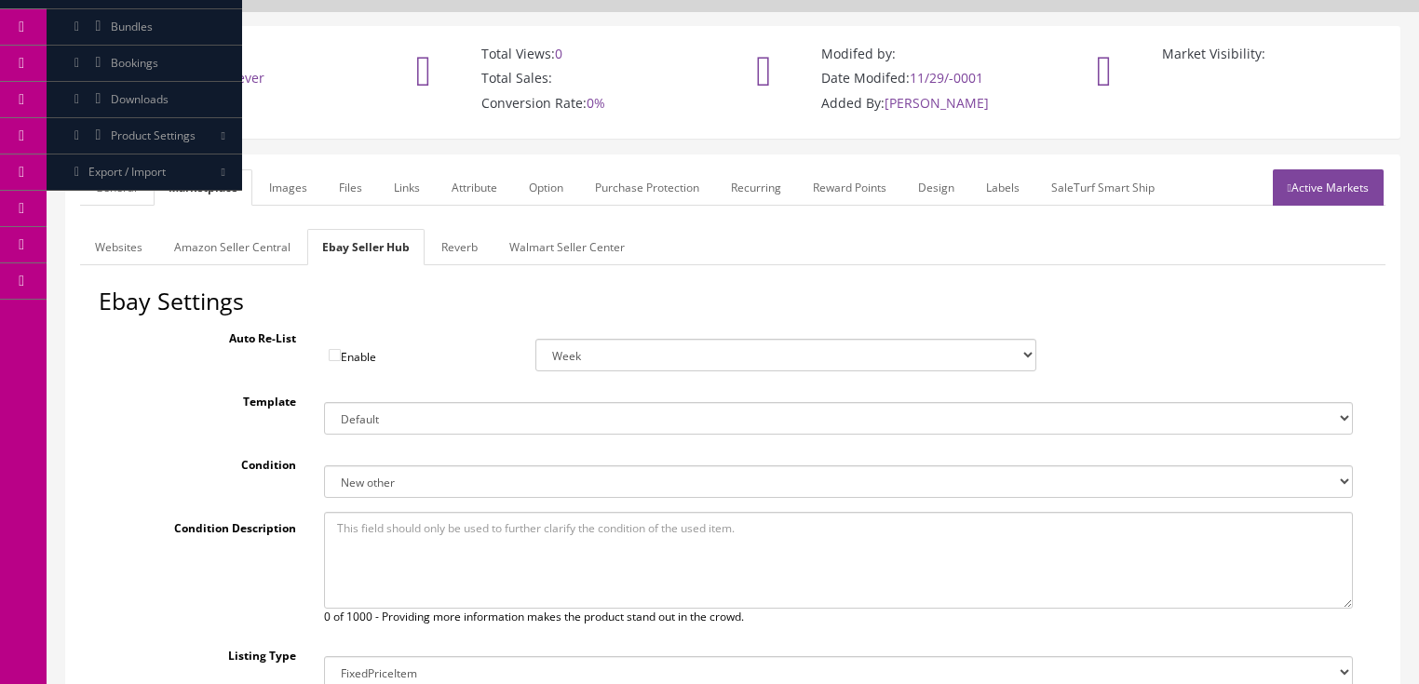
scroll to position [0, 0]
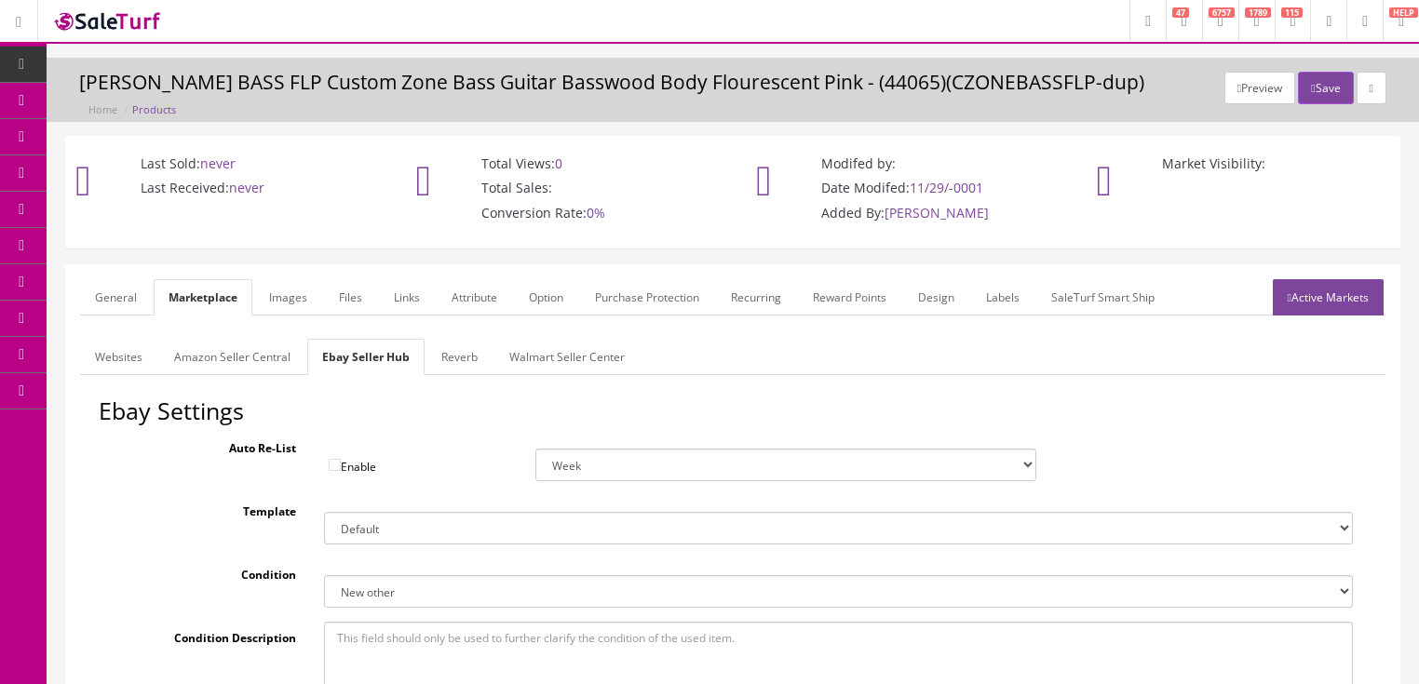
click at [264, 294] on link "Images" at bounding box center [288, 297] width 68 height 36
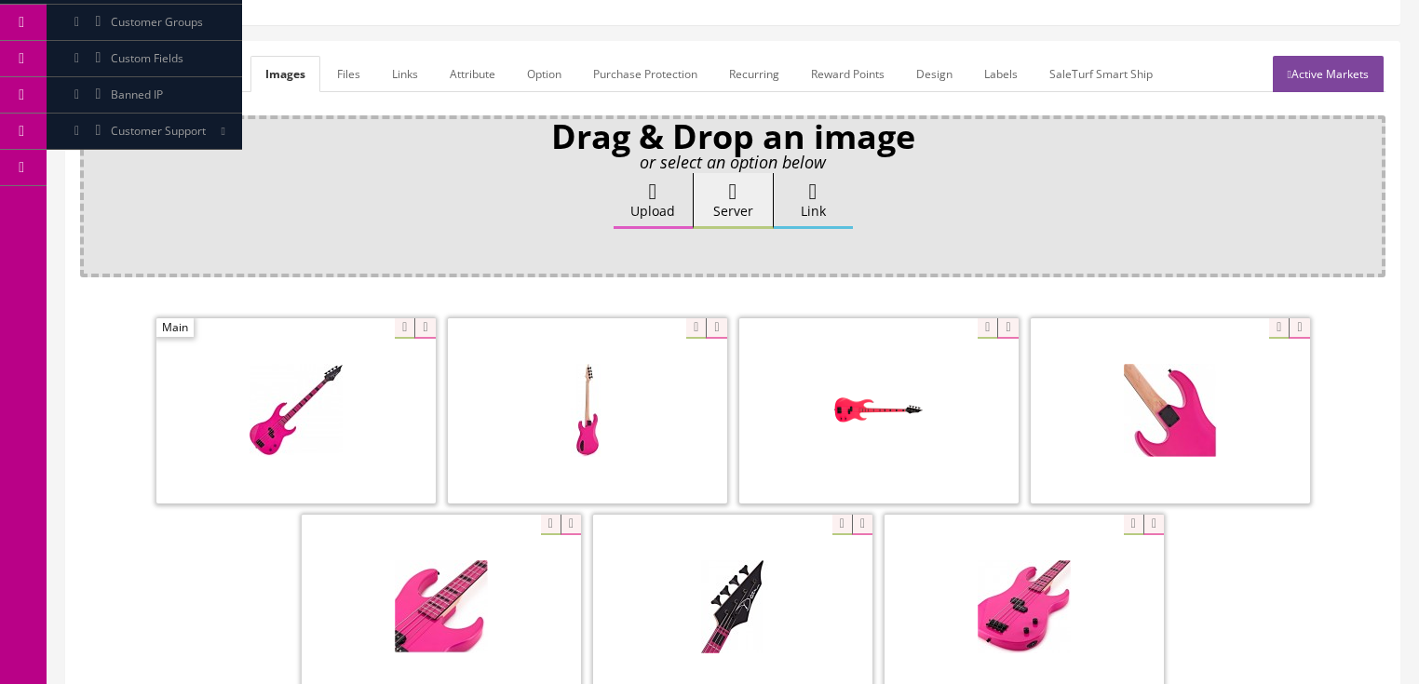
scroll to position [223, 0]
click at [651, 209] on label "Upload" at bounding box center [653, 201] width 79 height 56
click at [93, 192] on input "Upload" at bounding box center [93, 182] width 0 height 19
click at [629, 186] on label "Upload" at bounding box center [653, 201] width 79 height 56
click at [93, 186] on input "Upload" at bounding box center [93, 182] width 0 height 19
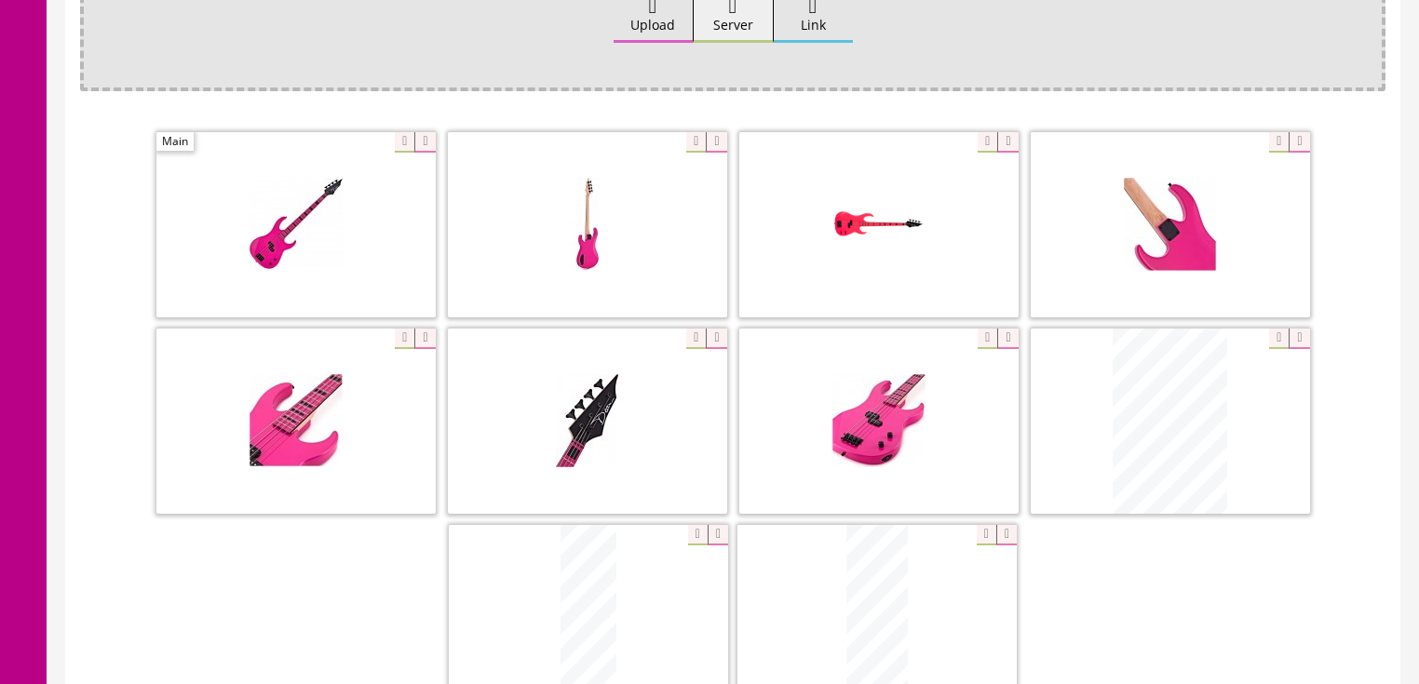
scroll to position [521, 0]
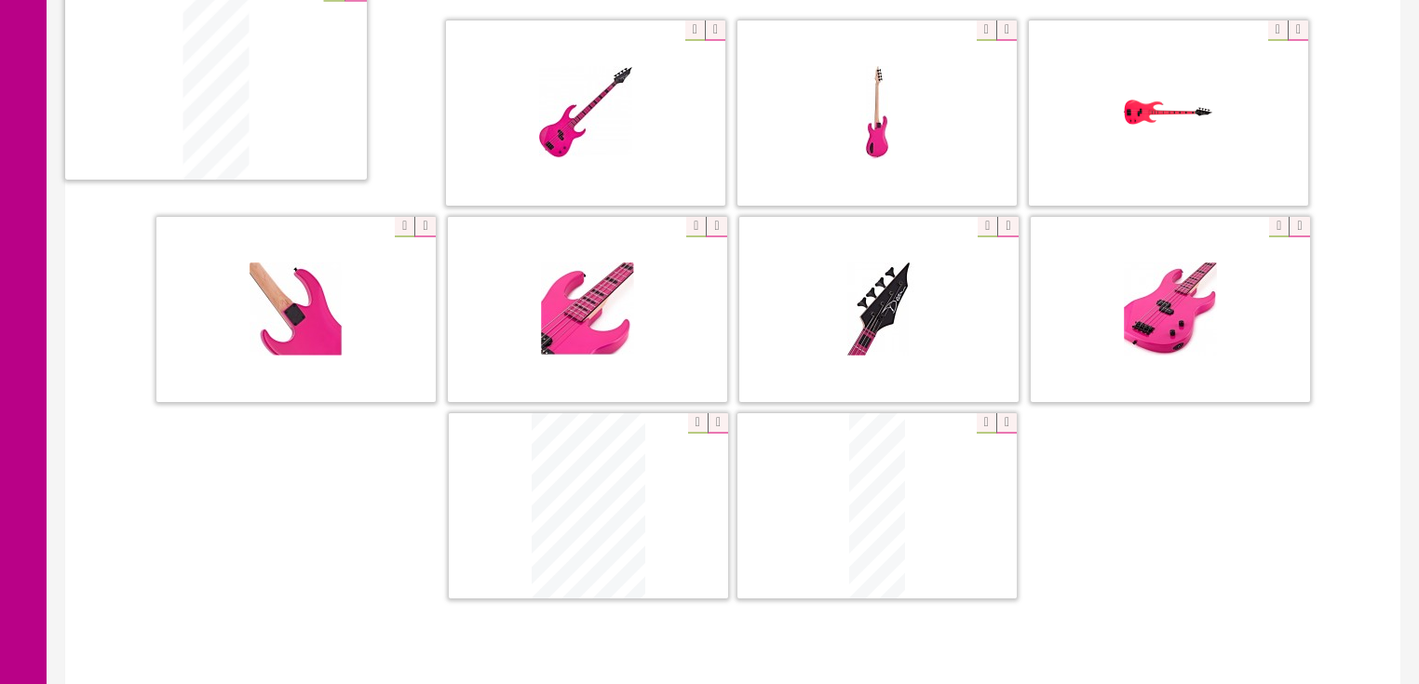
drag, startPoint x: 704, startPoint y: 406, endPoint x: 224, endPoint y: 171, distance: 533.9
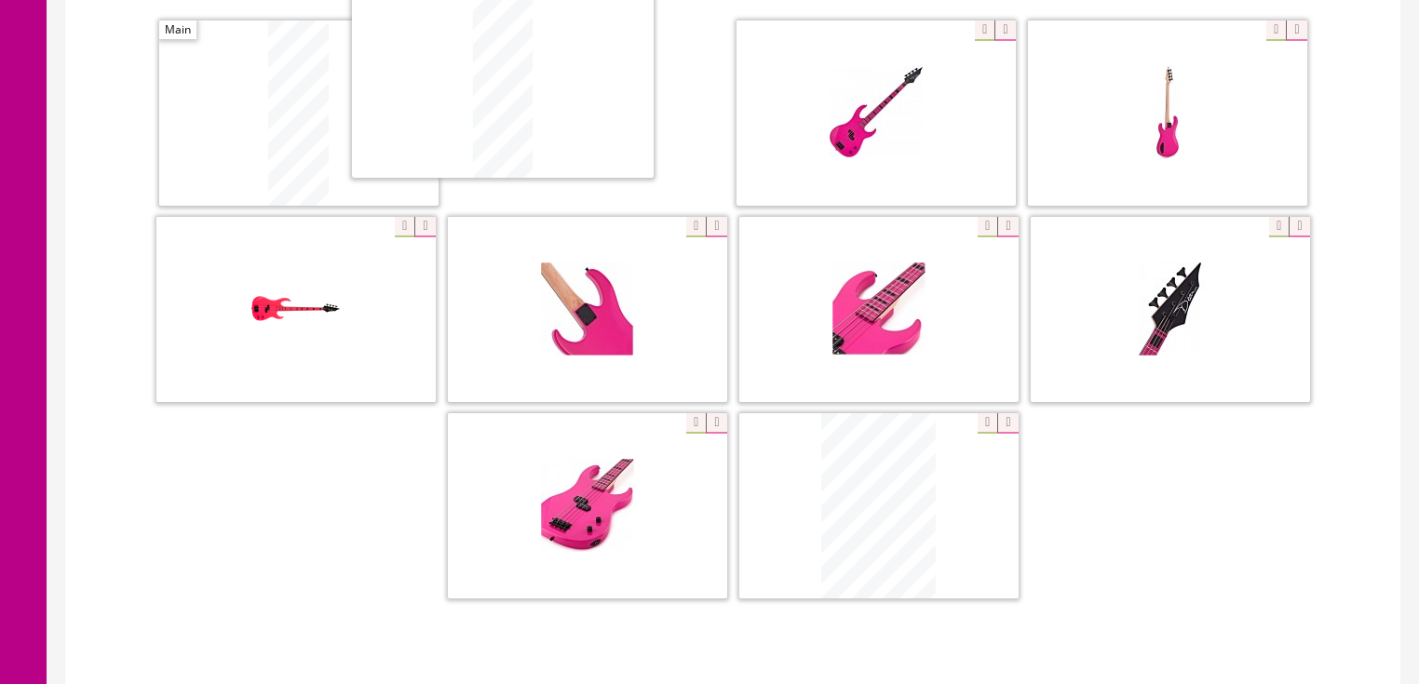
drag, startPoint x: 870, startPoint y: 556, endPoint x: 533, endPoint y: 164, distance: 517.0
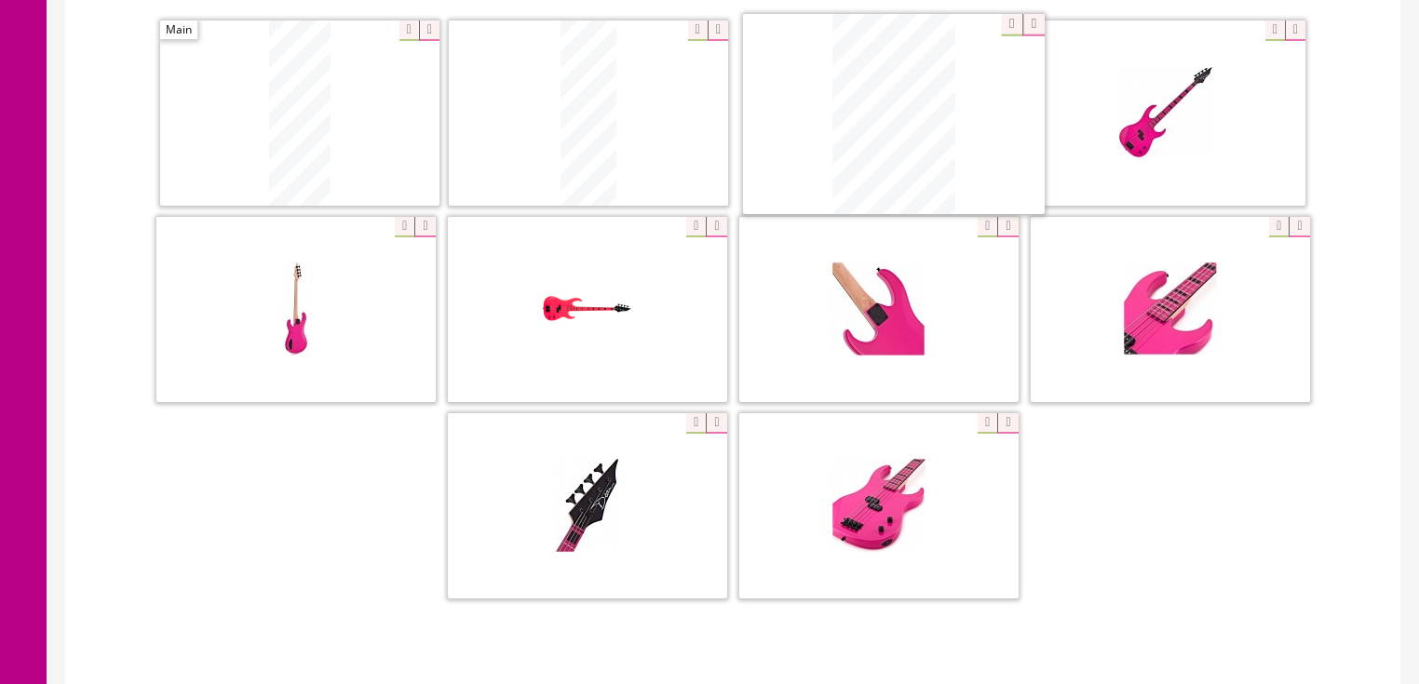
drag, startPoint x: 781, startPoint y: 404, endPoint x: 824, endPoint y: 84, distance: 323.2
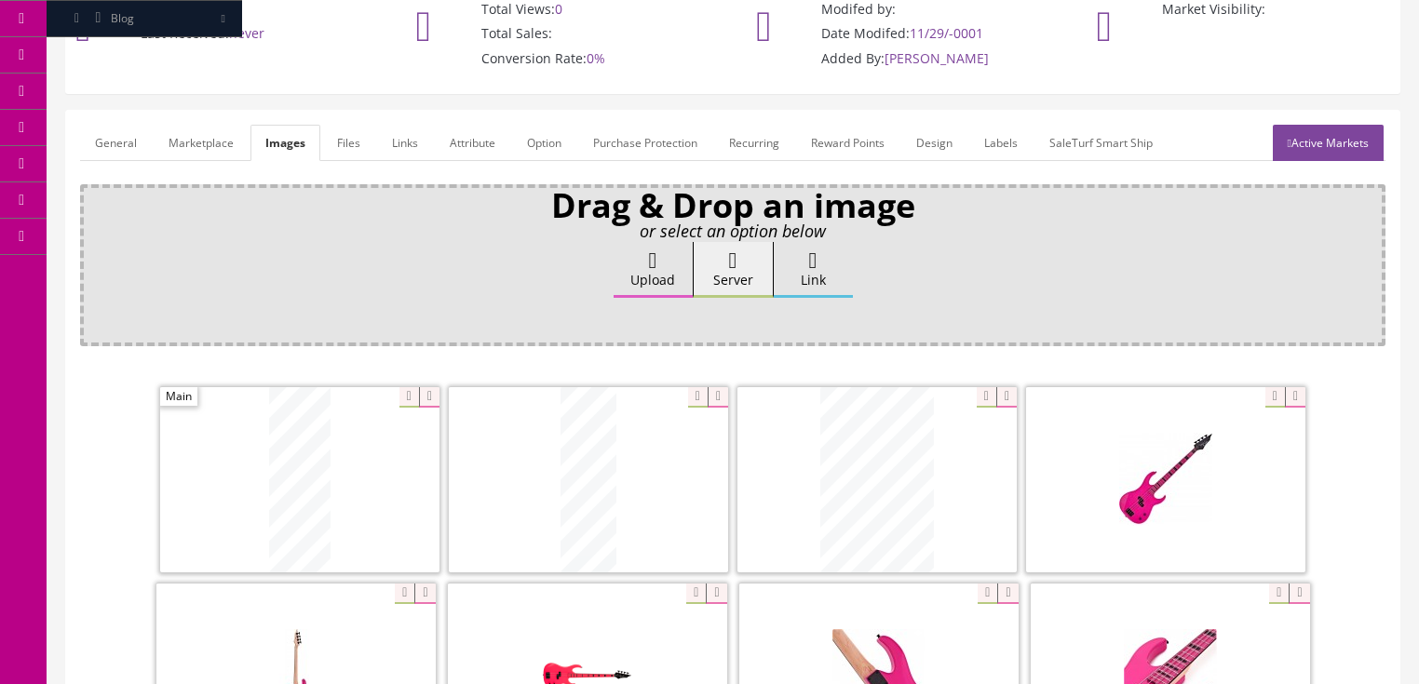
scroll to position [149, 0]
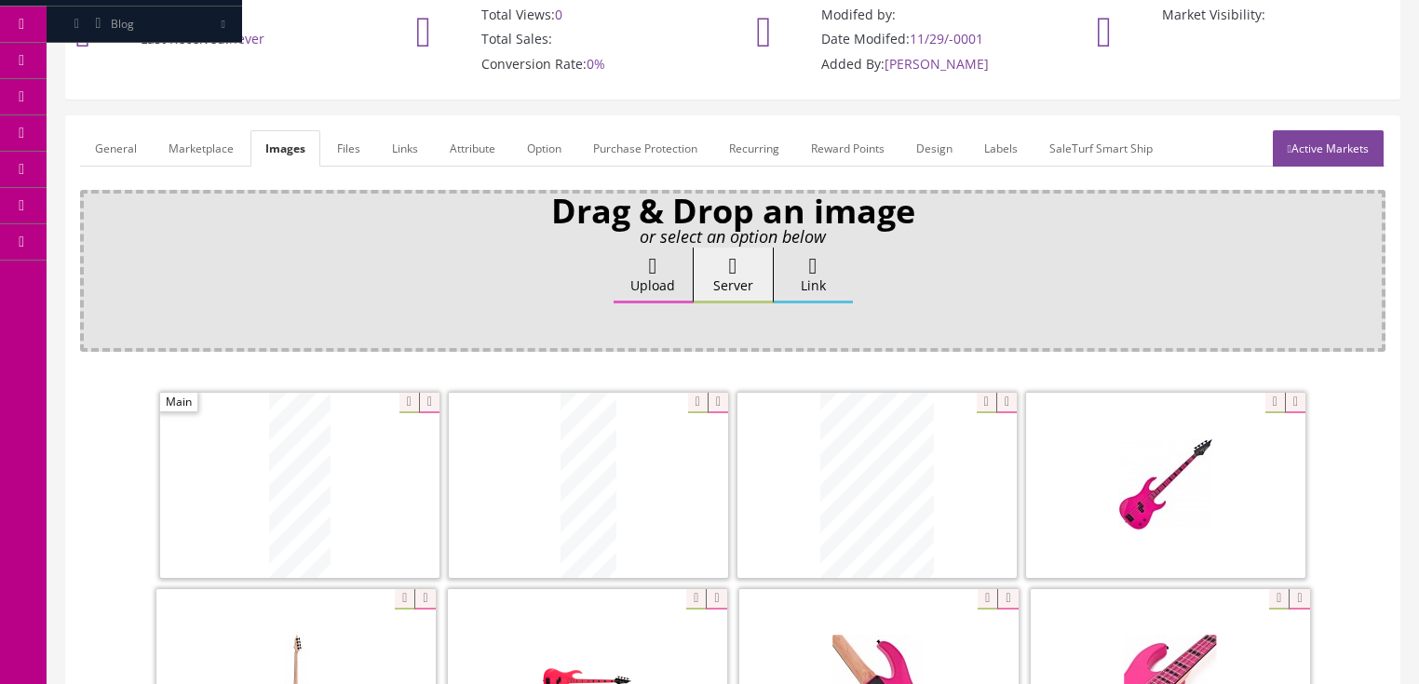
click at [1279, 150] on link "Active Markets" at bounding box center [1328, 148] width 111 height 36
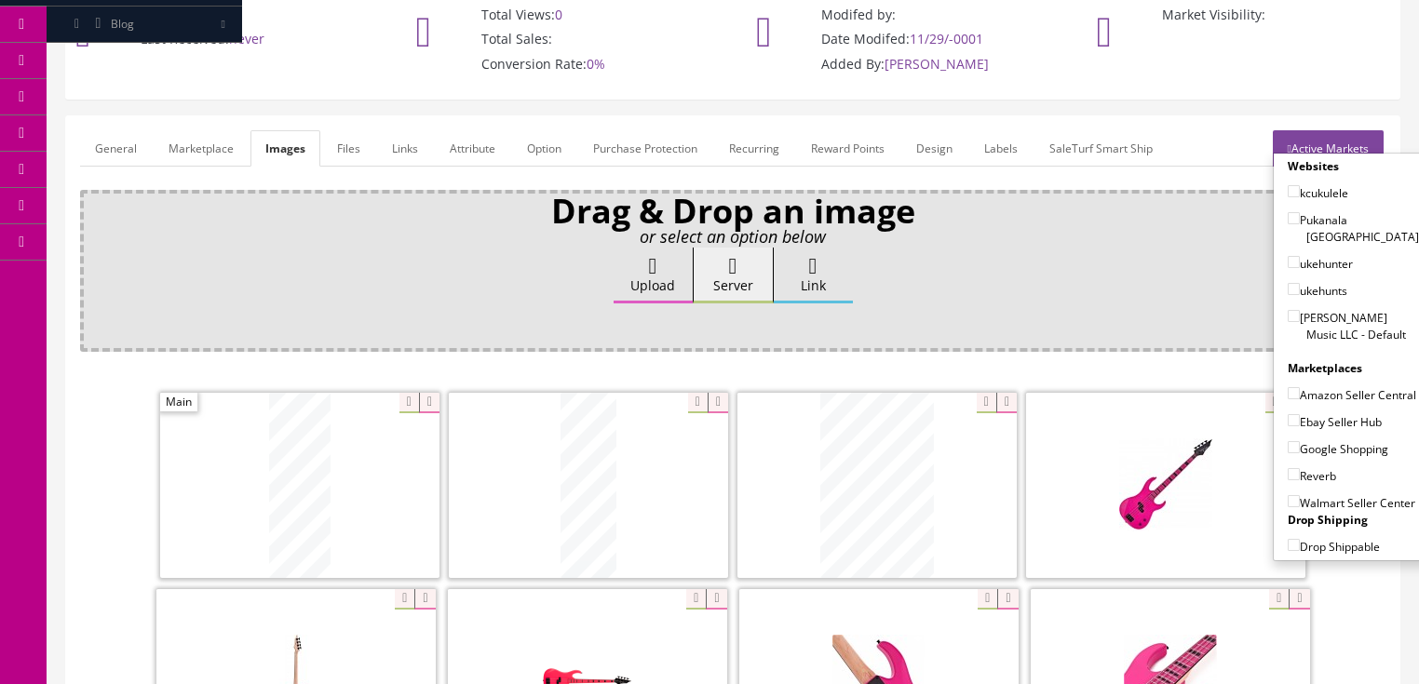
click at [1288, 310] on input"] "[PERSON_NAME] Music LLC - Default" at bounding box center [1294, 316] width 12 height 12
checkbox input"] "true"
click at [1288, 414] on input"] "Ebay Seller Hub" at bounding box center [1294, 420] width 12 height 12
checkbox input"] "true"
click at [1288, 449] on input"] "Google Shopping" at bounding box center [1294, 447] width 12 height 12
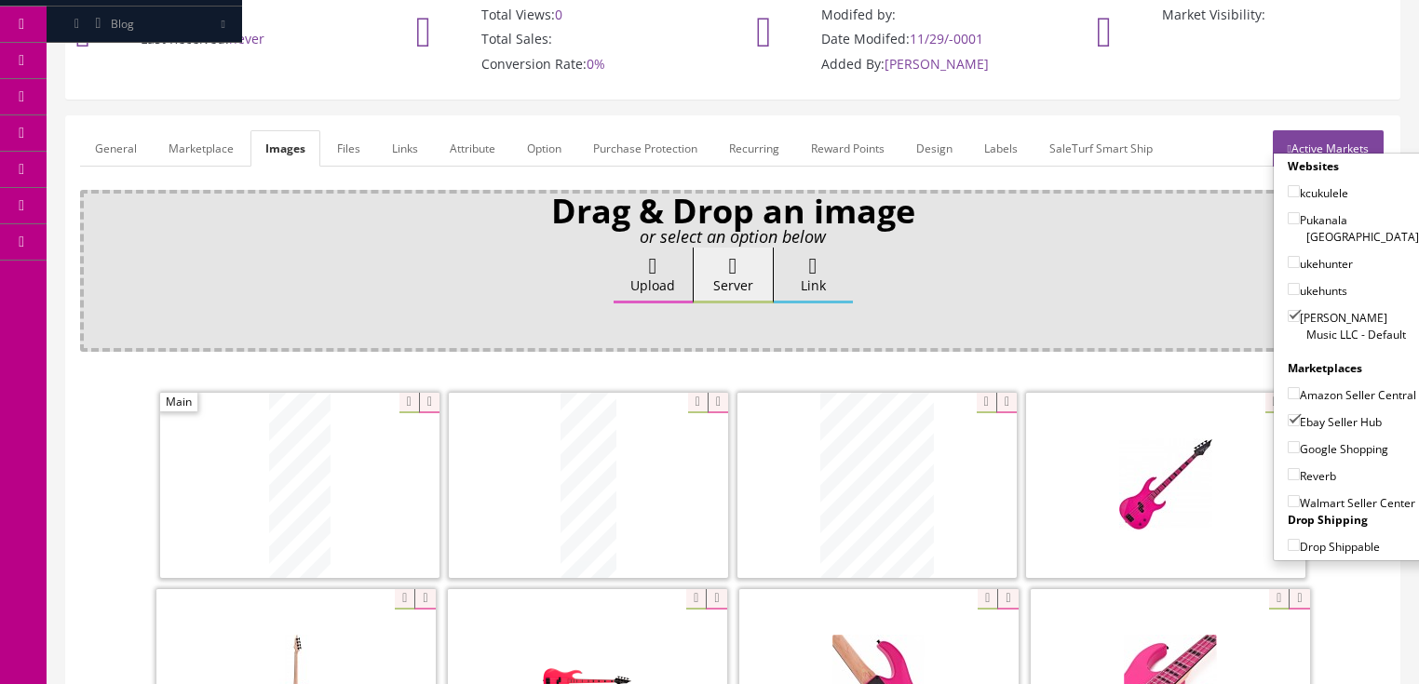
checkbox input"] "true"
click at [1288, 470] on input"] "Reverb" at bounding box center [1294, 474] width 12 height 12
checkbox input"] "true"
click at [1328, 144] on link "Active Markets" at bounding box center [1328, 148] width 111 height 36
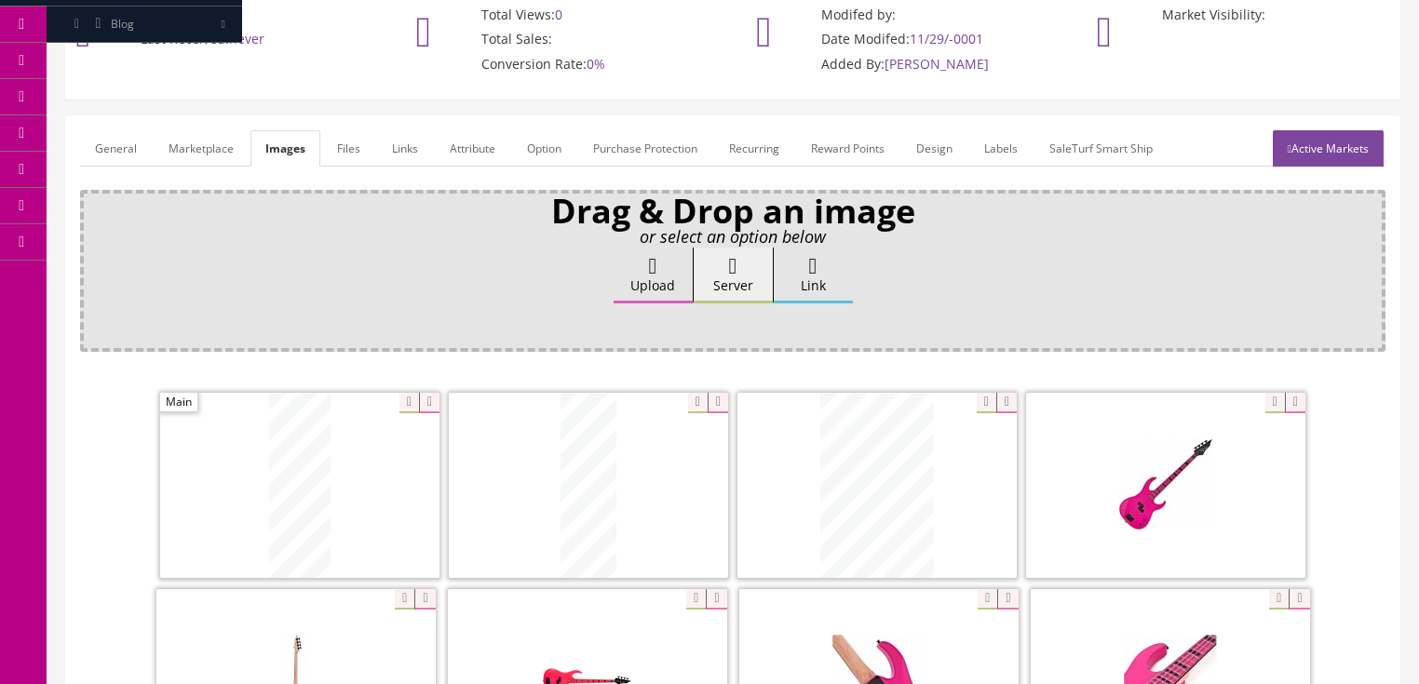
click at [115, 138] on link "General" at bounding box center [116, 148] width 72 height 36
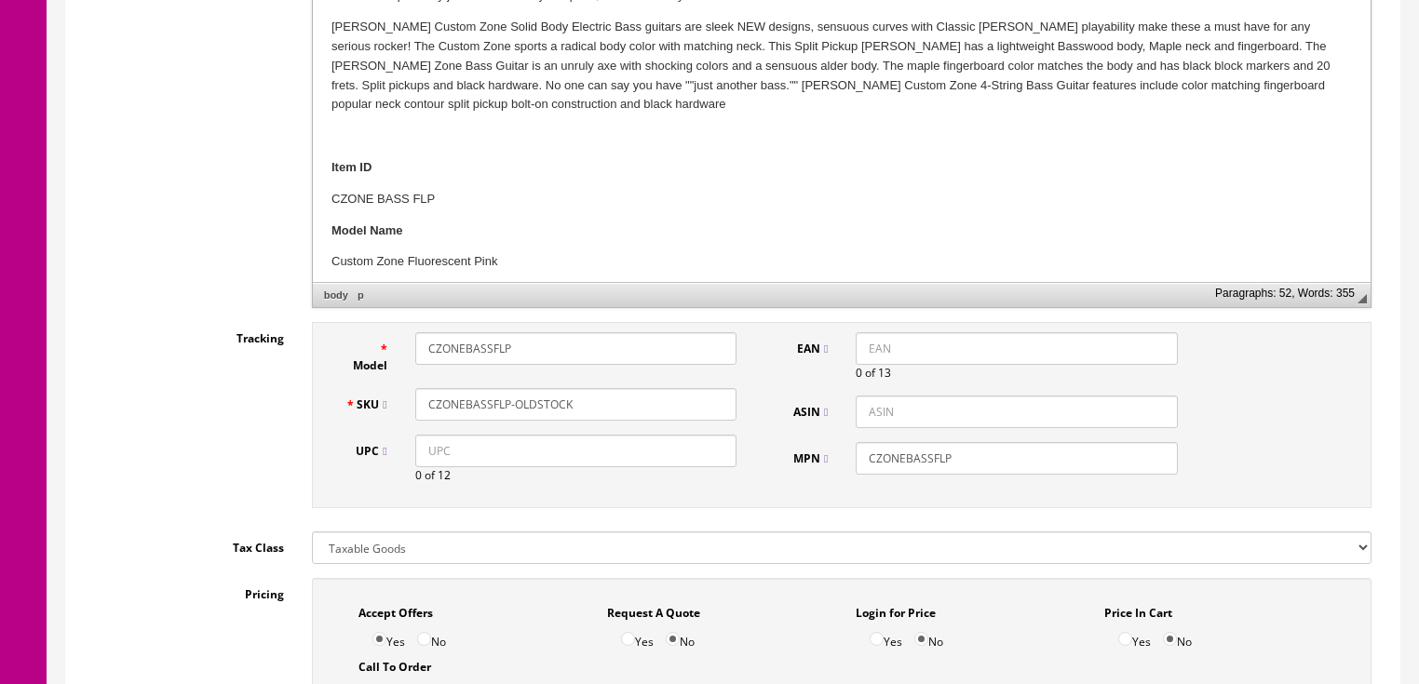
scroll to position [670, 0]
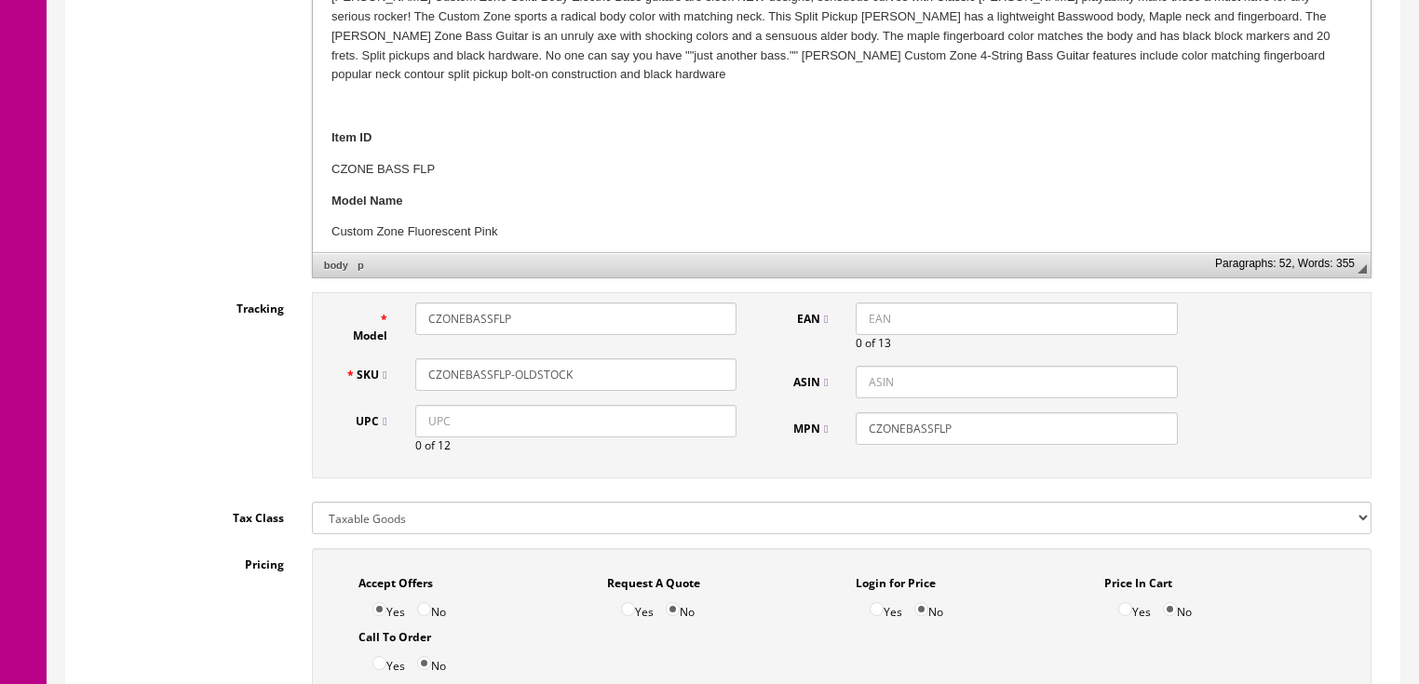
drag, startPoint x: 570, startPoint y: 372, endPoint x: 429, endPoint y: 365, distance: 140.8
click at [420, 362] on input "CZONEBASSFLP-OLDSTOCK" at bounding box center [575, 375] width 321 height 33
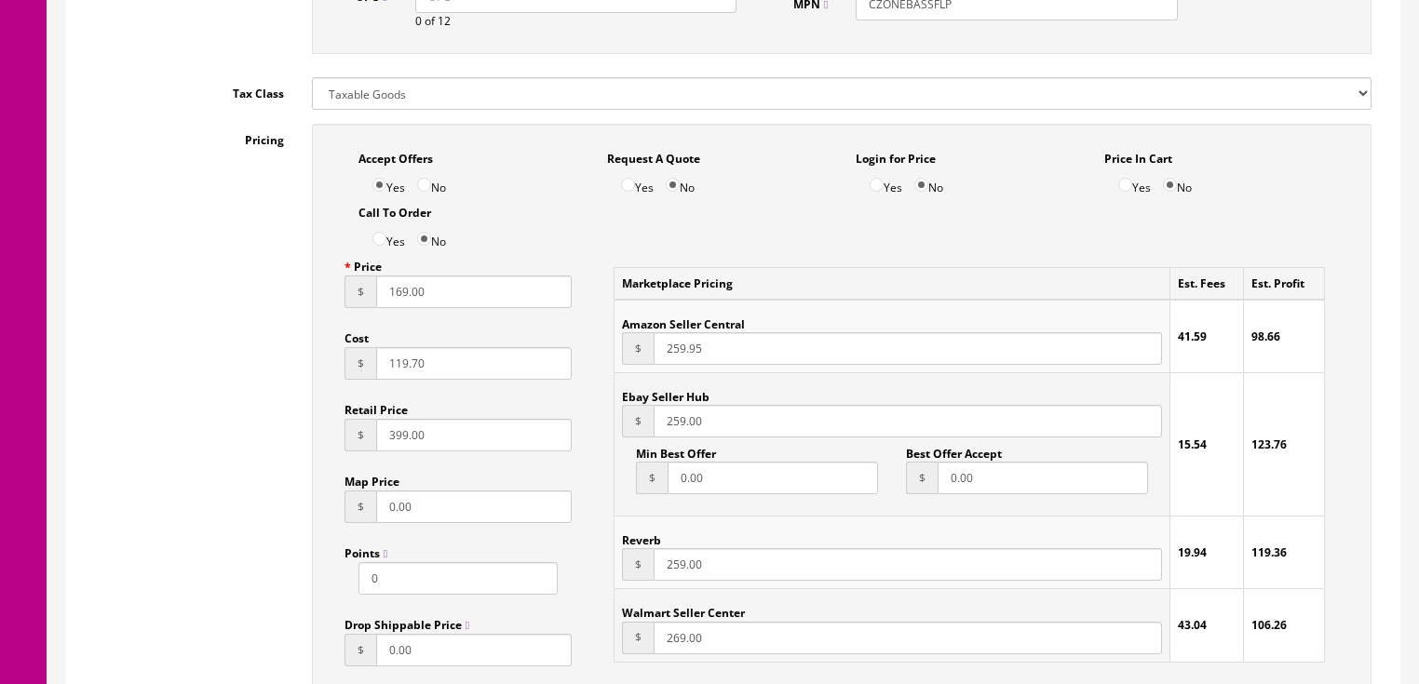
scroll to position [1117, 0]
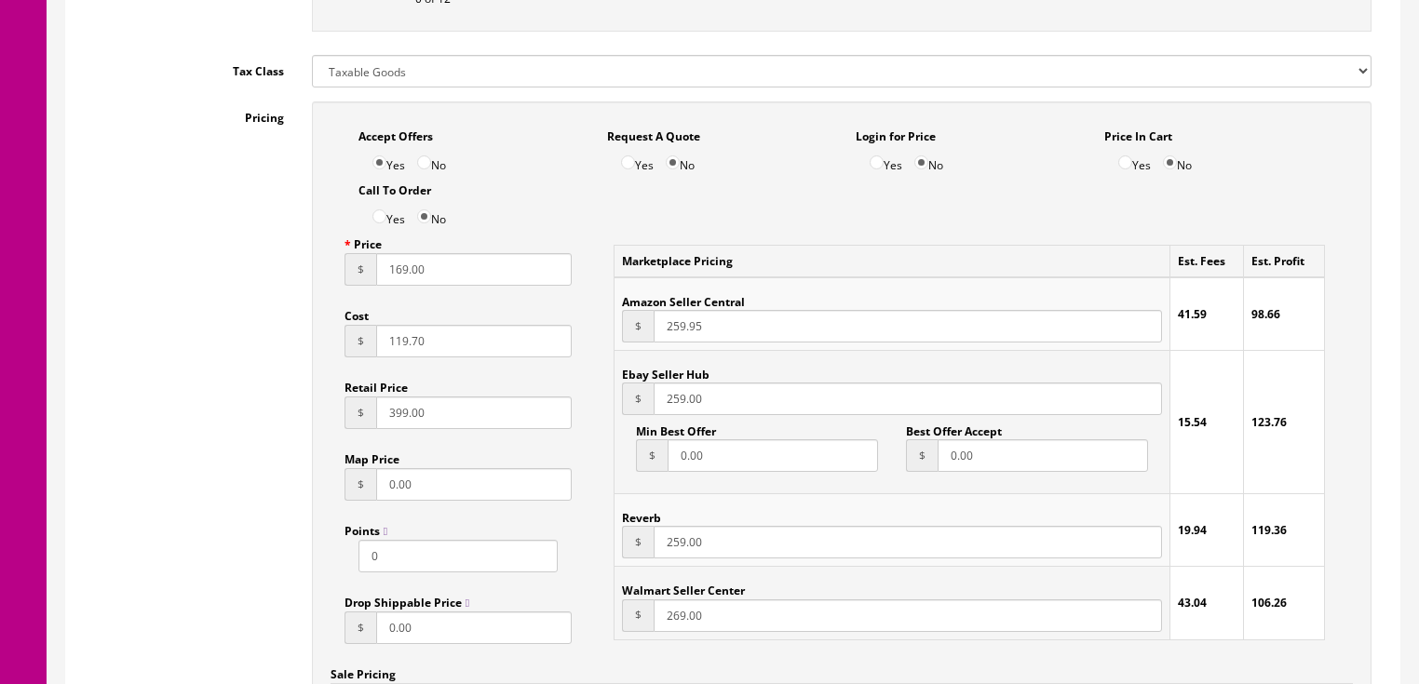
drag, startPoint x: 656, startPoint y: 406, endPoint x: 723, endPoint y: 406, distance: 67.0
click at [723, 406] on input "259.00" at bounding box center [908, 399] width 508 height 33
type input "169.00"
drag, startPoint x: 659, startPoint y: 551, endPoint x: 755, endPoint y: 562, distance: 96.6
click at [755, 559] on input "259.00" at bounding box center [908, 542] width 508 height 33
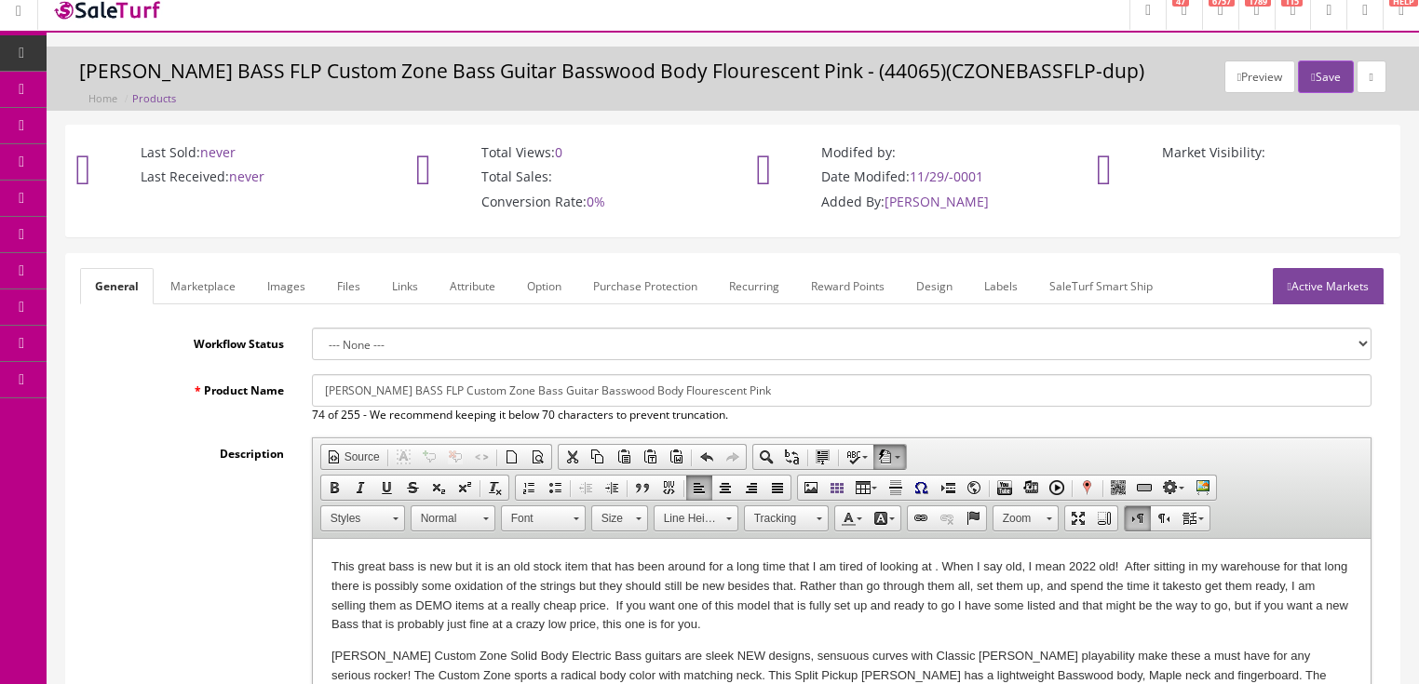
scroll to position [0, 0]
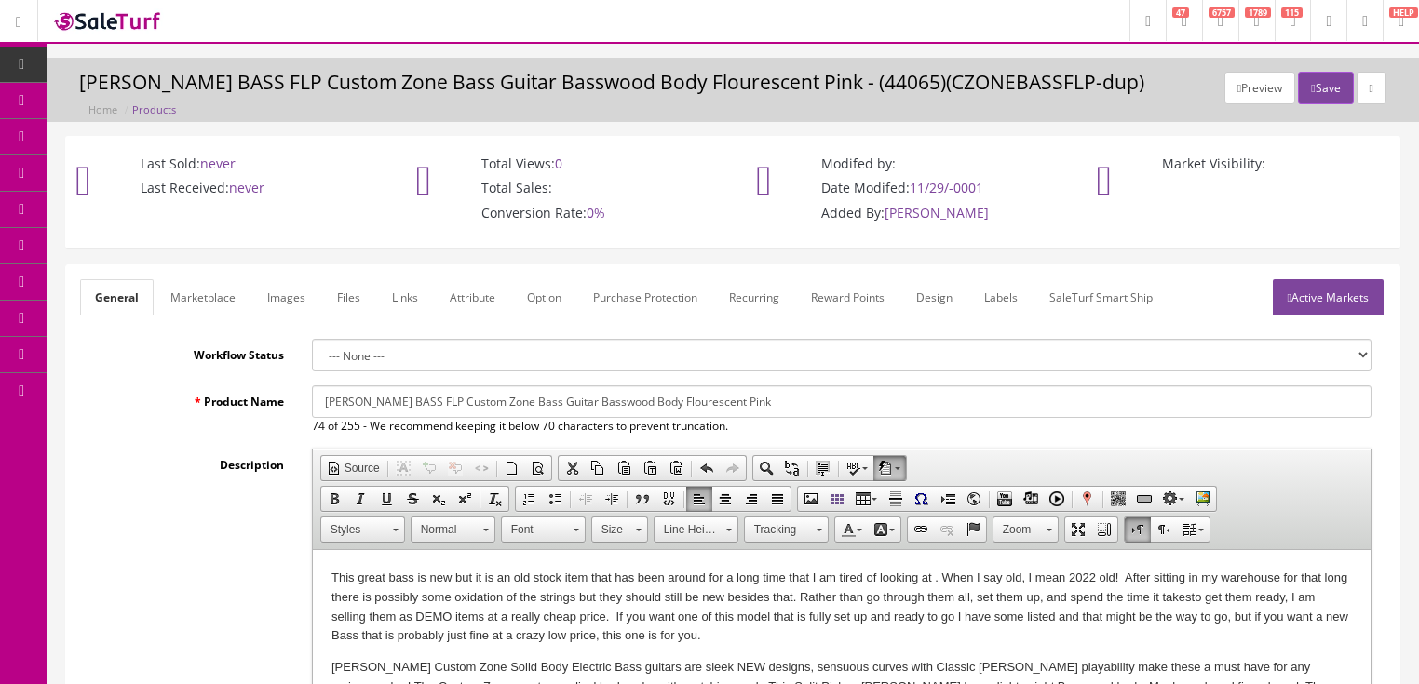
type input "169.00"
click at [1305, 292] on link "Active Markets" at bounding box center [1328, 297] width 111 height 36
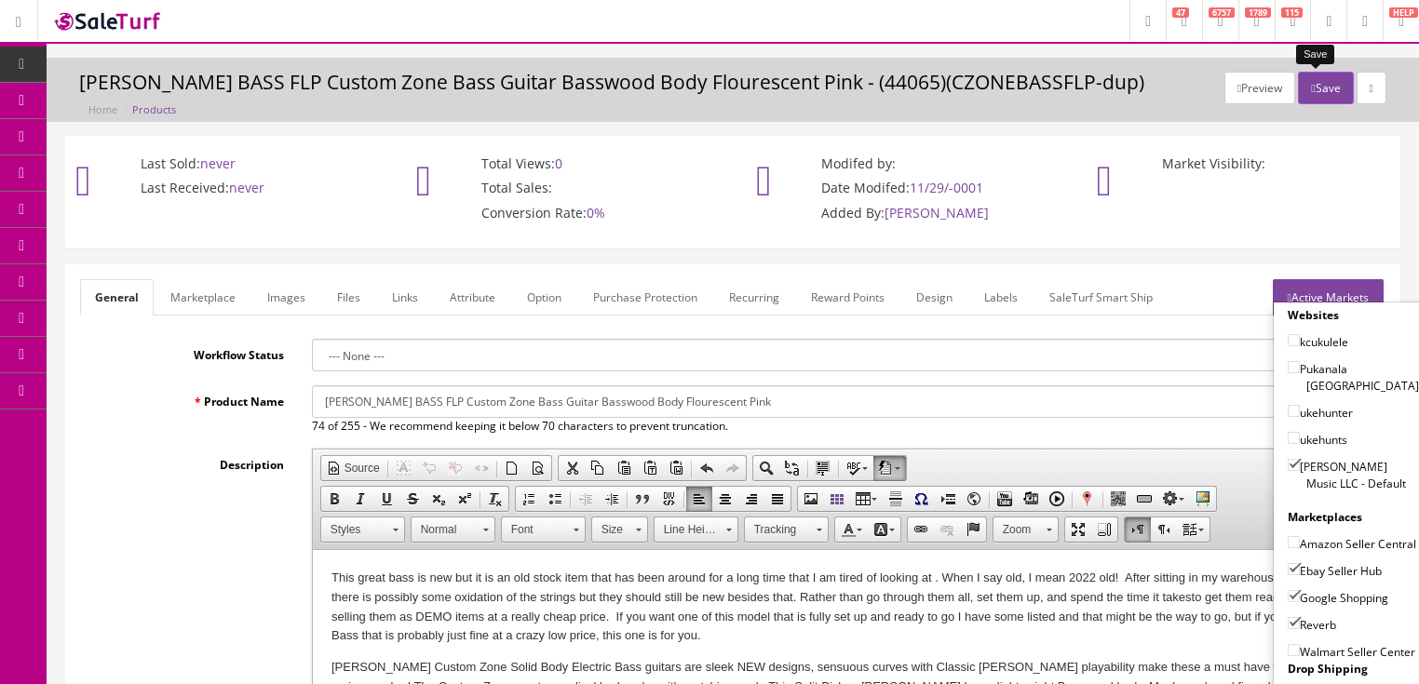
click at [1318, 94] on button "Save" at bounding box center [1325, 88] width 55 height 33
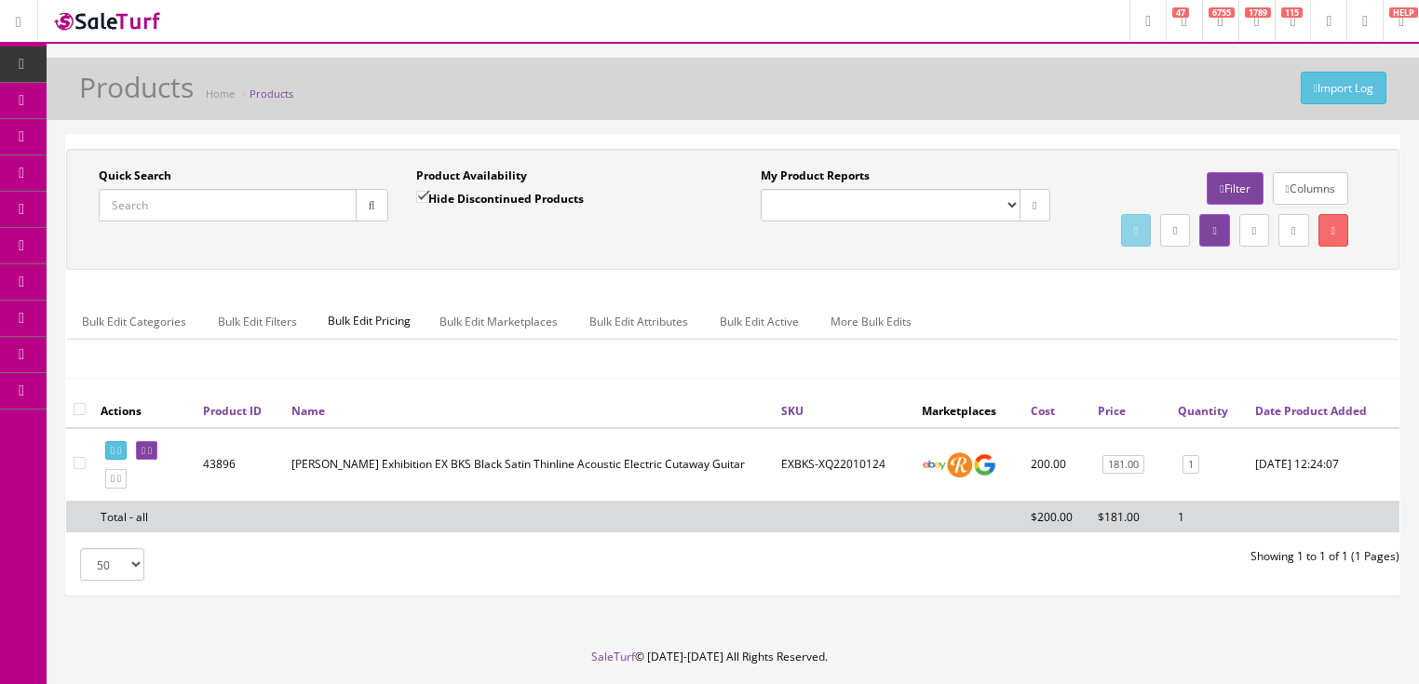
click at [264, 201] on input "Quick Search" at bounding box center [228, 205] width 258 height 33
paste input "CZONEBASSFLP-OLDSTOCK"
click at [369, 205] on icon "button" at bounding box center [372, 205] width 7 height 11
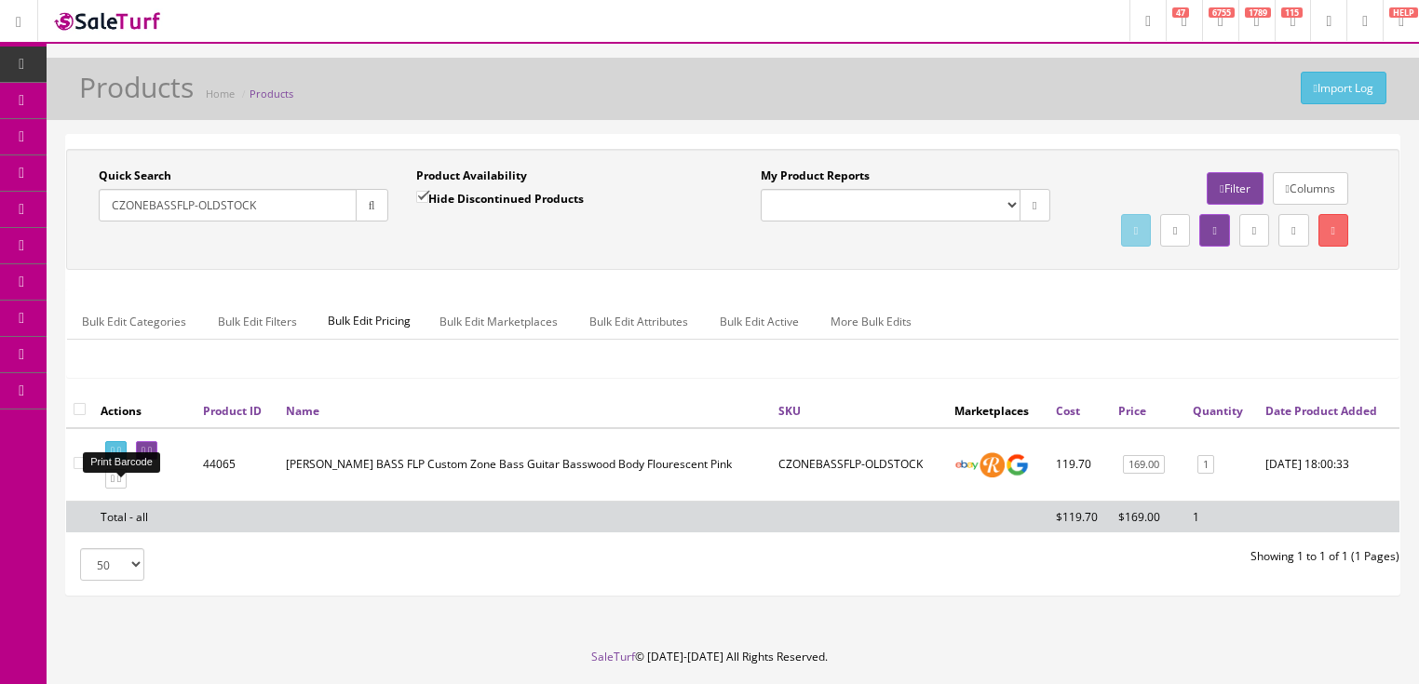
click at [115, 456] on icon at bounding box center [113, 451] width 4 height 10
drag, startPoint x: 173, startPoint y: 213, endPoint x: 325, endPoint y: 317, distance: 183.6
click at [292, 239] on div "Quick Search CZONEBASSFLP-[GEOGRAPHIC_DATA] Date From Product Availability Hide…" at bounding box center [733, 210] width 1324 height 84
type input "CZONEBASS"
click at [359, 210] on button "button" at bounding box center [372, 205] width 33 height 33
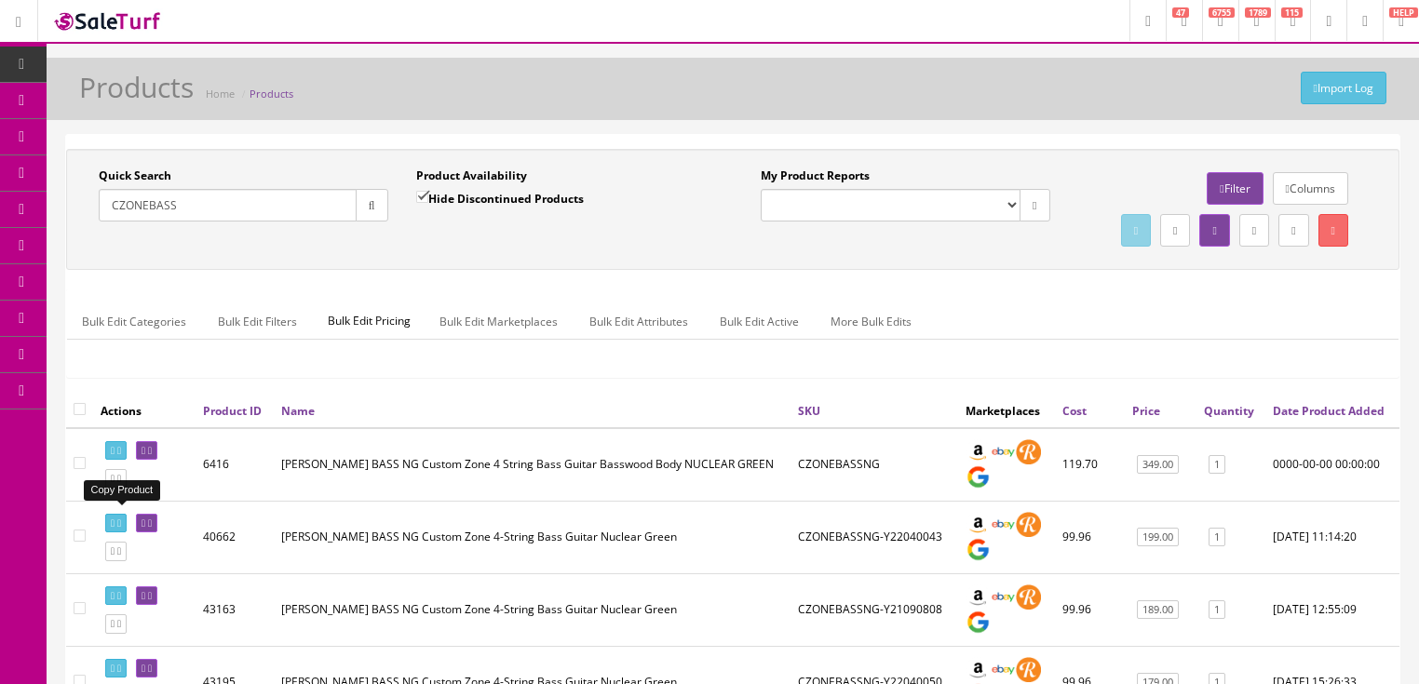
click at [121, 484] on icon at bounding box center [119, 479] width 4 height 10
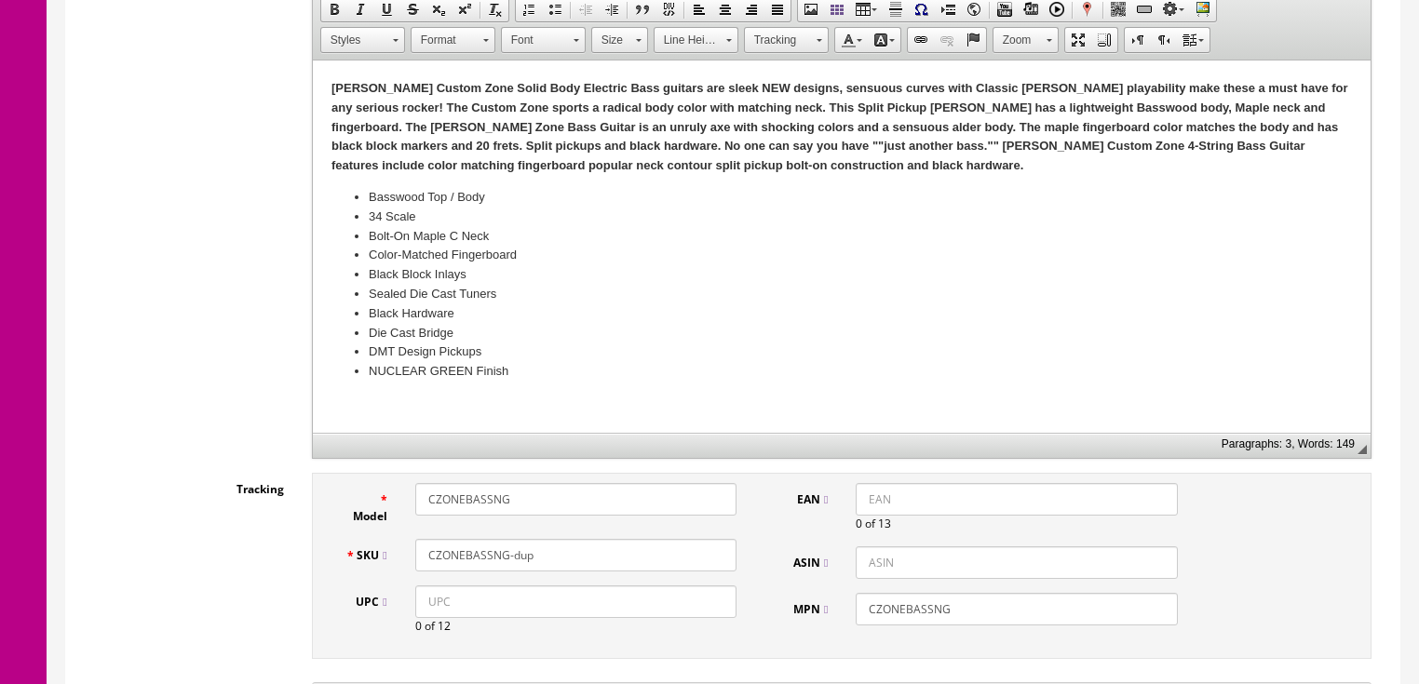
scroll to position [521, 0]
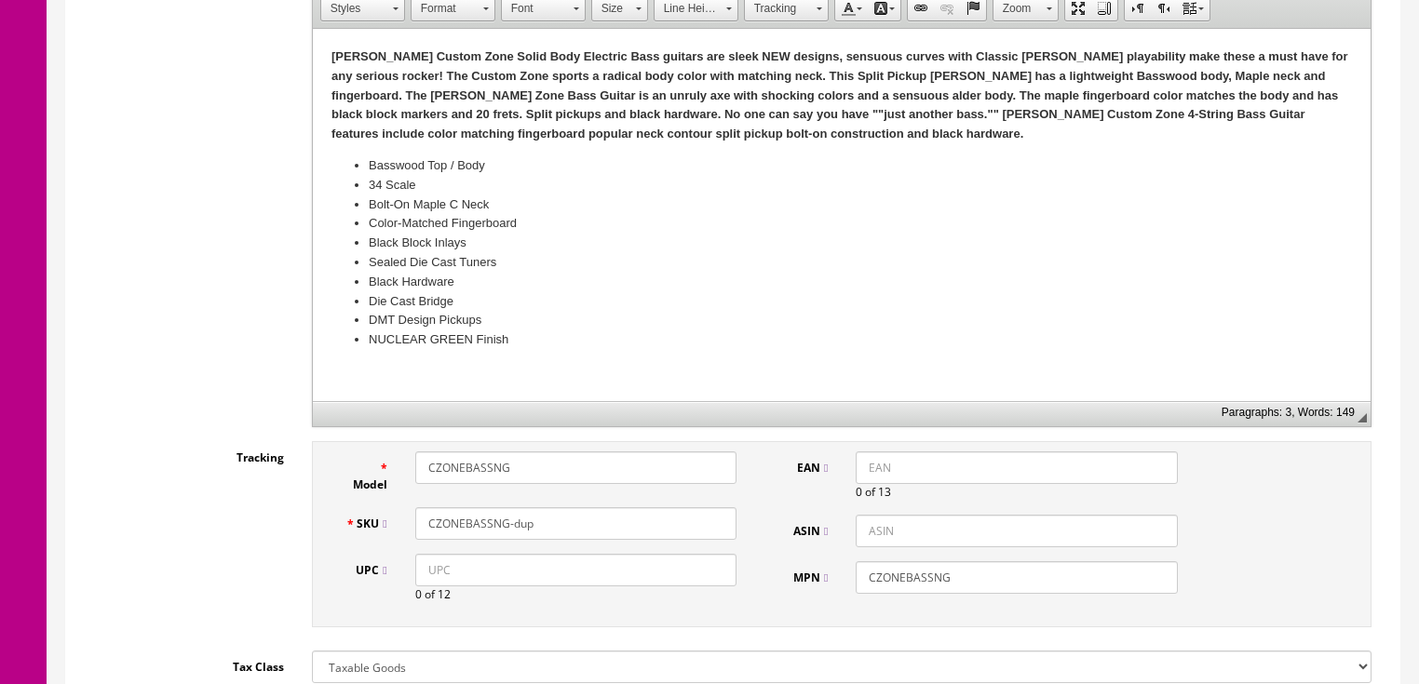
drag, startPoint x: 511, startPoint y: 527, endPoint x: 561, endPoint y: 525, distance: 49.4
click at [561, 525] on input "CZONEBASSNG-dup" at bounding box center [575, 524] width 321 height 33
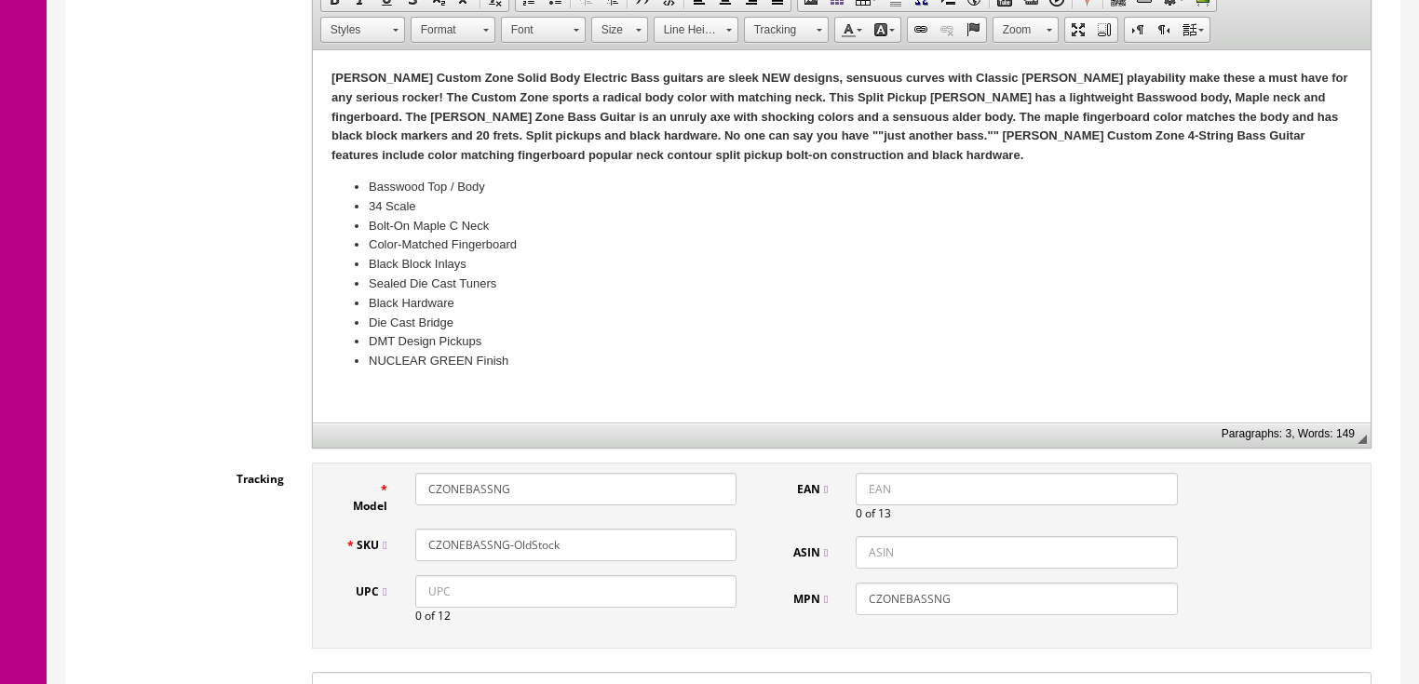
scroll to position [447, 0]
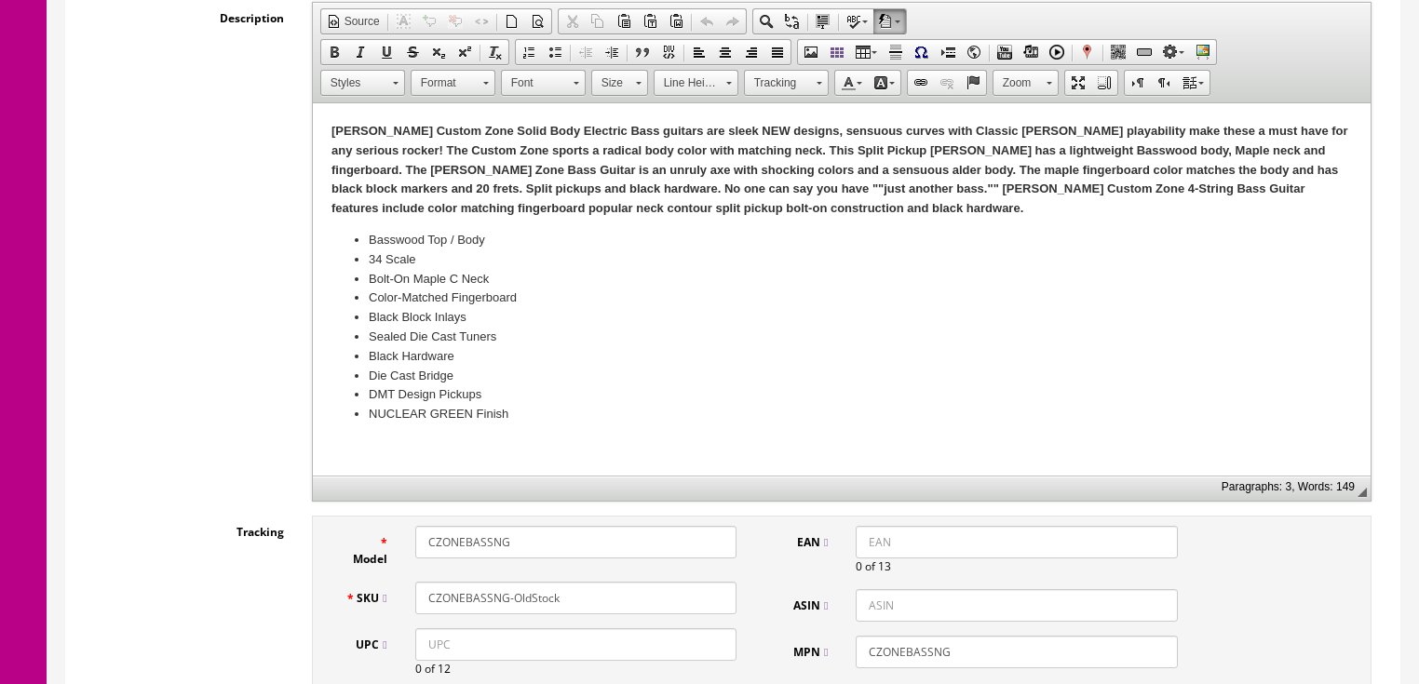
type input "CZONEBASSNG-OldStock"
drag, startPoint x: 327, startPoint y: 129, endPoint x: 313, endPoint y: 129, distance: 14.0
click at [325, 129] on html "Dean Custom Zone Solid Body Electric Bass guitars are sleek NEW designs, sensuo…" at bounding box center [841, 273] width 1058 height 340
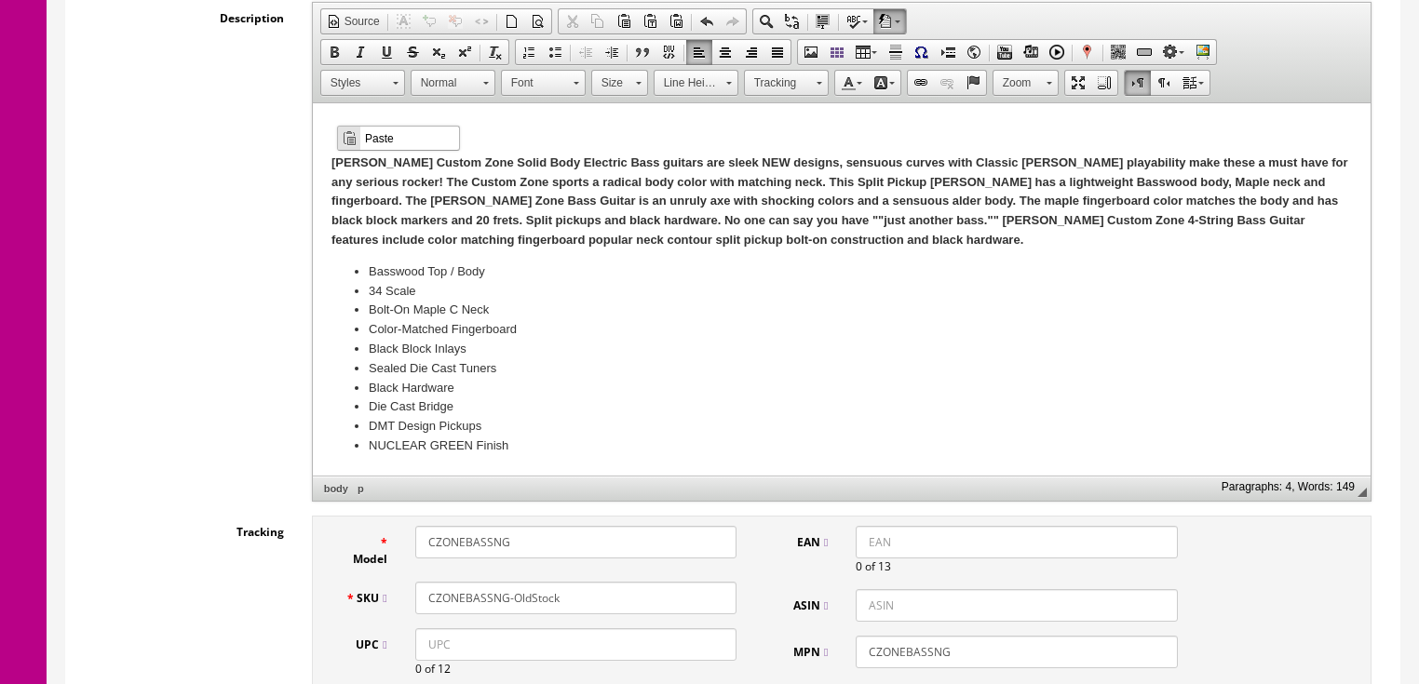
scroll to position [0, 0]
click at [375, 142] on span "Paste" at bounding box center [409, 137] width 99 height 23
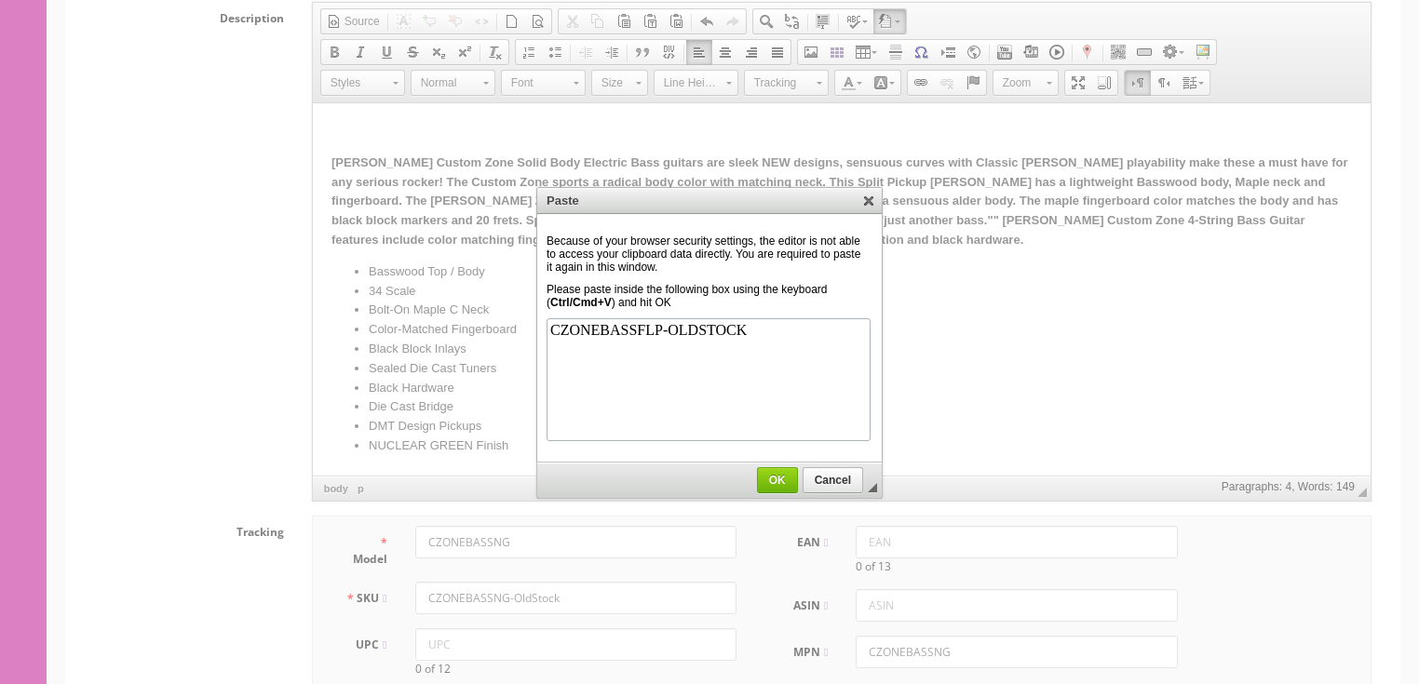
click at [814, 481] on span "Cancel" at bounding box center [833, 480] width 59 height 13
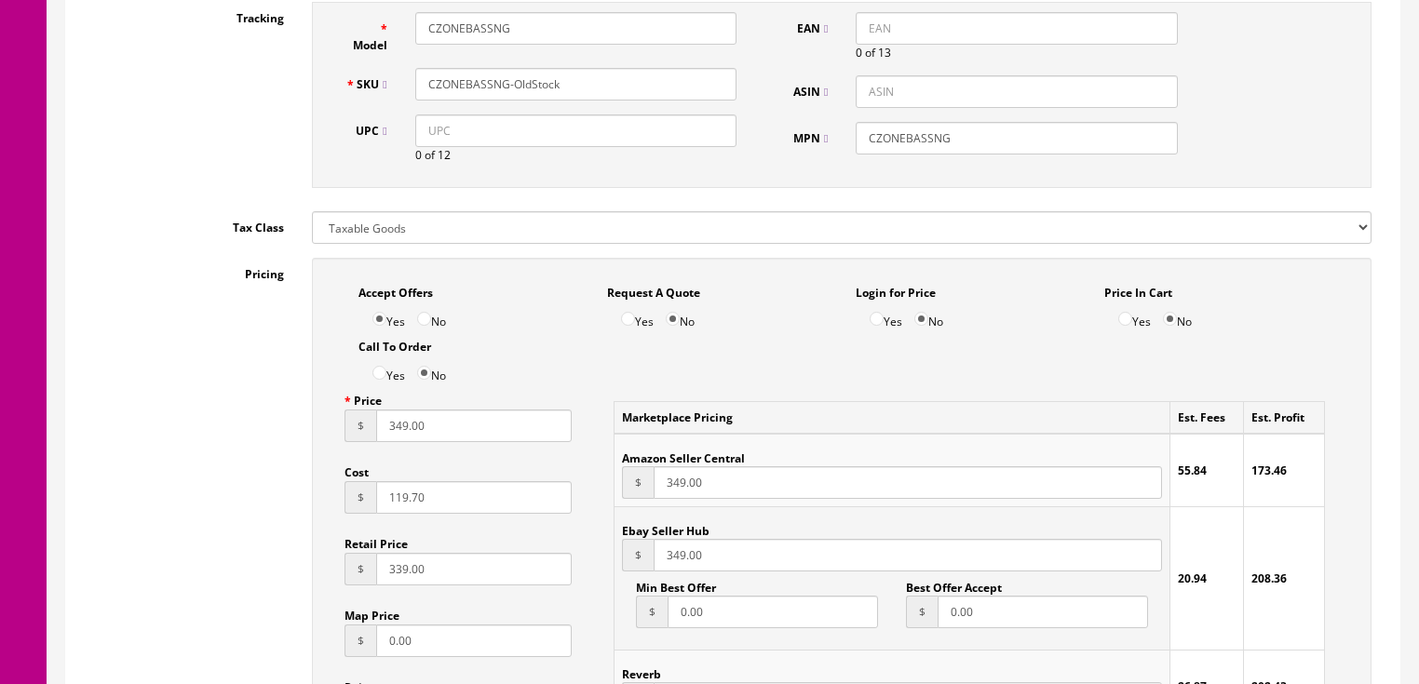
scroll to position [968, 0]
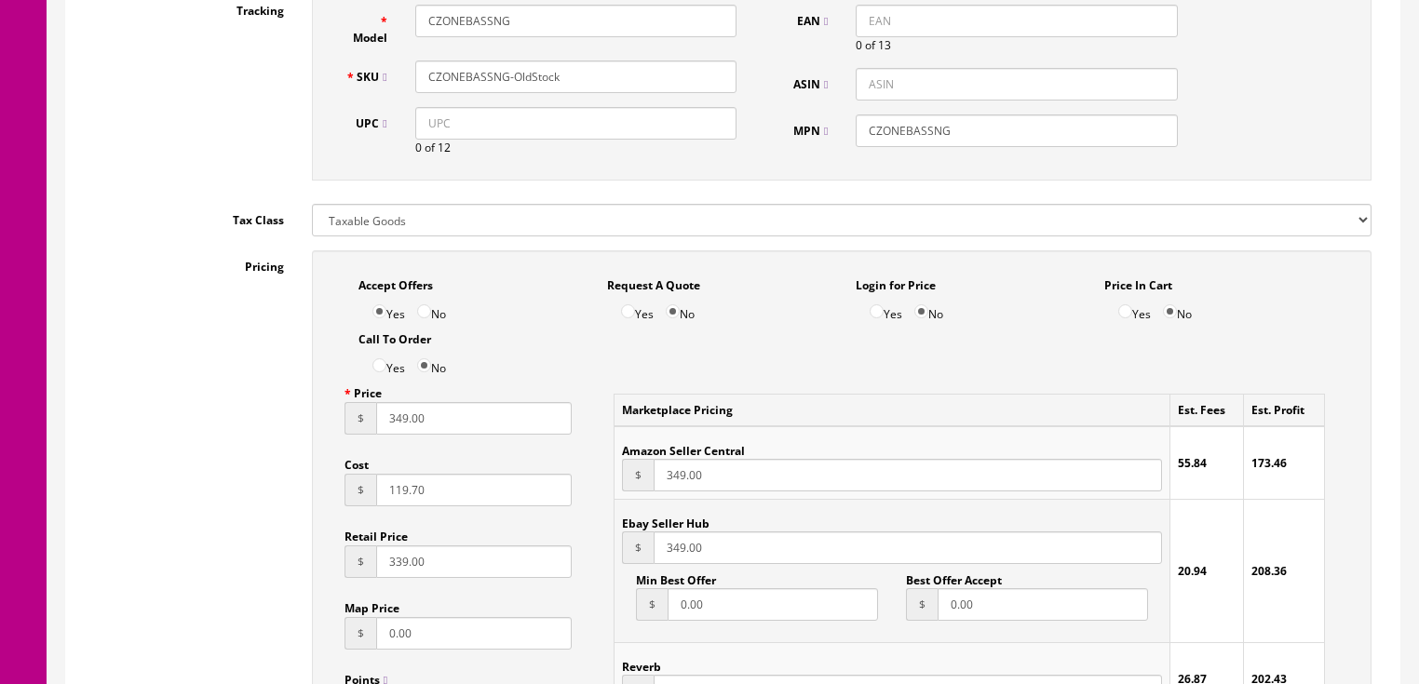
drag, startPoint x: 498, startPoint y: 426, endPoint x: 279, endPoint y: 437, distance: 219.1
click at [279, 437] on div "Pricing Accept Offers Yes No Request A Quote Yes No Login for Price Yes No Pric…" at bounding box center [733, 670] width 1306 height 841
type input "159.00"
drag, startPoint x: 659, startPoint y: 555, endPoint x: 708, endPoint y: 557, distance: 48.5
click at [708, 557] on input "349.00" at bounding box center [908, 548] width 508 height 33
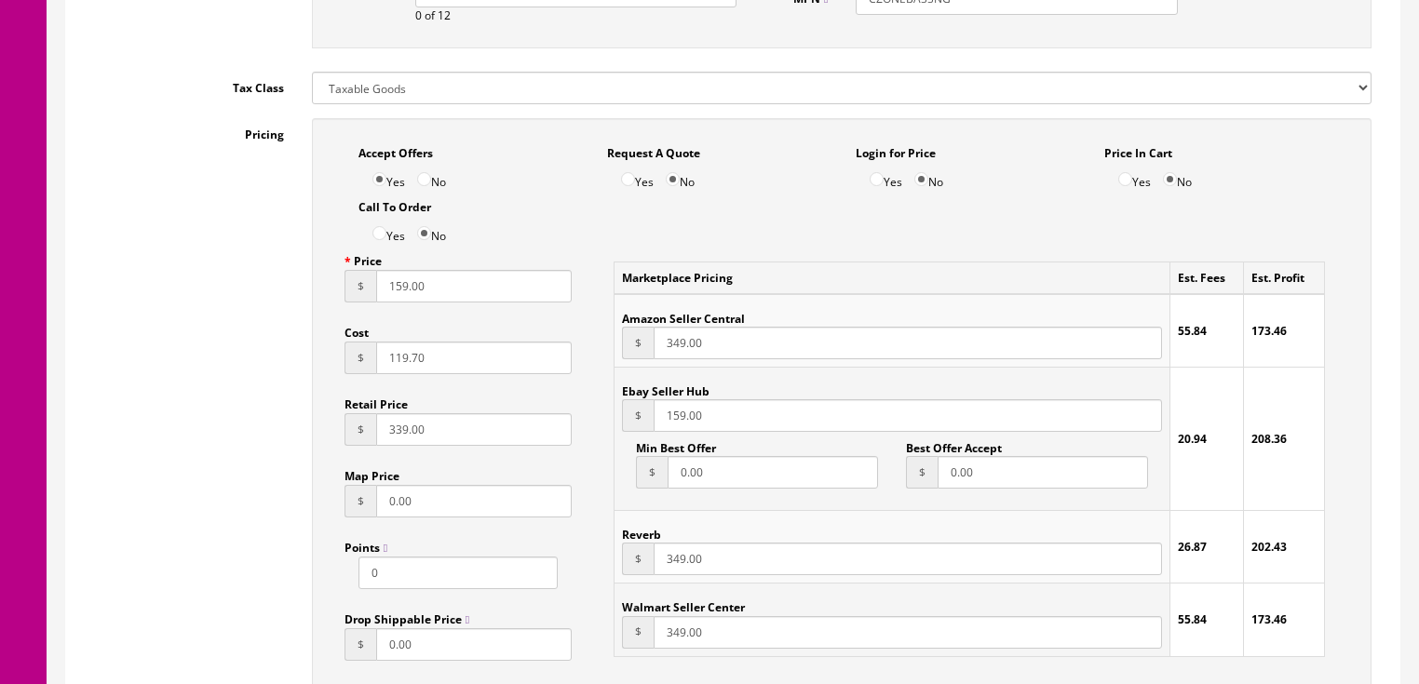
scroll to position [1192, 0]
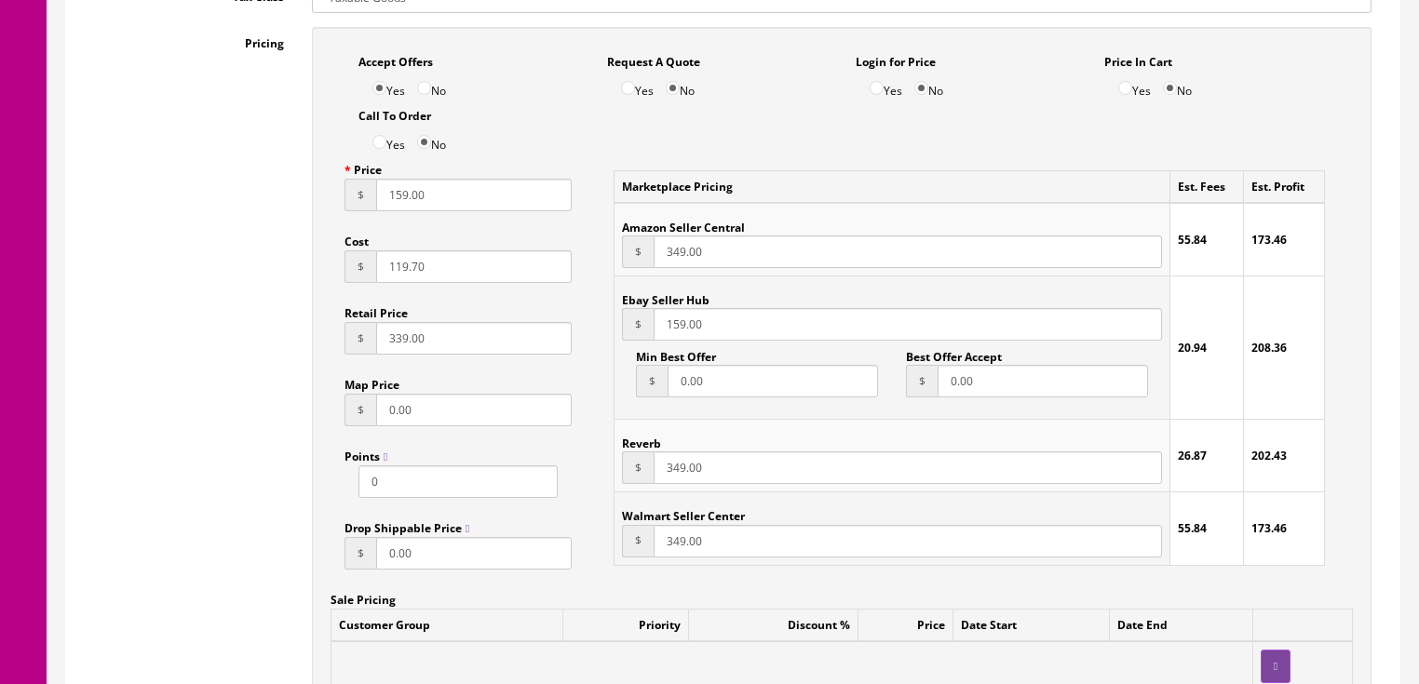
type input "159.00"
drag, startPoint x: 710, startPoint y: 475, endPoint x: 602, endPoint y: 477, distance: 107.1
click at [602, 477] on div "Marketplace Pricing Est. Fees Est. Profit Amazon Seller Central $ 349.00 55.84 …" at bounding box center [969, 367] width 739 height 427
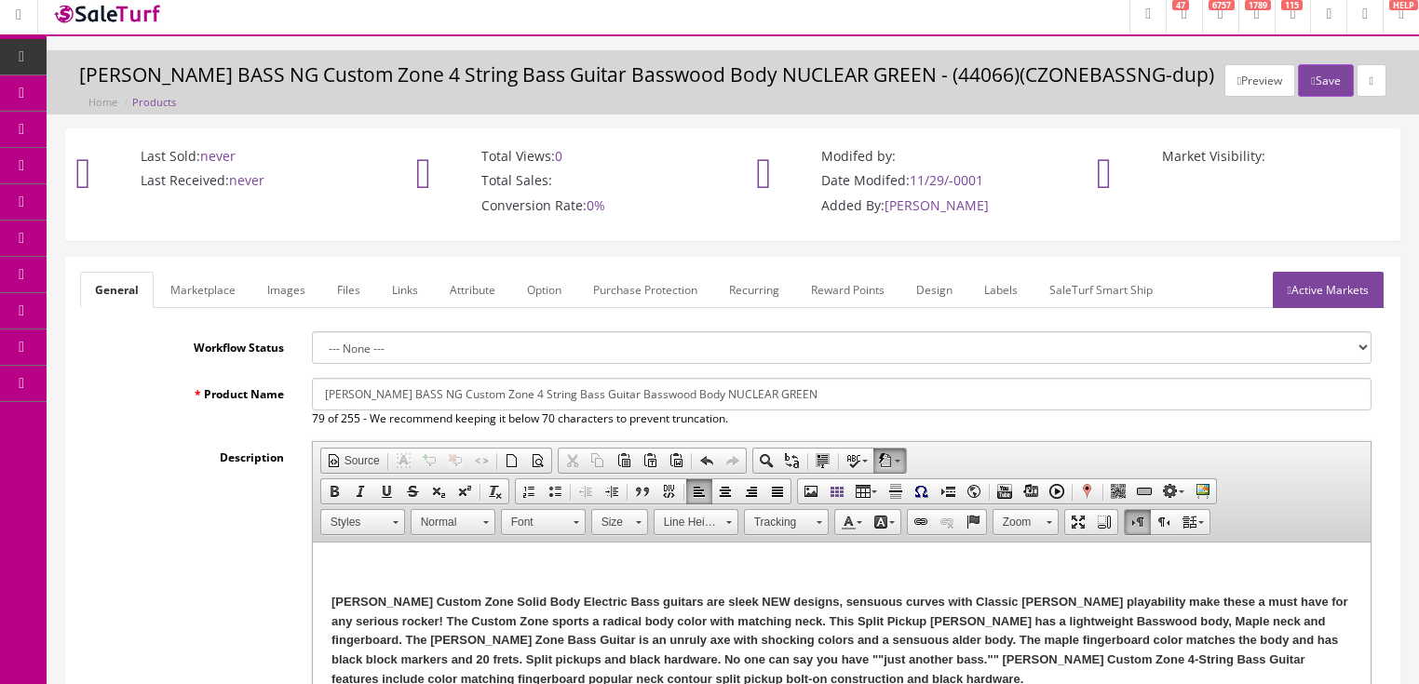
scroll to position [0, 0]
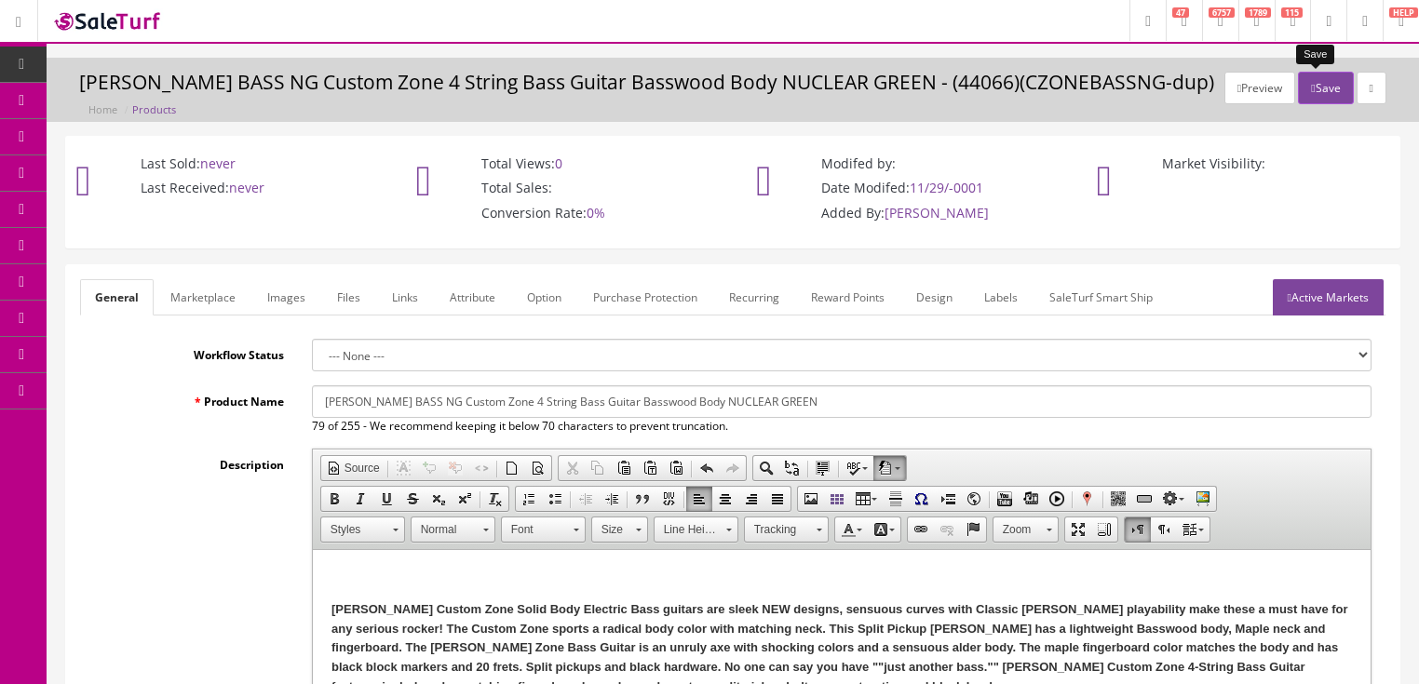
type input "159.00"
click at [1304, 79] on button "Save" at bounding box center [1325, 88] width 55 height 33
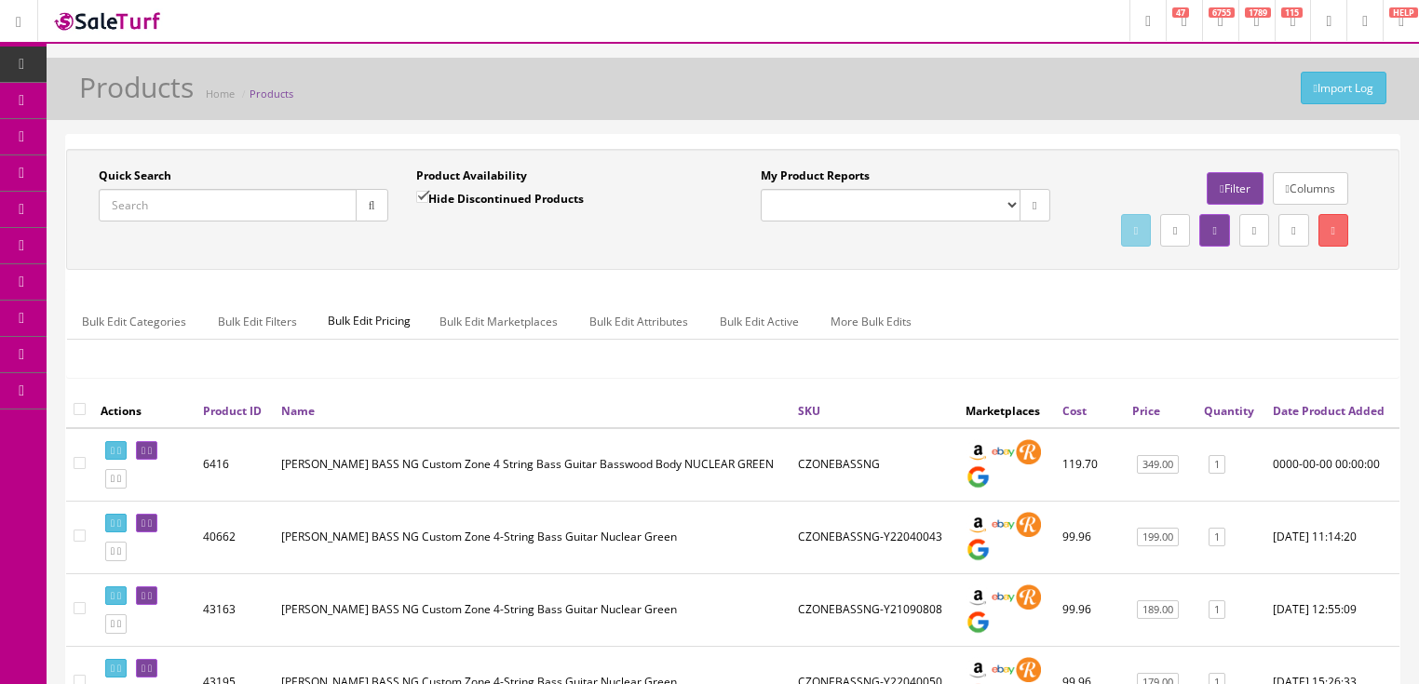
click at [250, 195] on input "Quick Search" at bounding box center [228, 205] width 258 height 33
type input "czonebass"
click at [361, 209] on button "button" at bounding box center [372, 205] width 33 height 33
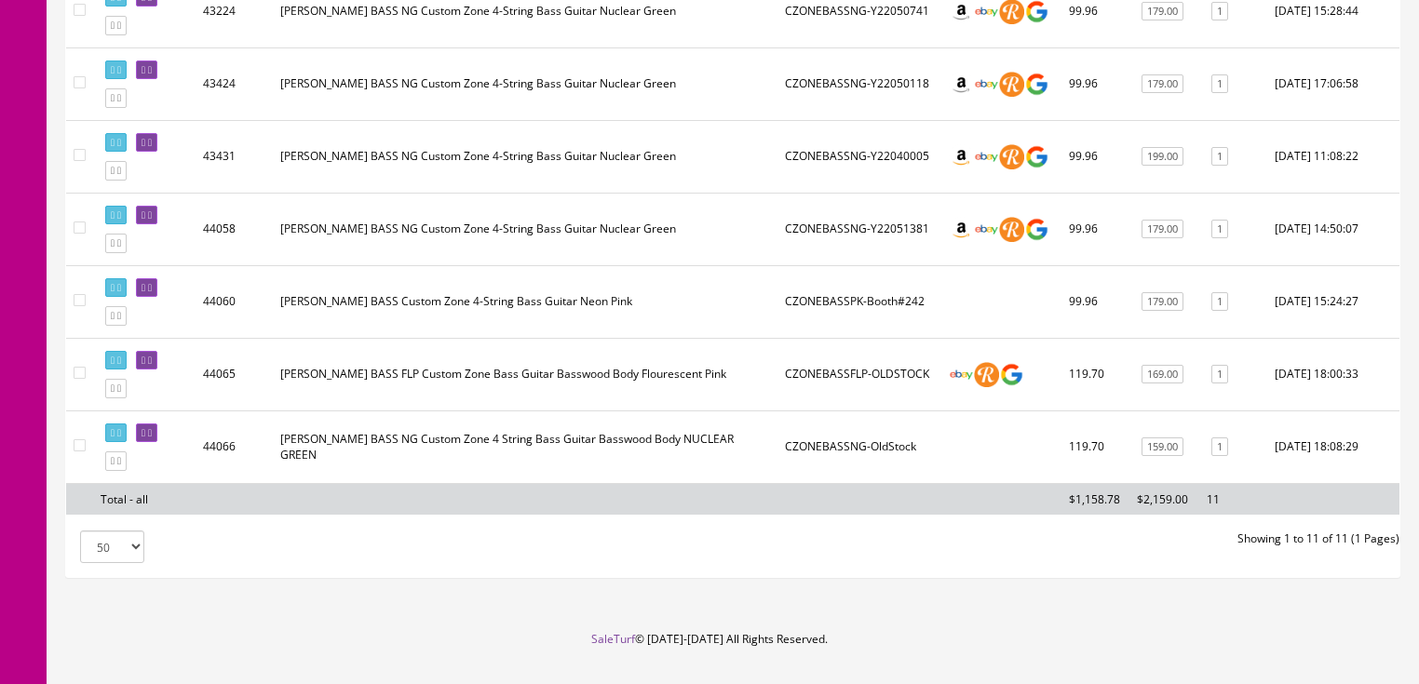
scroll to position [745, 0]
click at [152, 365] on icon at bounding box center [150, 360] width 4 height 10
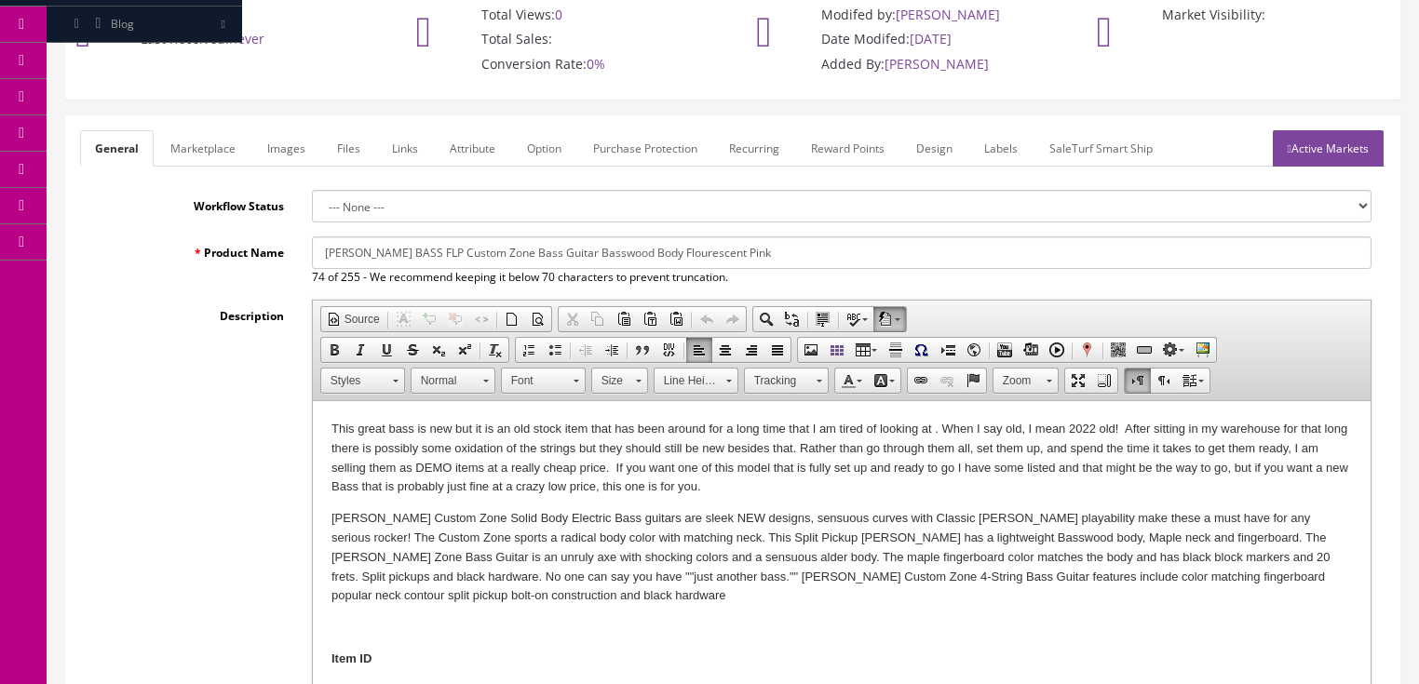
drag, startPoint x: 330, startPoint y: 432, endPoint x: 783, endPoint y: 490, distance: 457.2
click at [783, 490] on p "This great bass is new but it is an old stock item that has been around for a l…" at bounding box center [841, 458] width 1021 height 77
drag, startPoint x: 848, startPoint y: 453, endPoint x: 859, endPoint y: 453, distance: 10.2
click at [903, 484] on span "Copy" at bounding box center [922, 485] width 99 height 23
copy p "This great bass is new but it is an old stock item that has been around for a l…"
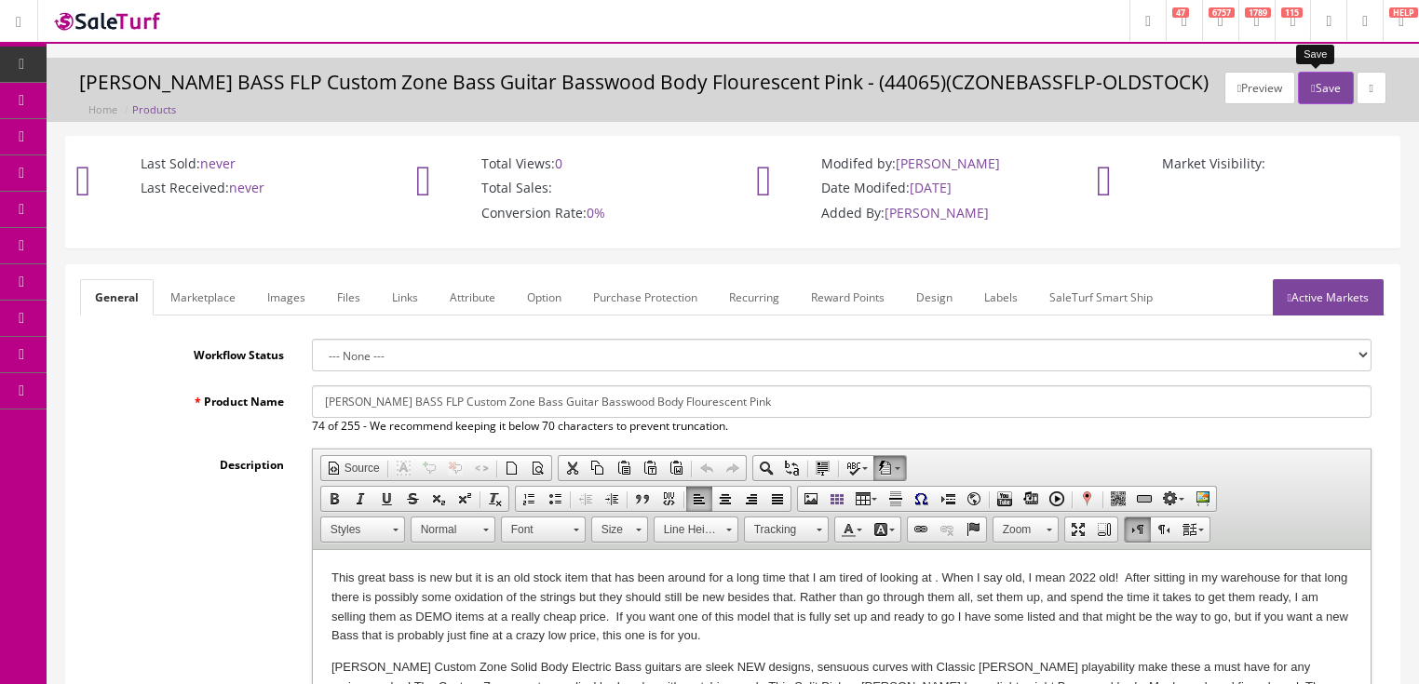
click at [1319, 97] on button "Save" at bounding box center [1325, 88] width 55 height 33
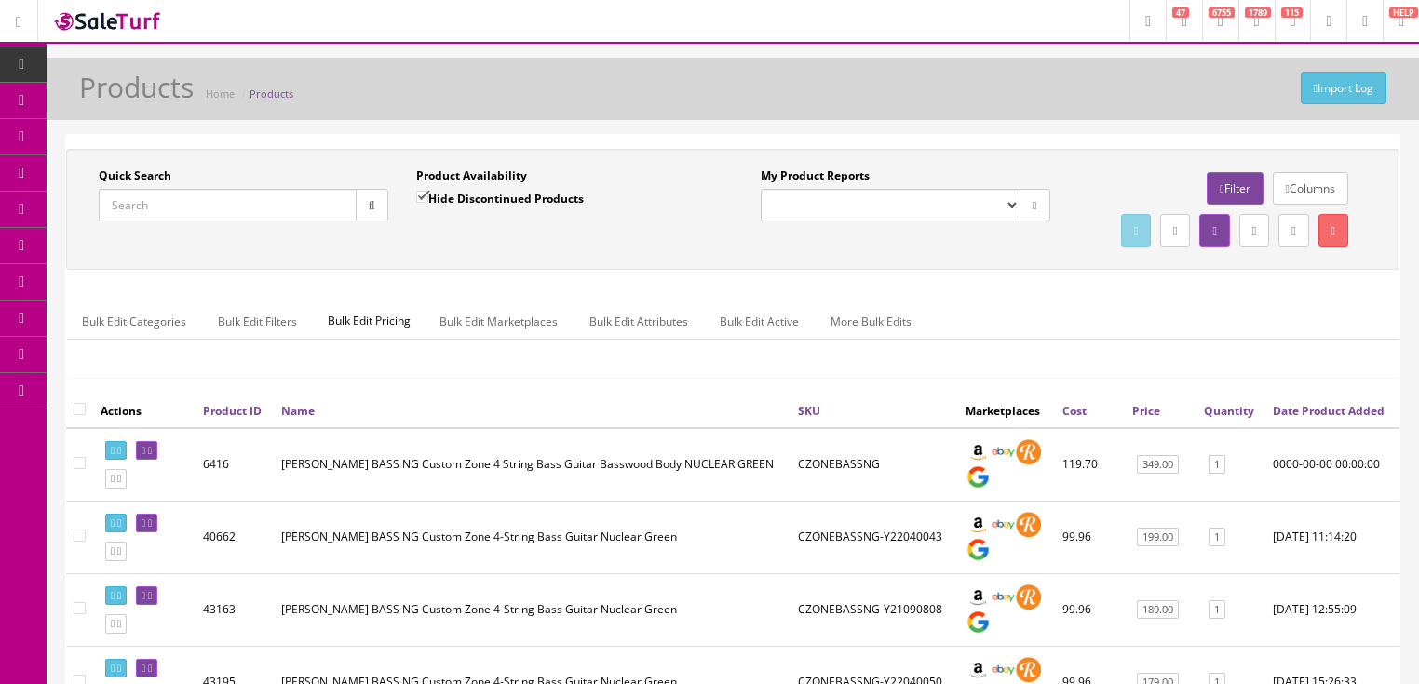
click at [221, 207] on input "Quick Search" at bounding box center [228, 205] width 258 height 33
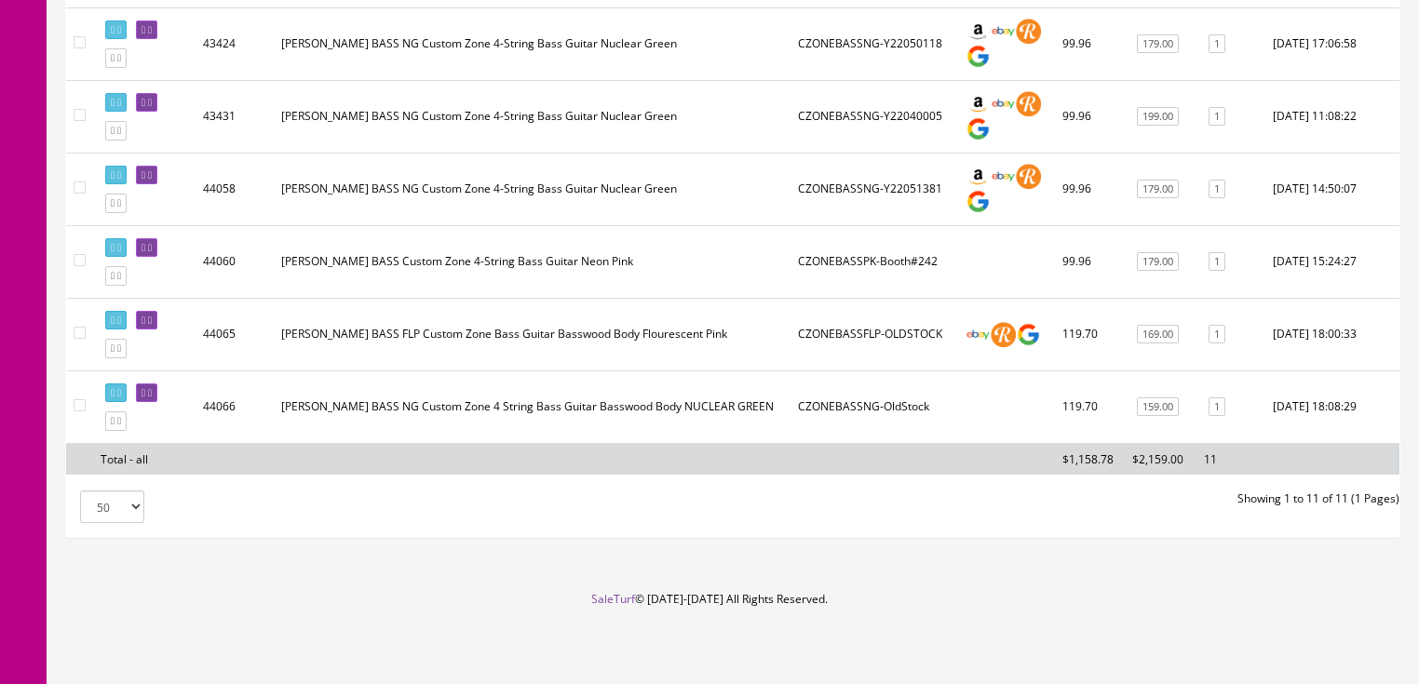
scroll to position [812, 0]
drag, startPoint x: 162, startPoint y: 395, endPoint x: 171, endPoint y: 387, distance: 11.9
click at [157, 395] on link at bounding box center [146, 394] width 21 height 20
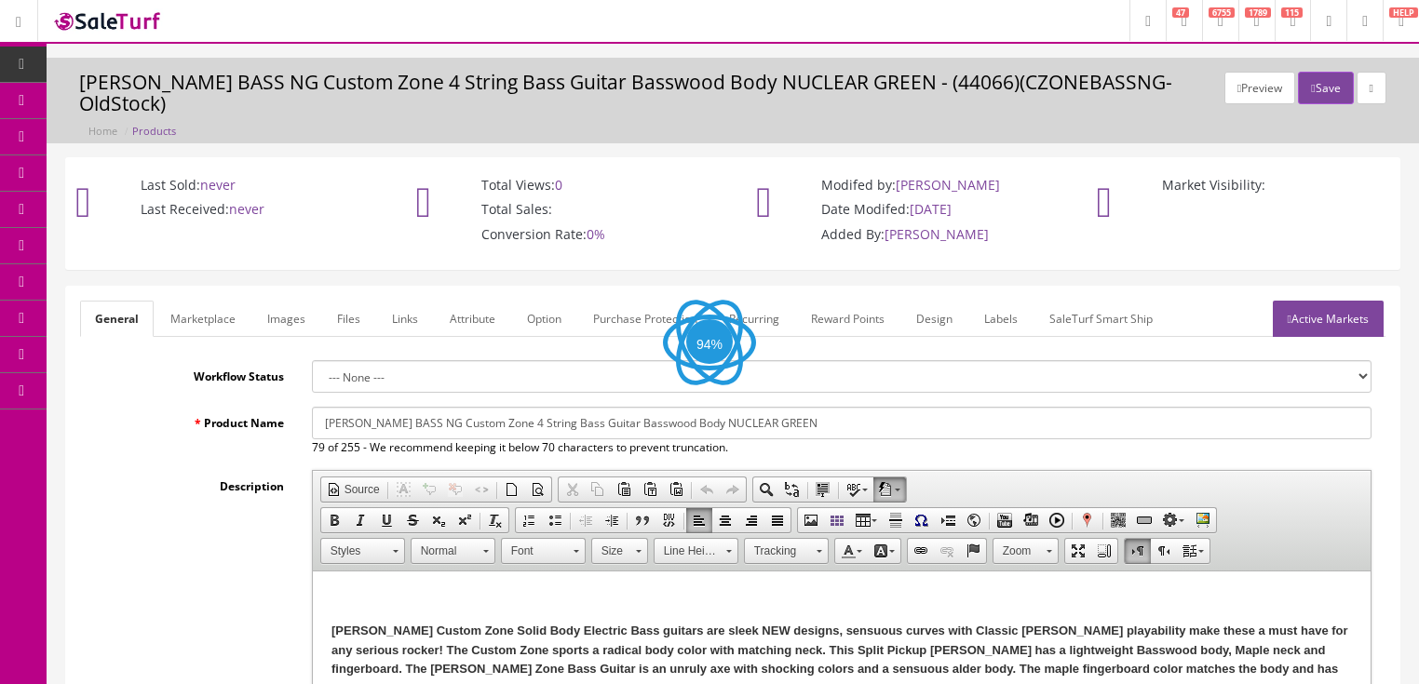
click at [372, 609] on span "Paste" at bounding box center [408, 605] width 99 height 23
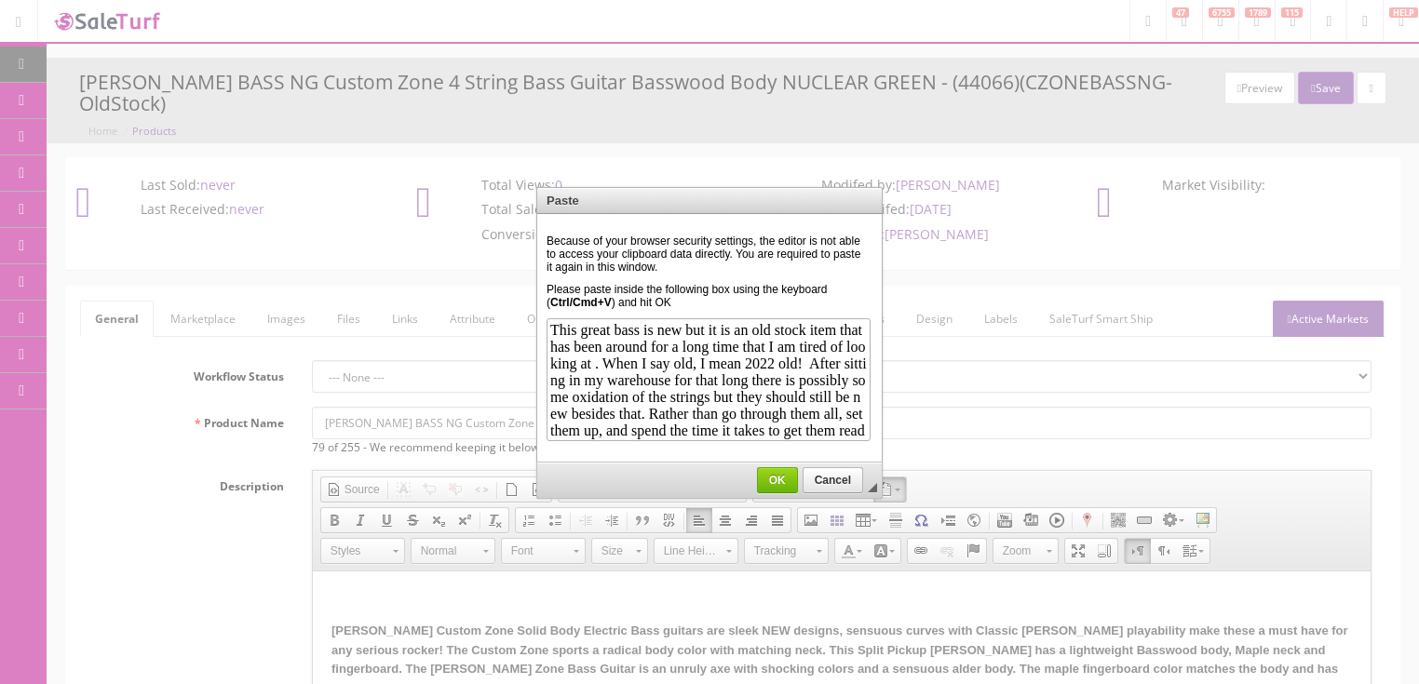
scroll to position [103, 0]
click at [764, 475] on span "OK" at bounding box center [777, 480] width 39 height 13
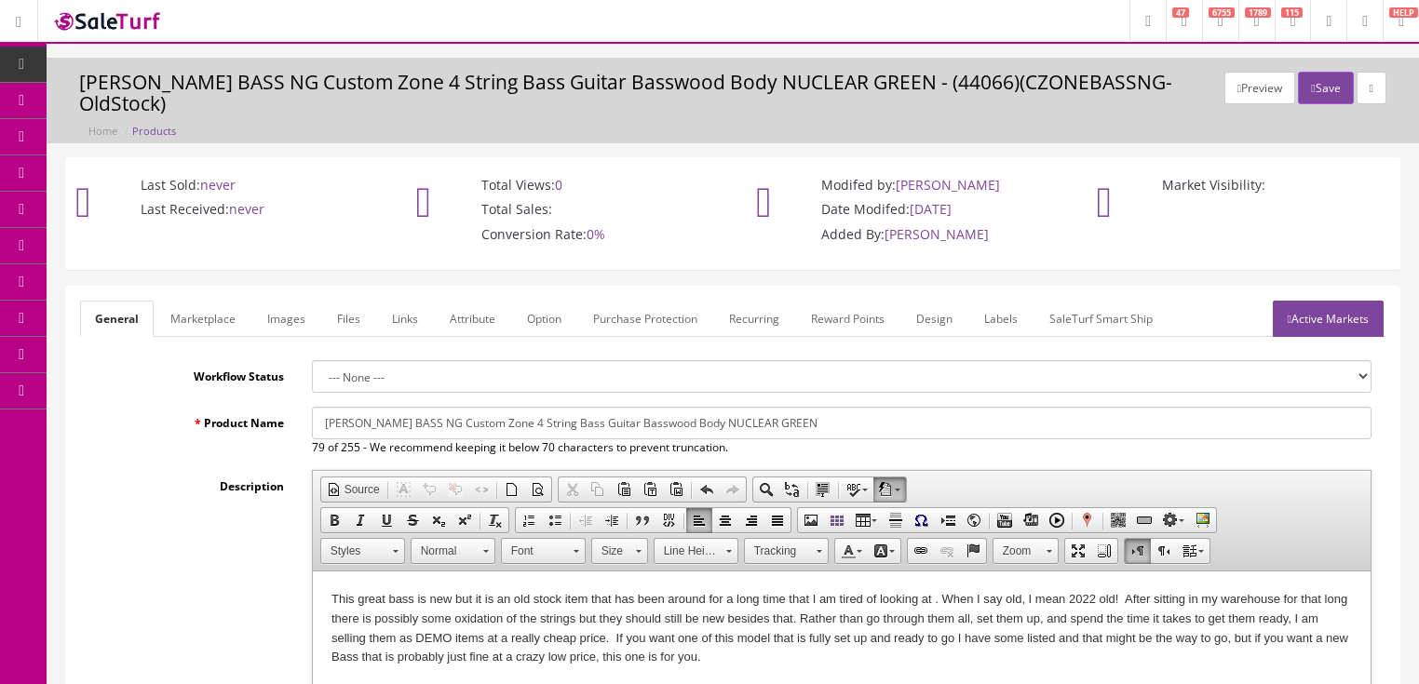
click at [1350, 329] on link "Active Markets" at bounding box center [1328, 319] width 111 height 36
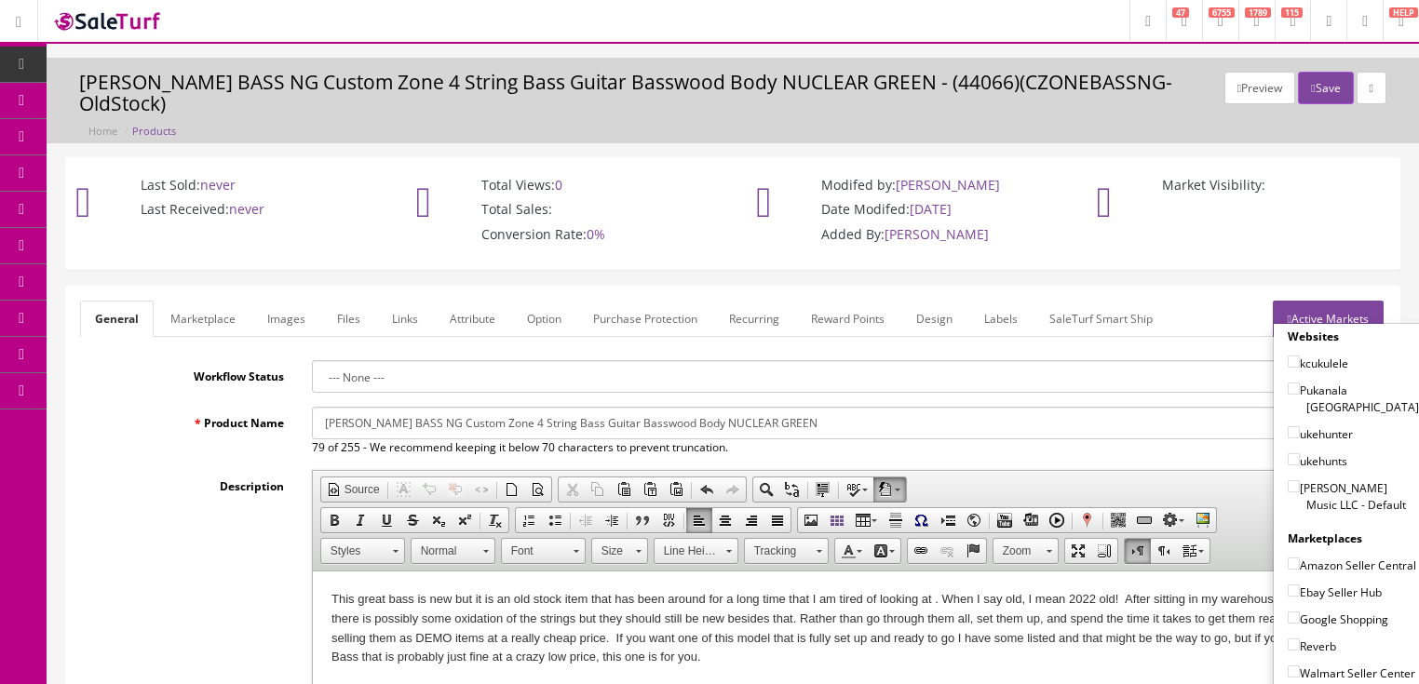
click at [1289, 481] on input"] "[PERSON_NAME] Music LLC - Default" at bounding box center [1294, 487] width 12 height 12
checkbox input"] "true"
click at [1288, 589] on input"] "Ebay Seller Hub" at bounding box center [1294, 591] width 12 height 12
checkbox input"] "true"
drag, startPoint x: 1287, startPoint y: 607, endPoint x: 1286, endPoint y: 624, distance: 16.8
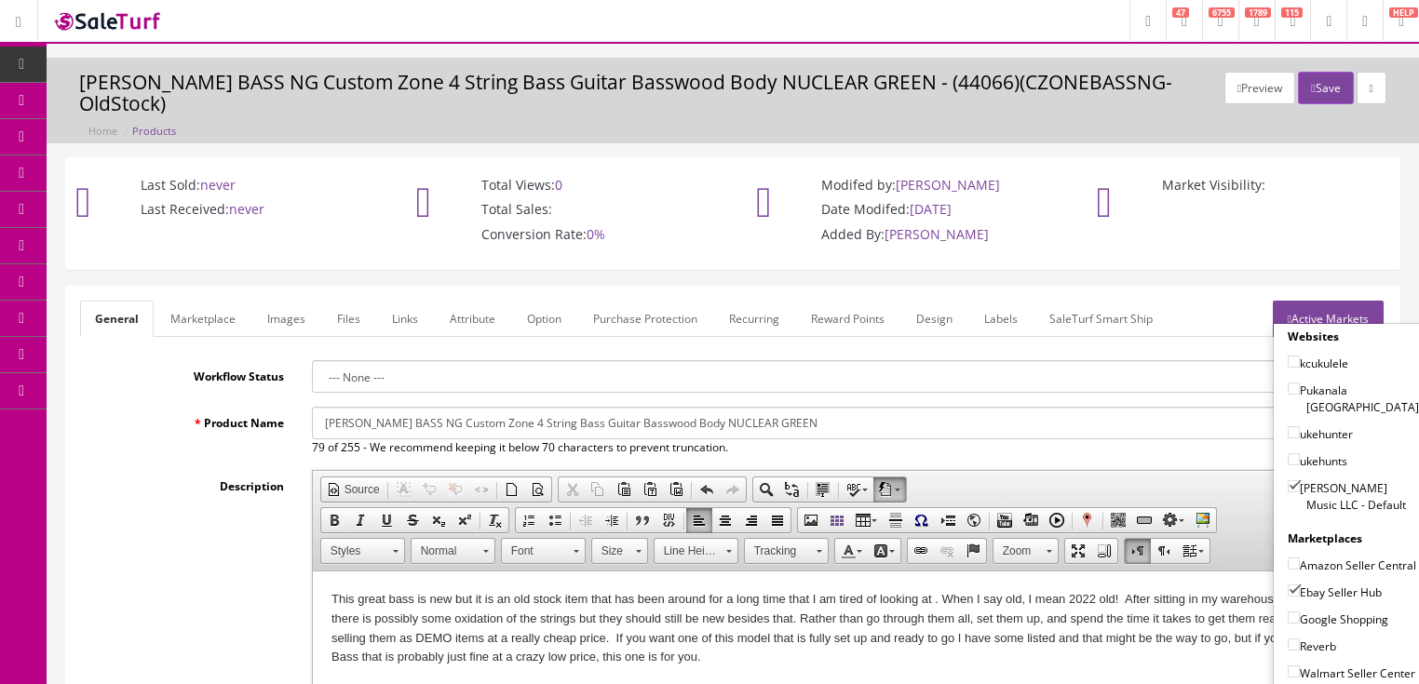
click at [1288, 612] on input"] "Google Shopping" at bounding box center [1294, 618] width 12 height 12
checkbox input"] "true"
click at [1288, 644] on input"] "Reverb" at bounding box center [1294, 645] width 12 height 12
checkbox input"] "true"
click at [1319, 320] on link "Active Markets" at bounding box center [1328, 319] width 111 height 36
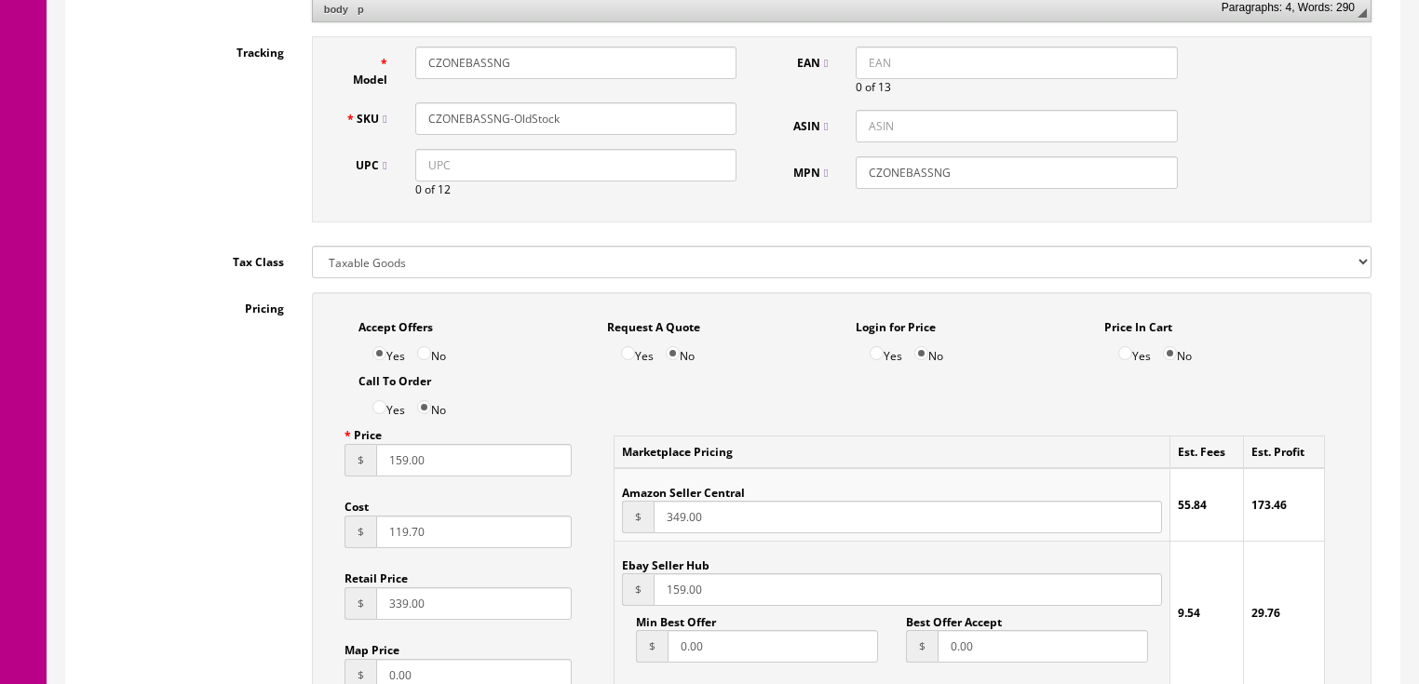
scroll to position [968, 0]
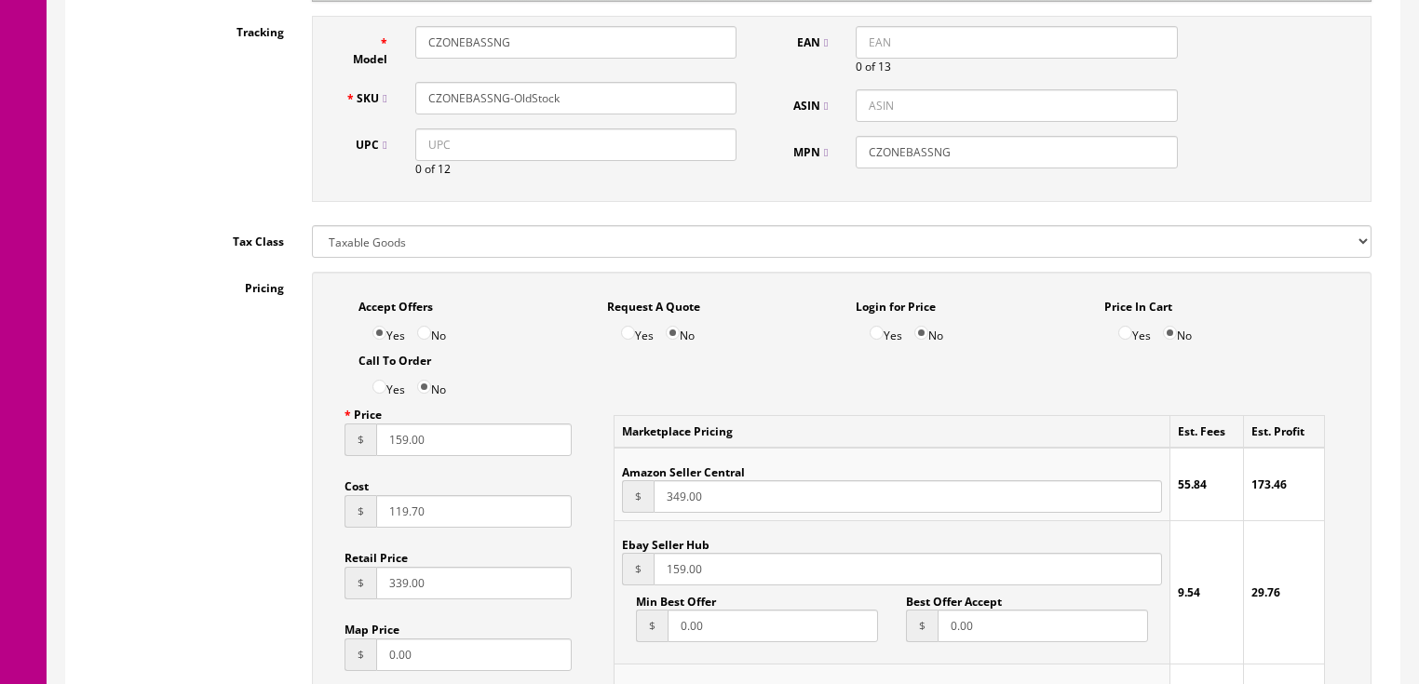
click at [394, 442] on input "159.00" at bounding box center [474, 440] width 196 height 33
type input "169.00"
click at [674, 578] on input "159.00" at bounding box center [908, 569] width 508 height 33
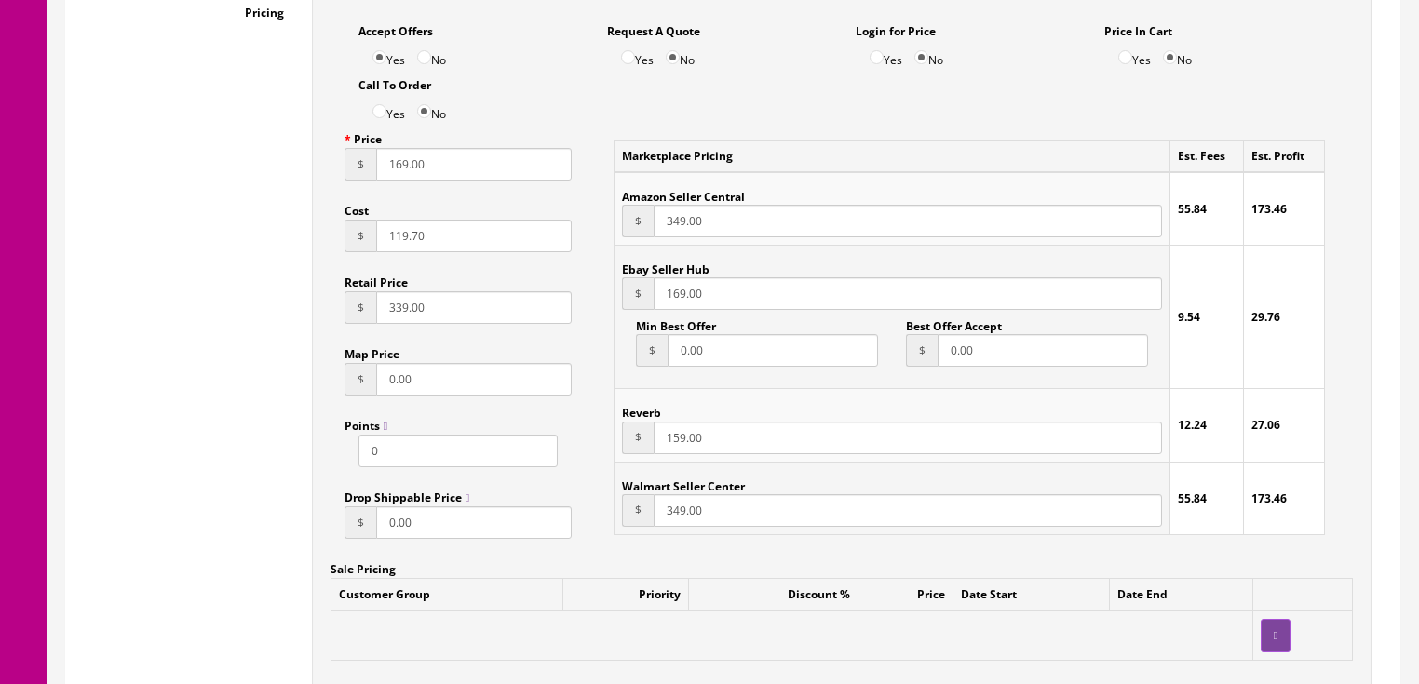
scroll to position [1266, 0]
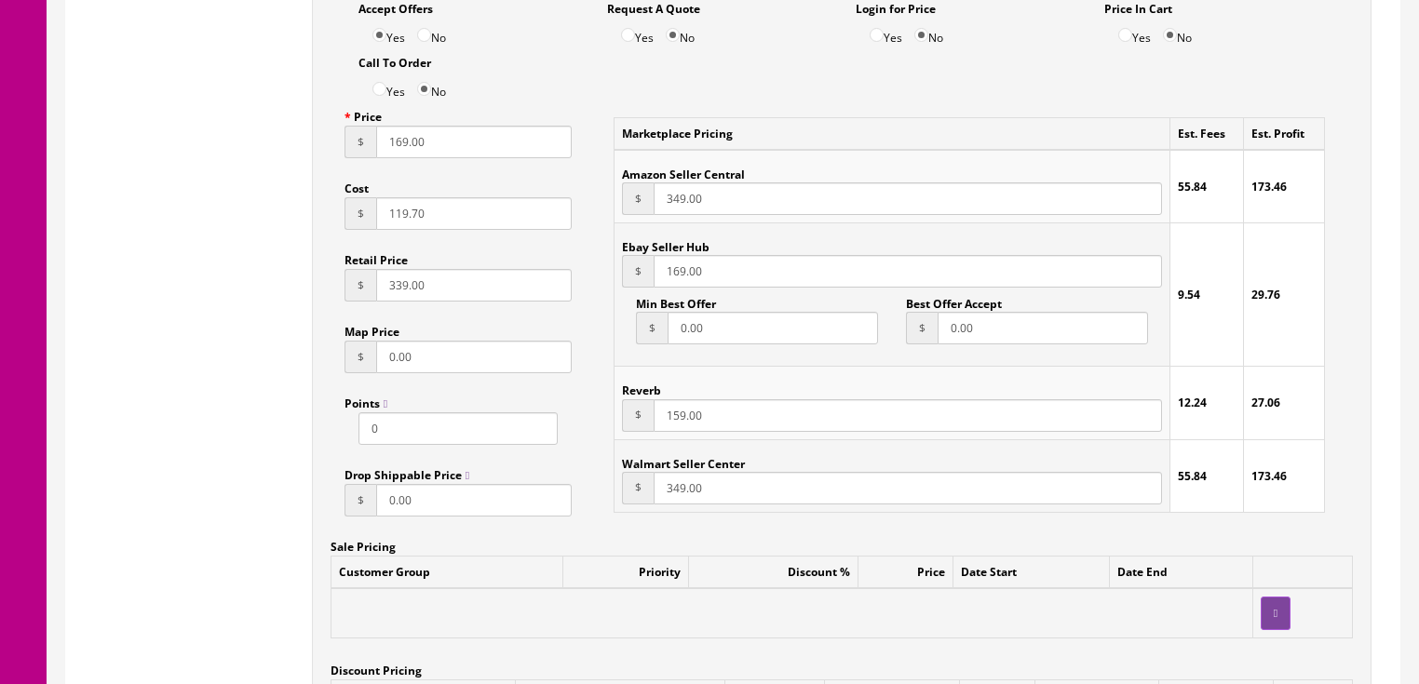
type input "169.00"
click at [672, 424] on input "159.00" at bounding box center [908, 415] width 508 height 33
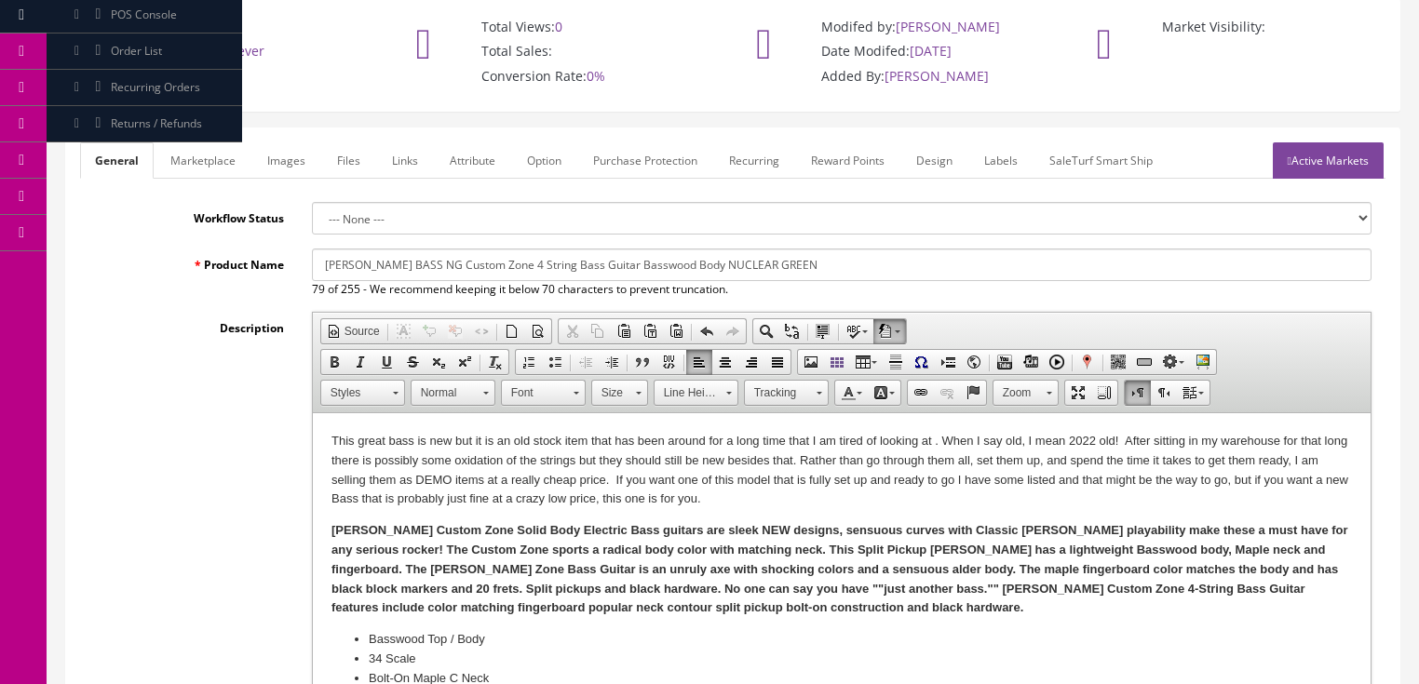
scroll to position [149, 0]
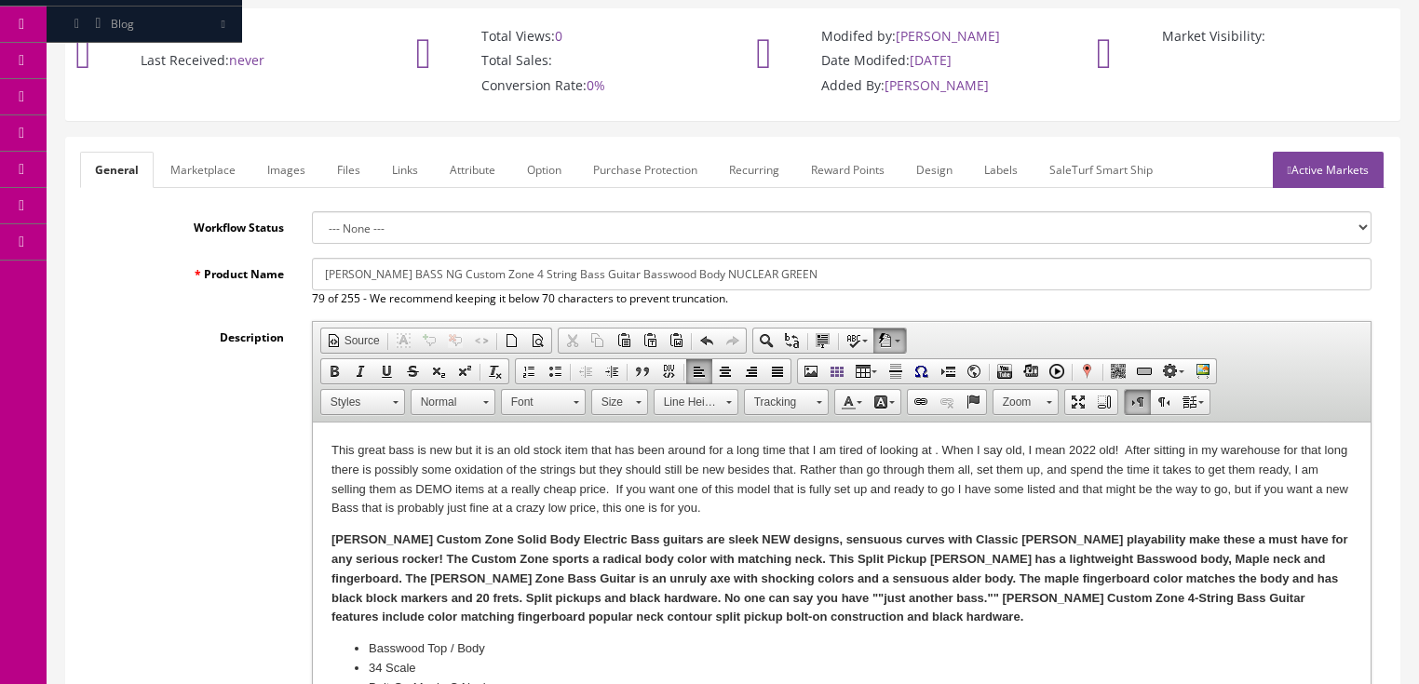
type input "169.00"
click at [214, 178] on link "Marketplace" at bounding box center [203, 170] width 95 height 36
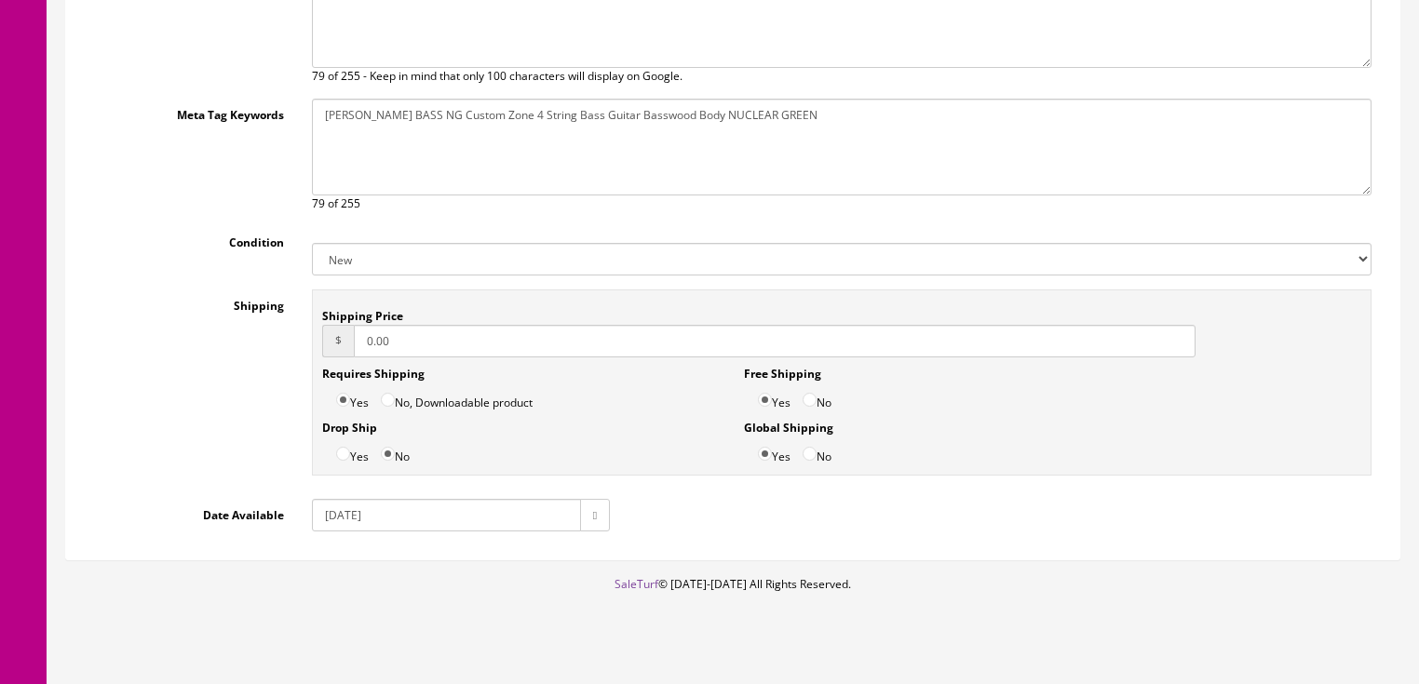
scroll to position [530, 0]
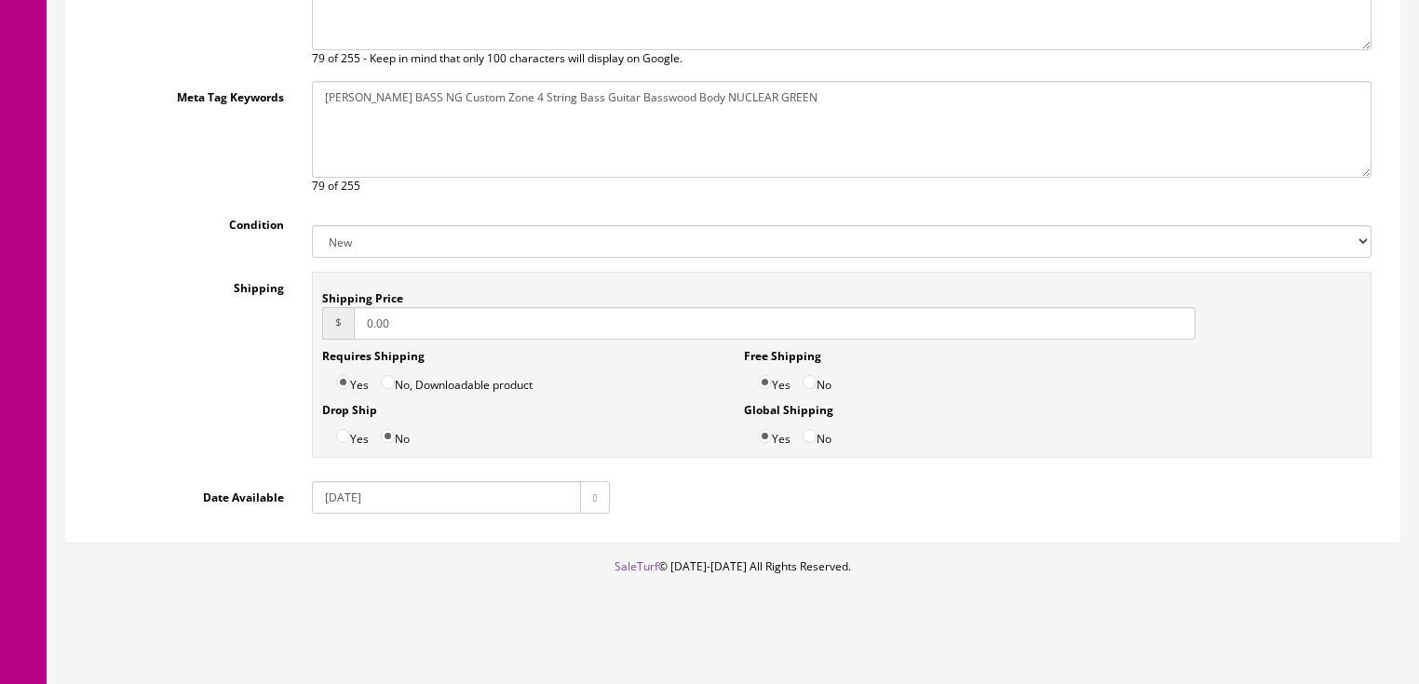
drag, startPoint x: 345, startPoint y: 497, endPoint x: 335, endPoint y: 535, distance: 39.3
click at [341, 506] on input "2024-12-20" at bounding box center [446, 497] width 269 height 33
type input "2025-09-20"
click at [809, 376] on input "No" at bounding box center [810, 382] width 14 height 14
radio input "true"
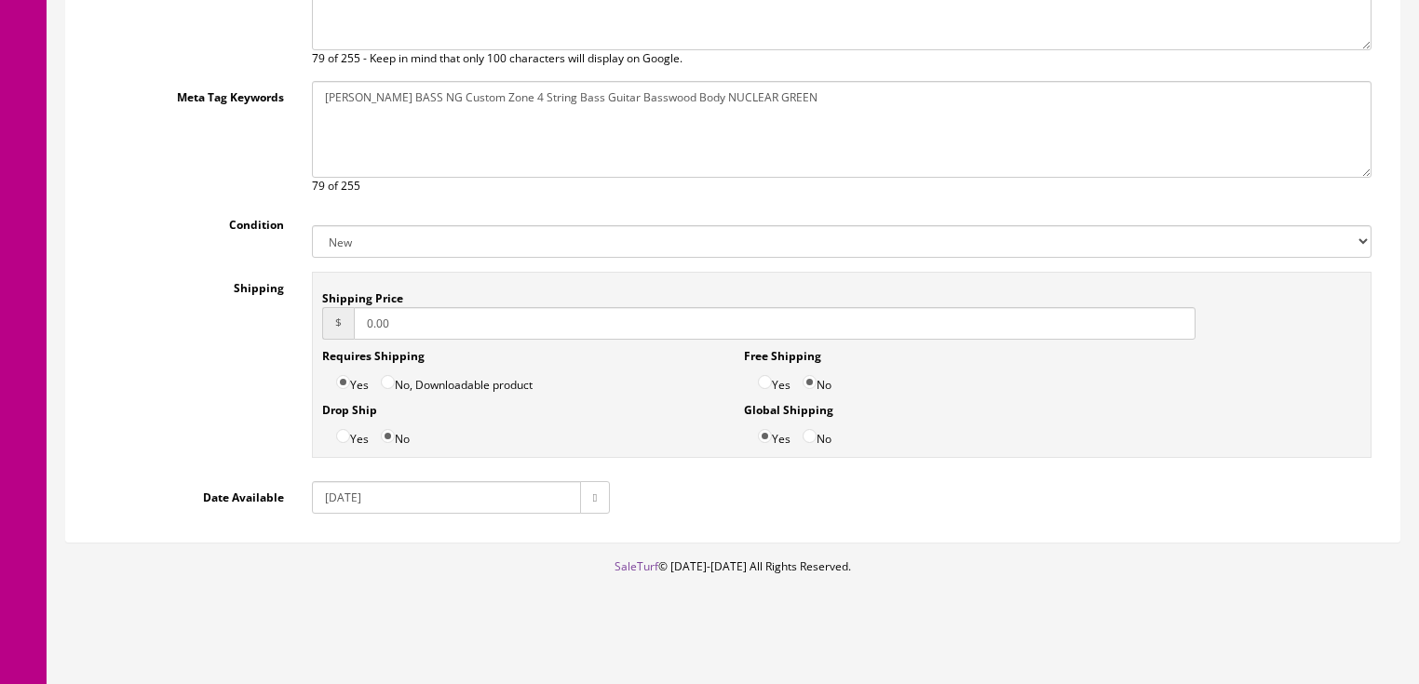
drag, startPoint x: 434, startPoint y: 328, endPoint x: 220, endPoint y: 345, distance: 214.9
click at [220, 345] on div "Shipping Shipping Price $ 0.00 Requires Shipping Yes No, Downloadable product D…" at bounding box center [733, 370] width 1306 height 196
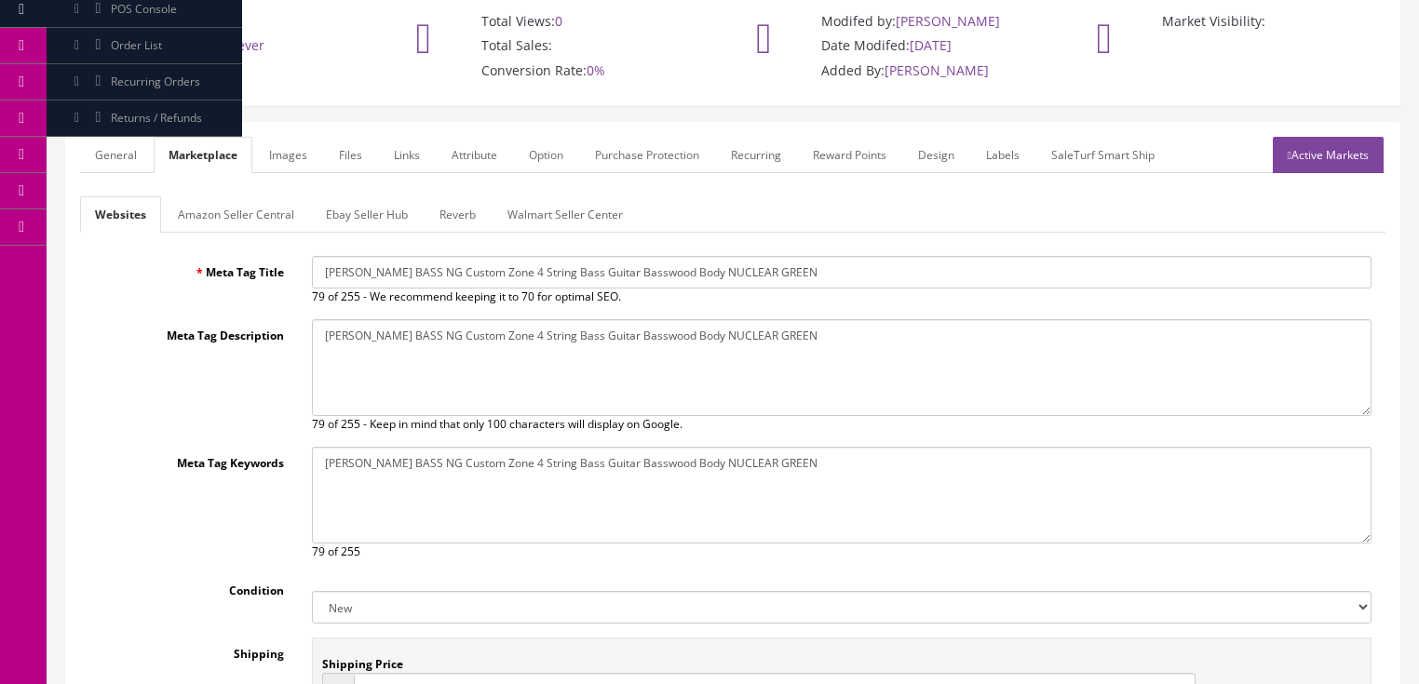
scroll to position [157, 0]
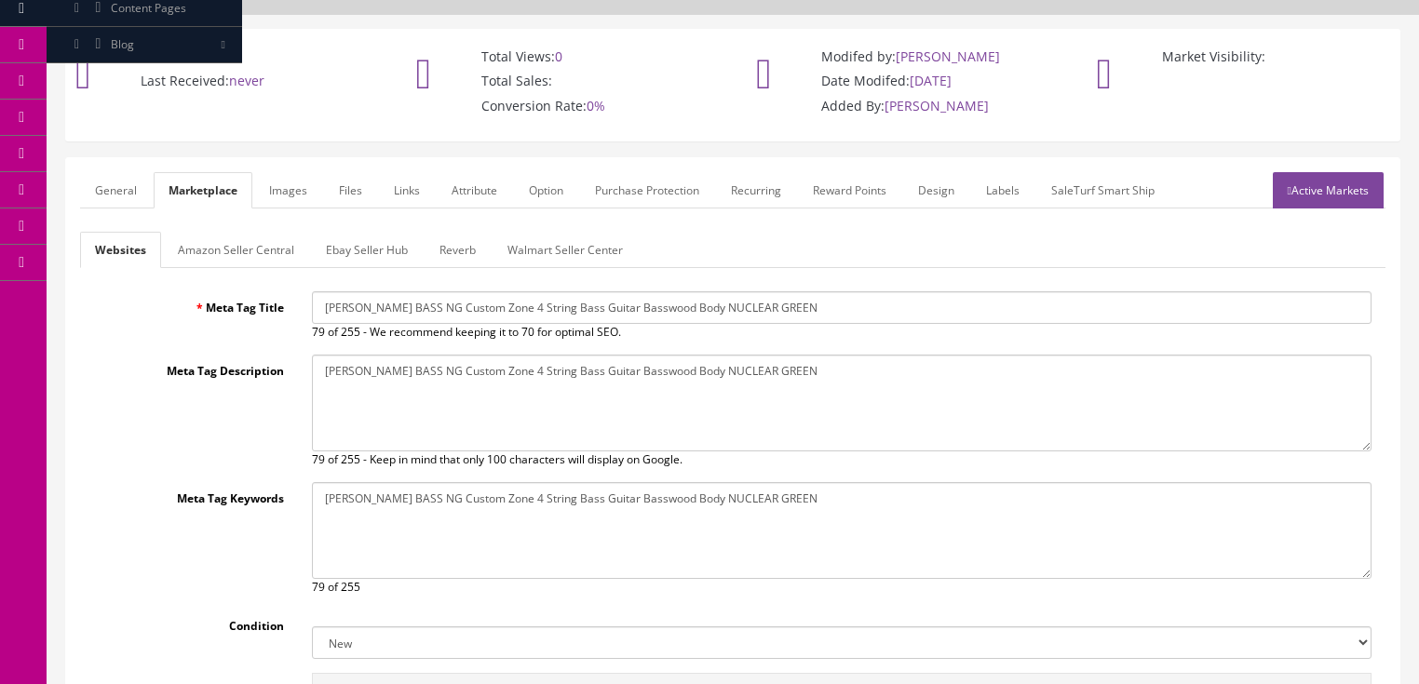
type input "28.50"
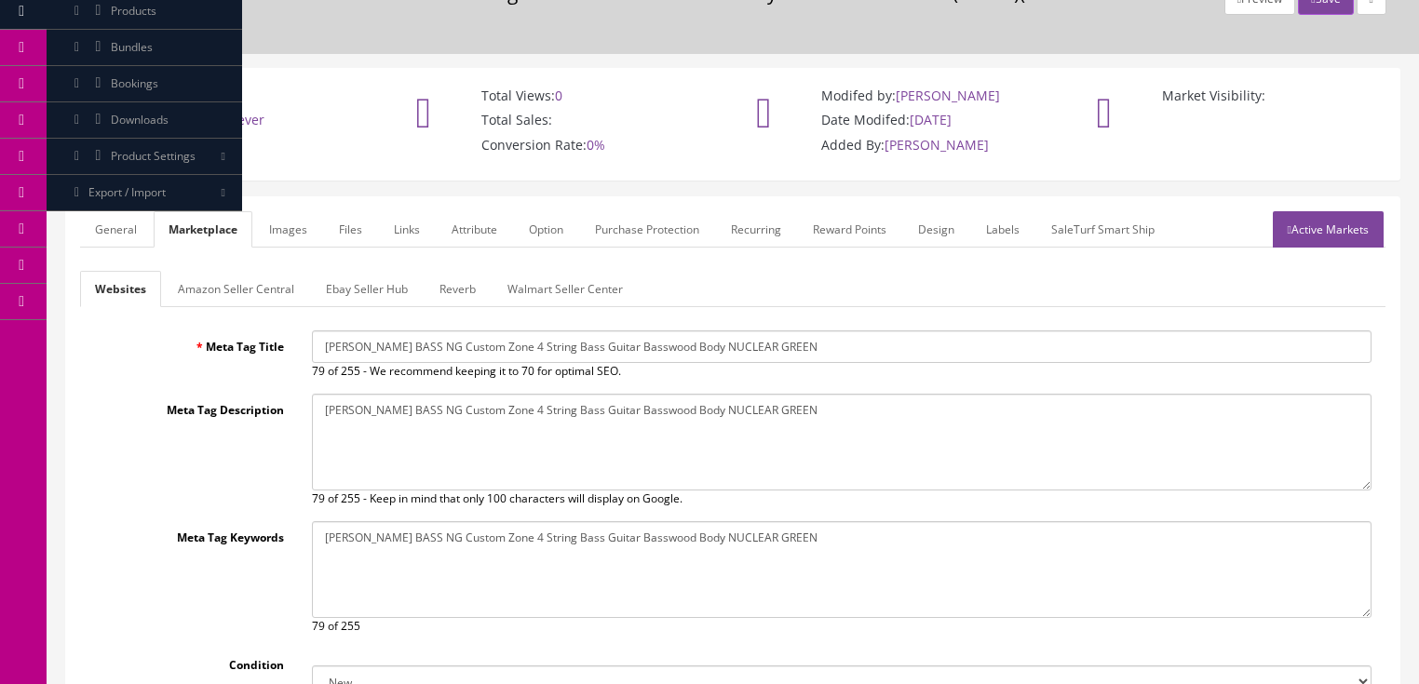
scroll to position [83, 0]
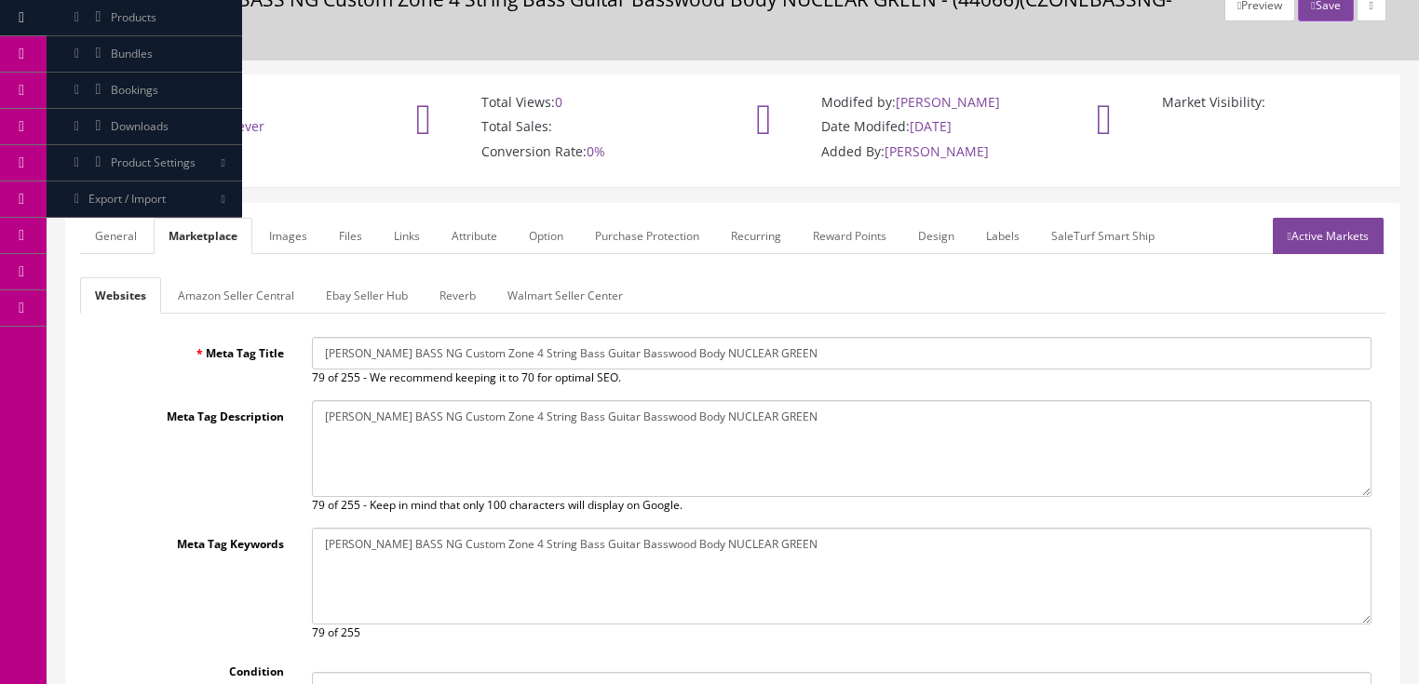
click at [335, 230] on form "General Marketplace Images Files Links Attribute Option Purchase Protection Rec…" at bounding box center [733, 589] width 1306 height 743
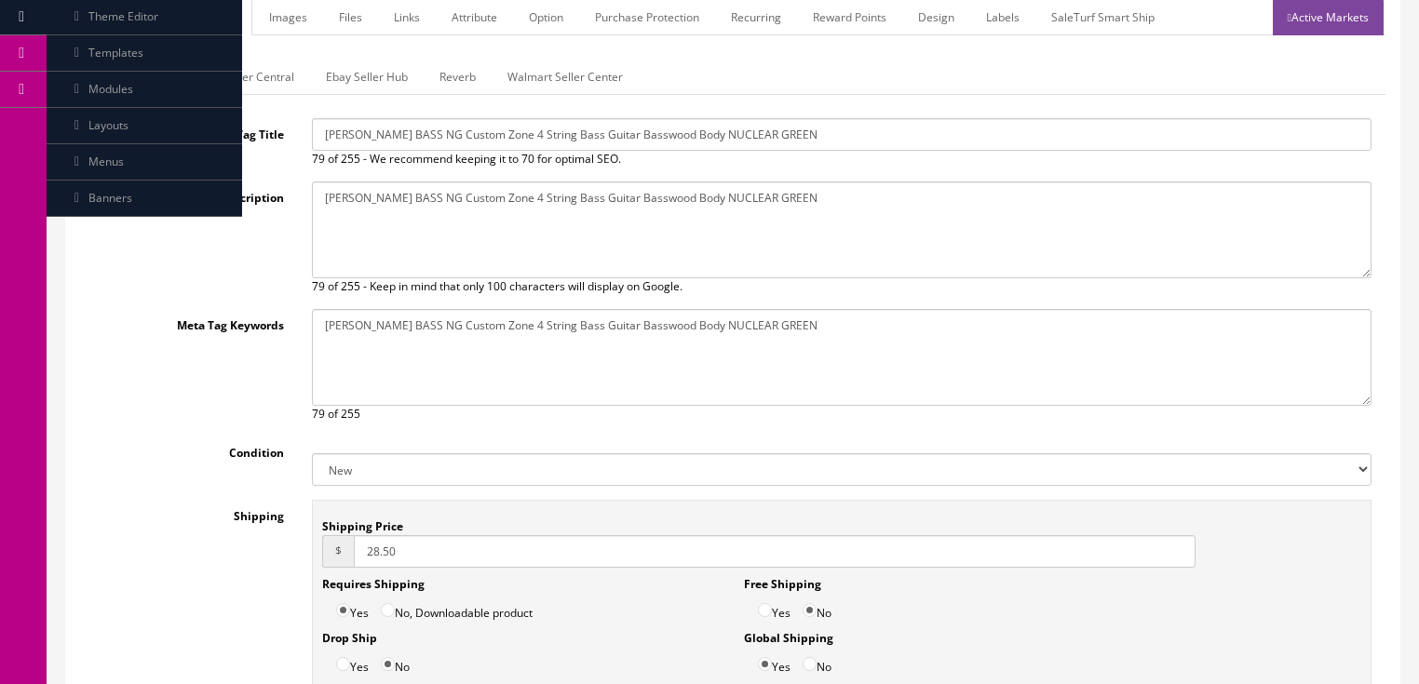
scroll to position [530, 0]
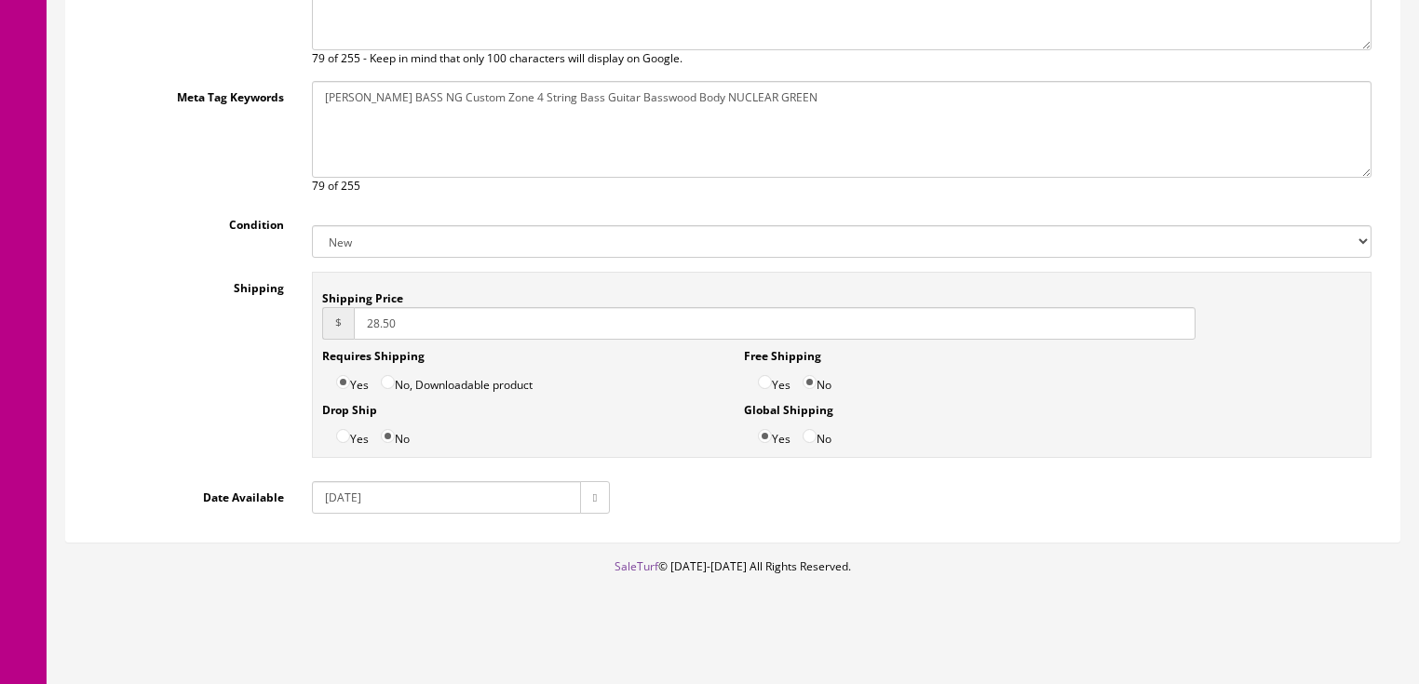
click at [361, 249] on select "New Used B Stock Open Box Re-Packed" at bounding box center [842, 241] width 1060 height 33
select select "Open Box"
click at [312, 225] on select "New Used B Stock Open Box Re-Packed" at bounding box center [842, 241] width 1060 height 33
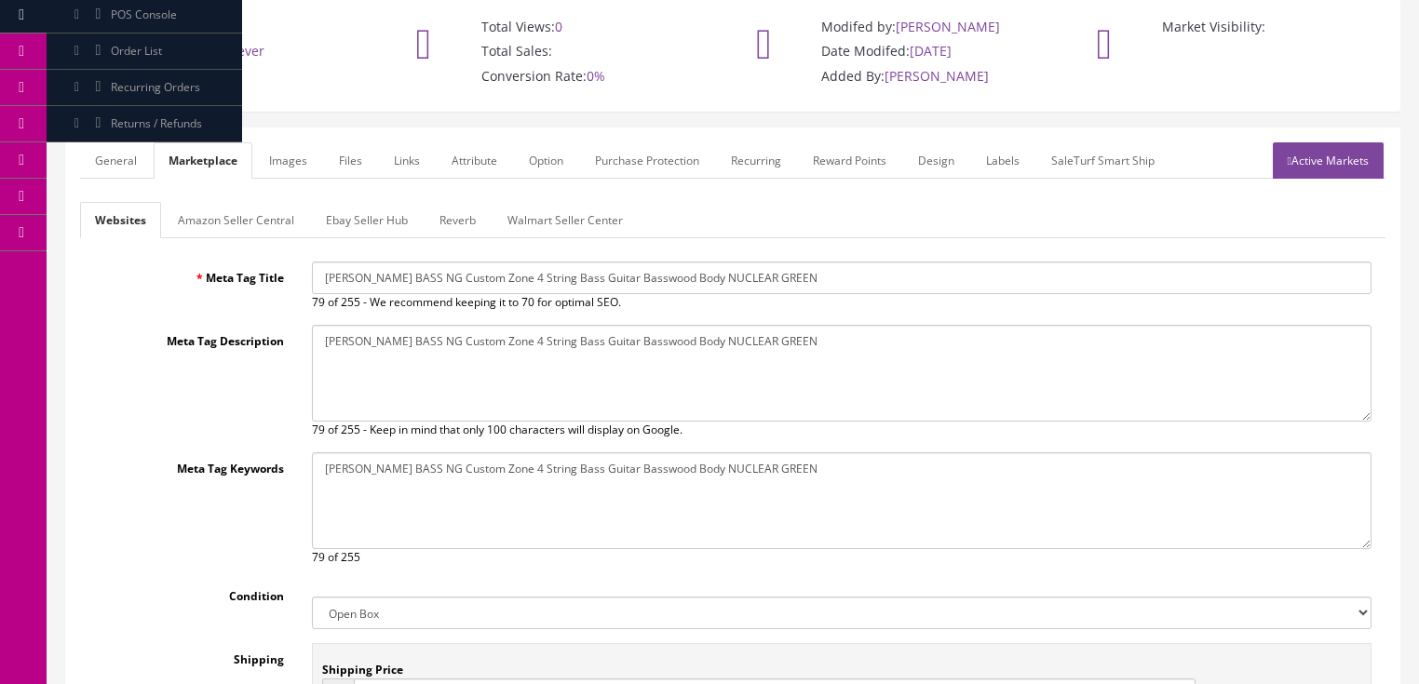
scroll to position [83, 0]
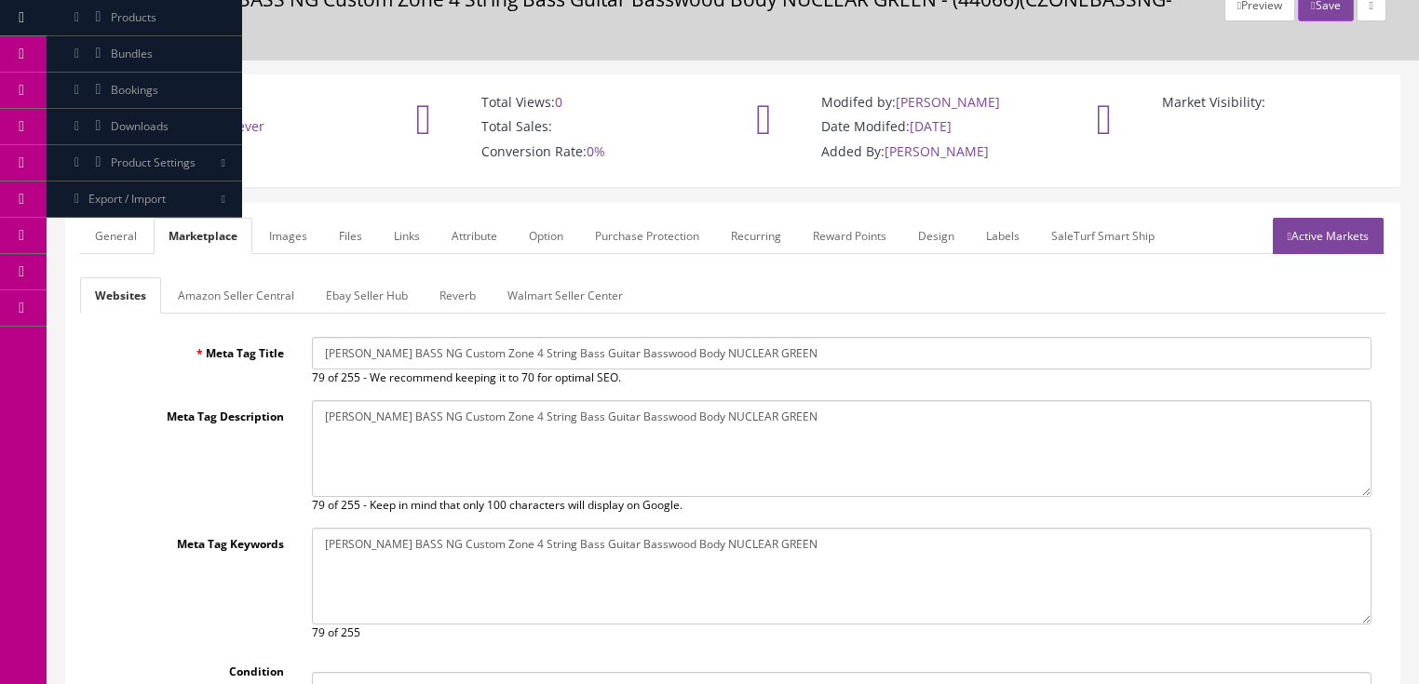
click at [326, 305] on link "Ebay Seller Hub" at bounding box center [367, 296] width 112 height 36
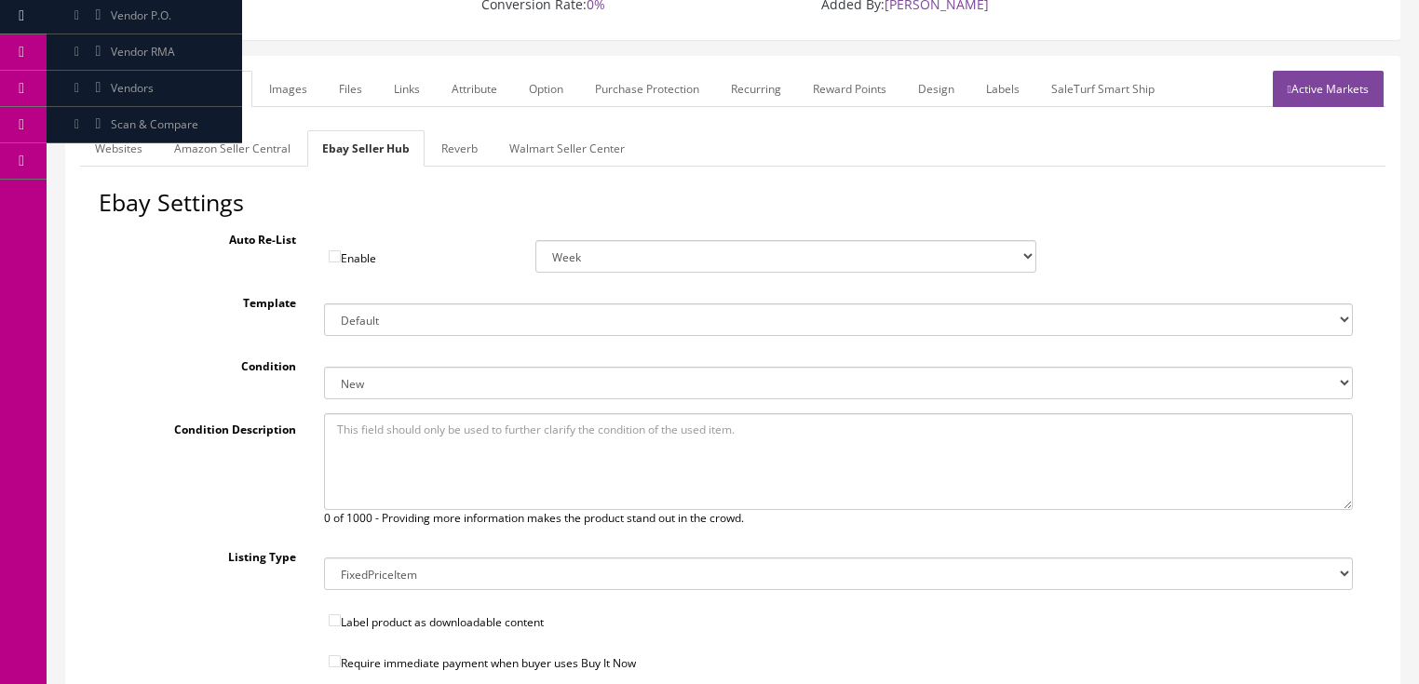
scroll to position [232, 0]
click at [379, 381] on select "New New other New with defects Manufacturer refurbished Seller refurbished Used…" at bounding box center [838, 381] width 1029 height 33
select select "1500"
click at [324, 365] on select "New New other New with defects Manufacturer refurbished Seller refurbished Used…" at bounding box center [838, 381] width 1029 height 33
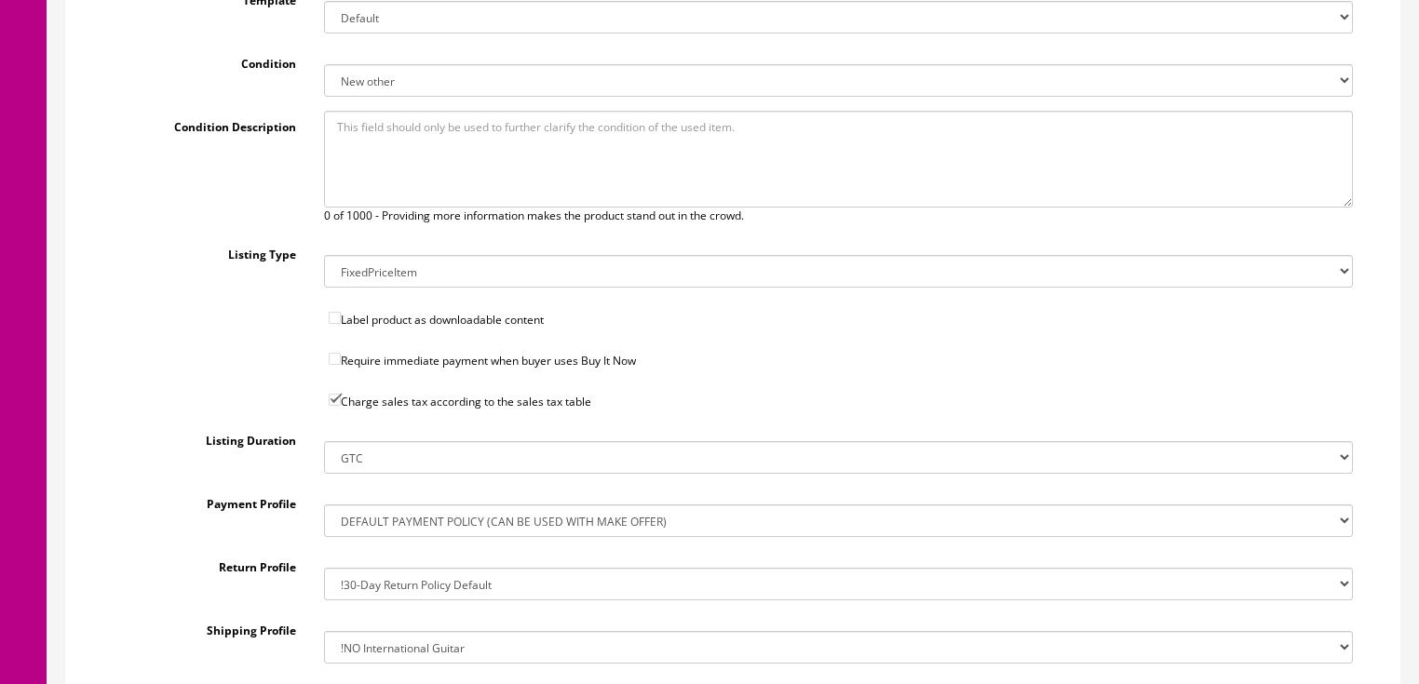
scroll to position [679, 0]
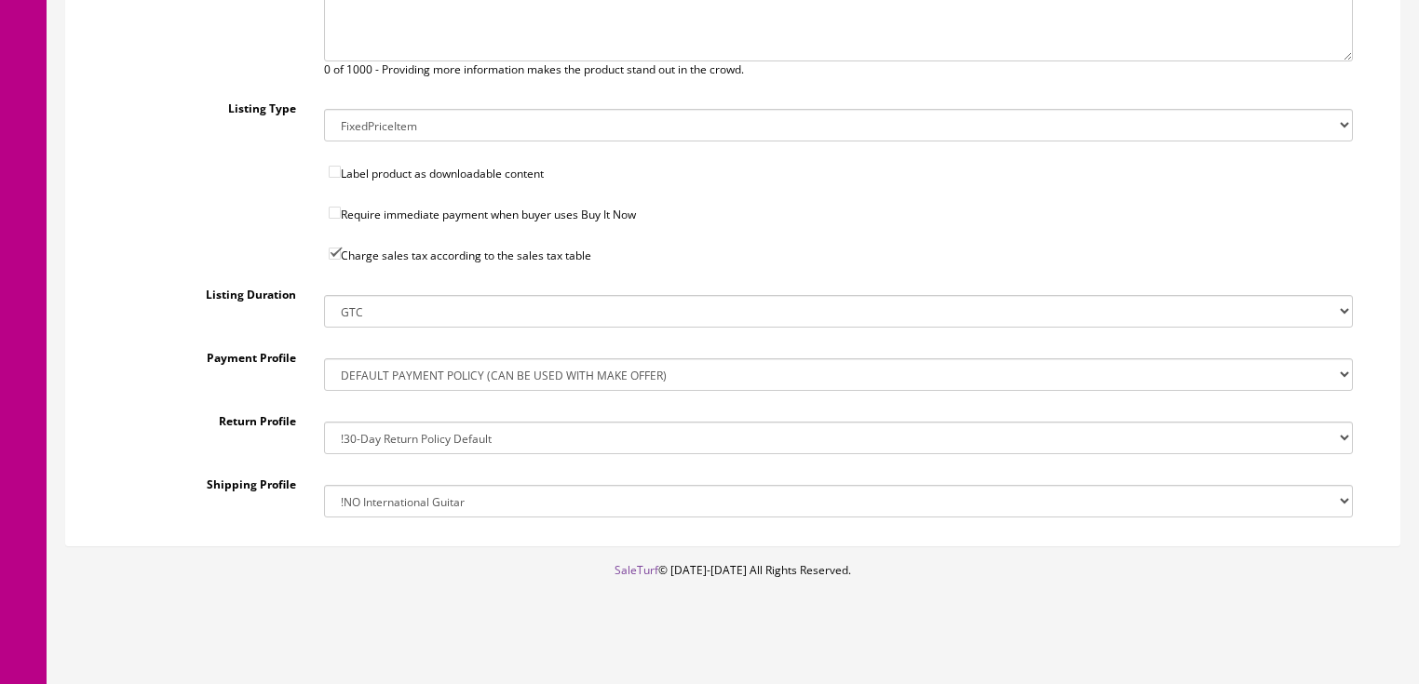
drag, startPoint x: 371, startPoint y: 506, endPoint x: 380, endPoint y: 481, distance: 26.8
click at [371, 506] on select "!$28.50 FedEx, Priority $65.00 No International !$28.50 FedEx, Priority $65.00 …" at bounding box center [838, 501] width 1029 height 33
select select "77323016017"
click at [324, 485] on select "!$28.50 FedEx, Priority $65.00 No International !$28.50 FedEx, Priority $65.00 …" at bounding box center [838, 501] width 1029 height 33
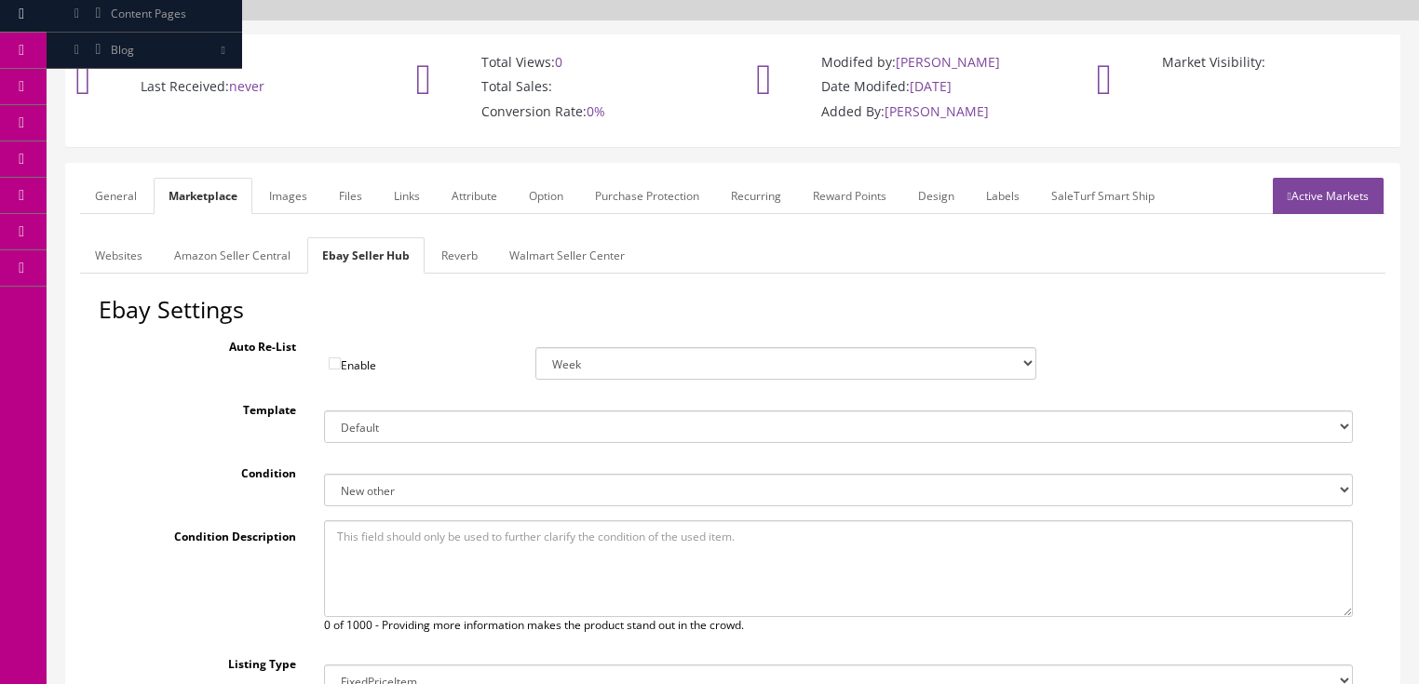
scroll to position [83, 0]
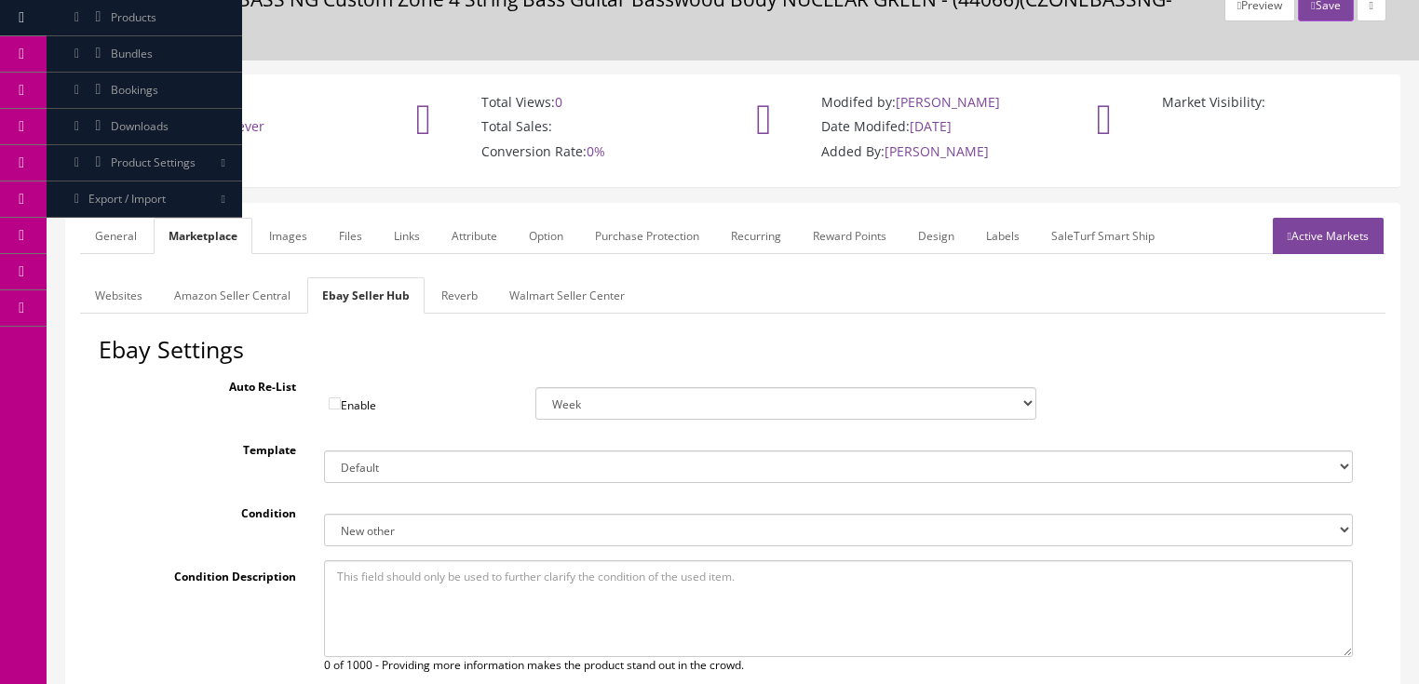
click at [443, 287] on link "Reverb" at bounding box center [459, 296] width 66 height 36
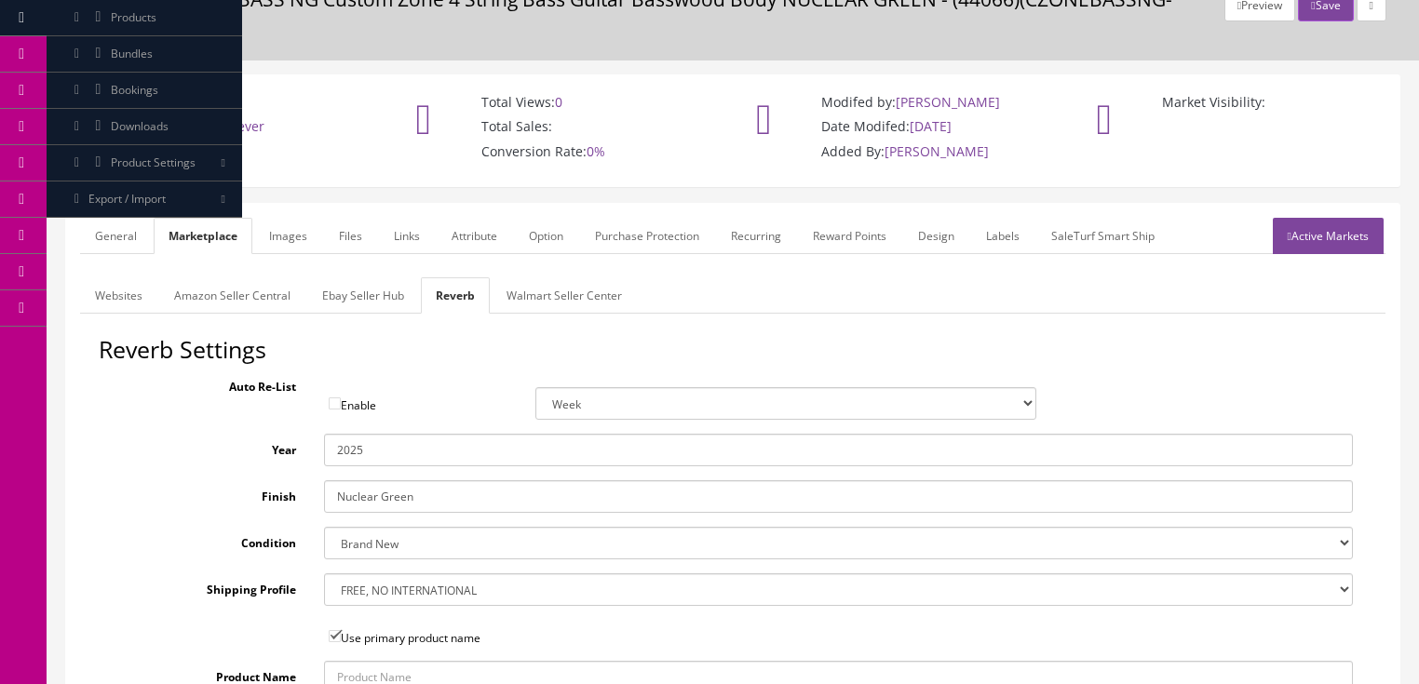
click at [384, 542] on select "Brand New Mint Excellent Very Good Good Fair Poor B-Stock Non Functioning" at bounding box center [838, 543] width 1029 height 33
select select "df268ad1-c462-4ba6-b6db-e007e23922ea"
click at [324, 527] on select "Brand New Mint Excellent Very Good Good Fair Poor B-Stock Non Functioning" at bounding box center [838, 543] width 1029 height 33
click at [374, 587] on select "--- None --- $3.49 USPS Shipping MH INSURED $20000 GUITAR MH INSURED $11000 GUI…" at bounding box center [838, 590] width 1029 height 33
select select "12660"
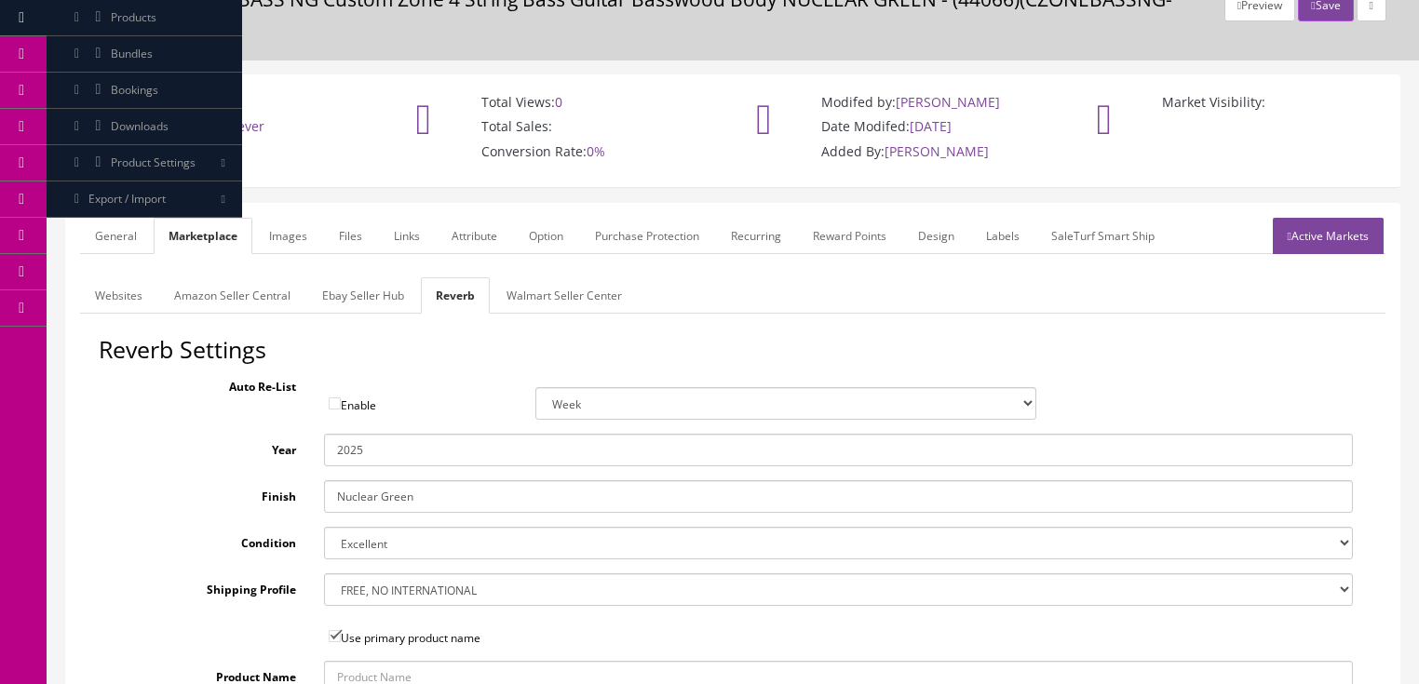
click at [324, 574] on select "--- None --- $3.49 USPS Shipping MH INSURED $20000 GUITAR MH INSURED $11000 GUI…" at bounding box center [838, 590] width 1029 height 33
click at [340, 300] on link "Ebay Seller Hub" at bounding box center [363, 296] width 112 height 36
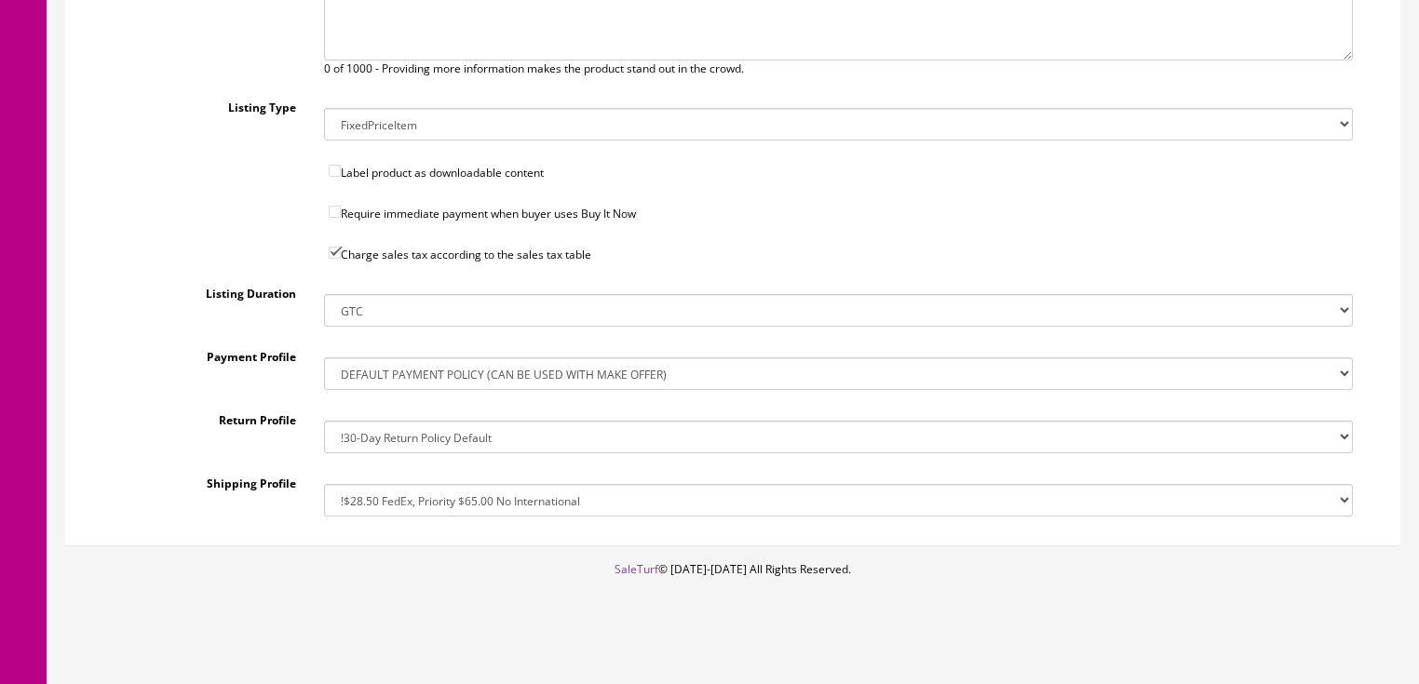
scroll to position [684, 0]
click at [359, 440] on select "!30-Day Return Policy Default !No Returns 14-Day Return Policy, Money Back, Ret…" at bounding box center [838, 433] width 1029 height 33
select select "161254712017"
click at [324, 417] on select "!30-Day Return Policy Default !No Returns 14-Day Return Policy, Money Back, Ret…" at bounding box center [838, 433] width 1029 height 33
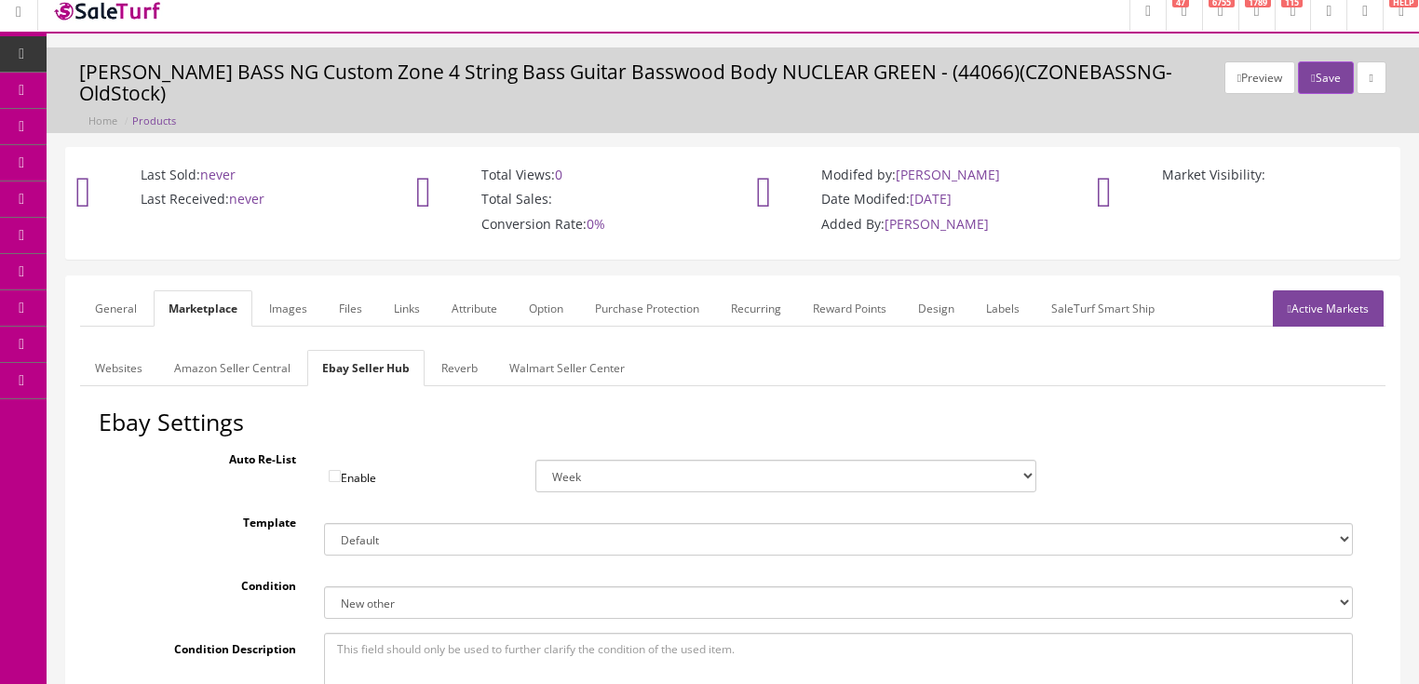
scroll to position [0, 0]
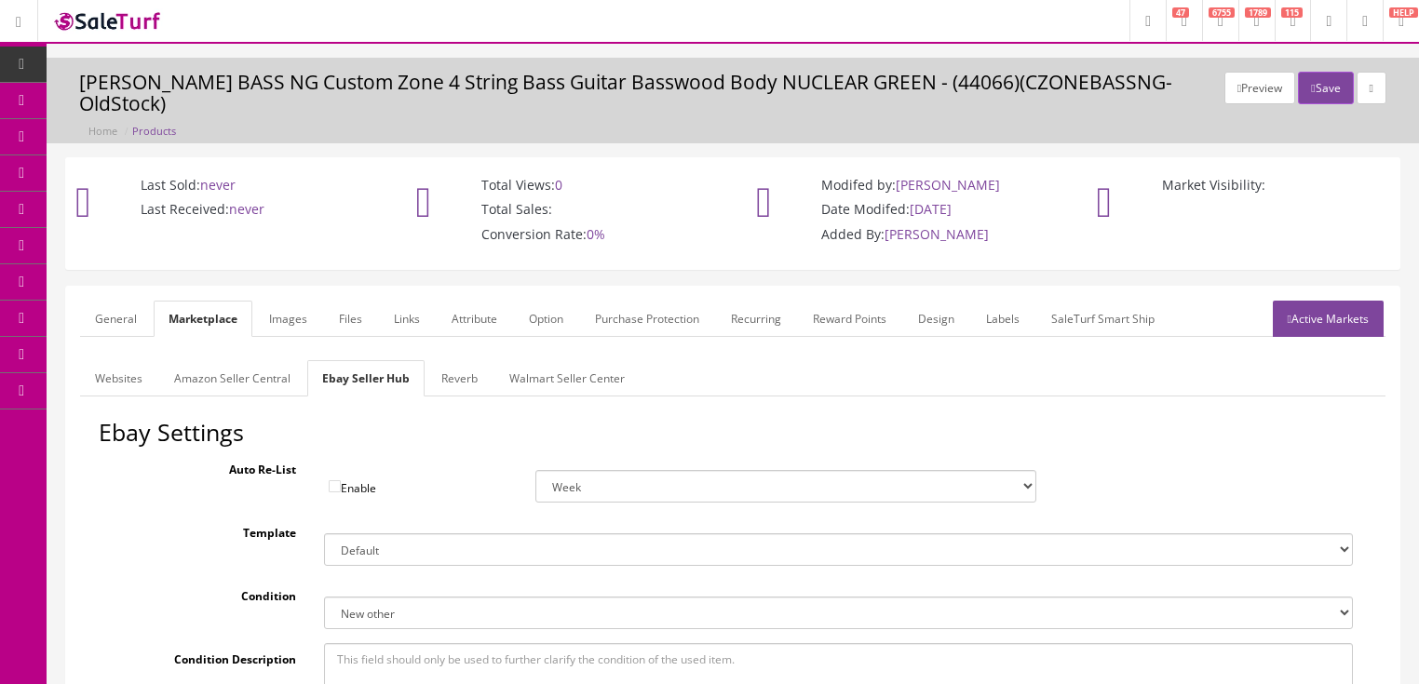
click at [292, 324] on link "Images" at bounding box center [288, 319] width 68 height 36
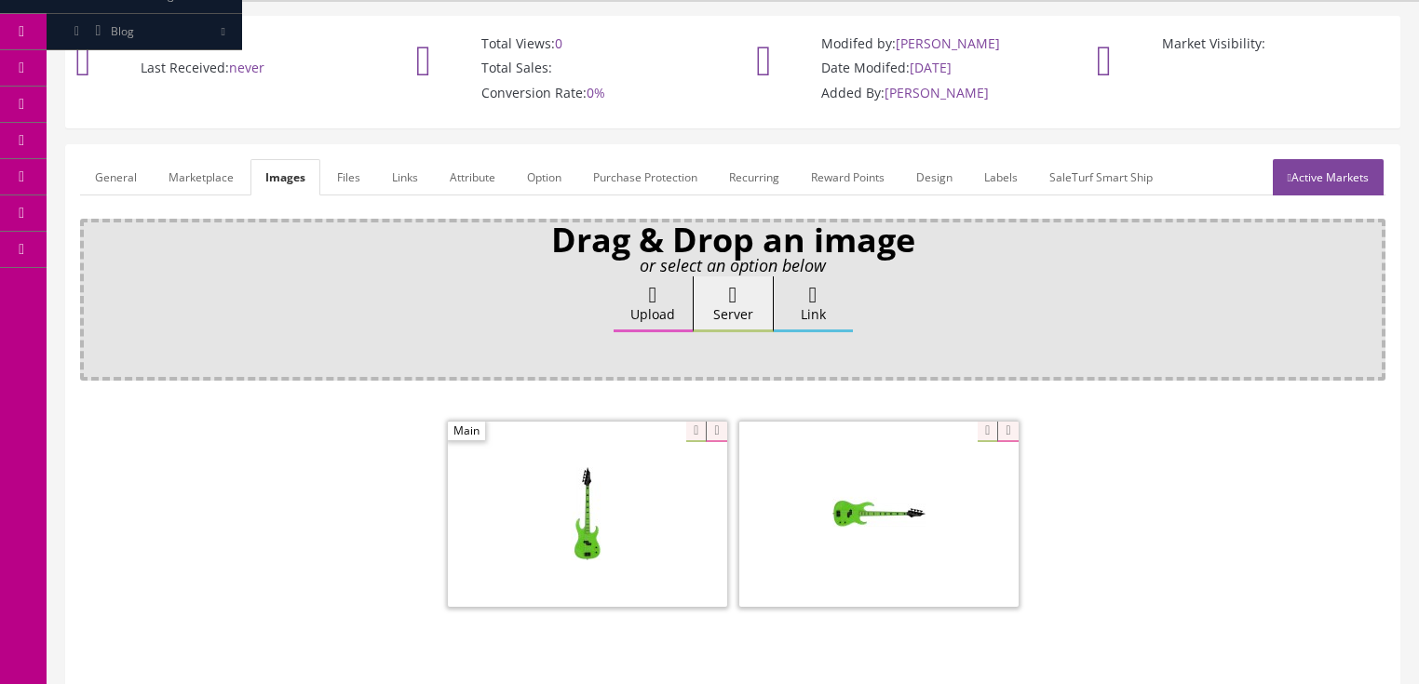
scroll to position [149, 0]
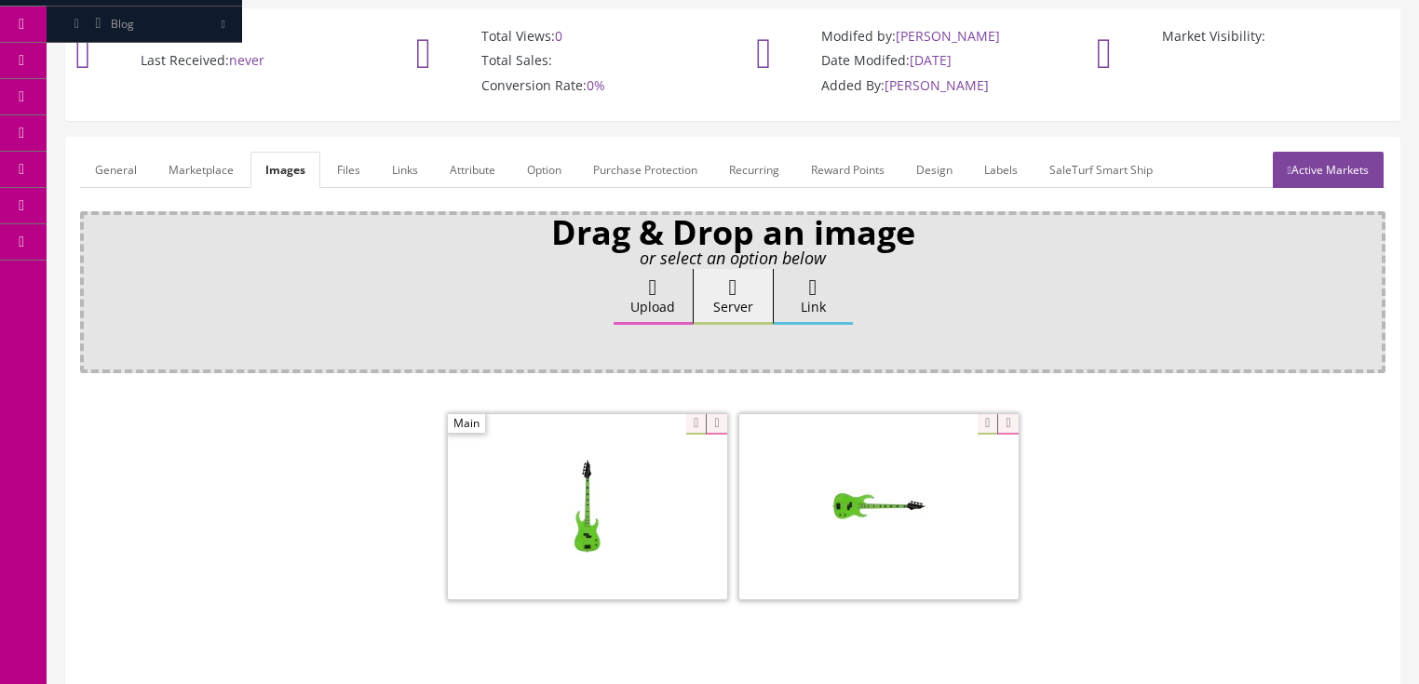
click at [637, 317] on label "Upload" at bounding box center [653, 297] width 79 height 56
click at [93, 288] on input "Upload" at bounding box center [93, 278] width 0 height 19
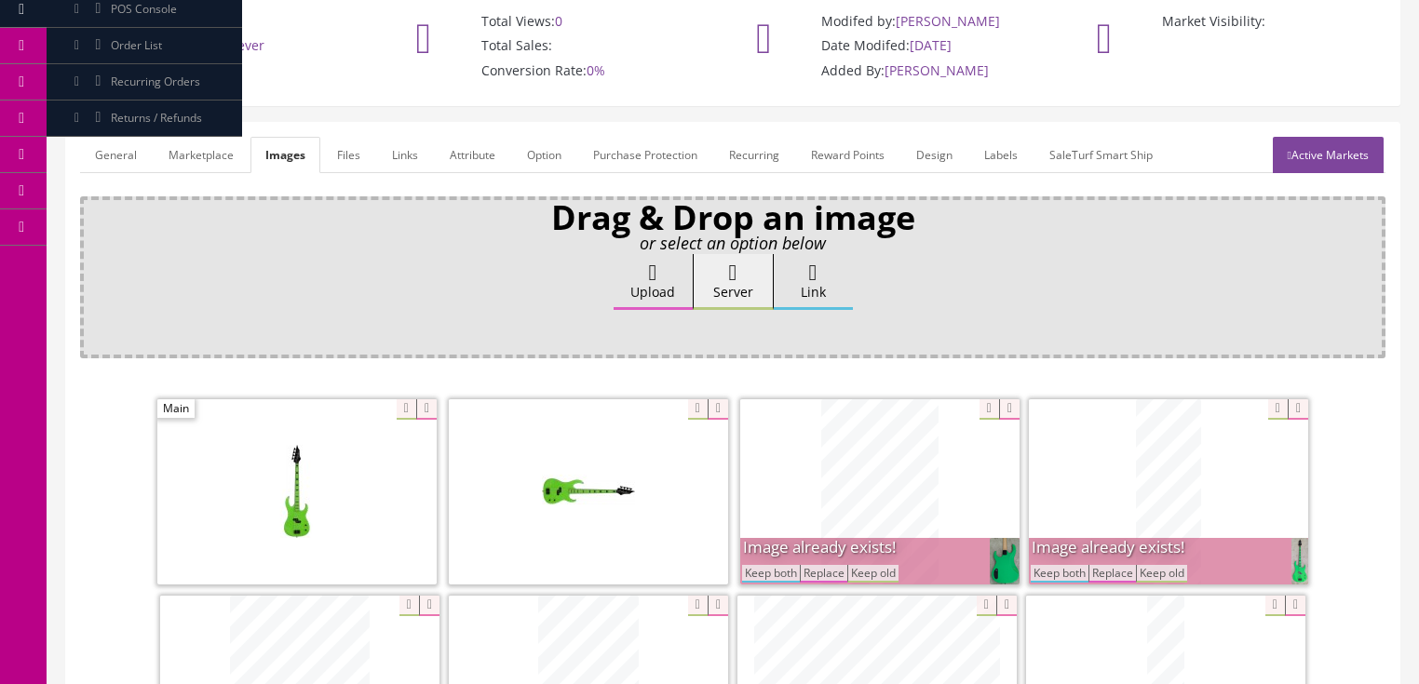
scroll to position [298, 0]
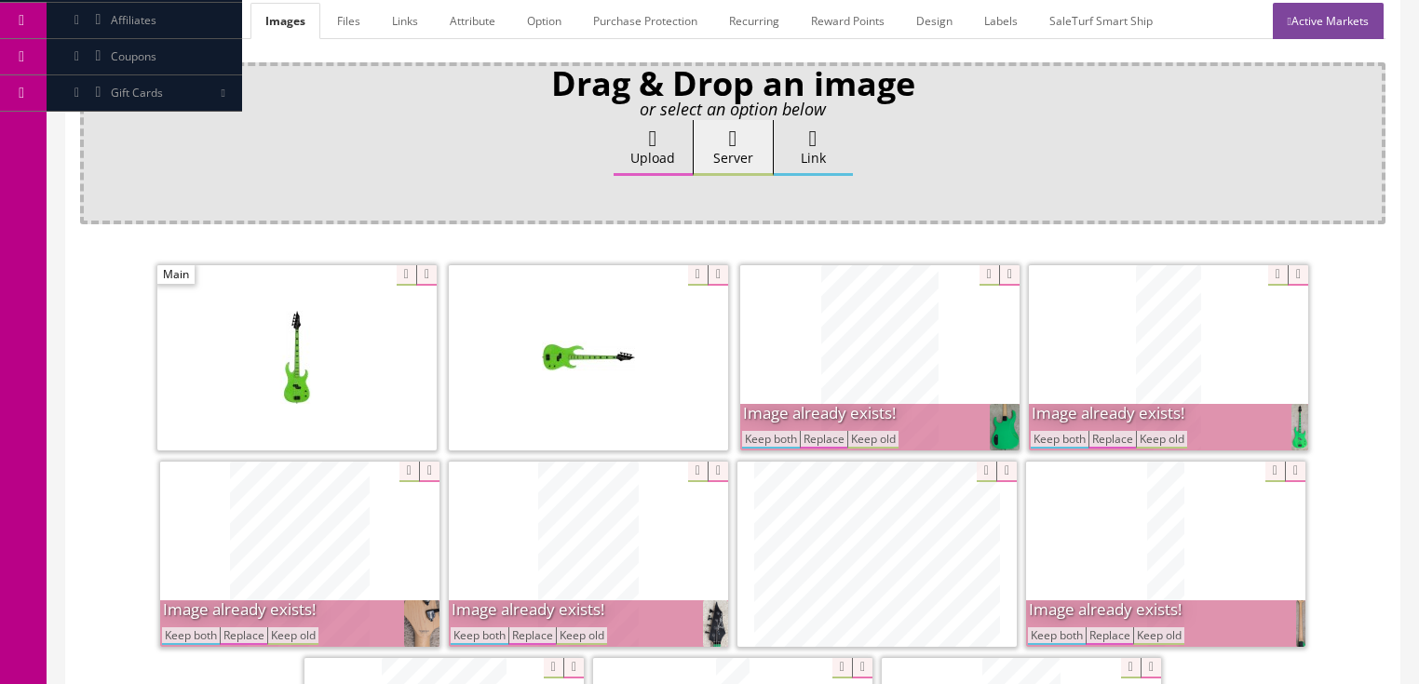
drag, startPoint x: 1069, startPoint y: 437, endPoint x: 947, endPoint y: 454, distance: 123.3
click at [1064, 437] on button "Keep both" at bounding box center [1060, 440] width 58 height 18
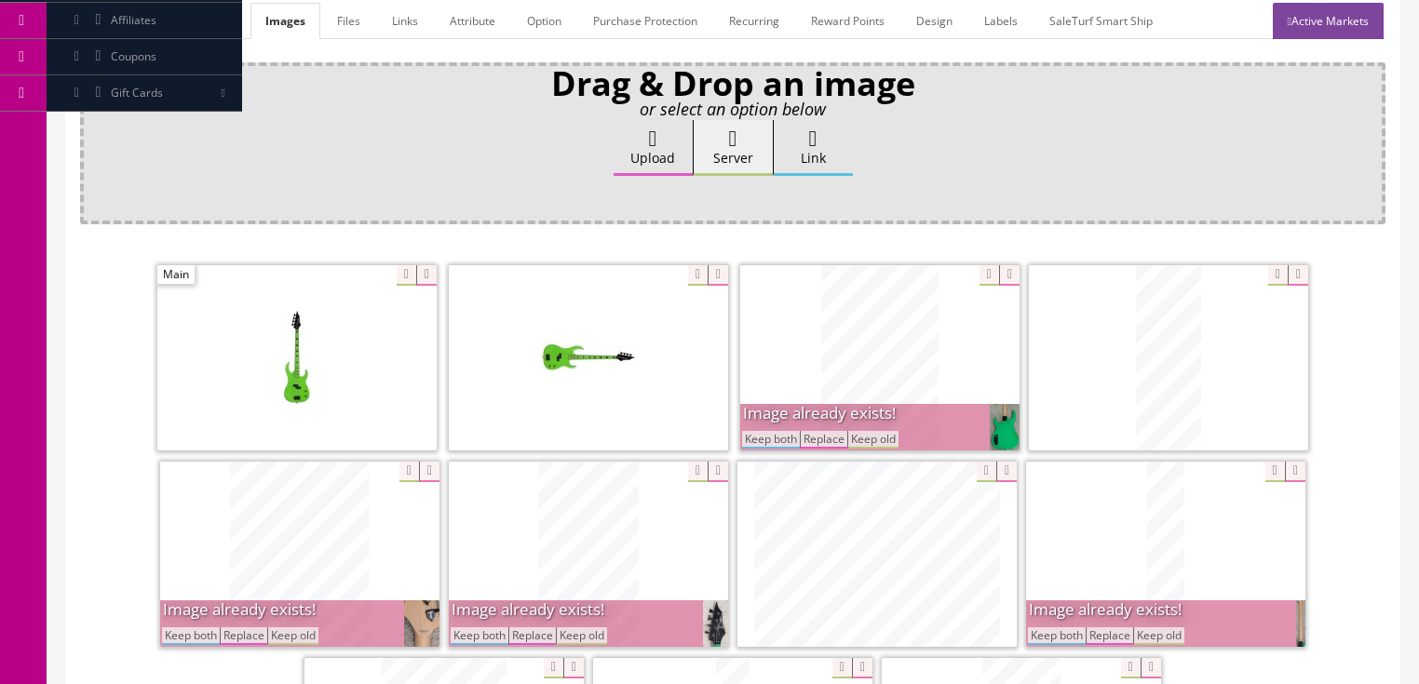
click at [782, 438] on button "Keep both" at bounding box center [771, 440] width 58 height 18
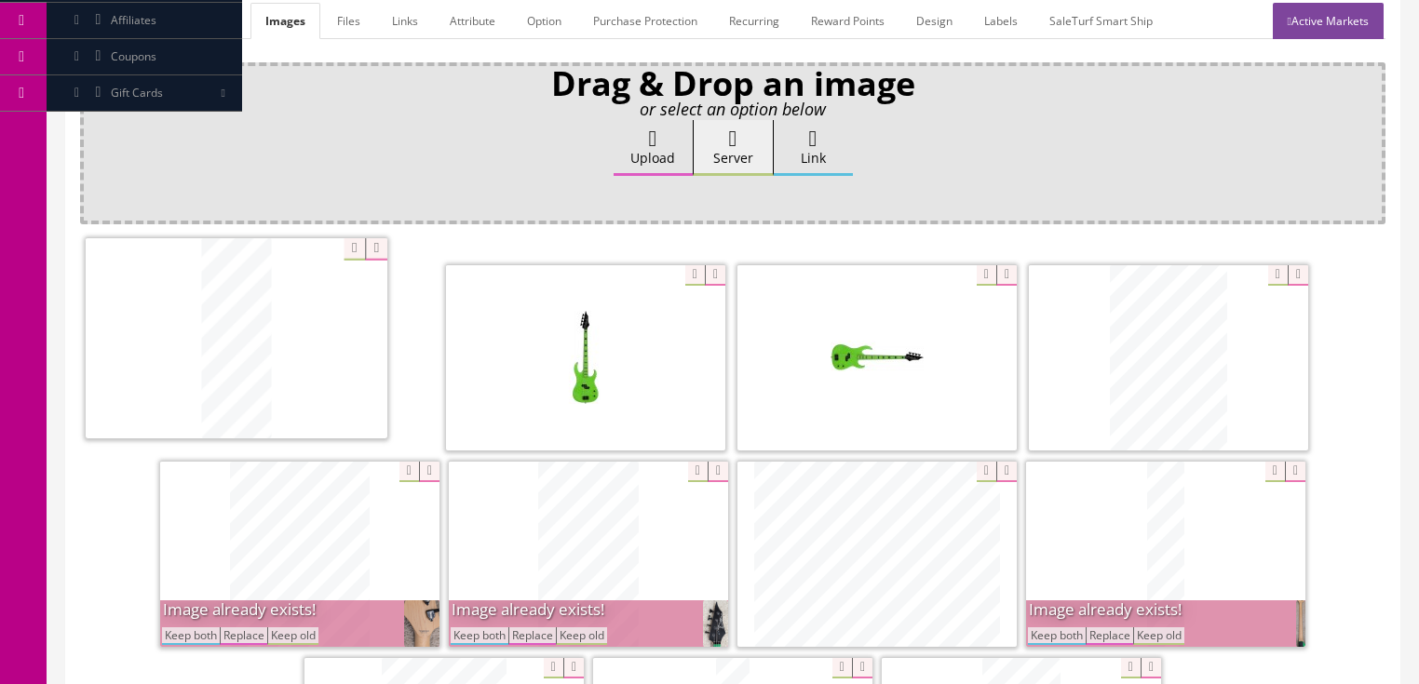
drag, startPoint x: 1147, startPoint y: 389, endPoint x: 229, endPoint y: 376, distance: 918.3
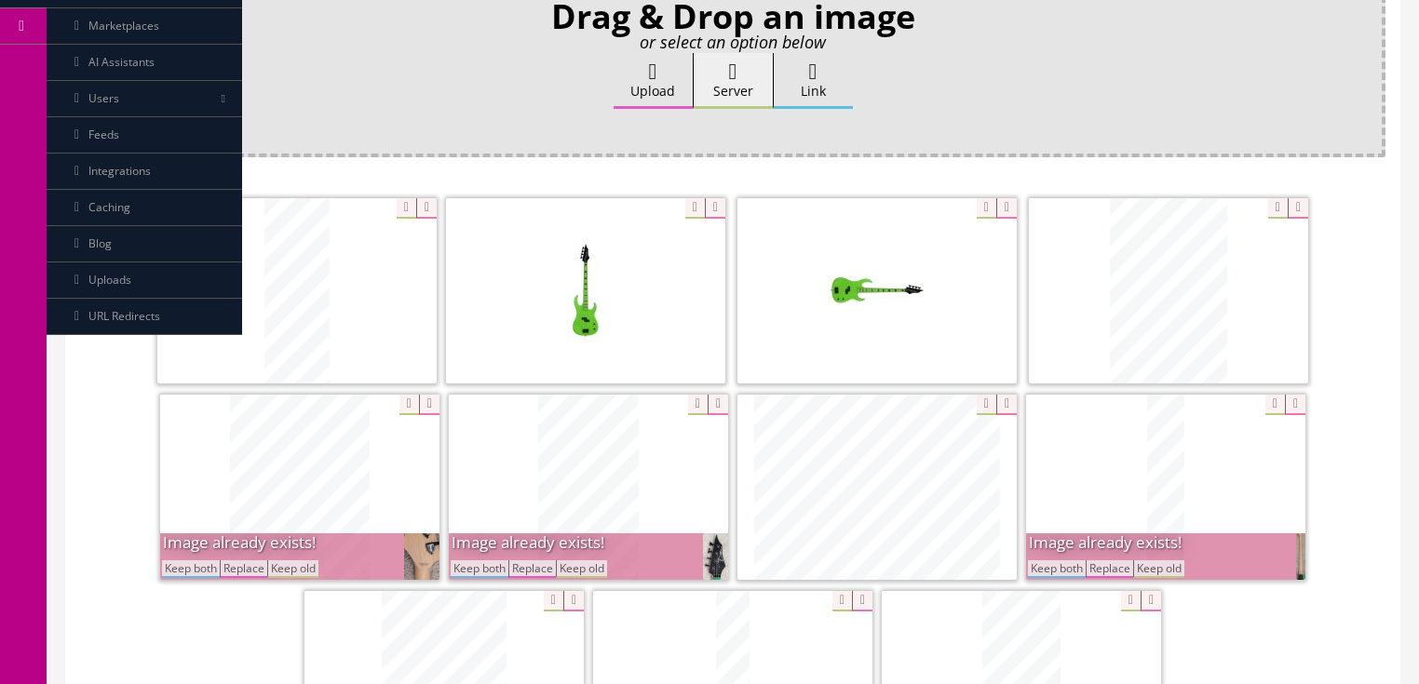
scroll to position [372, 0]
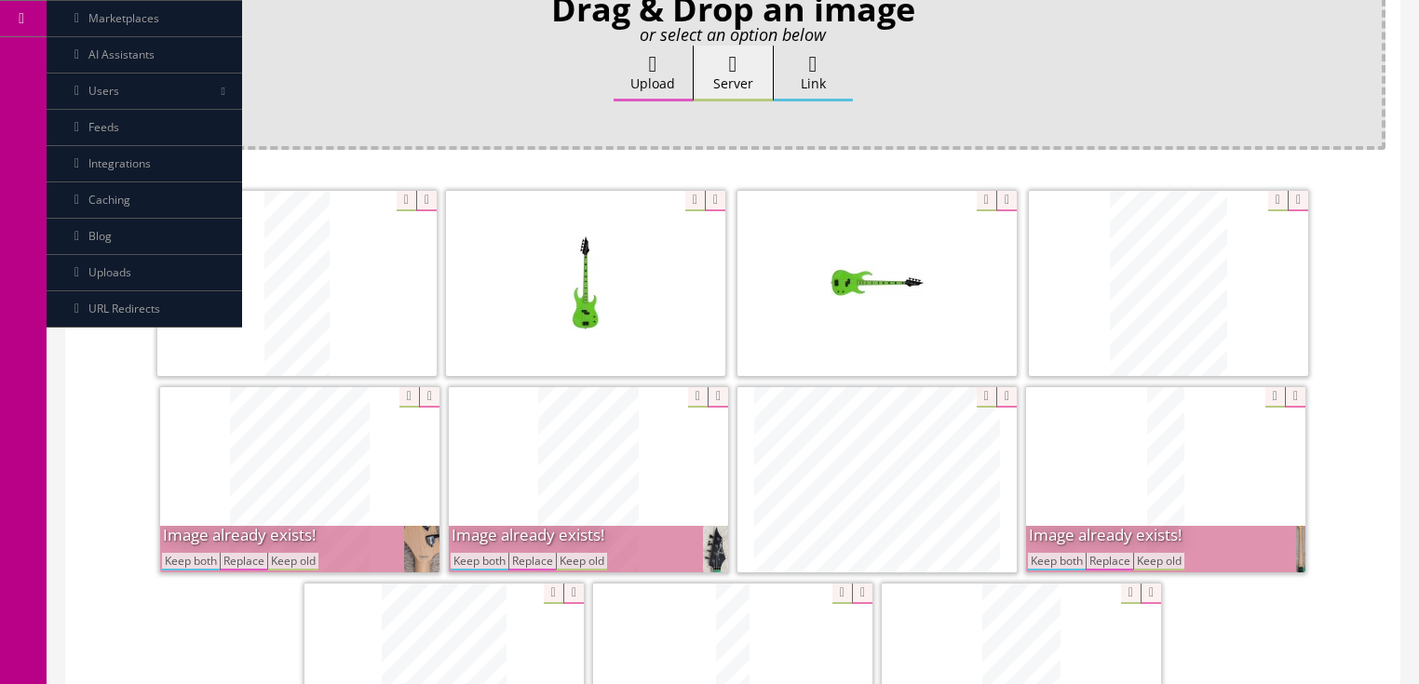
click at [469, 553] on button "Keep both" at bounding box center [480, 562] width 58 height 18
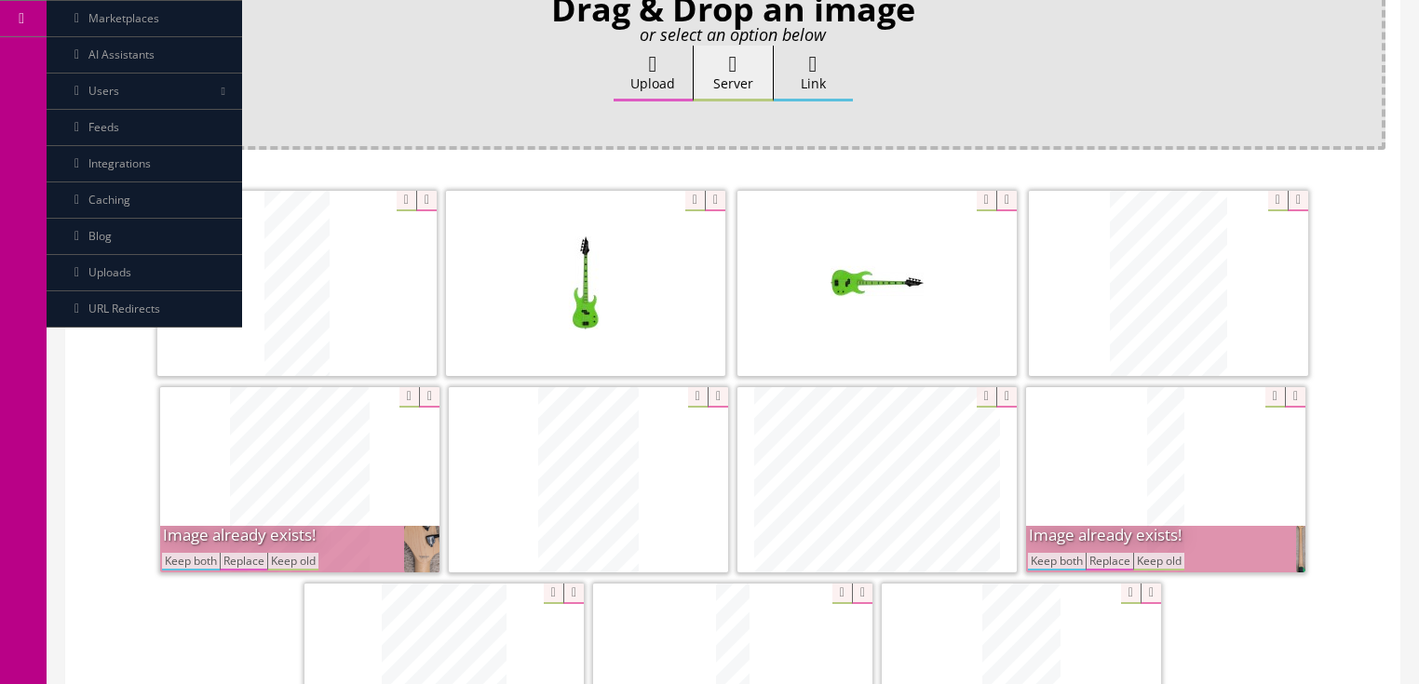
click at [424, 399] on icon at bounding box center [429, 397] width 20 height 20
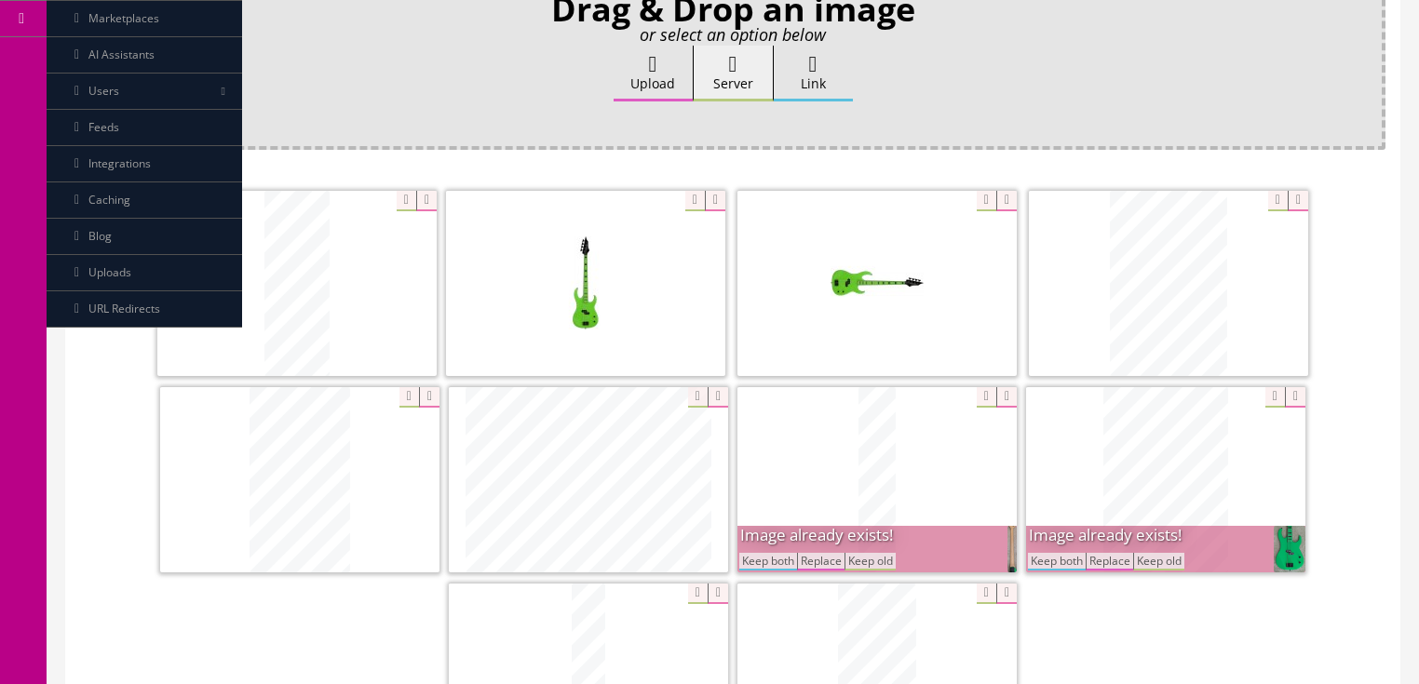
drag, startPoint x: 717, startPoint y: 389, endPoint x: 712, endPoint y: 411, distance: 21.9
click at [719, 391] on icon at bounding box center [718, 397] width 20 height 20
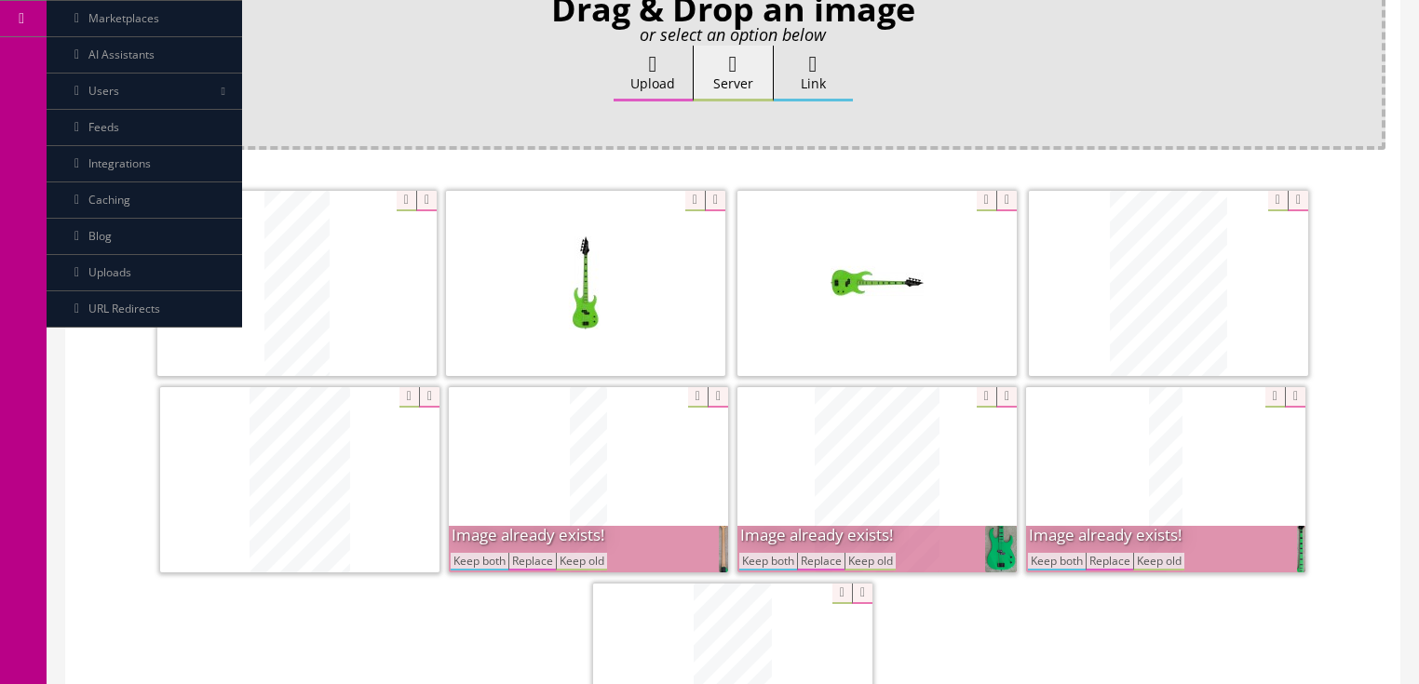
drag, startPoint x: 471, startPoint y: 558, endPoint x: 484, endPoint y: 552, distance: 14.2
click at [471, 559] on button "Keep both" at bounding box center [480, 562] width 58 height 18
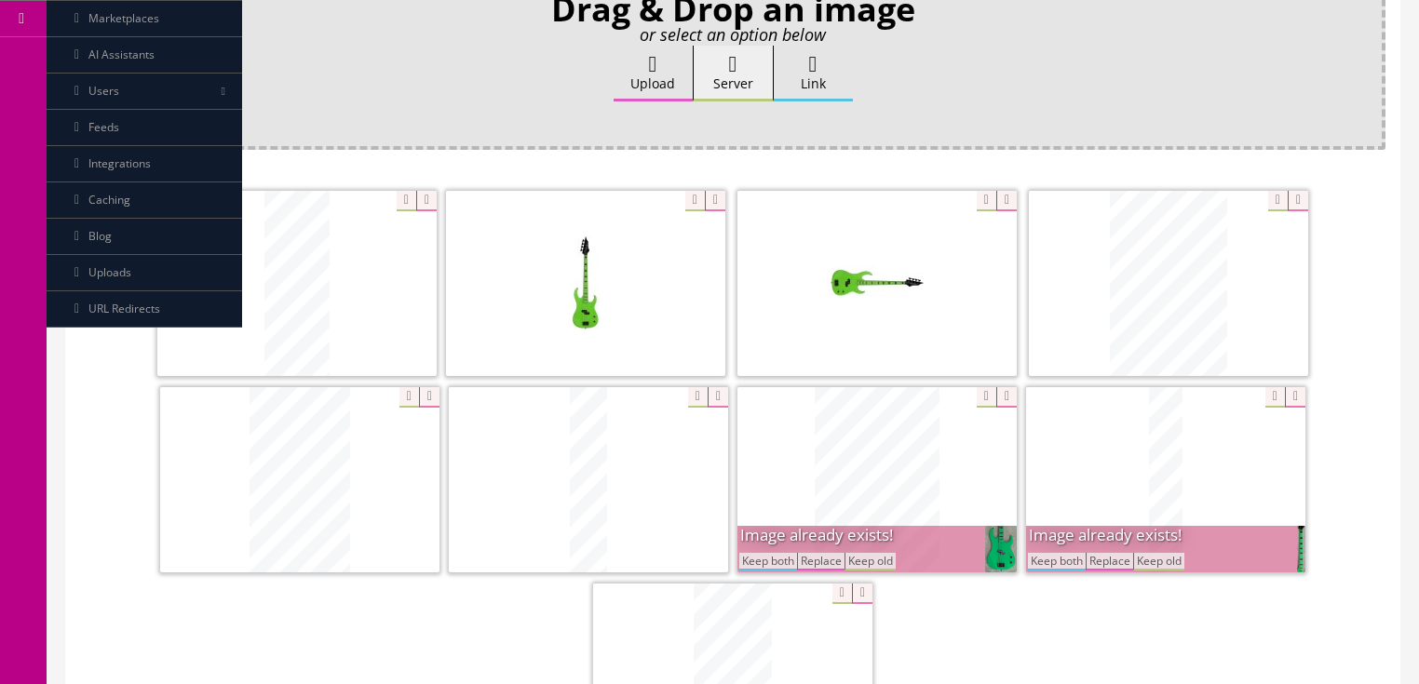
click at [771, 562] on button "Keep both" at bounding box center [768, 562] width 58 height 18
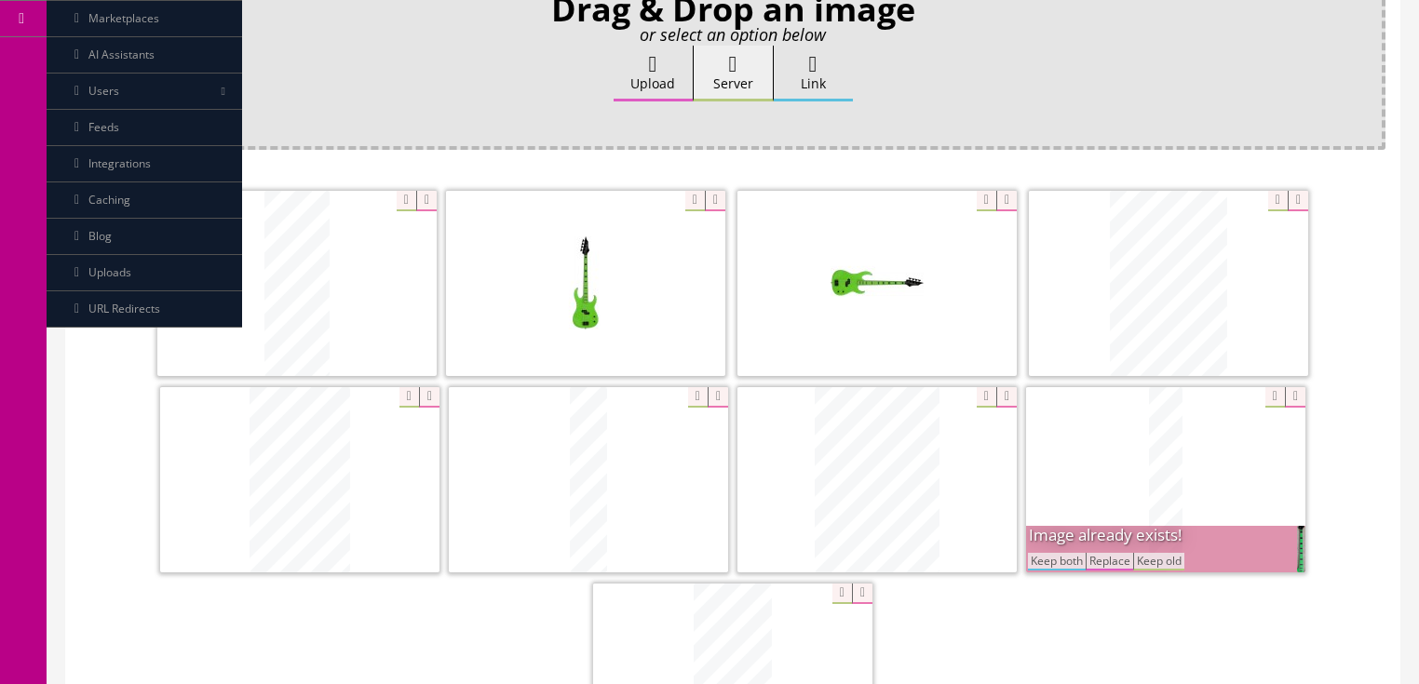
click at [1040, 555] on button "Keep both" at bounding box center [1057, 562] width 58 height 18
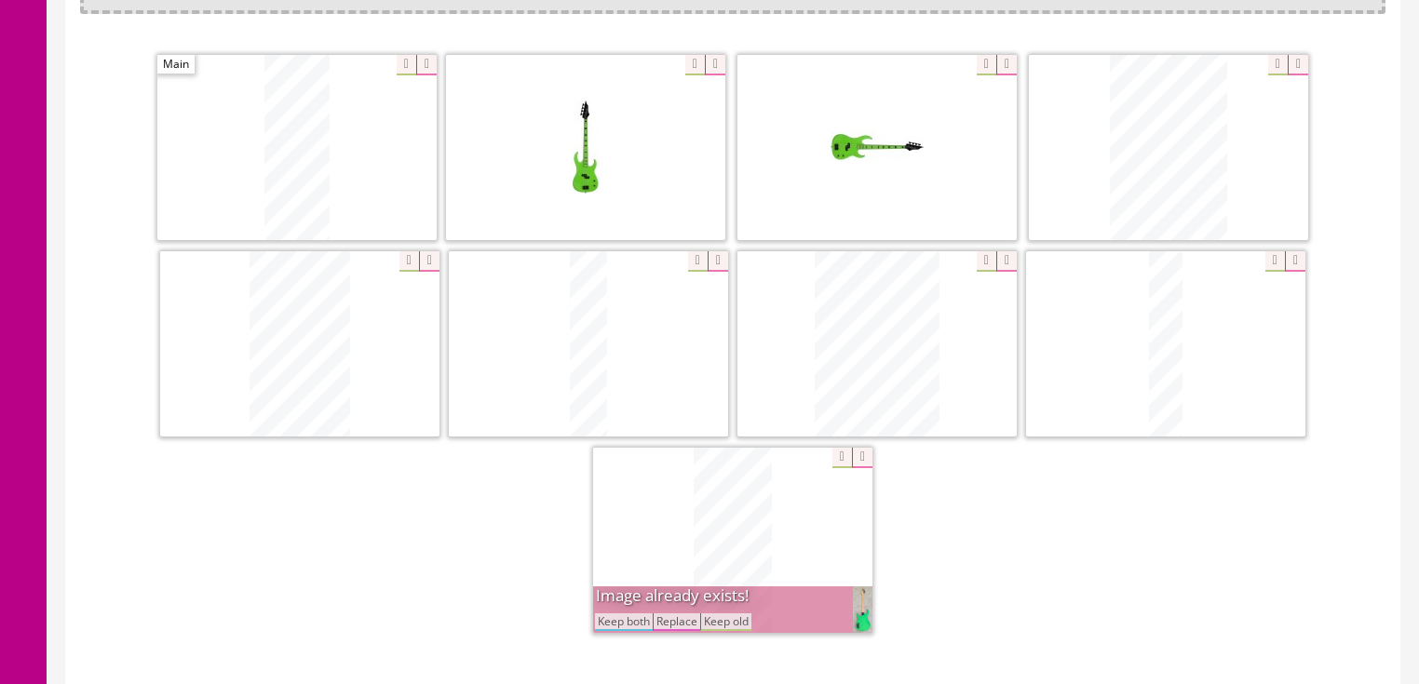
scroll to position [521, 0]
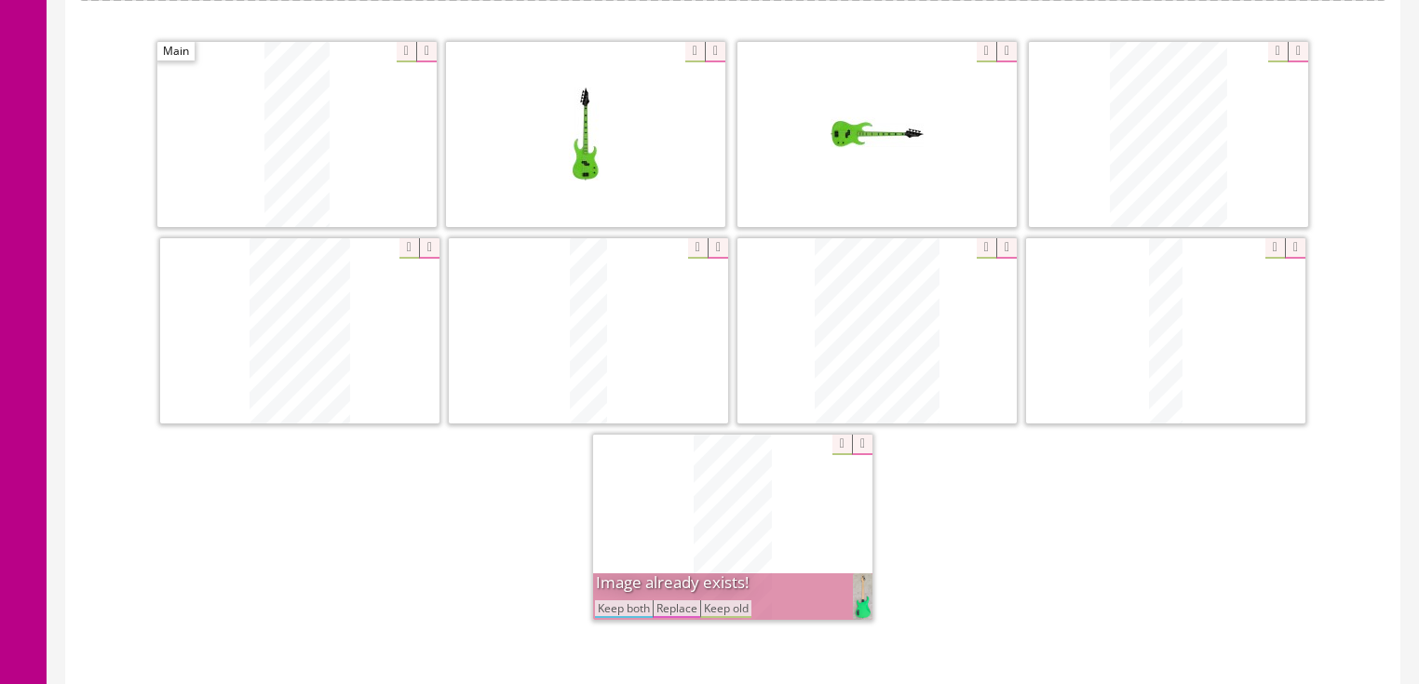
click at [626, 610] on button "Keep both" at bounding box center [624, 610] width 58 height 18
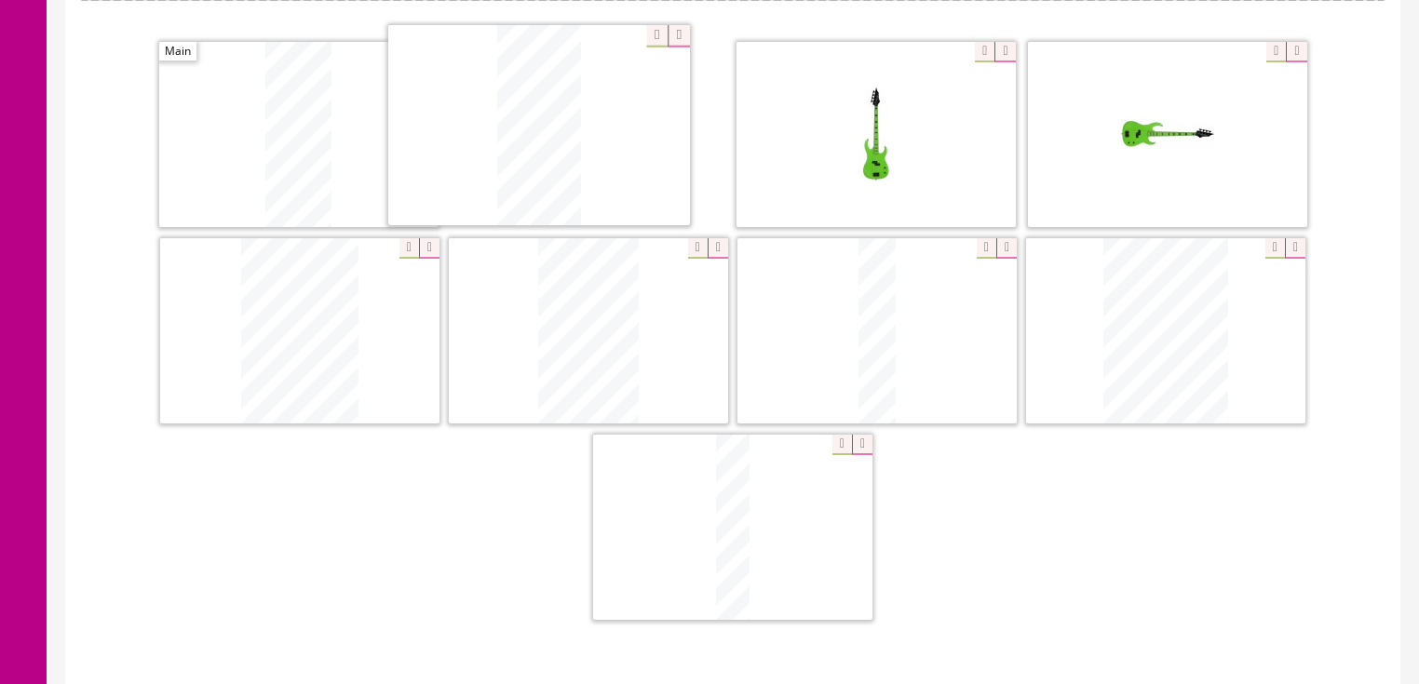
drag, startPoint x: 730, startPoint y: 576, endPoint x: 827, endPoint y: 331, distance: 264.2
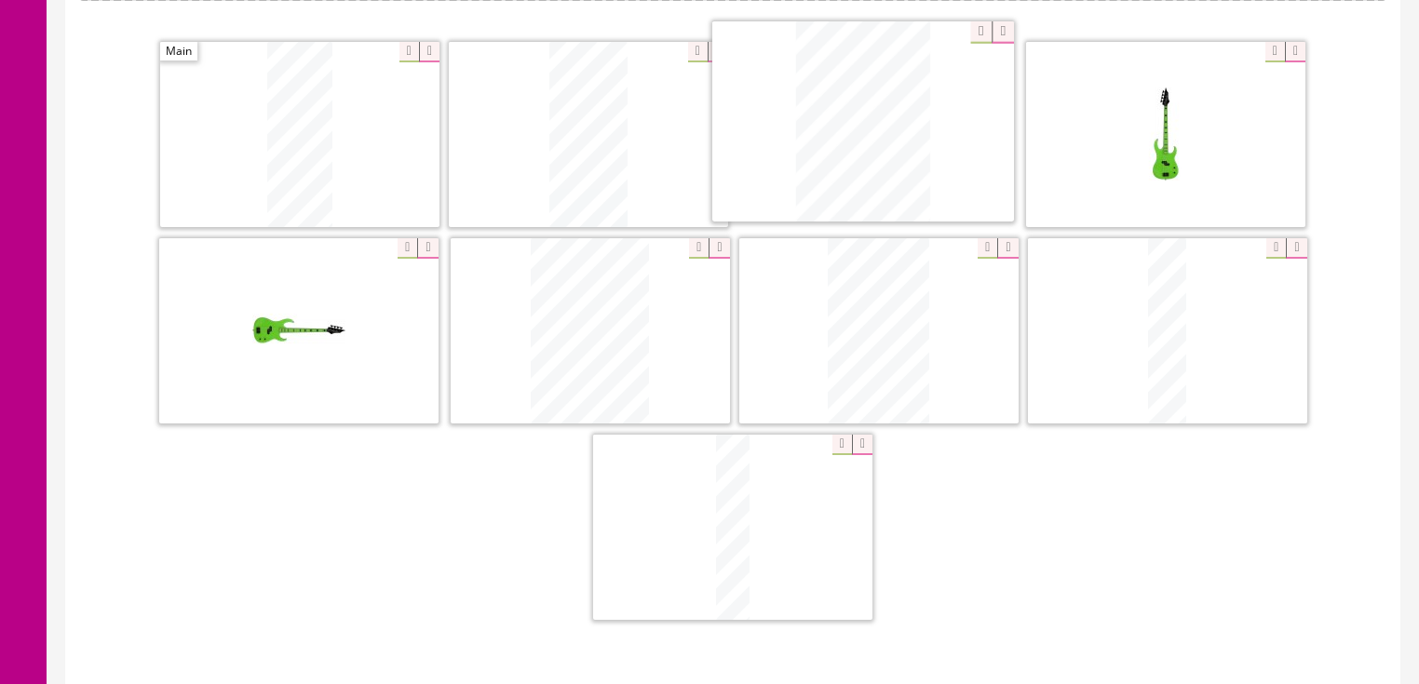
drag, startPoint x: 1137, startPoint y: 376, endPoint x: 836, endPoint y: 170, distance: 364.4
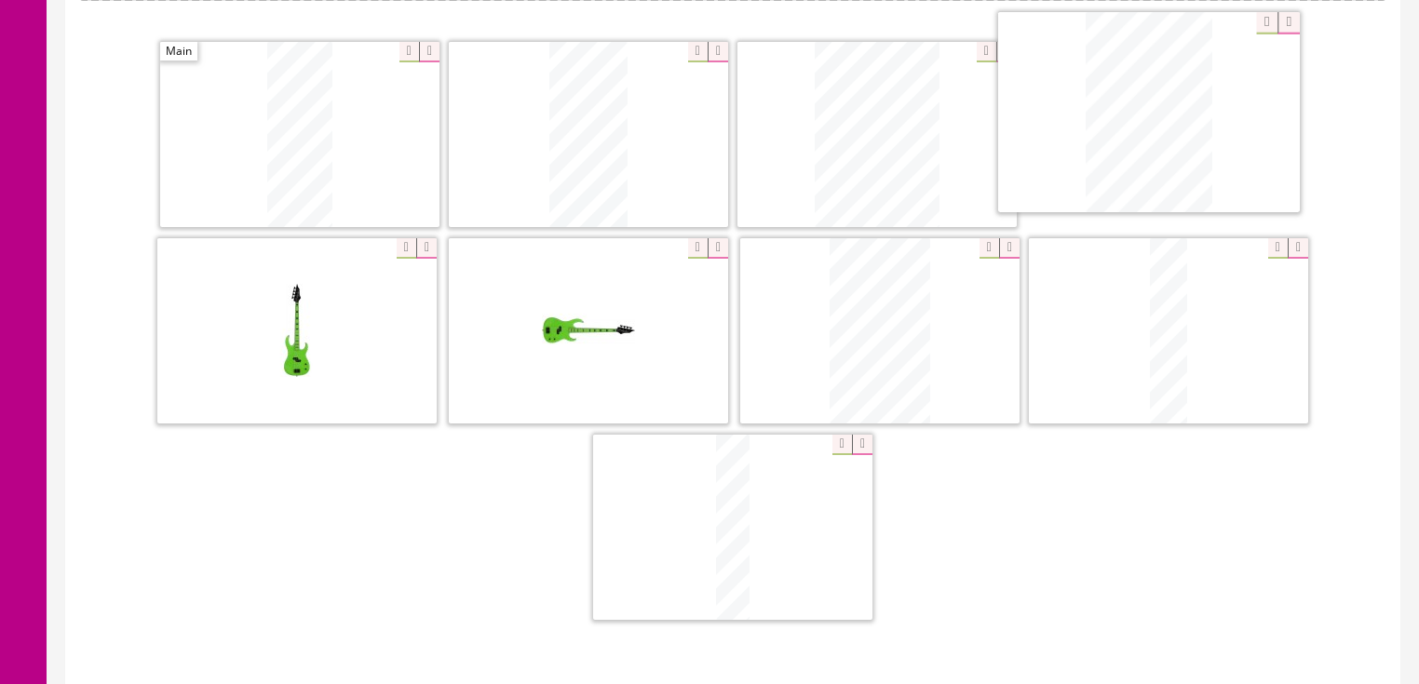
drag, startPoint x: 664, startPoint y: 347, endPoint x: 1189, endPoint y: 190, distance: 548.3
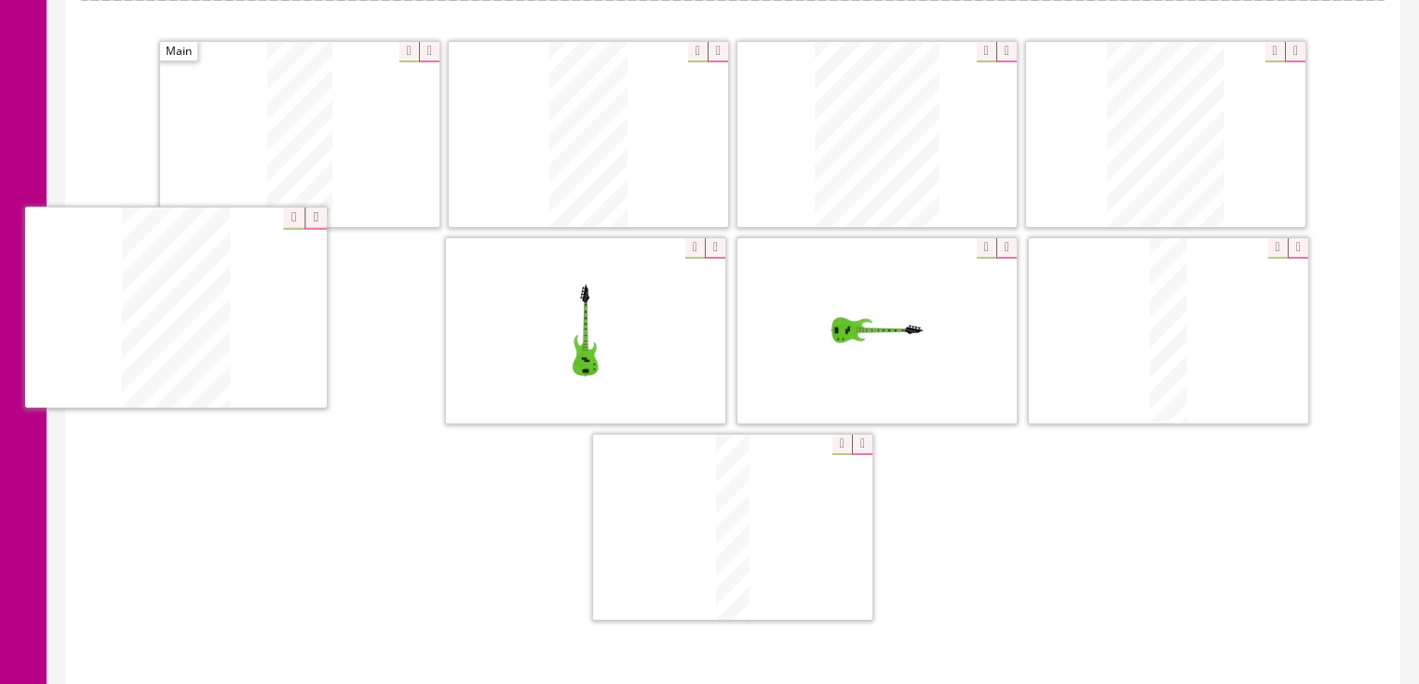
drag, startPoint x: 860, startPoint y: 339, endPoint x: 157, endPoint y: 341, distance: 703.1
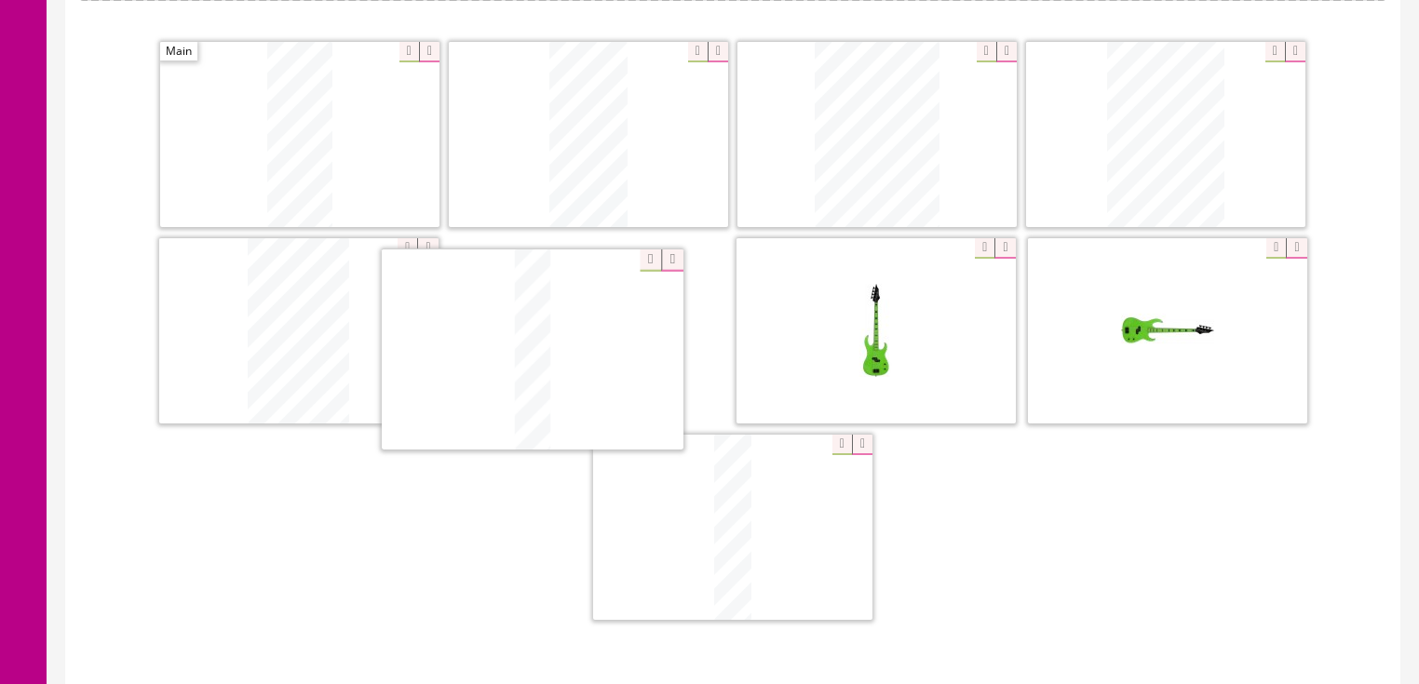
drag, startPoint x: 721, startPoint y: 499, endPoint x: 543, endPoint y: 302, distance: 265.7
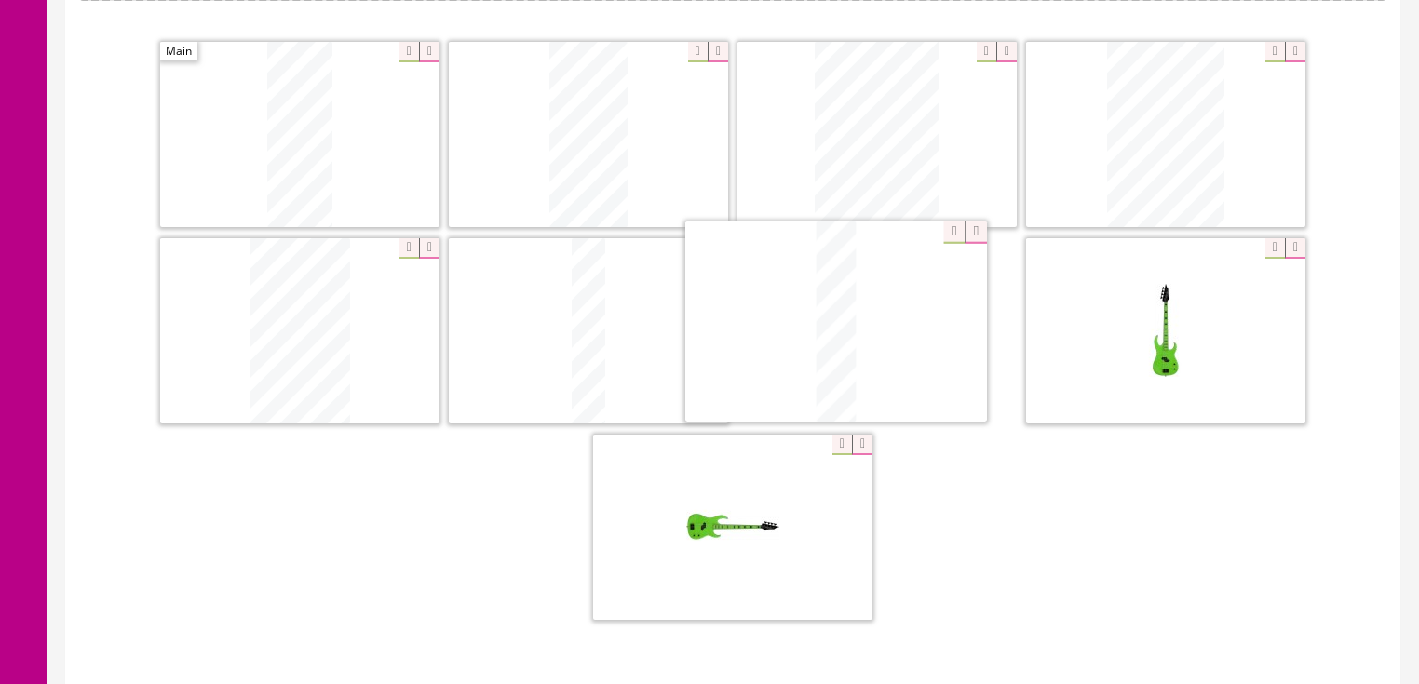
drag, startPoint x: 745, startPoint y: 510, endPoint x: 926, endPoint y: 350, distance: 241.4
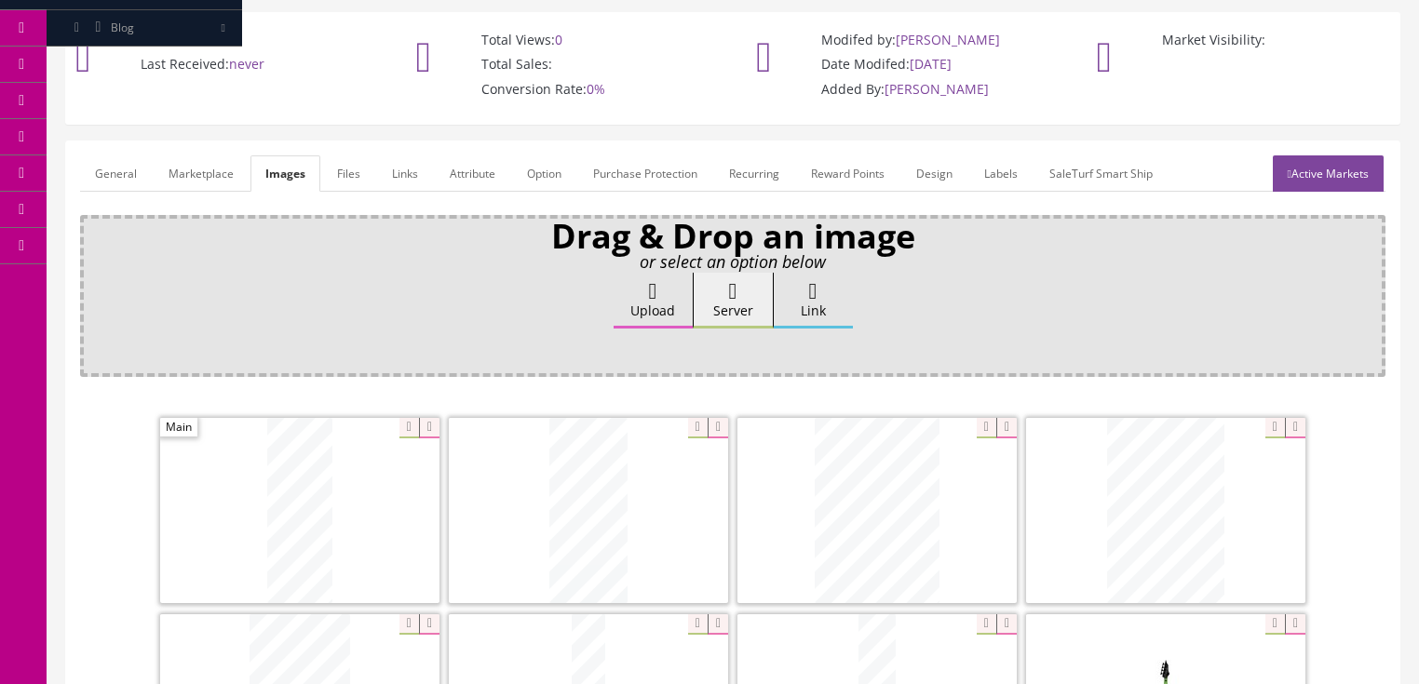
scroll to position [74, 0]
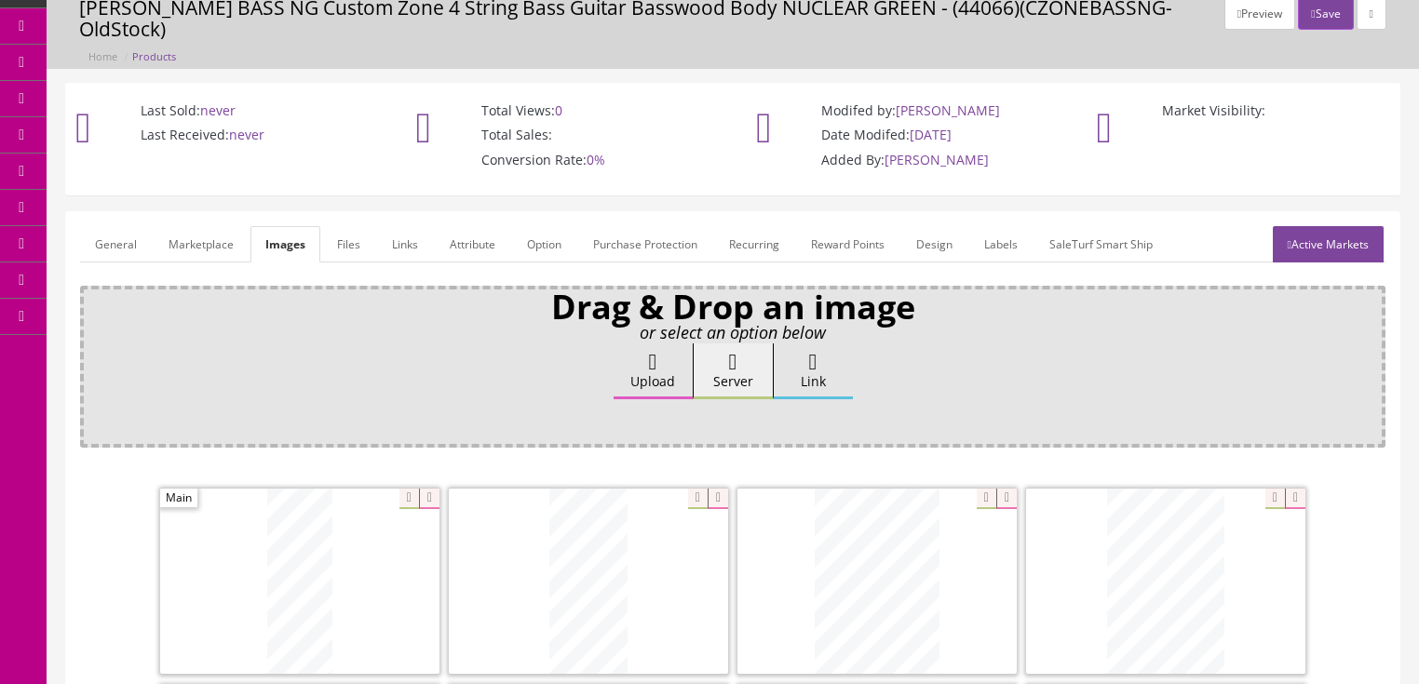
click at [1298, 238] on link "Active Markets" at bounding box center [1328, 244] width 111 height 36
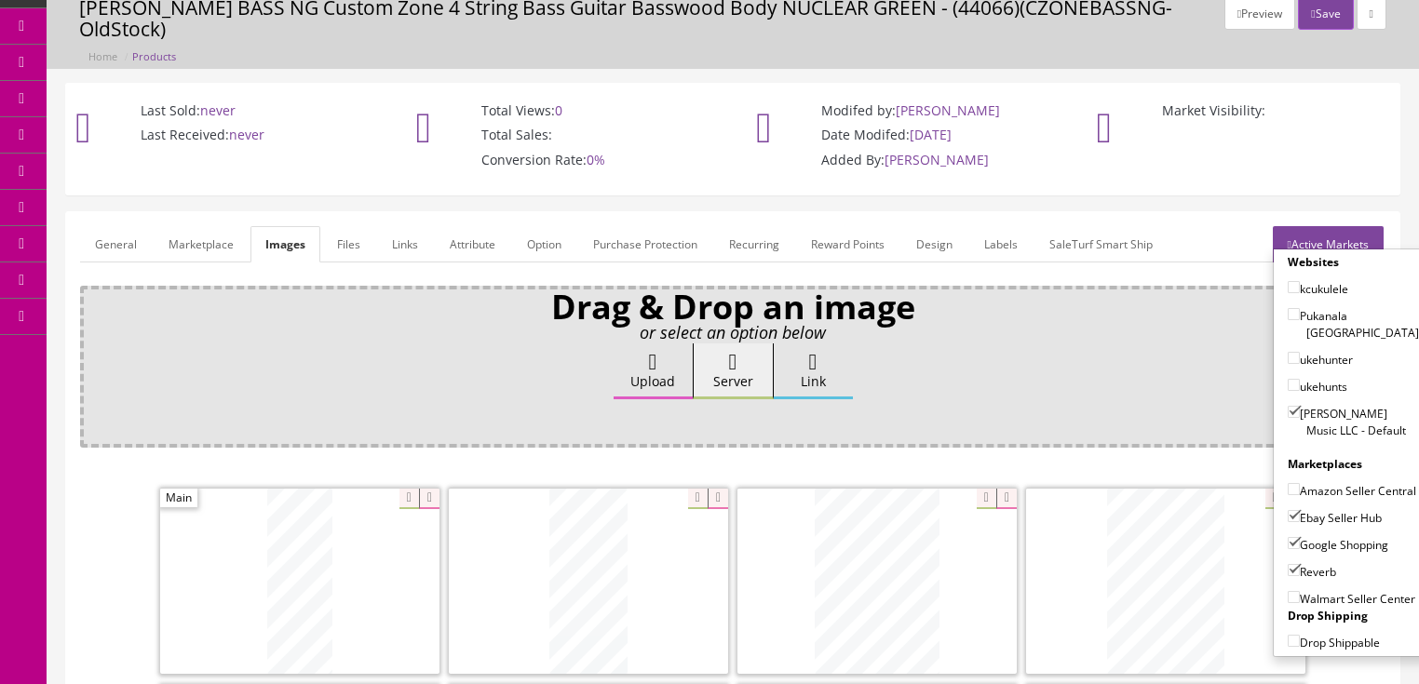
click at [1316, 235] on link "Active Markets" at bounding box center [1328, 244] width 111 height 36
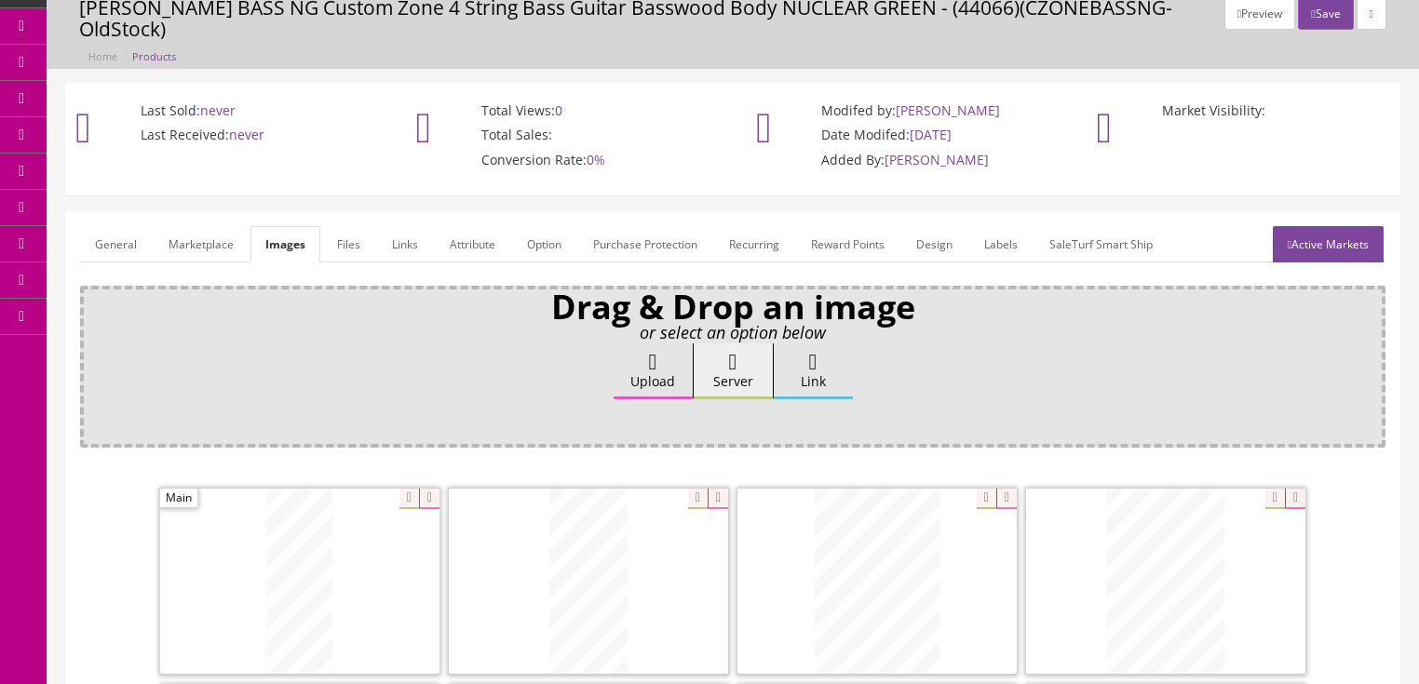
click at [107, 246] on link "General" at bounding box center [116, 244] width 72 height 36
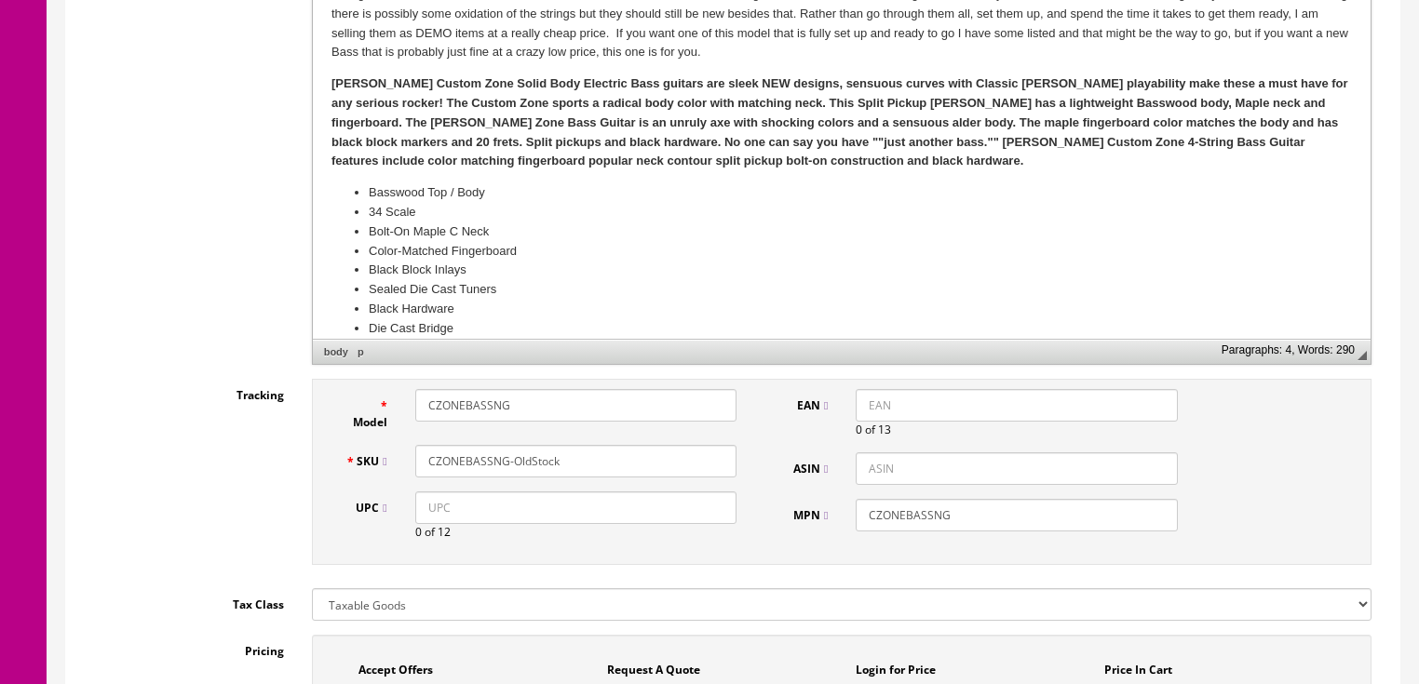
scroll to position [670, 0]
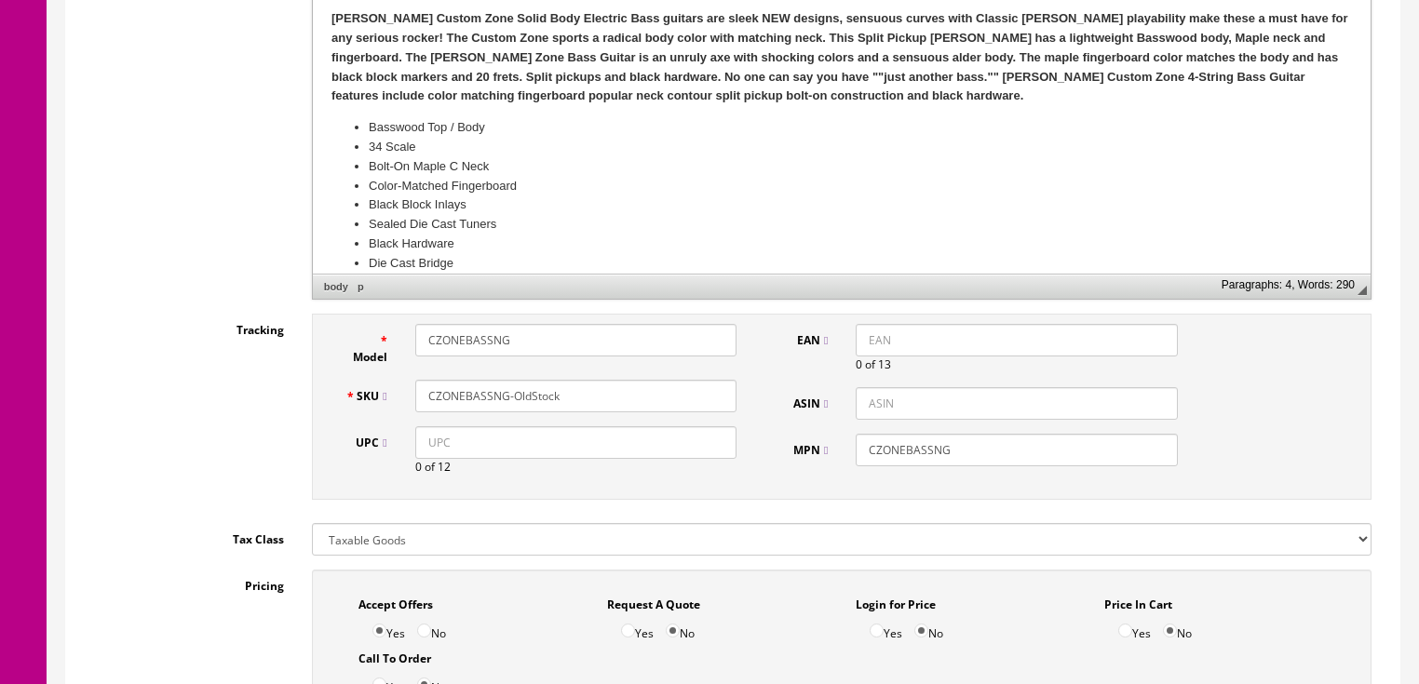
drag, startPoint x: 559, startPoint y: 387, endPoint x: 382, endPoint y: 387, distance: 176.9
click at [376, 387] on div "SKU CZONEBASSNG-OldStock" at bounding box center [542, 396] width 420 height 33
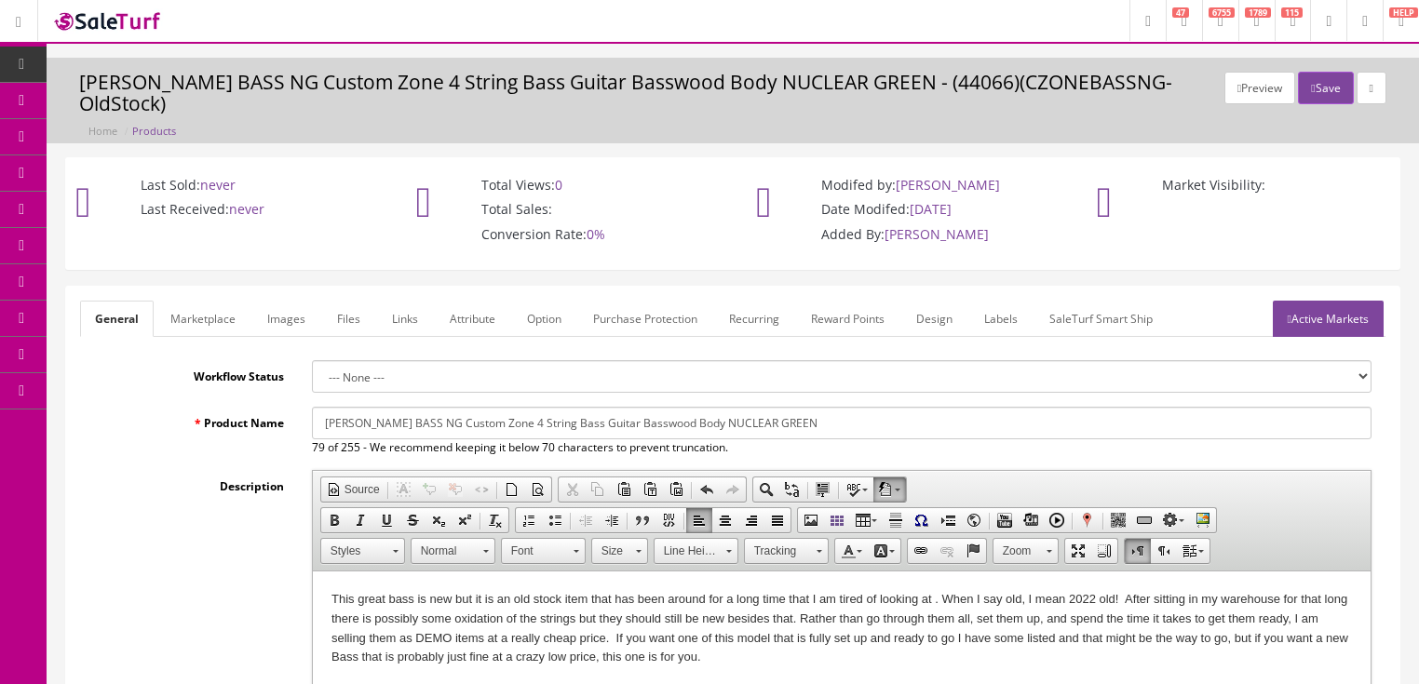
scroll to position [0, 0]
click at [1315, 324] on link "Active Markets" at bounding box center [1328, 319] width 111 height 36
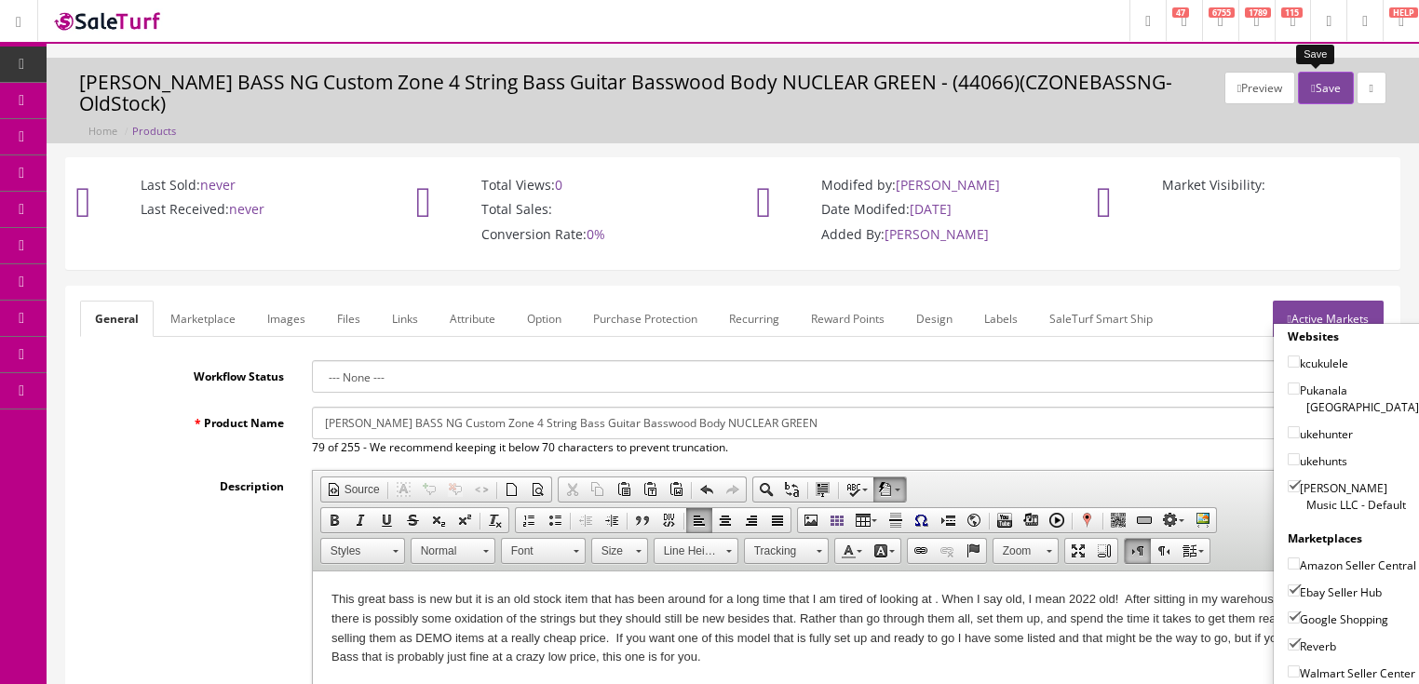
click at [1317, 86] on button "Save" at bounding box center [1325, 88] width 55 height 33
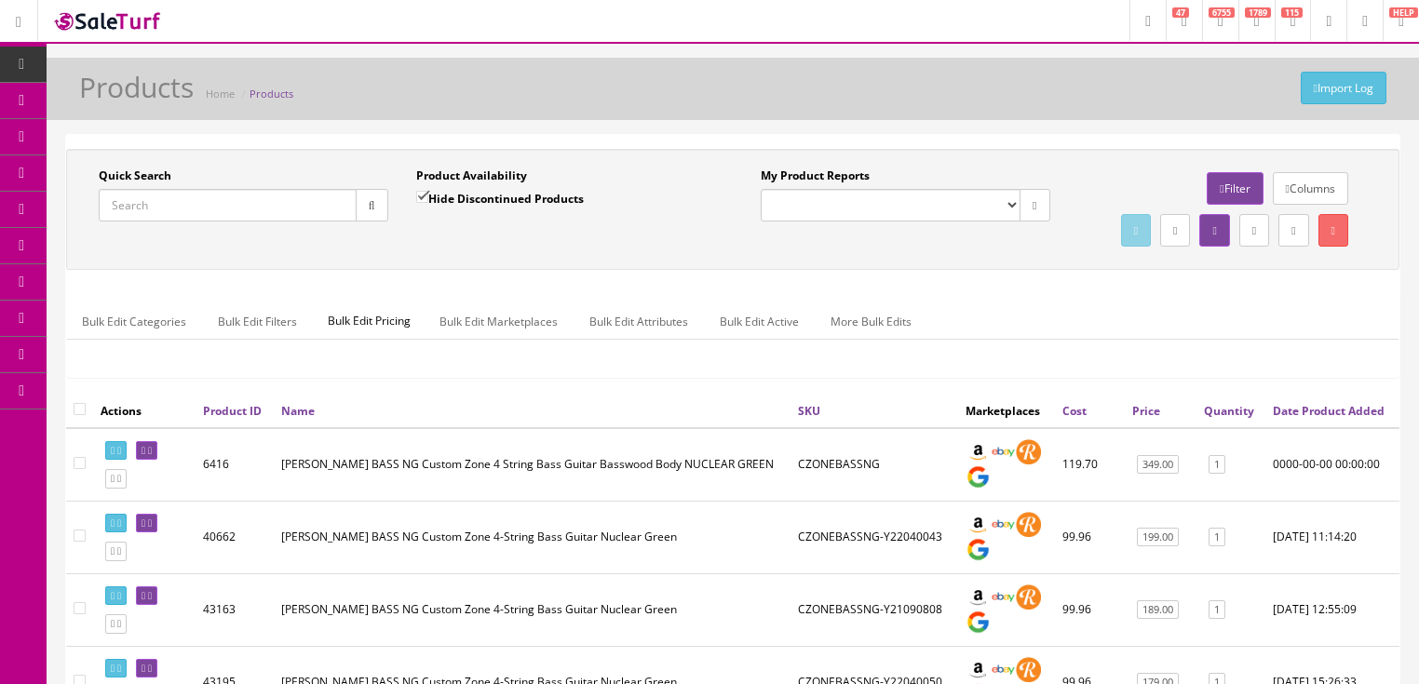
click at [291, 200] on input "Quick Search" at bounding box center [228, 205] width 258 height 33
paste input "CZONEBASSNG-OldStock"
click at [380, 204] on button "button" at bounding box center [372, 205] width 33 height 33
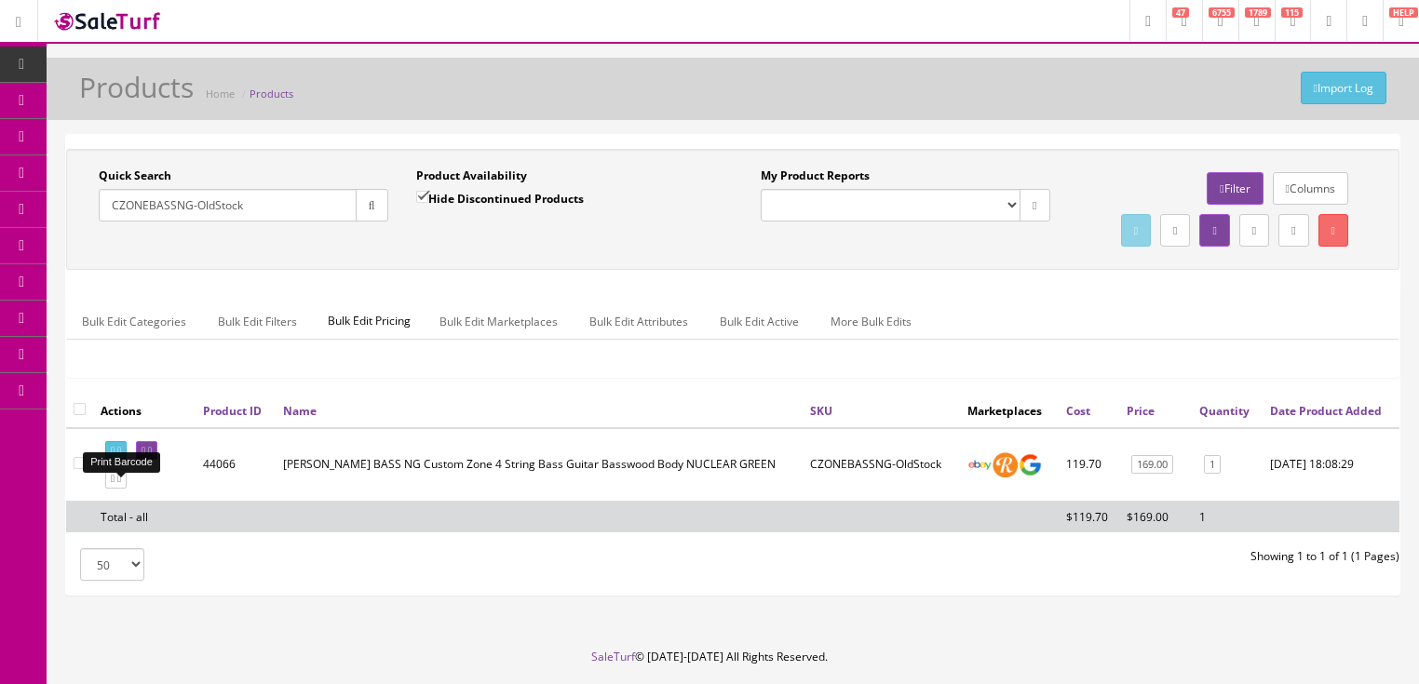
click at [127, 461] on link at bounding box center [115, 451] width 21 height 20
drag, startPoint x: 250, startPoint y: 213, endPoint x: 104, endPoint y: 238, distance: 148.3
click at [104, 238] on div "Quick Search CZONEBASSNG-[GEOGRAPHIC_DATA] Date From Product Availability Hide …" at bounding box center [733, 210] width 1324 height 84
type input "ccbk"
click at [421, 191] on input "Hide Discontinued Products" at bounding box center [422, 197] width 12 height 12
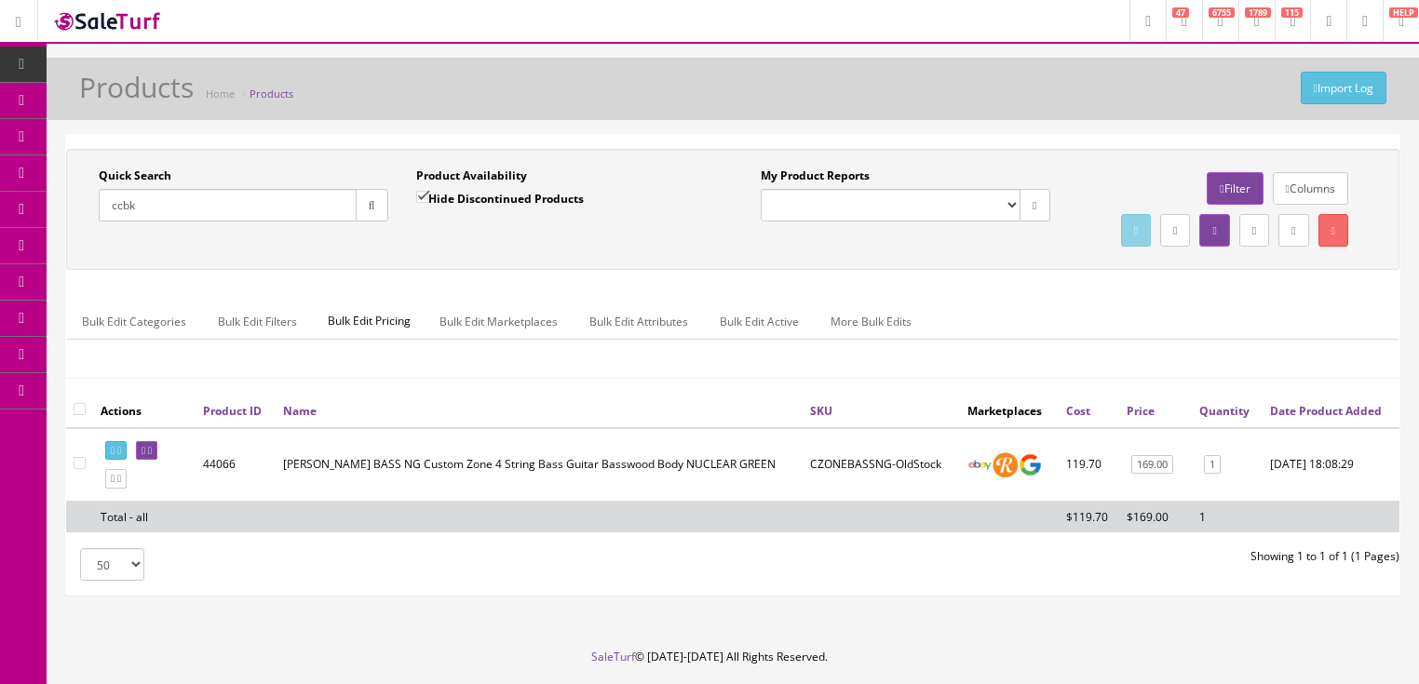
checkbox input "false"
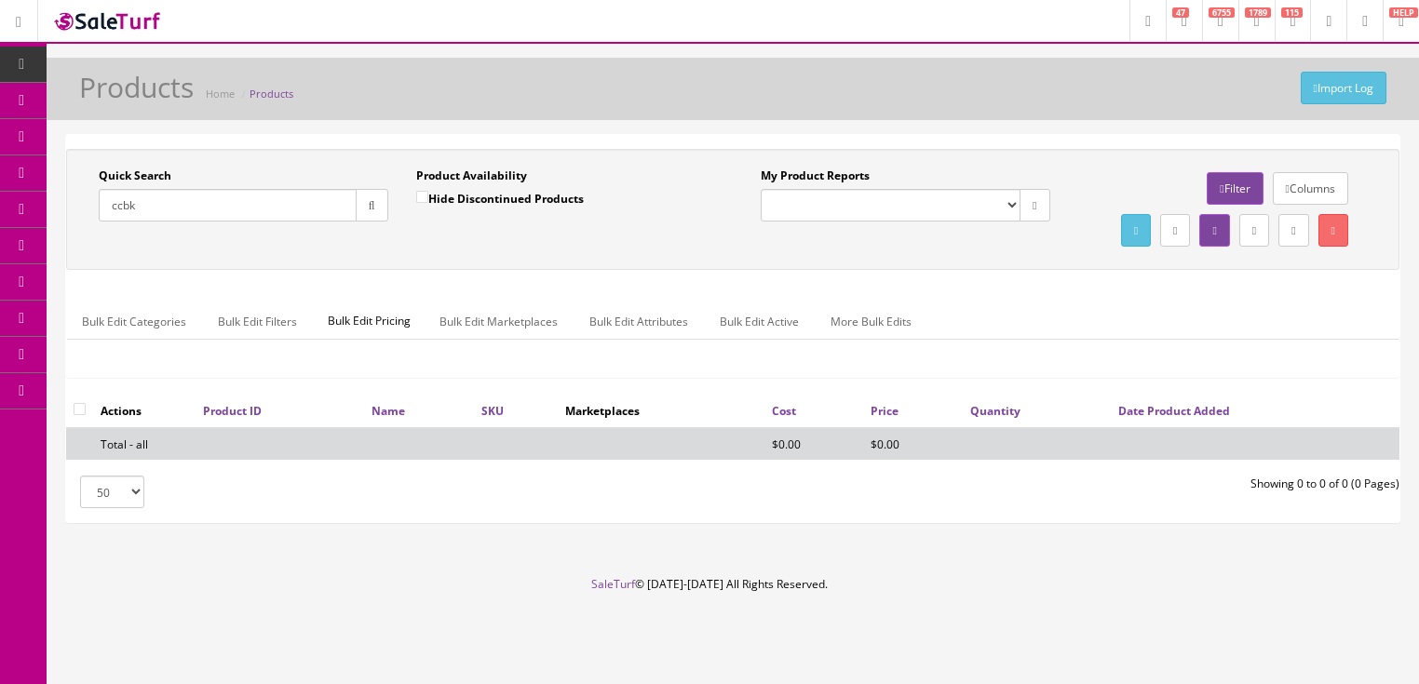
click at [123, 215] on input "ccbk" at bounding box center [228, 205] width 258 height 33
click at [375, 212] on button "button" at bounding box center [372, 205] width 33 height 33
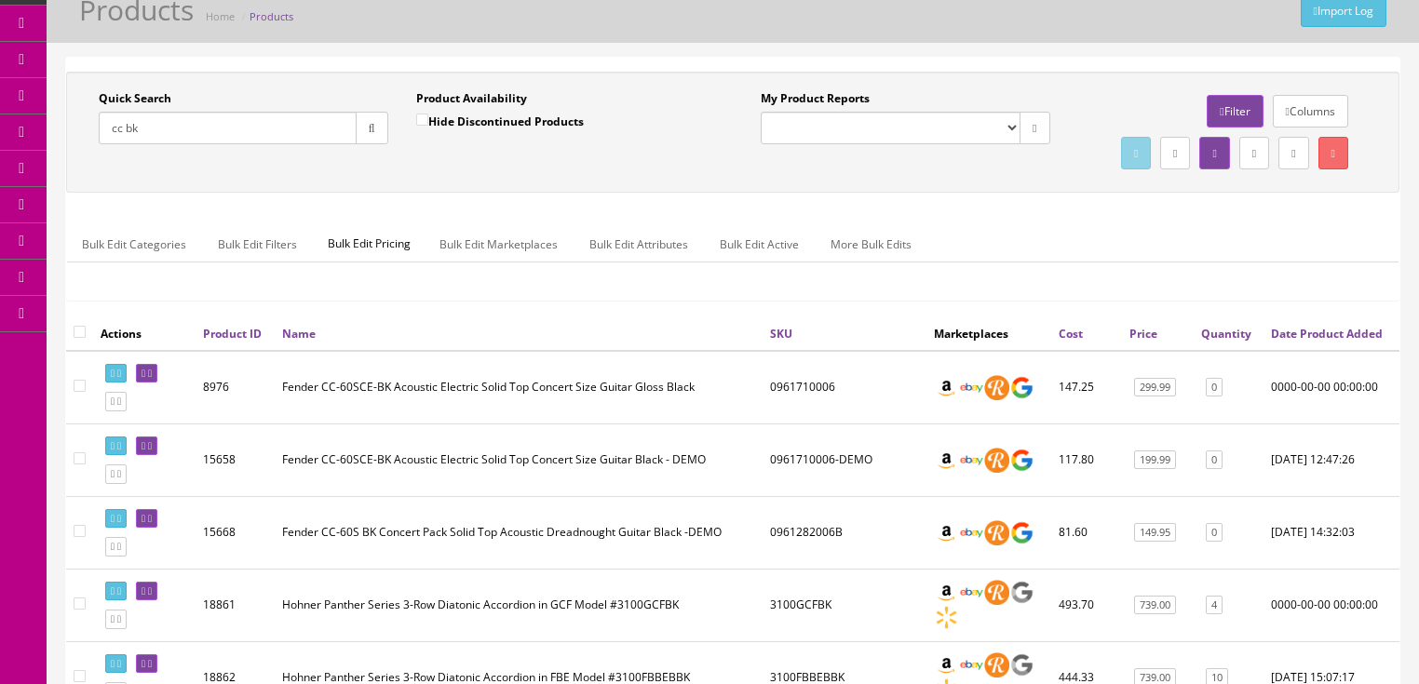
scroll to position [74, 0]
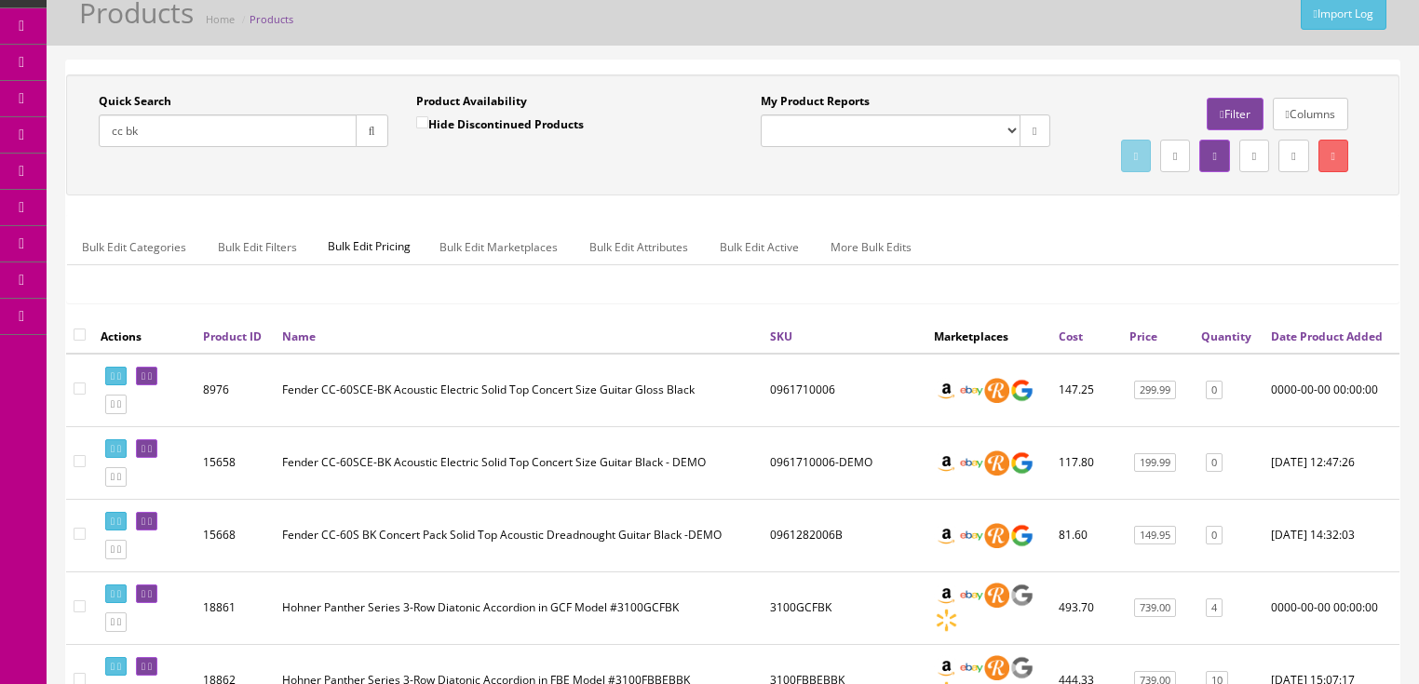
drag, startPoint x: 160, startPoint y: 122, endPoint x: 71, endPoint y: 135, distance: 90.3
click at [71, 135] on div "Quick Search cc bk Date From Product Availability Hide Discontinued Products Da…" at bounding box center [402, 127] width 662 height 68
type input "ecbkb"
click at [379, 127] on button "button" at bounding box center [372, 131] width 33 height 33
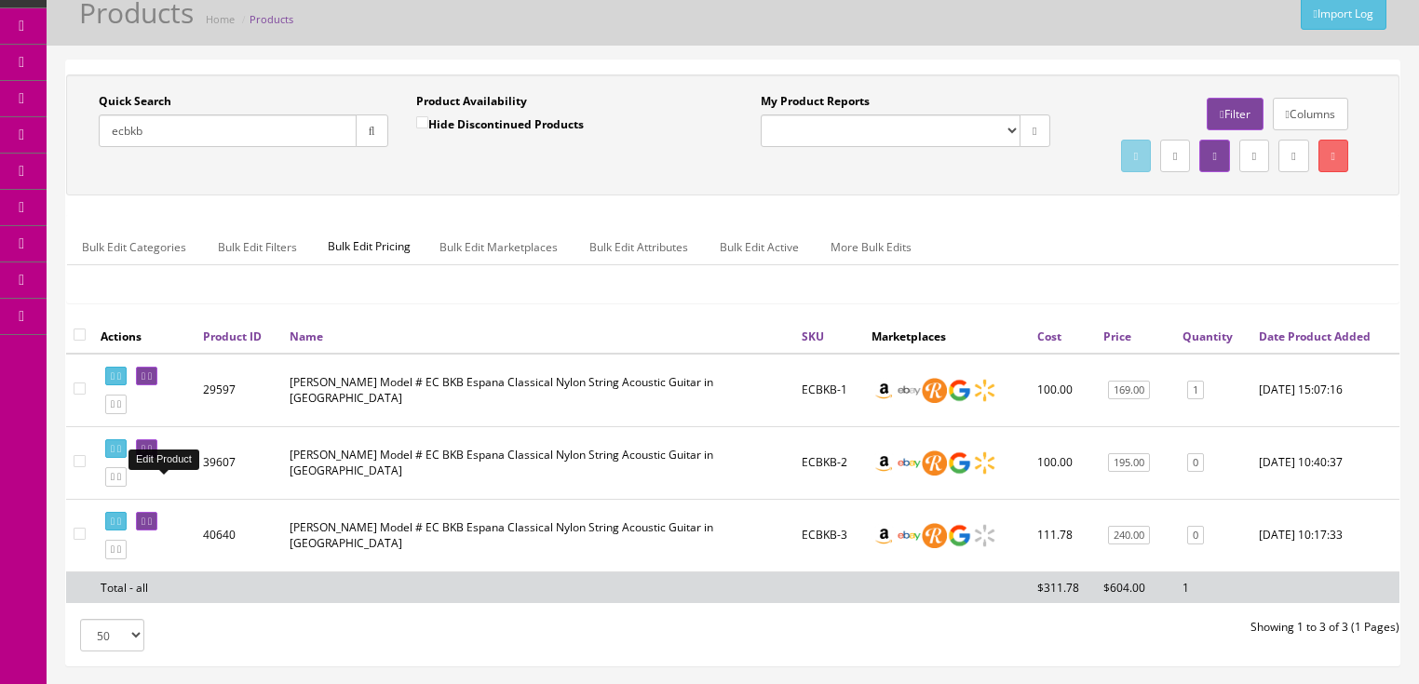
click at [152, 454] on icon at bounding box center [150, 449] width 4 height 10
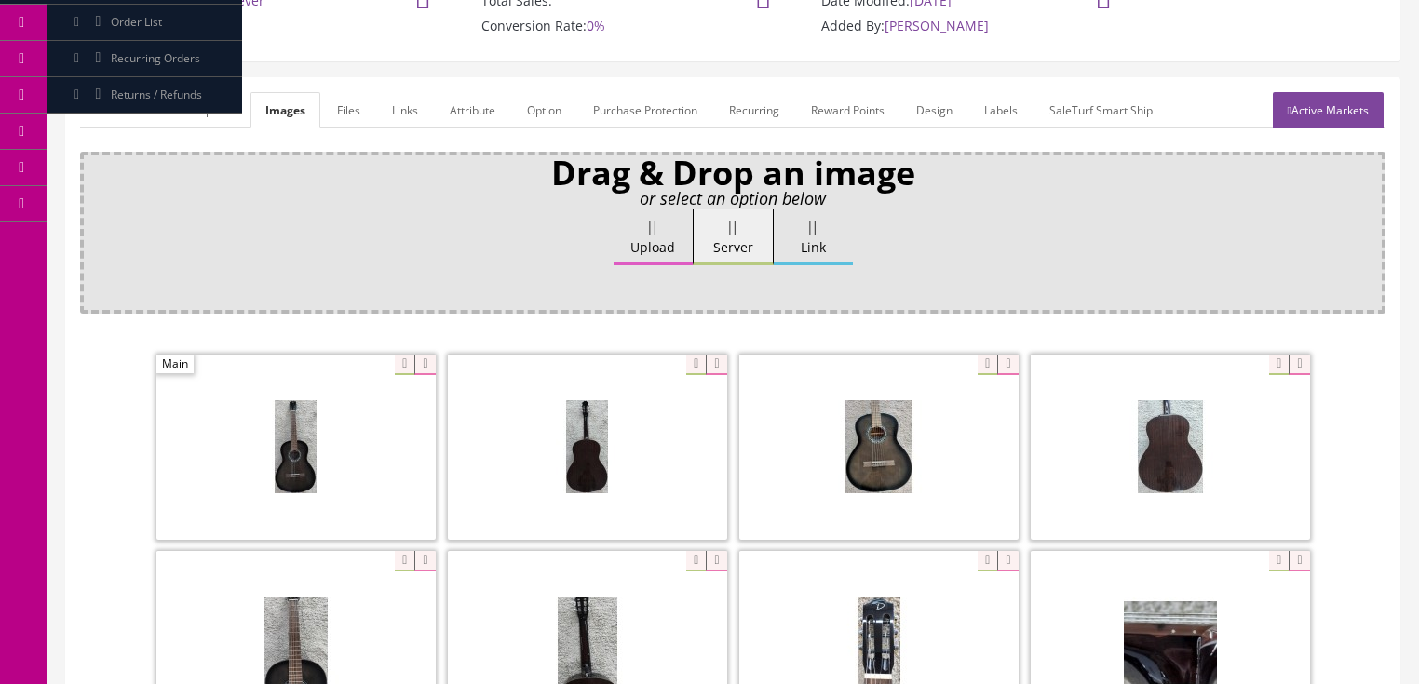
scroll to position [223, 0]
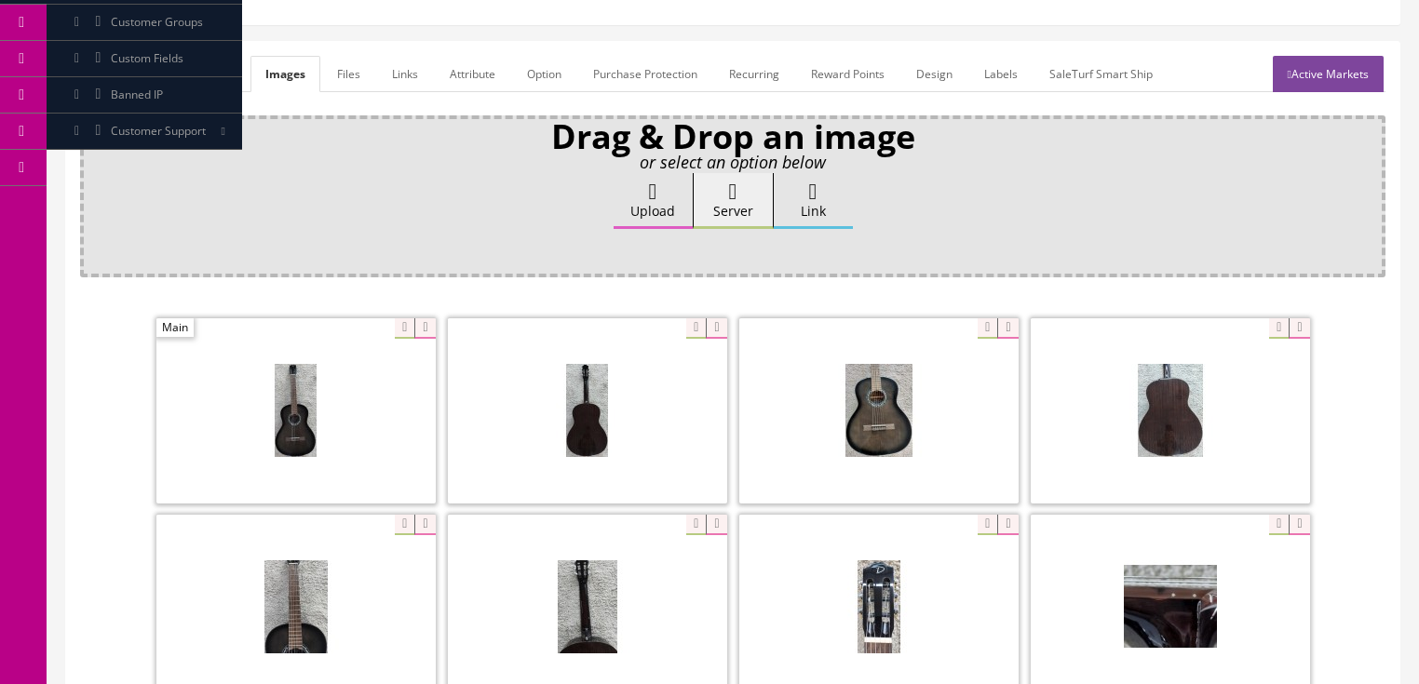
click at [615, 199] on label "Upload" at bounding box center [653, 201] width 79 height 56
click at [93, 192] on input "Upload" at bounding box center [93, 182] width 0 height 19
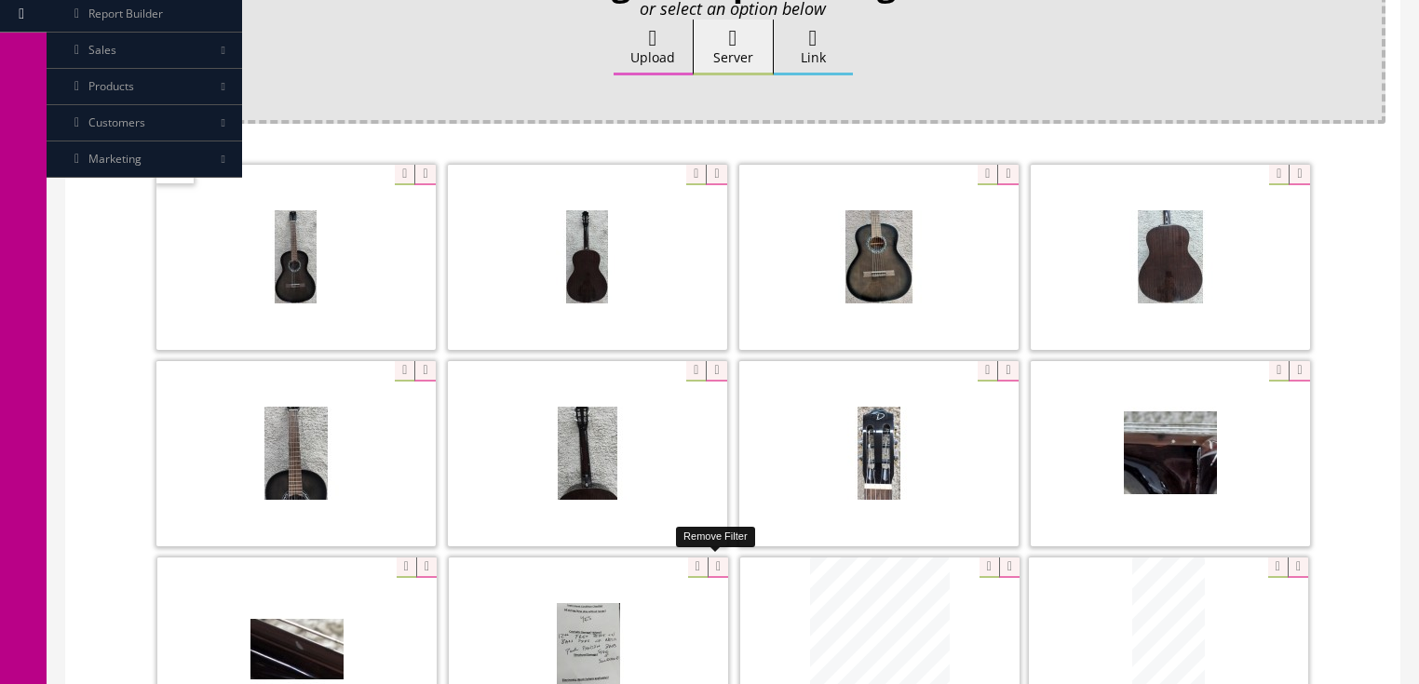
scroll to position [372, 0]
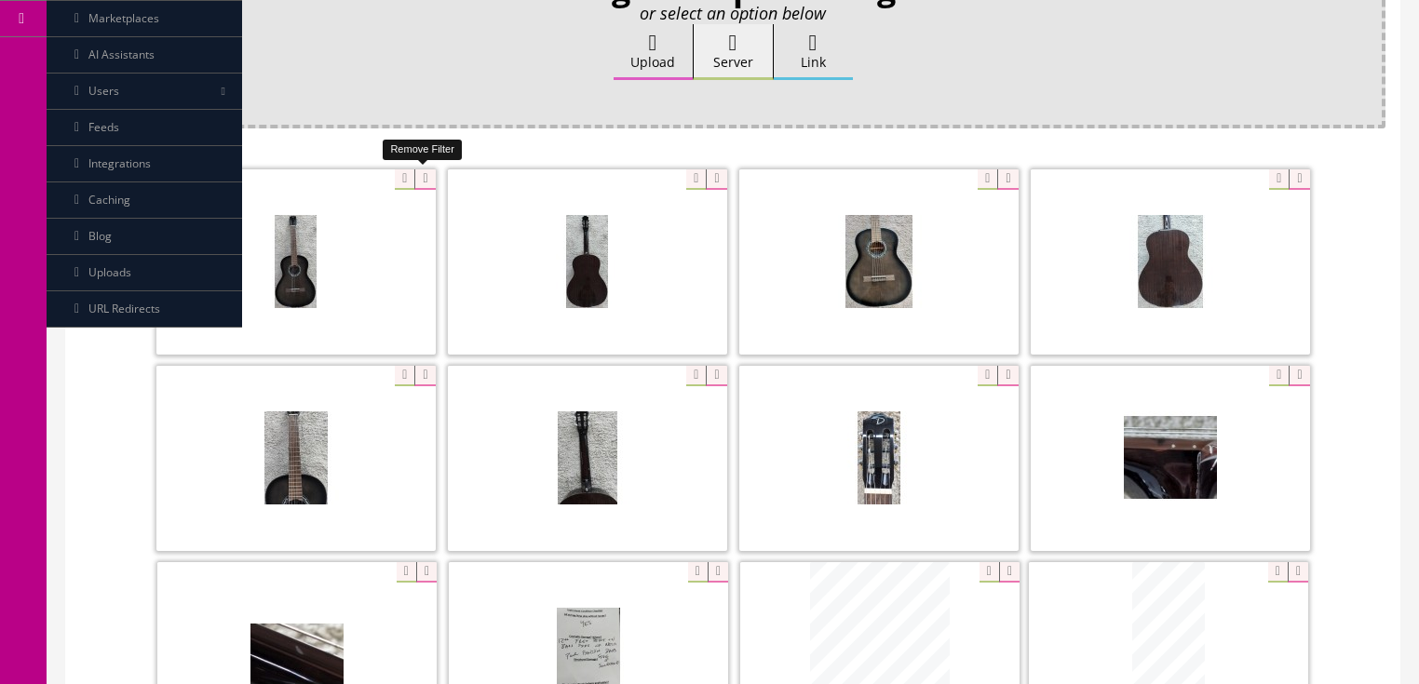
click at [428, 172] on icon at bounding box center [424, 179] width 20 height 20
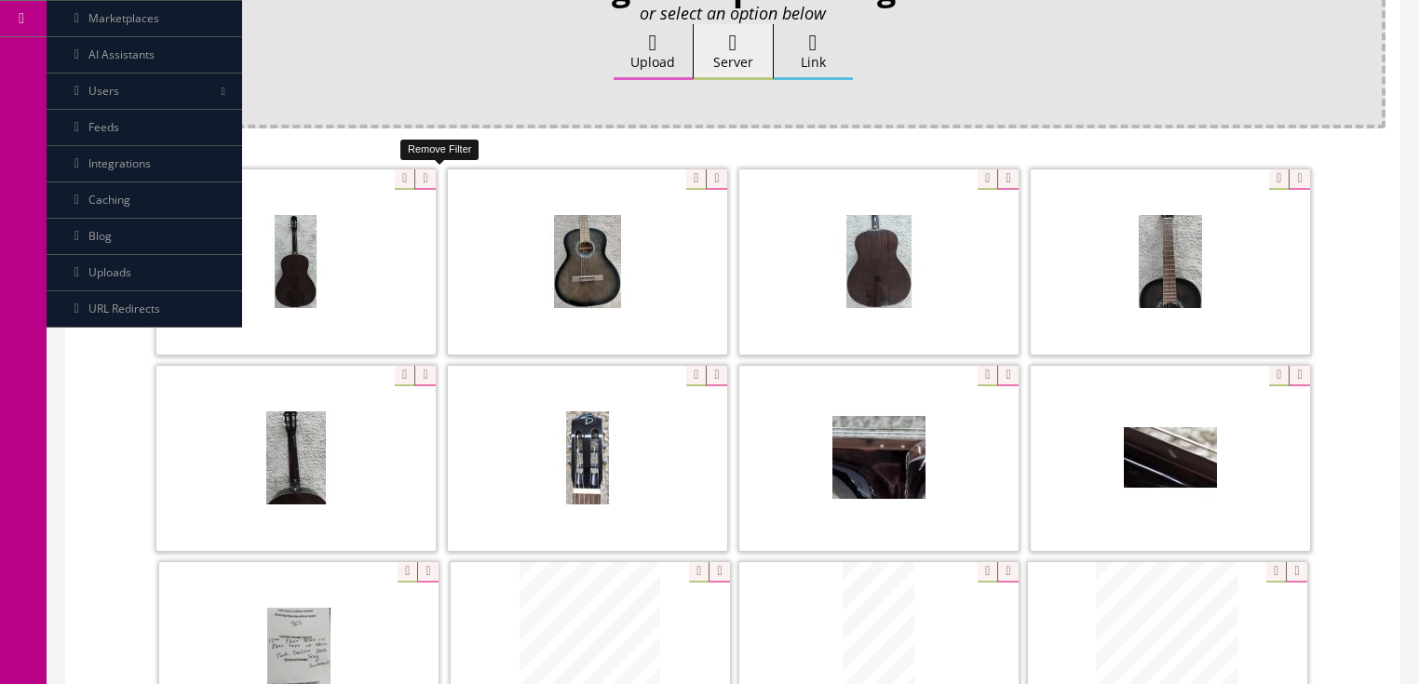
drag, startPoint x: 428, startPoint y: 172, endPoint x: 415, endPoint y: 180, distance: 15.0
click at [428, 175] on icon at bounding box center [424, 179] width 20 height 20
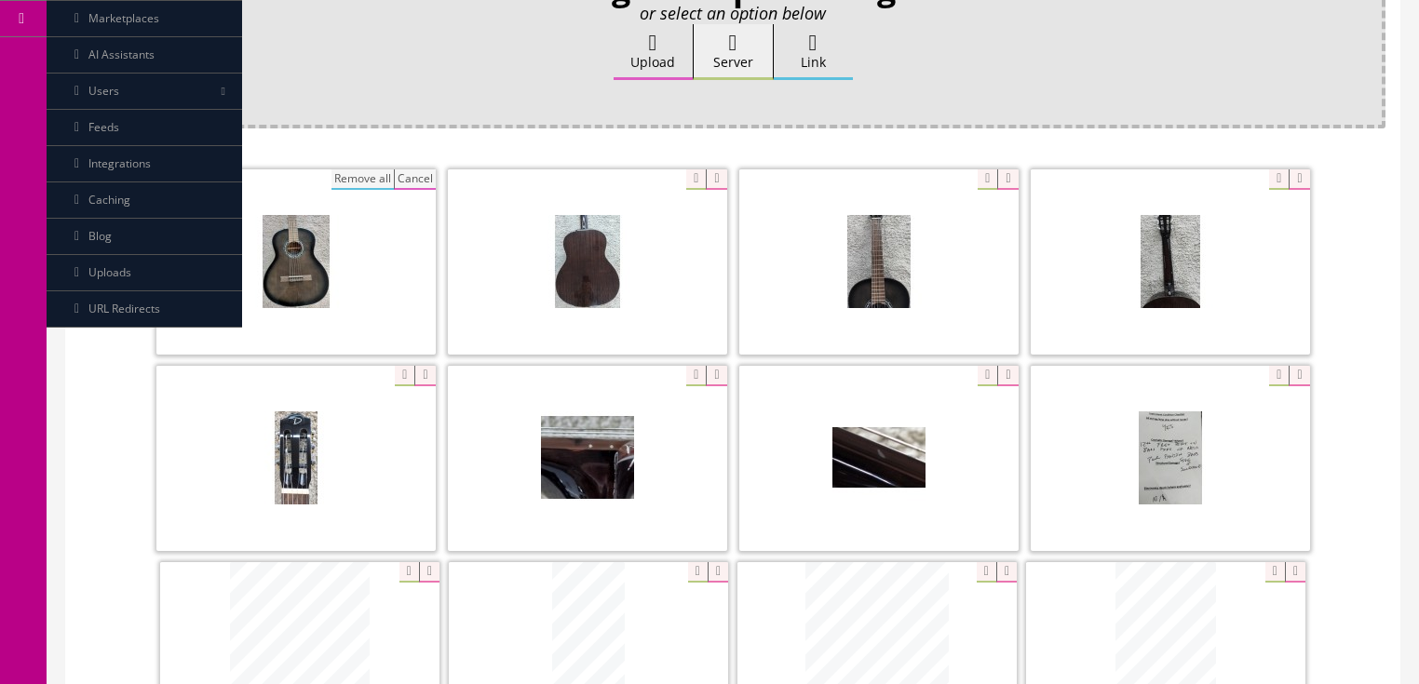
click at [419, 175] on button "Cancel" at bounding box center [415, 179] width 42 height 20
click at [419, 175] on icon at bounding box center [424, 179] width 20 height 20
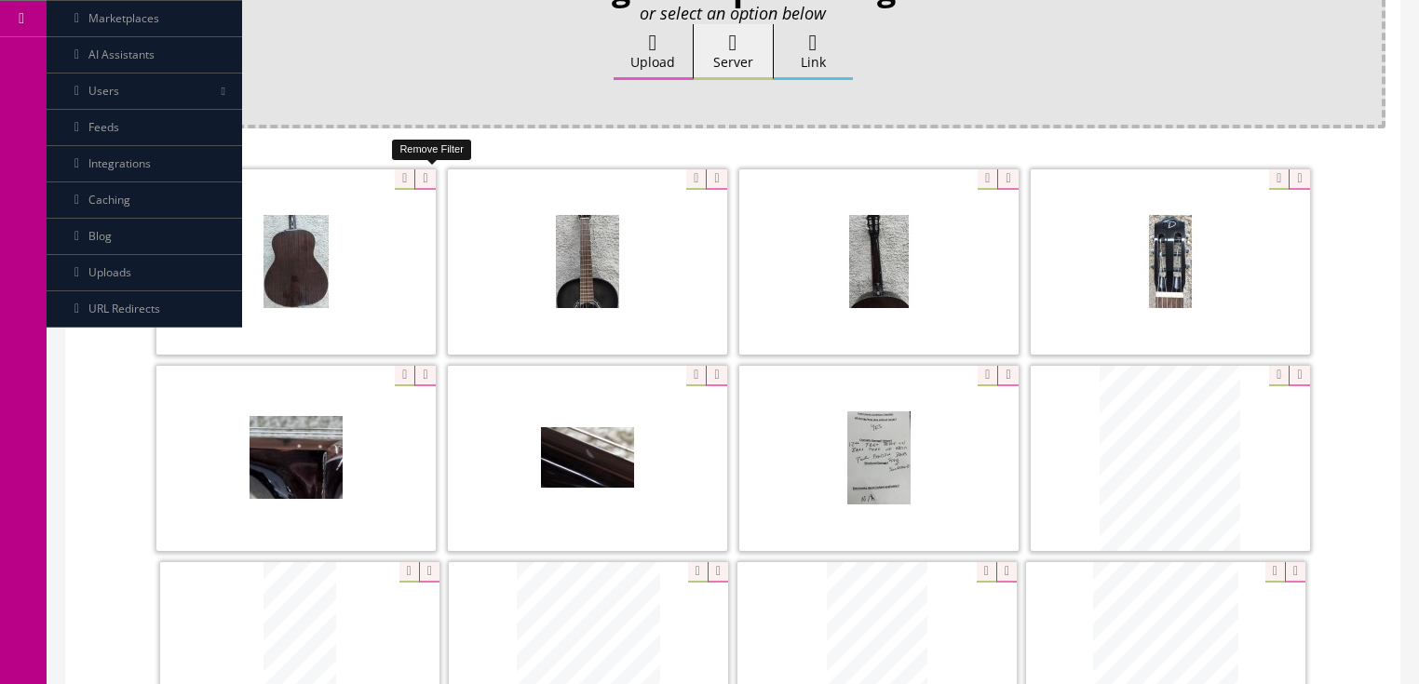
click at [419, 175] on icon at bounding box center [424, 179] width 20 height 20
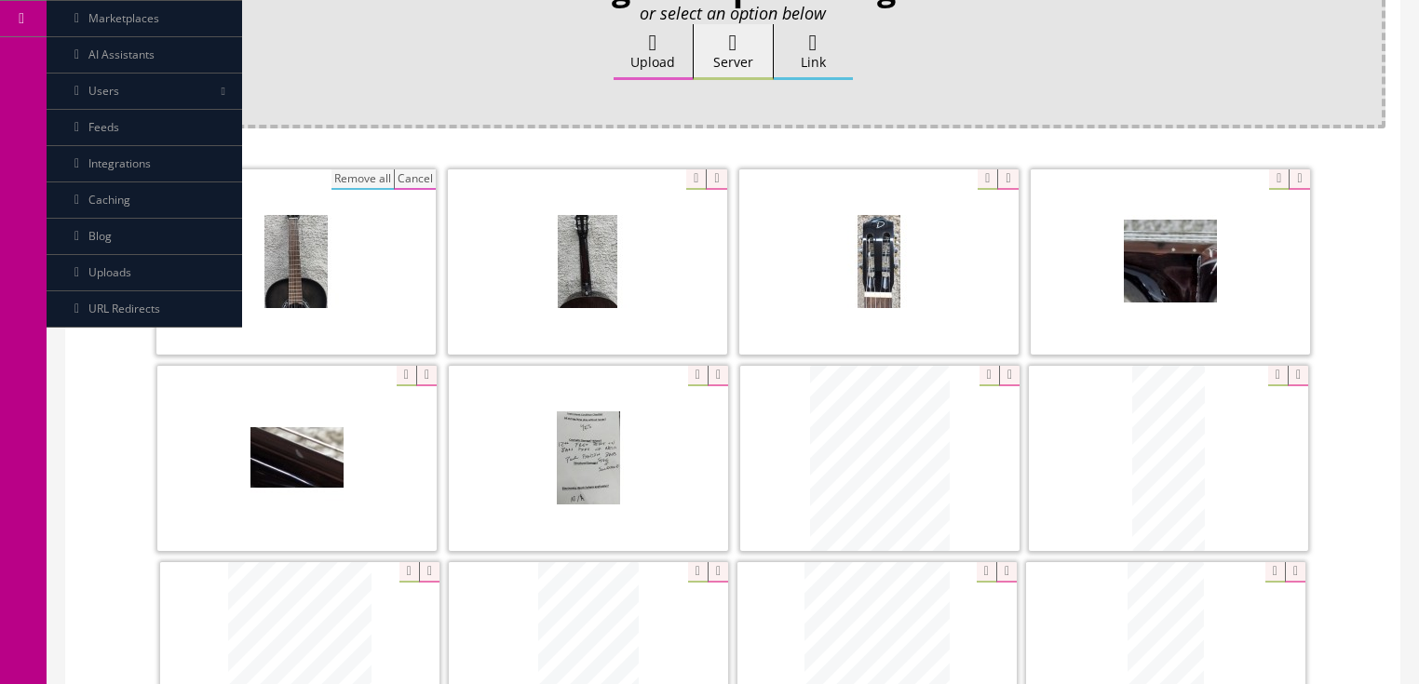
click at [419, 175] on button "Cancel" at bounding box center [415, 179] width 42 height 20
click at [419, 175] on icon at bounding box center [424, 179] width 20 height 20
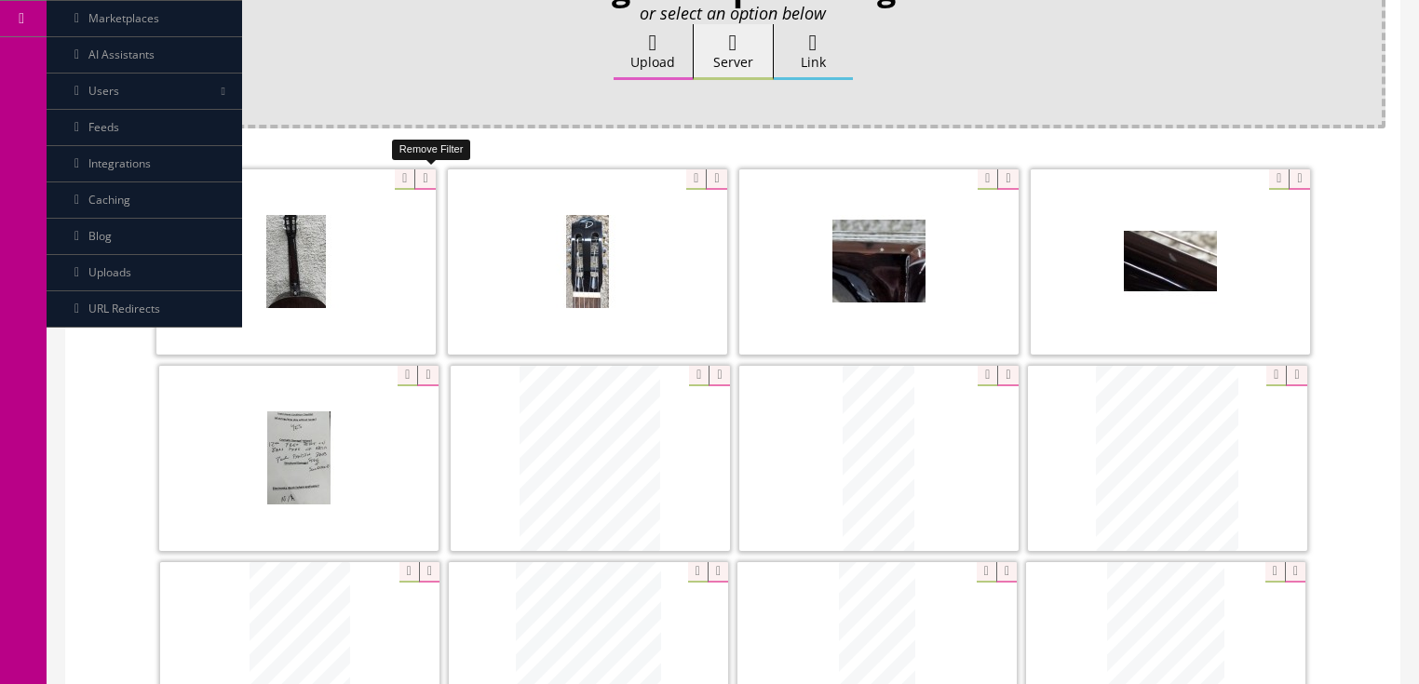
click at [419, 175] on icon at bounding box center [424, 179] width 20 height 20
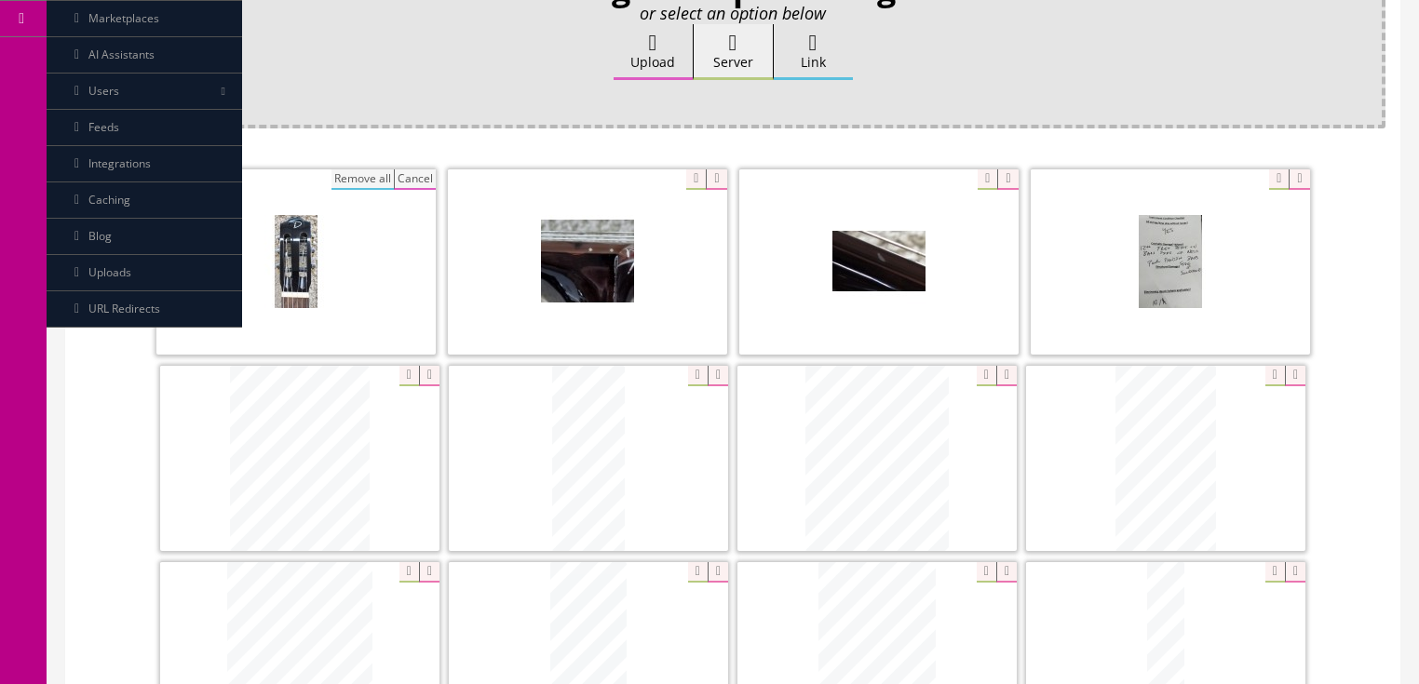
click at [419, 175] on button "Cancel" at bounding box center [415, 179] width 42 height 20
click at [419, 175] on icon at bounding box center [424, 179] width 20 height 20
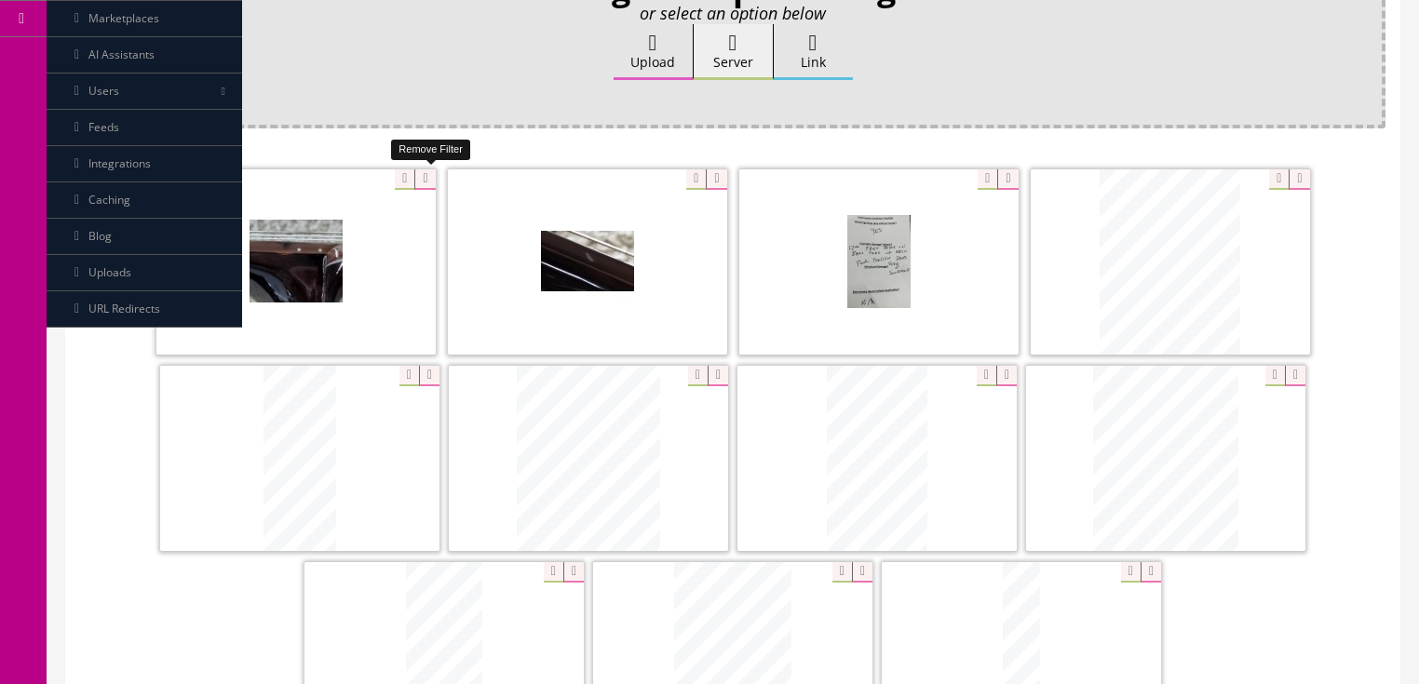
click at [419, 175] on icon at bounding box center [424, 179] width 20 height 20
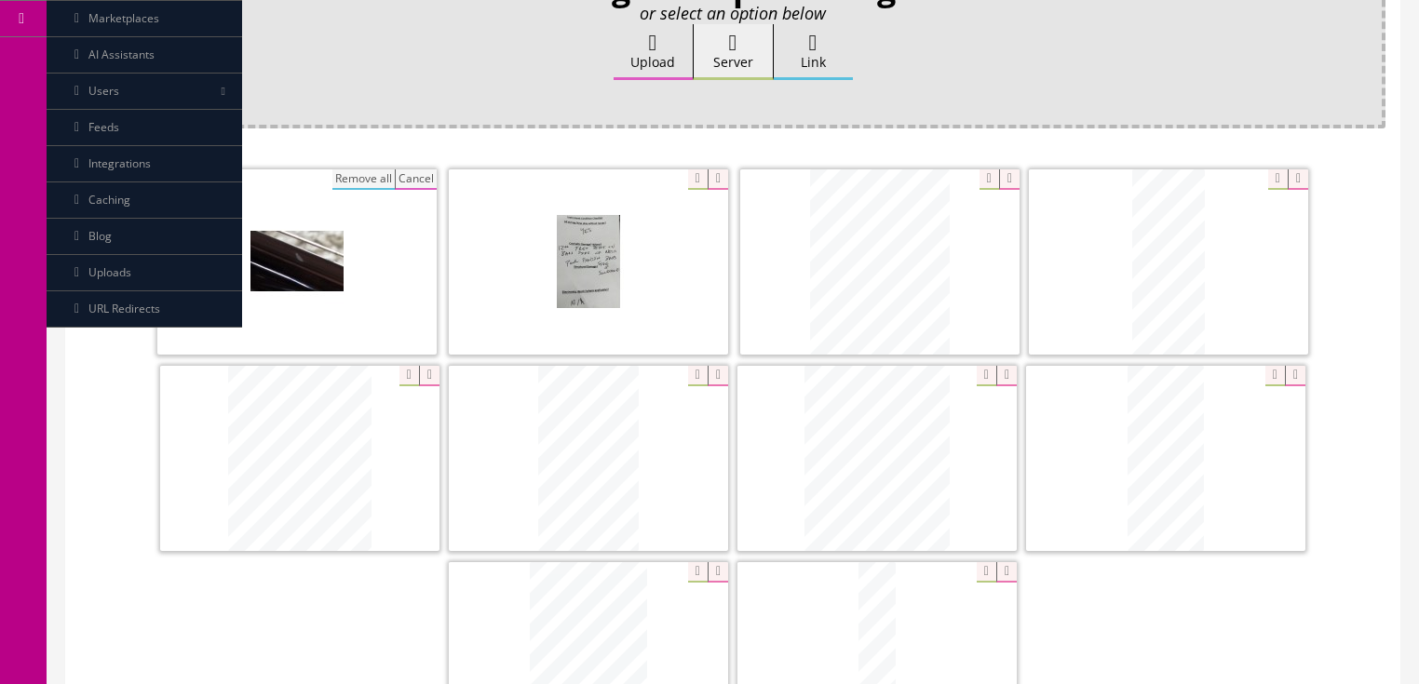
click at [419, 175] on button "Cancel" at bounding box center [416, 179] width 42 height 20
click at [419, 175] on icon at bounding box center [426, 179] width 20 height 20
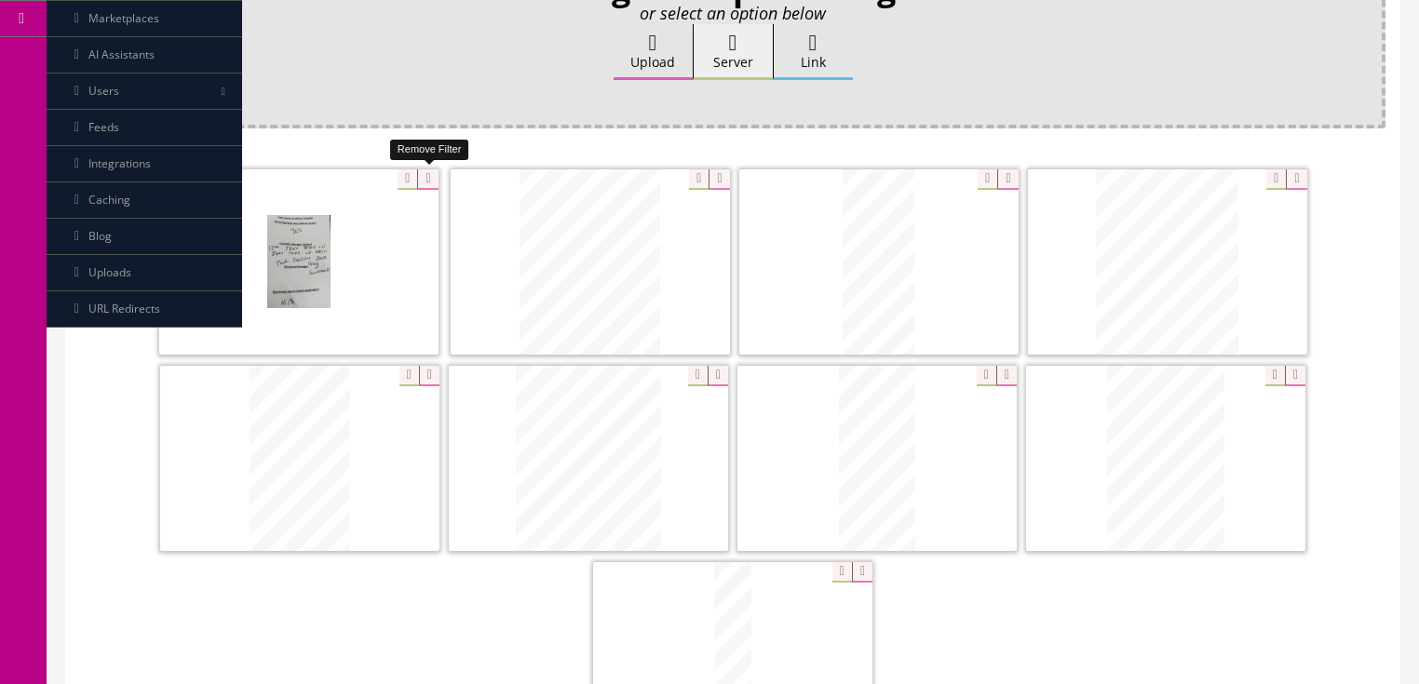
click at [419, 175] on icon at bounding box center [427, 179] width 20 height 20
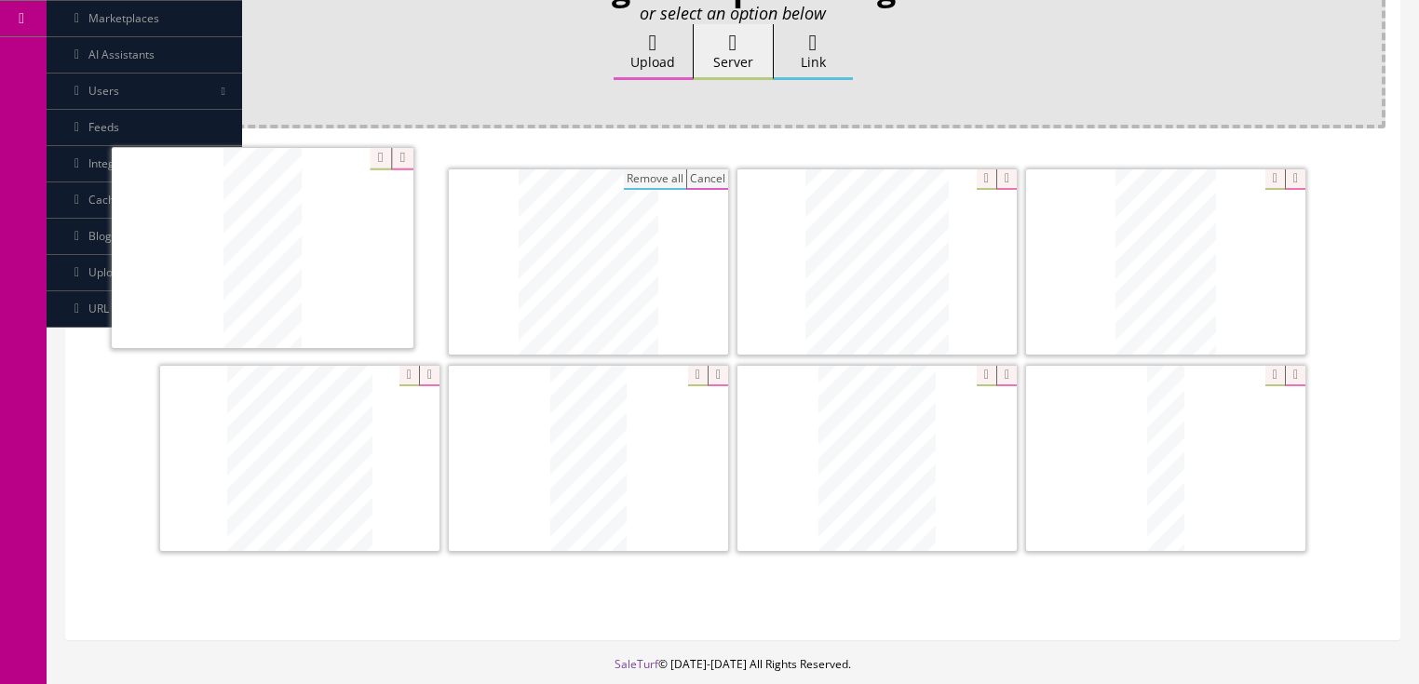
drag, startPoint x: 581, startPoint y: 289, endPoint x: 255, endPoint y: 277, distance: 326.2
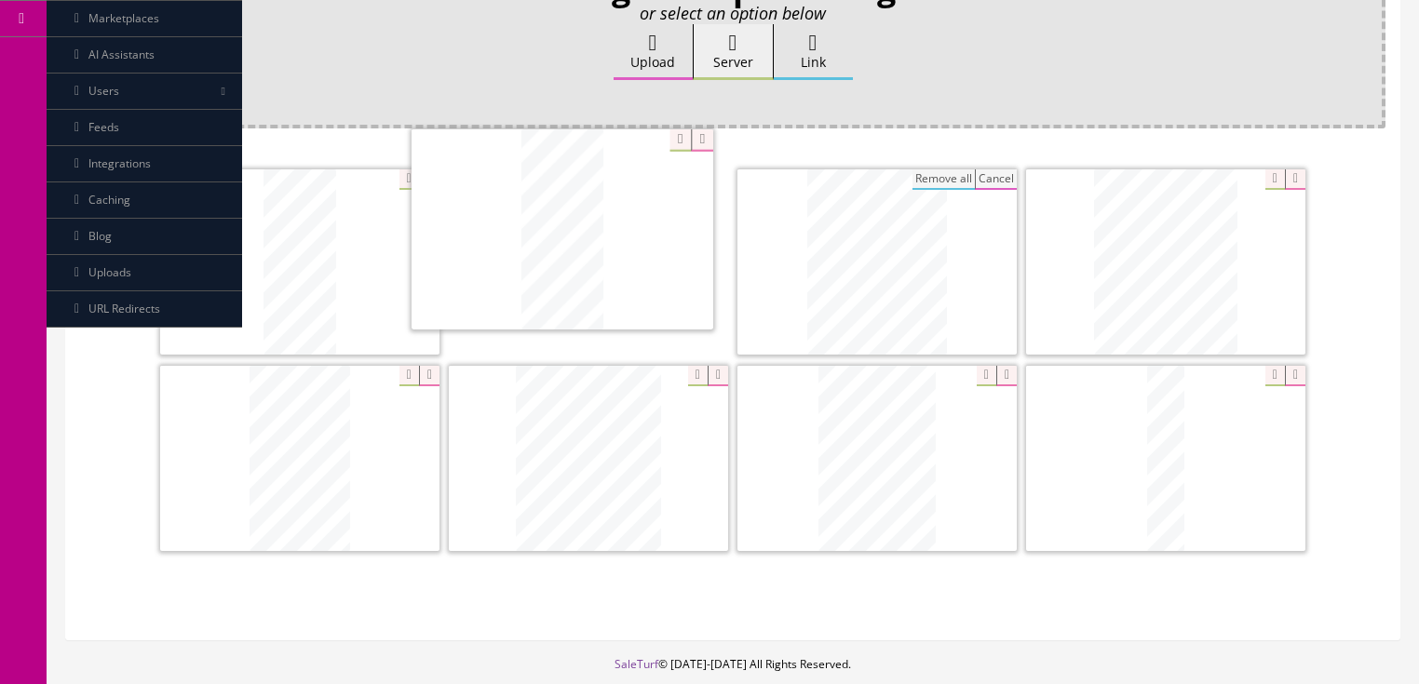
drag, startPoint x: 562, startPoint y: 454, endPoint x: 552, endPoint y: 262, distance: 193.0
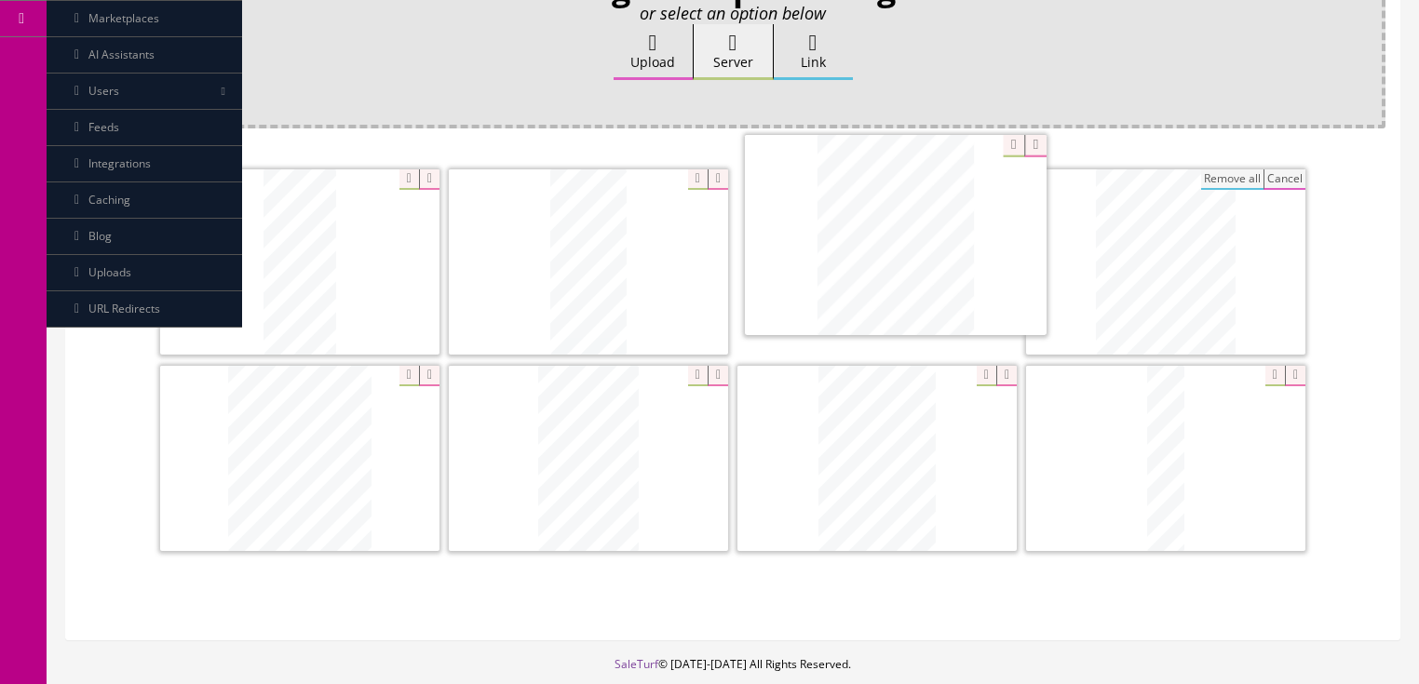
drag, startPoint x: 556, startPoint y: 440, endPoint x: 863, endPoint y: 219, distance: 378.3
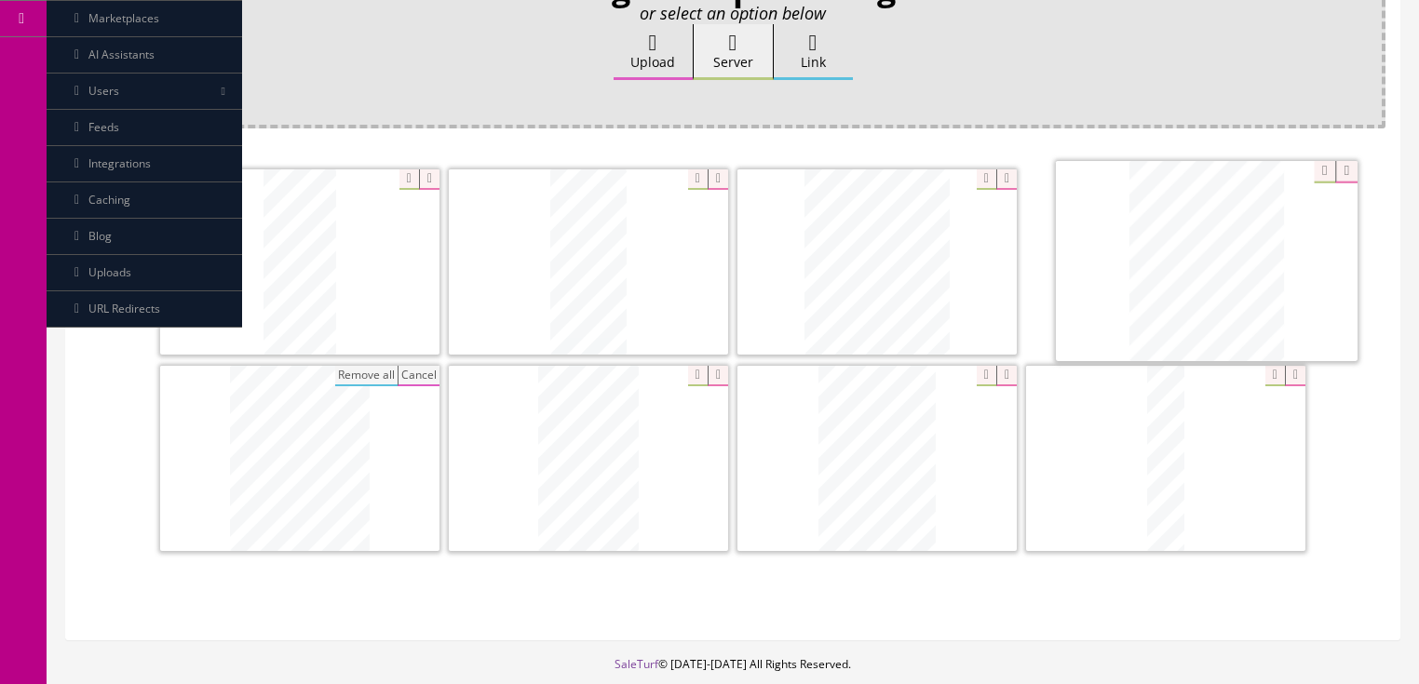
drag, startPoint x: 328, startPoint y: 448, endPoint x: 1203, endPoint y: 267, distance: 893.8
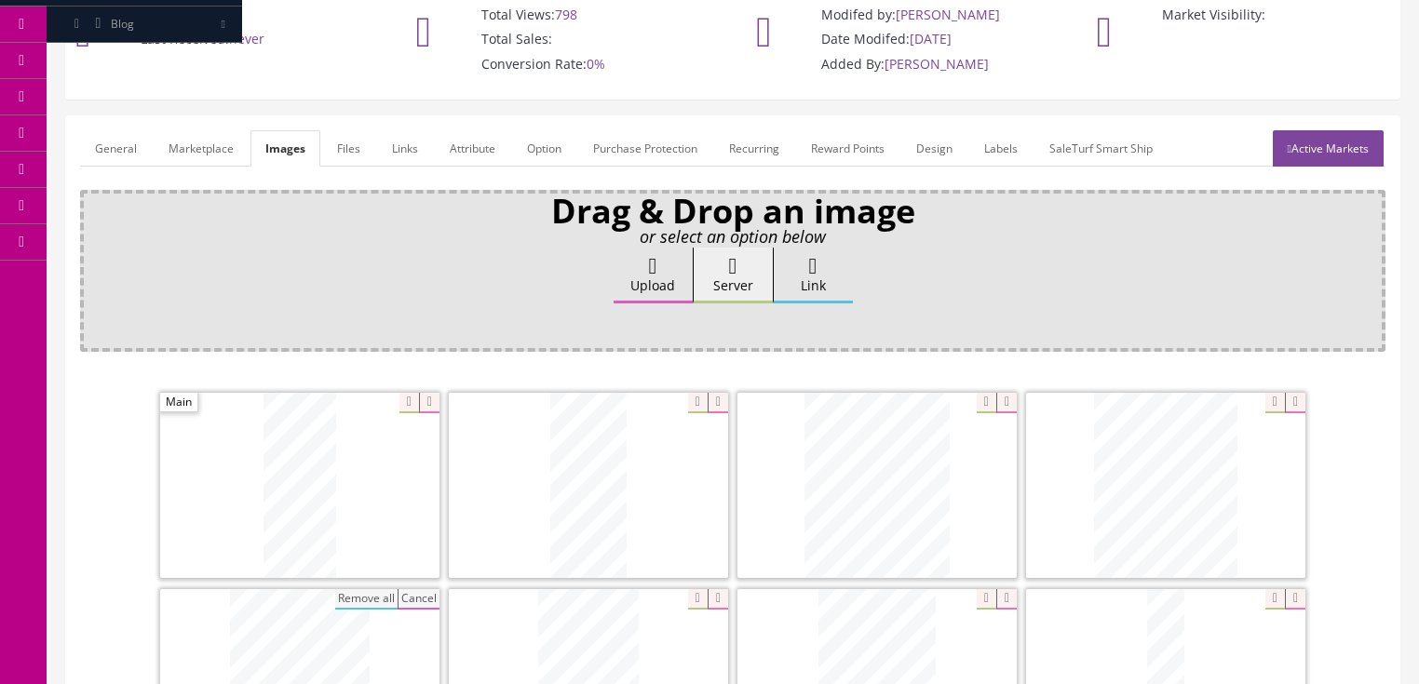
scroll to position [0, 0]
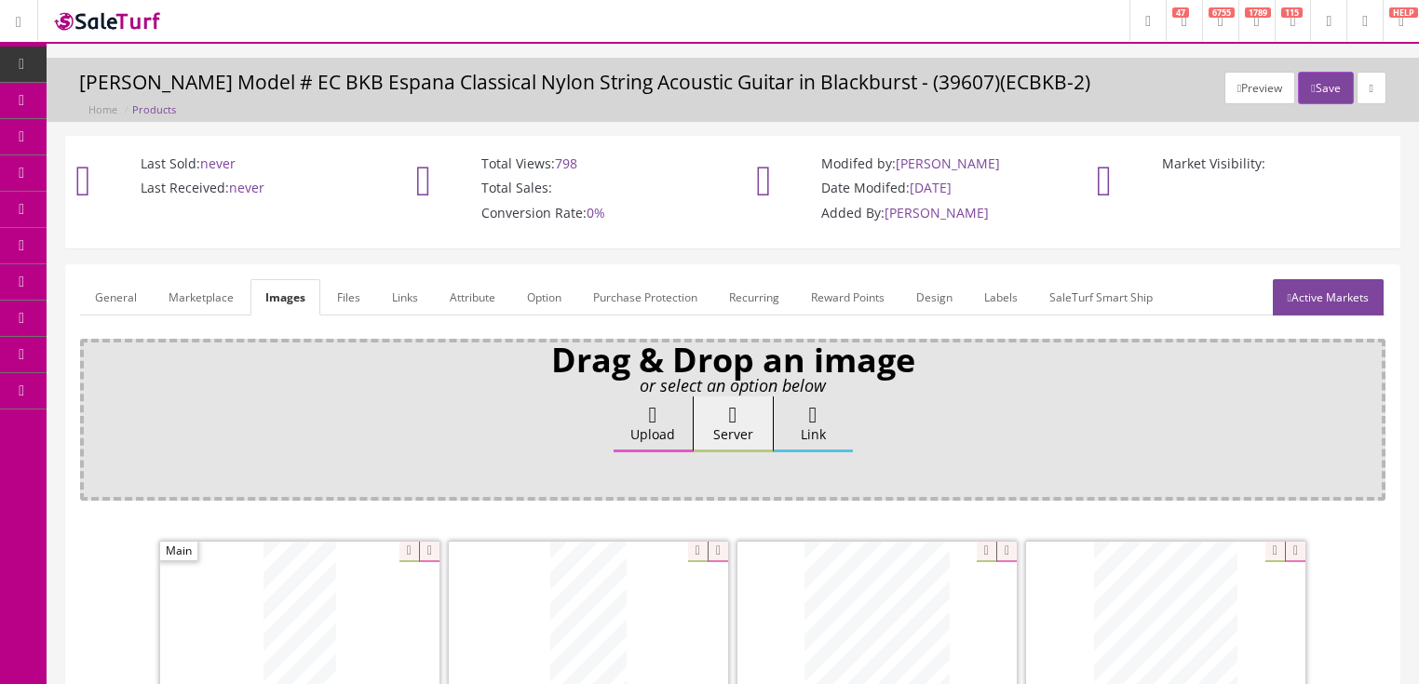
click at [1334, 302] on link "Active Markets" at bounding box center [1328, 297] width 111 height 36
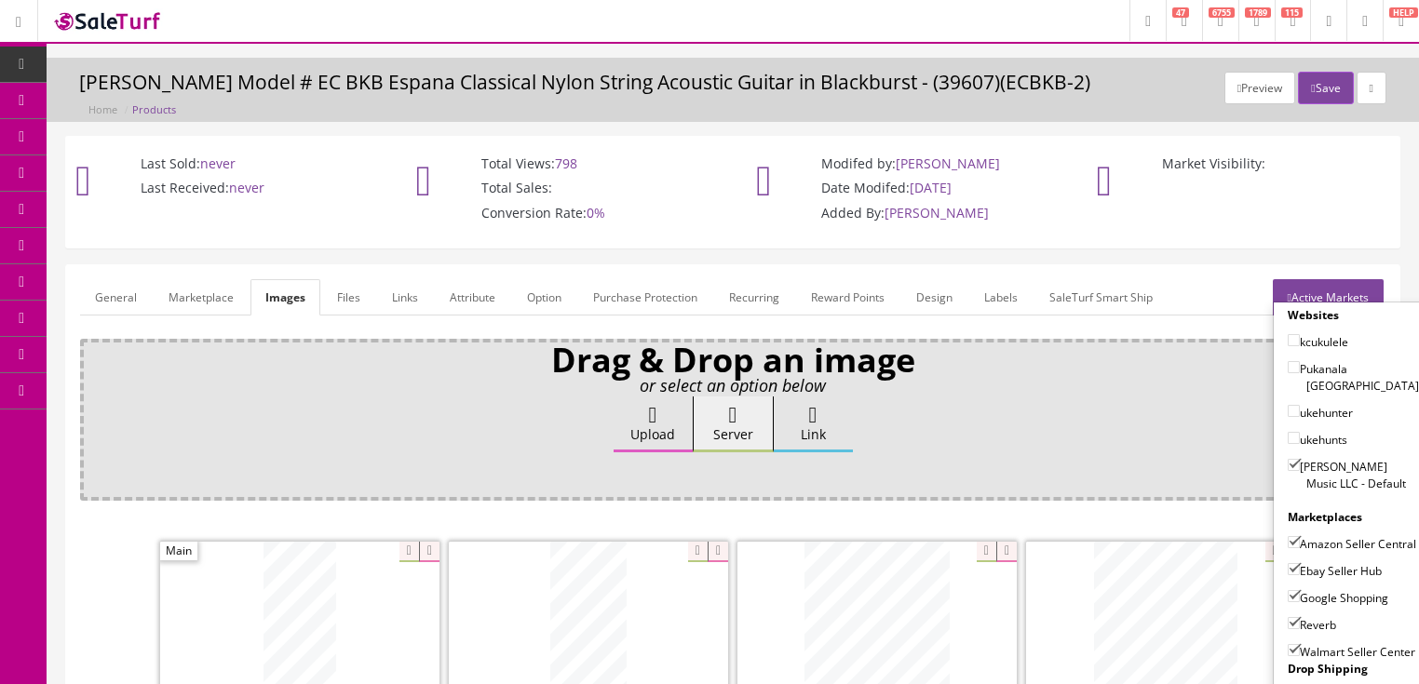
click at [1292, 644] on input"] "Walmart Seller Center" at bounding box center [1294, 650] width 12 height 12
checkbox input"] "false"
click at [1288, 536] on input"] "Amazon Seller Central" at bounding box center [1294, 542] width 12 height 12
checkbox input"] "false"
click at [1293, 302] on div "Websites kcukulele Pukanala USA ukehunter ukehunts Butler Music LLC - Default M…" at bounding box center [1353, 506] width 161 height 409
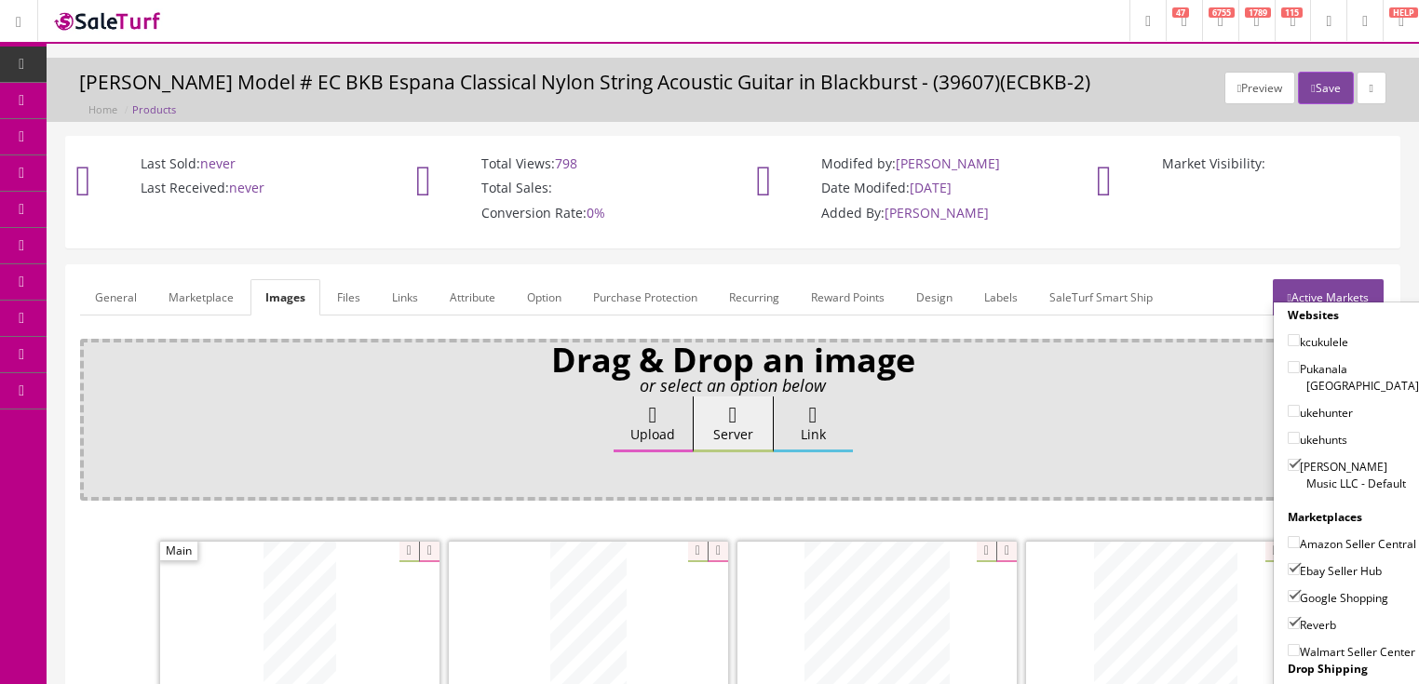
click at [1297, 296] on link "Active Markets" at bounding box center [1328, 297] width 111 height 36
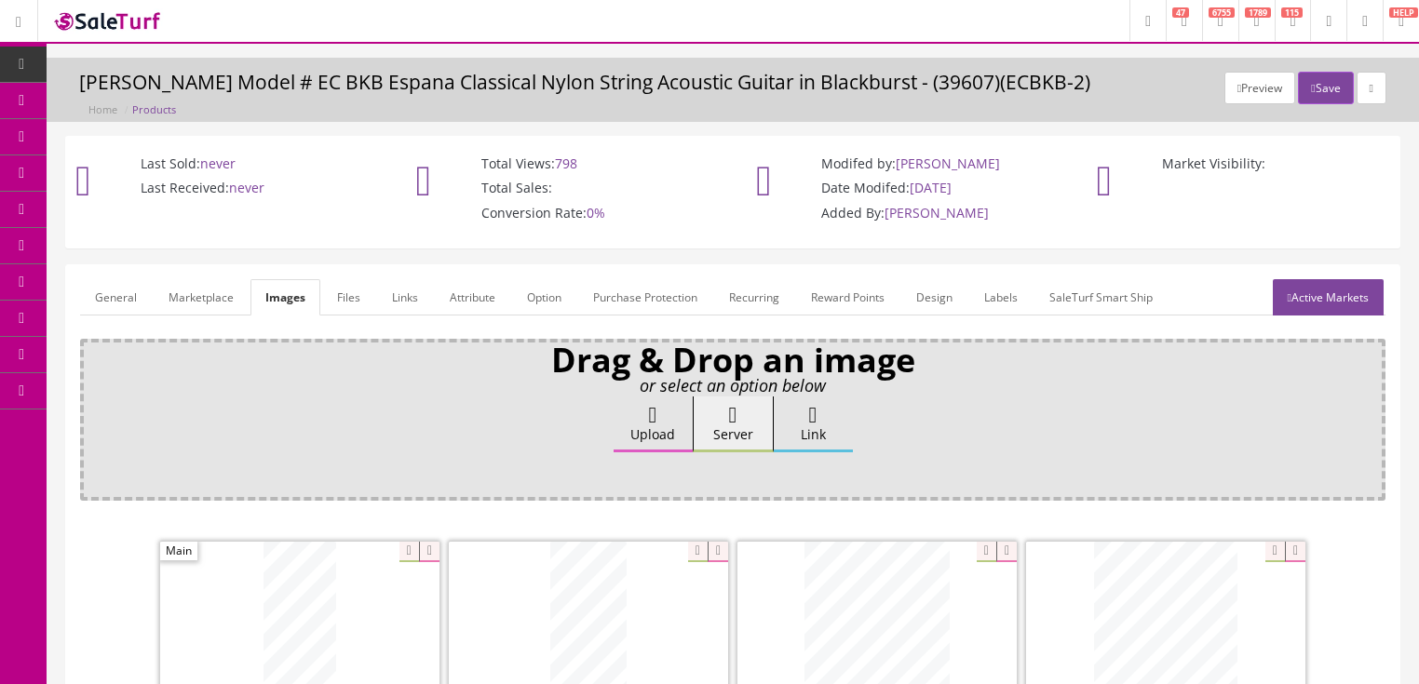
click at [190, 298] on link "Marketplace" at bounding box center [201, 297] width 95 height 36
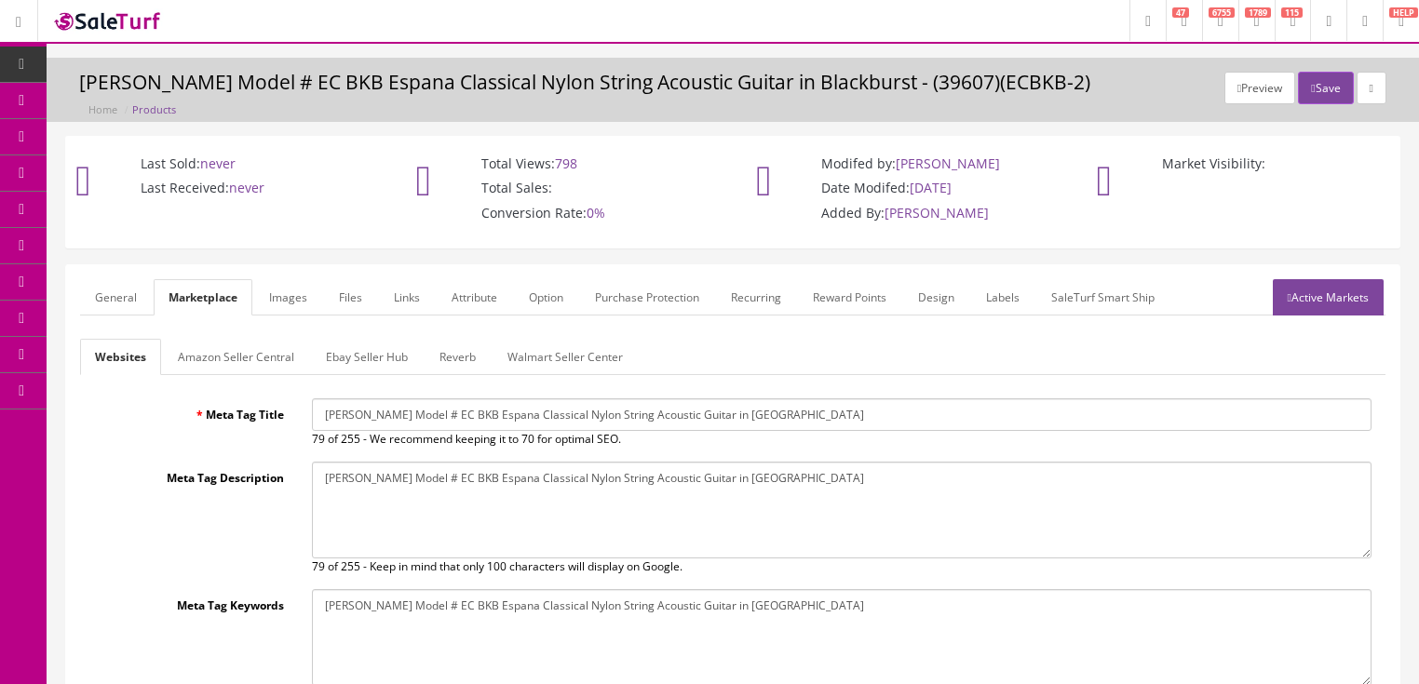
click at [447, 347] on link "Reverb" at bounding box center [458, 357] width 66 height 36
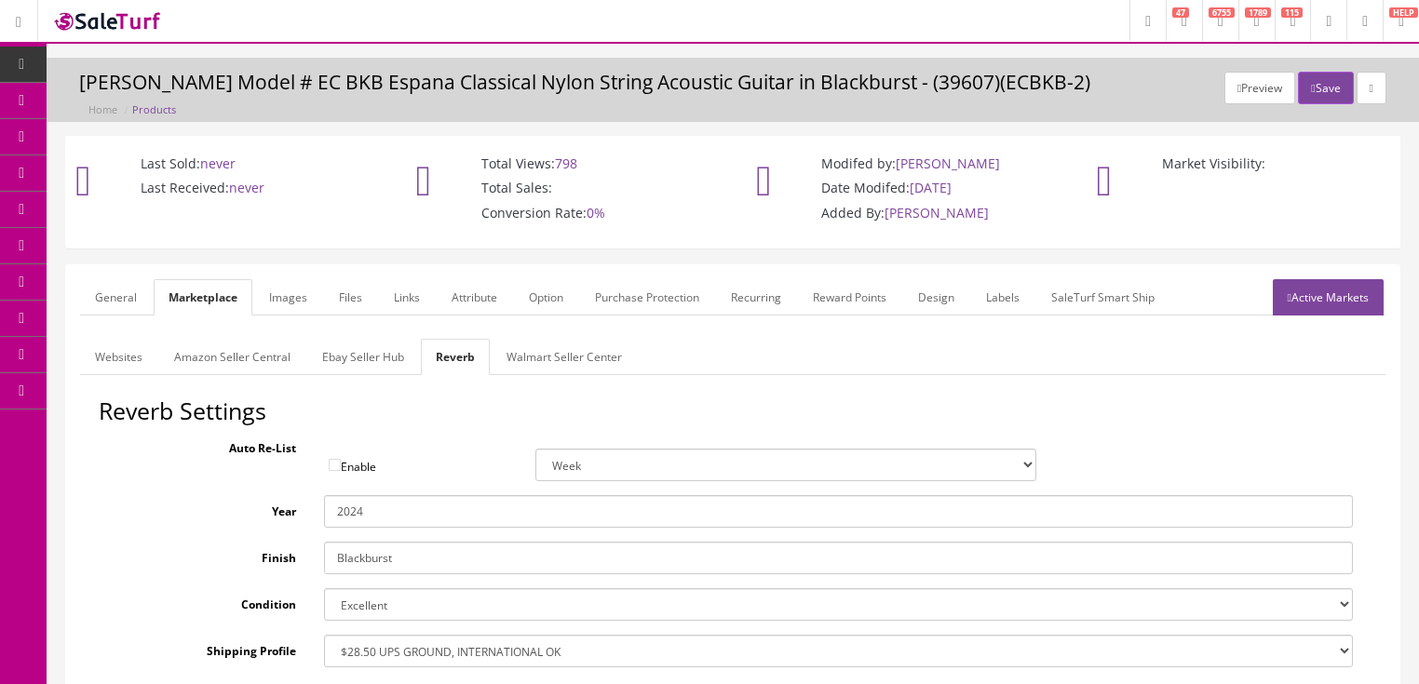
drag, startPoint x: 365, startPoint y: 556, endPoint x: 457, endPoint y: 559, distance: 92.2
click at [457, 559] on input "Blackburst" at bounding box center [838, 558] width 1029 height 33
type input "Black"
click at [372, 362] on link "Ebay Seller Hub" at bounding box center [363, 357] width 112 height 36
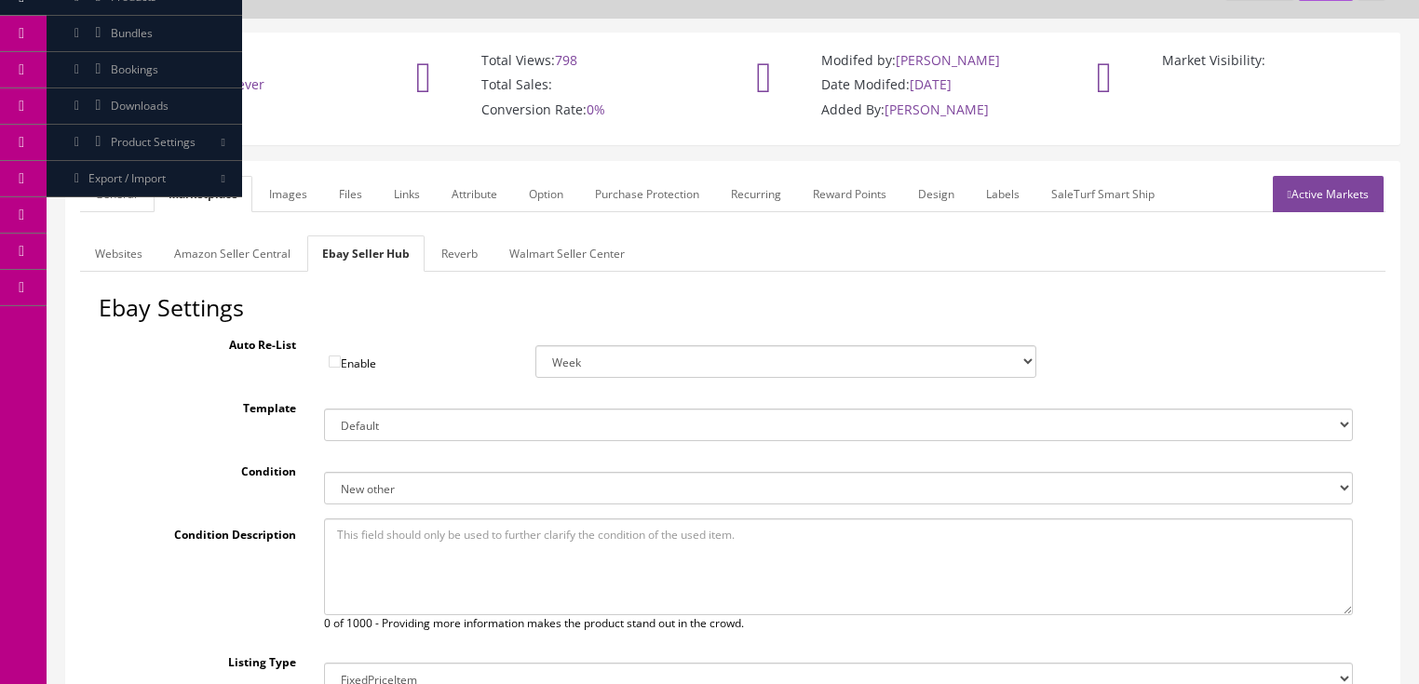
scroll to position [66, 0]
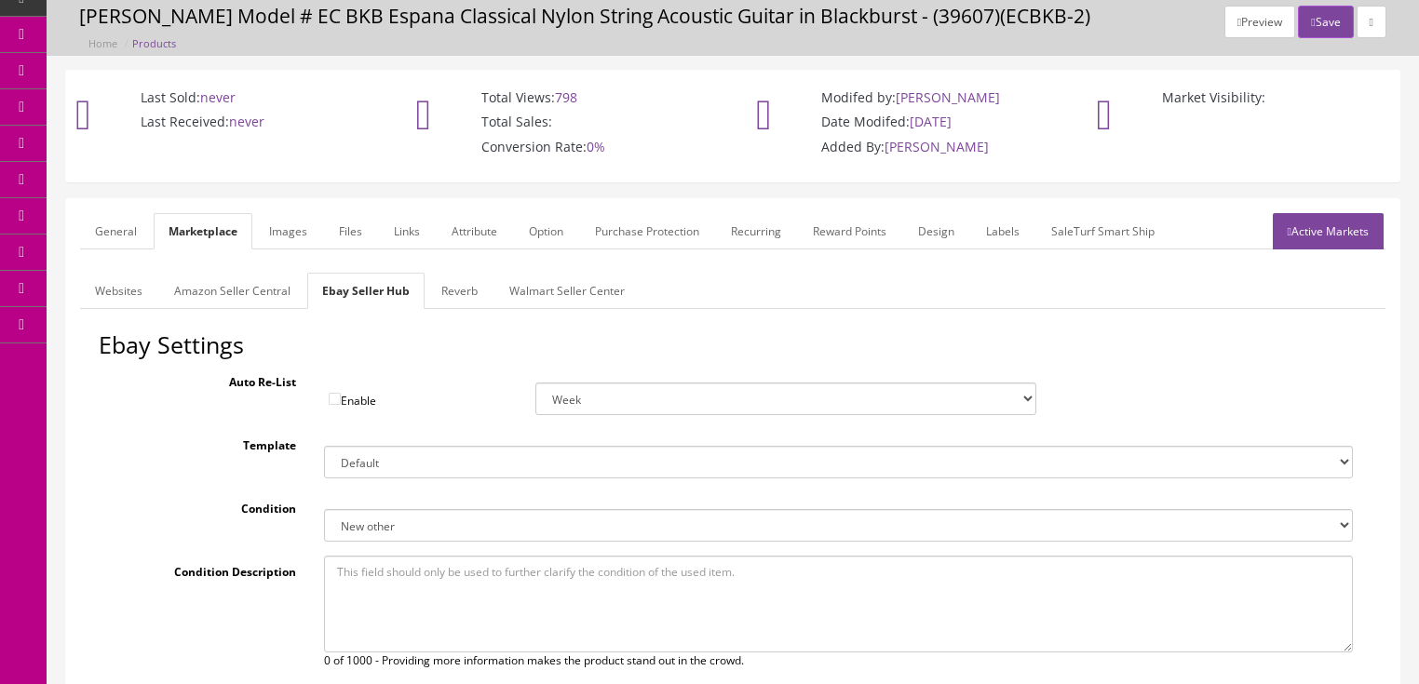
click at [91, 294] on link "Websites" at bounding box center [118, 291] width 77 height 36
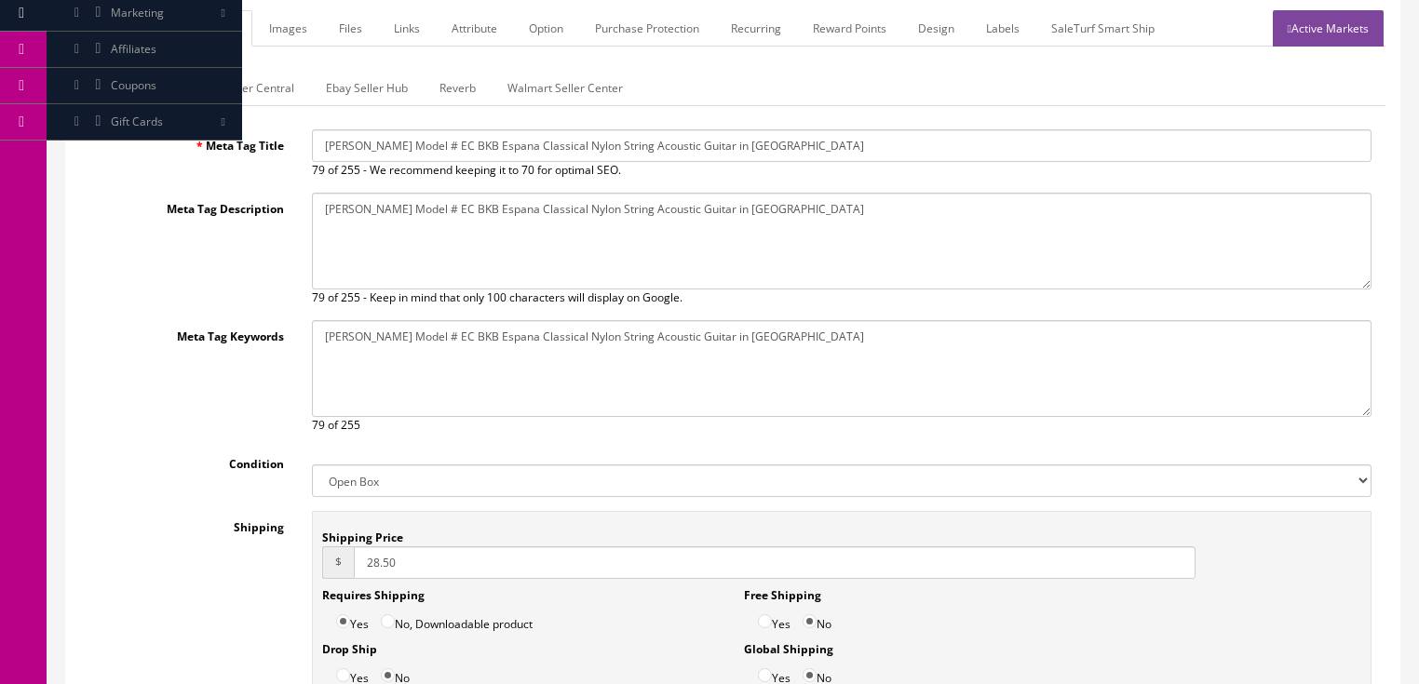
scroll to position [364, 0]
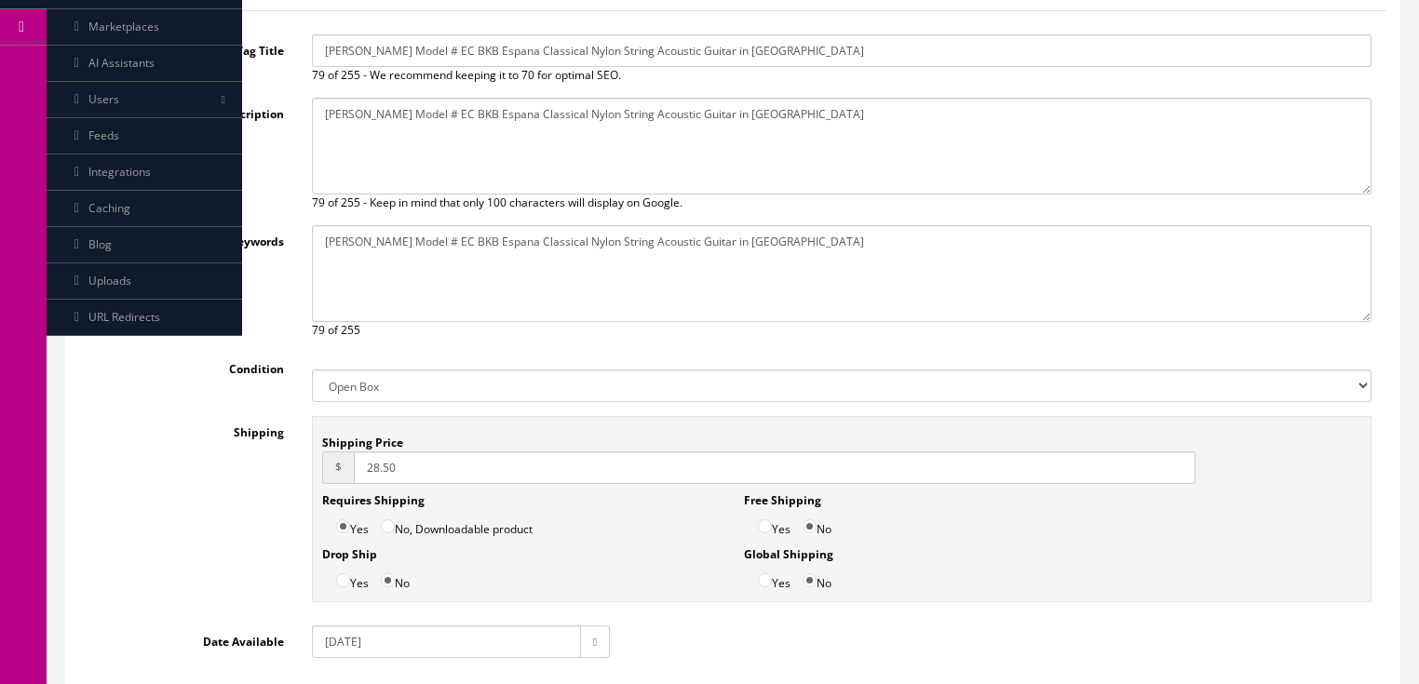
drag, startPoint x: 345, startPoint y: 648, endPoint x: 354, endPoint y: 666, distance: 19.6
click at [345, 650] on input "2024-08-08" at bounding box center [446, 642] width 269 height 33
type input "2025-08-08"
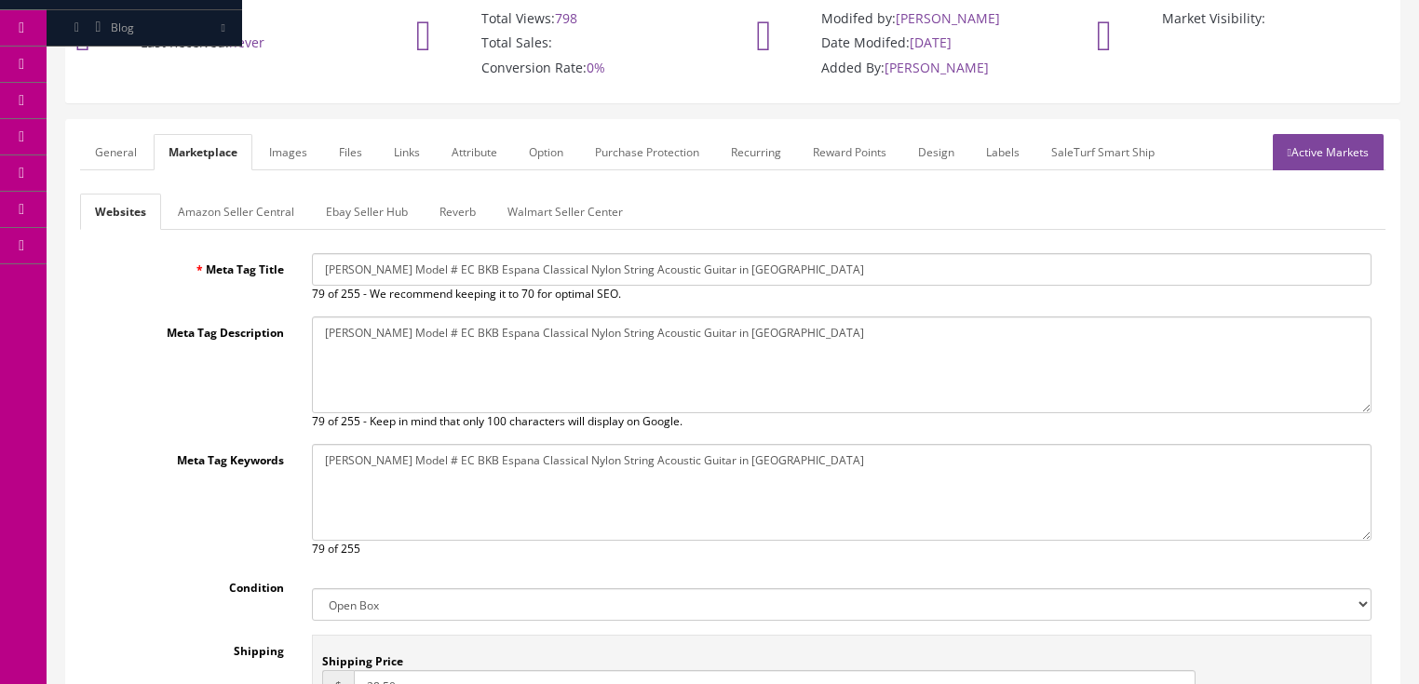
scroll to position [141, 0]
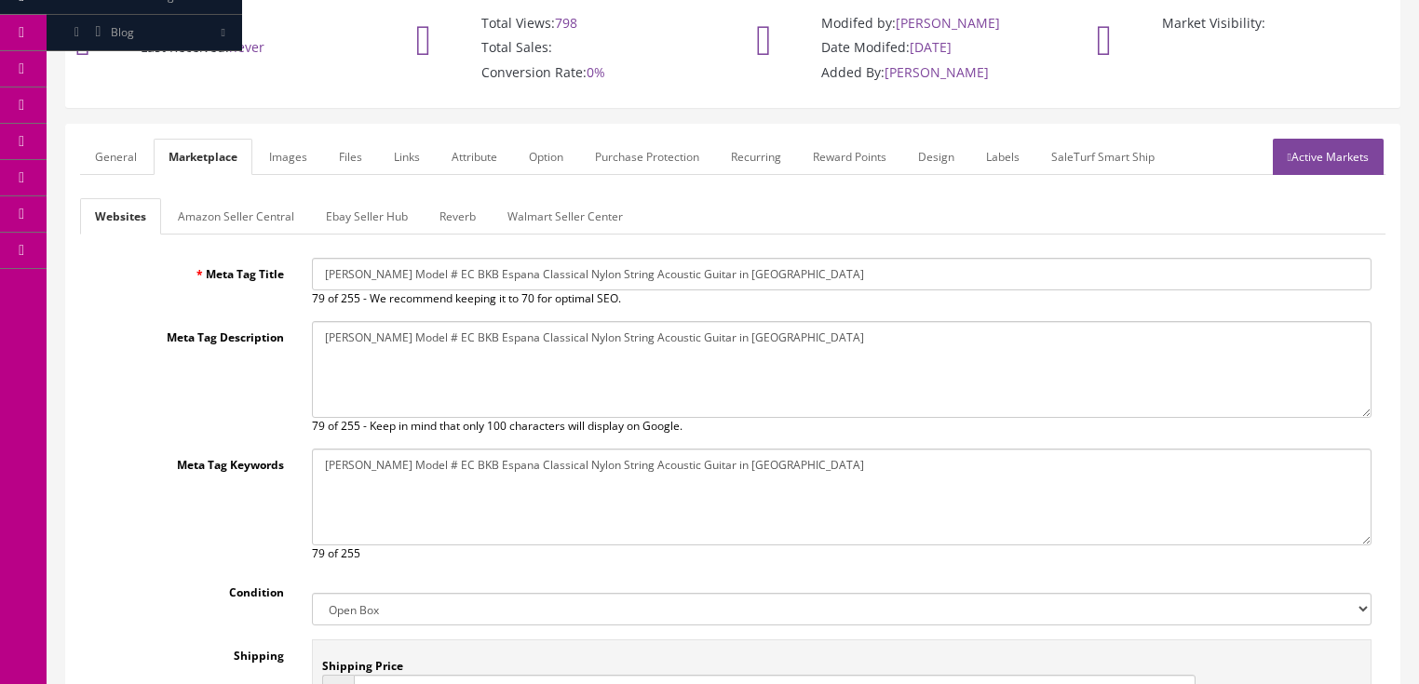
click at [135, 145] on link "General" at bounding box center [116, 157] width 72 height 36
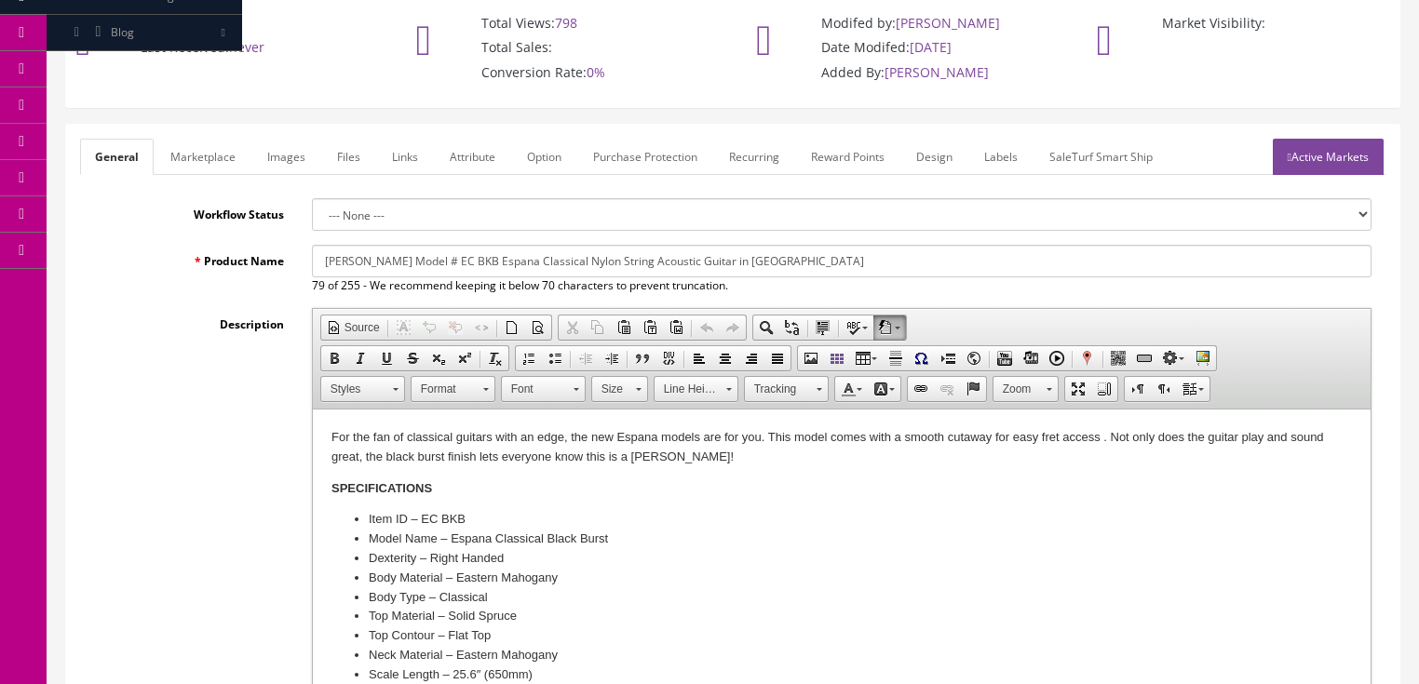
click at [431, 261] on input "Dean Model # EC BKB Espana Classical Nylon String Acoustic Guitar in Blackburst" at bounding box center [842, 261] width 1060 height 33
type input "Dean Model # EC BK Espana Classical Nylon String Acoustic Guitar in Black"
click at [415, 454] on p "For the fan of classical guitars with an edge, the new Espana models are for yo…" at bounding box center [841, 447] width 1021 height 39
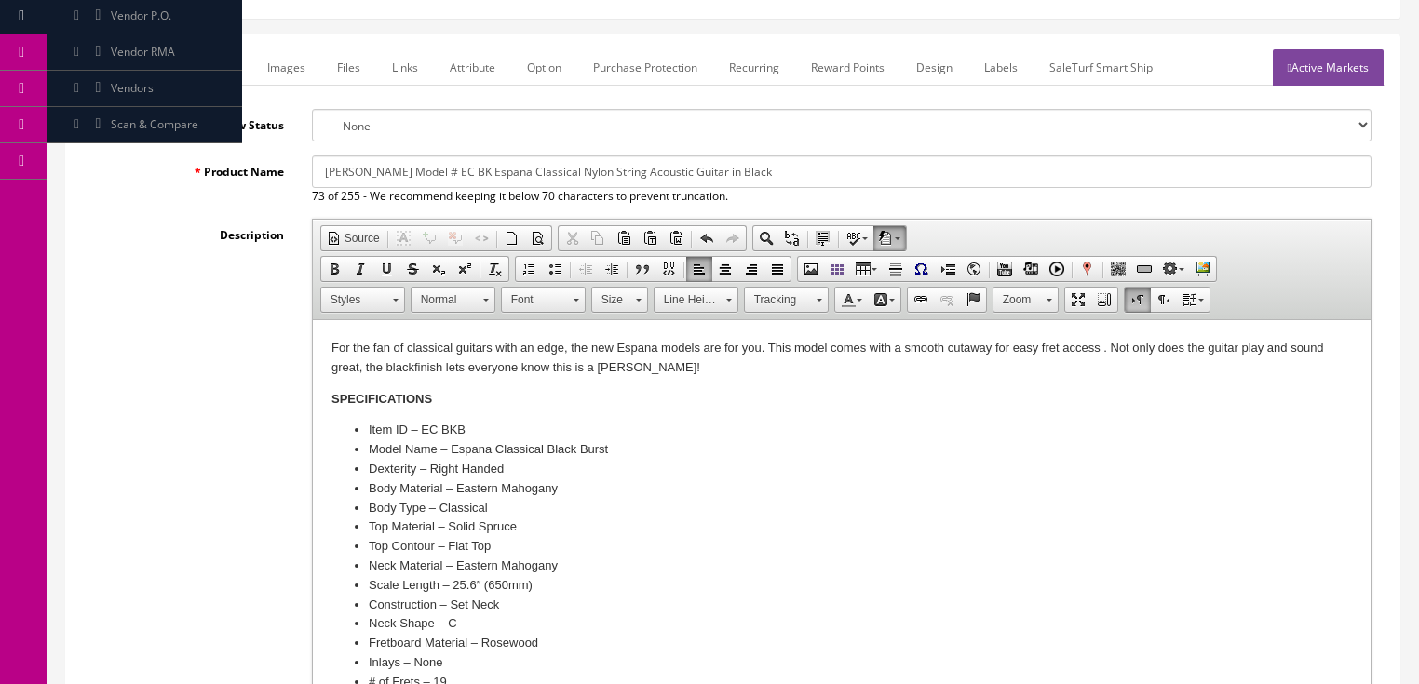
scroll to position [290, 0]
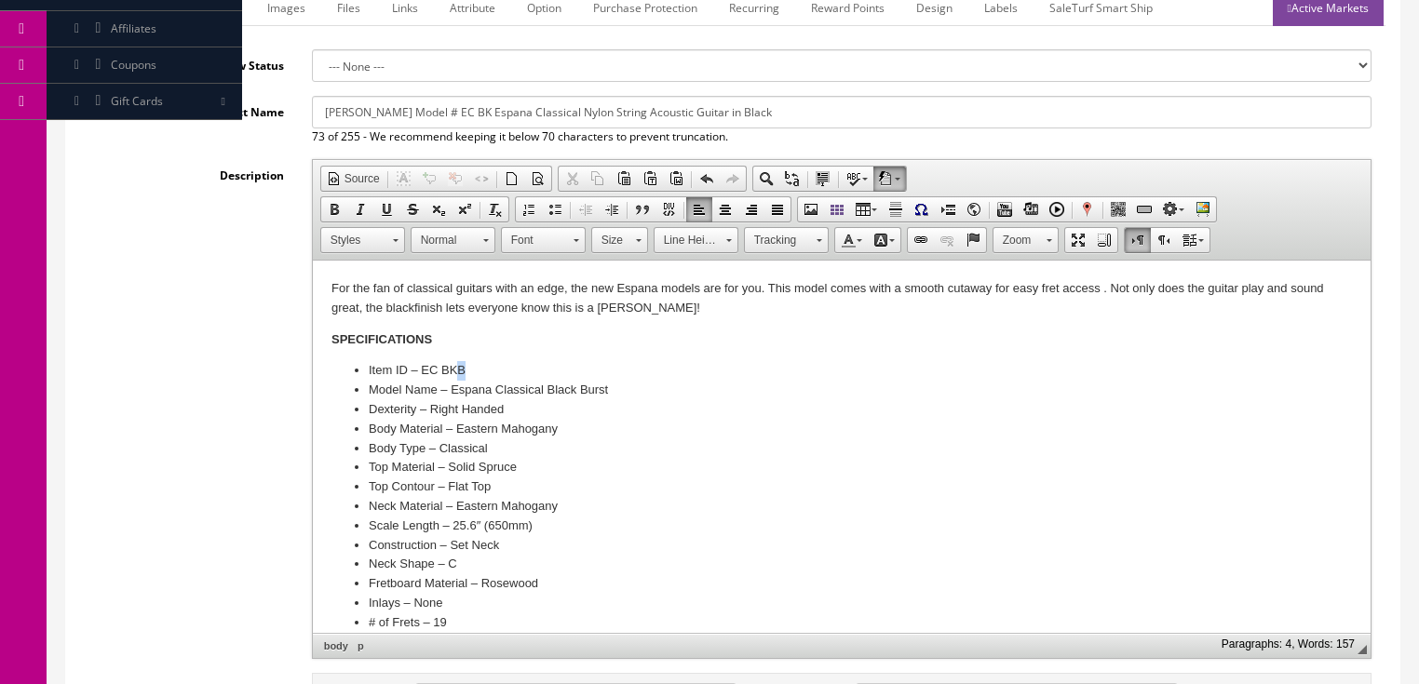
drag, startPoint x: 457, startPoint y: 369, endPoint x: 473, endPoint y: 369, distance: 15.8
click at [473, 369] on li "Item ID – EC BKB" at bounding box center [841, 371] width 946 height 20
drag, startPoint x: 579, startPoint y: 390, endPoint x: 695, endPoint y: 390, distance: 115.5
click at [695, 390] on li "Model Name – Espana Classical Black Burst" at bounding box center [841, 391] width 946 height 20
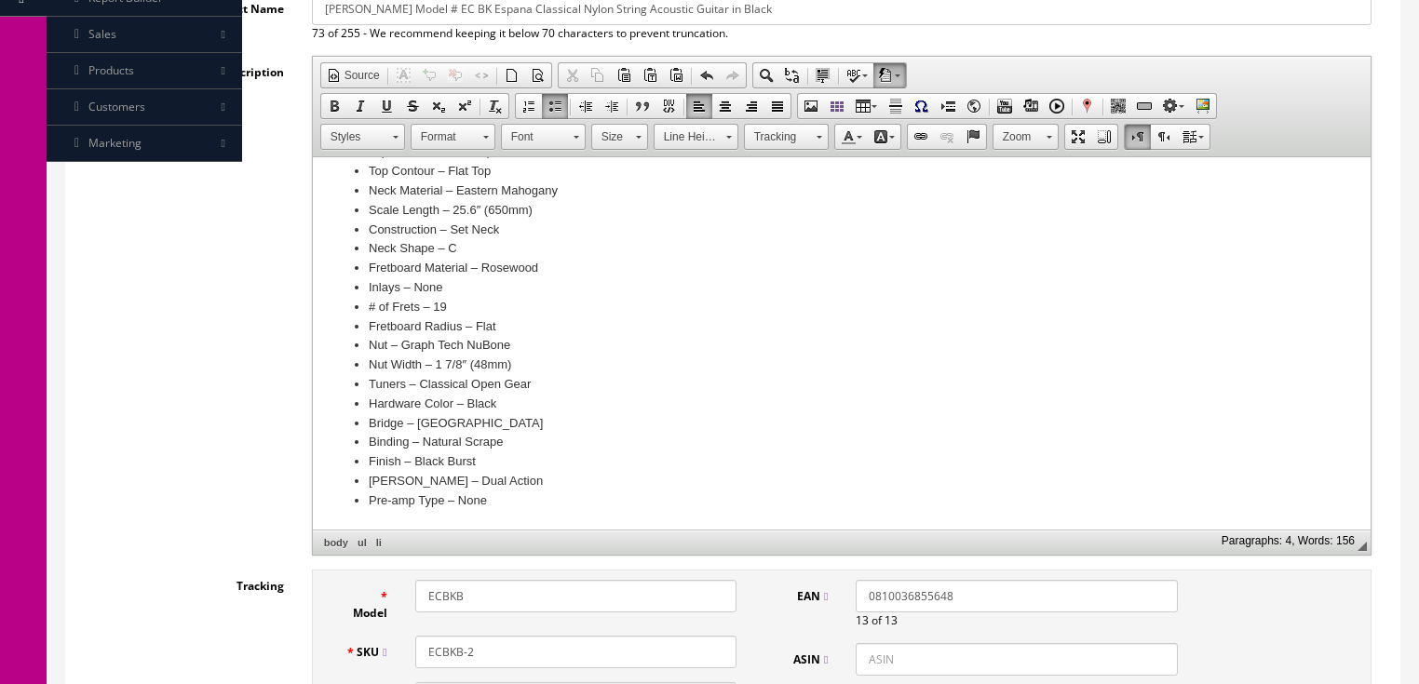
scroll to position [439, 0]
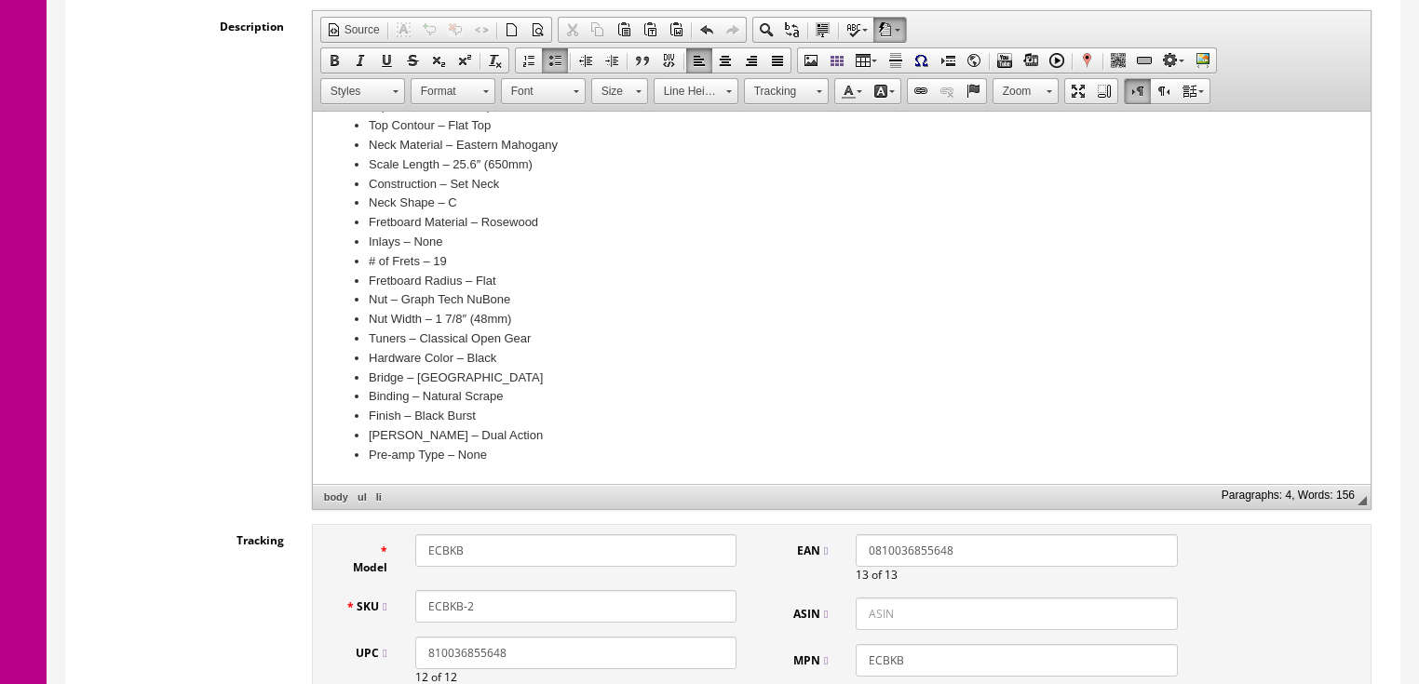
drag, startPoint x: 457, startPoint y: 549, endPoint x: 514, endPoint y: 551, distance: 56.8
click at [514, 551] on input "ECBKB" at bounding box center [575, 551] width 321 height 33
type input "ECBK"
drag, startPoint x: 462, startPoint y: 605, endPoint x: 529, endPoint y: 606, distance: 67.1
click at [529, 606] on input "ECBKB-2" at bounding box center [575, 606] width 321 height 33
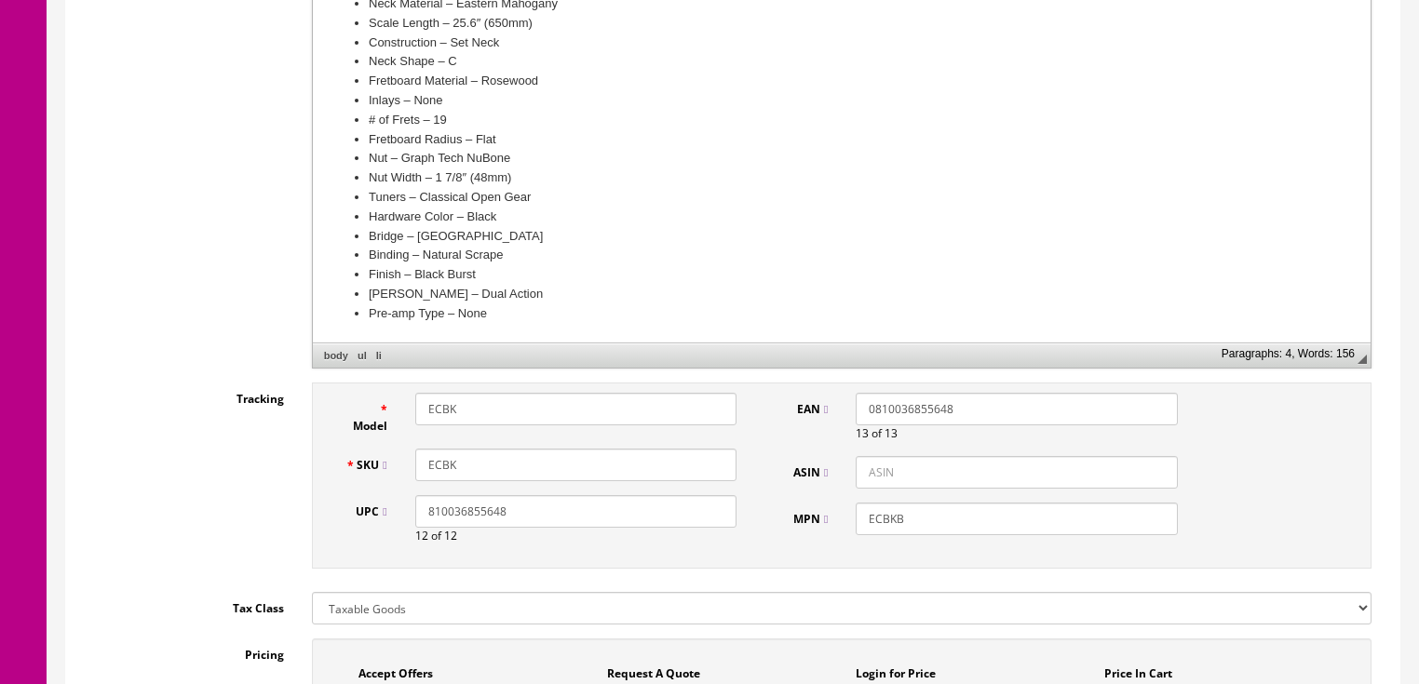
scroll to position [588, 0]
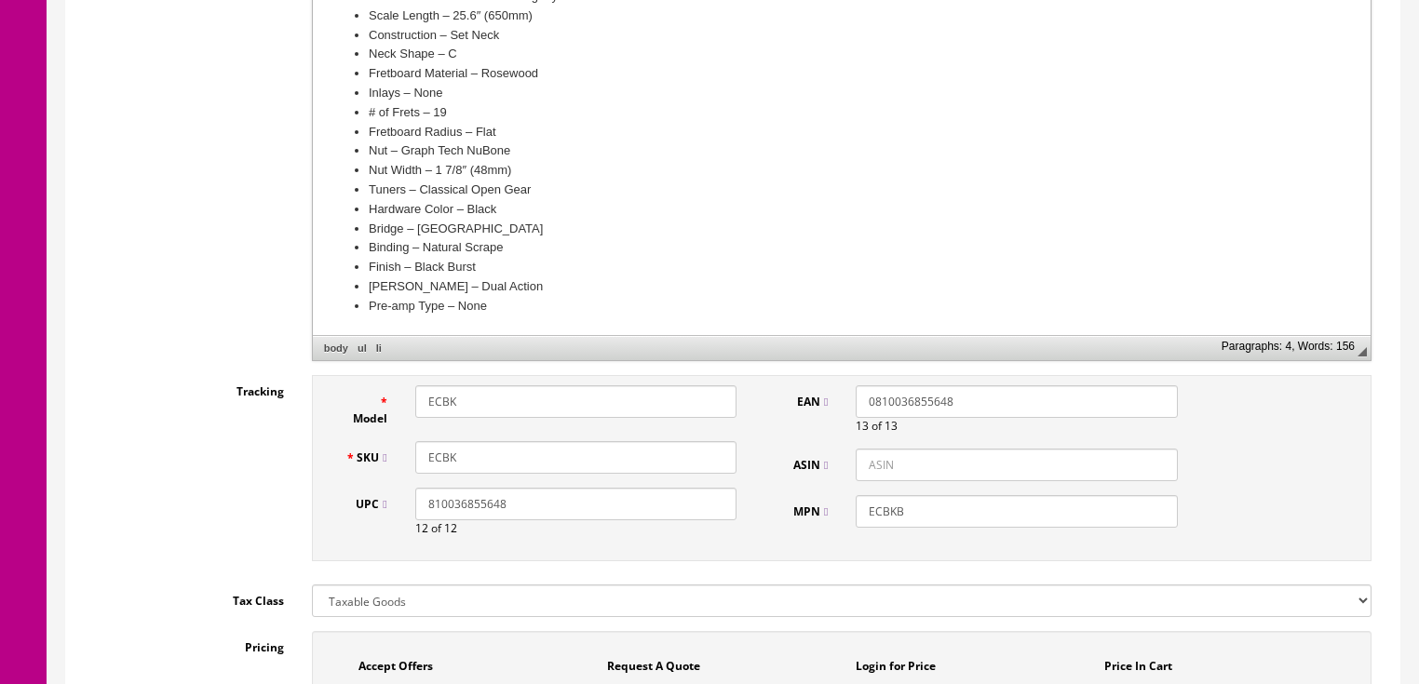
type input "ECBK"
drag, startPoint x: 533, startPoint y: 499, endPoint x: 199, endPoint y: 512, distance: 333.6
click at [199, 512] on div "Tracking Model ECBK SKU ECBK UPC 810036855648 12 of 12 EAN 0810036855648 13 of …" at bounding box center [733, 473] width 1306 height 196
drag, startPoint x: 1018, startPoint y: 402, endPoint x: 728, endPoint y: 339, distance: 296.4
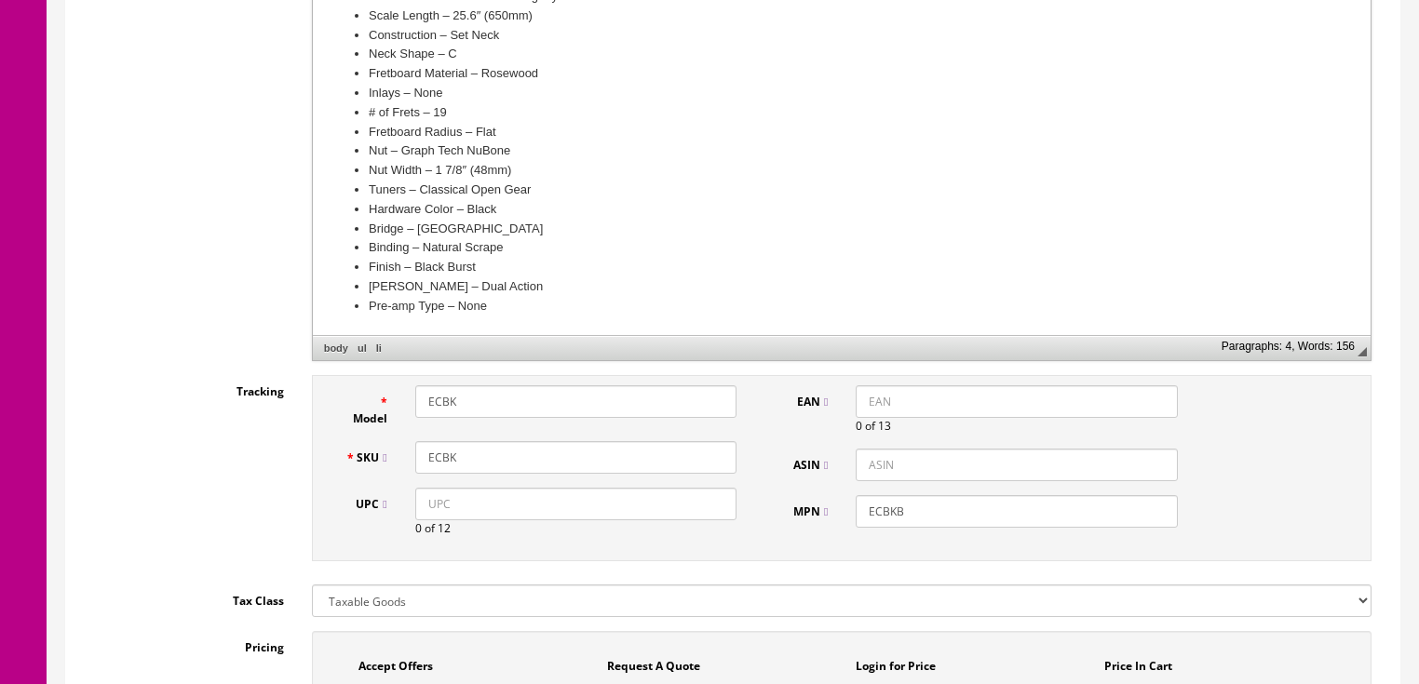
click at [914, 522] on input "ECBKB" at bounding box center [1016, 511] width 321 height 33
type input "ECBK"
click at [500, 465] on input "ECBK" at bounding box center [575, 457] width 321 height 33
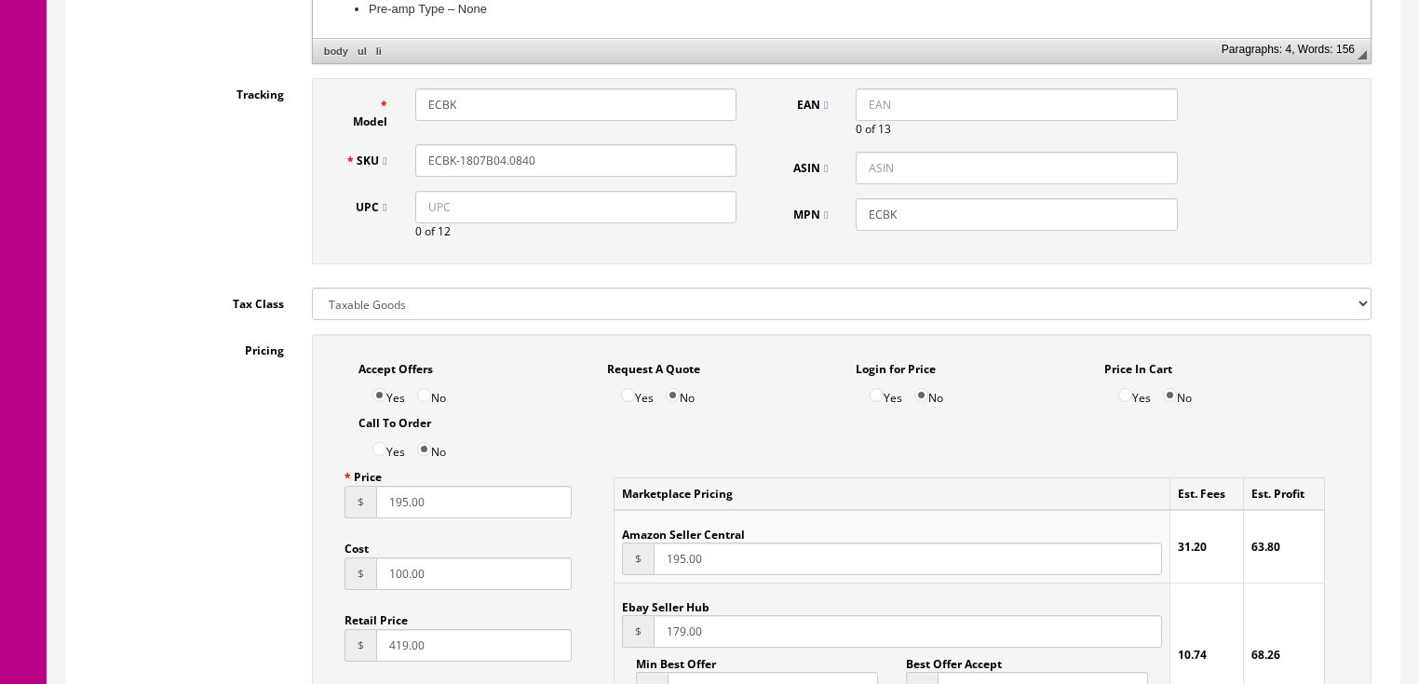
scroll to position [960, 0]
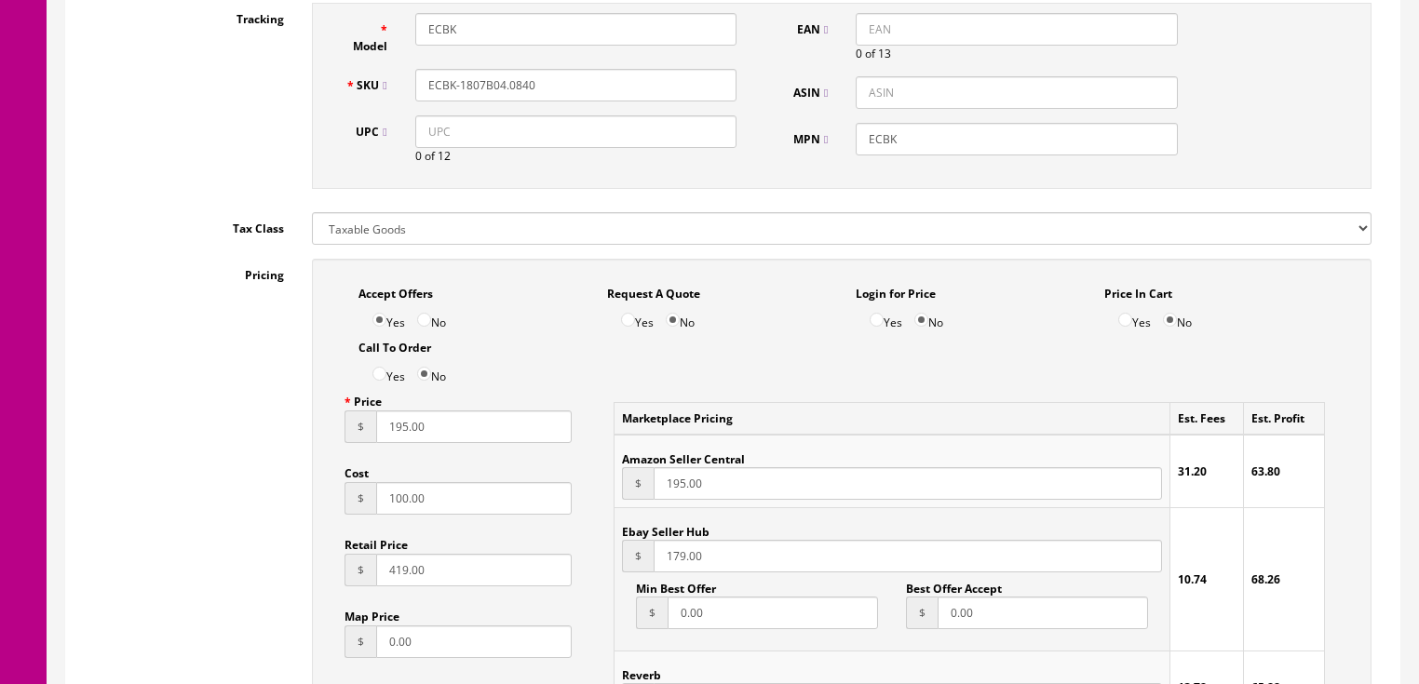
type input "ECBK-1807B04.0840"
click at [395, 432] on input "195.00" at bounding box center [474, 427] width 196 height 33
type input "149.00"
drag, startPoint x: 674, startPoint y: 562, endPoint x: 660, endPoint y: 570, distance: 15.8
click at [674, 562] on input "179.00" at bounding box center [908, 556] width 508 height 33
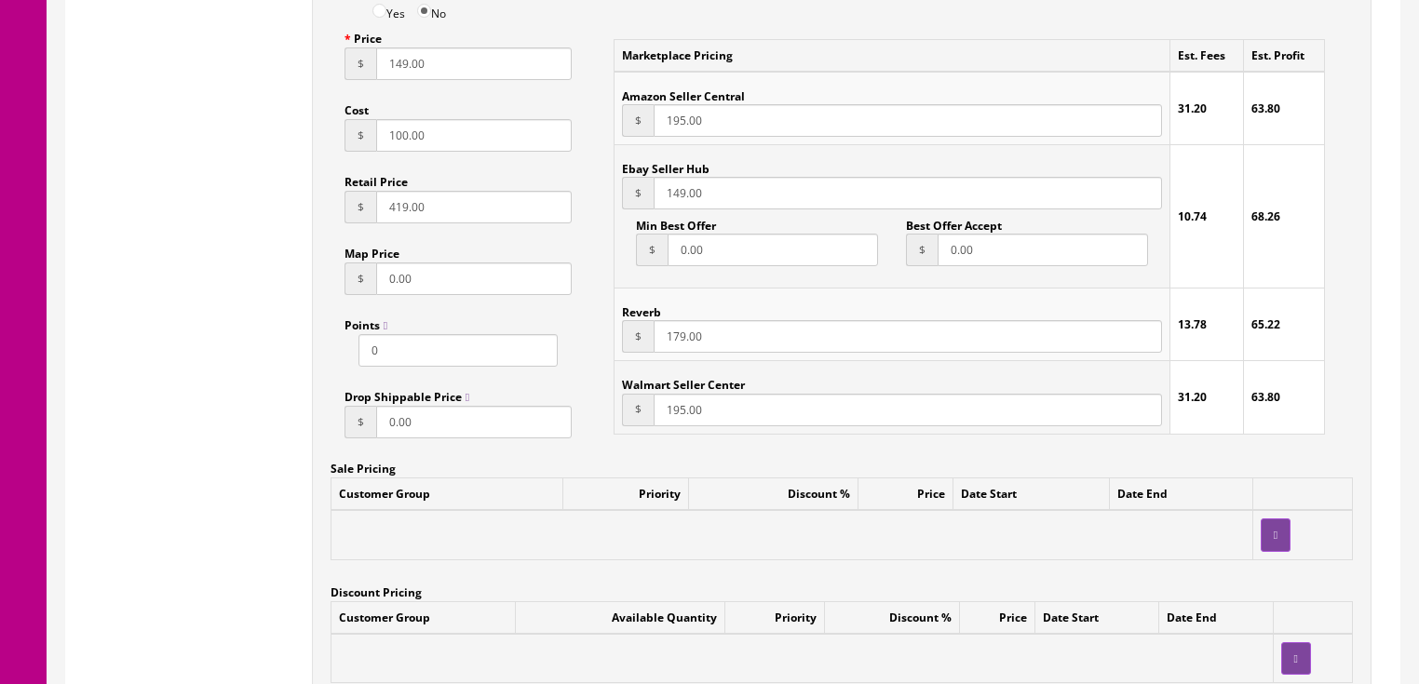
scroll to position [1333, 0]
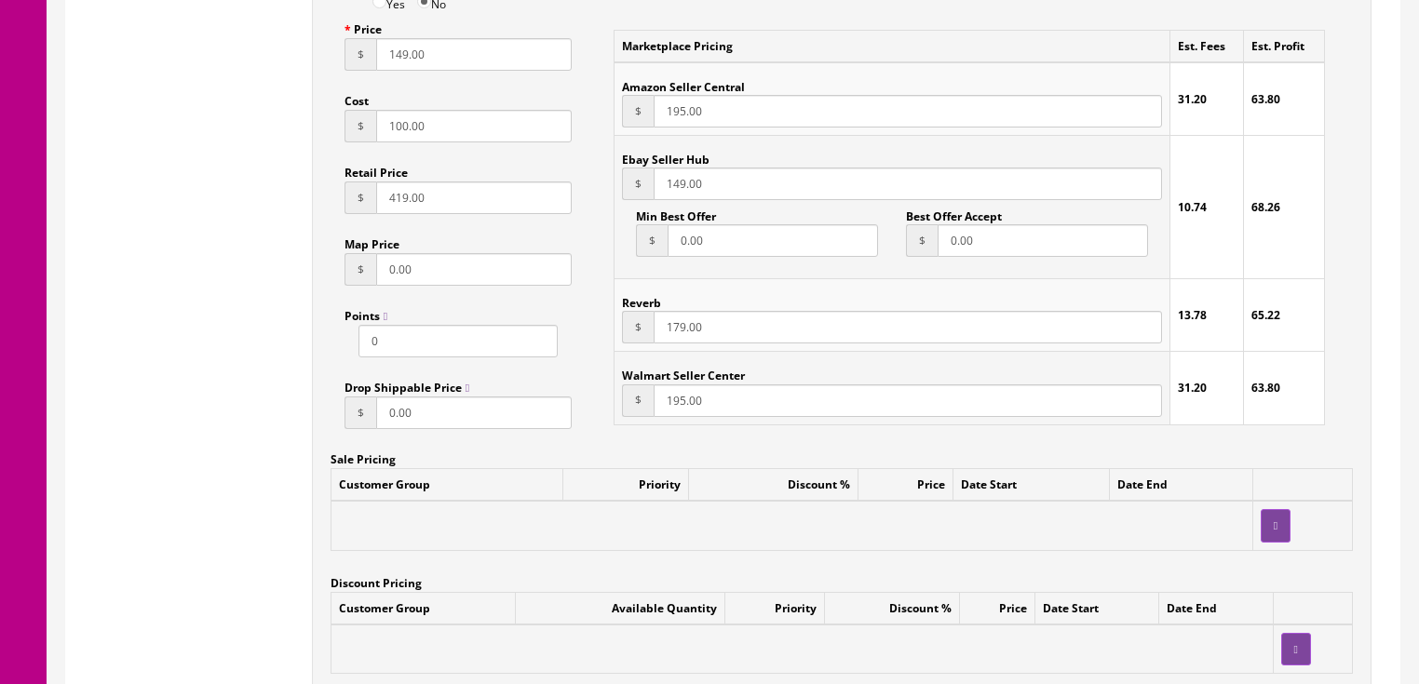
type input "149.00"
click at [671, 320] on input "179.00" at bounding box center [908, 327] width 508 height 33
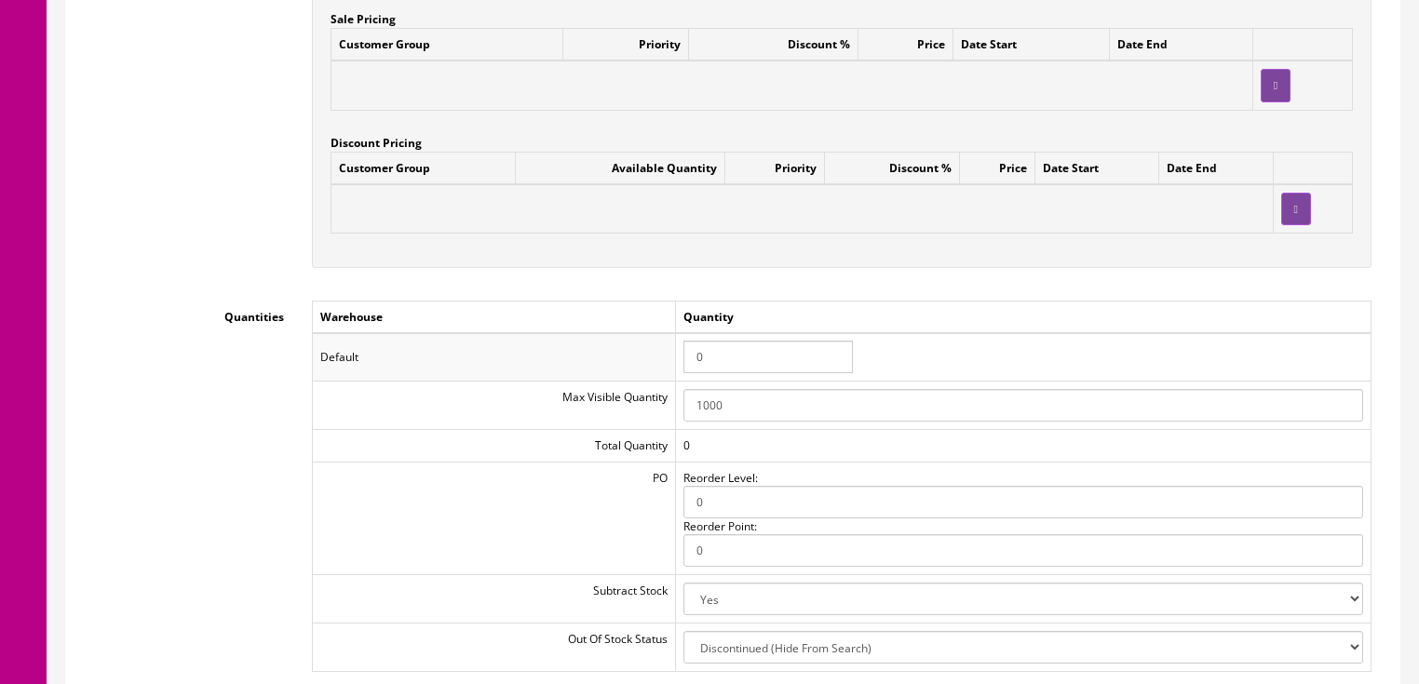
scroll to position [1780, 0]
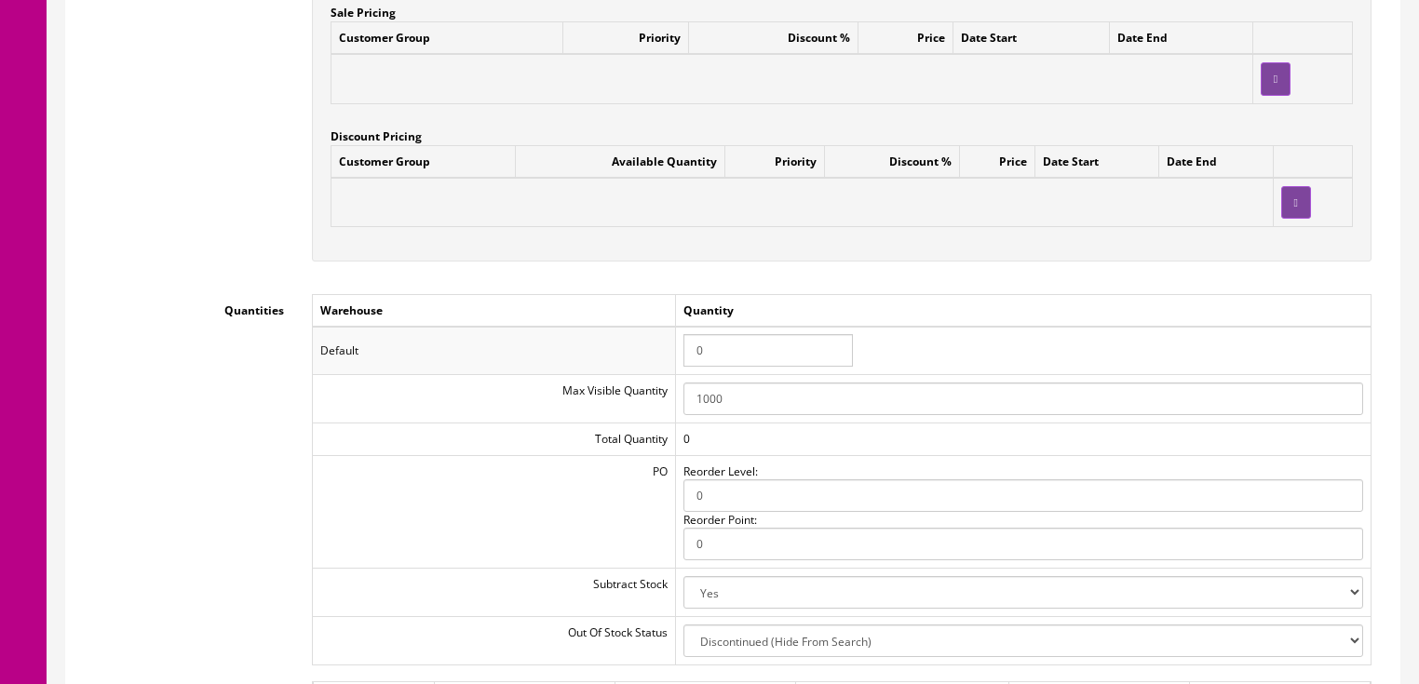
type input "149.00"
drag, startPoint x: 717, startPoint y: 359, endPoint x: 666, endPoint y: 353, distance: 51.5
click at [666, 353] on tr "Default 0" at bounding box center [841, 351] width 1059 height 48
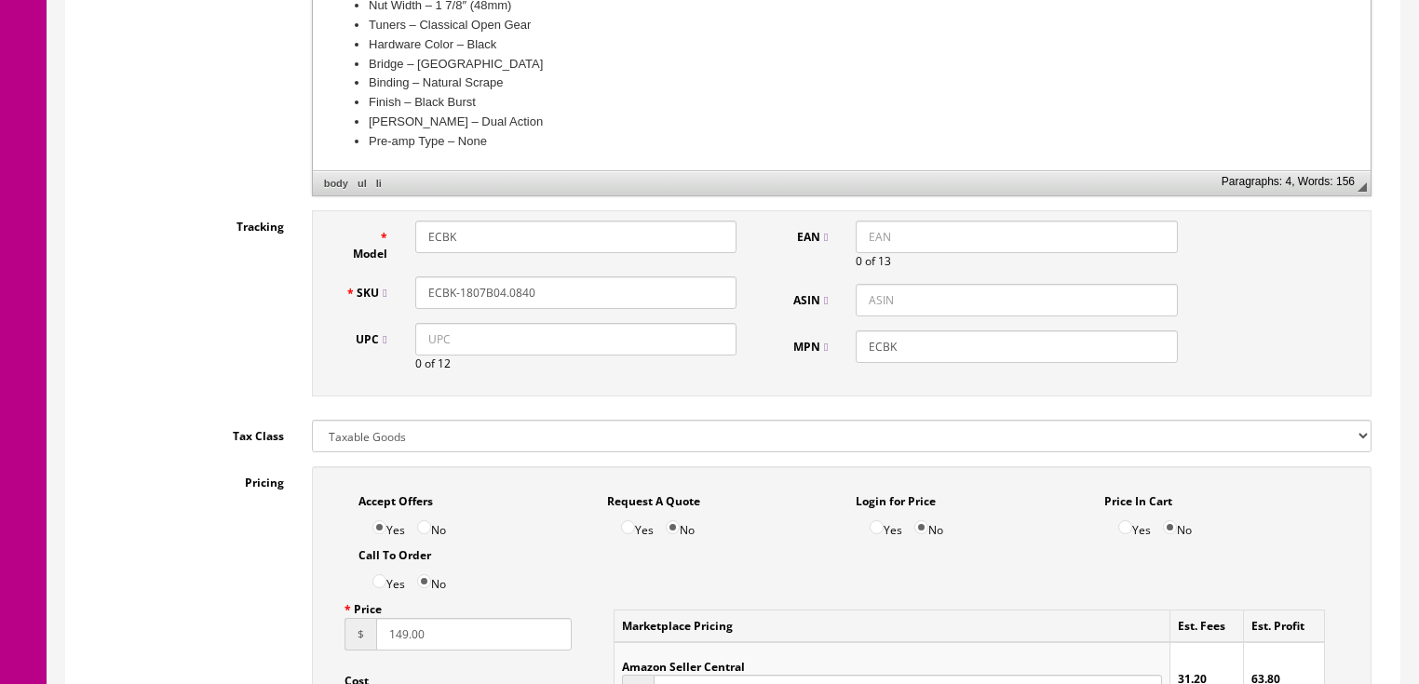
scroll to position [662, 0]
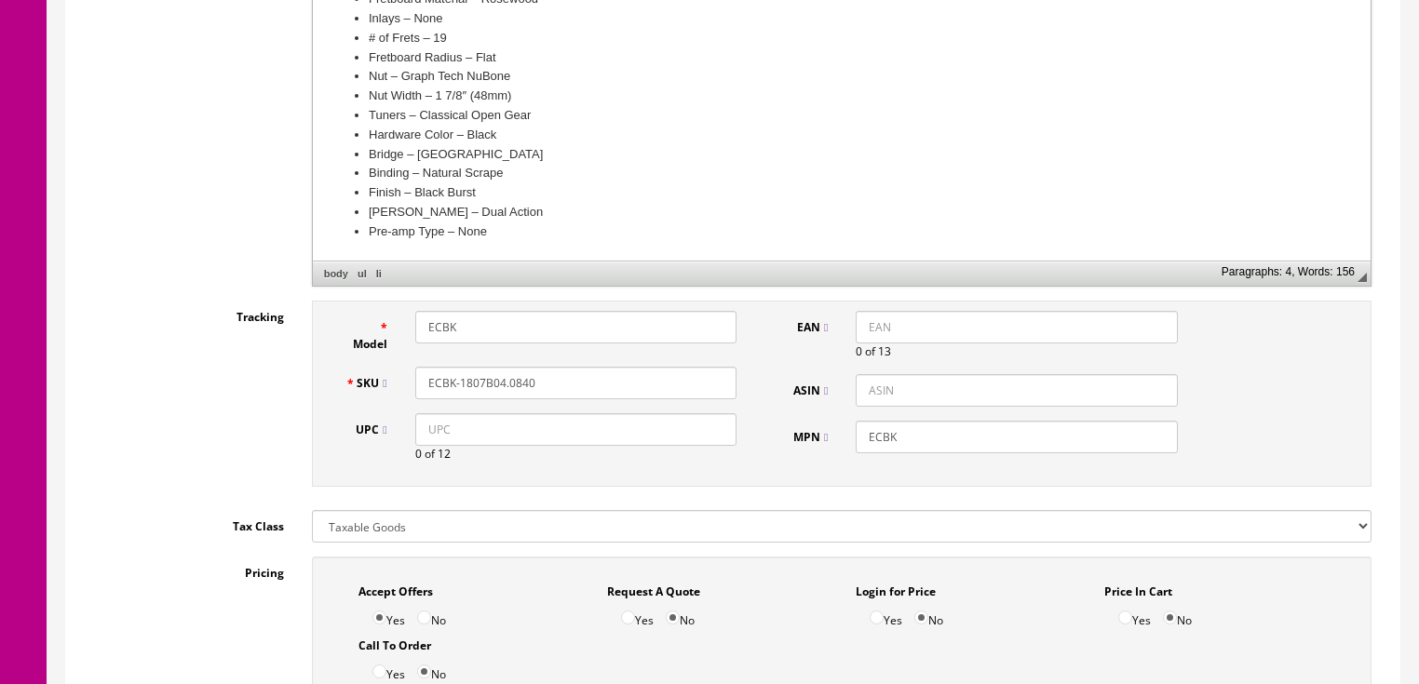
type input "1"
drag, startPoint x: 584, startPoint y: 375, endPoint x: 354, endPoint y: 381, distance: 230.1
click at [354, 381] on div "SKU ECBK-1807B04.0840" at bounding box center [542, 383] width 420 height 33
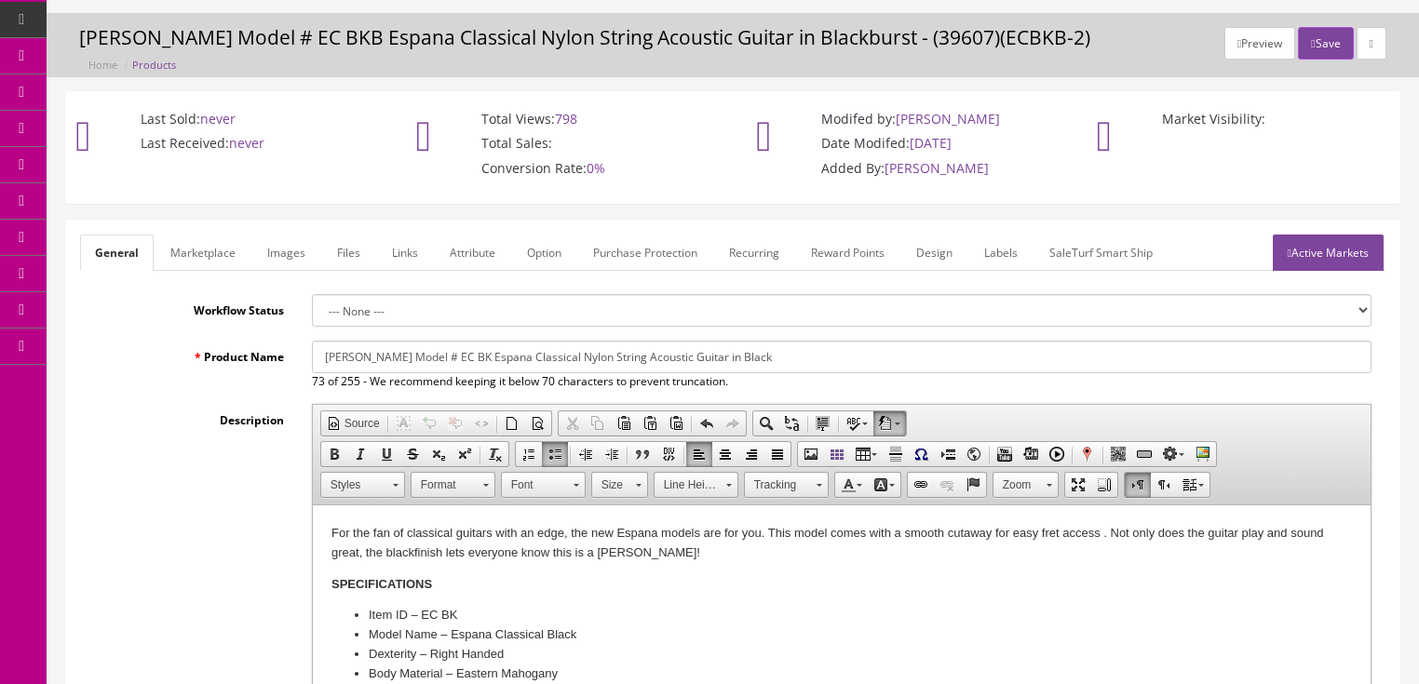
scroll to position [0, 0]
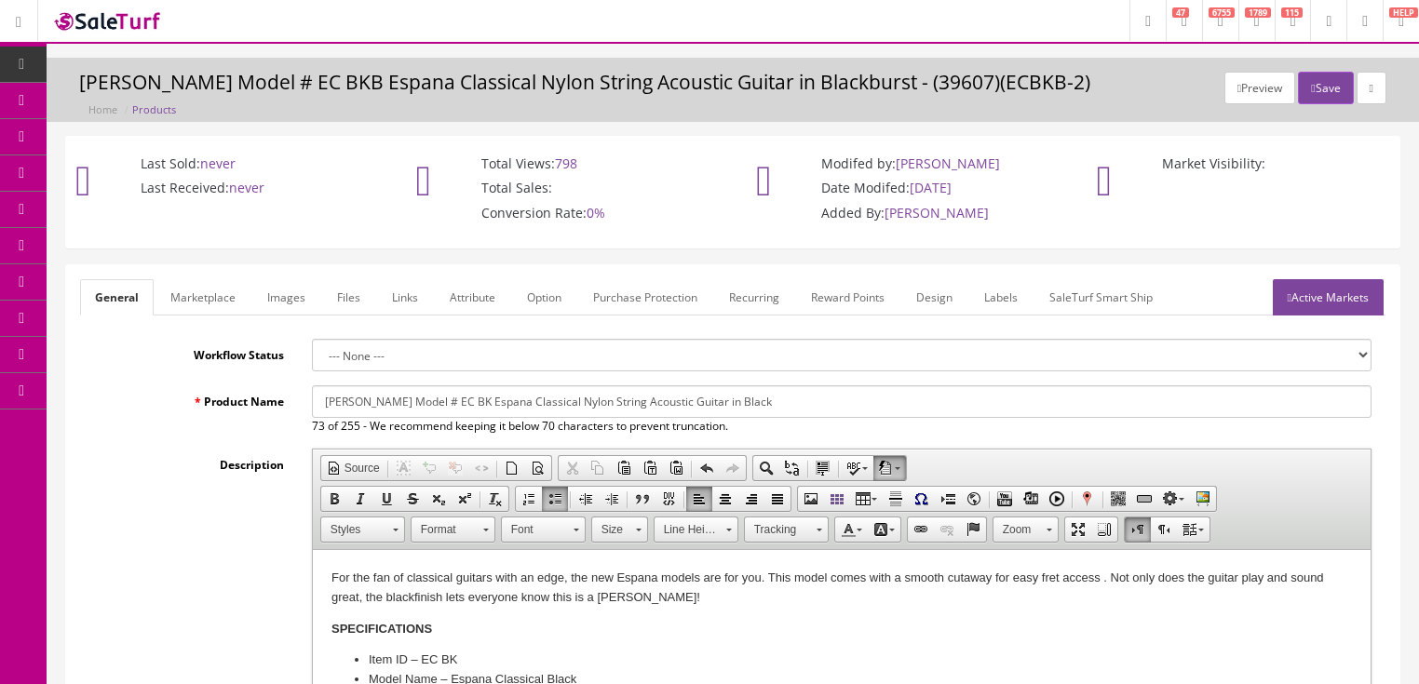
click at [1307, 288] on link "Active Markets" at bounding box center [1328, 297] width 111 height 36
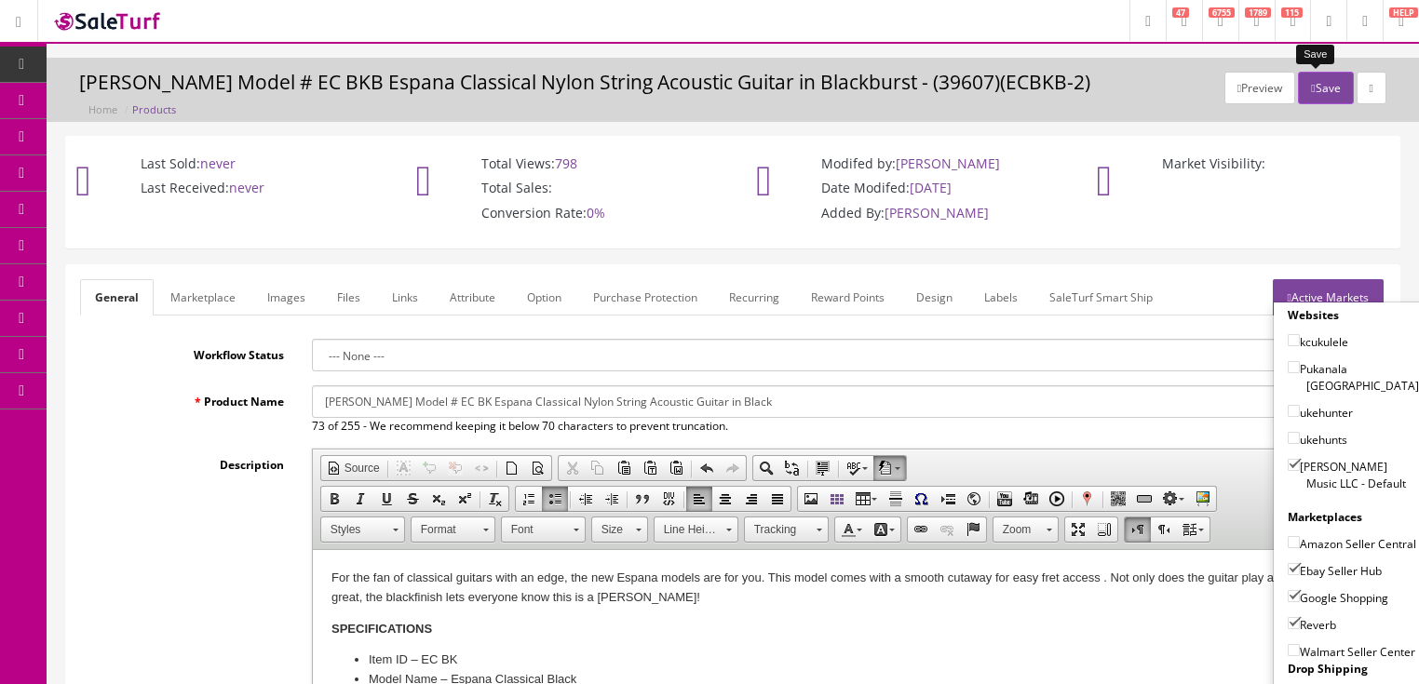
click at [1308, 96] on button "Save" at bounding box center [1325, 88] width 55 height 33
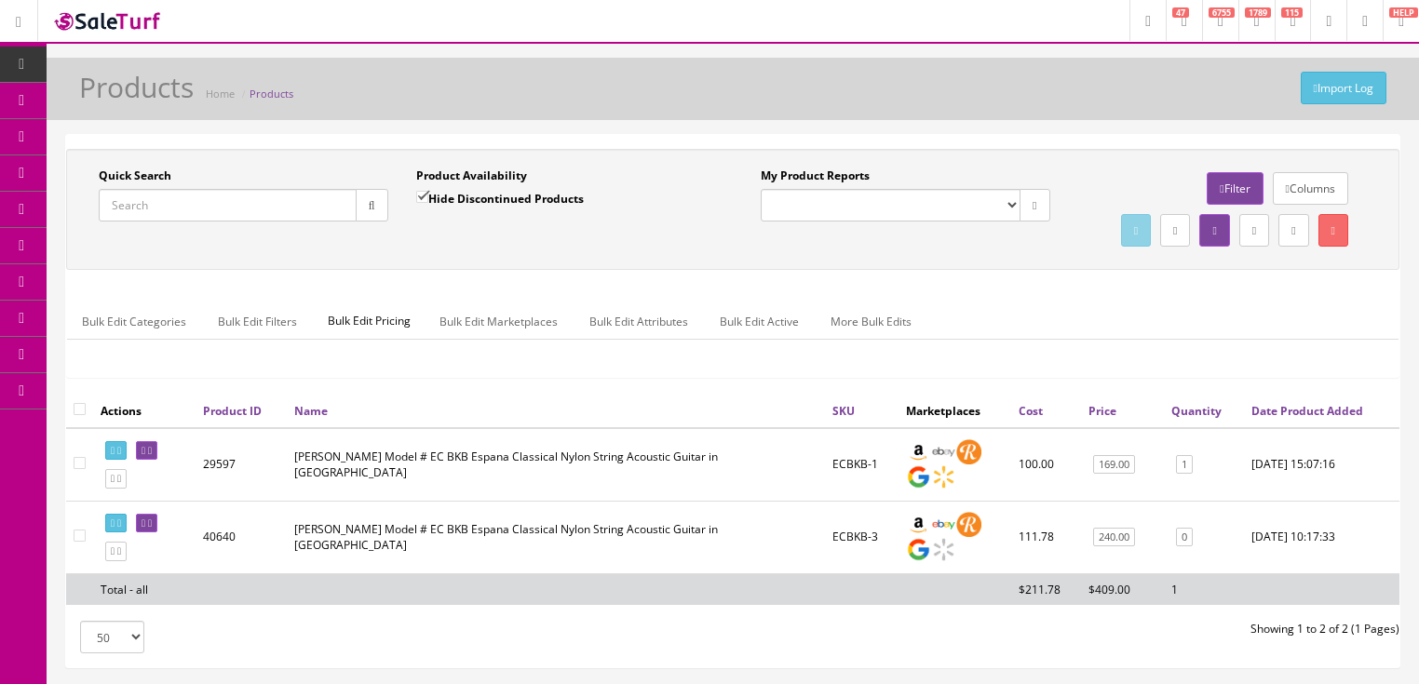
click at [190, 196] on input "Quick Search" at bounding box center [228, 205] width 258 height 33
paste input "ECBK-1807B04.0840"
click at [382, 205] on button "button" at bounding box center [372, 205] width 33 height 33
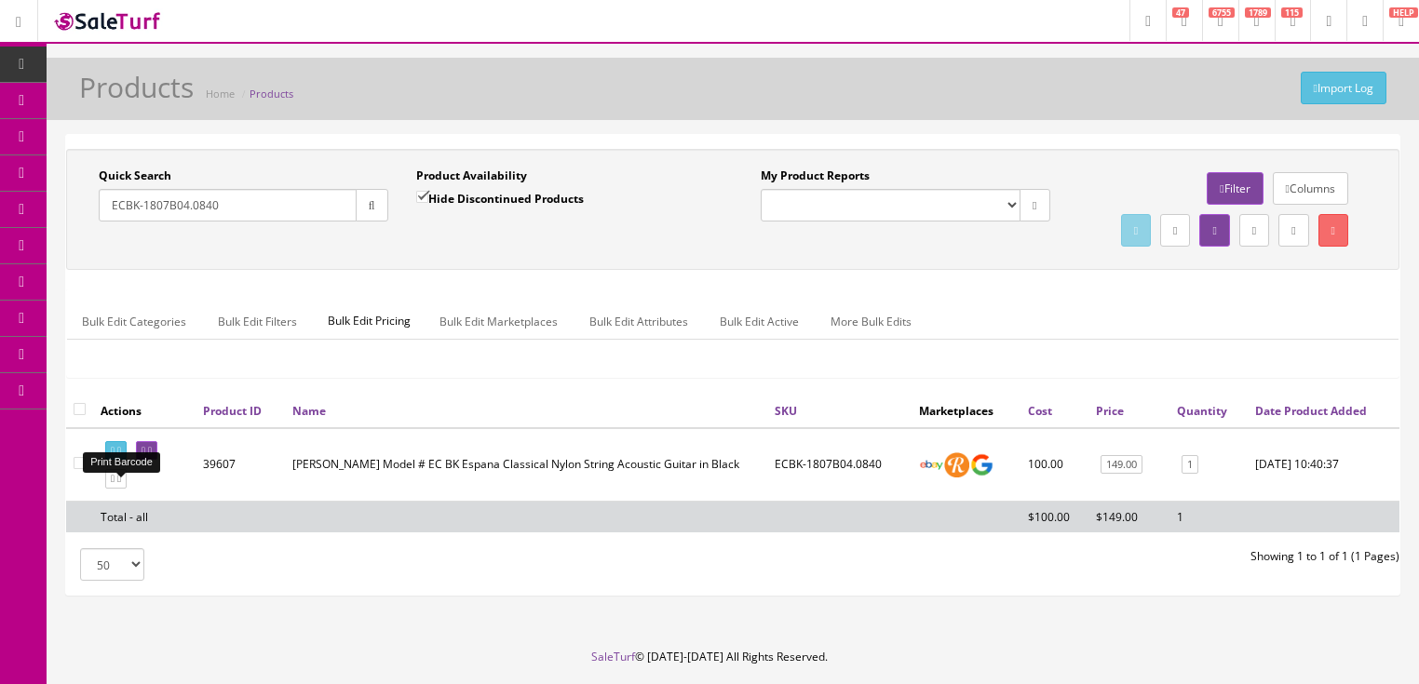
click at [127, 461] on link at bounding box center [115, 451] width 21 height 20
drag, startPoint x: 223, startPoint y: 213, endPoint x: 91, endPoint y: 253, distance: 138.2
click at [92, 251] on div "Quick Search ECBK-1807B04.0840 Date From Product Availability Hide Discontinued…" at bounding box center [733, 210] width 1324 height 84
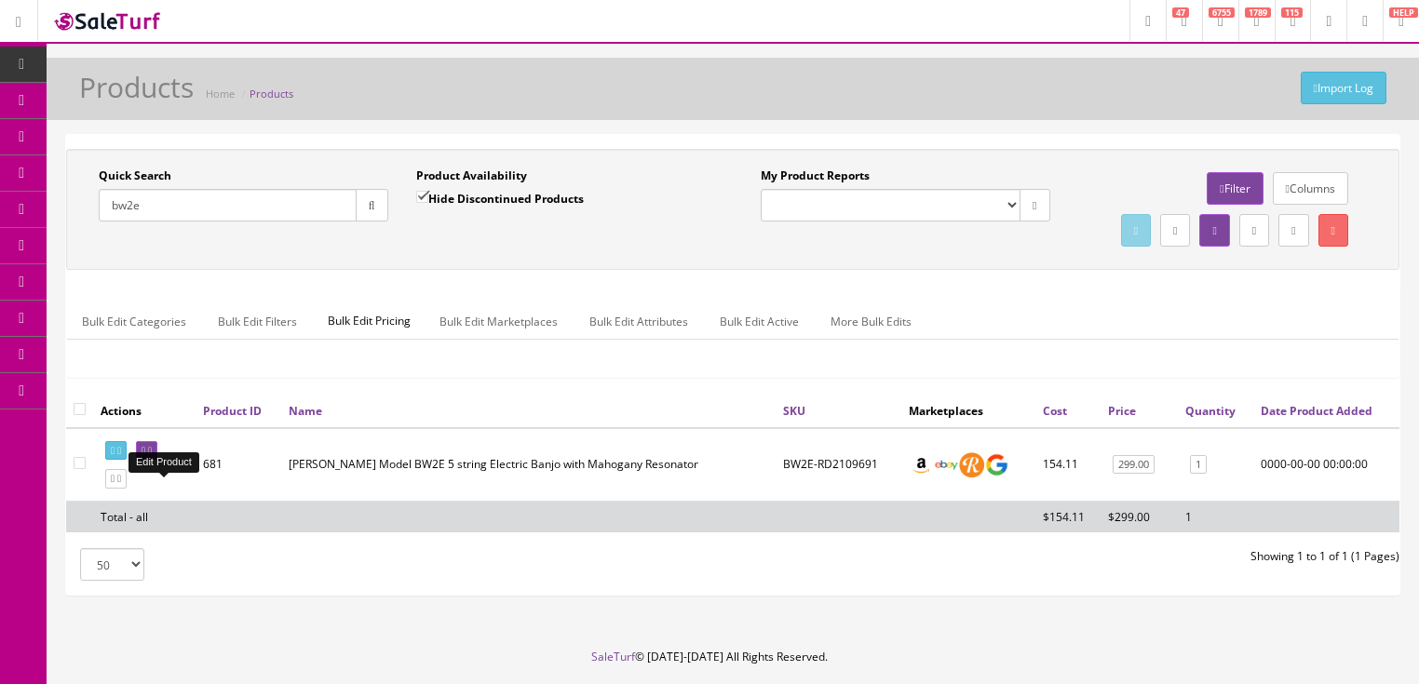
type input "bw2e"
click at [157, 461] on link at bounding box center [146, 451] width 21 height 20
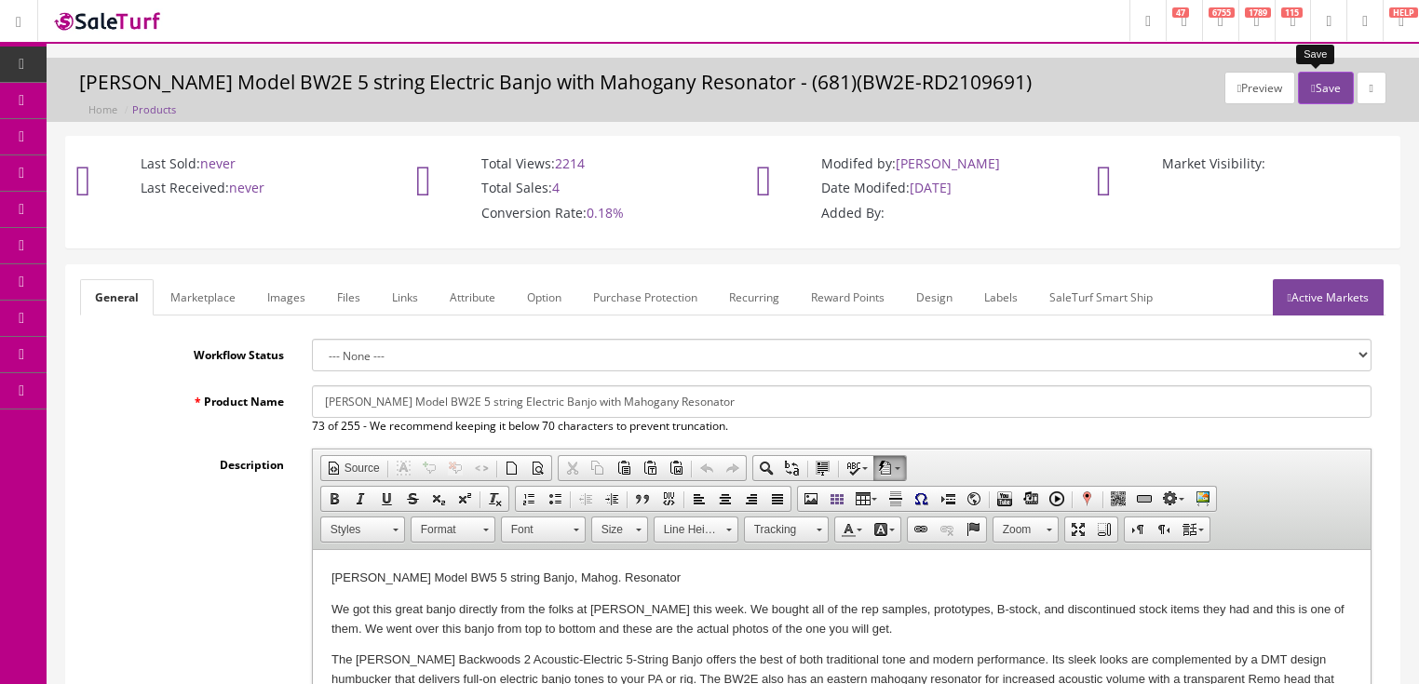
drag, startPoint x: 1321, startPoint y: 93, endPoint x: 1418, endPoint y: 92, distance: 96.9
click at [1321, 92] on button "Save" at bounding box center [1325, 88] width 55 height 33
